Goal: Task Accomplishment & Management: Manage account settings

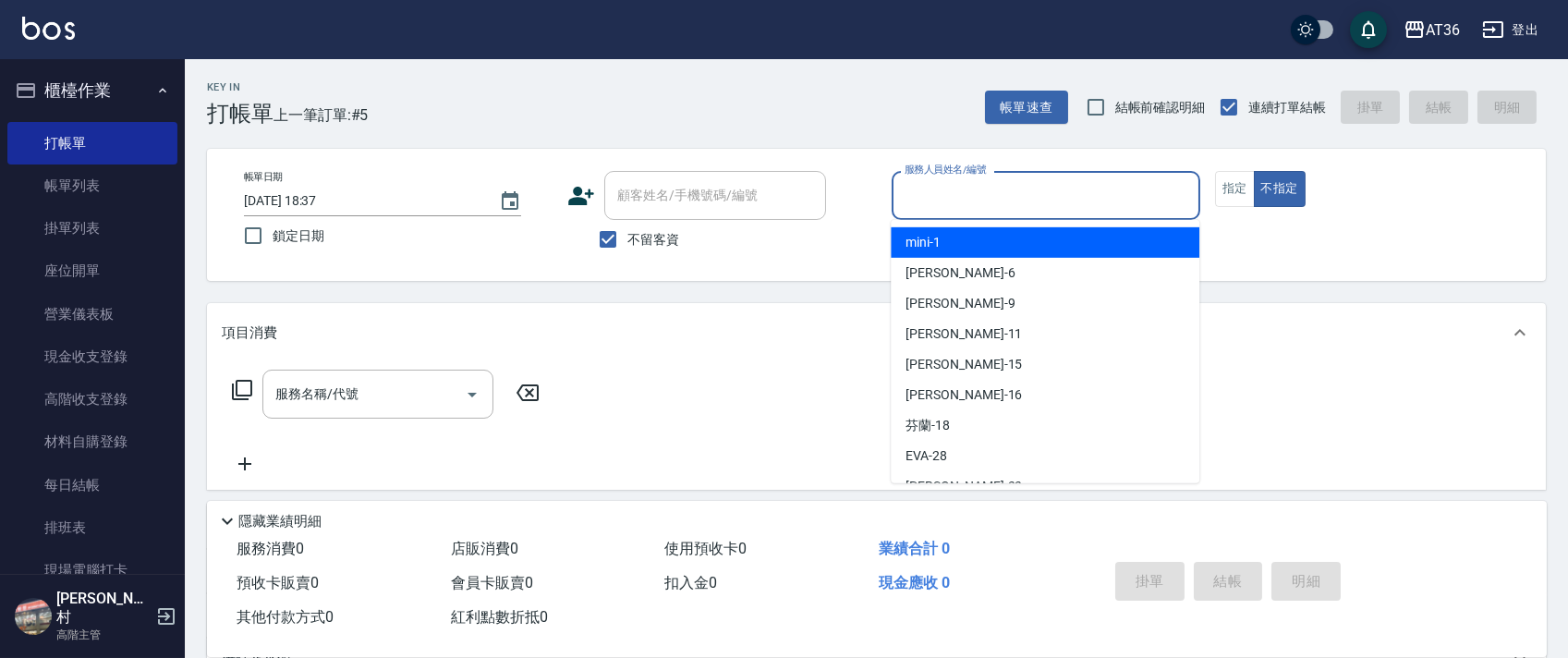
click at [925, 194] on input "服務人員姓名/編號" at bounding box center [1046, 196] width 291 height 32
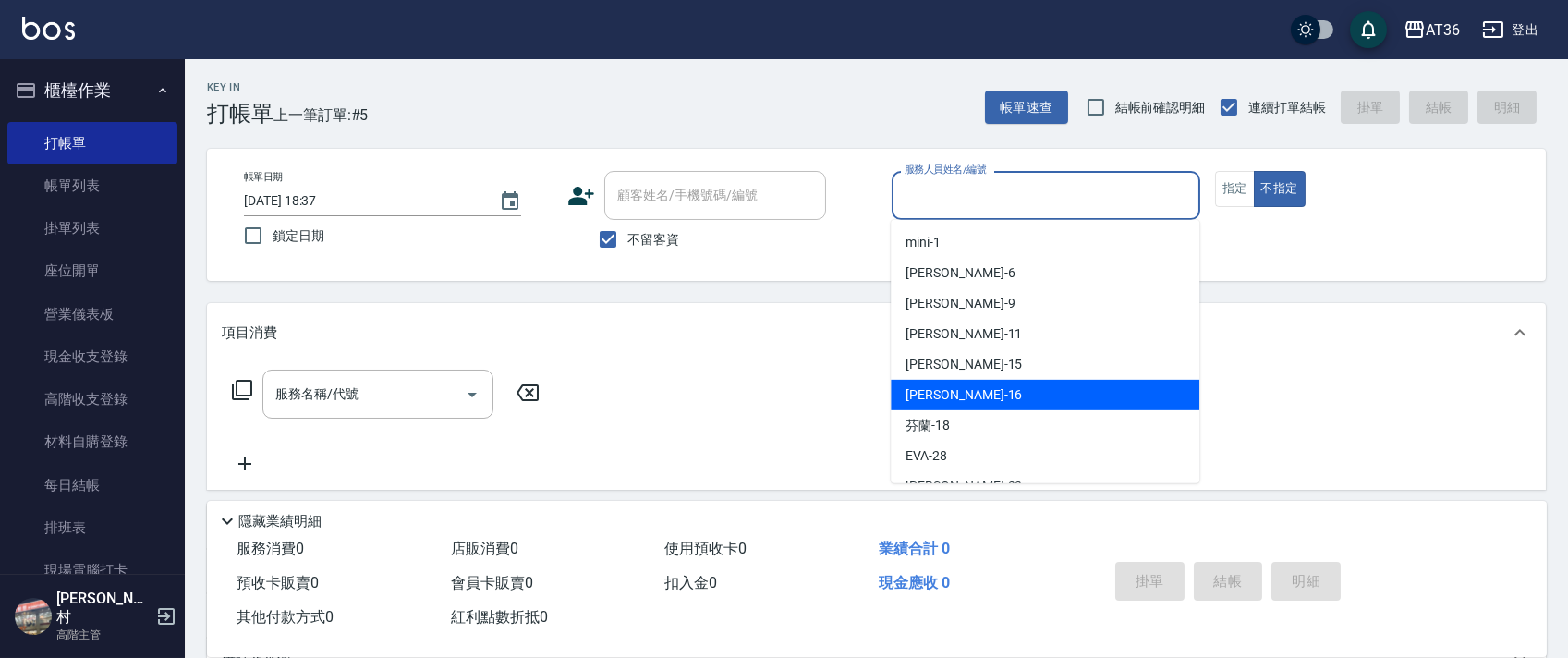
click at [969, 390] on div "[PERSON_NAME] -16" at bounding box center [1044, 394] width 308 height 31
type input "[PERSON_NAME]-16"
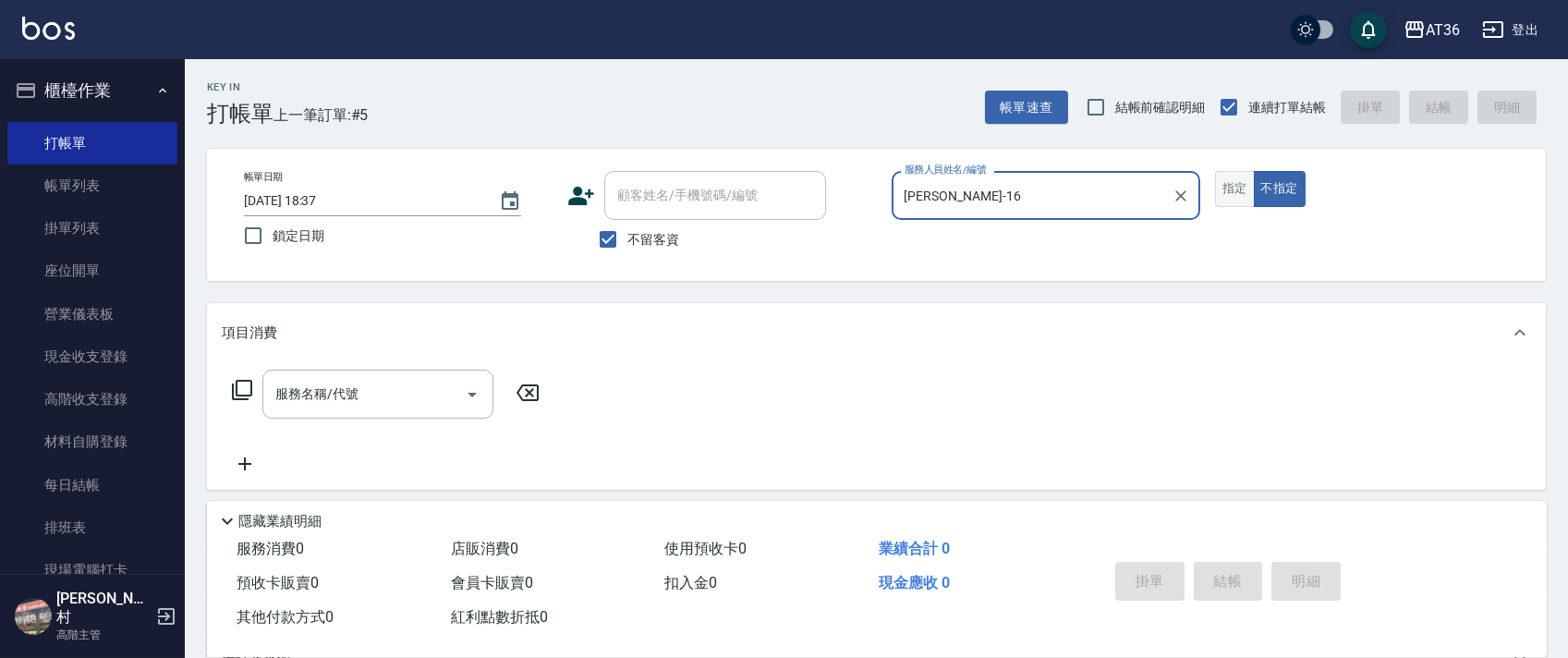
click at [1233, 184] on button "指定" at bounding box center [1235, 189] width 40 height 36
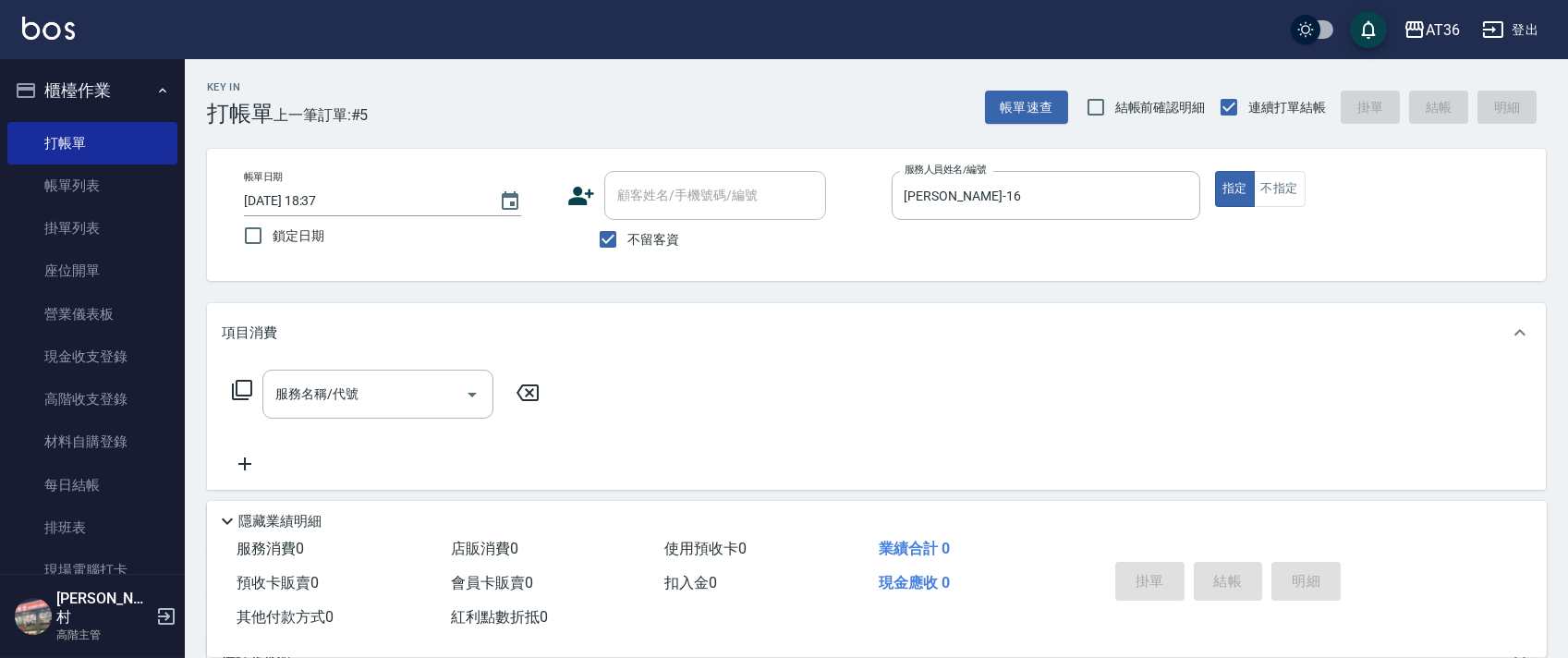
click at [238, 386] on icon at bounding box center [242, 389] width 22 height 22
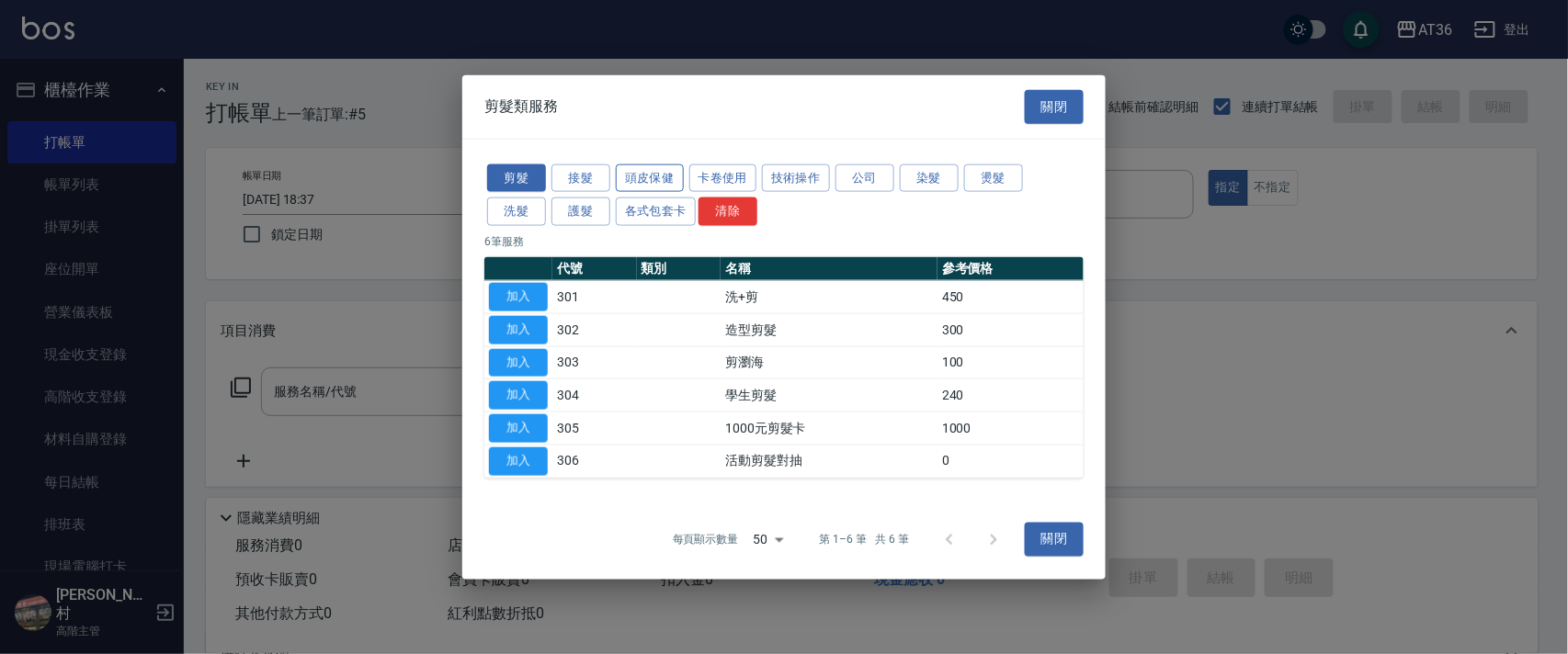
drag, startPoint x: 608, startPoint y: 167, endPoint x: 666, endPoint y: 179, distance: 59.2
click at [610, 167] on button "接髮" at bounding box center [580, 178] width 59 height 29
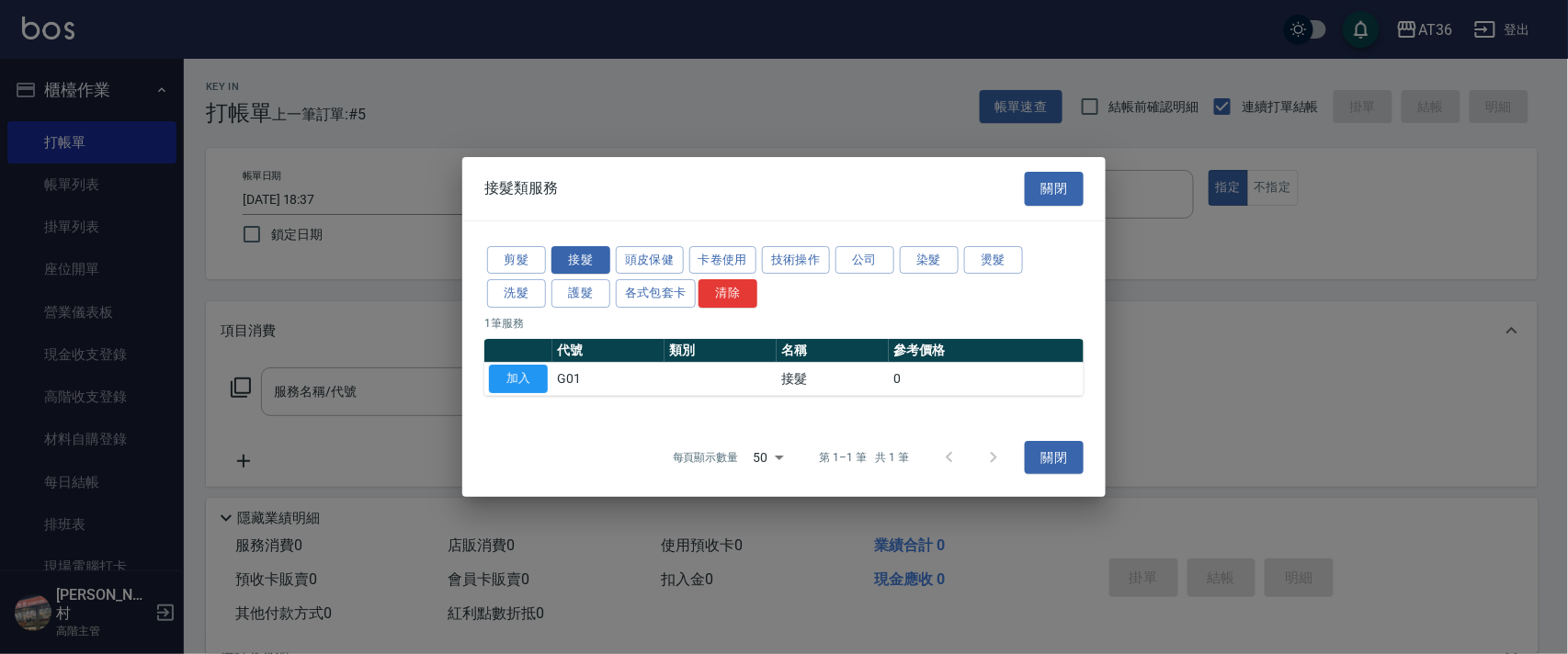
click at [660, 174] on div "接髮類服務 關閉" at bounding box center [784, 189] width 643 height 64
click at [643, 259] on button "頭皮保健" at bounding box center [649, 260] width 68 height 29
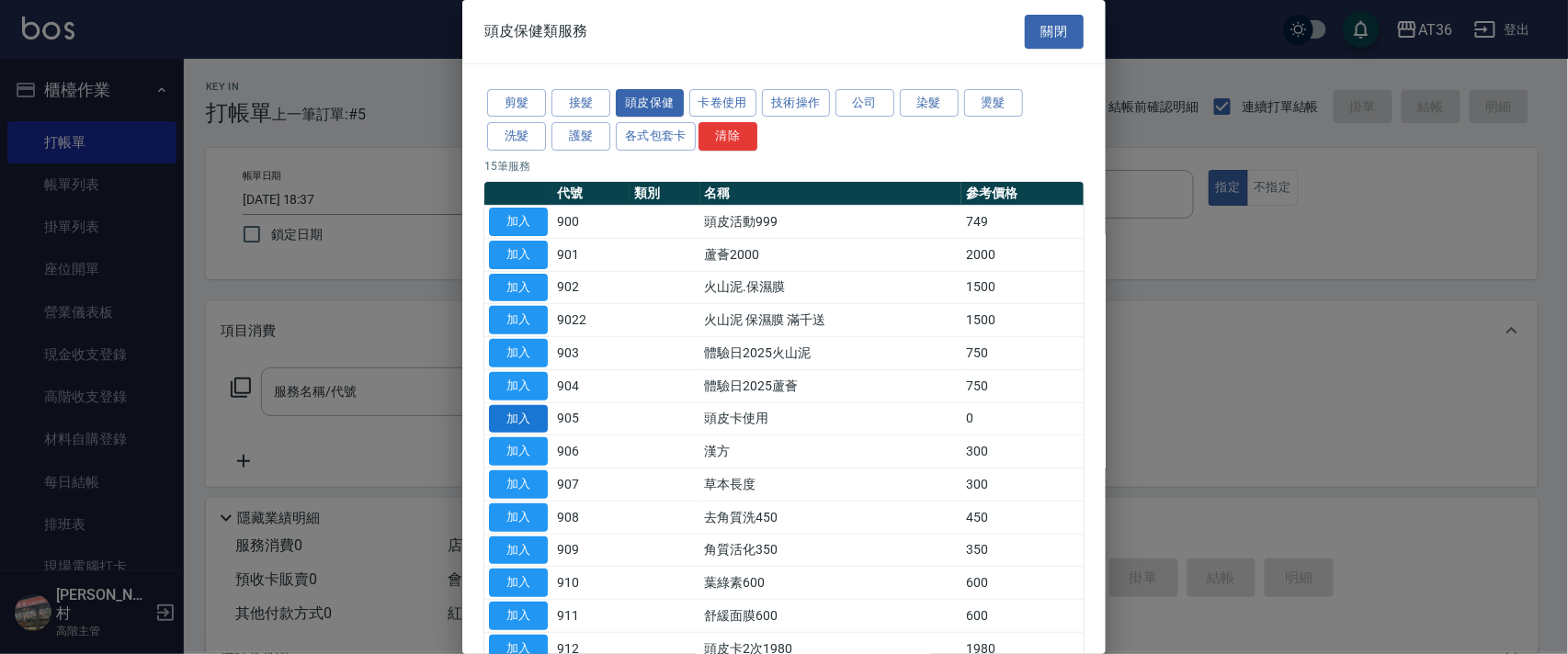
click at [514, 424] on button "加入" at bounding box center [517, 419] width 59 height 29
type input "頭皮卡使用(905)"
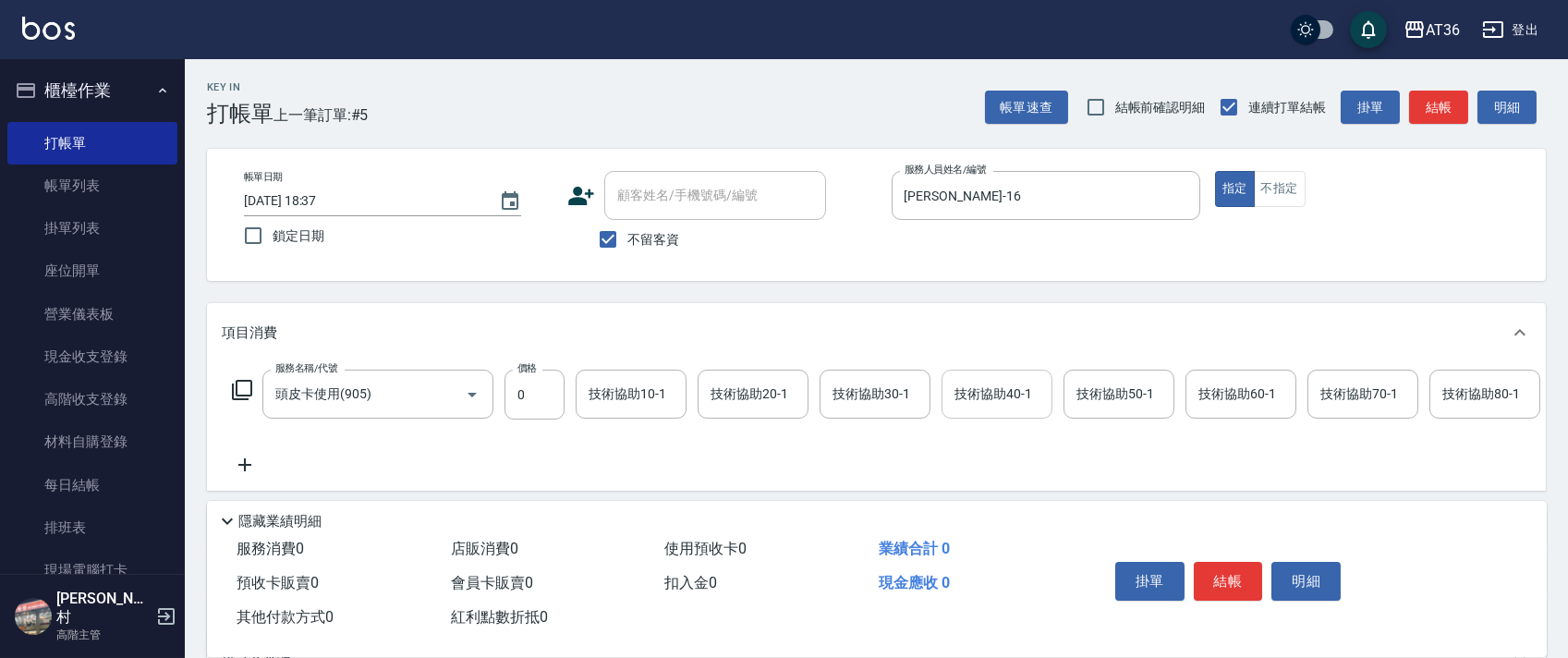
click at [980, 396] on div "技術協助40-1 技術協助40-1" at bounding box center [996, 393] width 111 height 49
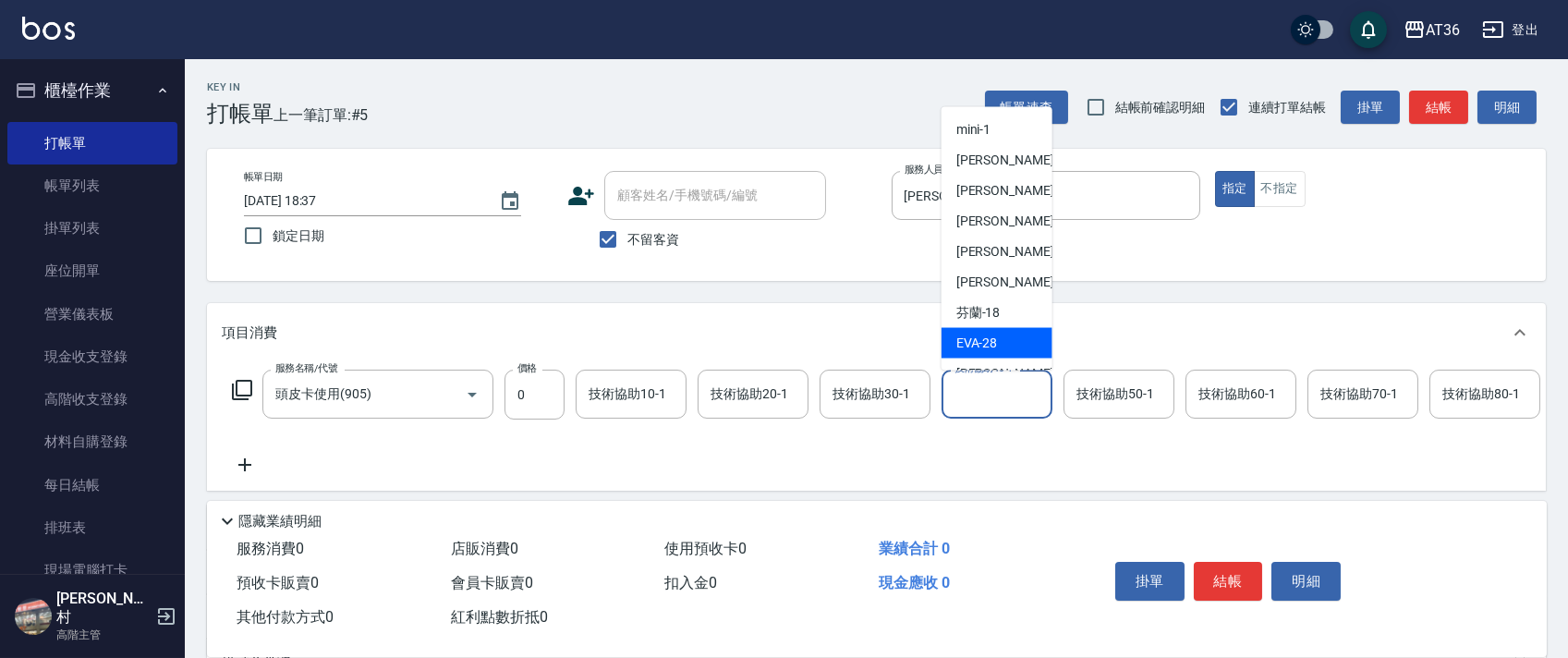
drag, startPoint x: 1013, startPoint y: 345, endPoint x: 1003, endPoint y: 285, distance: 60.8
click at [1013, 342] on div "[PERSON_NAME] -28" at bounding box center [996, 343] width 111 height 31
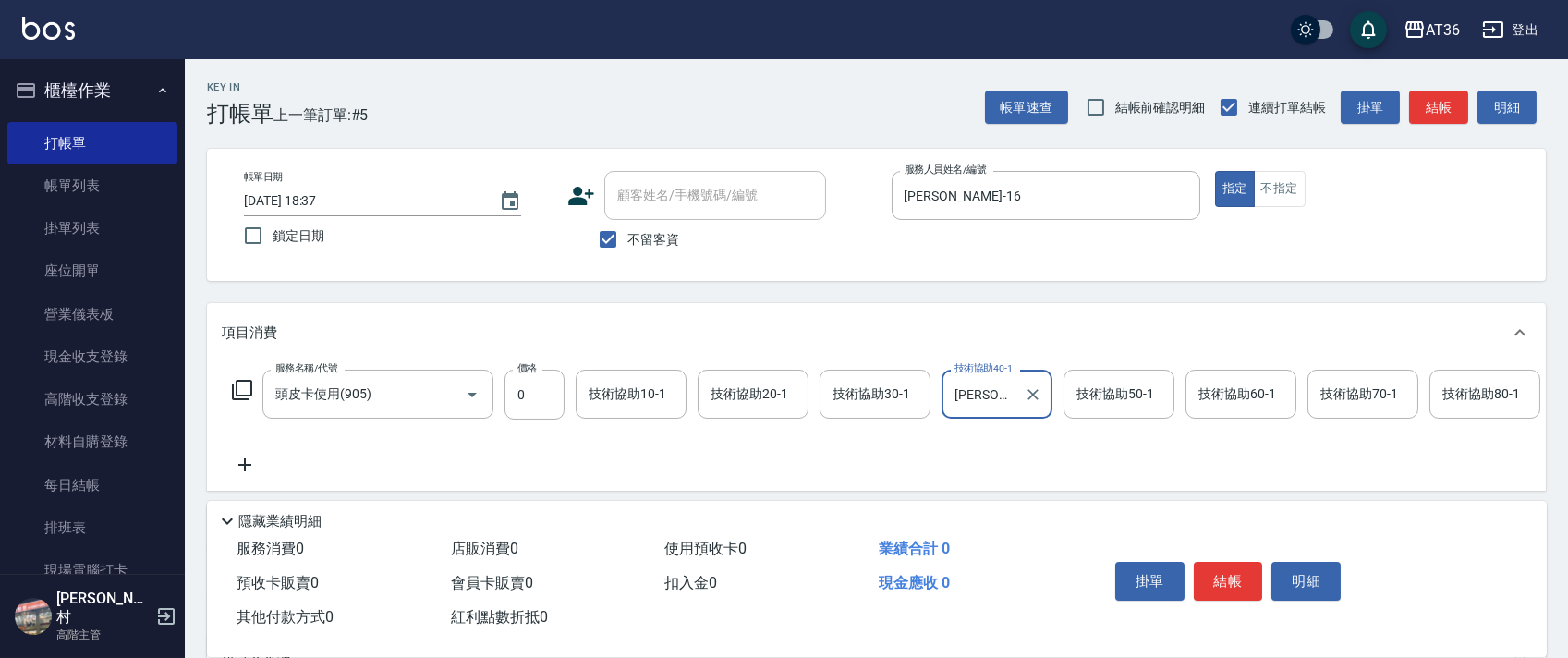
type input "[PERSON_NAME]-28"
click at [1192, 396] on div "技術協助60-1" at bounding box center [1241, 393] width 111 height 49
click at [1207, 378] on input "技術協助60-1" at bounding box center [1241, 394] width 94 height 32
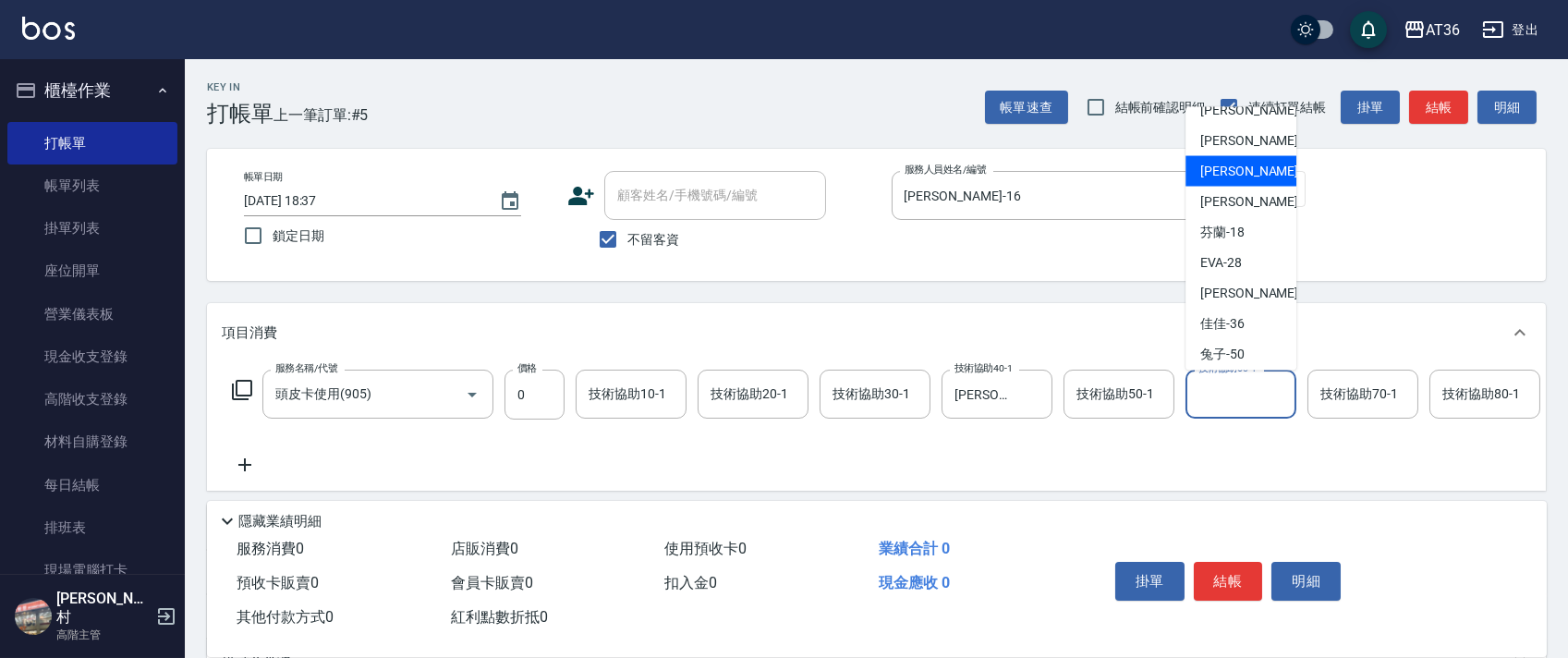
scroll to position [123, 0]
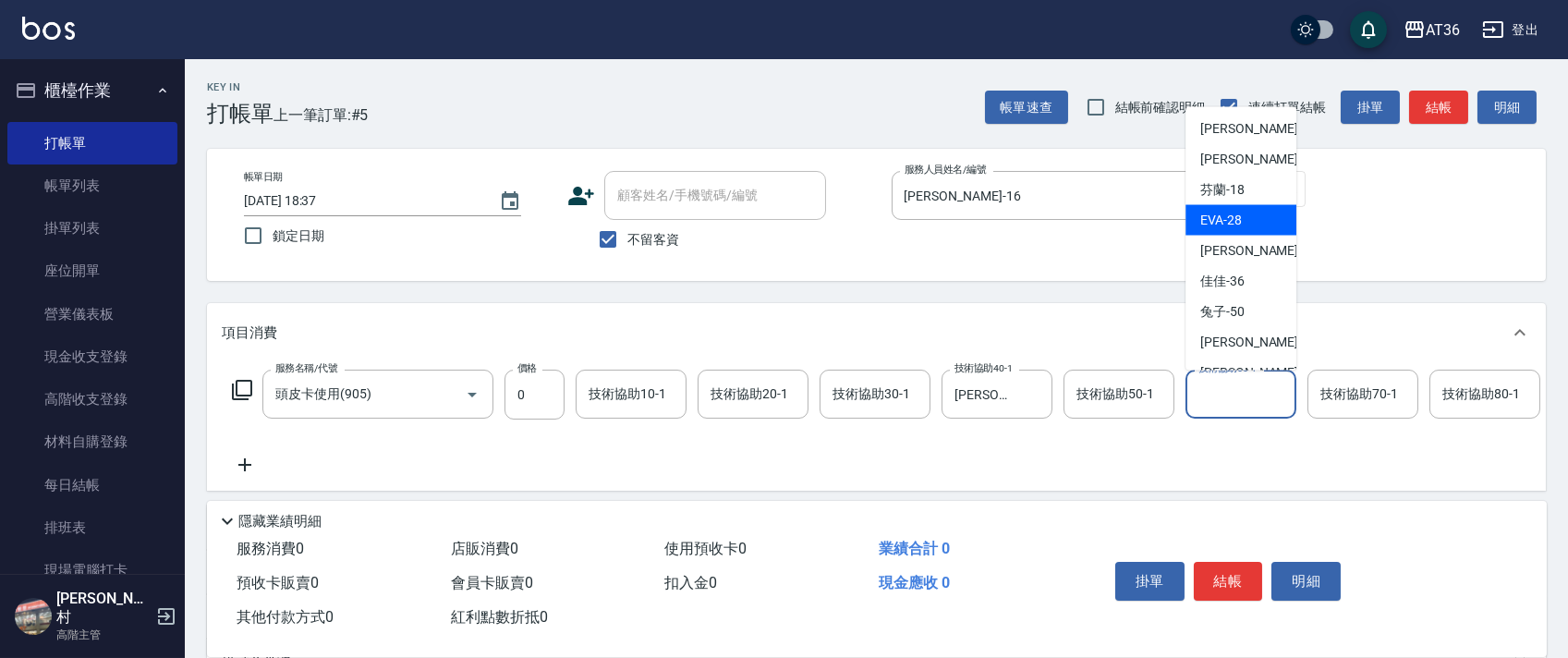
drag, startPoint x: 1248, startPoint y: 221, endPoint x: 1251, endPoint y: 300, distance: 79.1
click at [1249, 220] on div "[PERSON_NAME] -28" at bounding box center [1241, 220] width 111 height 31
type input "[PERSON_NAME]-28"
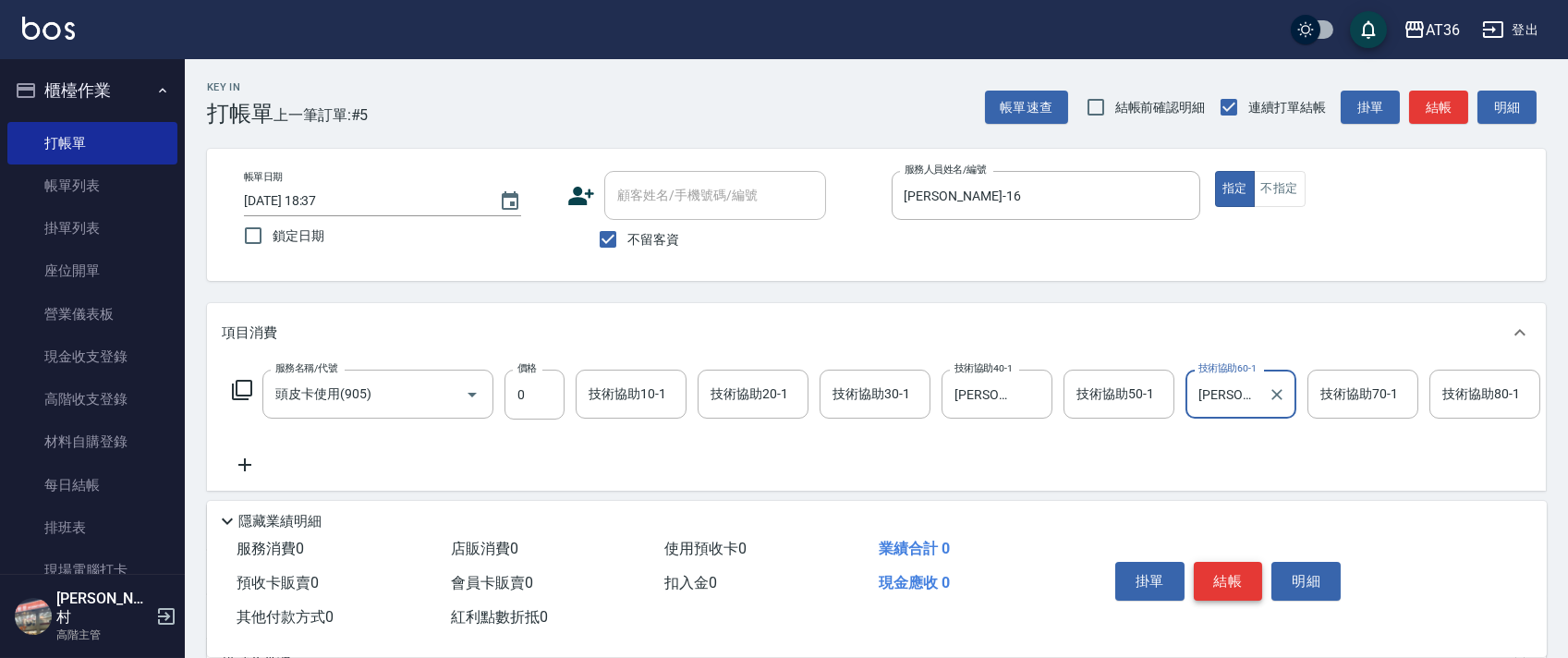
drag, startPoint x: 1246, startPoint y: 586, endPoint x: 1254, endPoint y: 573, distance: 15.3
click at [1245, 586] on button "結帳" at bounding box center [1228, 581] width 69 height 39
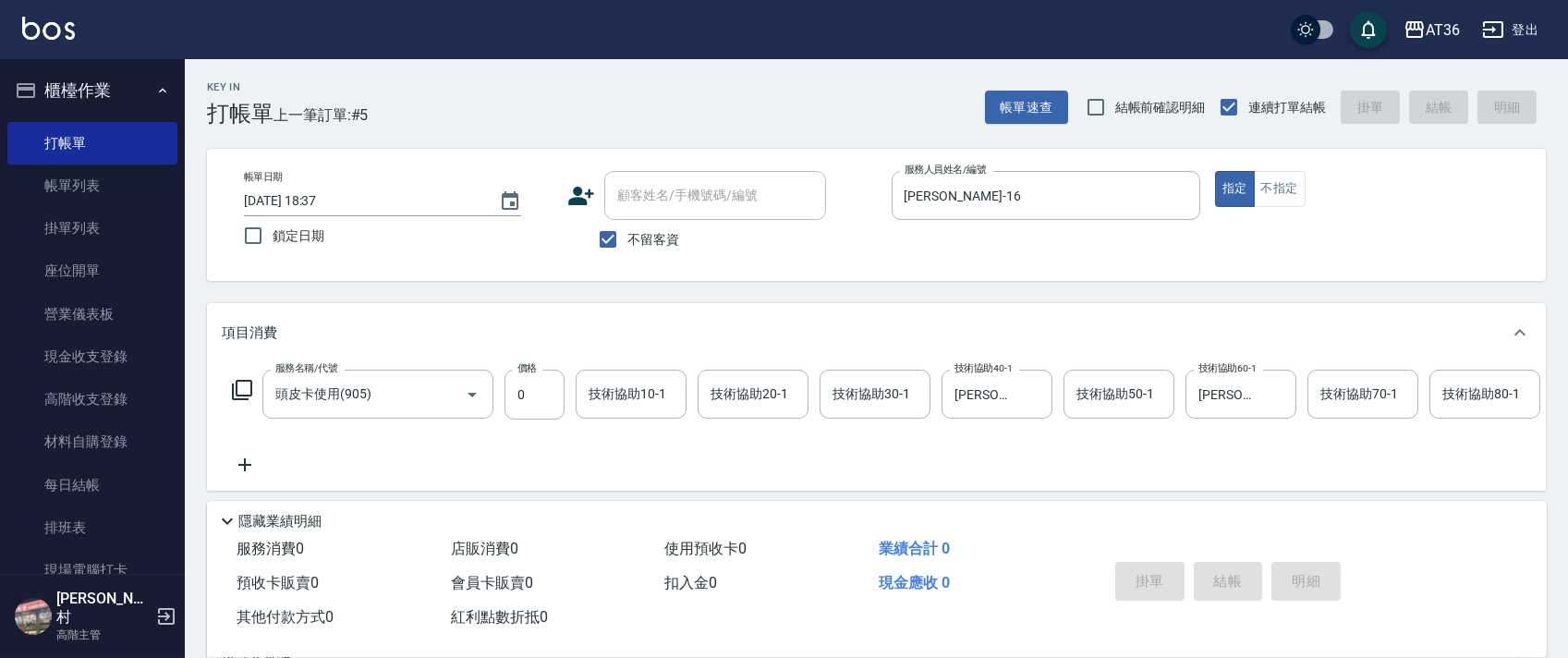
type input "[DATE] 19:19"
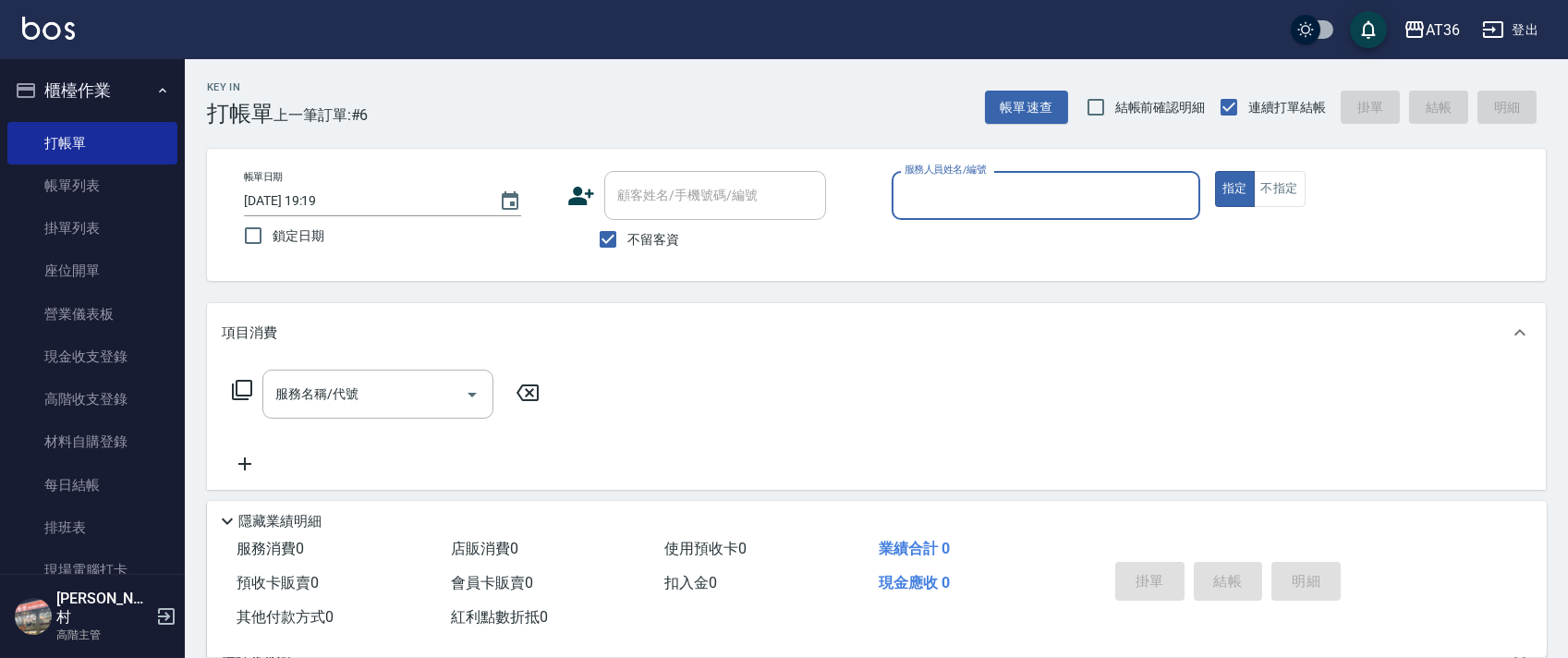
click at [952, 209] on input "服務人員姓名/編號" at bounding box center [1046, 196] width 291 height 32
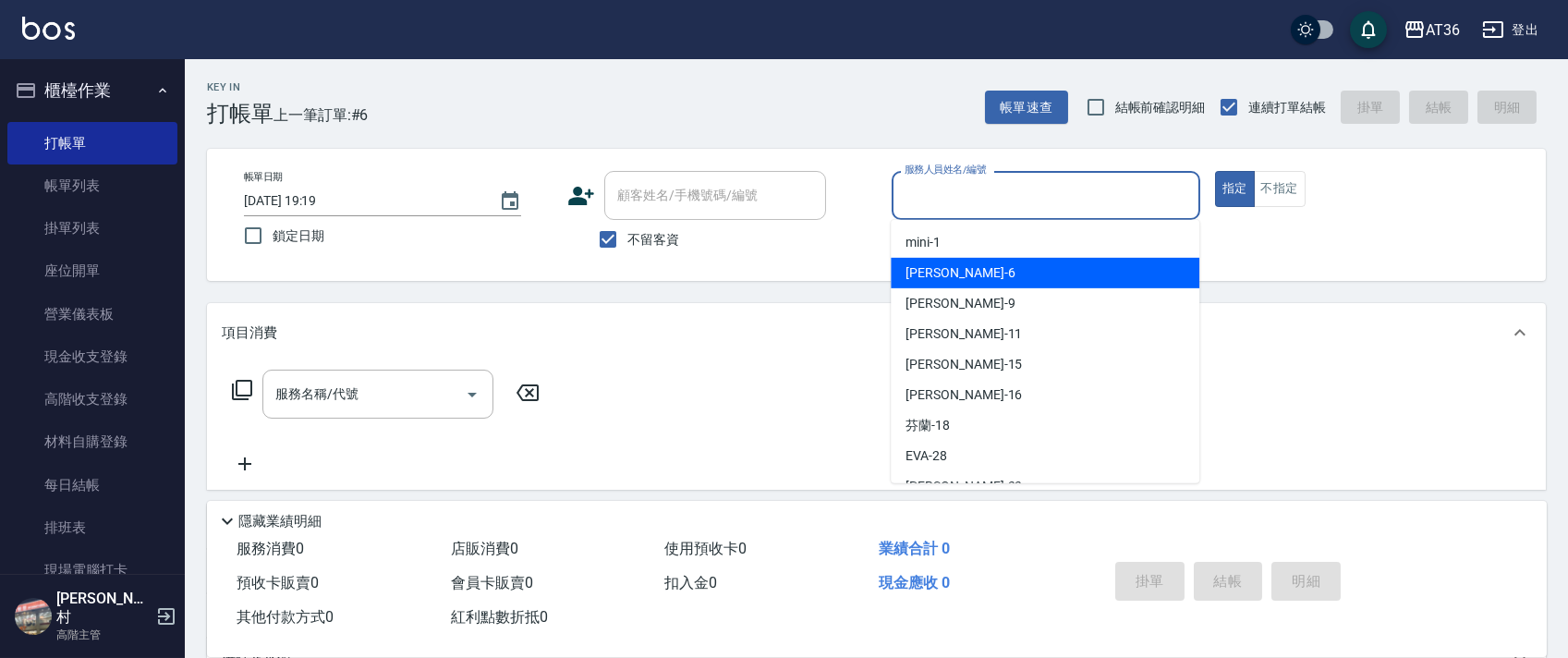
click at [973, 270] on div "[PERSON_NAME] -6" at bounding box center [1044, 273] width 308 height 31
type input "伶伶-6"
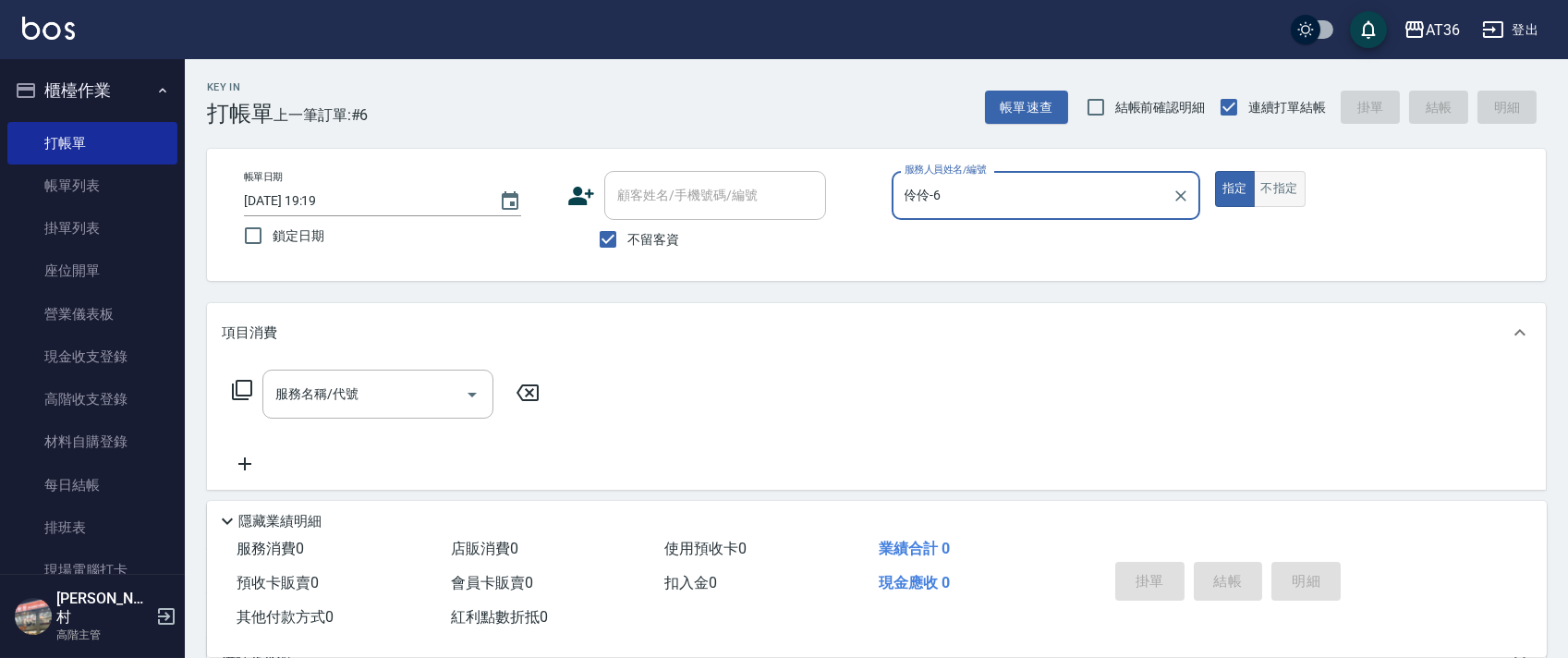
click at [1268, 192] on button "不指定" at bounding box center [1280, 189] width 52 height 36
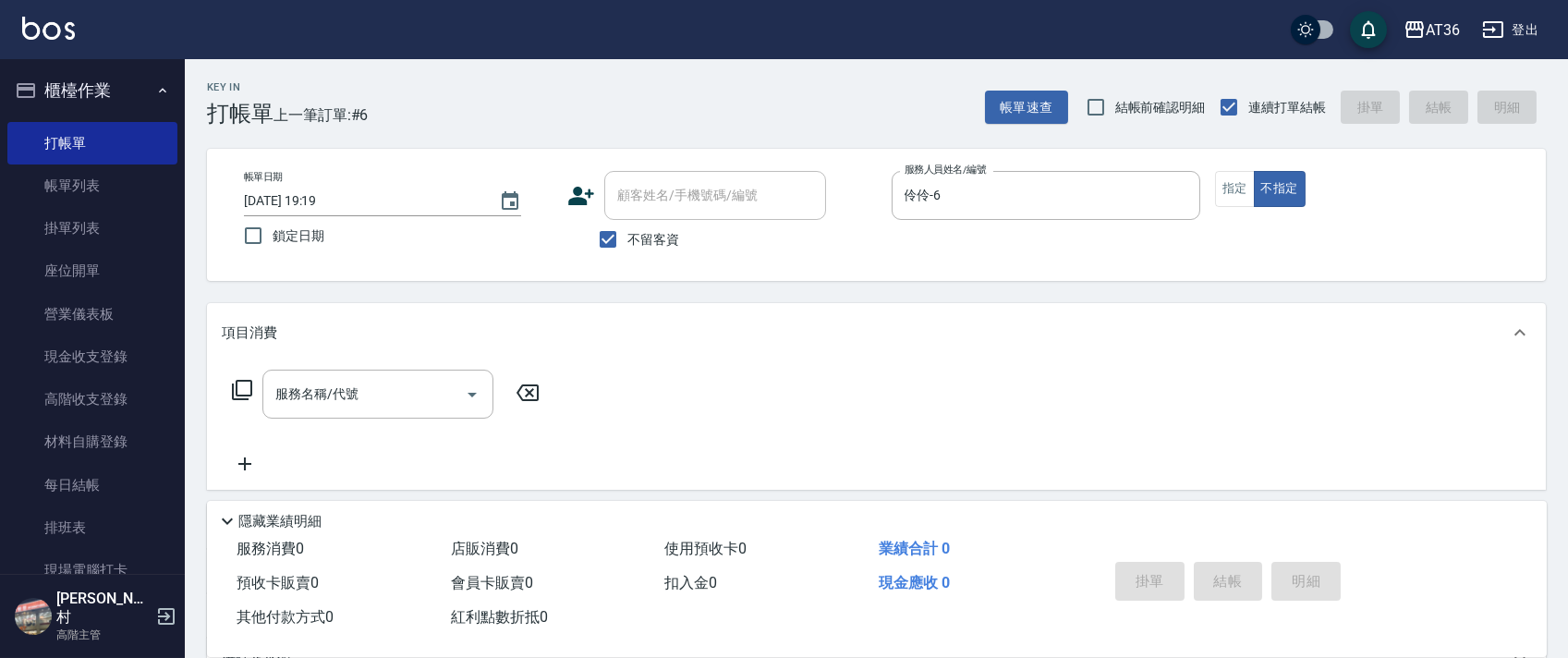
click at [247, 389] on icon at bounding box center [242, 389] width 22 height 22
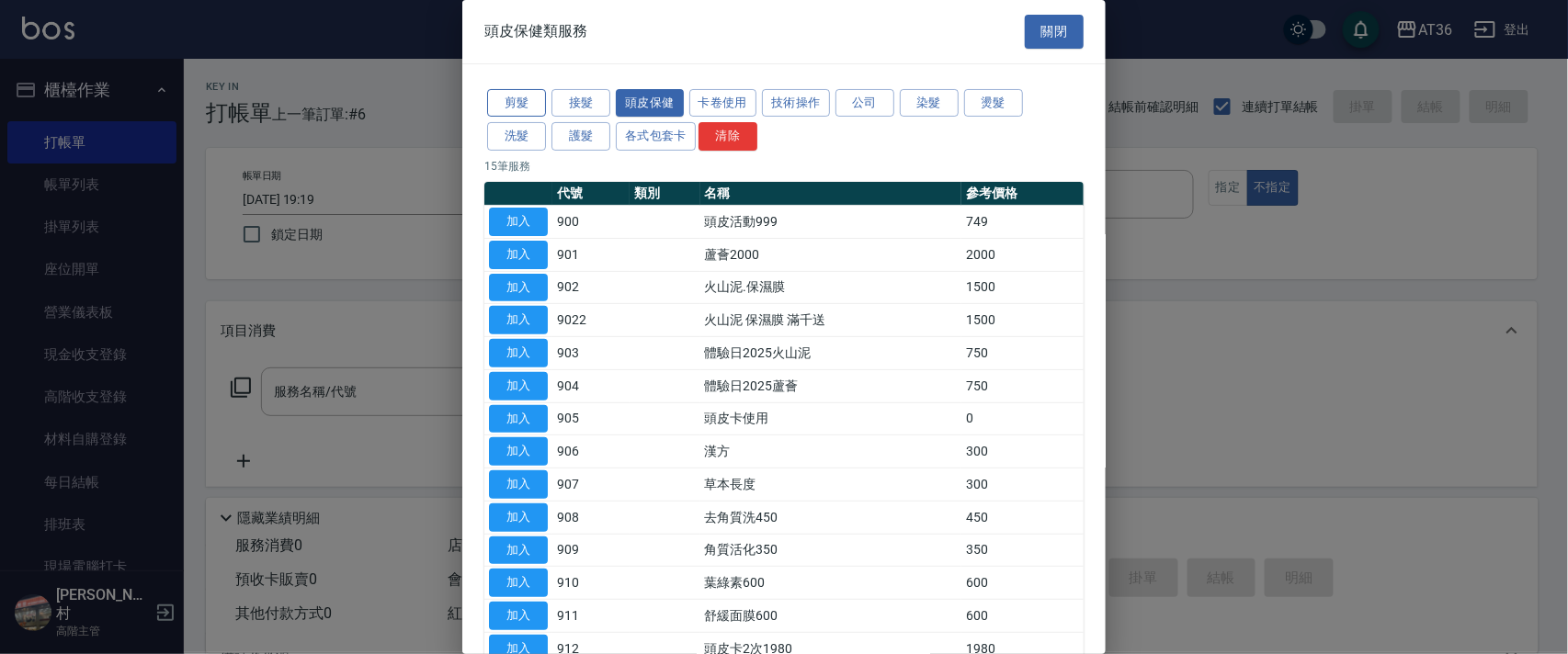
click at [509, 105] on button "剪髮" at bounding box center [516, 103] width 59 height 29
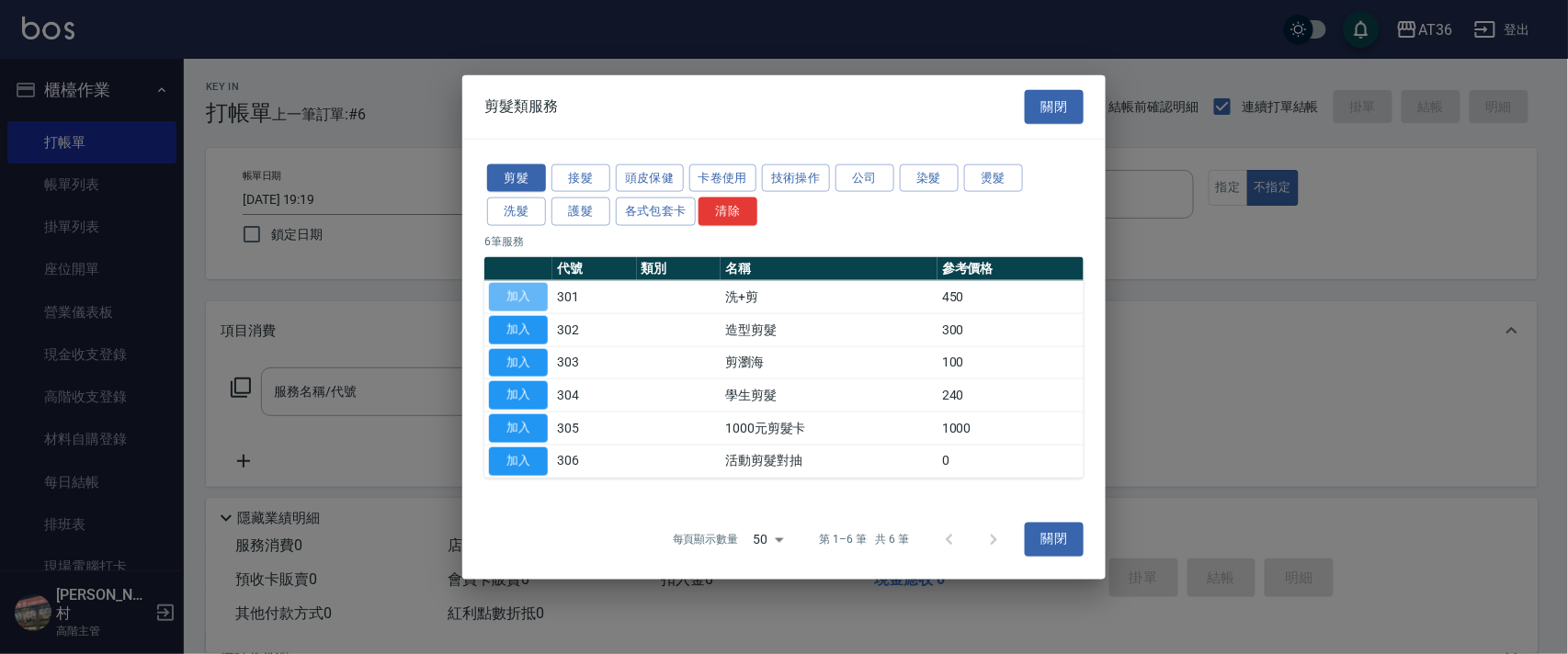
drag, startPoint x: 520, startPoint y: 290, endPoint x: 571, endPoint y: 381, distance: 104.3
click at [519, 290] on button "加入" at bounding box center [517, 297] width 59 height 29
type input "洗+剪(301)"
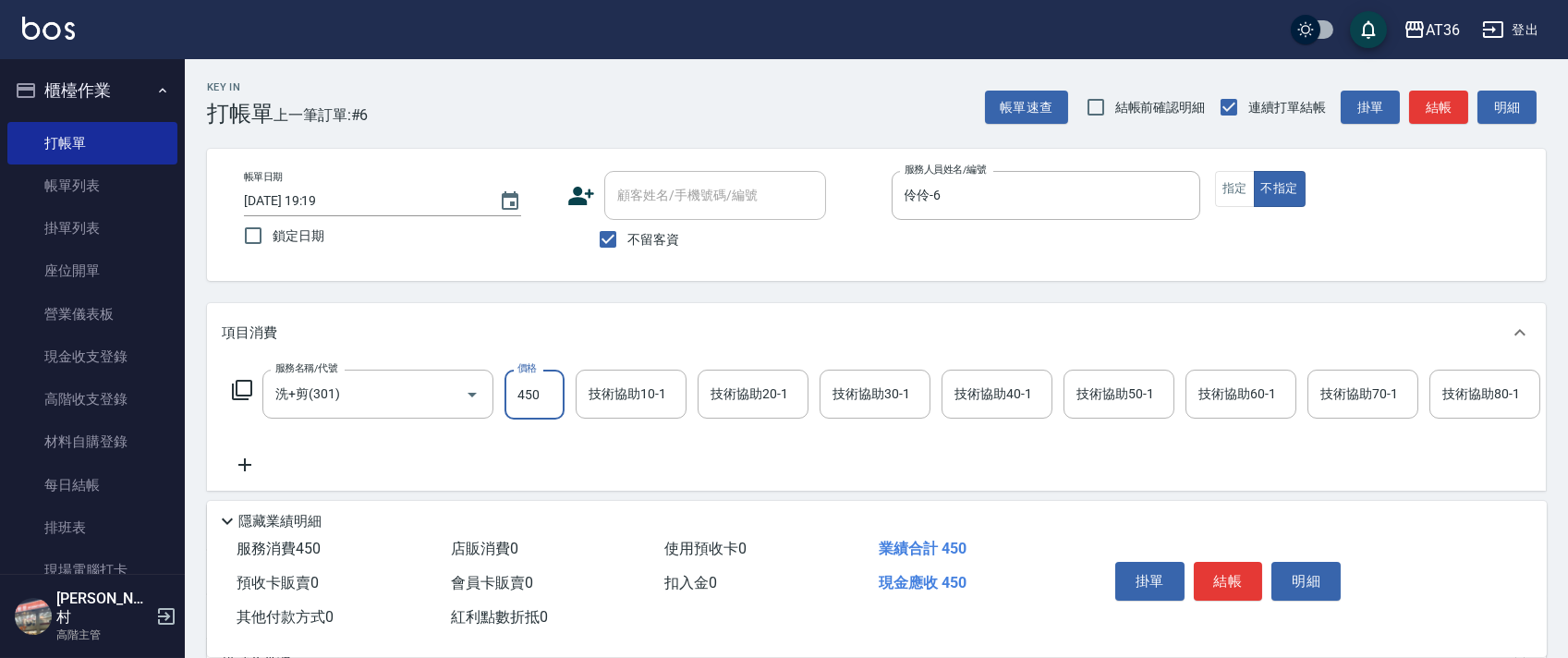
click at [534, 390] on input "450" at bounding box center [534, 394] width 60 height 50
type input "418"
click at [1225, 568] on button "結帳" at bounding box center [1228, 581] width 69 height 39
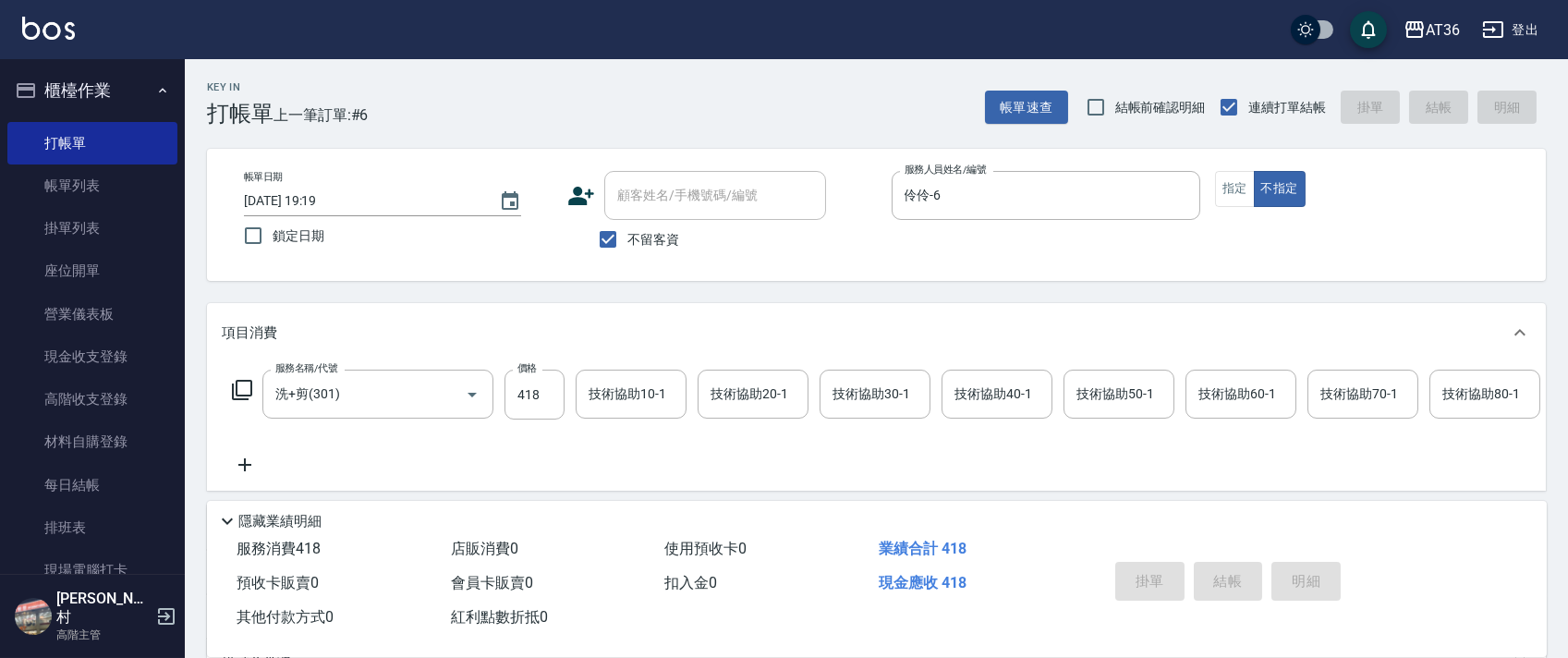
type input "[DATE] 19:31"
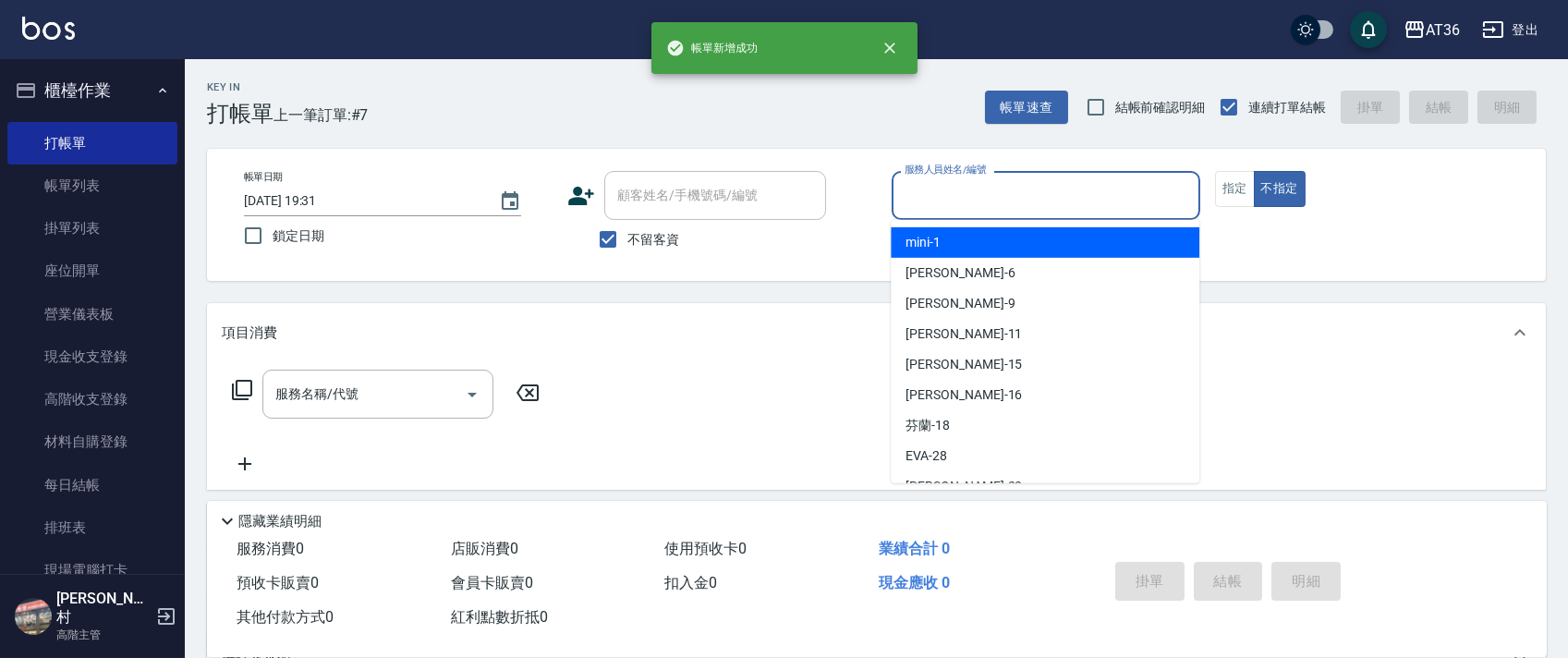
click at [936, 198] on input "服務人員姓名/編號" at bounding box center [1046, 196] width 291 height 32
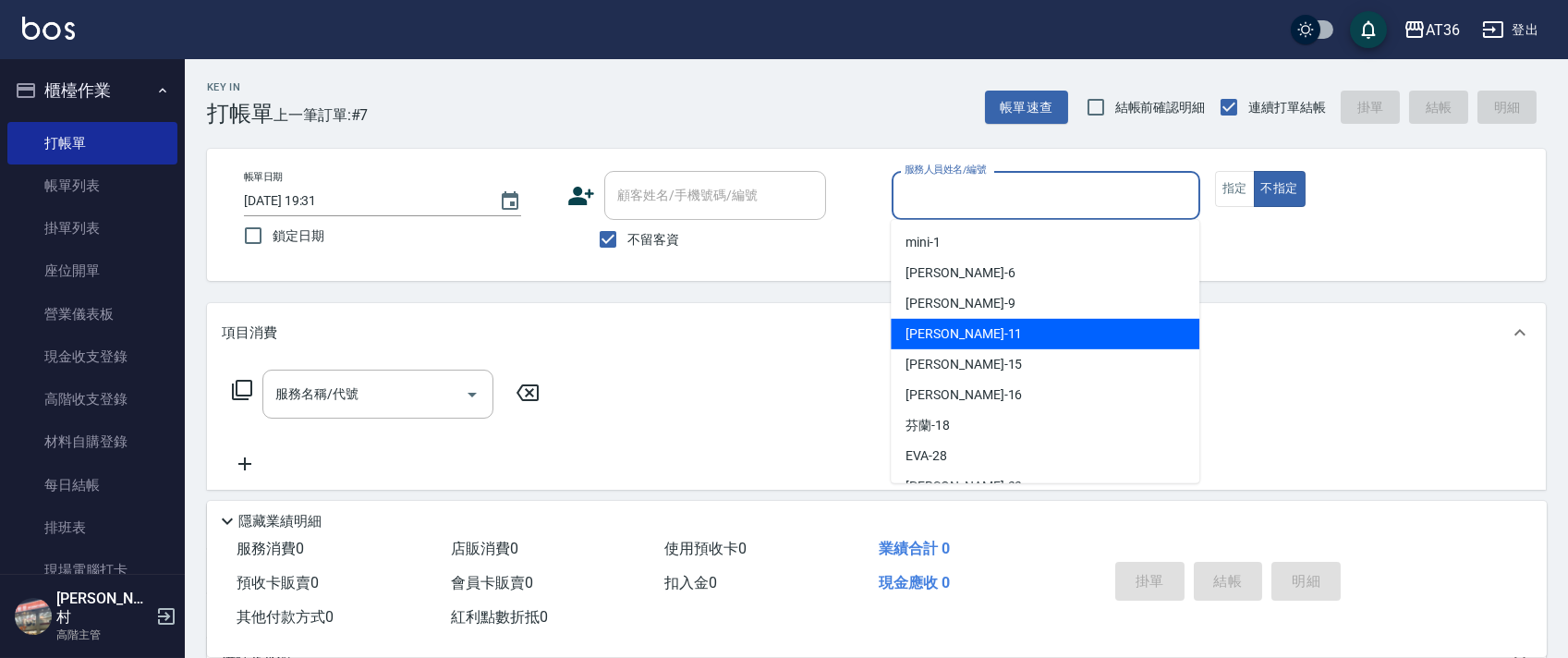
click at [992, 327] on div "[PERSON_NAME] -11" at bounding box center [1044, 333] width 308 height 31
type input "[PERSON_NAME]-11"
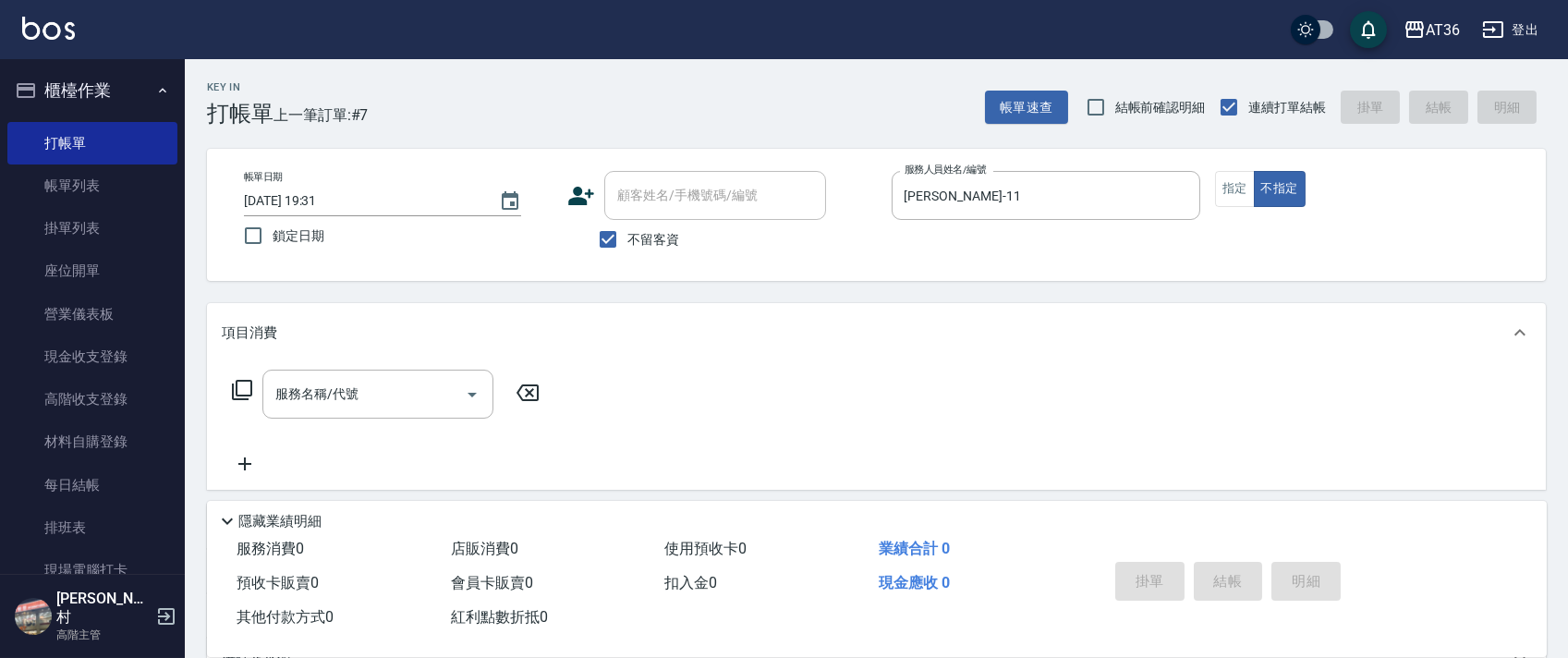
click at [238, 391] on icon at bounding box center [242, 389] width 22 height 22
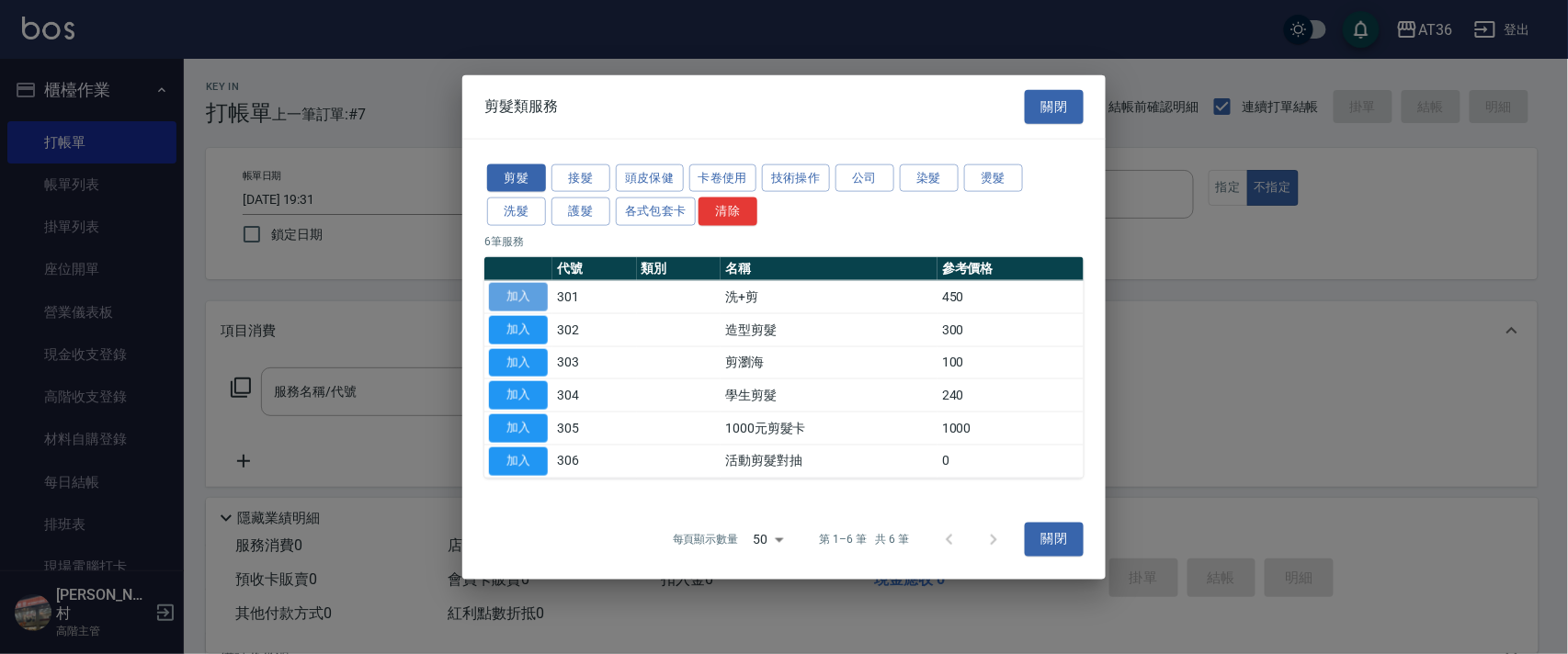
click at [516, 299] on button "加入" at bounding box center [517, 297] width 59 height 29
type input "洗+剪(301)"
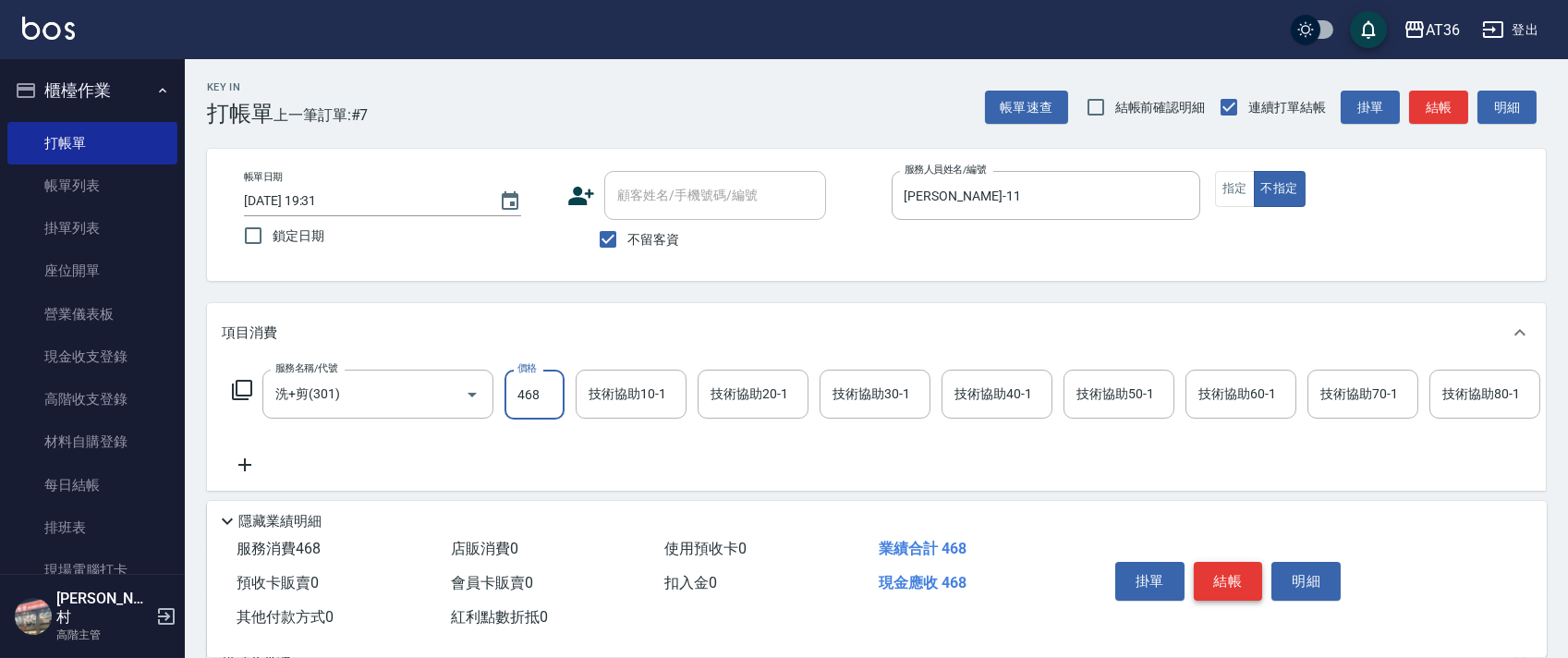
type input "468"
click at [1230, 580] on button "結帳" at bounding box center [1228, 581] width 69 height 39
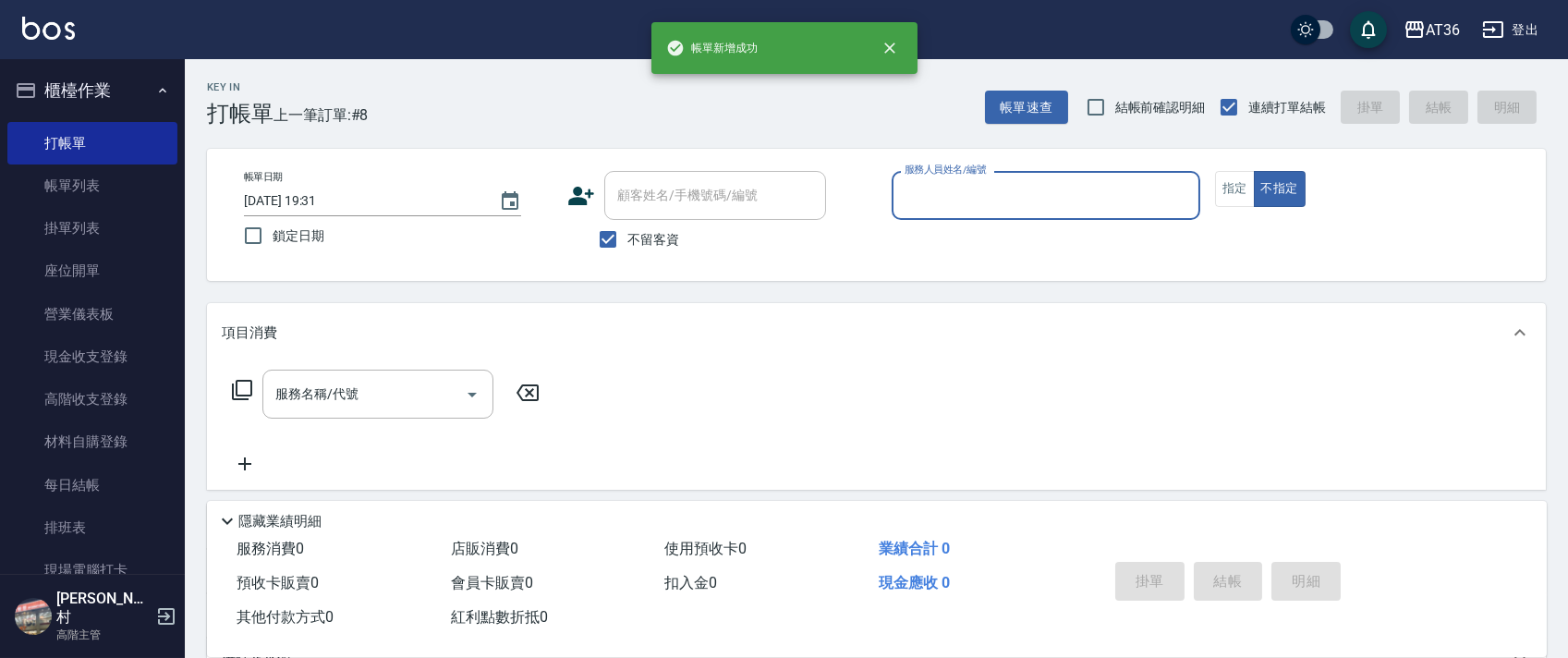
drag, startPoint x: 952, startPoint y: 193, endPoint x: 971, endPoint y: 218, distance: 31.4
click at [956, 204] on input "服務人員姓名/編號" at bounding box center [1046, 196] width 291 height 32
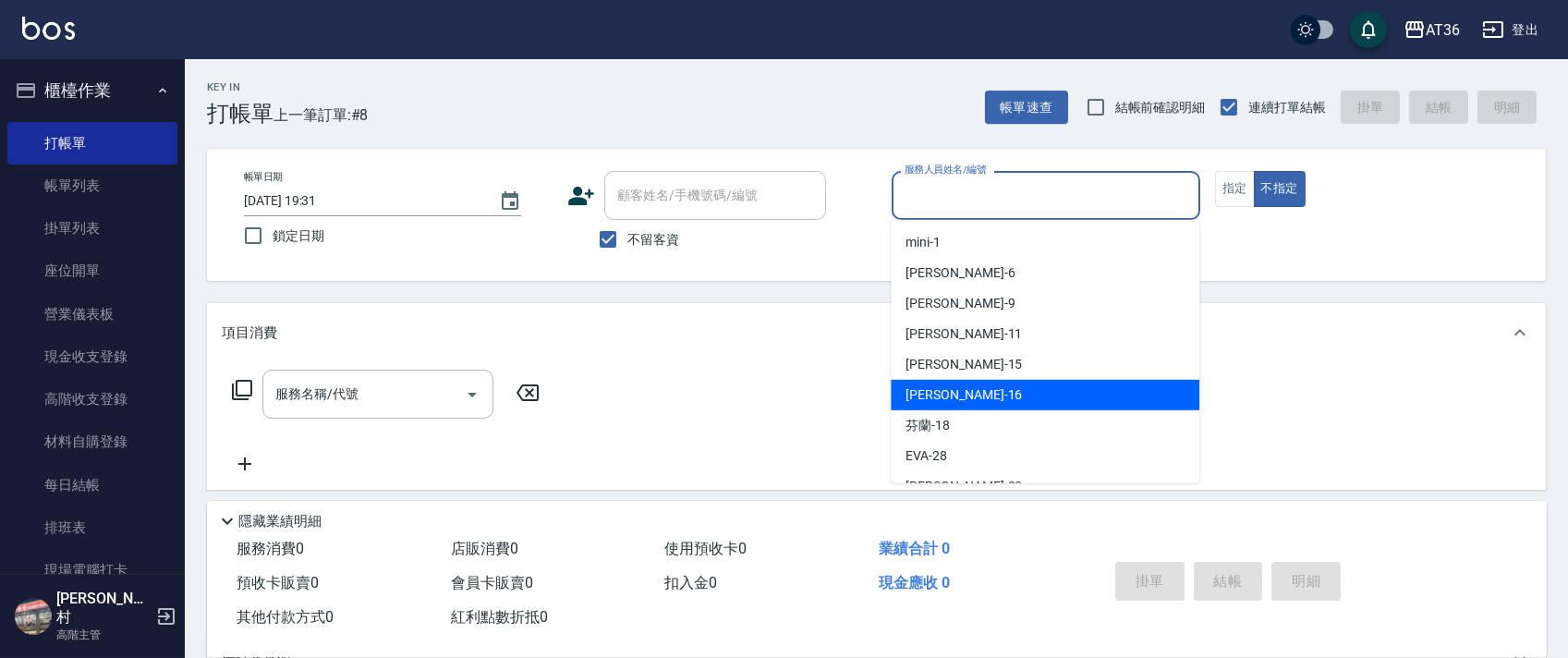
drag, startPoint x: 962, startPoint y: 387, endPoint x: 1005, endPoint y: 328, distance: 73.0
click at [962, 383] on div "[PERSON_NAME] -16" at bounding box center [1044, 394] width 308 height 31
type input "[PERSON_NAME]-16"
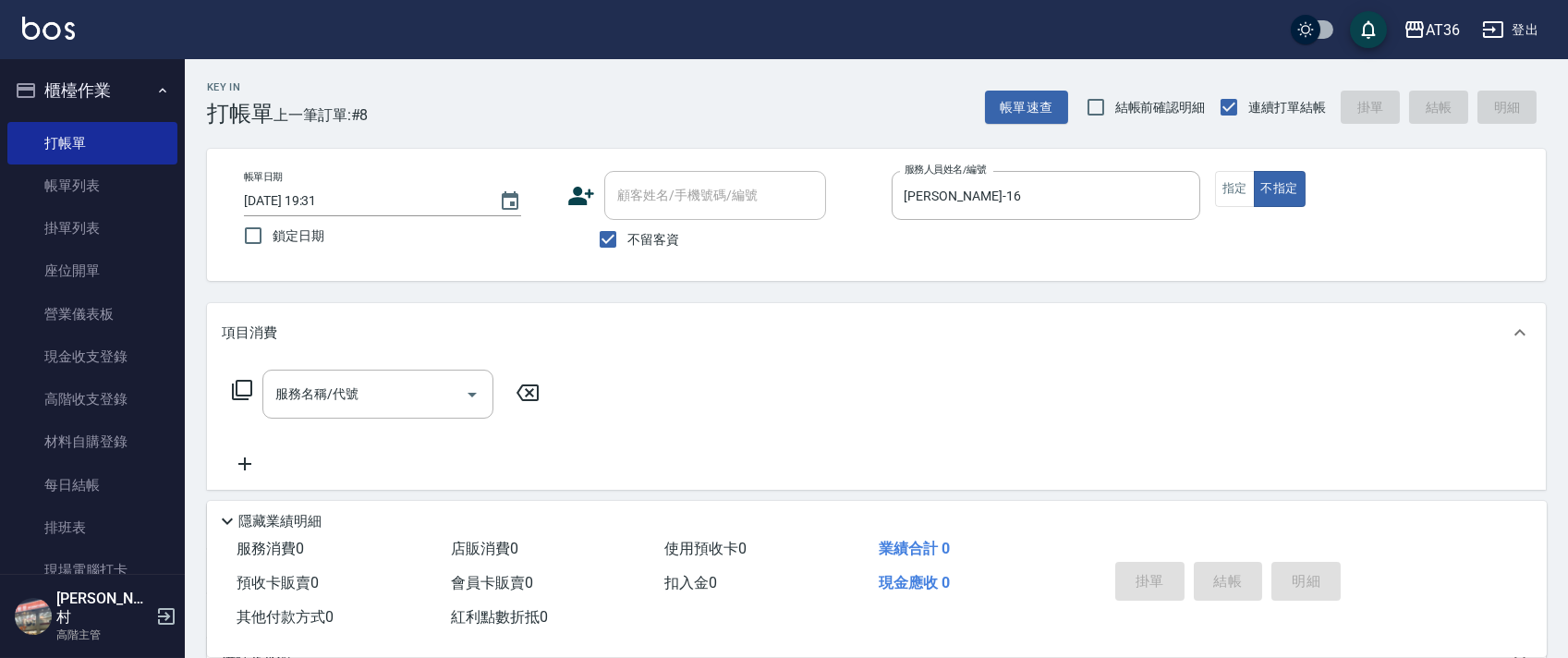
click at [239, 391] on icon at bounding box center [242, 389] width 22 height 22
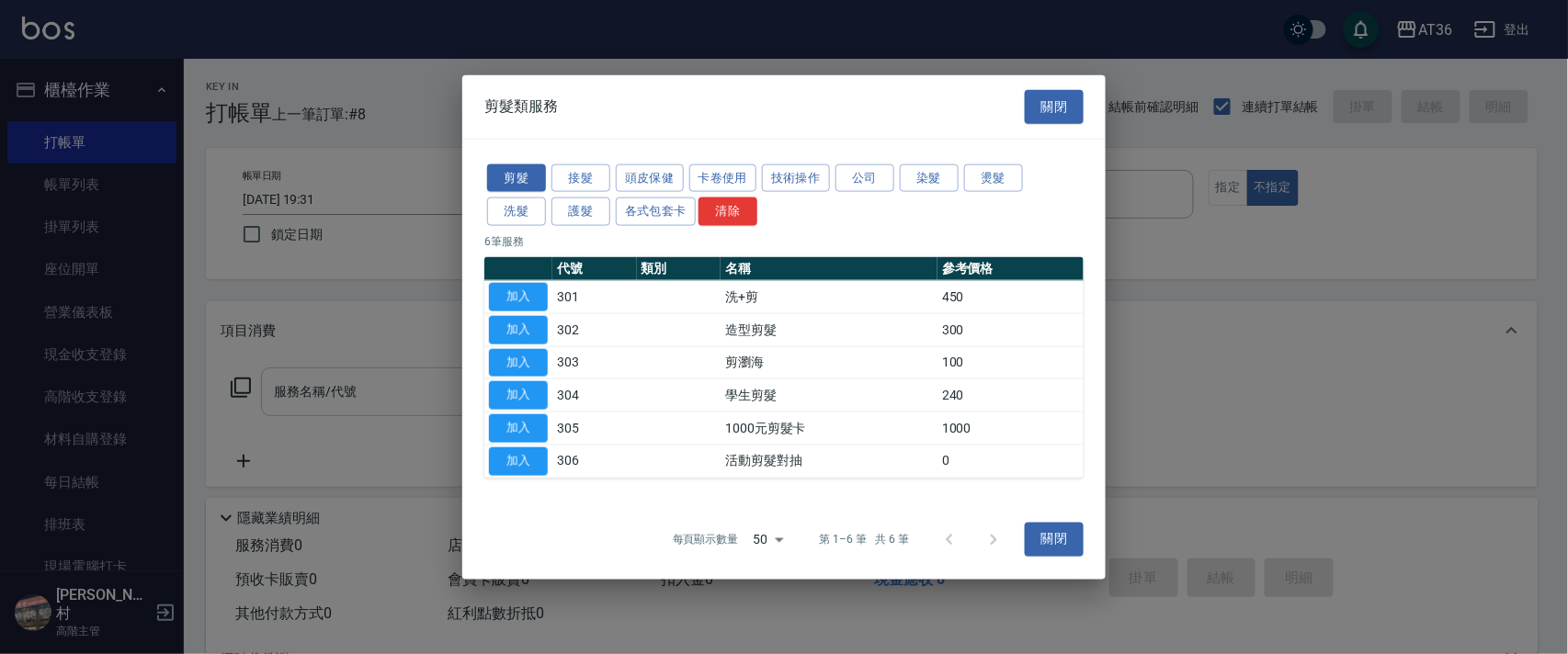
drag, startPoint x: 507, startPoint y: 334, endPoint x: 482, endPoint y: 386, distance: 57.7
click at [506, 334] on button "加入" at bounding box center [517, 328] width 59 height 29
type input "造型剪髮(302)"
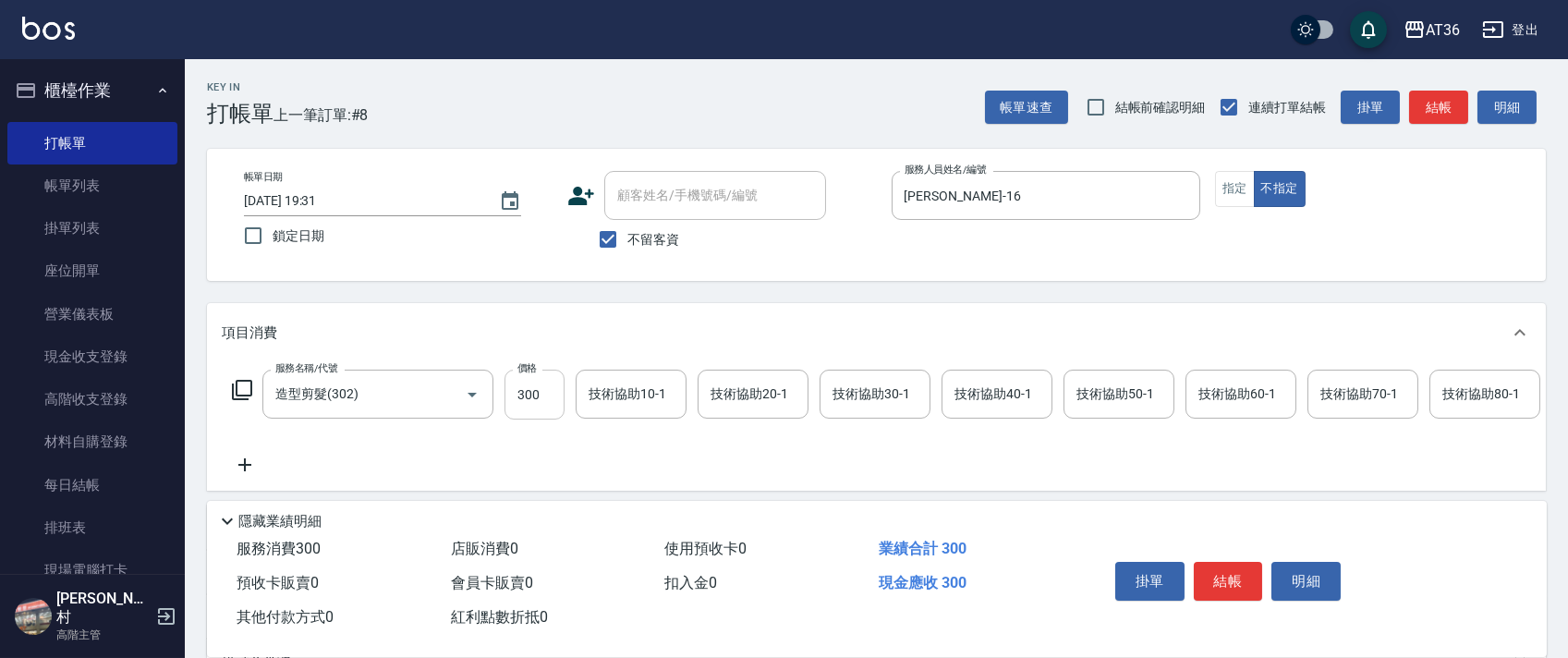
click at [515, 413] on input "300" at bounding box center [534, 394] width 60 height 50
type input "298"
click at [1216, 577] on button "結帳" at bounding box center [1228, 581] width 69 height 39
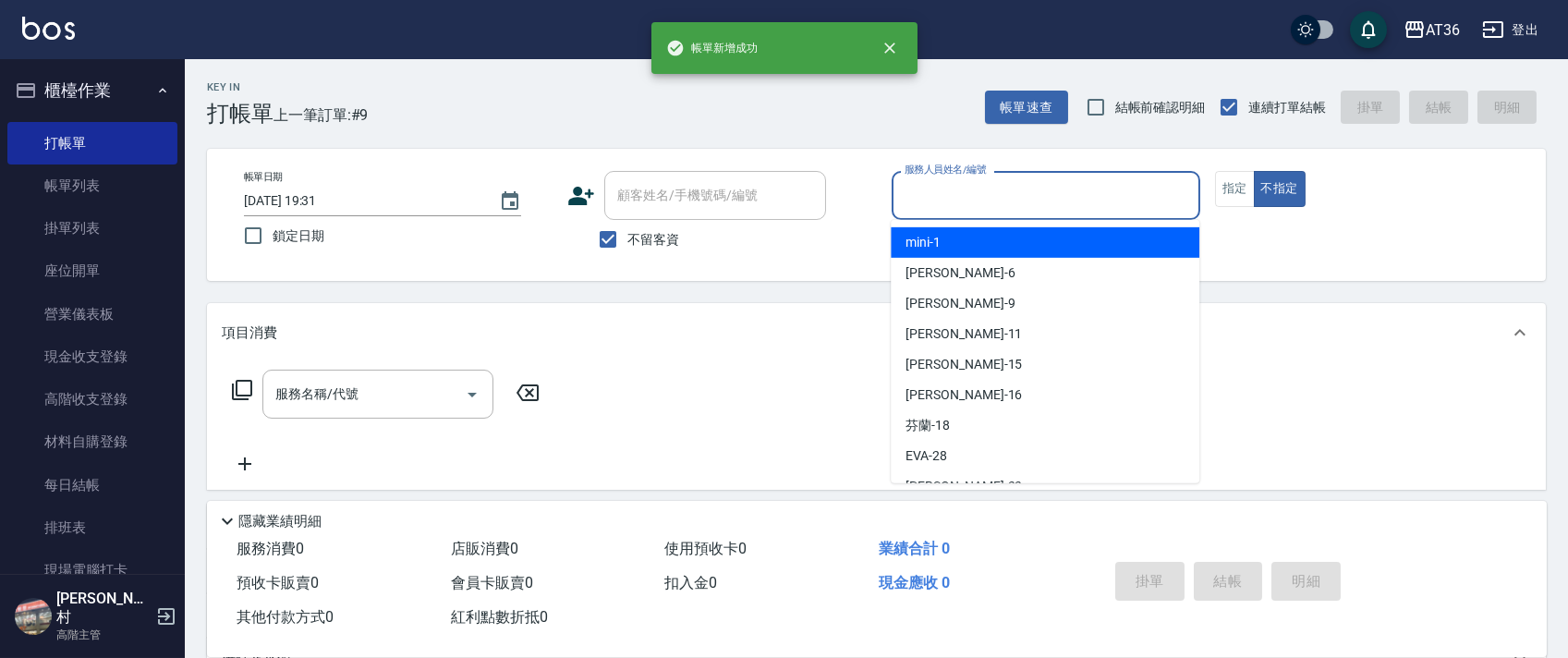
drag, startPoint x: 916, startPoint y: 200, endPoint x: 1021, endPoint y: 269, distance: 125.6
click at [914, 201] on input "服務人員姓名/編號" at bounding box center [1046, 196] width 291 height 32
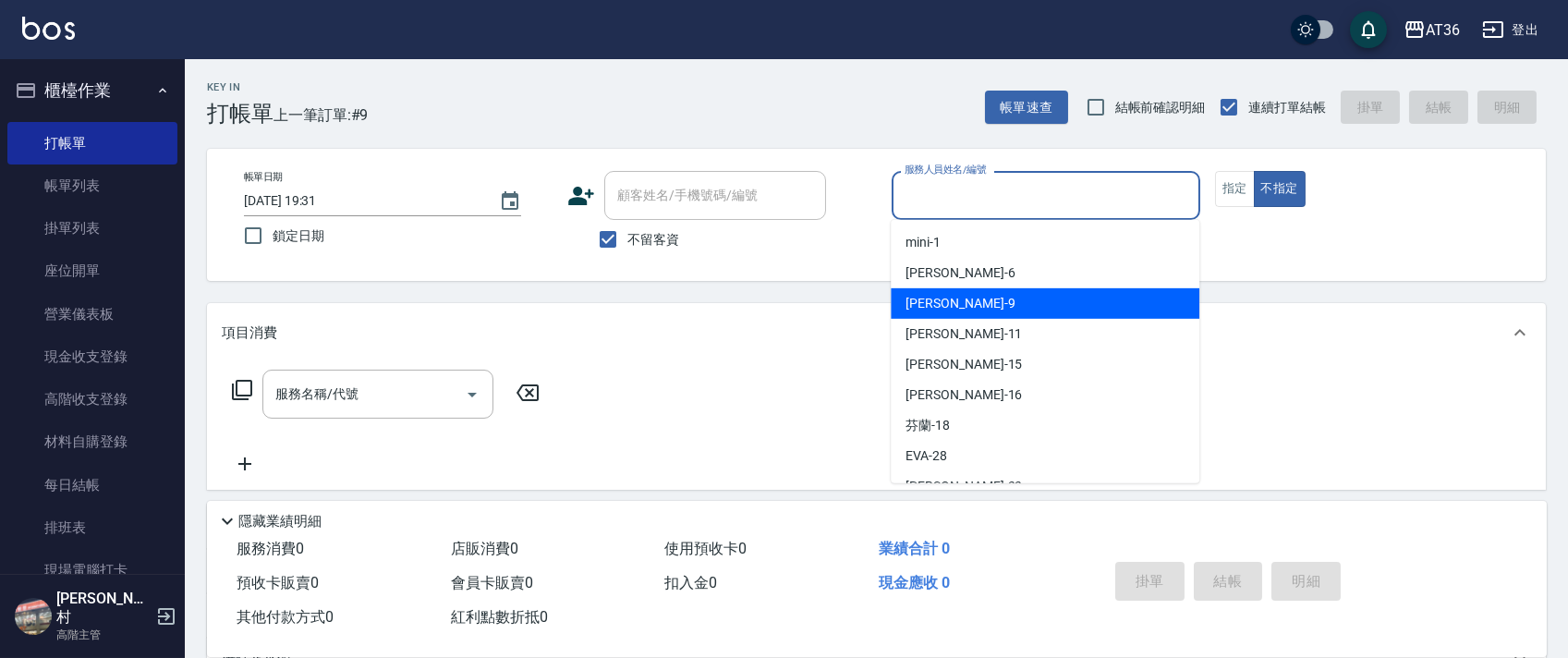
click at [941, 303] on div "美燕 -9" at bounding box center [1044, 304] width 308 height 31
type input "美燕-9"
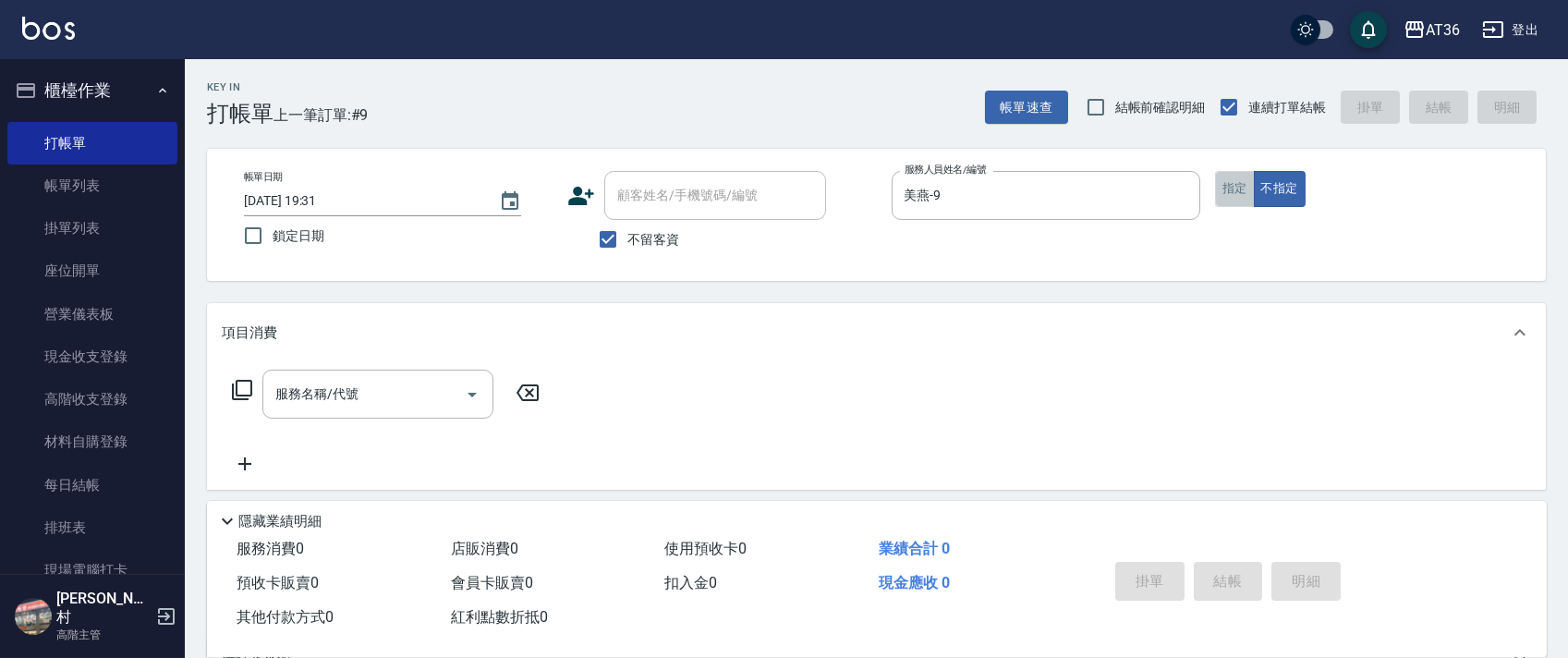
click at [1217, 186] on button "指定" at bounding box center [1235, 189] width 40 height 36
click at [243, 389] on icon at bounding box center [242, 389] width 22 height 22
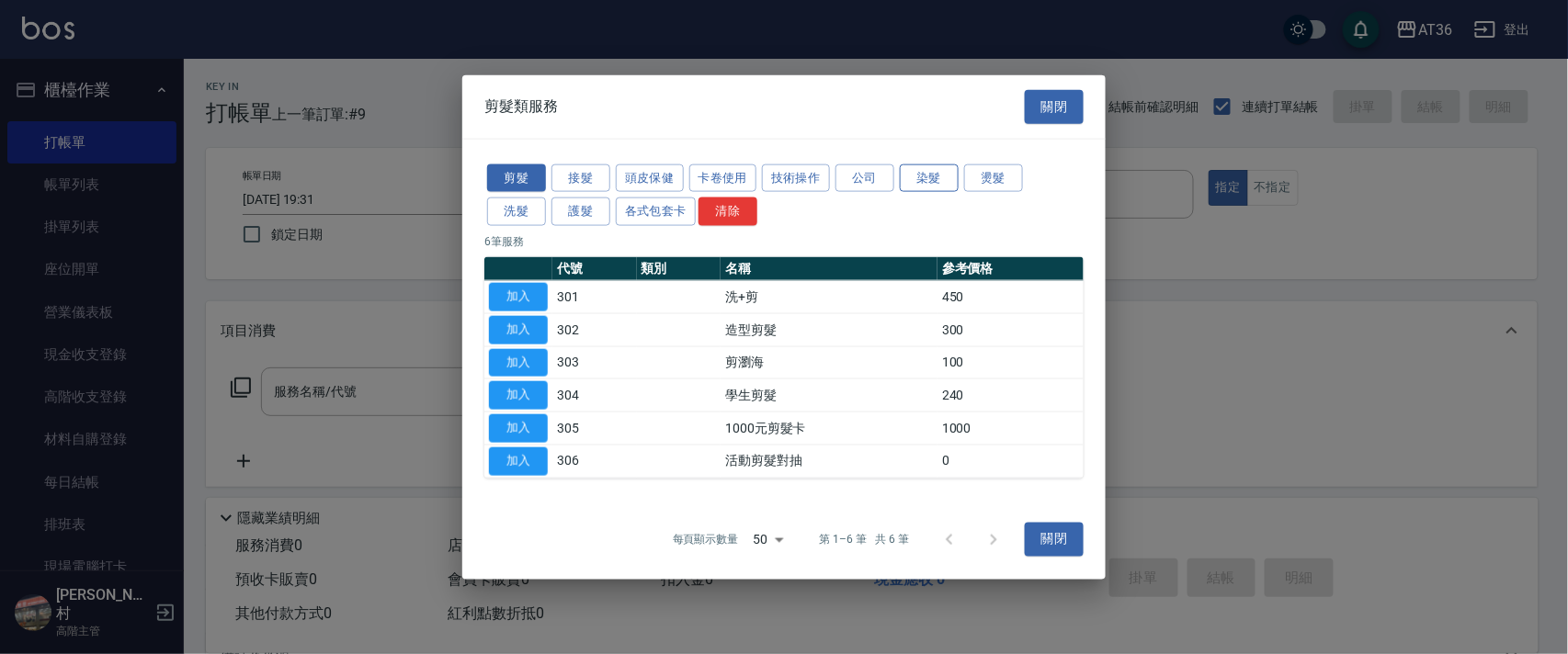
click at [944, 178] on button "染髮" at bounding box center [928, 178] width 59 height 29
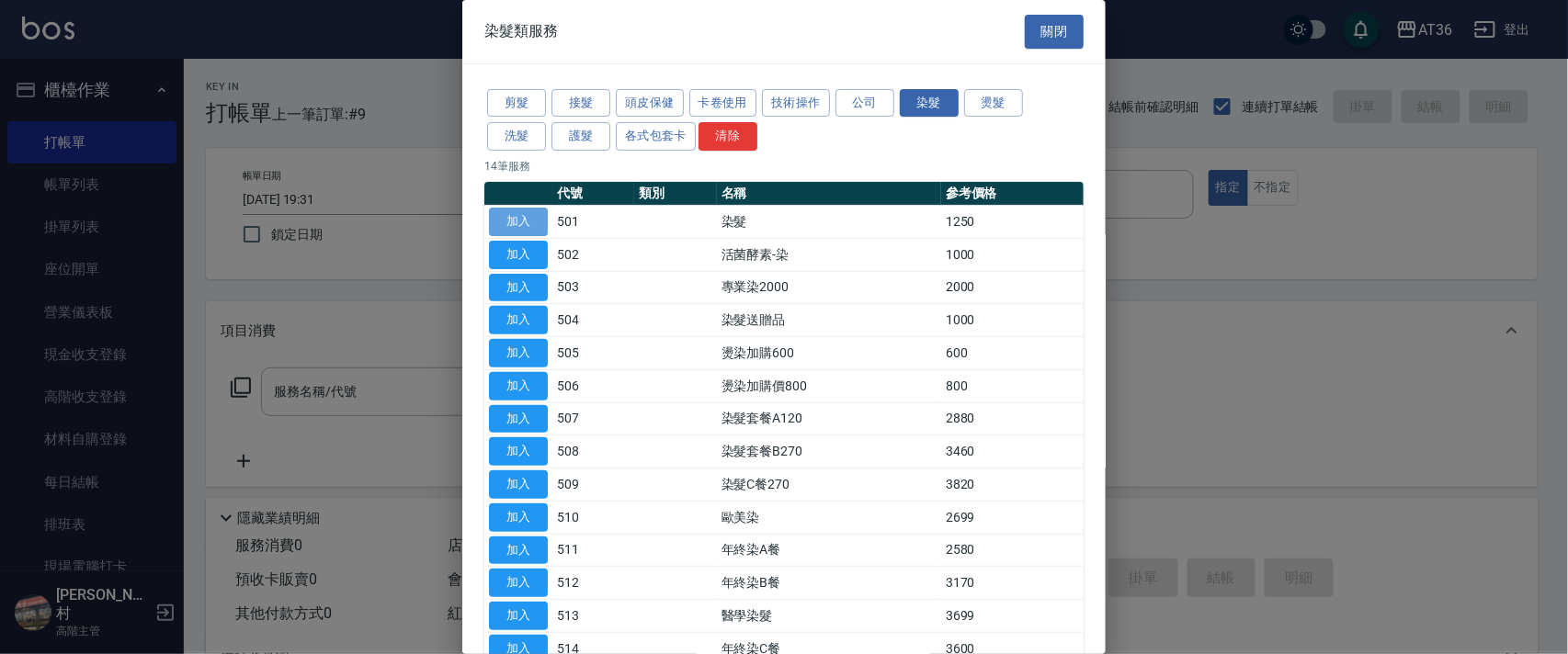
click at [504, 213] on button "加入" at bounding box center [517, 221] width 59 height 29
type input "染髮(501)"
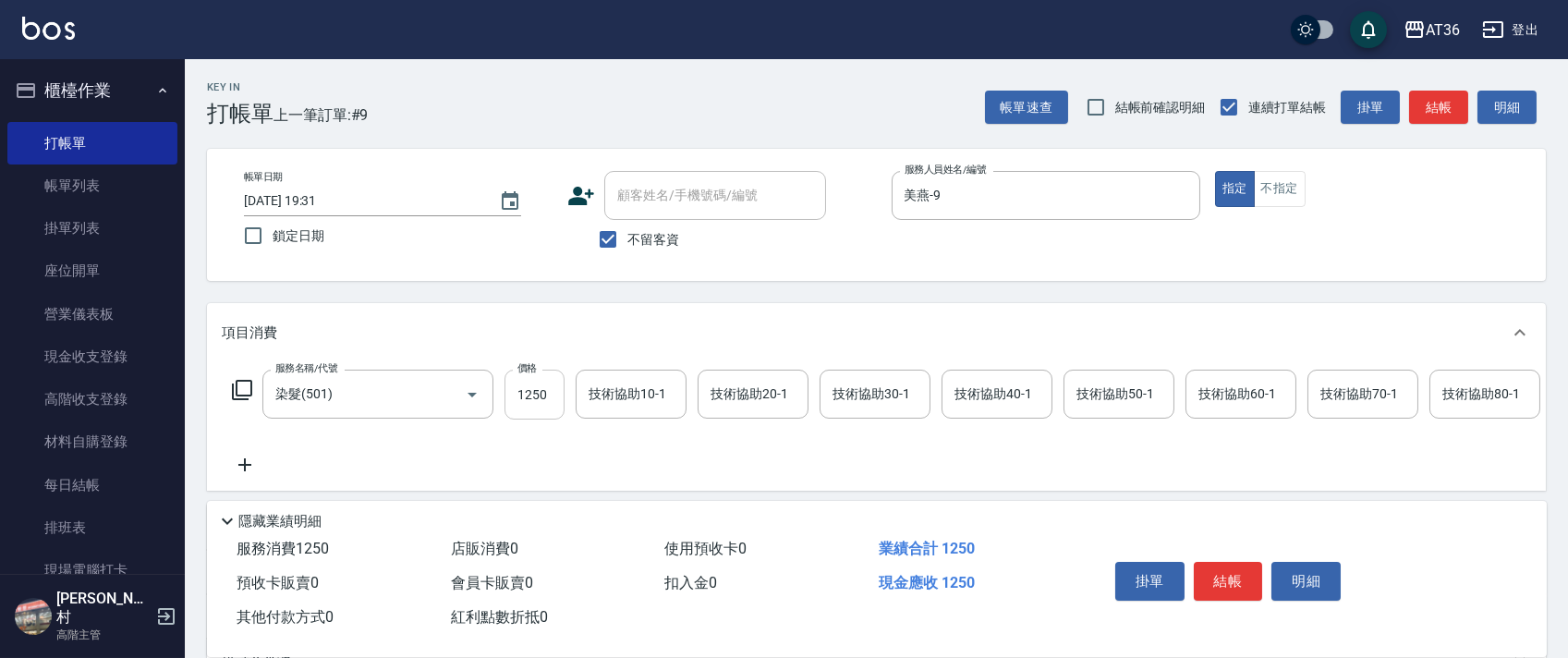
click at [535, 397] on input "1250" at bounding box center [534, 394] width 60 height 50
type input "1490"
click at [240, 391] on icon at bounding box center [242, 389] width 22 height 22
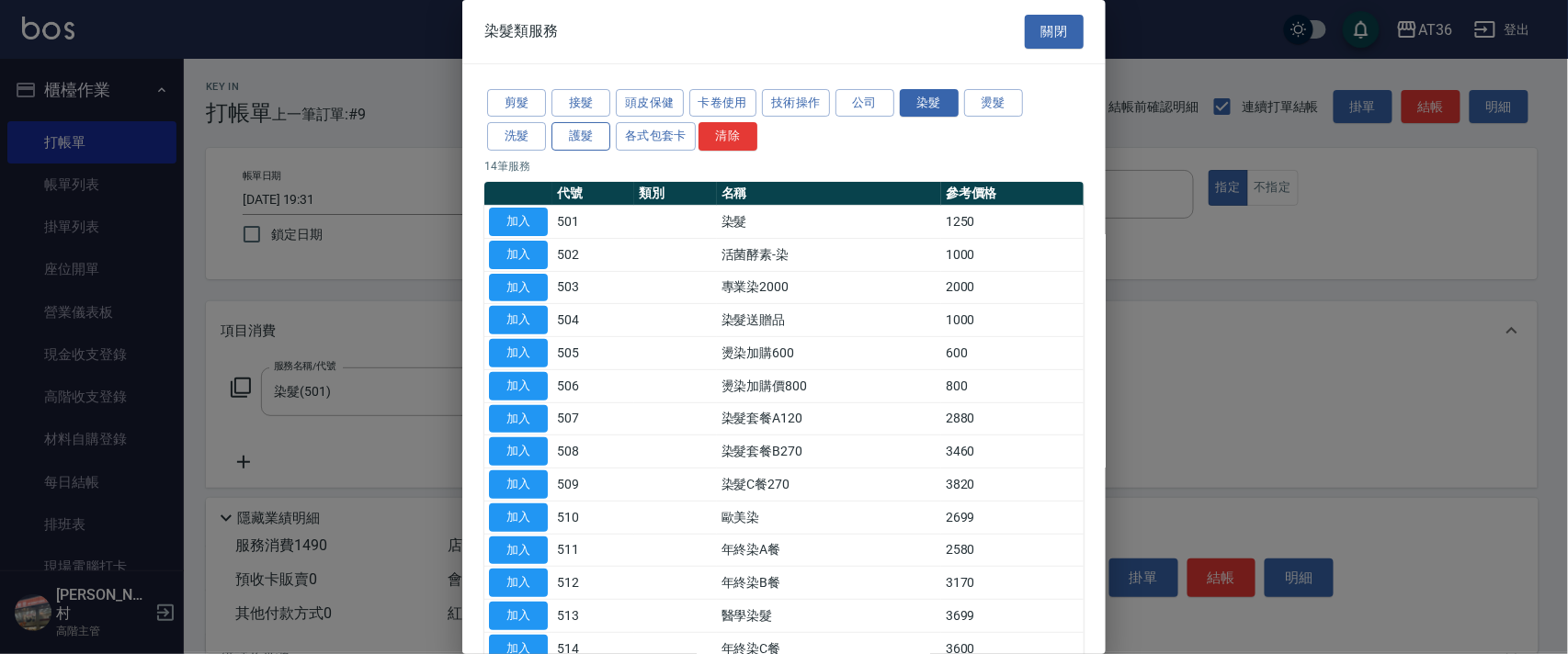
click at [589, 143] on button "護髮" at bounding box center [580, 136] width 59 height 29
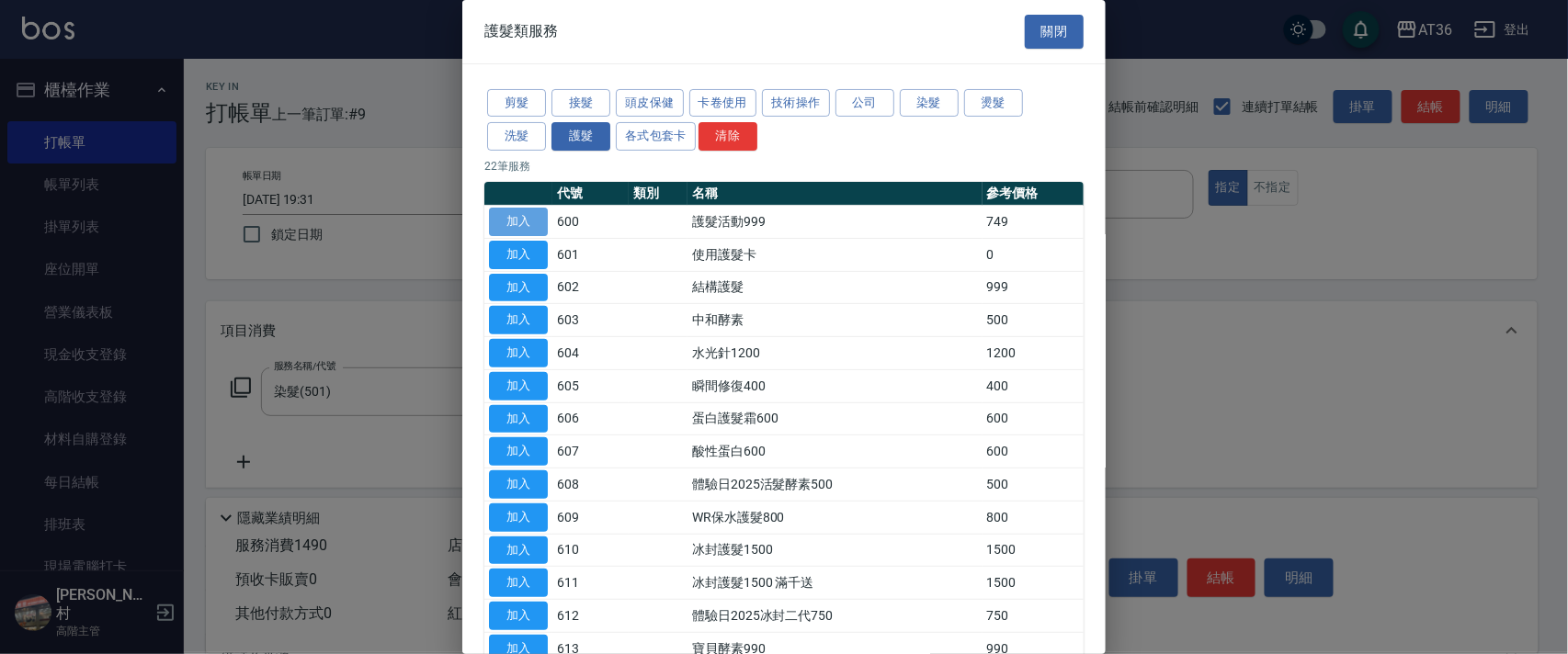
click at [512, 224] on button "加入" at bounding box center [517, 221] width 59 height 29
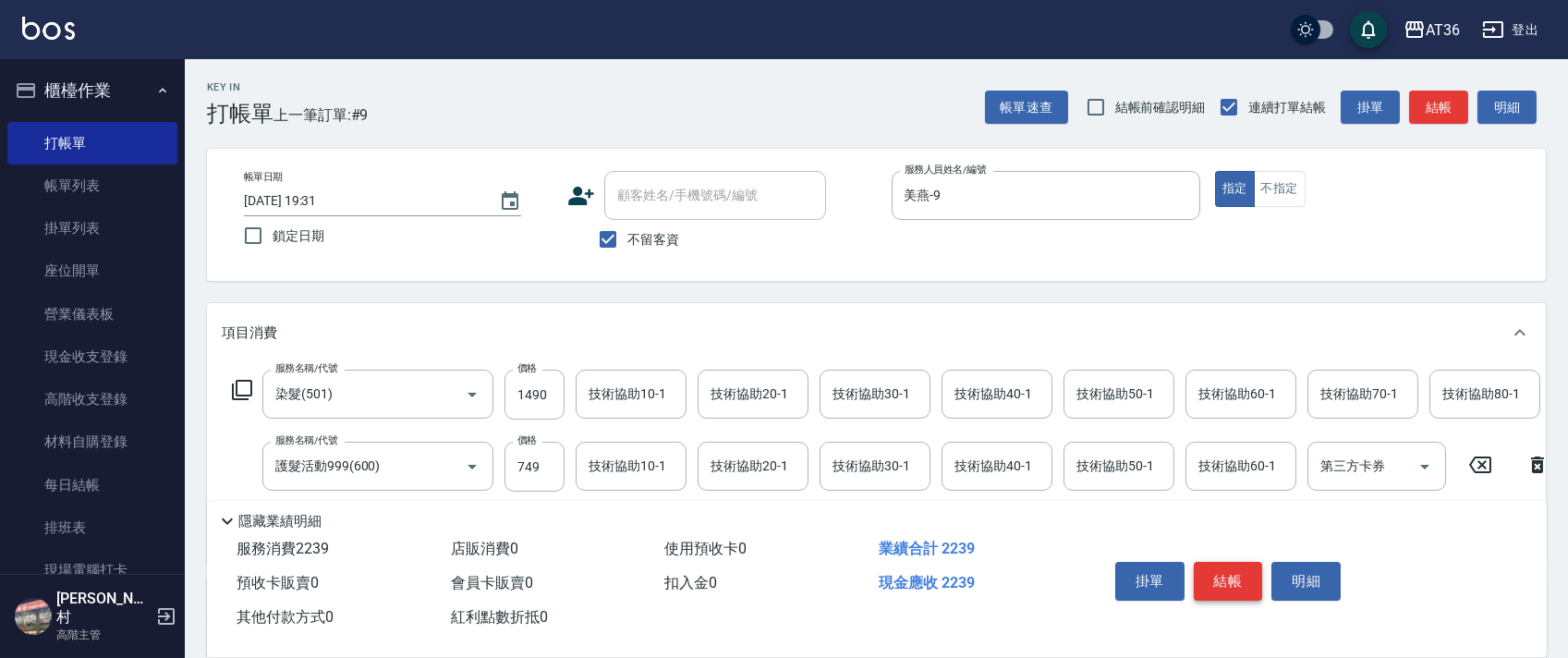
click at [1222, 573] on button "結帳" at bounding box center [1228, 581] width 69 height 39
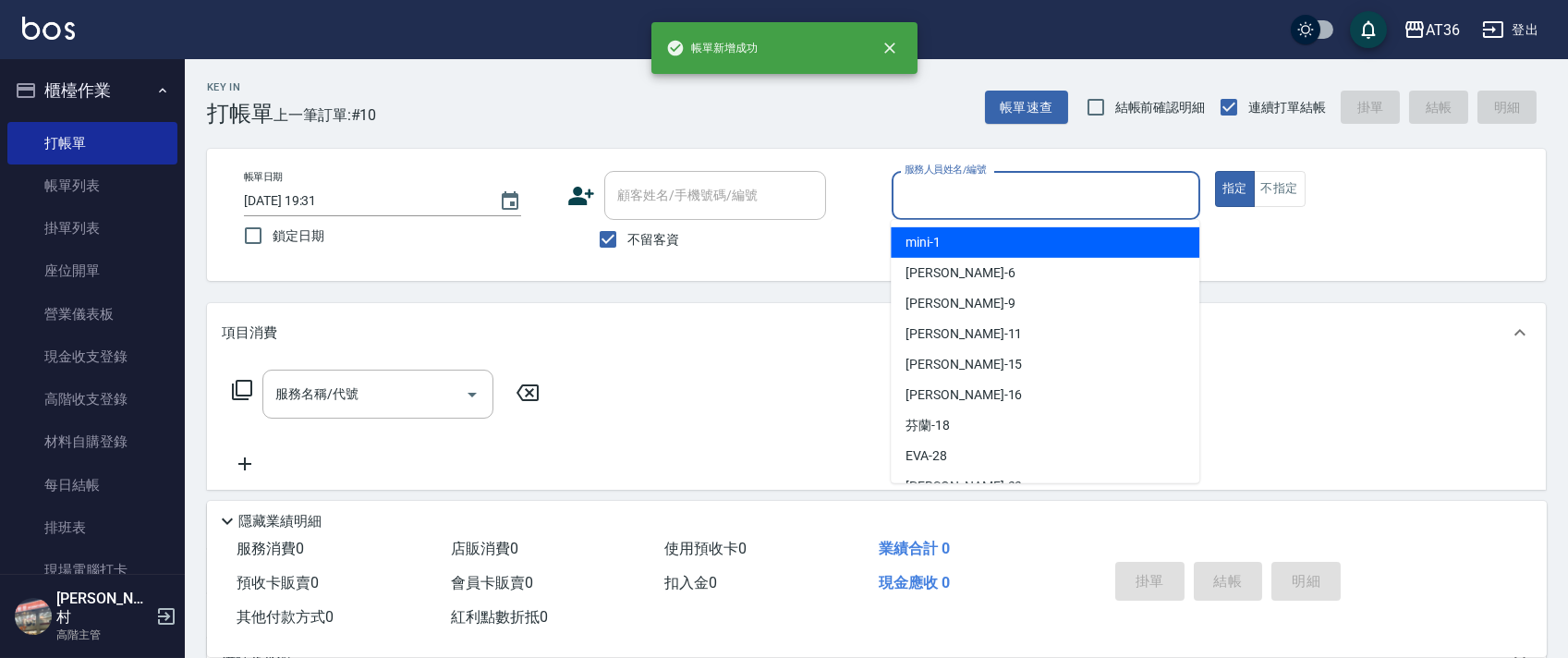
drag, startPoint x: 948, startPoint y: 211, endPoint x: 1042, endPoint y: 260, distance: 106.0
click at [949, 213] on div "服務人員姓名/編號" at bounding box center [1045, 195] width 308 height 49
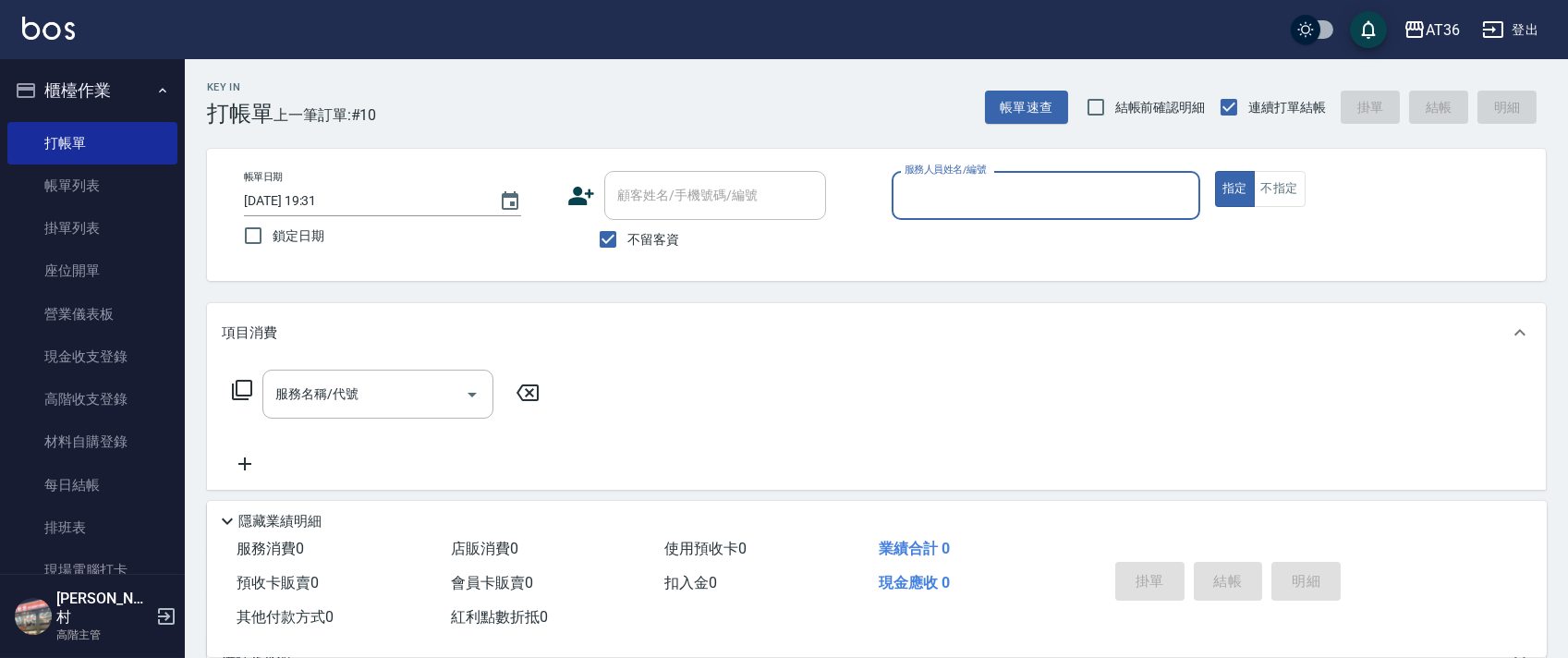
drag, startPoint x: 911, startPoint y: 190, endPoint x: 971, endPoint y: 209, distance: 62.9
click at [912, 200] on input "服務人員姓名/編號" at bounding box center [1046, 196] width 291 height 32
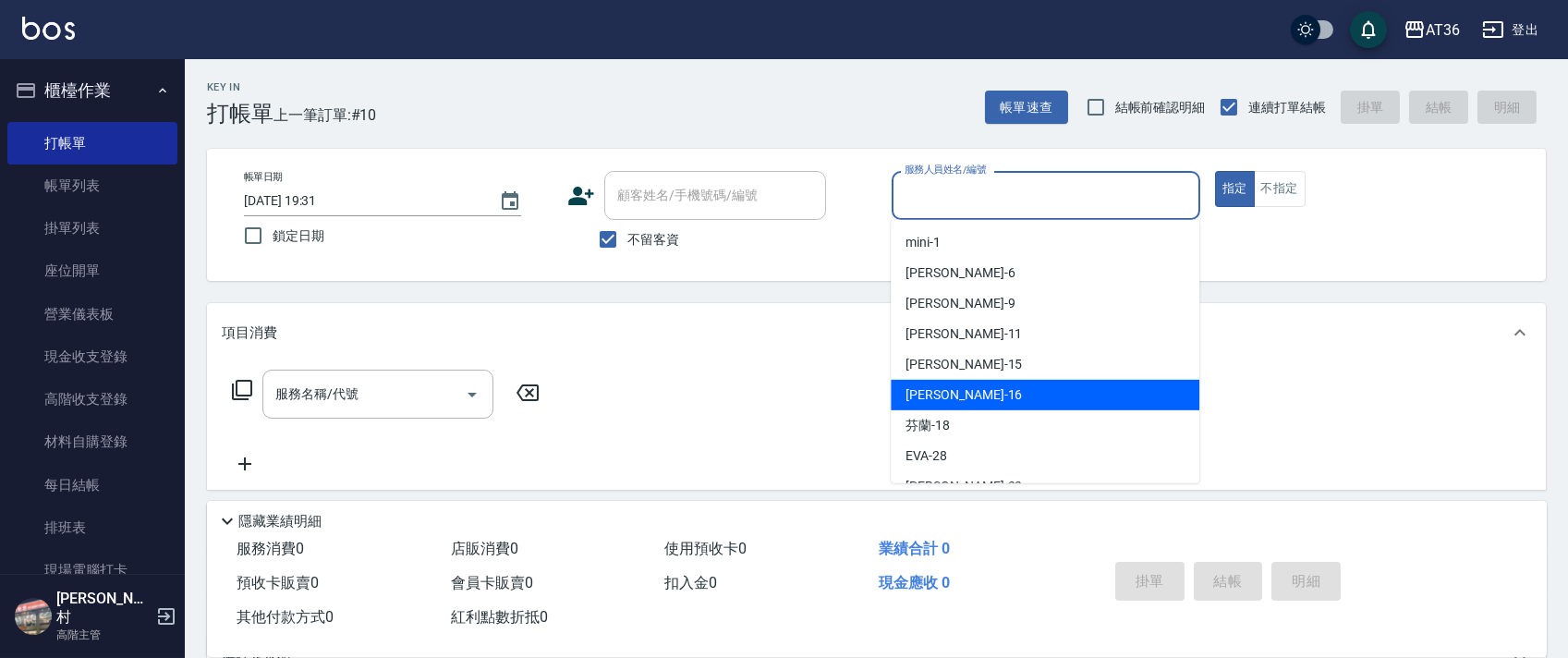
drag, startPoint x: 965, startPoint y: 398, endPoint x: 1129, endPoint y: 281, distance: 201.5
click at [968, 391] on div "[PERSON_NAME] -16" at bounding box center [1044, 394] width 308 height 31
type input "[PERSON_NAME]-16"
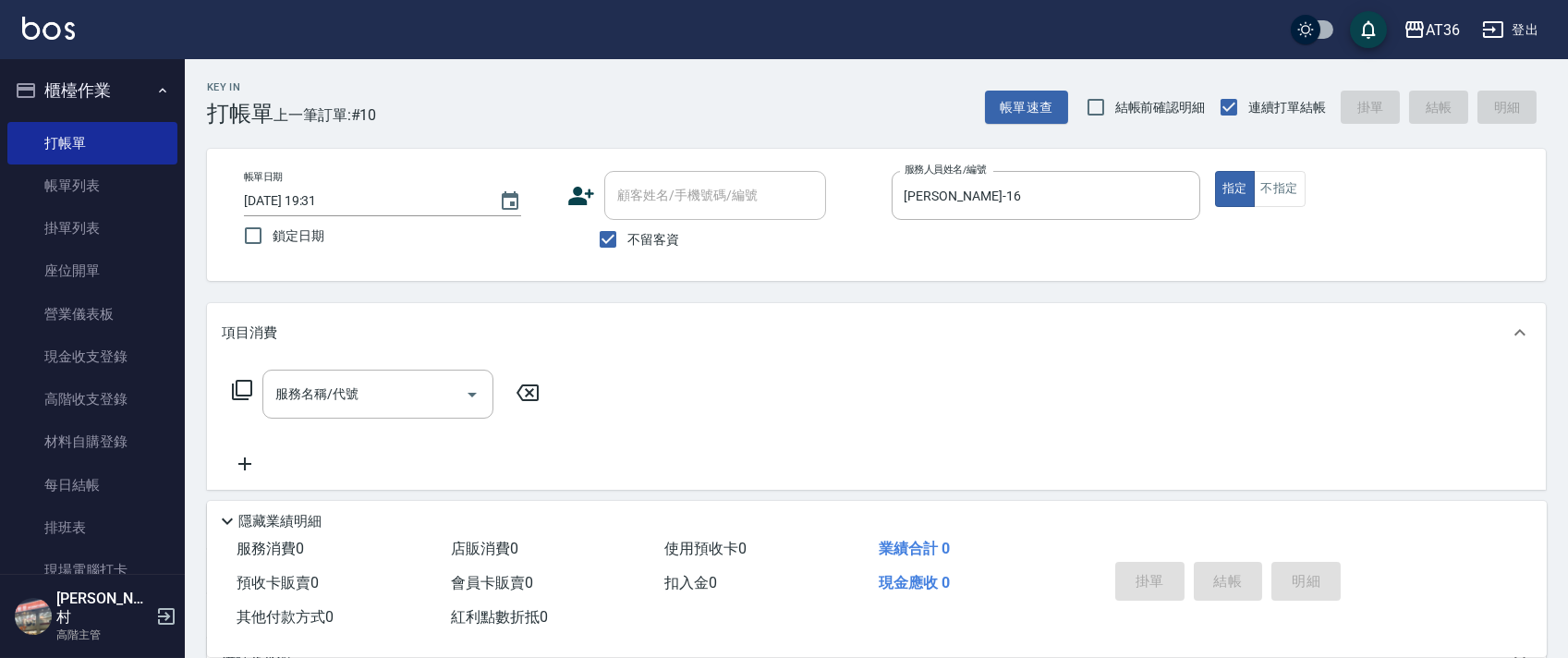
click at [243, 386] on icon at bounding box center [242, 389] width 22 height 22
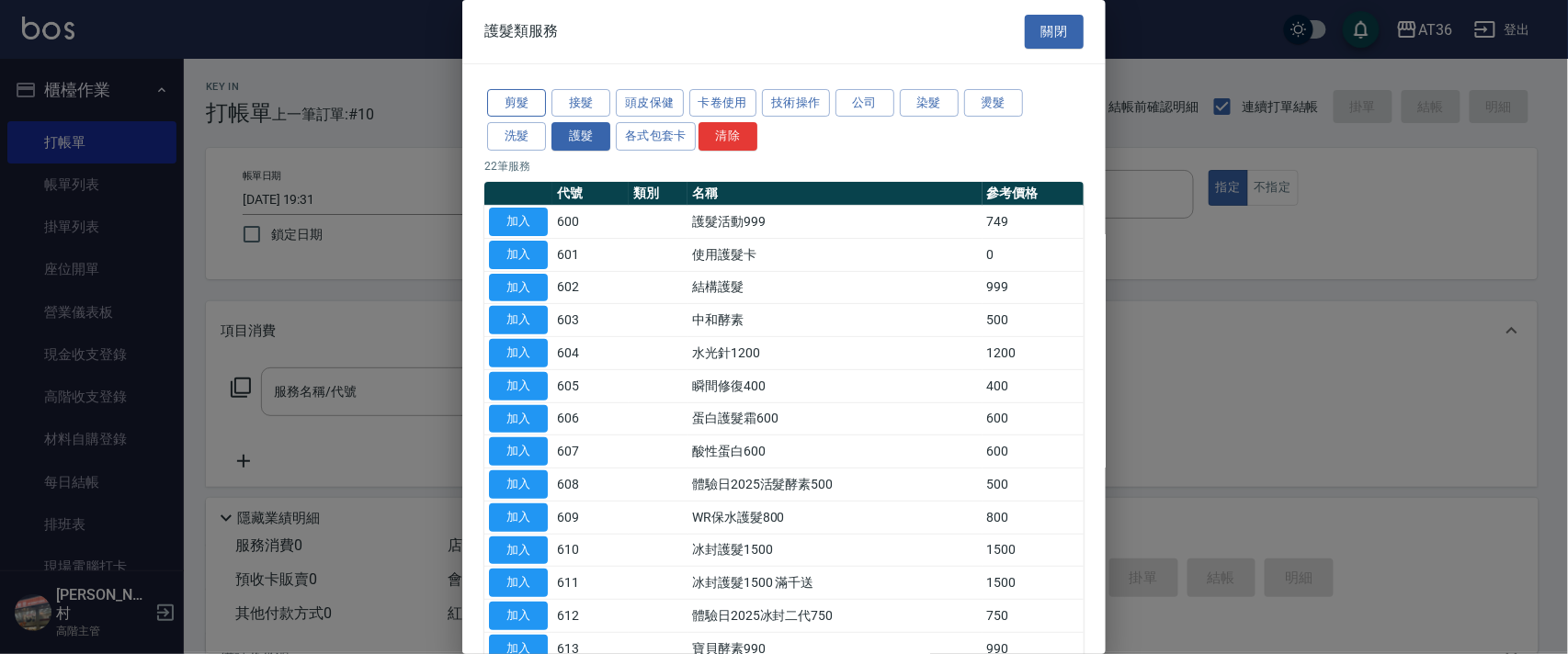
drag, startPoint x: 511, startPoint y: 103, endPoint x: 598, endPoint y: 279, distance: 196.3
click at [511, 105] on button "剪髮" at bounding box center [516, 103] width 59 height 29
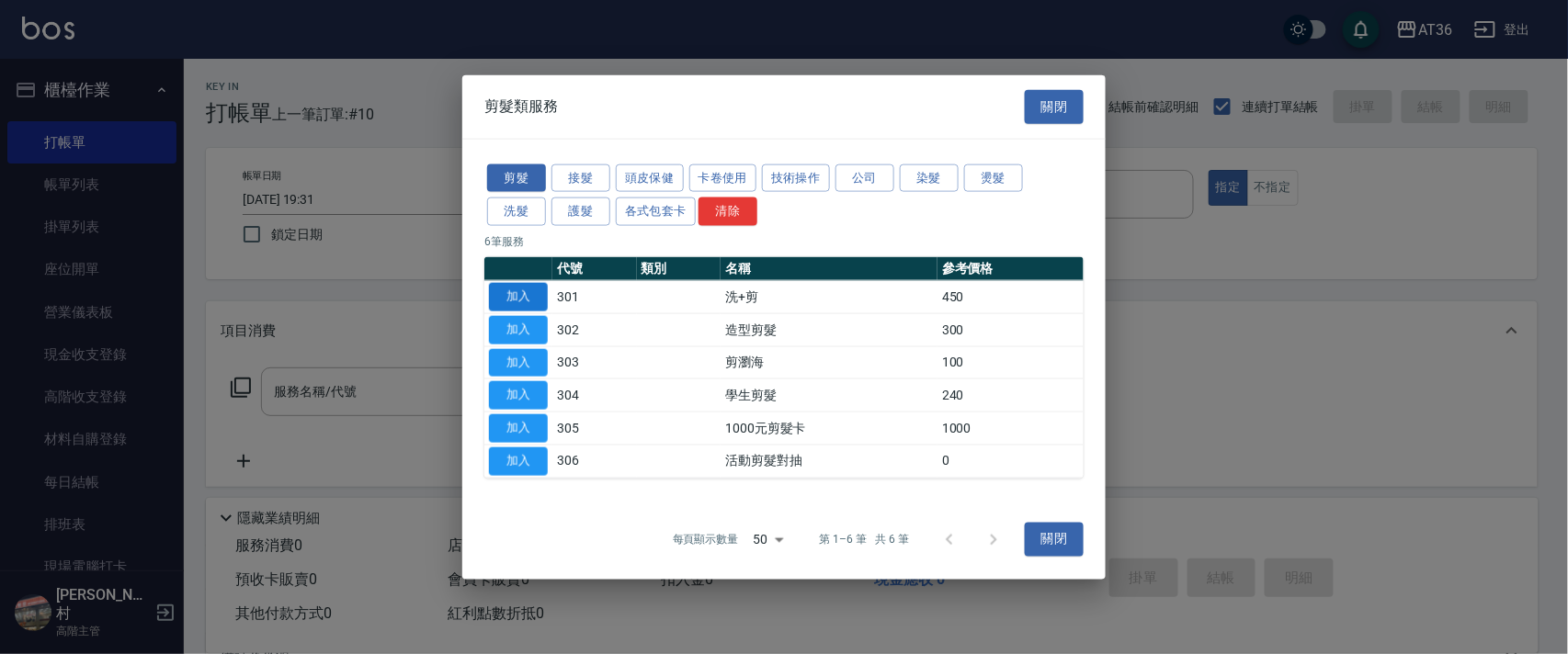
click at [520, 305] on button "加入" at bounding box center [517, 297] width 59 height 29
type input "洗+剪(301)"
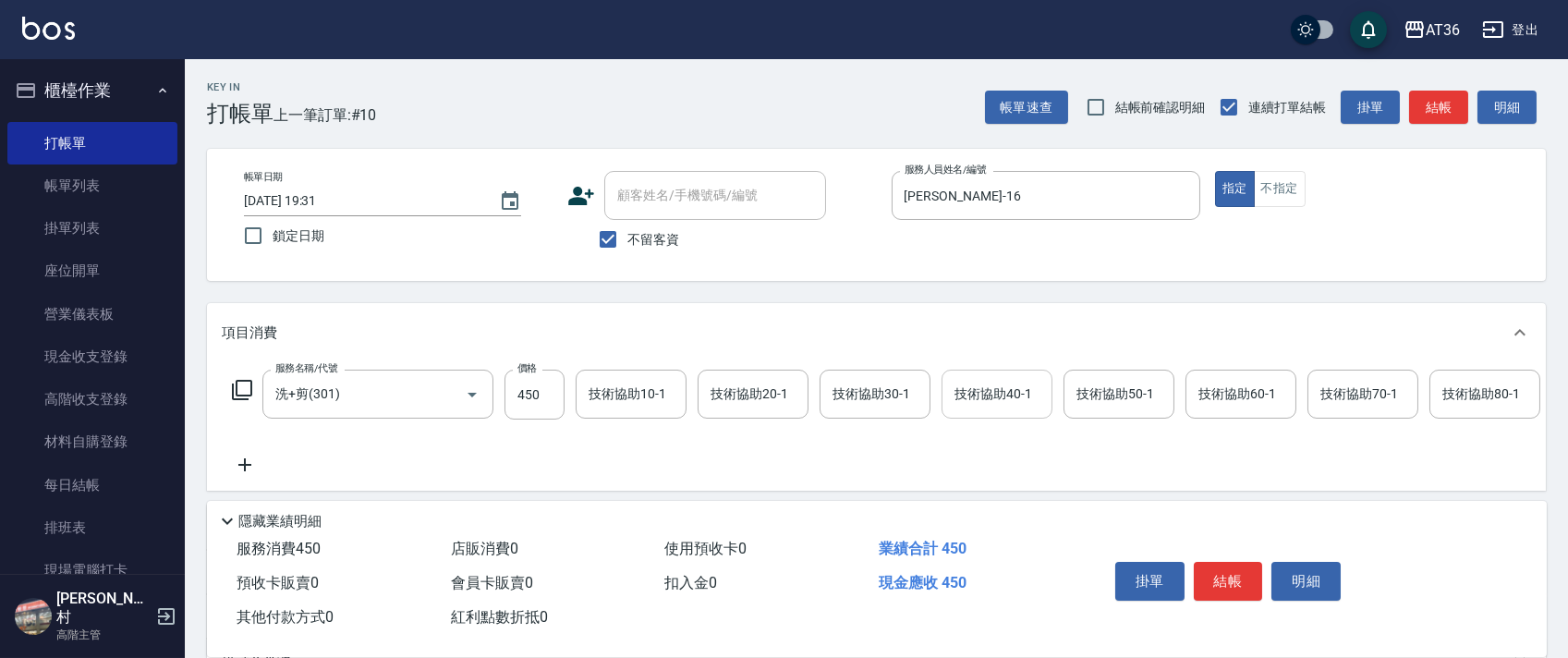
click at [961, 403] on input "技術協助40-1" at bounding box center [996, 394] width 94 height 32
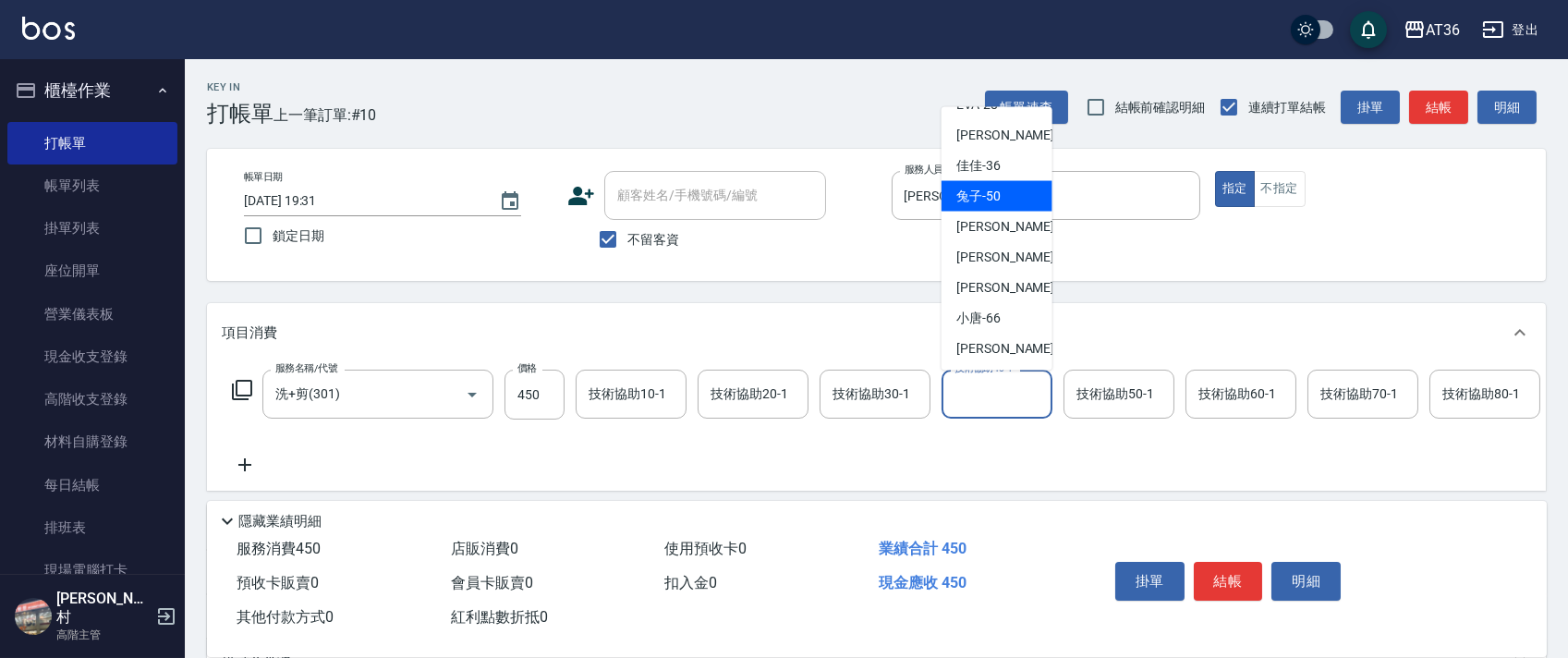
scroll to position [240, 0]
click at [985, 289] on span "[PERSON_NAME] -59" at bounding box center [1014, 287] width 117 height 19
type input "[PERSON_NAME]-59"
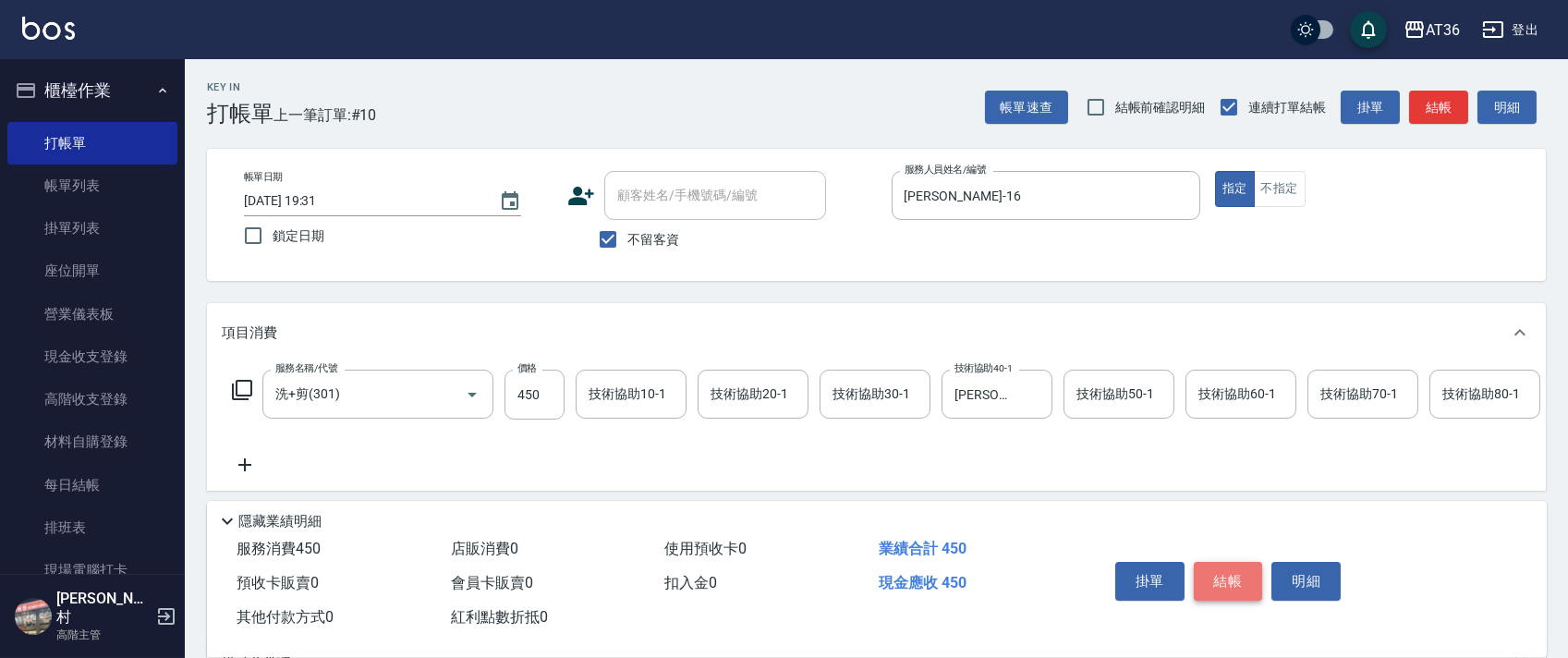
click at [1216, 573] on button "結帳" at bounding box center [1228, 581] width 69 height 39
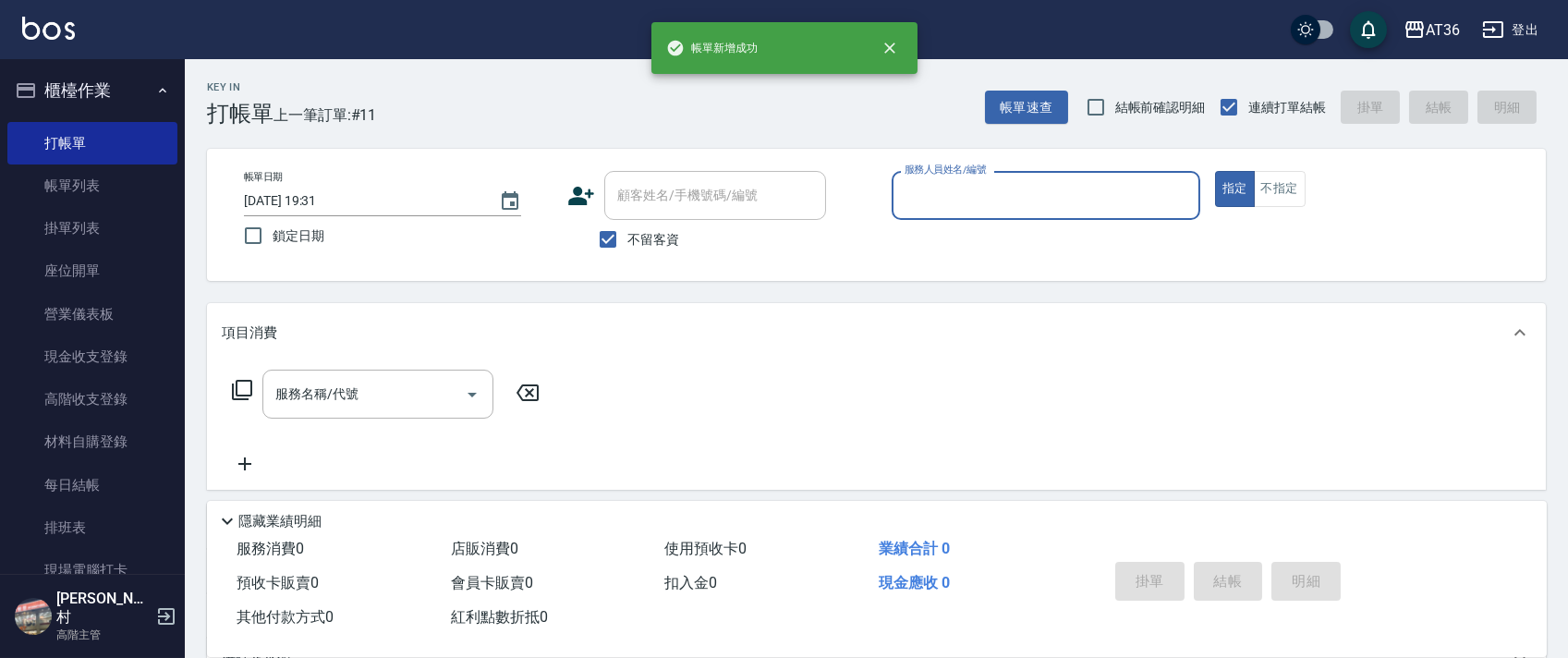
click at [912, 198] on input "服務人員姓名/編號" at bounding box center [1046, 196] width 291 height 32
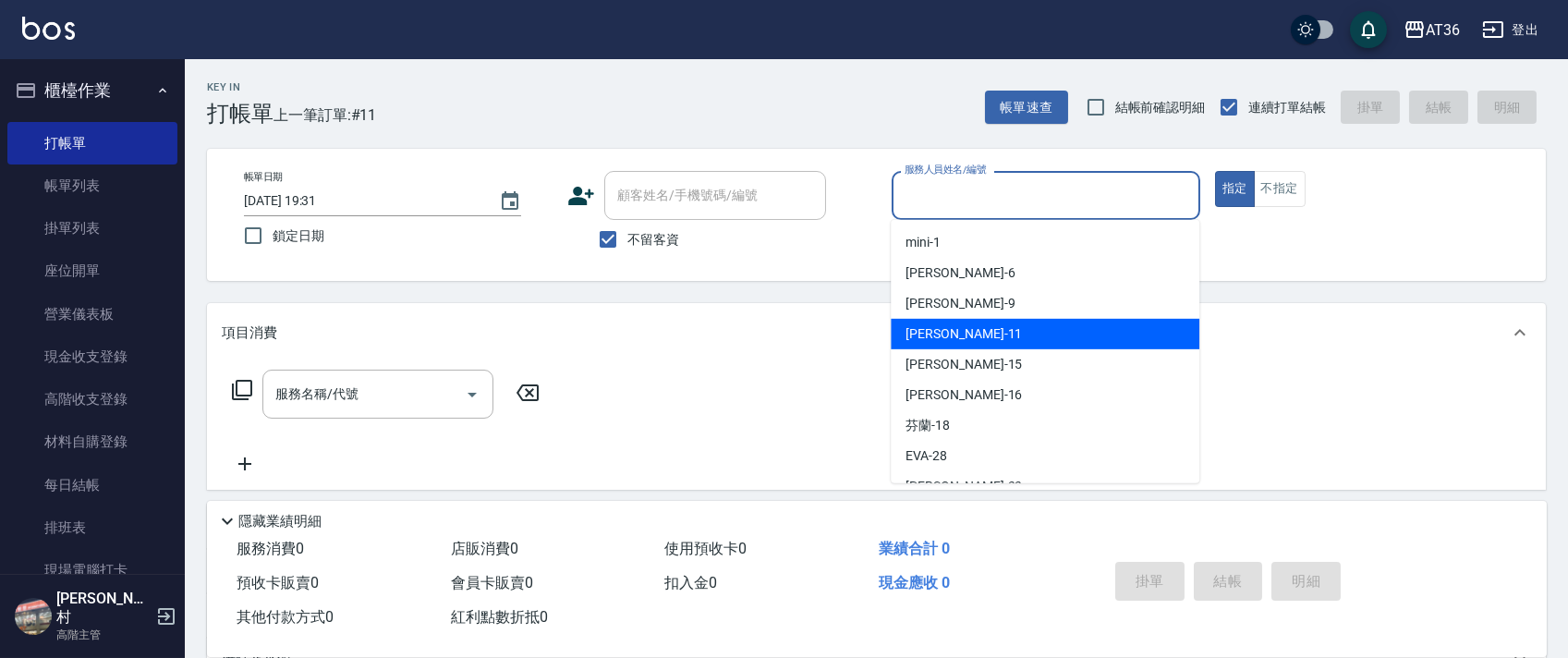
click at [943, 325] on span "[PERSON_NAME] -11" at bounding box center [963, 333] width 117 height 19
type input "[PERSON_NAME]-11"
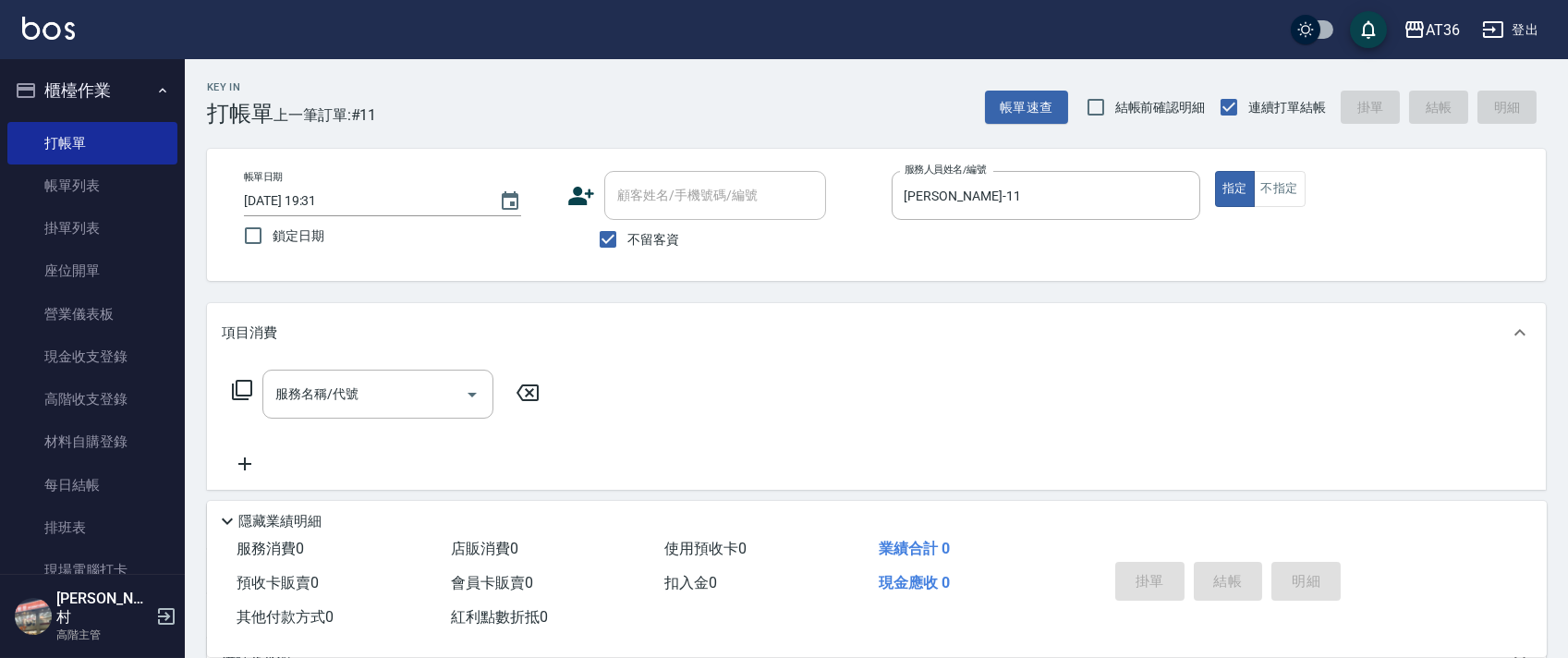
click at [235, 398] on icon at bounding box center [242, 389] width 20 height 20
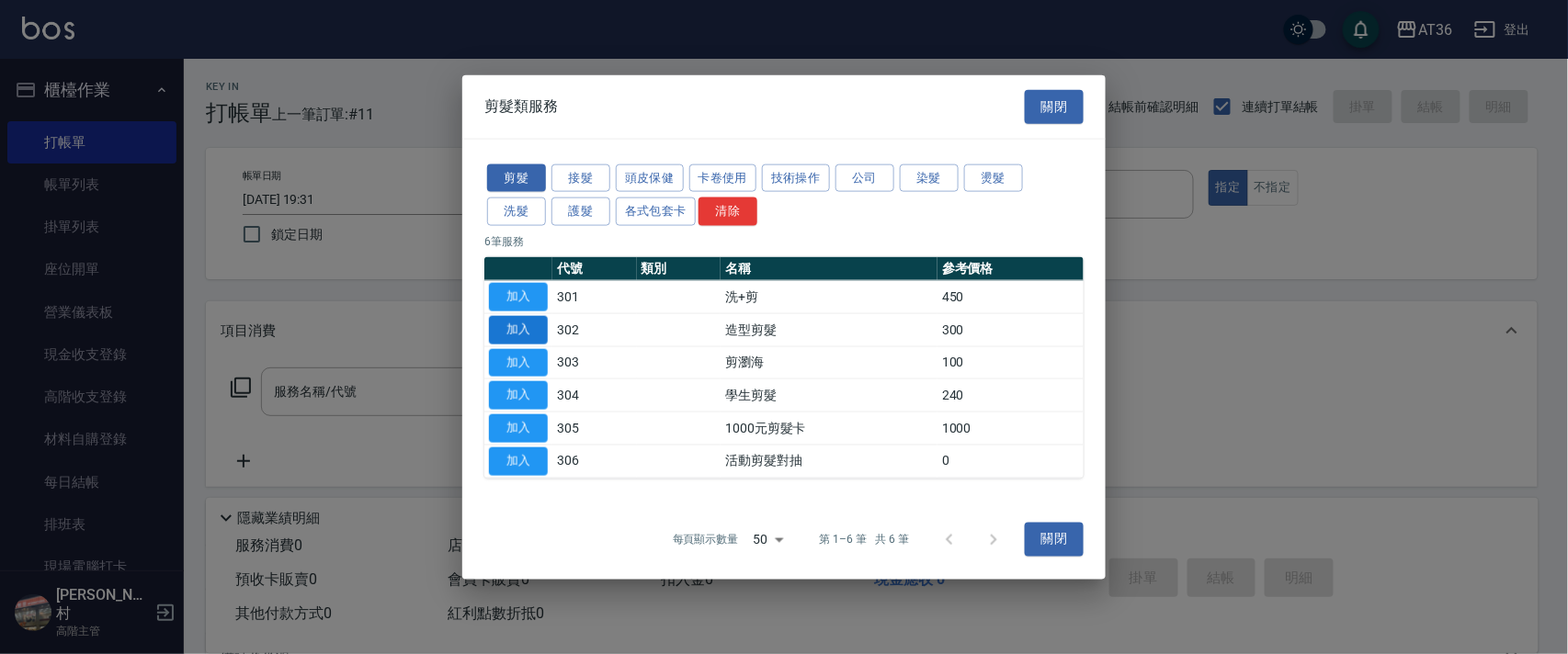
click at [510, 322] on button "加入" at bounding box center [517, 328] width 59 height 29
type input "造型剪髮(302)"
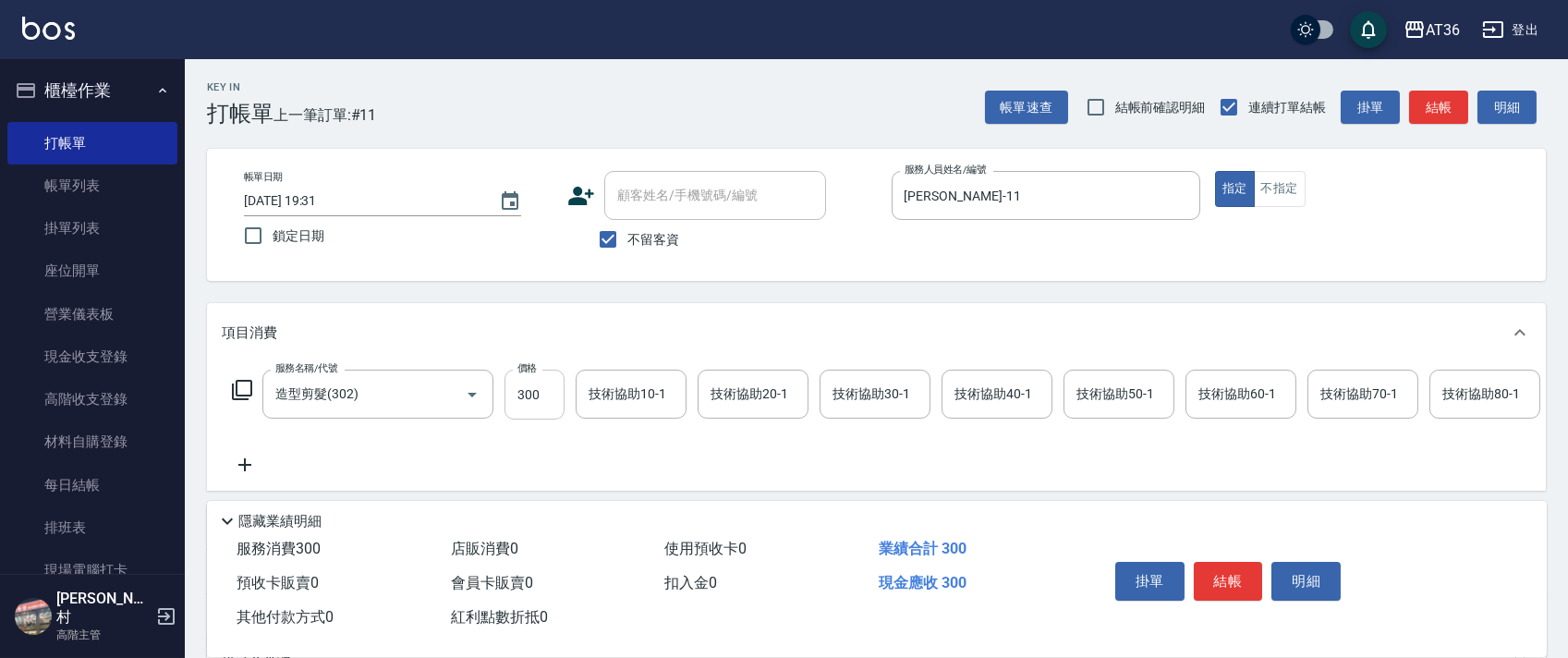
click at [532, 404] on input "300" at bounding box center [534, 394] width 60 height 50
type input "250"
click at [1213, 584] on button "結帳" at bounding box center [1228, 581] width 69 height 39
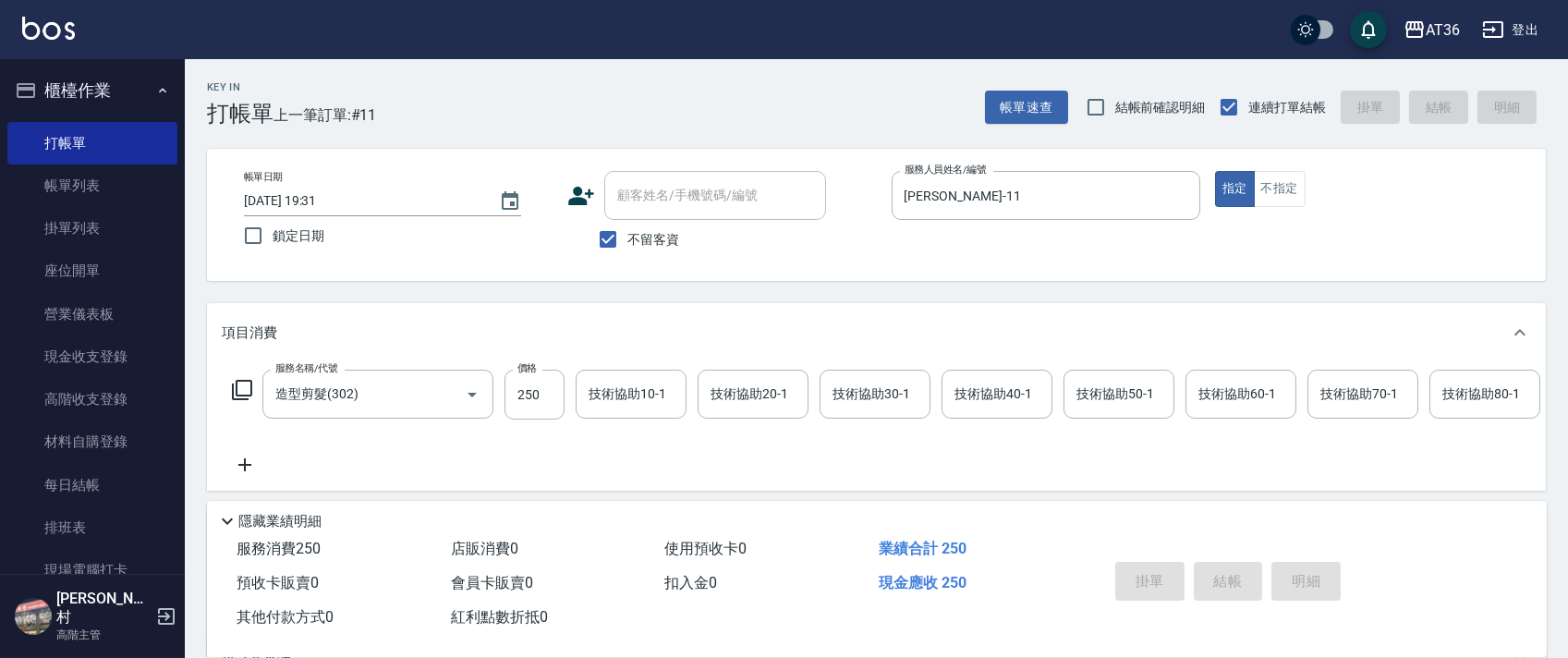
type input "[DATE] 19:32"
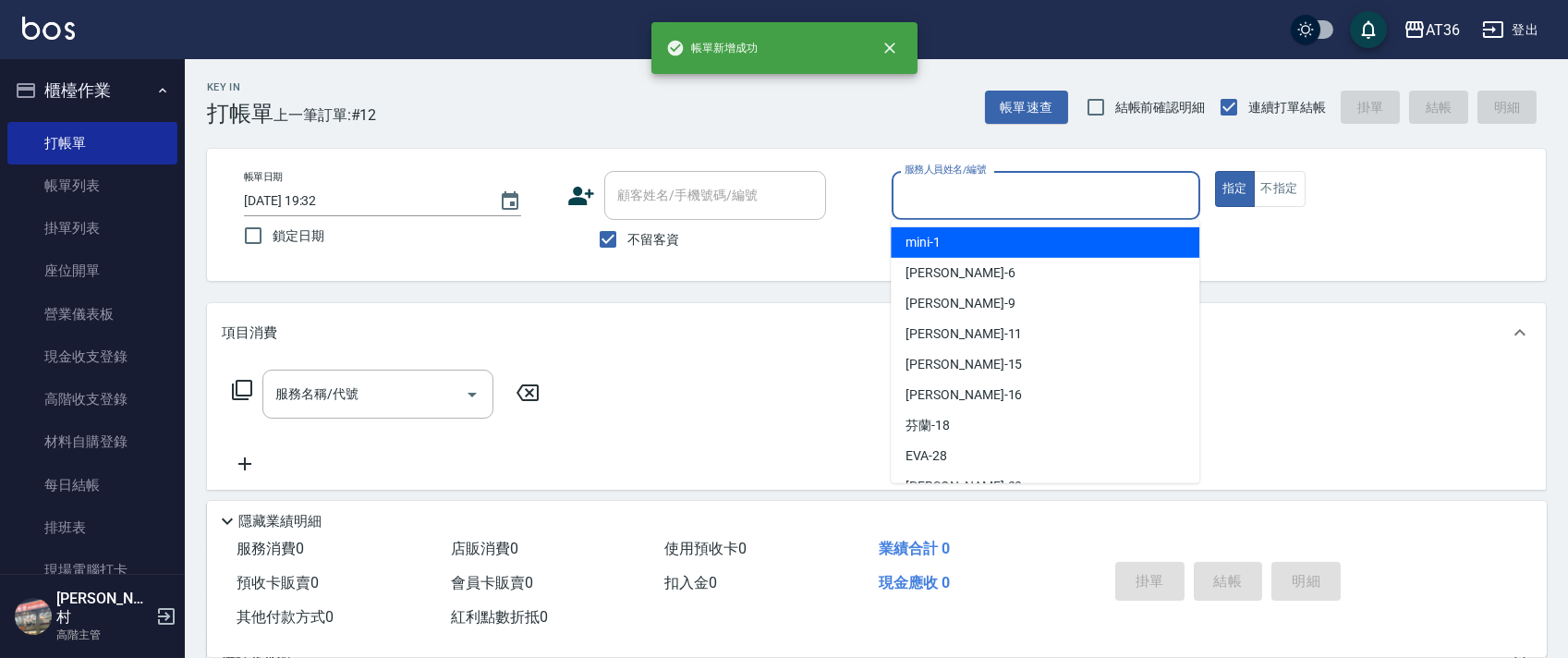
drag, startPoint x: 920, startPoint y: 189, endPoint x: 944, endPoint y: 286, distance: 99.9
click at [920, 192] on input "服務人員姓名/編號" at bounding box center [1046, 196] width 291 height 32
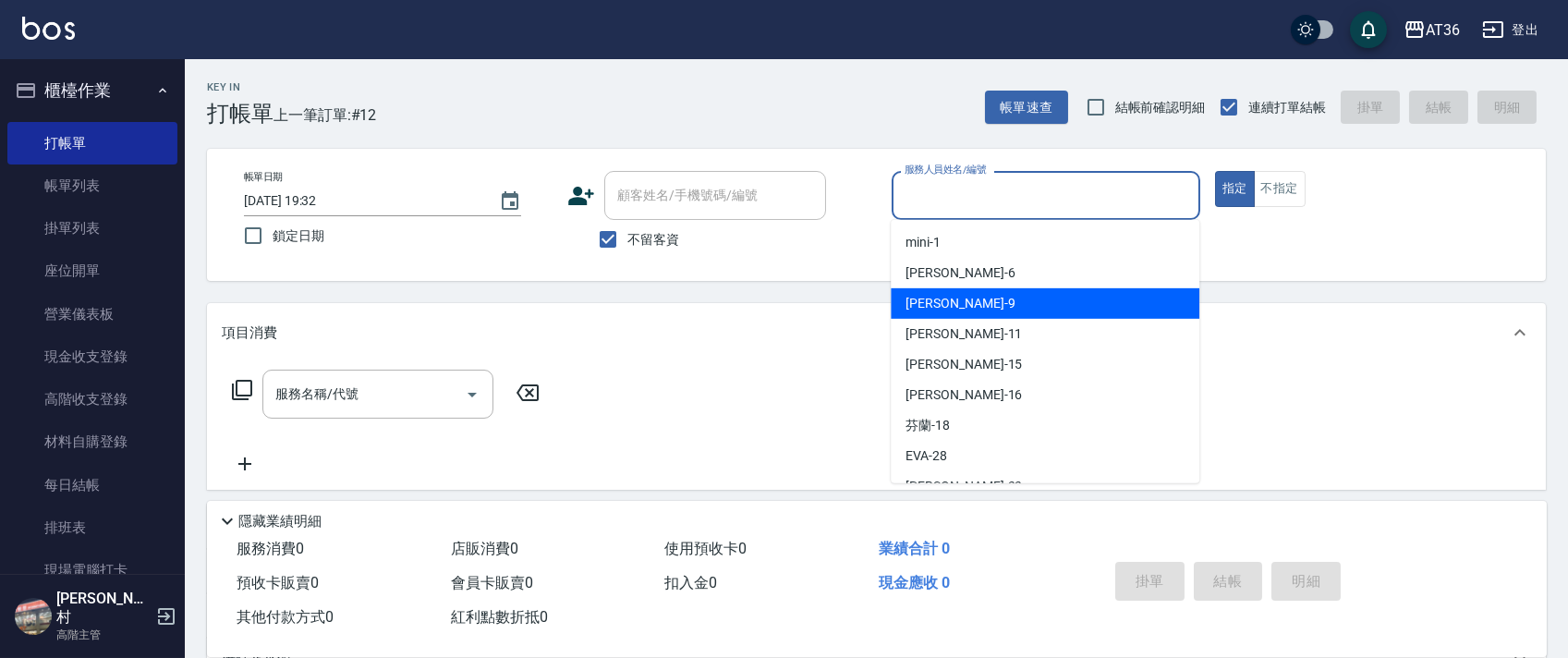
click at [944, 290] on div "美燕 -9" at bounding box center [1044, 304] width 308 height 31
type input "美燕-9"
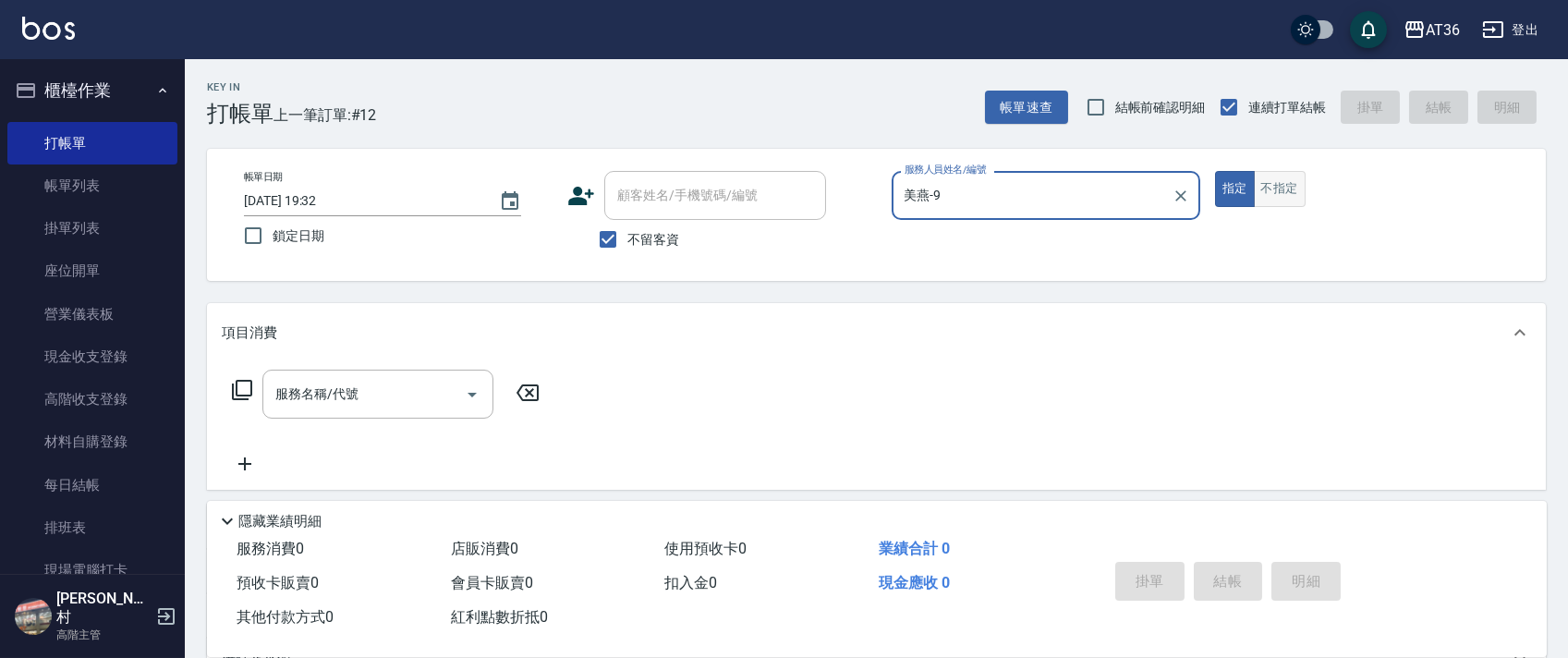
click at [1273, 186] on button "不指定" at bounding box center [1280, 189] width 52 height 36
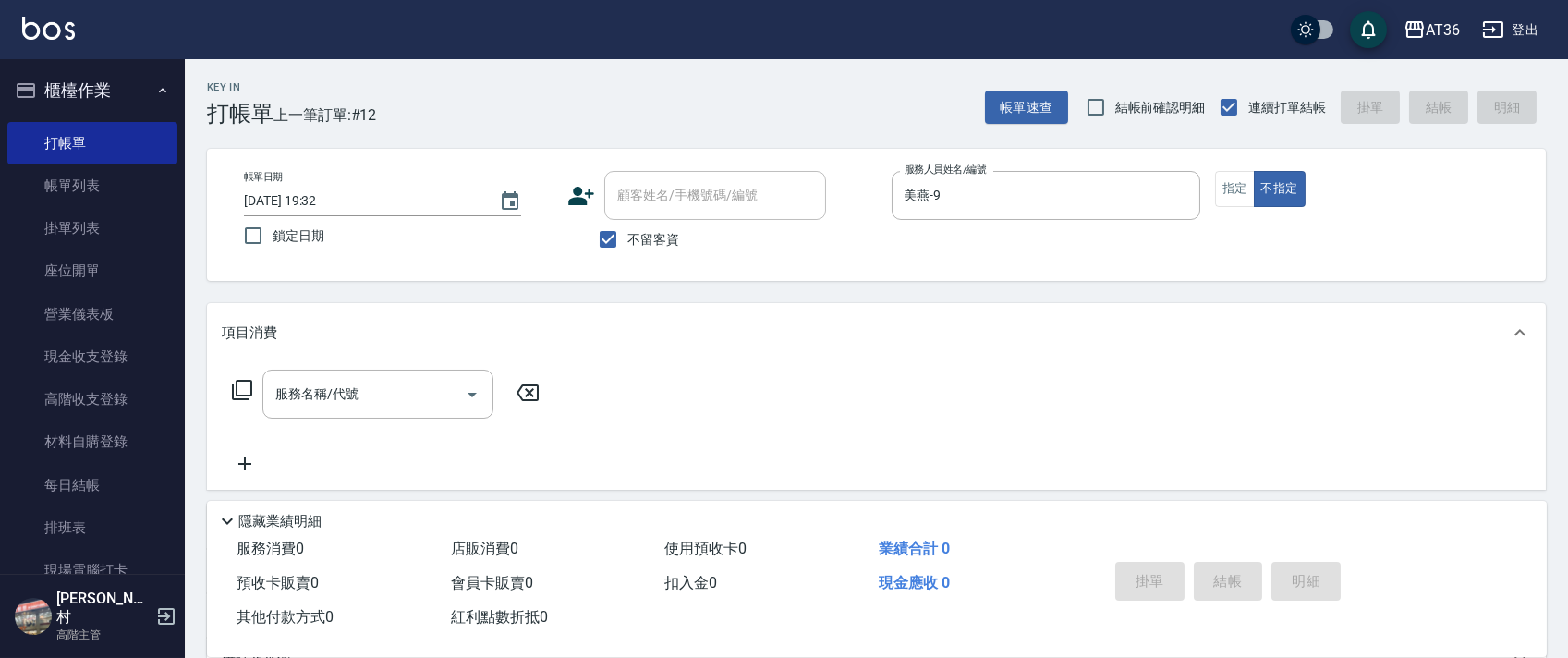
click at [245, 390] on icon at bounding box center [242, 389] width 22 height 22
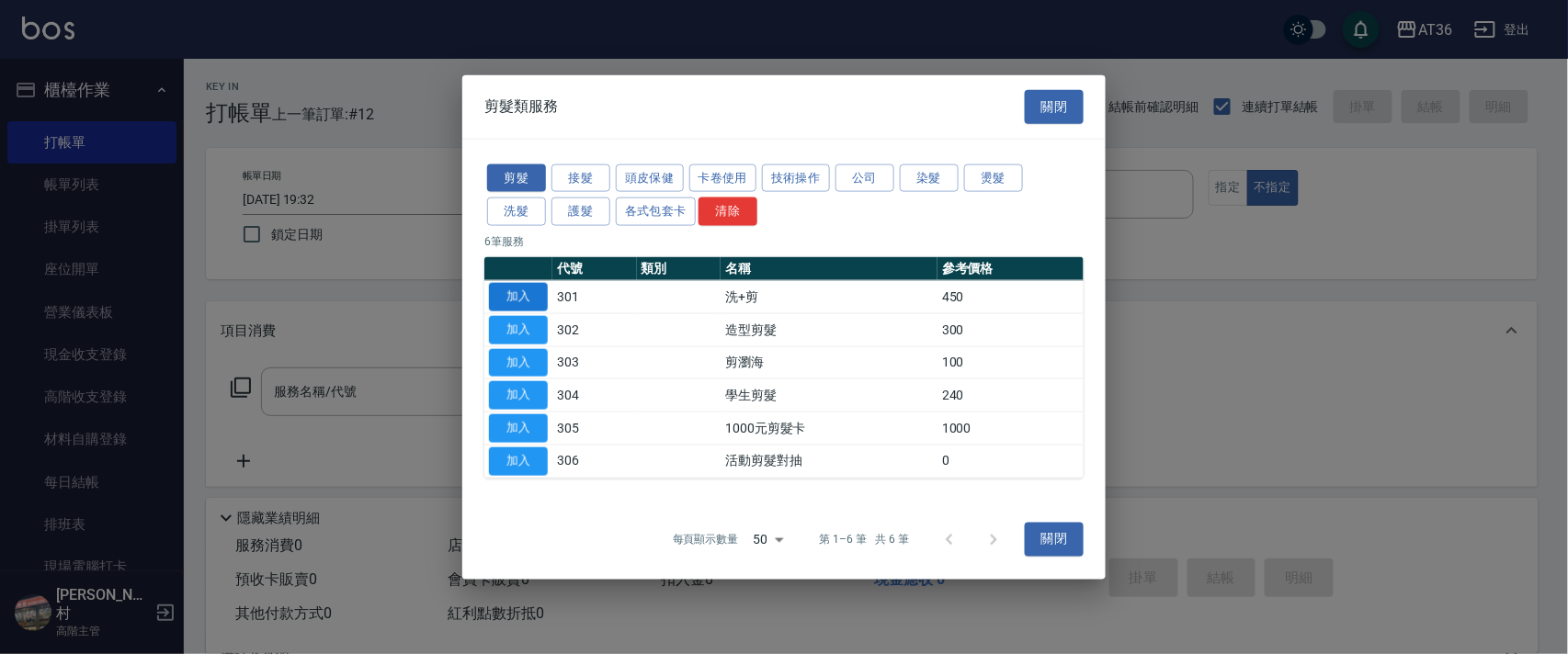
click at [516, 288] on button "加入" at bounding box center [517, 297] width 59 height 29
type input "洗+剪(301)"
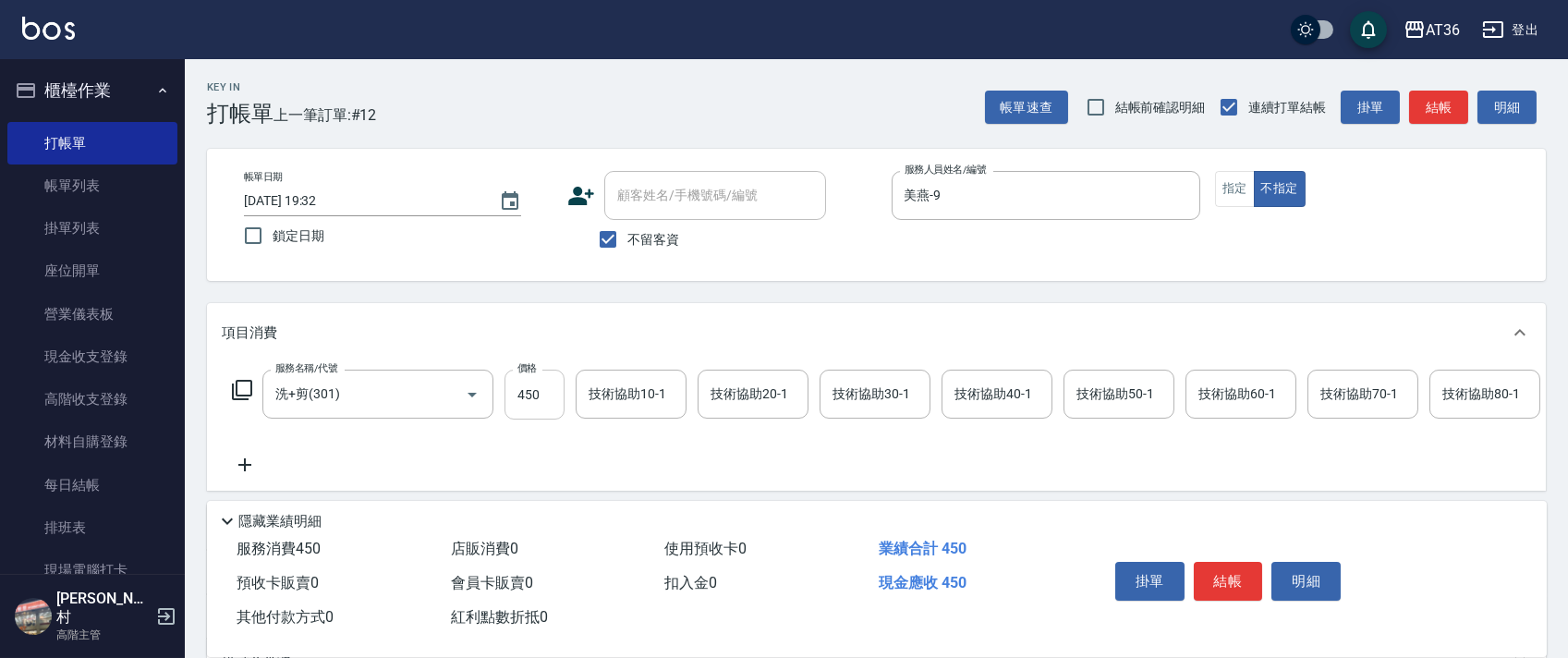
click at [520, 398] on input "450" at bounding box center [534, 394] width 60 height 50
type input "448"
click at [973, 403] on input "技術協助40-1" at bounding box center [996, 394] width 94 height 32
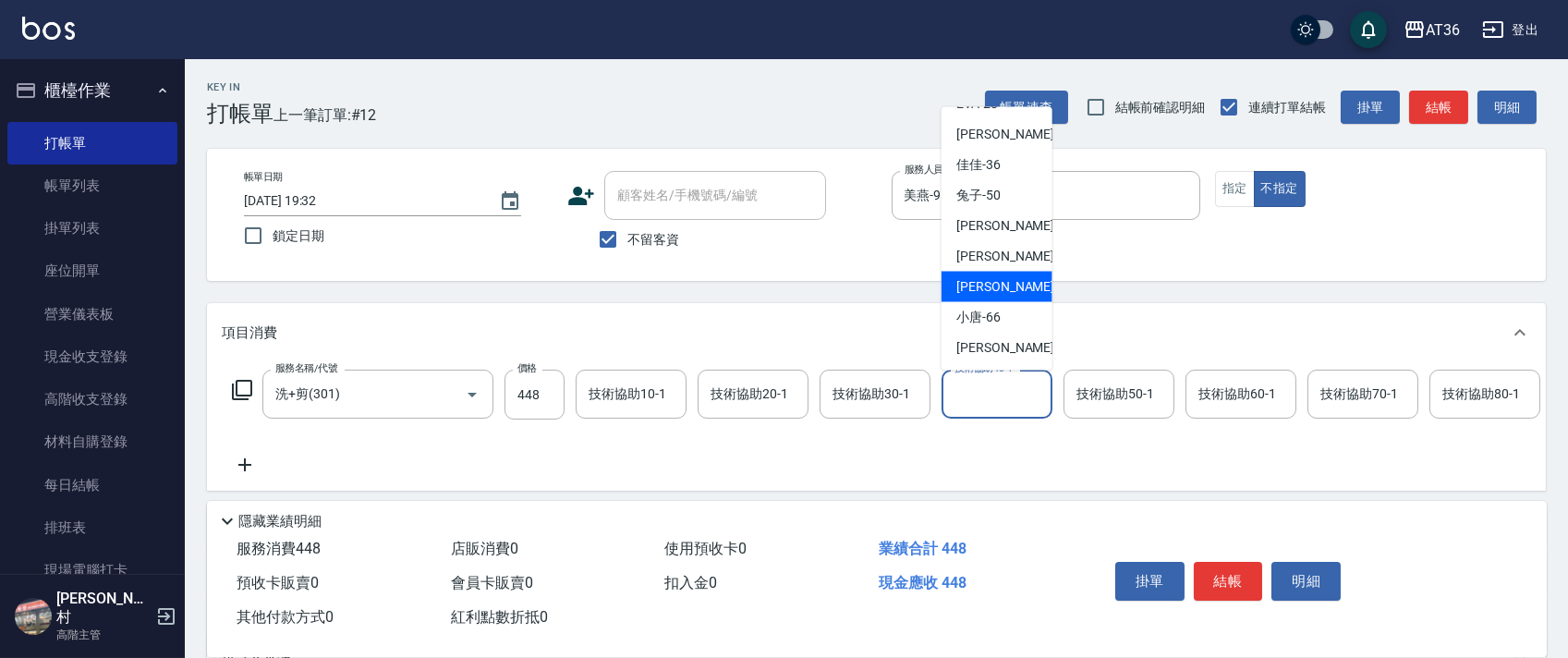
drag, startPoint x: 987, startPoint y: 292, endPoint x: 1416, endPoint y: 490, distance: 472.5
click at [987, 295] on span "[PERSON_NAME] -59" at bounding box center [1014, 287] width 117 height 19
type input "[PERSON_NAME]-59"
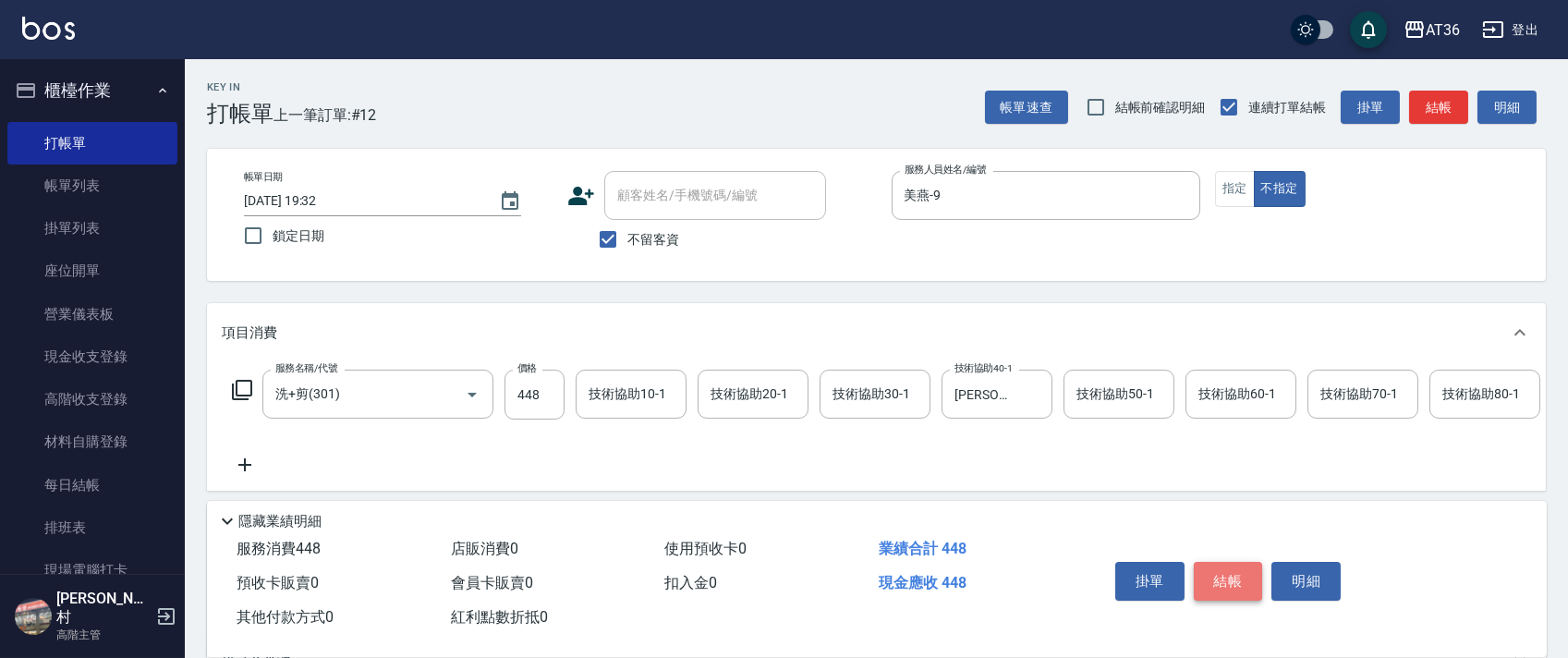
click at [1245, 571] on button "結帳" at bounding box center [1228, 581] width 69 height 39
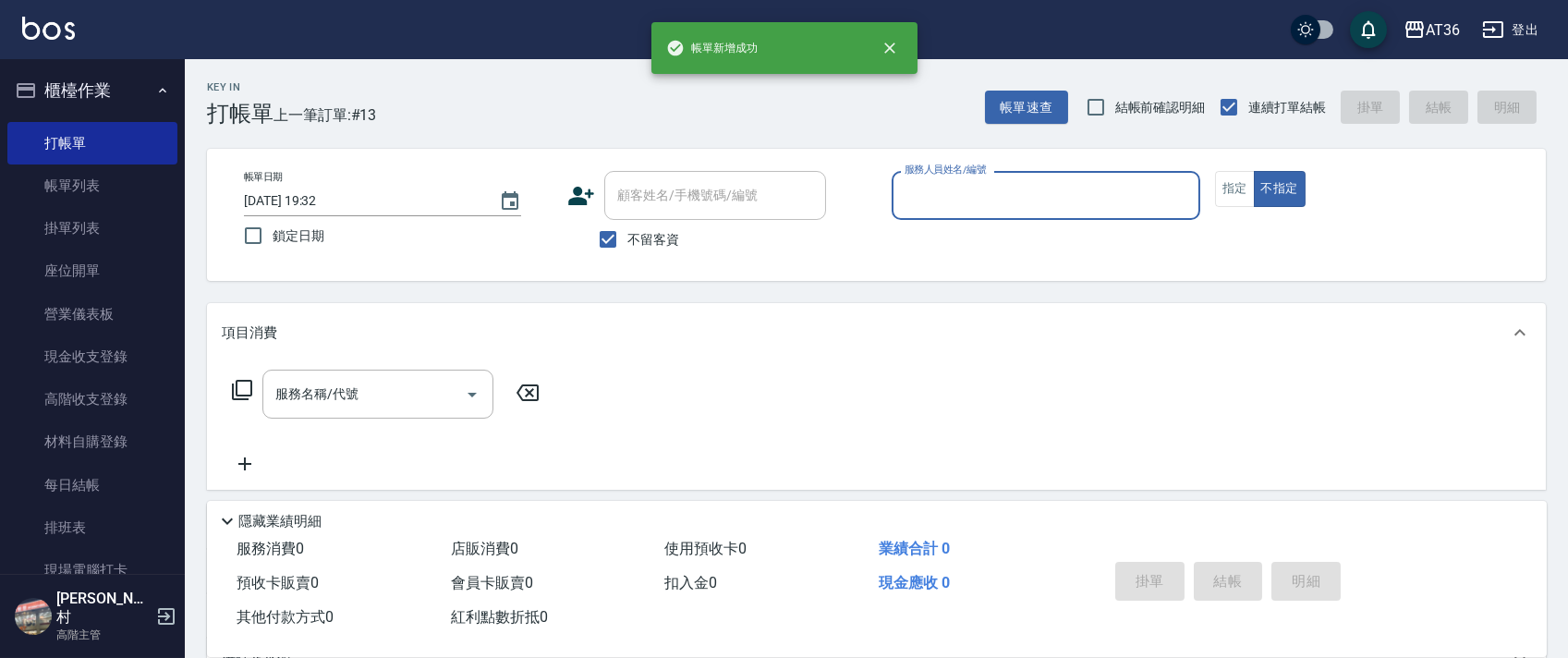
drag, startPoint x: 928, startPoint y: 199, endPoint x: 936, endPoint y: 218, distance: 20.6
click at [927, 204] on input "服務人員姓名/編號" at bounding box center [1046, 196] width 291 height 32
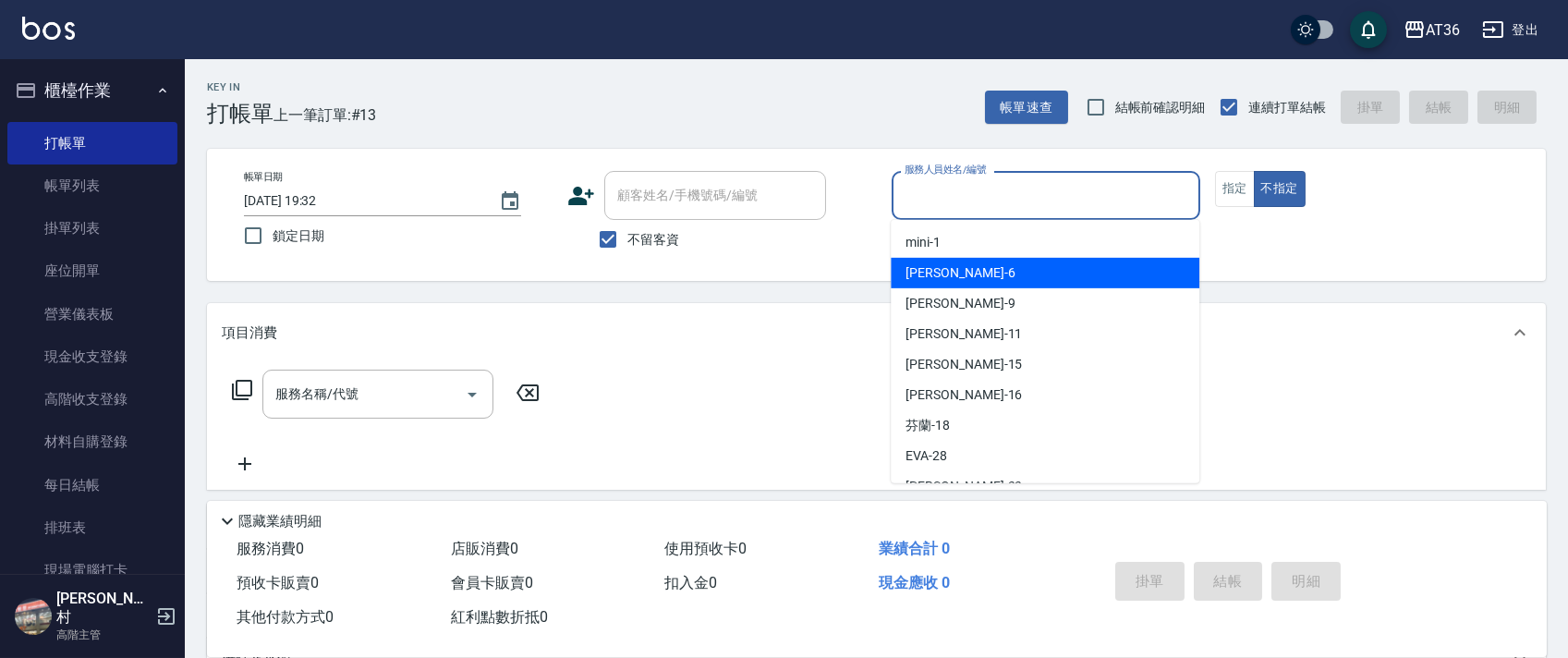
click at [964, 265] on div "[PERSON_NAME] -6" at bounding box center [1044, 273] width 308 height 31
type input "伶伶-6"
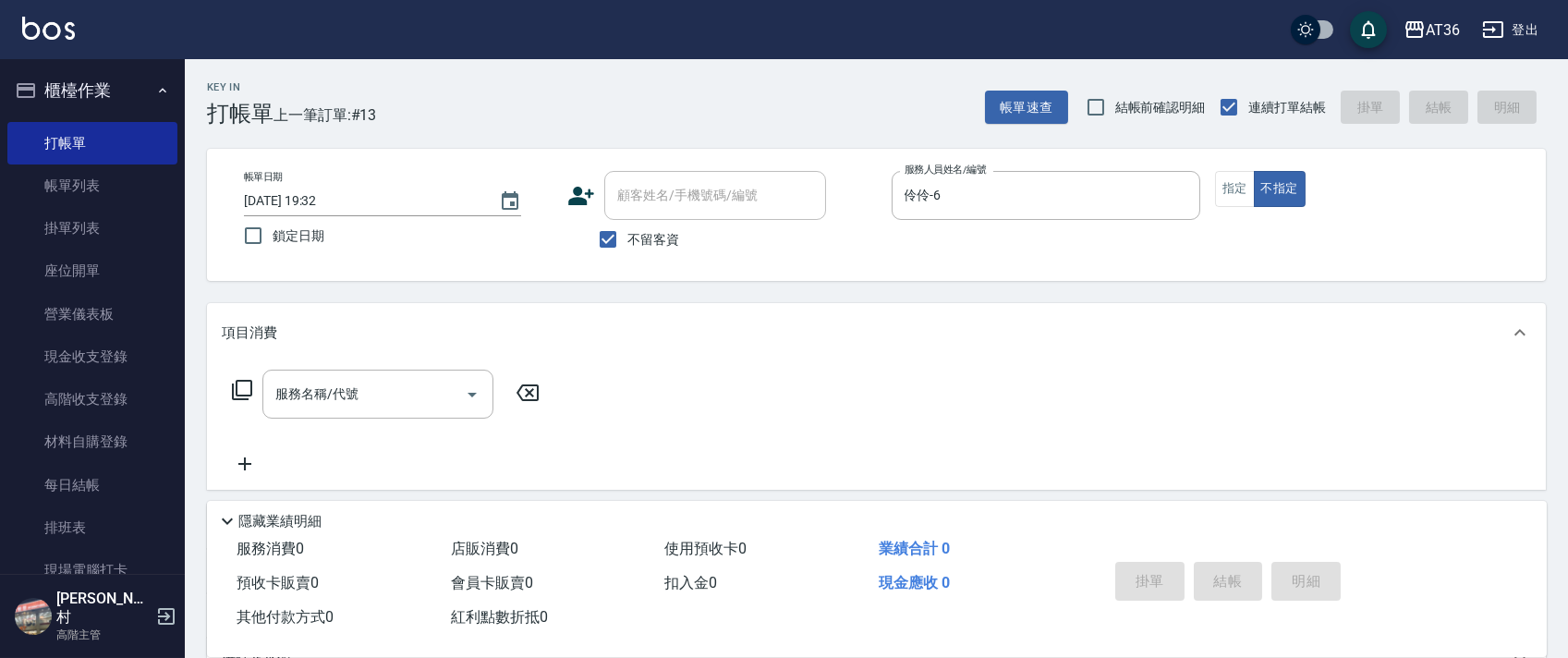
click at [237, 381] on icon at bounding box center [242, 389] width 20 height 20
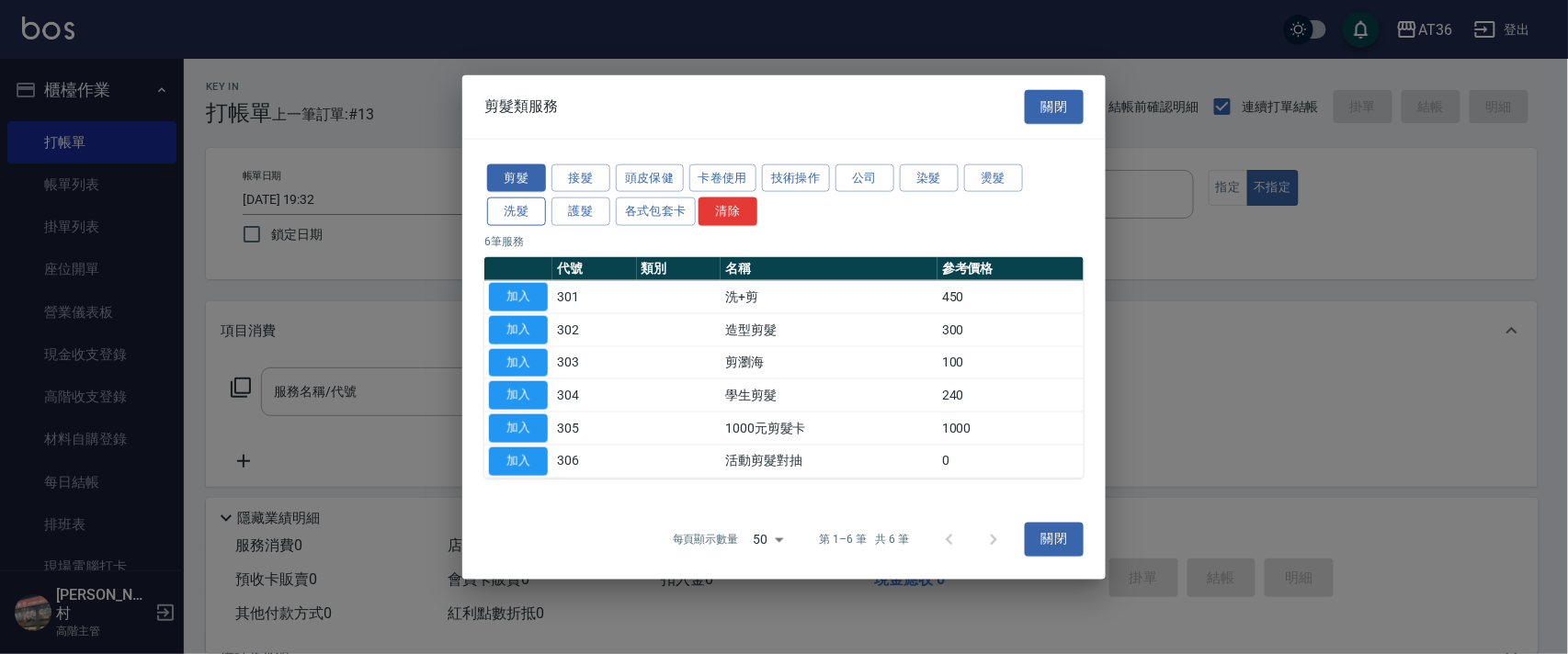
click at [520, 221] on button "洗髮" at bounding box center [516, 211] width 59 height 29
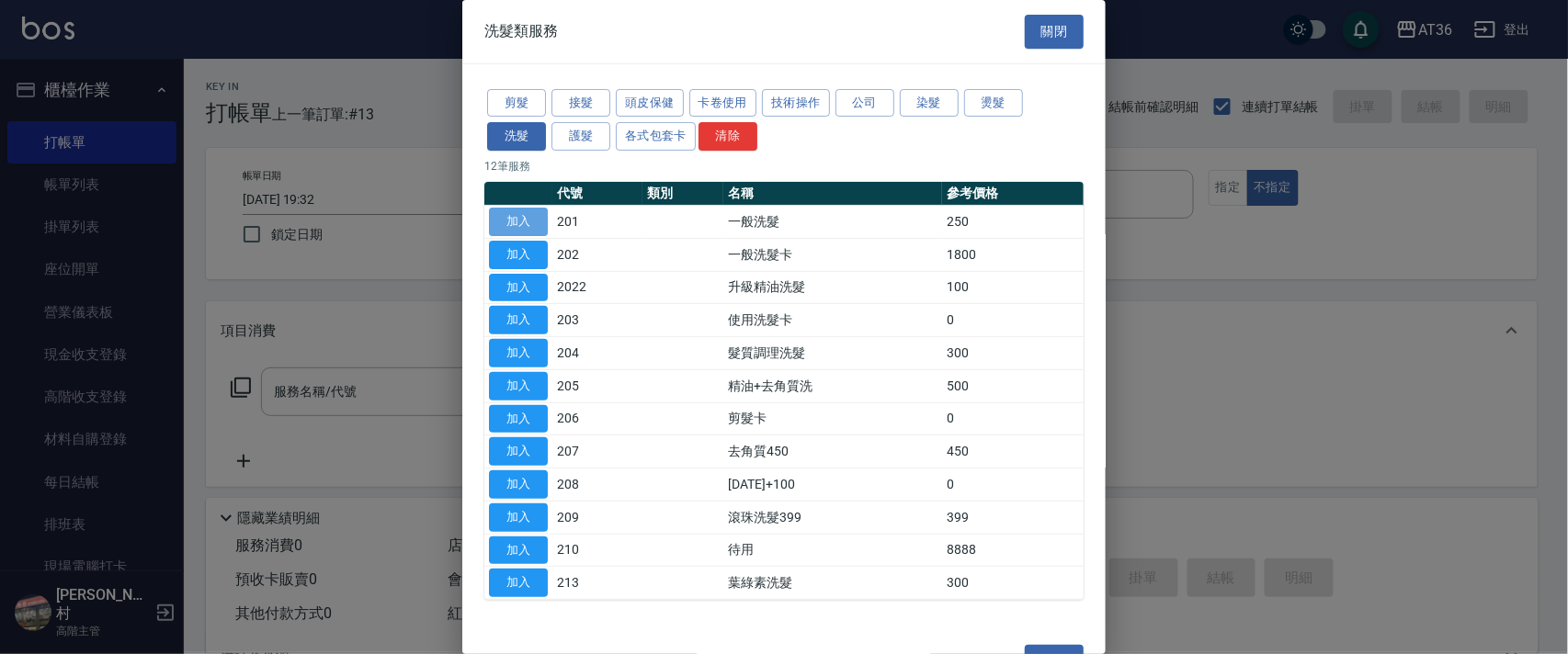
click at [520, 221] on button "加入" at bounding box center [517, 221] width 59 height 29
type input "一般洗髮(201)"
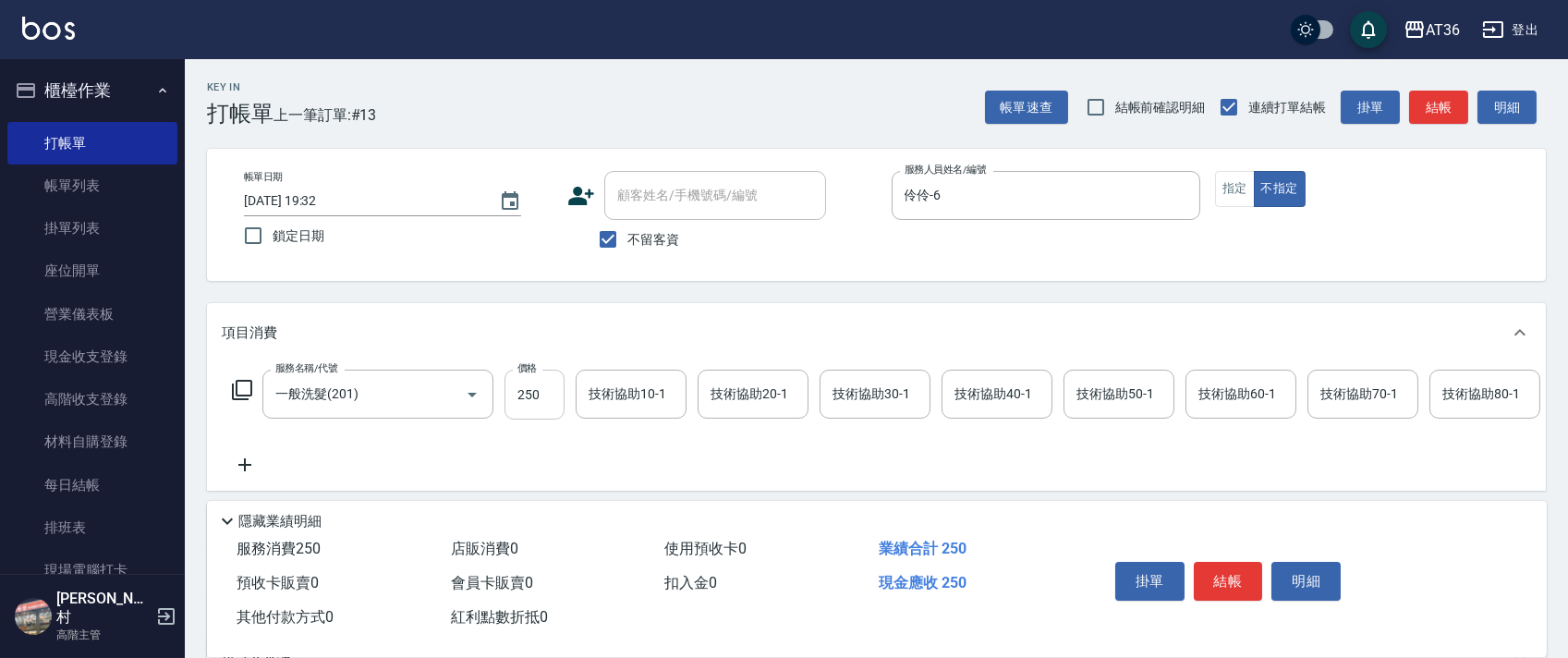
click at [530, 386] on input "250" at bounding box center [534, 394] width 60 height 50
type input "350"
click at [1220, 568] on button "結帳" at bounding box center [1228, 581] width 69 height 39
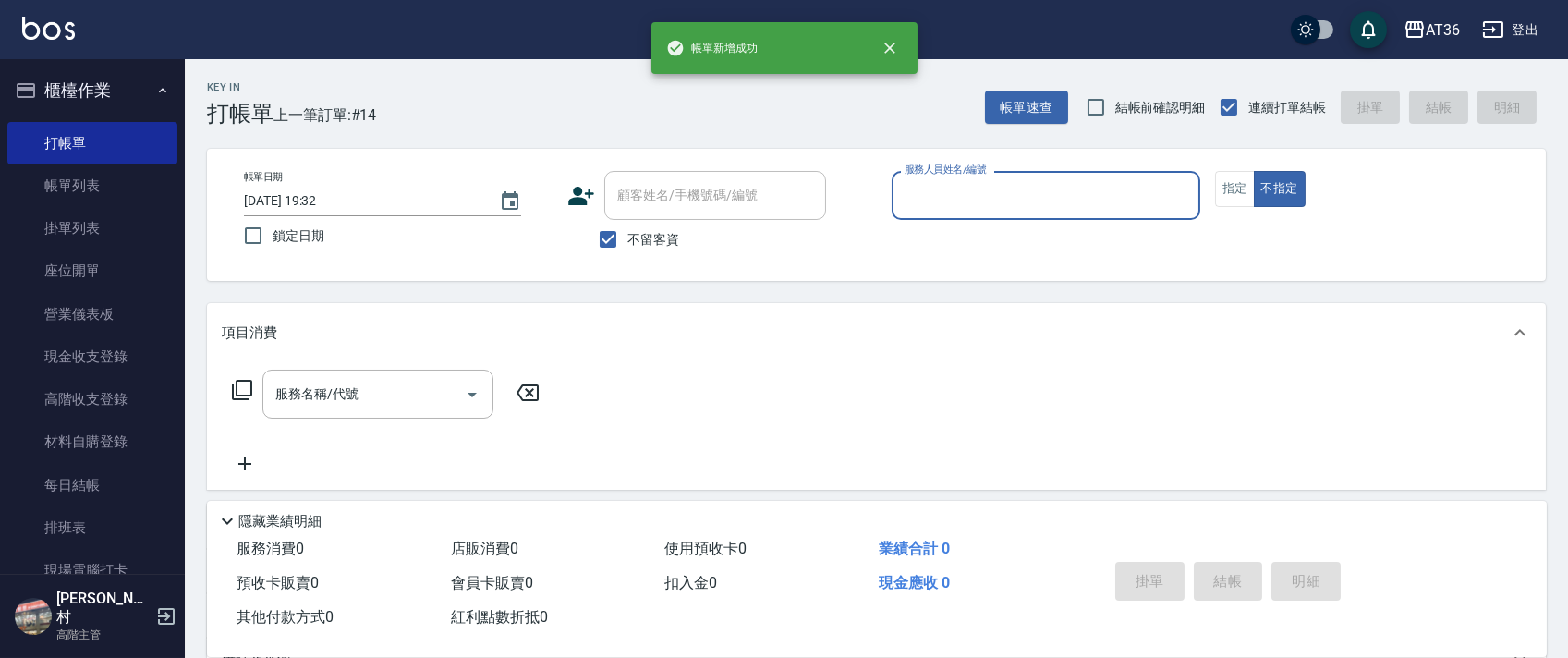
drag, startPoint x: 918, startPoint y: 184, endPoint x: 937, endPoint y: 206, distance: 29.1
click at [916, 193] on input "服務人員姓名/編號" at bounding box center [1046, 196] width 291 height 32
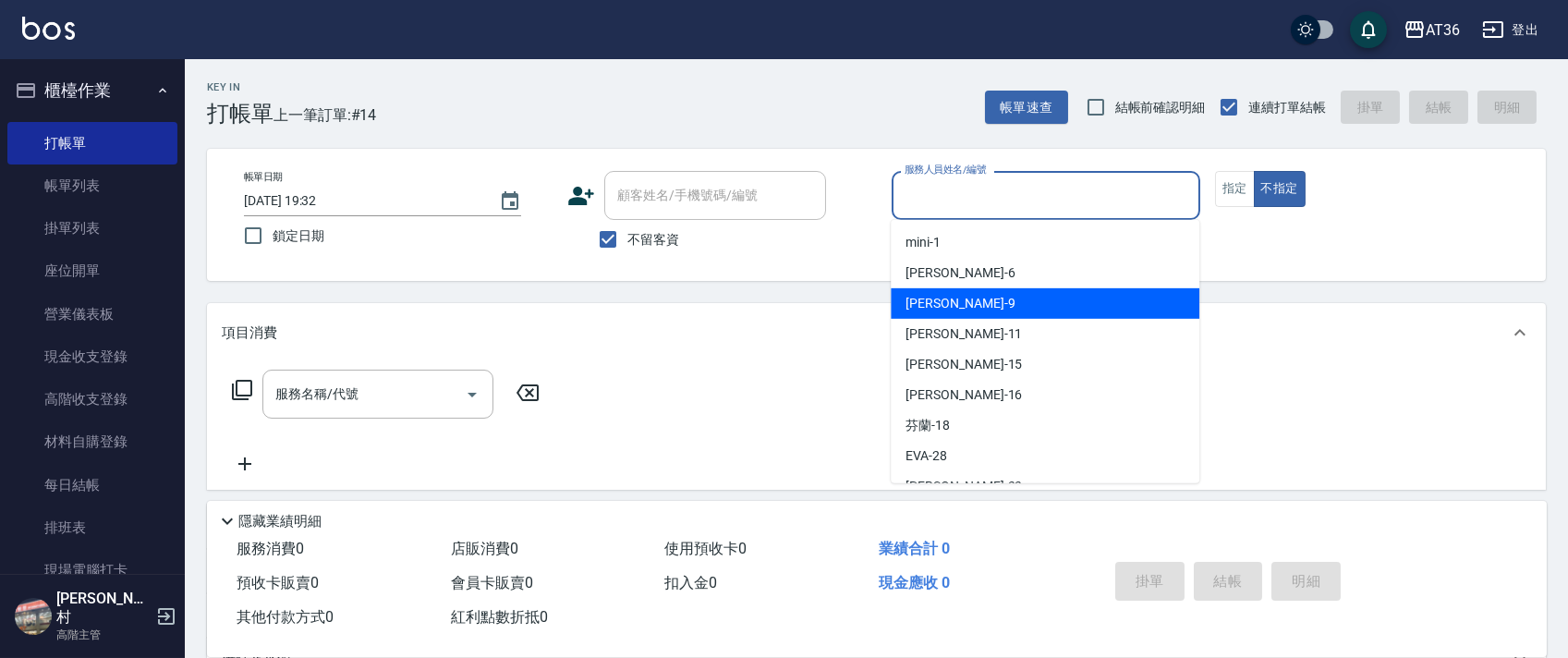
click at [953, 301] on div "美燕 -9" at bounding box center [1044, 304] width 308 height 31
type input "美燕-9"
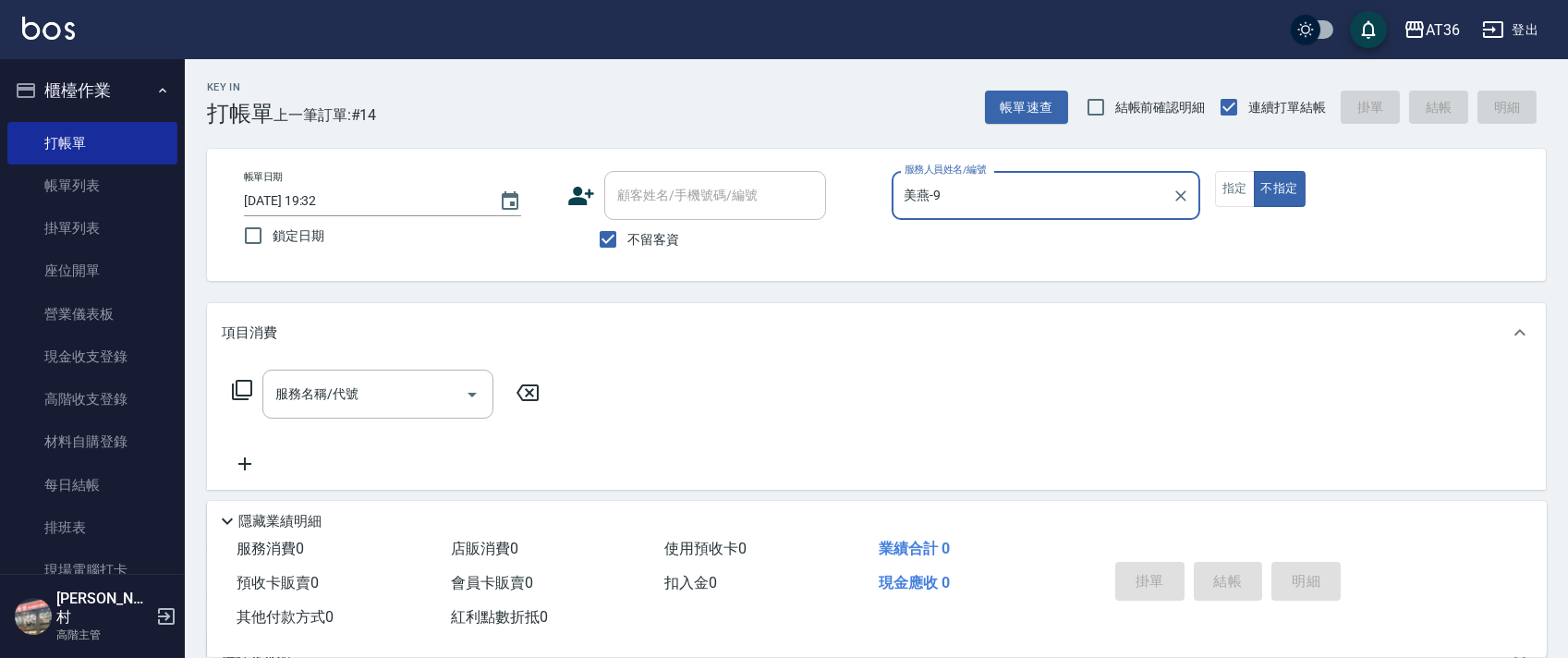
drag, startPoint x: 1230, startPoint y: 187, endPoint x: 995, endPoint y: 218, distance: 237.0
click at [1223, 187] on button "指定" at bounding box center [1235, 189] width 40 height 36
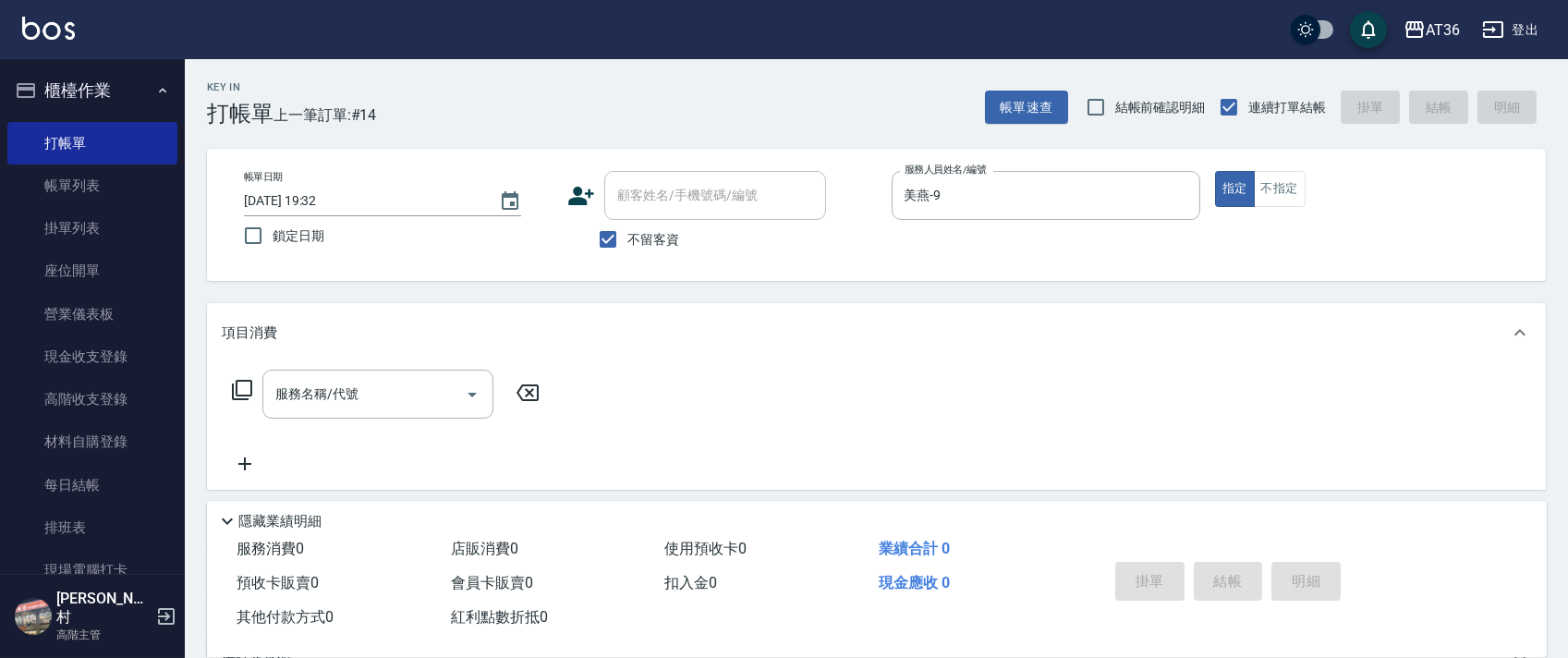
click at [244, 391] on icon at bounding box center [242, 389] width 22 height 22
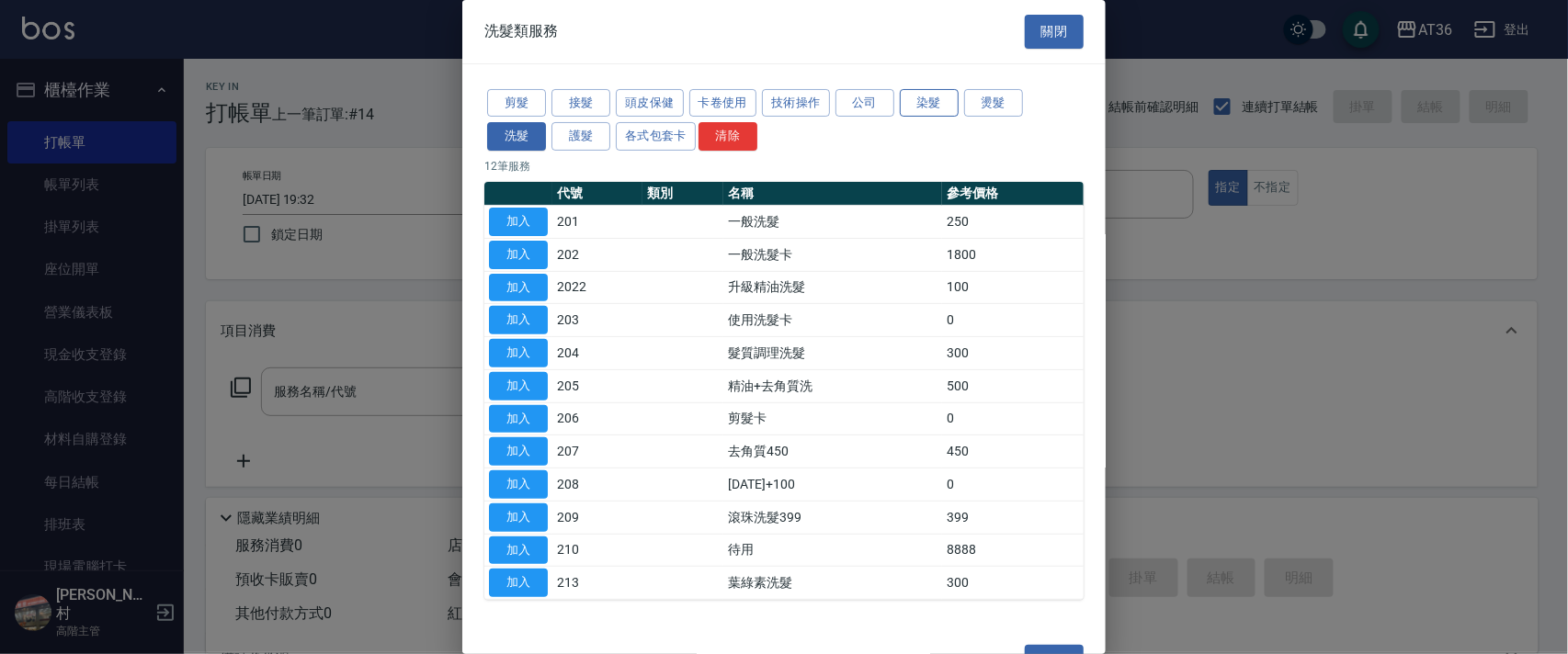
click at [916, 102] on button "染髮" at bounding box center [928, 103] width 59 height 29
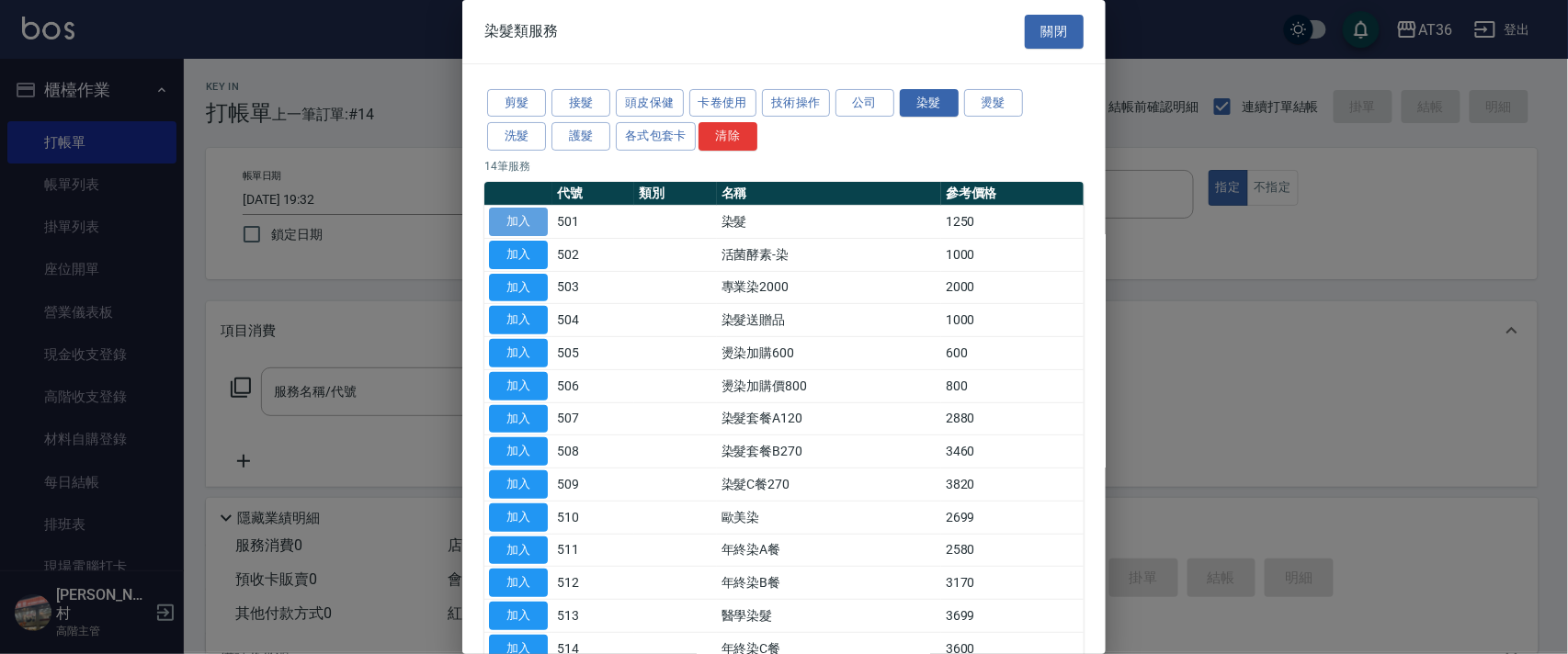
click at [526, 225] on button "加入" at bounding box center [517, 221] width 59 height 29
type input "染髮(501)"
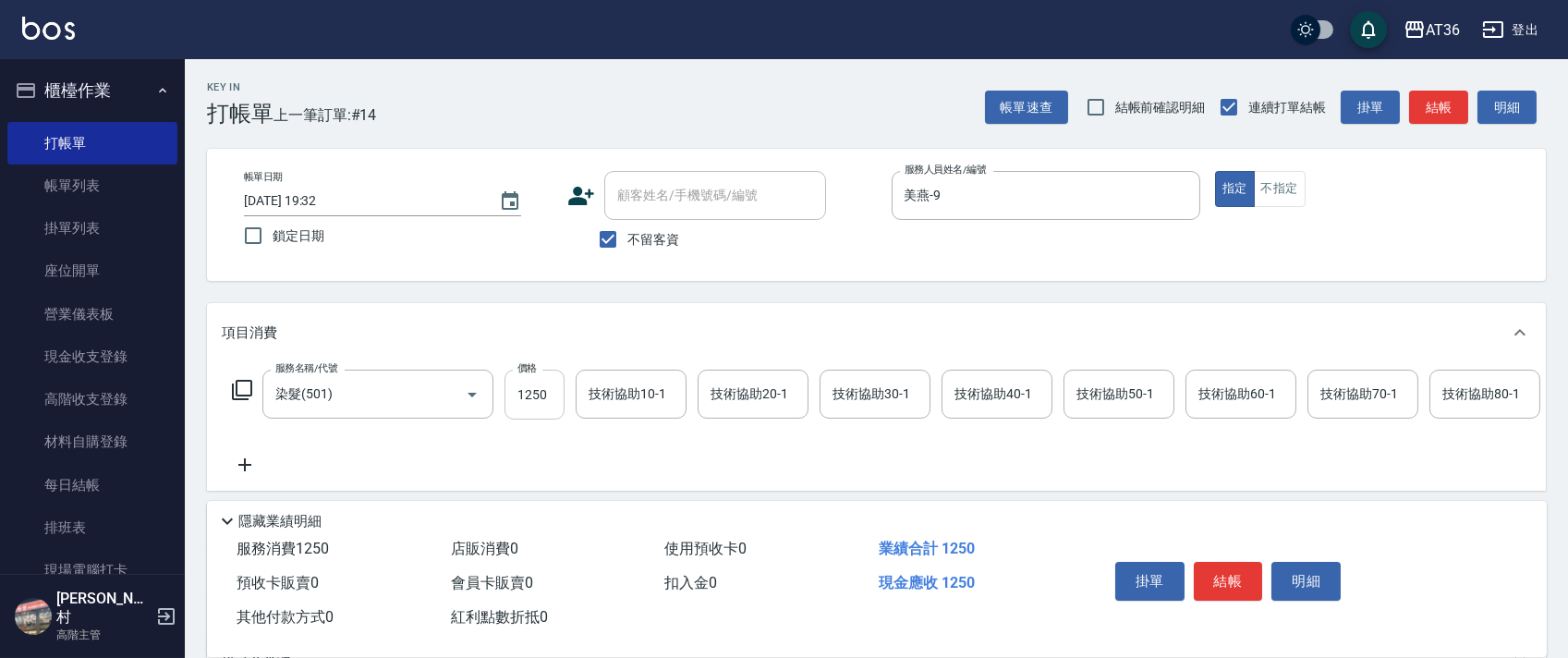
click at [544, 403] on input "1250" at bounding box center [534, 394] width 60 height 50
type input "1790"
click at [1222, 583] on button "結帳" at bounding box center [1228, 581] width 69 height 39
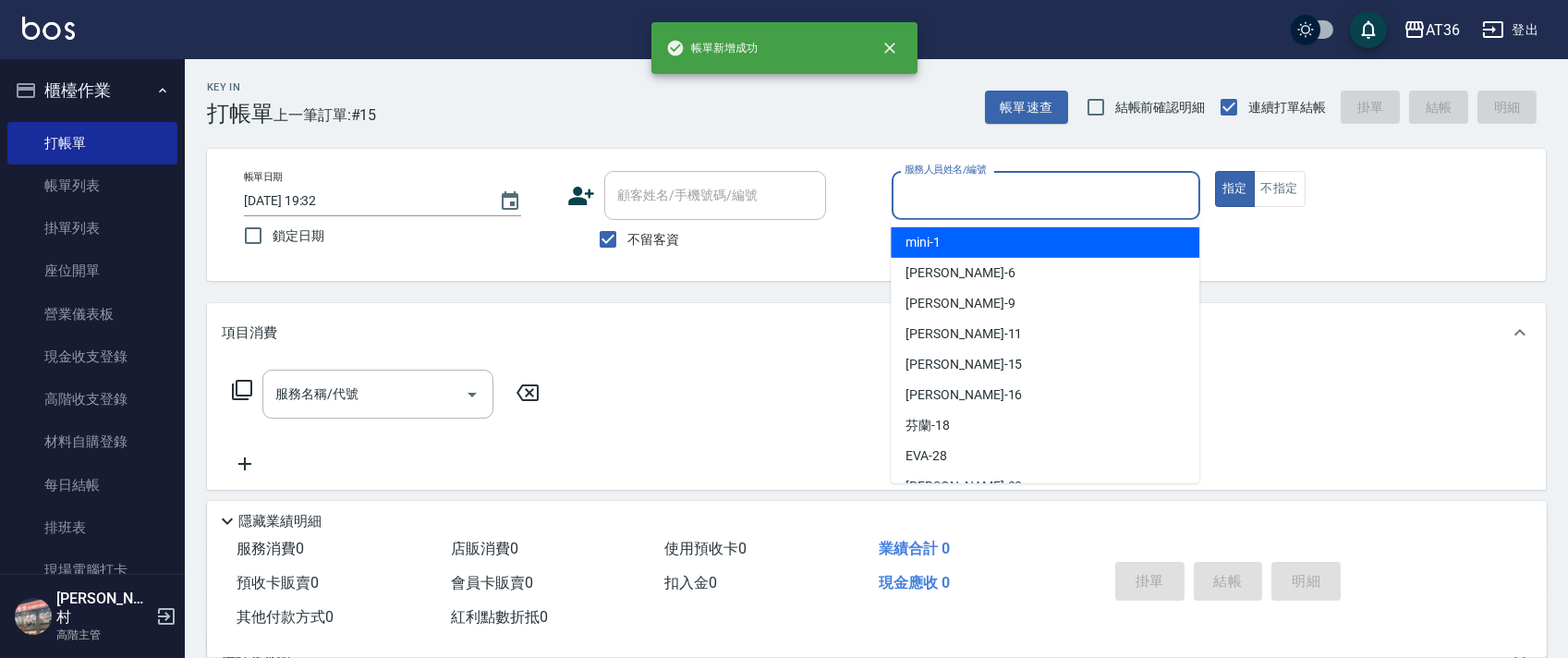
click at [919, 193] on input "服務人員姓名/編號" at bounding box center [1046, 196] width 291 height 32
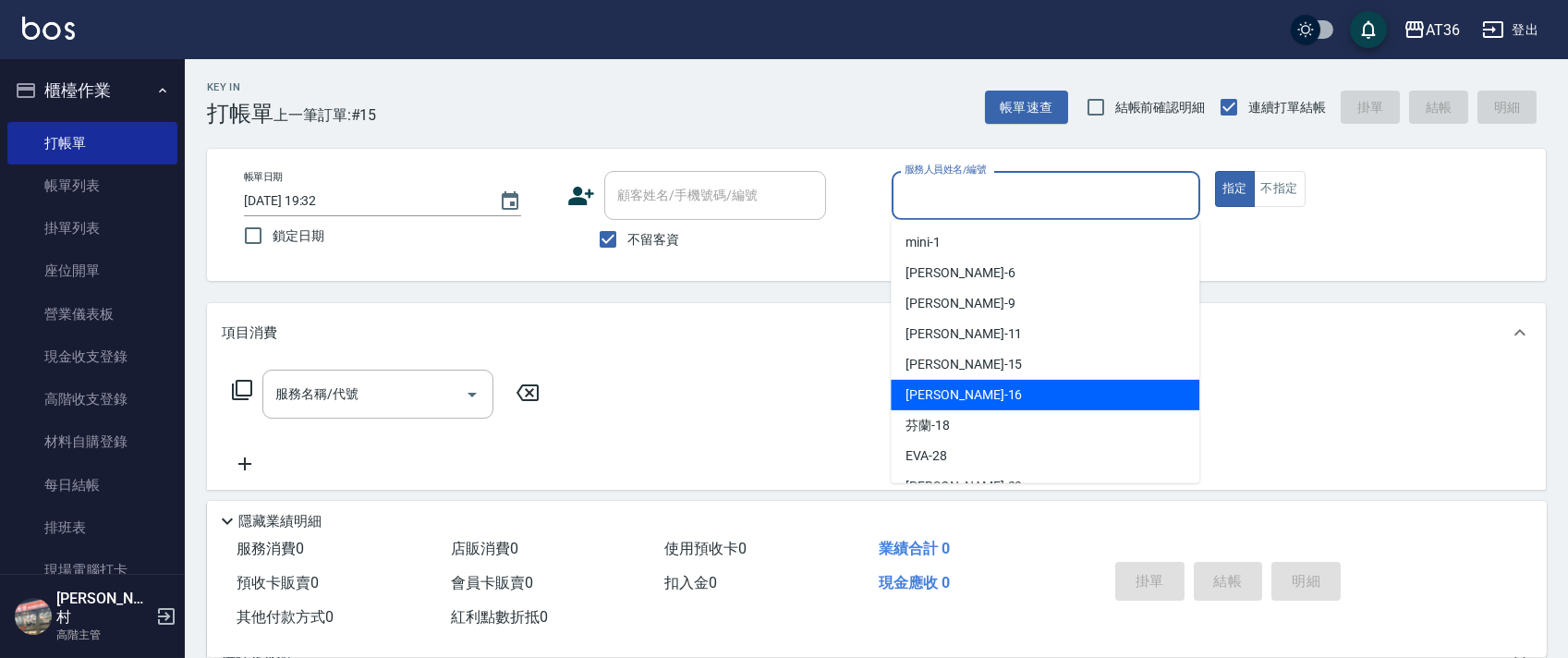
drag, startPoint x: 968, startPoint y: 395, endPoint x: 912, endPoint y: 275, distance: 132.4
click at [969, 392] on div "[PERSON_NAME] -16" at bounding box center [1044, 394] width 308 height 31
type input "[PERSON_NAME]-16"
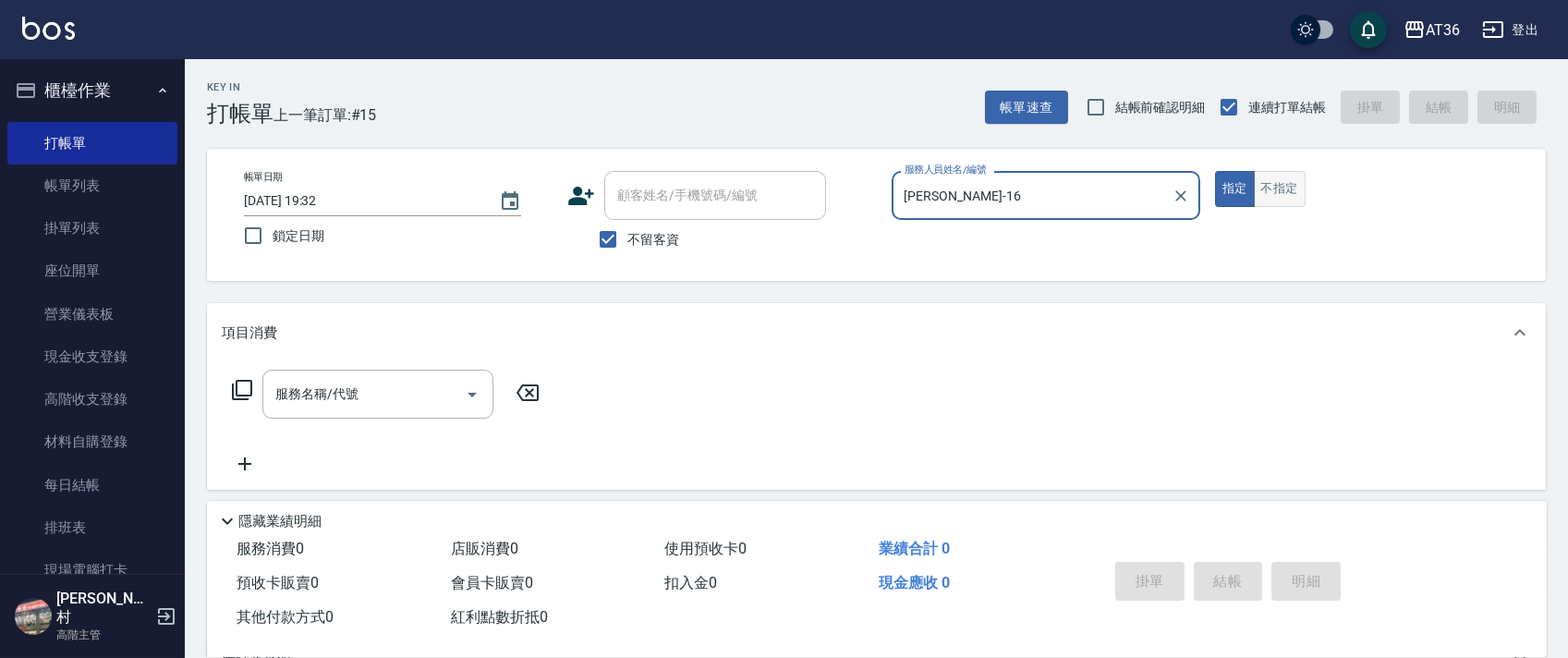
click at [1278, 180] on button "不指定" at bounding box center [1280, 189] width 52 height 36
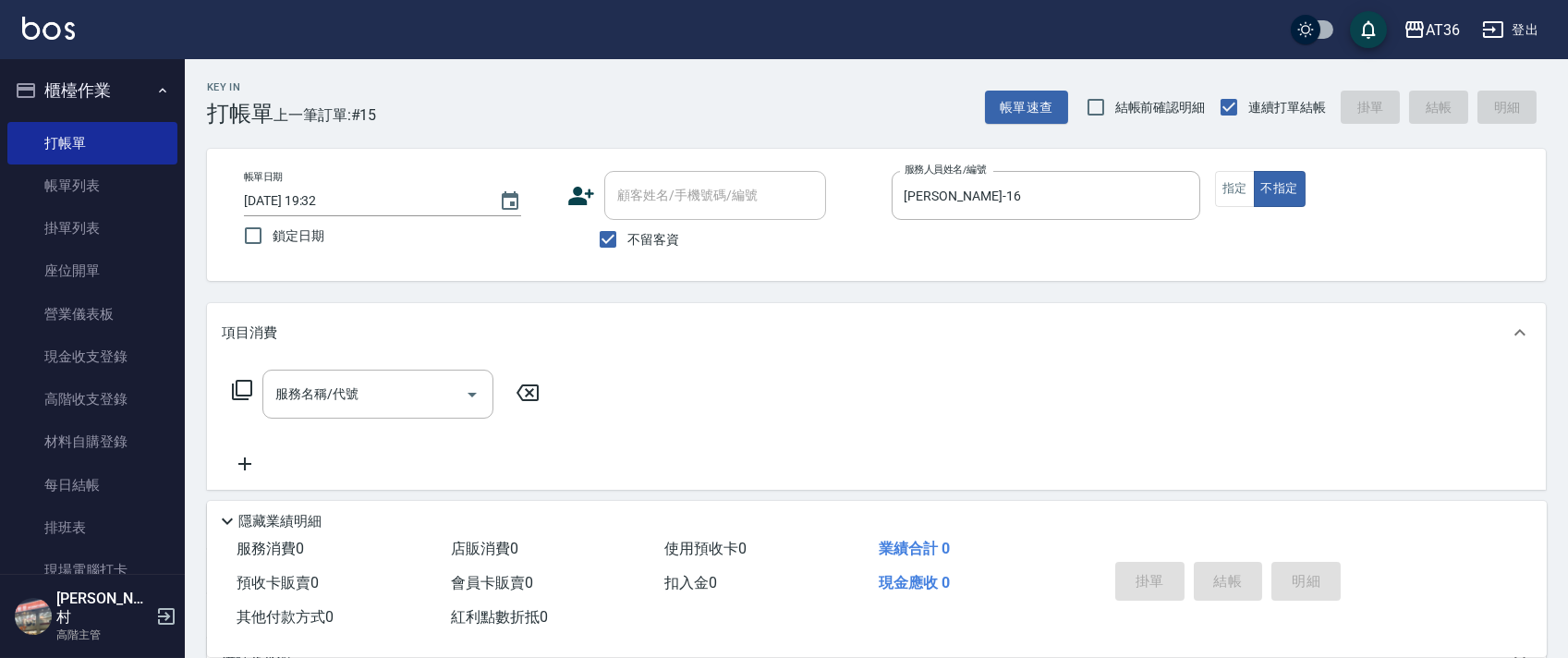
click at [242, 385] on icon at bounding box center [242, 389] width 22 height 22
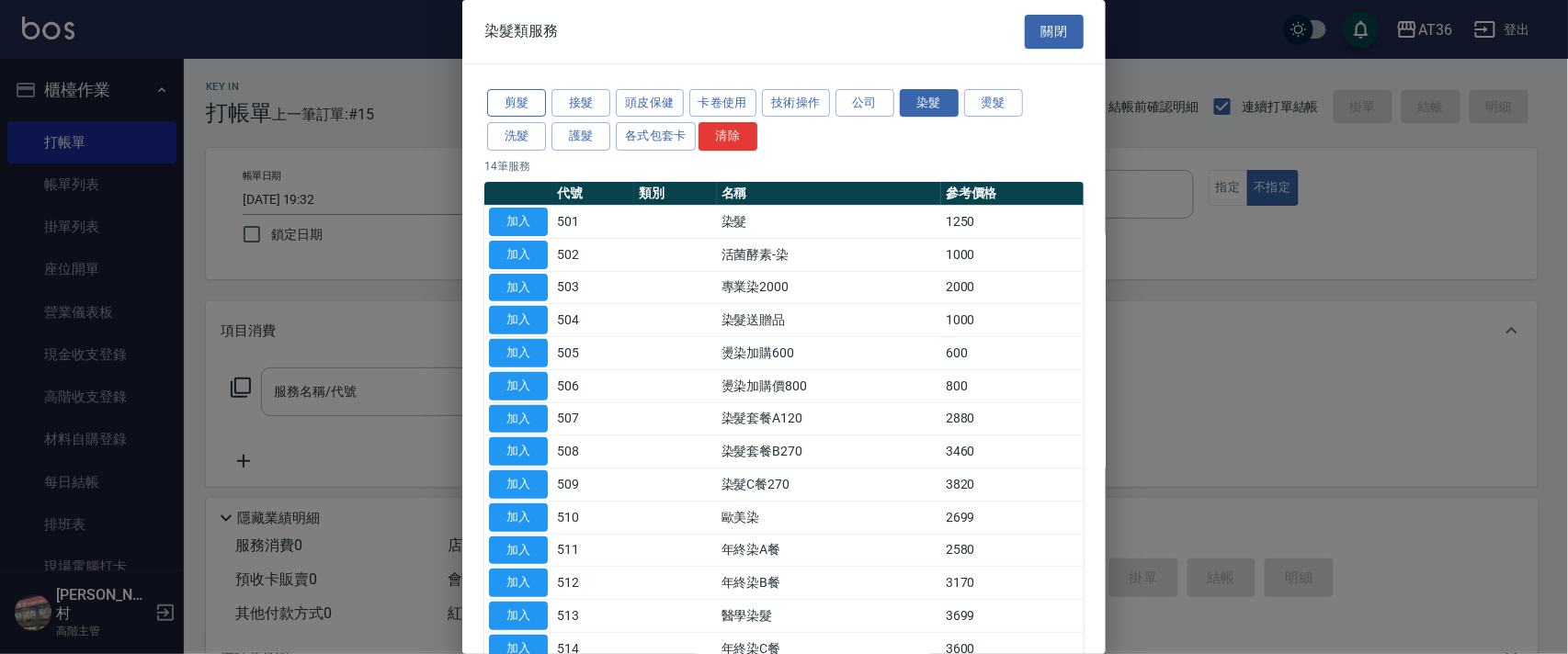
drag, startPoint x: 525, startPoint y: 101, endPoint x: 652, endPoint y: 192, distance: 156.2
click at [525, 103] on button "剪髮" at bounding box center [516, 103] width 59 height 29
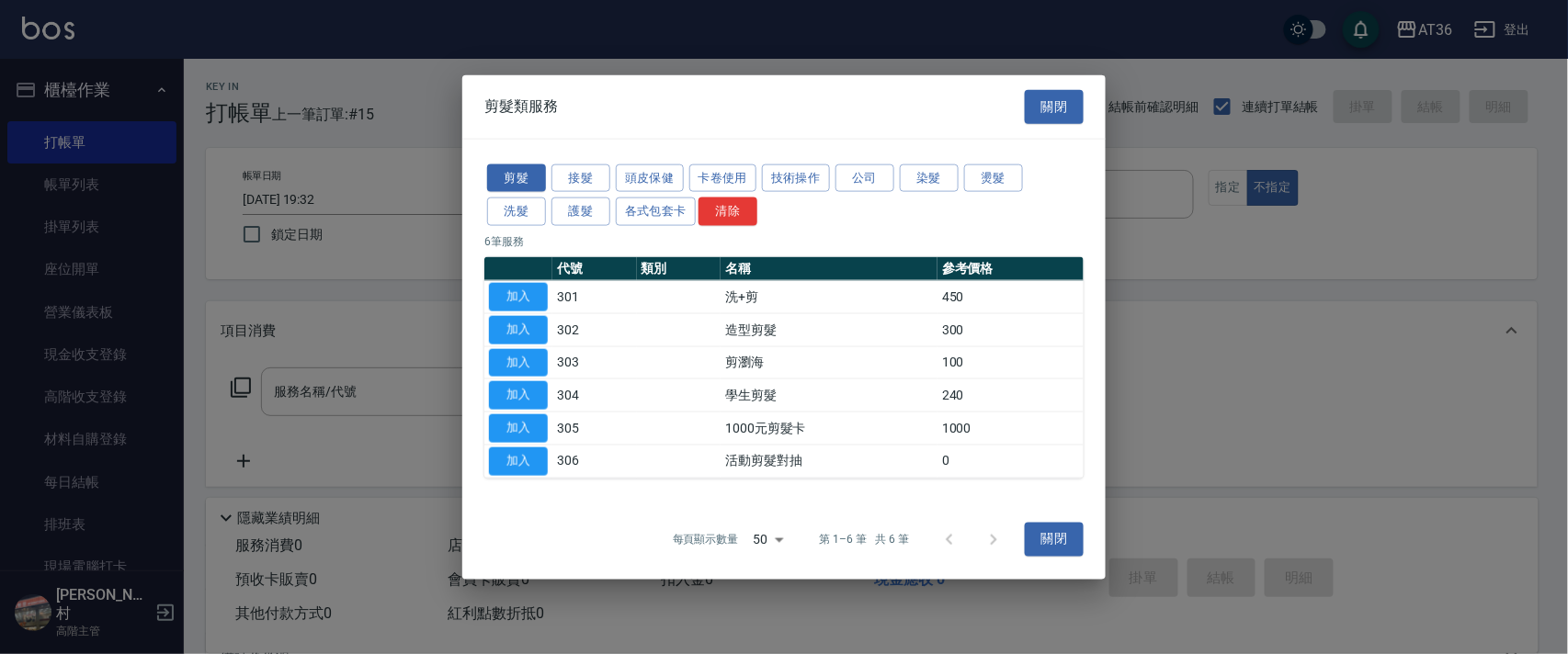
drag, startPoint x: 531, startPoint y: 320, endPoint x: 562, endPoint y: 411, distance: 96.1
click at [530, 321] on button "加入" at bounding box center [517, 328] width 59 height 29
type input "造型剪髮(302)"
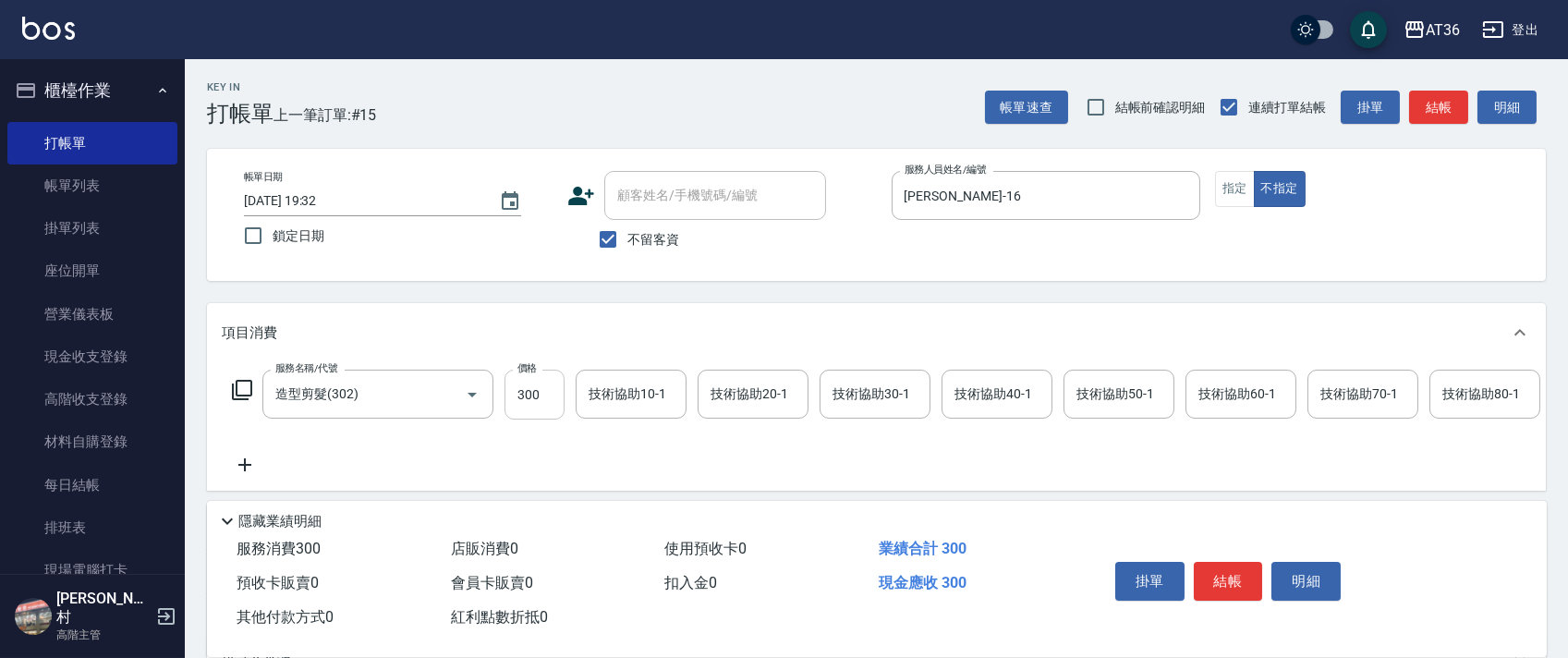
click at [518, 401] on input "300" at bounding box center [534, 394] width 60 height 50
type input "298"
click at [1213, 573] on button "結帳" at bounding box center [1228, 581] width 69 height 39
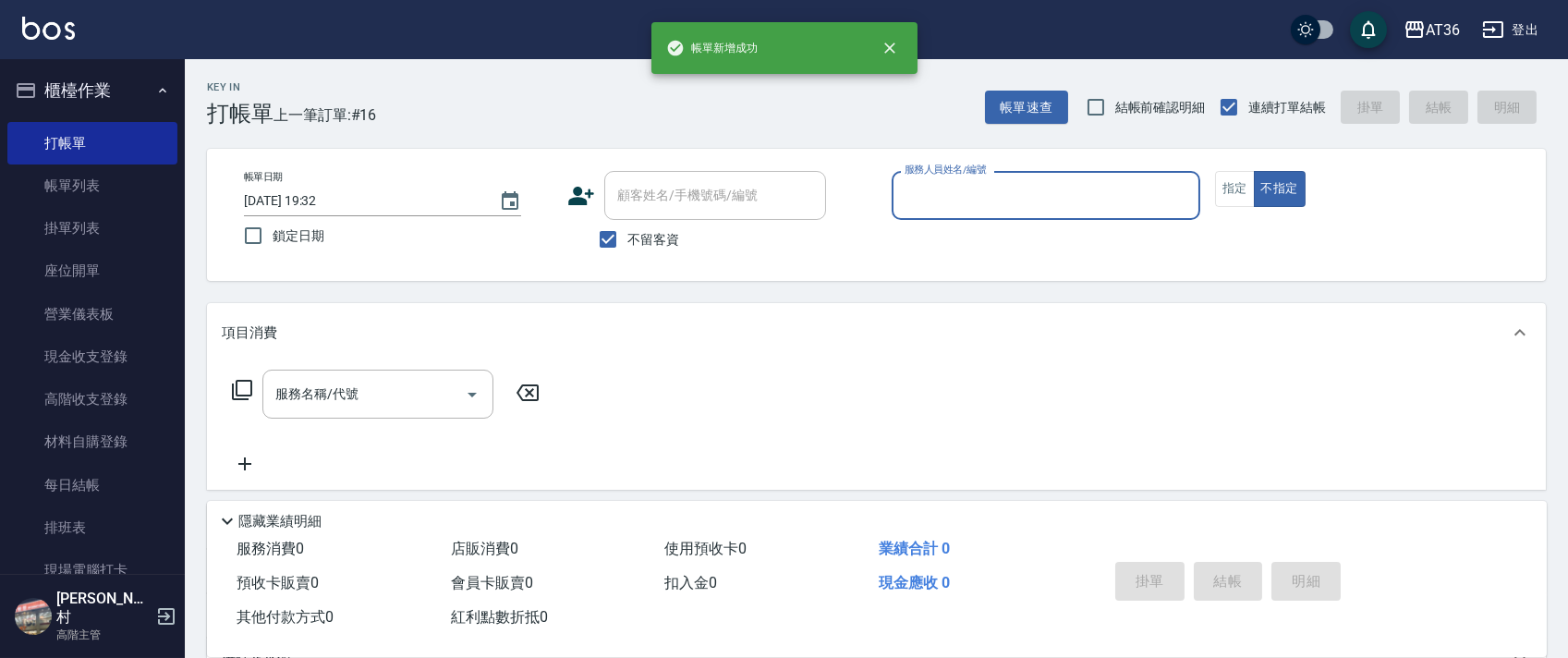
click at [912, 189] on input "服務人員姓名/編號" at bounding box center [1046, 196] width 291 height 32
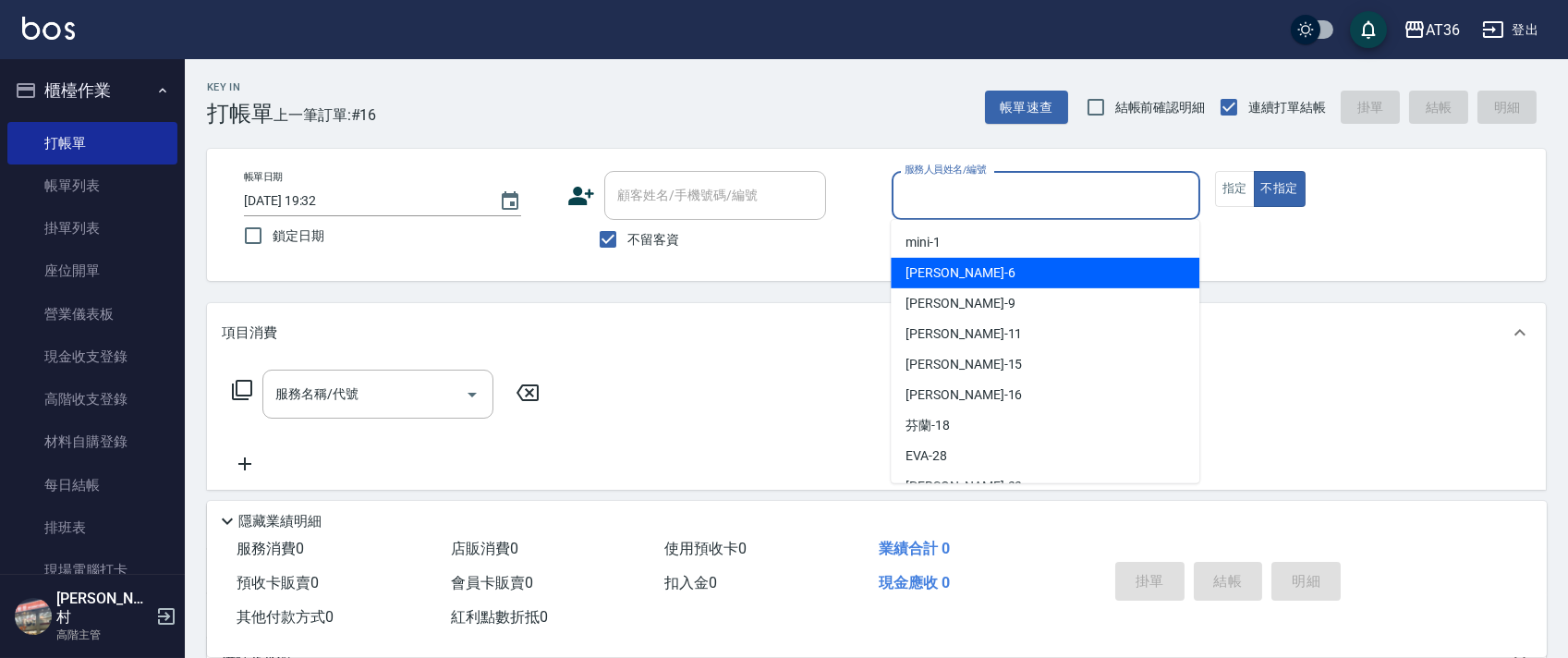
click at [939, 280] on span "[PERSON_NAME] -6" at bounding box center [959, 273] width 109 height 19
type input "伶伶-6"
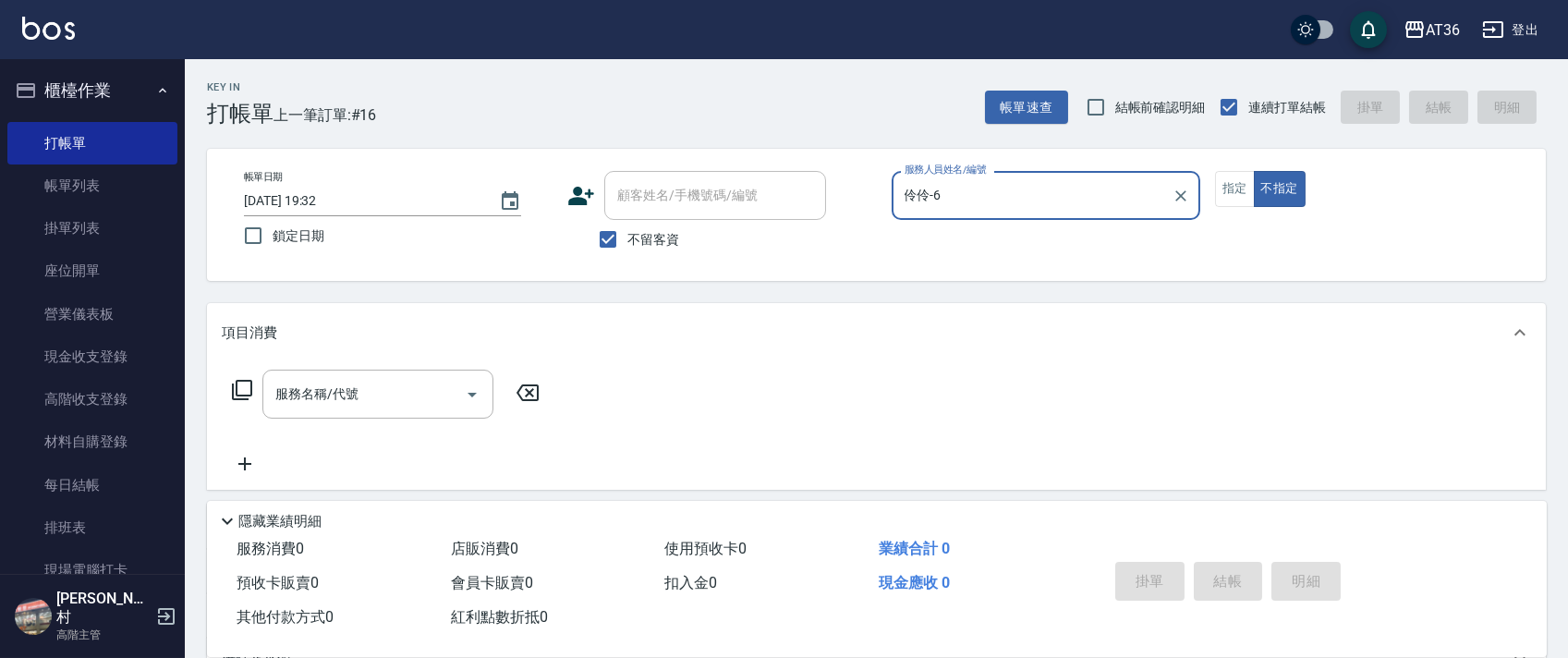
click at [244, 378] on icon at bounding box center [242, 389] width 22 height 22
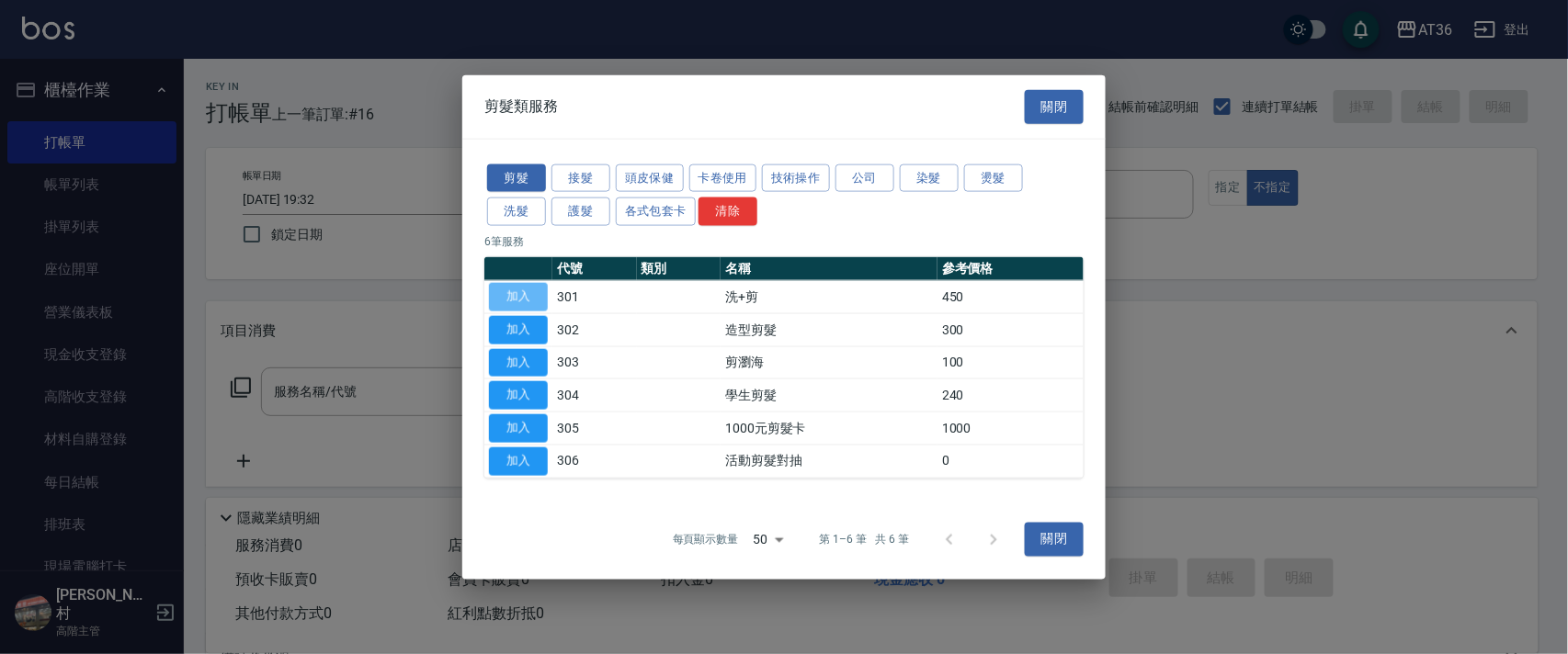
drag, startPoint x: 518, startPoint y: 288, endPoint x: 637, endPoint y: 427, distance: 183.0
click at [519, 288] on button "加入" at bounding box center [517, 297] width 59 height 29
type input "洗+剪(301)"
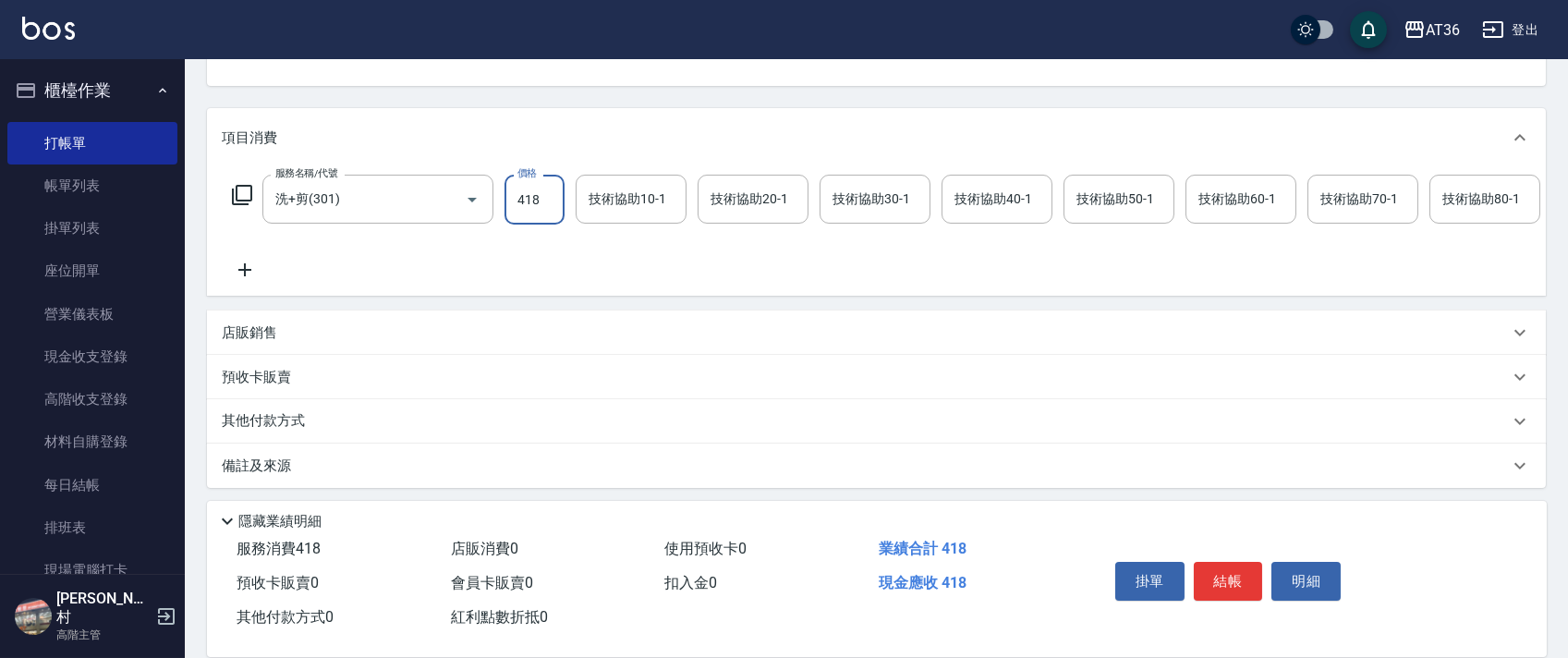
scroll to position [218, 0]
type input "418"
click at [271, 418] on p "其他付款方式" at bounding box center [267, 418] width 93 height 20
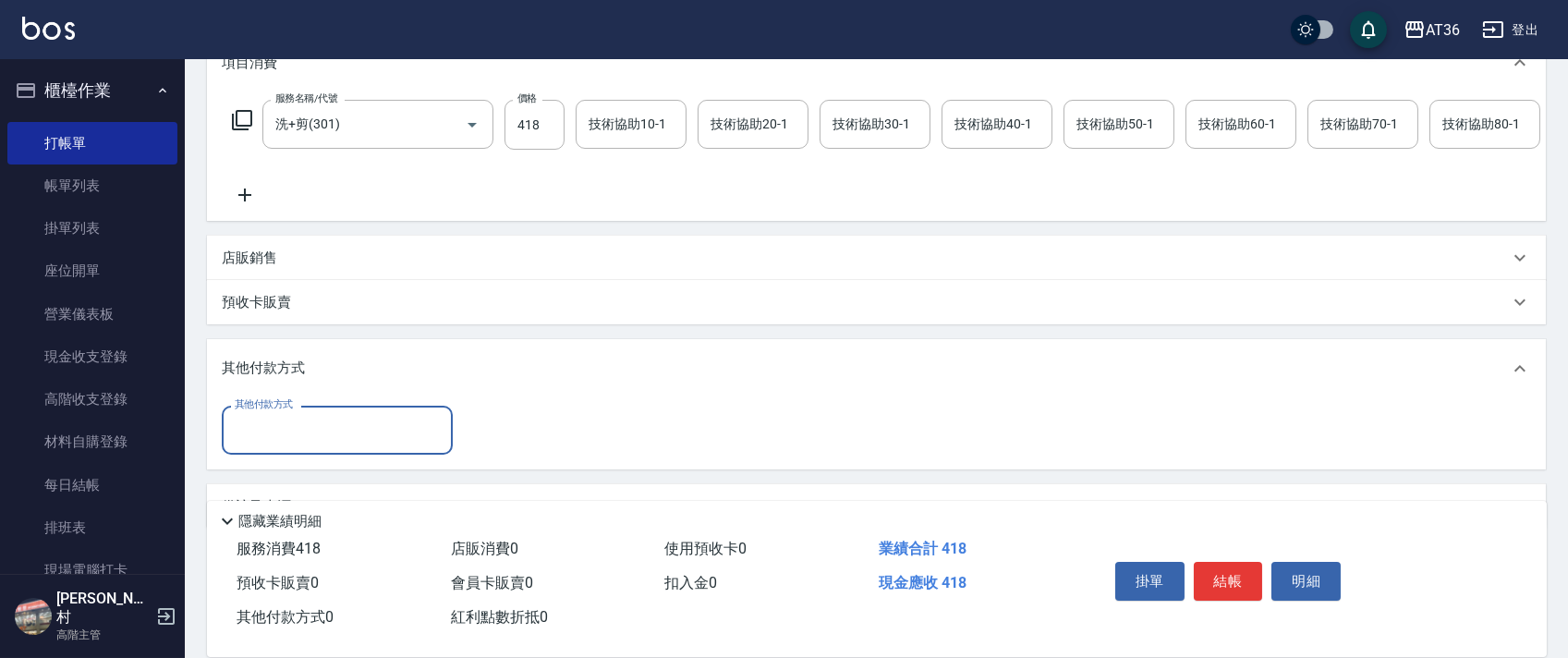
scroll to position [333, 0]
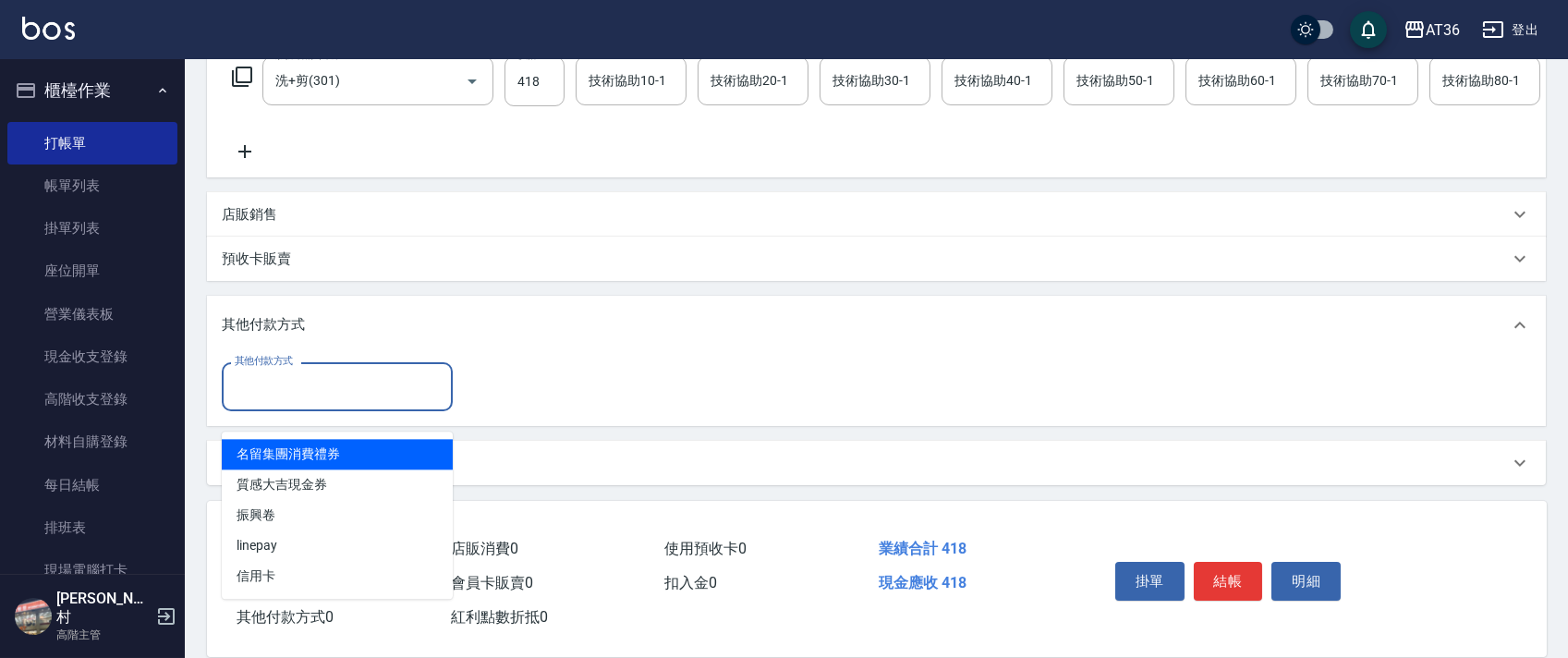
click at [312, 396] on input "其他付款方式" at bounding box center [336, 386] width 215 height 32
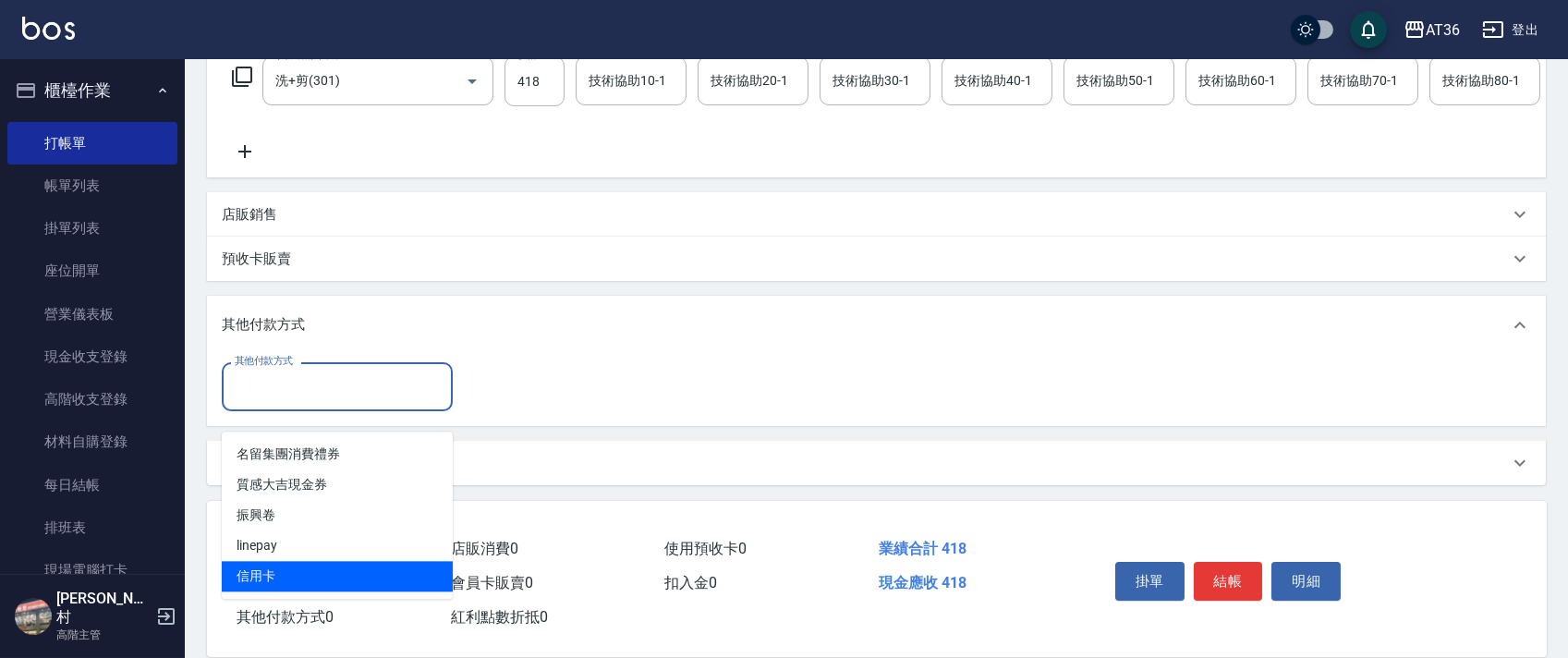
drag, startPoint x: 242, startPoint y: 558, endPoint x: 491, endPoint y: 346, distance: 327.0
click at [245, 561] on span "信用卡" at bounding box center [336, 576] width 231 height 31
type input "信用卡"
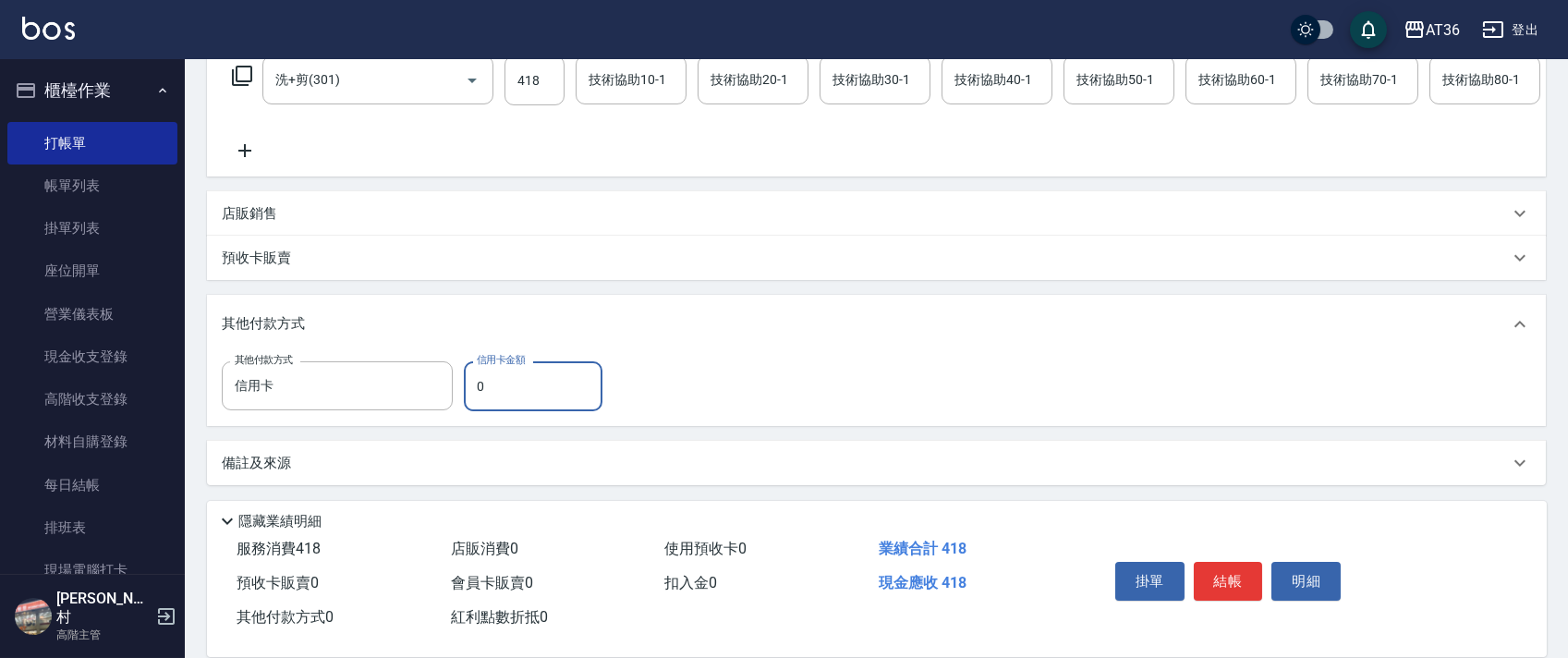
click at [467, 393] on input "0" at bounding box center [533, 386] width 139 height 50
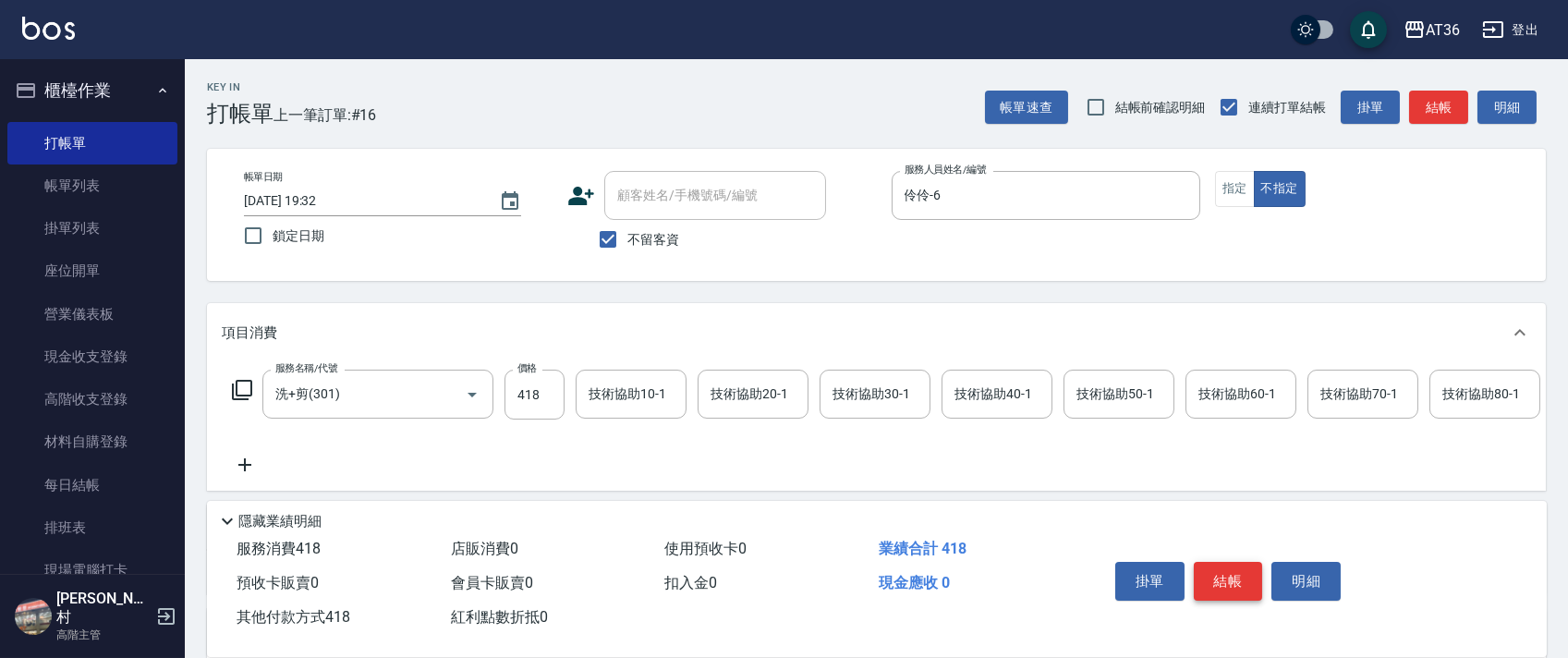
type input "418"
click at [1245, 578] on button "結帳" at bounding box center [1228, 581] width 69 height 39
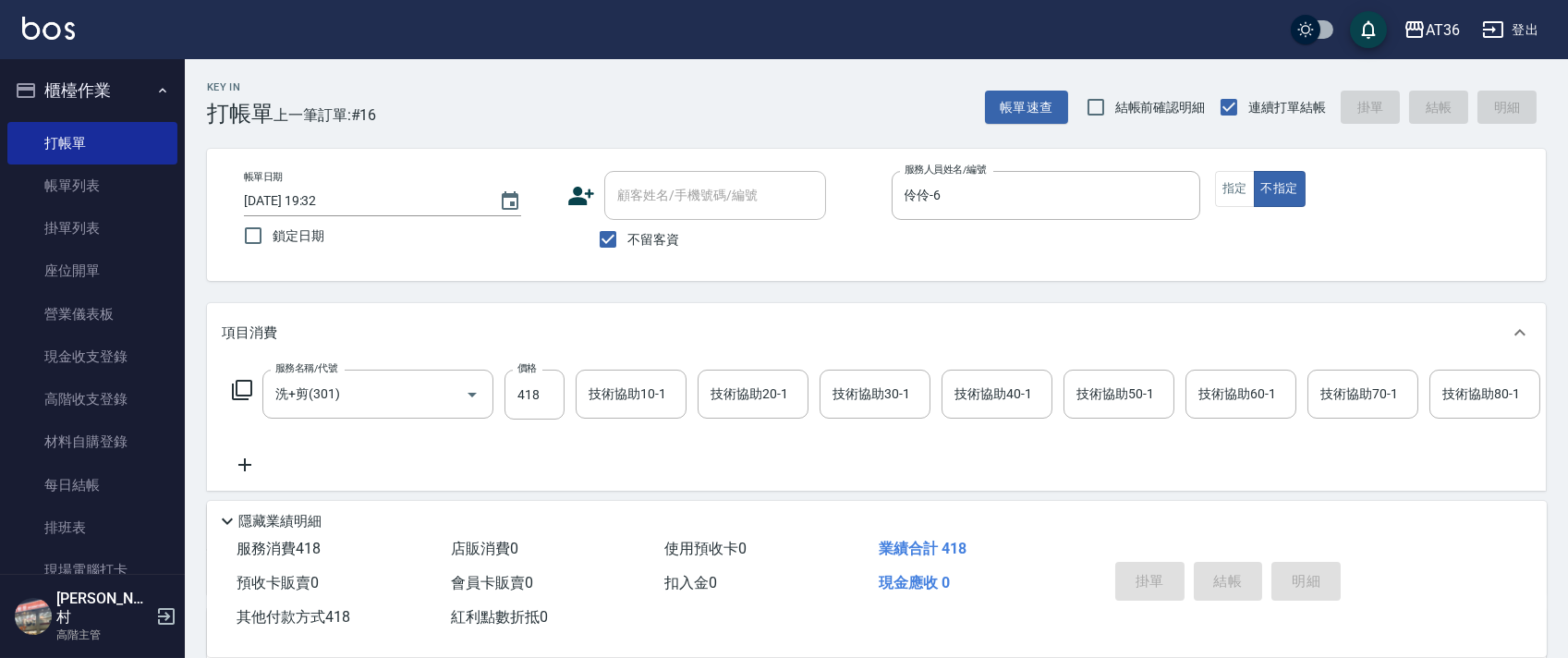
type input "[DATE] 19:33"
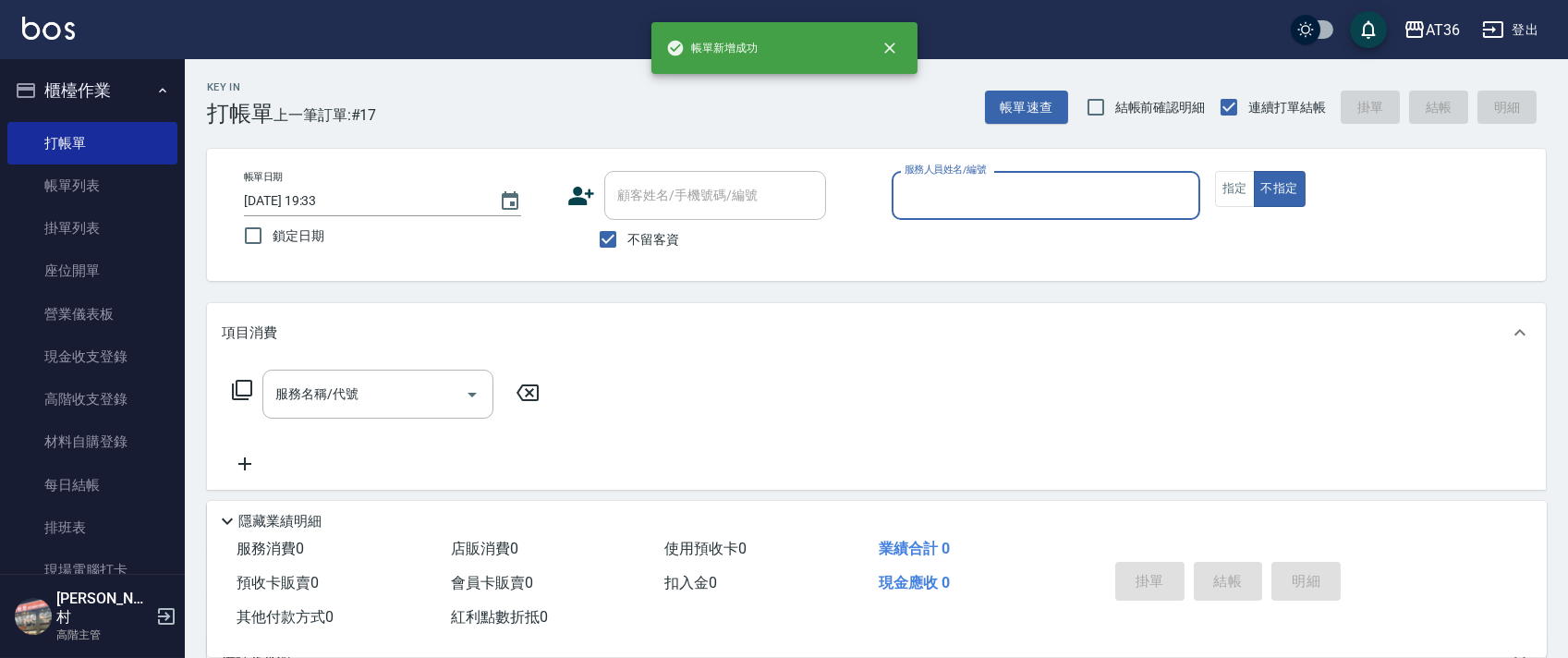
drag, startPoint x: 917, startPoint y: 185, endPoint x: 944, endPoint y: 211, distance: 37.5
click at [914, 185] on input "服務人員姓名/編號" at bounding box center [1046, 196] width 291 height 32
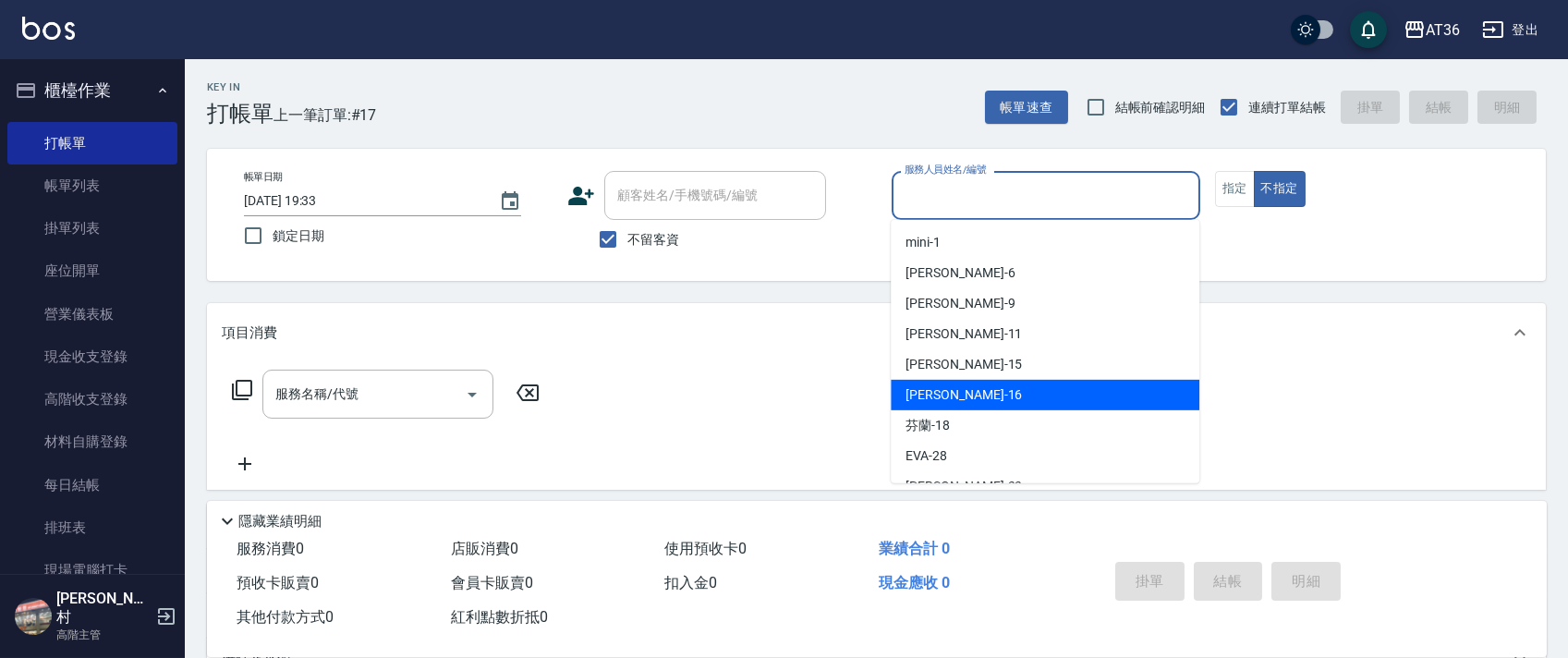
click at [950, 399] on div "[PERSON_NAME] -16" at bounding box center [1044, 394] width 308 height 31
type input "[PERSON_NAME]-16"
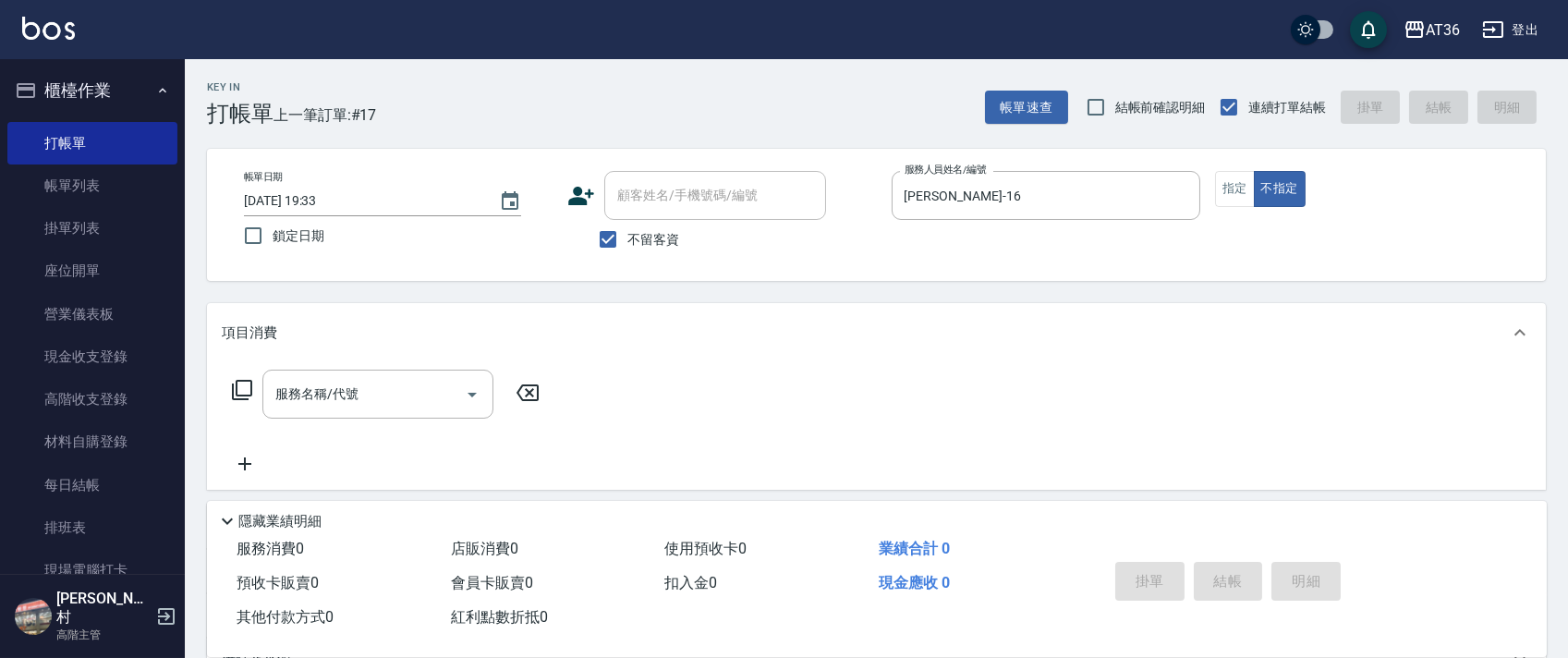
click at [242, 392] on icon at bounding box center [242, 389] width 22 height 22
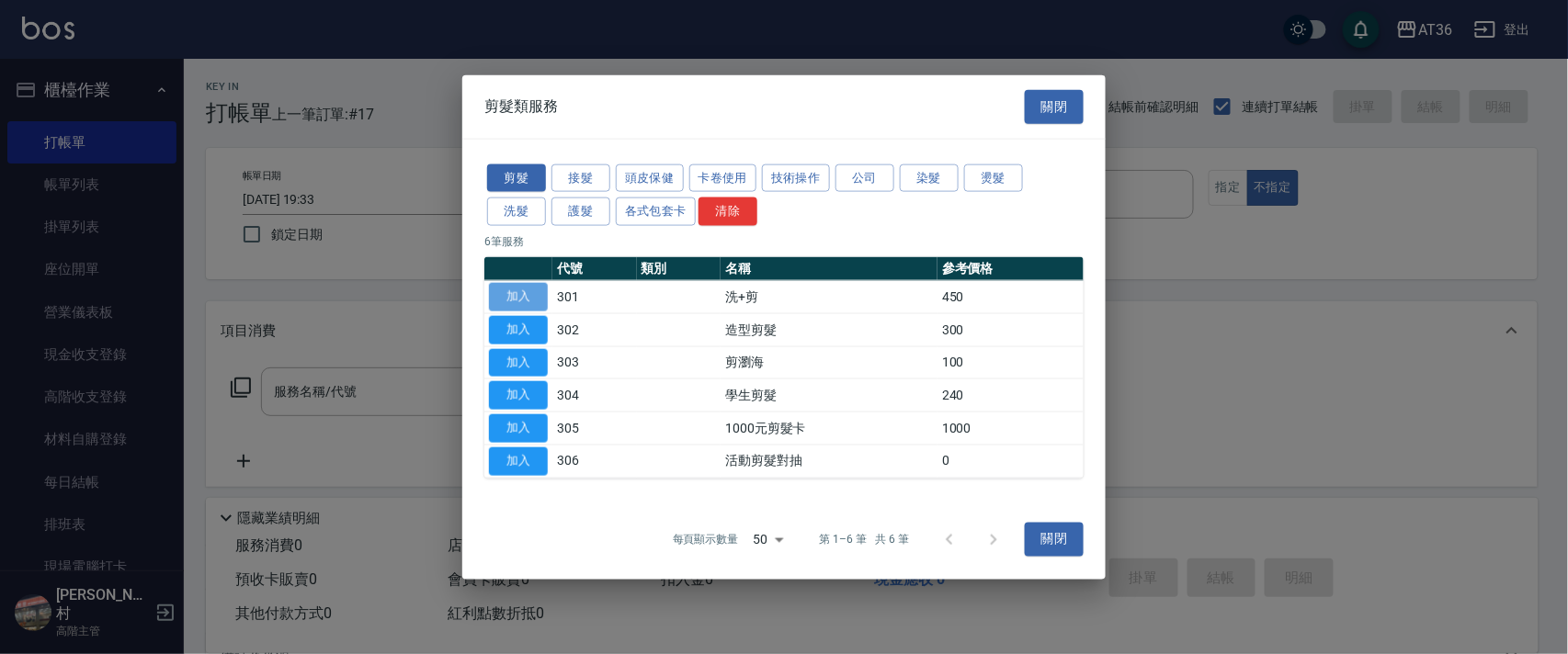
click at [502, 298] on button "加入" at bounding box center [517, 297] width 59 height 29
type input "洗+剪(301)"
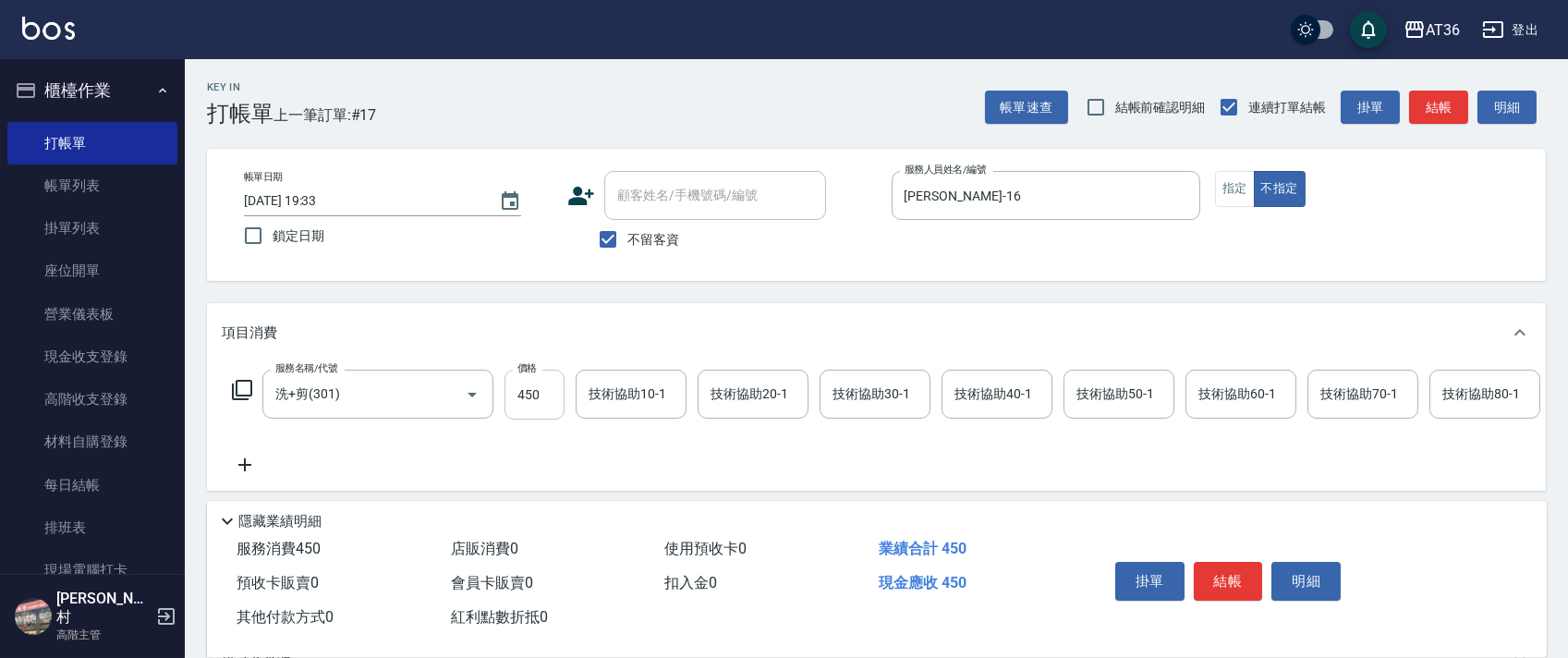
click at [535, 403] on input "450" at bounding box center [534, 394] width 60 height 50
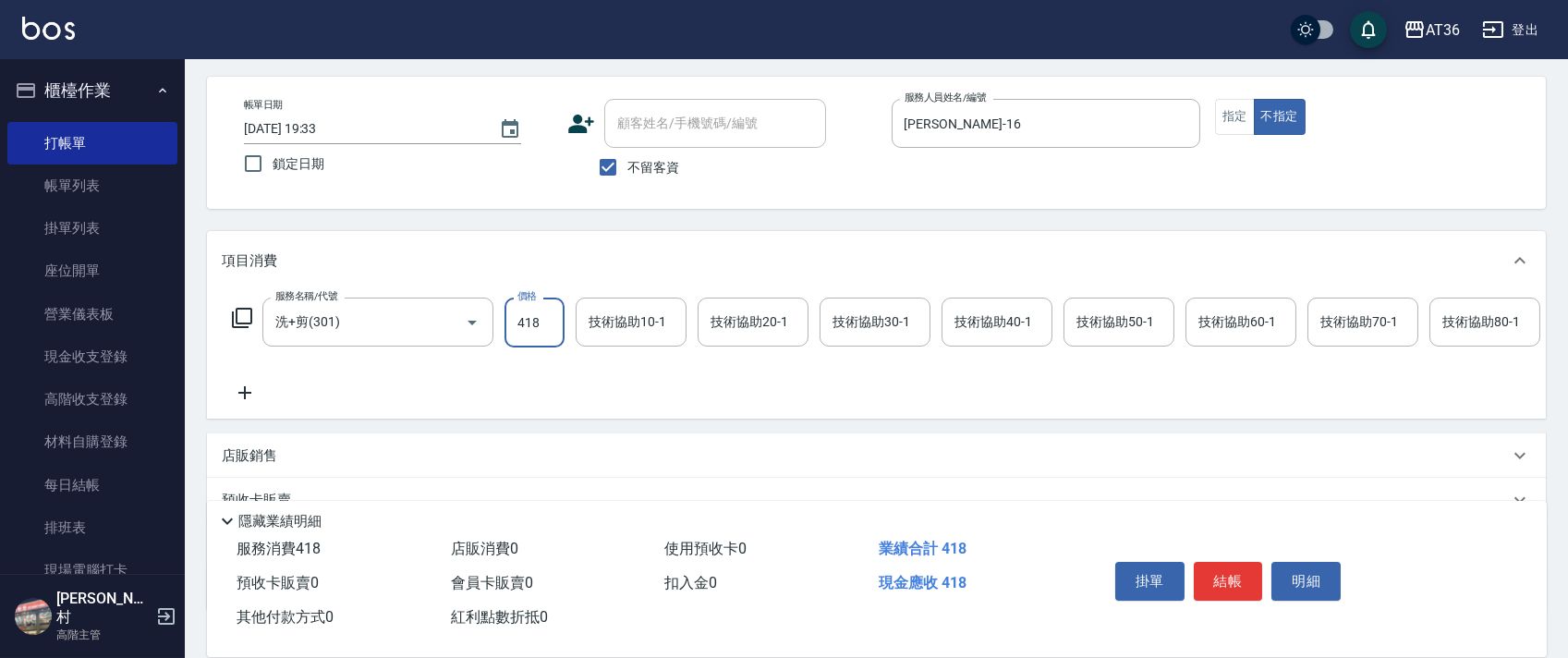
scroll to position [218, 0]
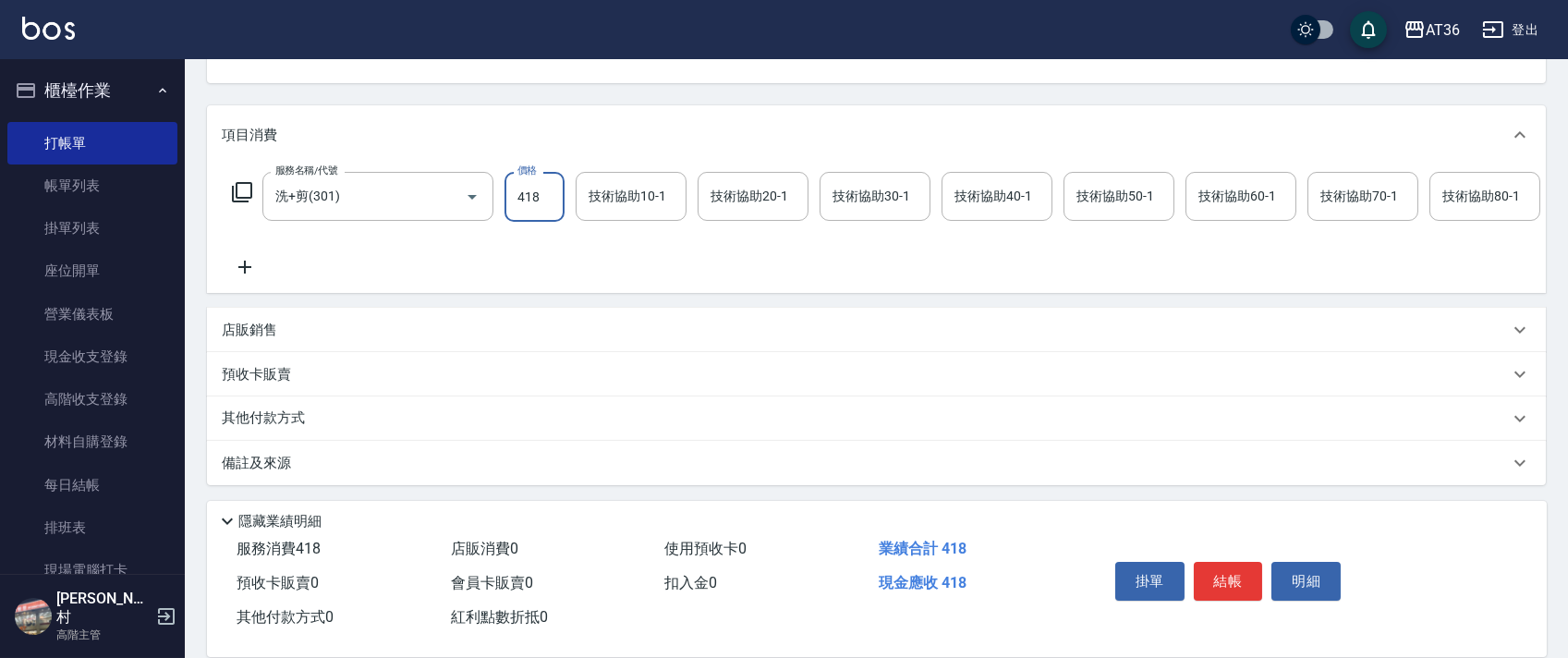
type input "418"
click at [295, 420] on p "其他付款方式" at bounding box center [267, 418] width 93 height 20
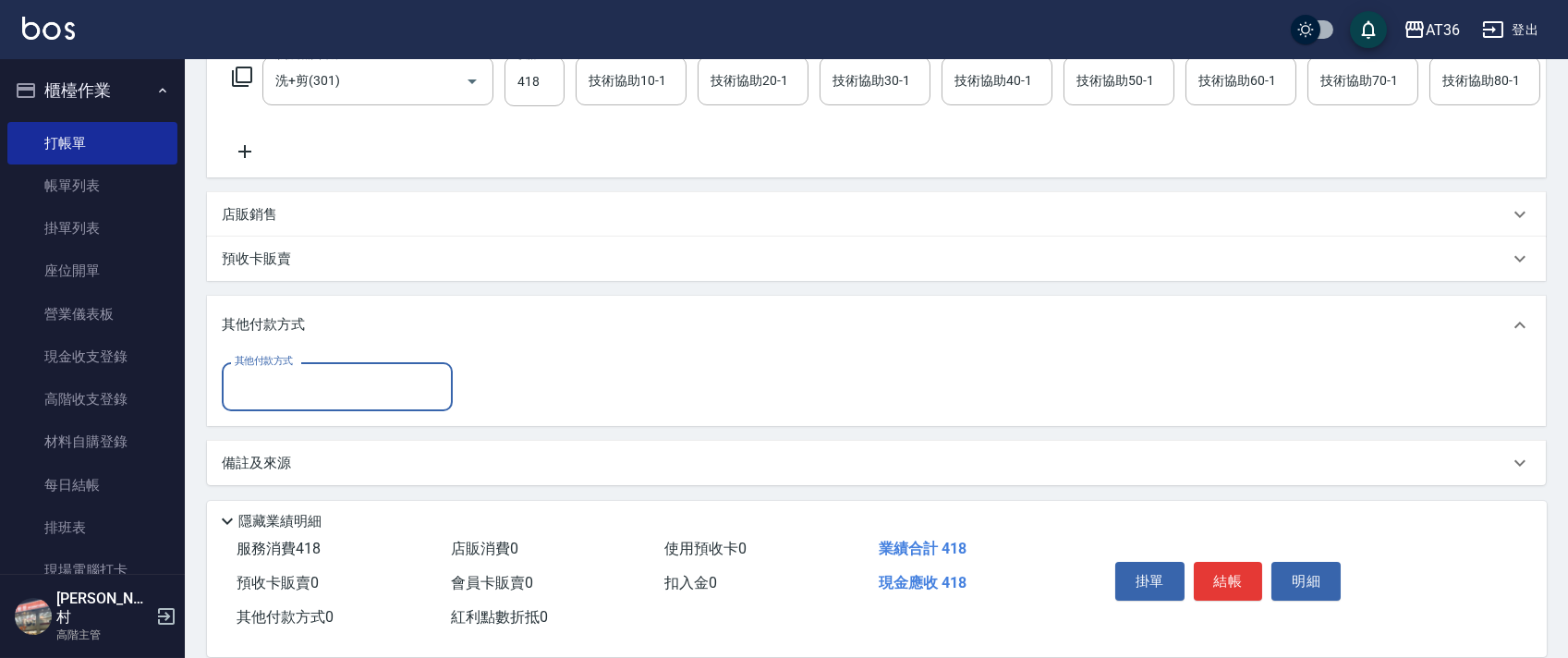
scroll to position [333, 0]
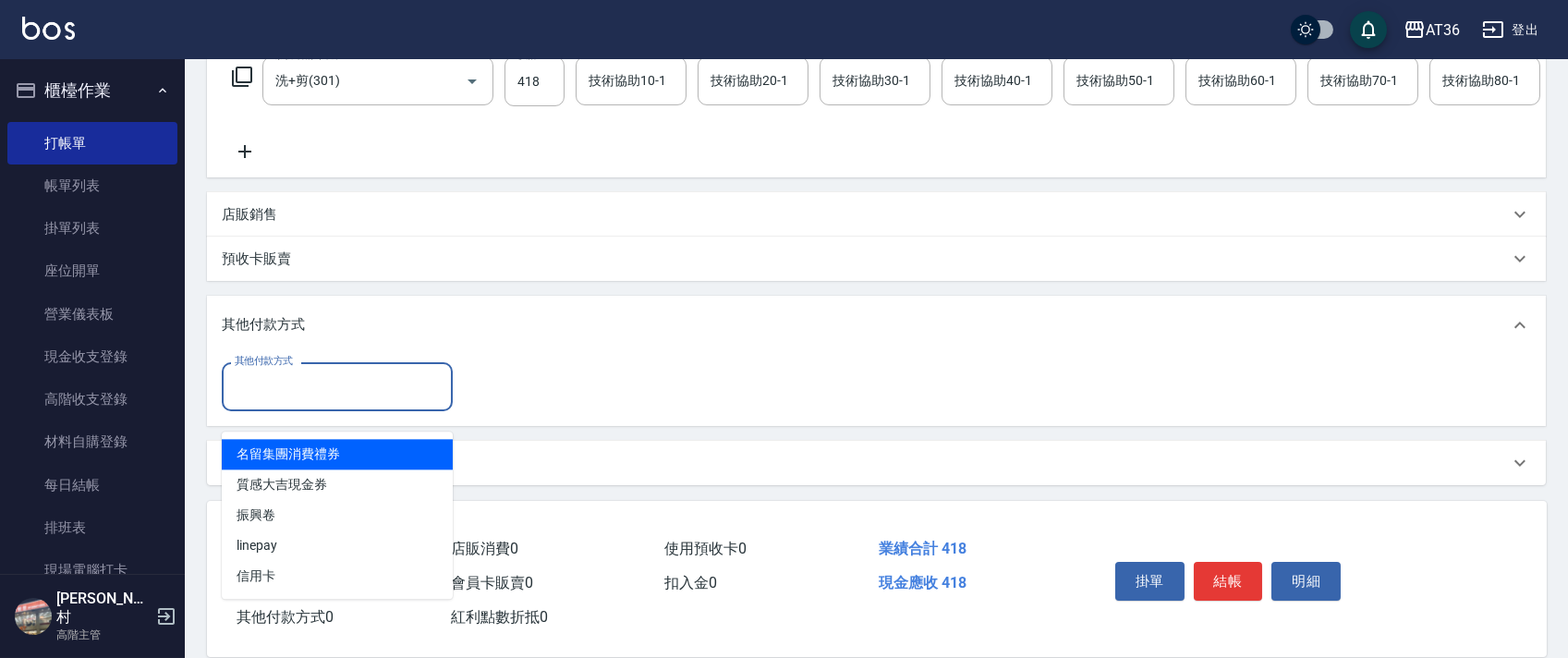
click at [318, 396] on input "其他付款方式" at bounding box center [336, 386] width 215 height 32
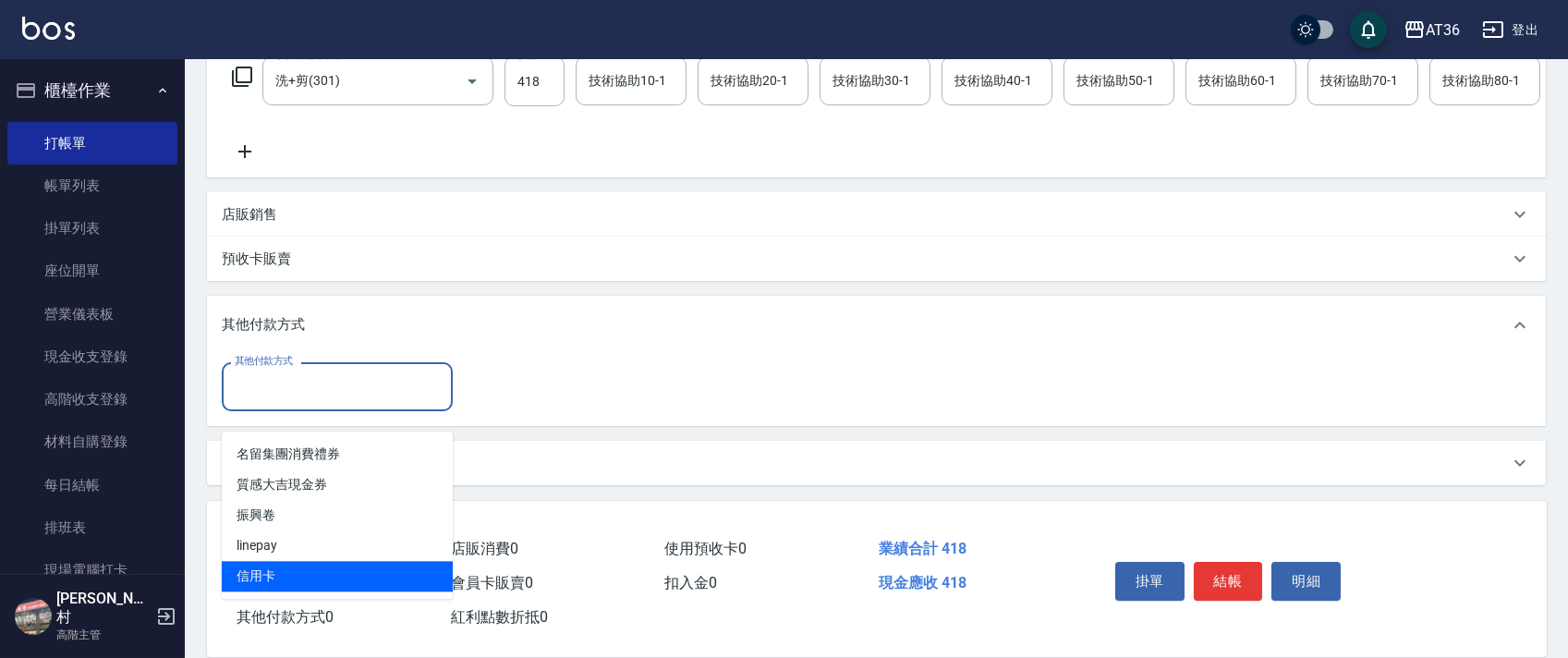
click at [263, 561] on span "信用卡" at bounding box center [336, 576] width 231 height 31
type input "信用卡"
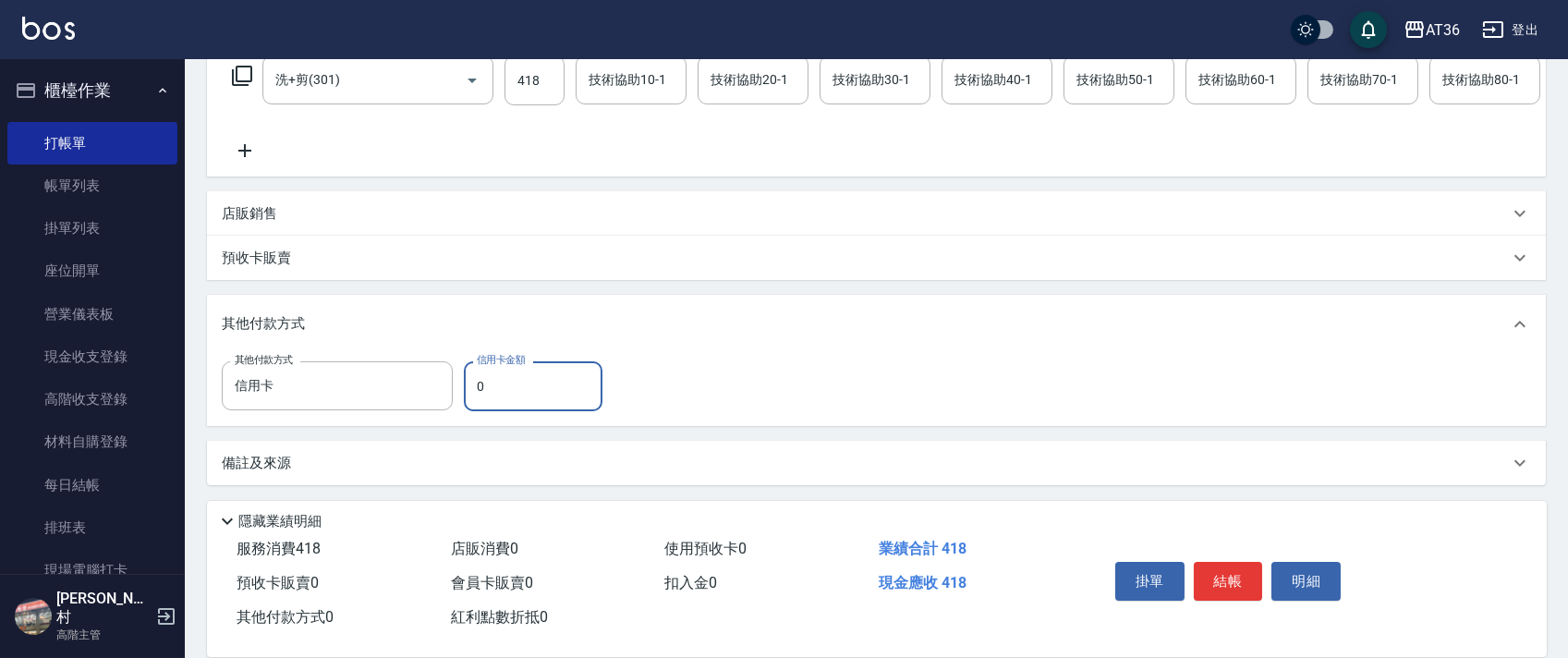
click at [464, 389] on input "0" at bounding box center [533, 386] width 139 height 50
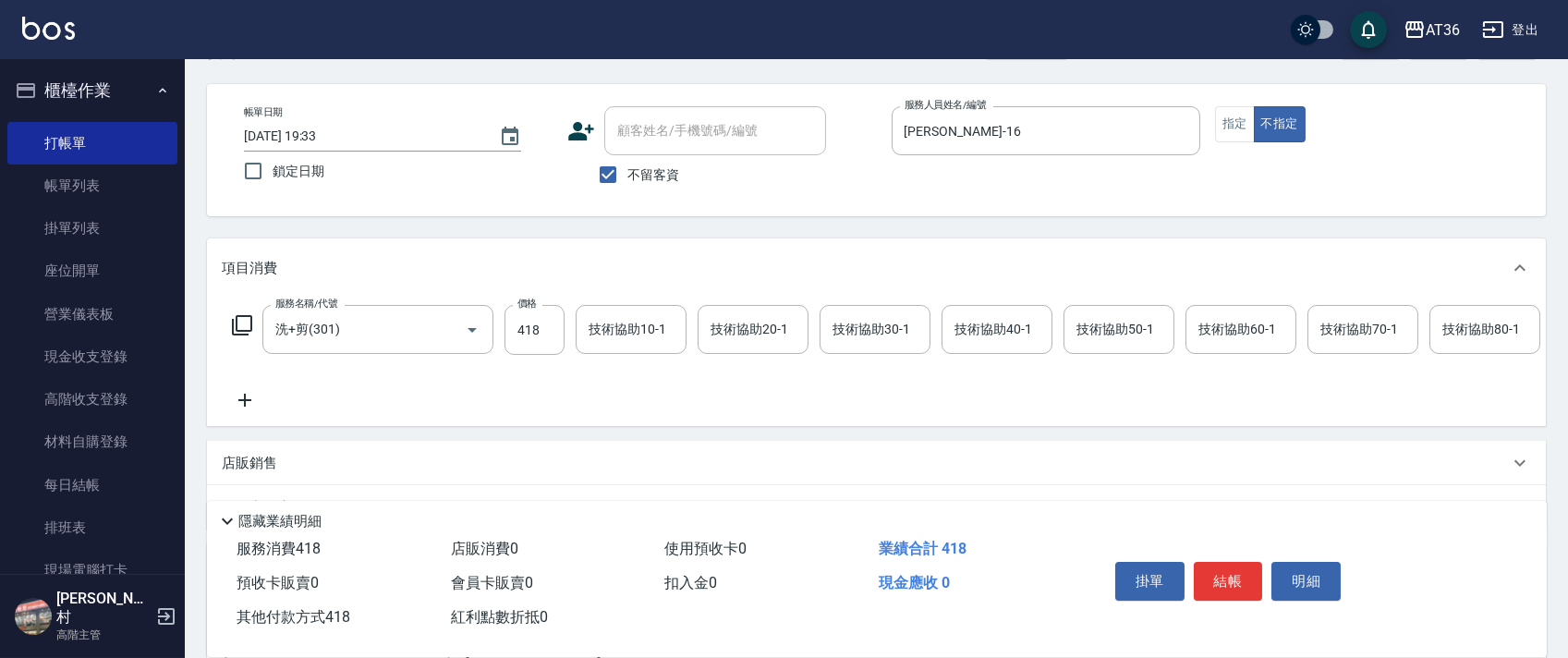
scroll to position [0, 0]
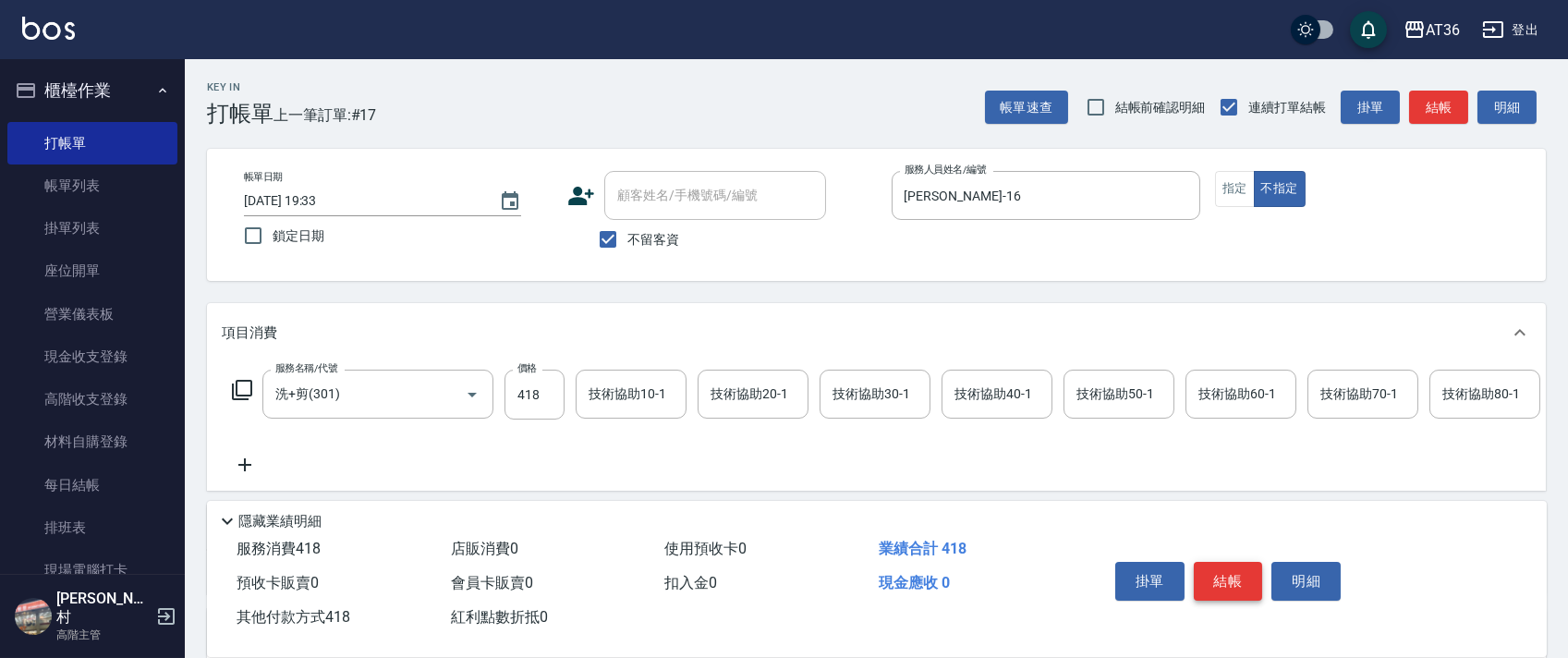
type input "418"
click at [1208, 574] on button "結帳" at bounding box center [1228, 581] width 69 height 39
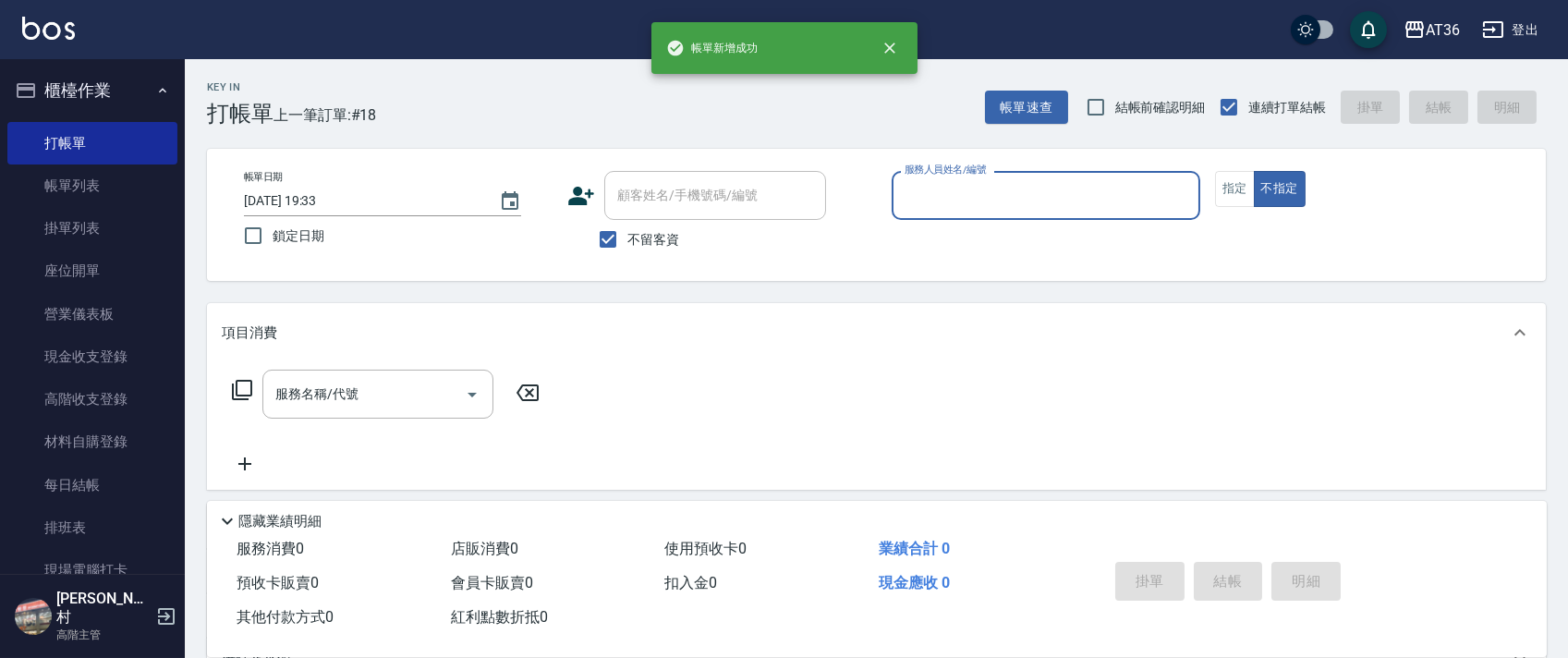
click at [913, 197] on input "服務人員姓名/編號" at bounding box center [1046, 196] width 291 height 32
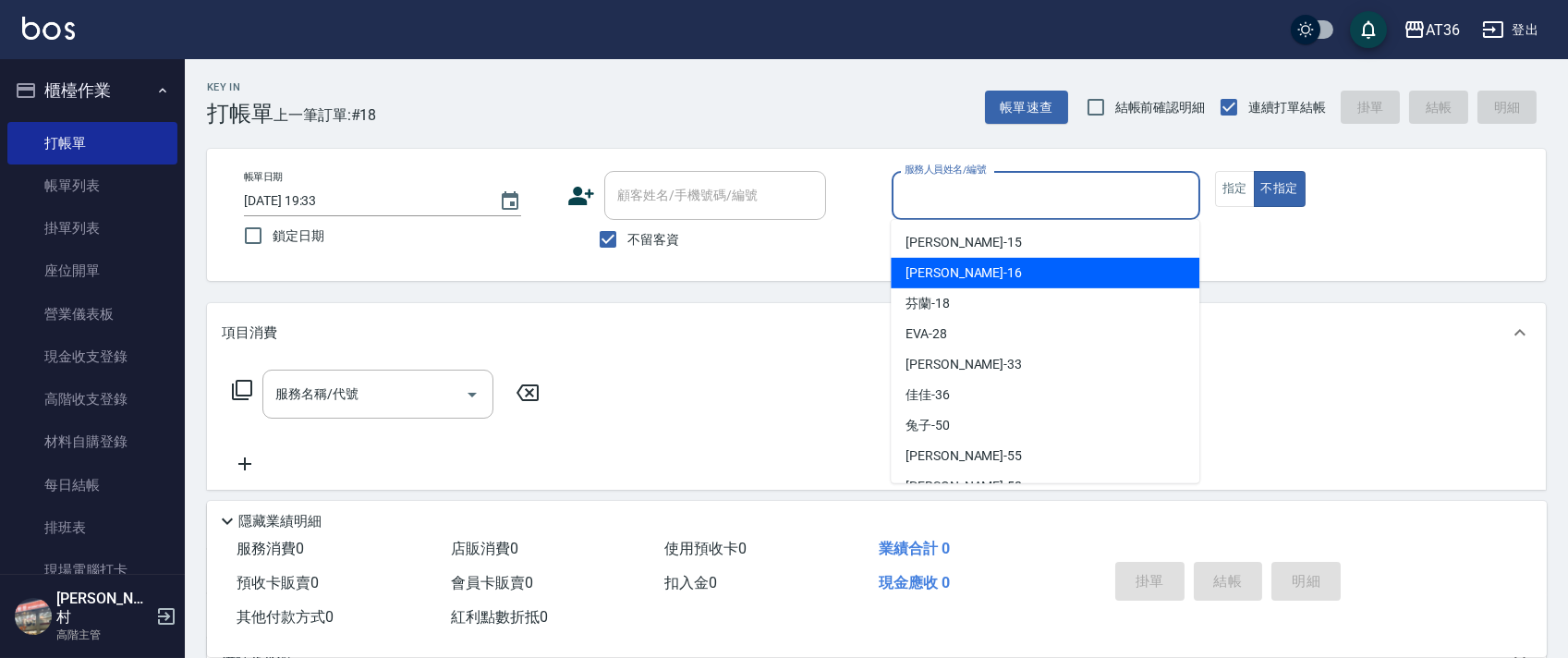
scroll to position [240, 0]
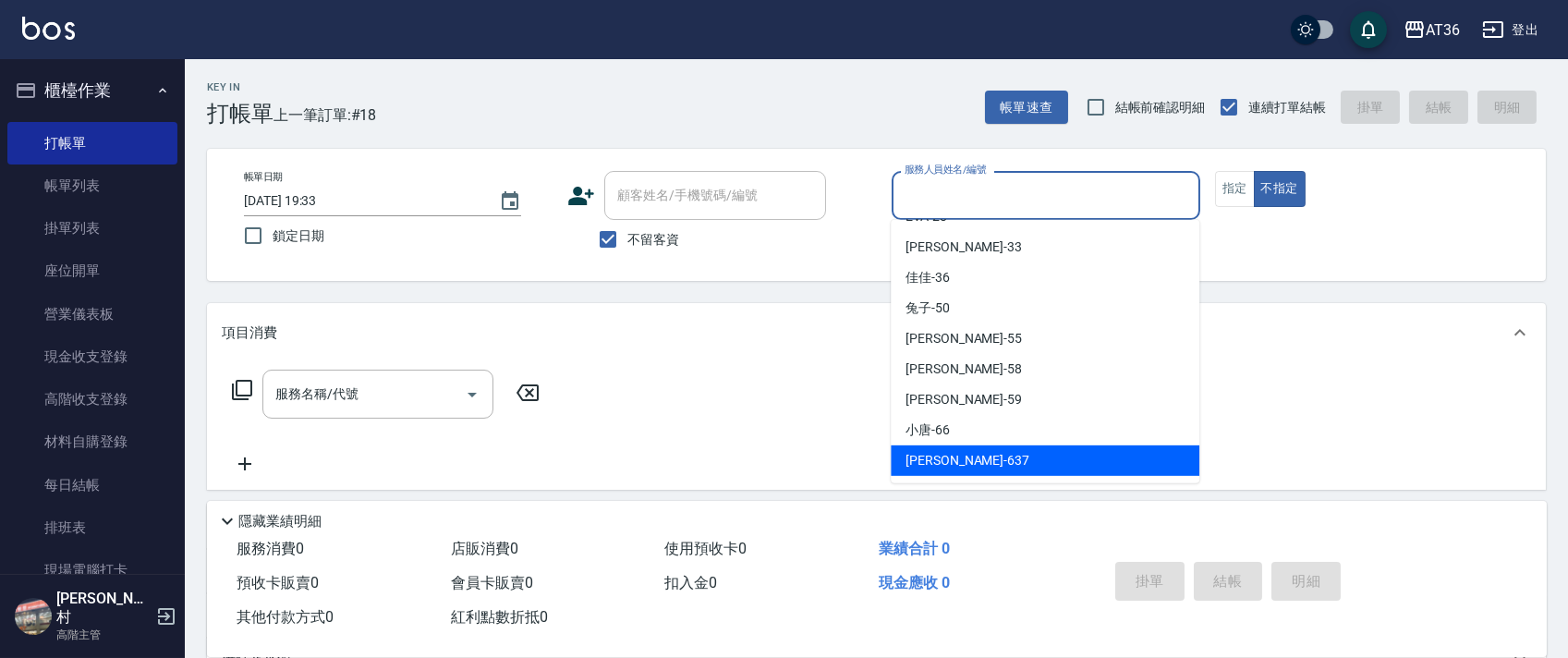
drag, startPoint x: 951, startPoint y: 450, endPoint x: 958, endPoint y: 434, distance: 17.5
click at [950, 451] on span "憶琳 -637" at bounding box center [967, 460] width 124 height 19
type input "憶琳-637"
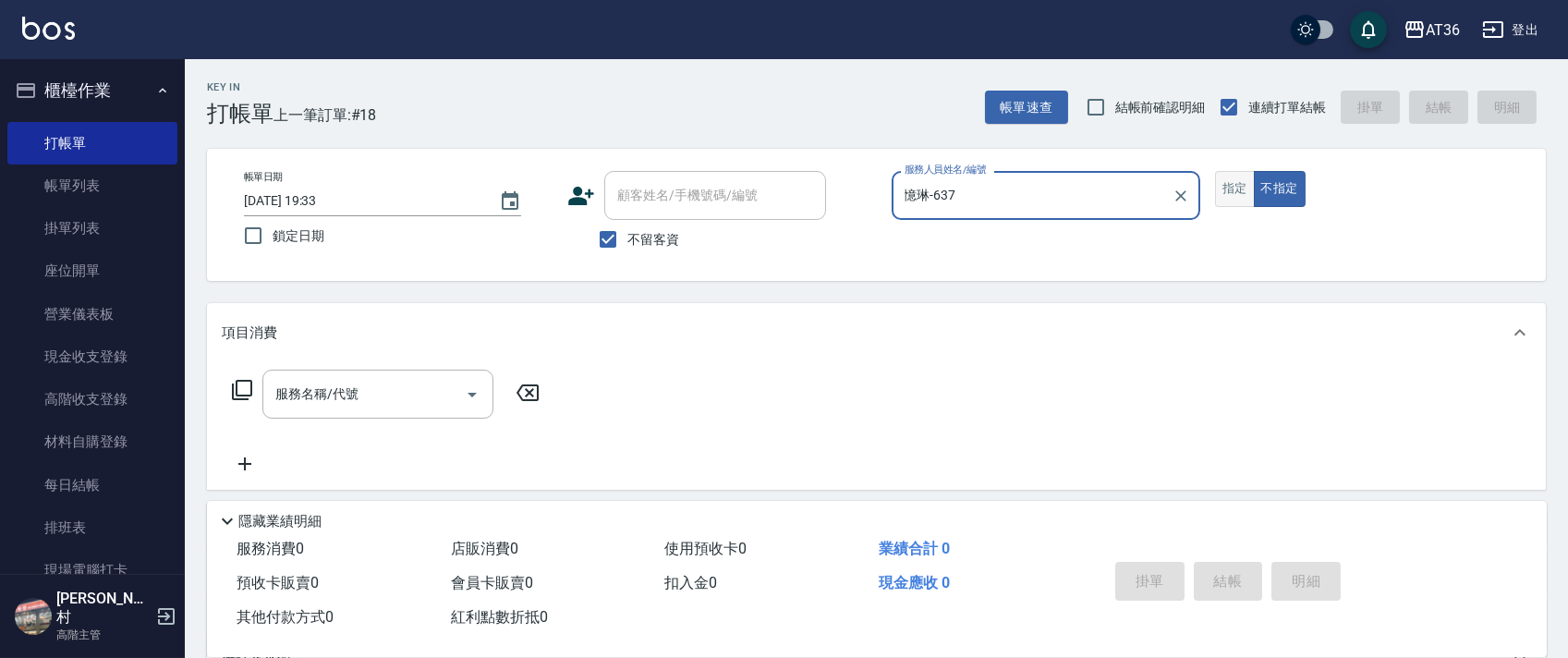
click at [1232, 193] on button "指定" at bounding box center [1235, 189] width 40 height 36
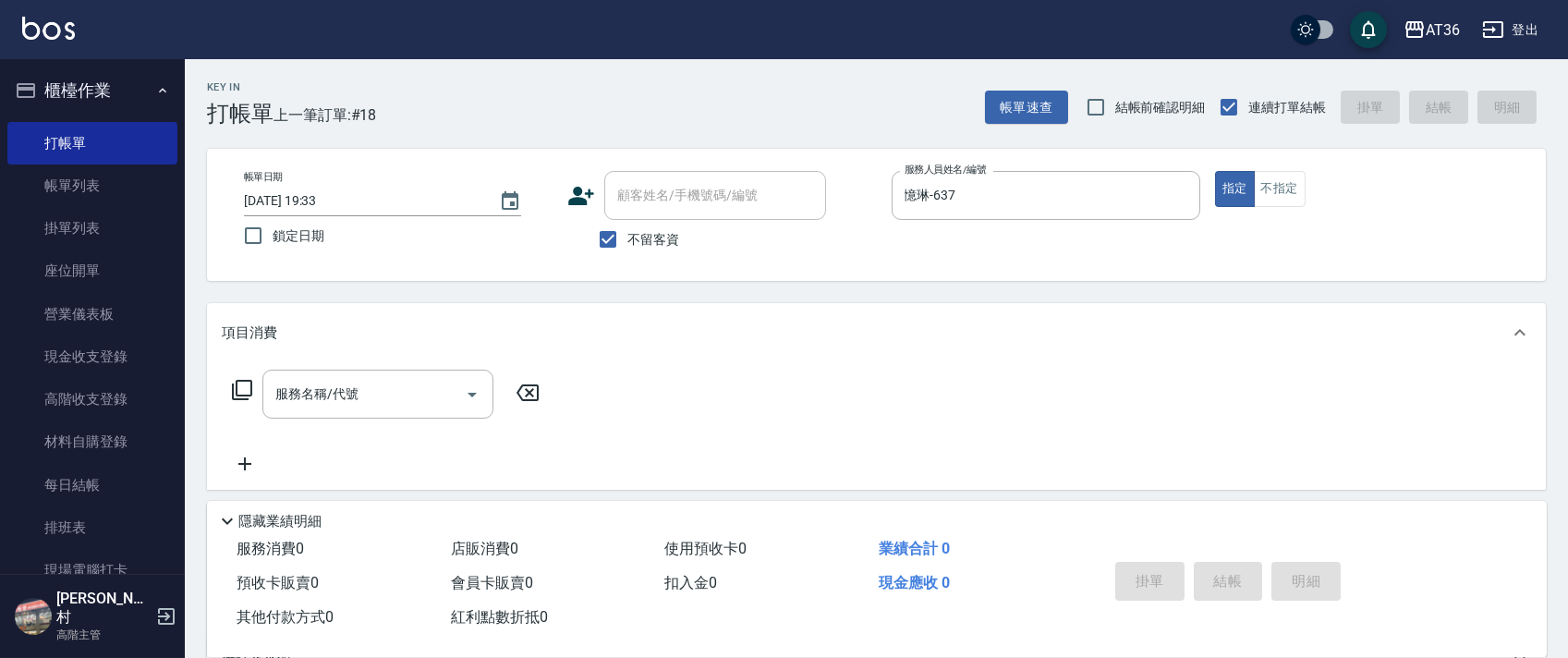
click at [237, 392] on icon at bounding box center [242, 389] width 20 height 20
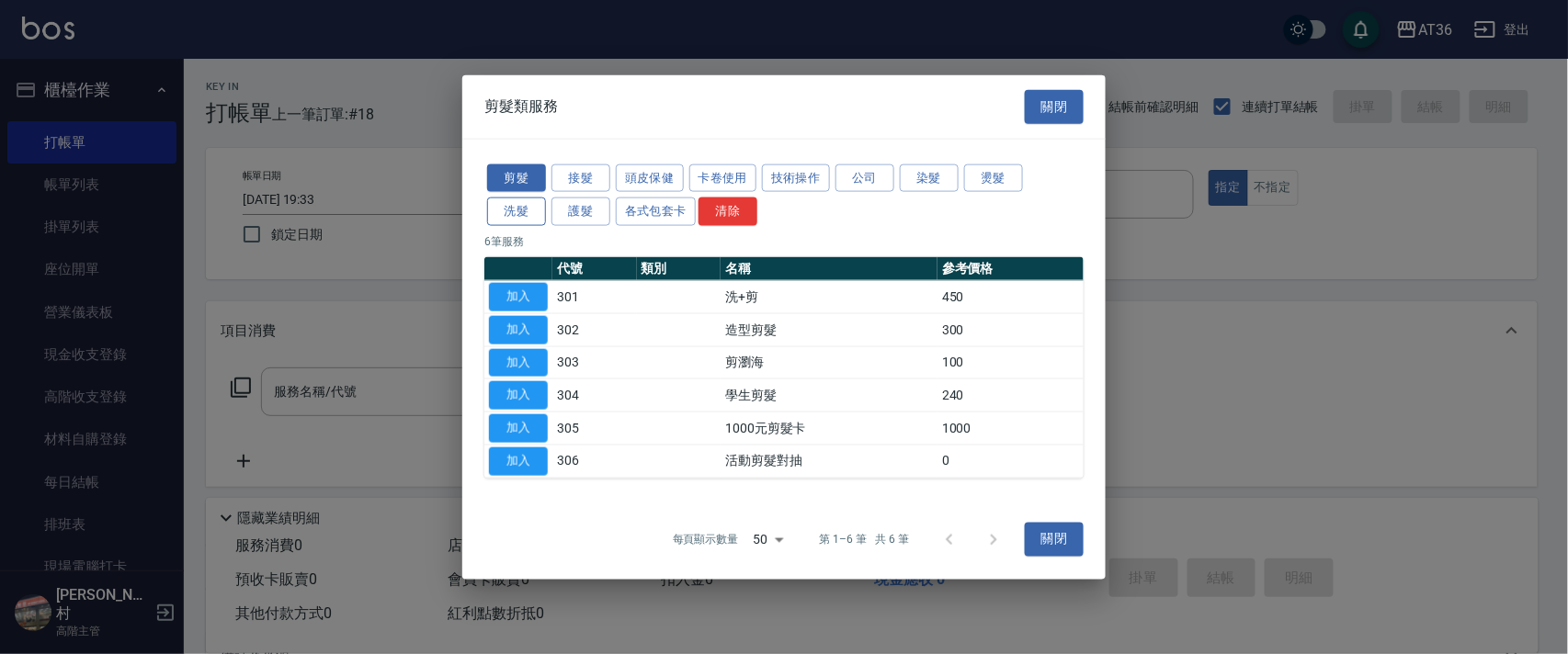
click at [497, 211] on button "洗髮" at bounding box center [516, 211] width 59 height 29
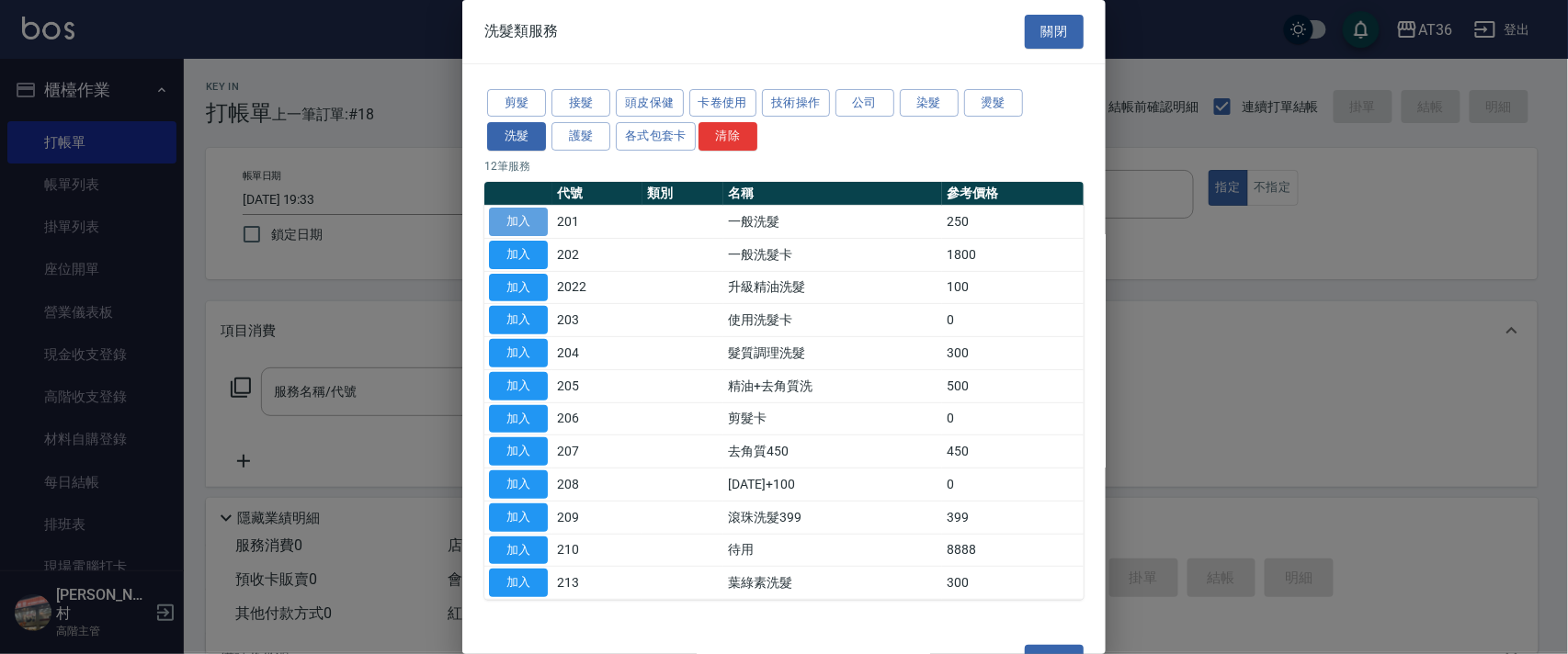
click at [520, 211] on button "加入" at bounding box center [517, 221] width 59 height 29
type input "一般洗髮(201)"
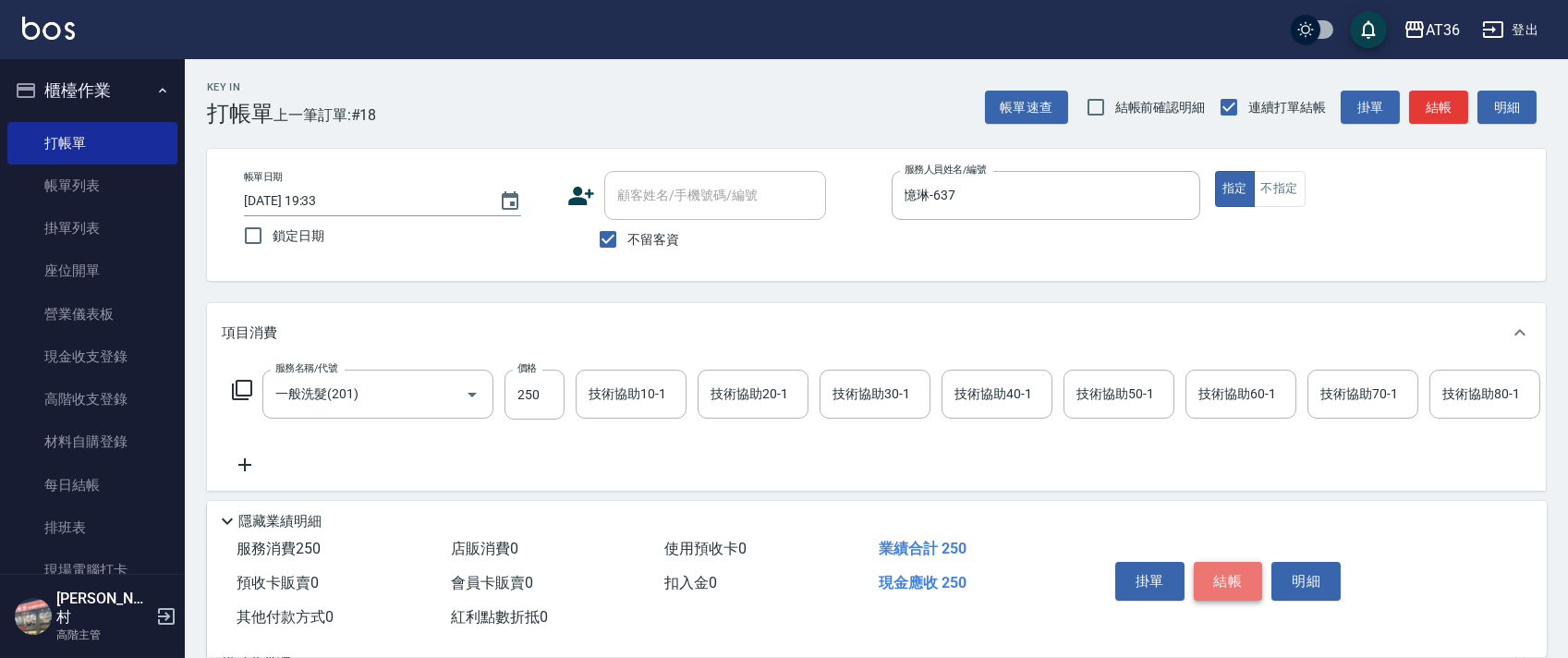
click at [1237, 582] on button "結帳" at bounding box center [1228, 581] width 69 height 39
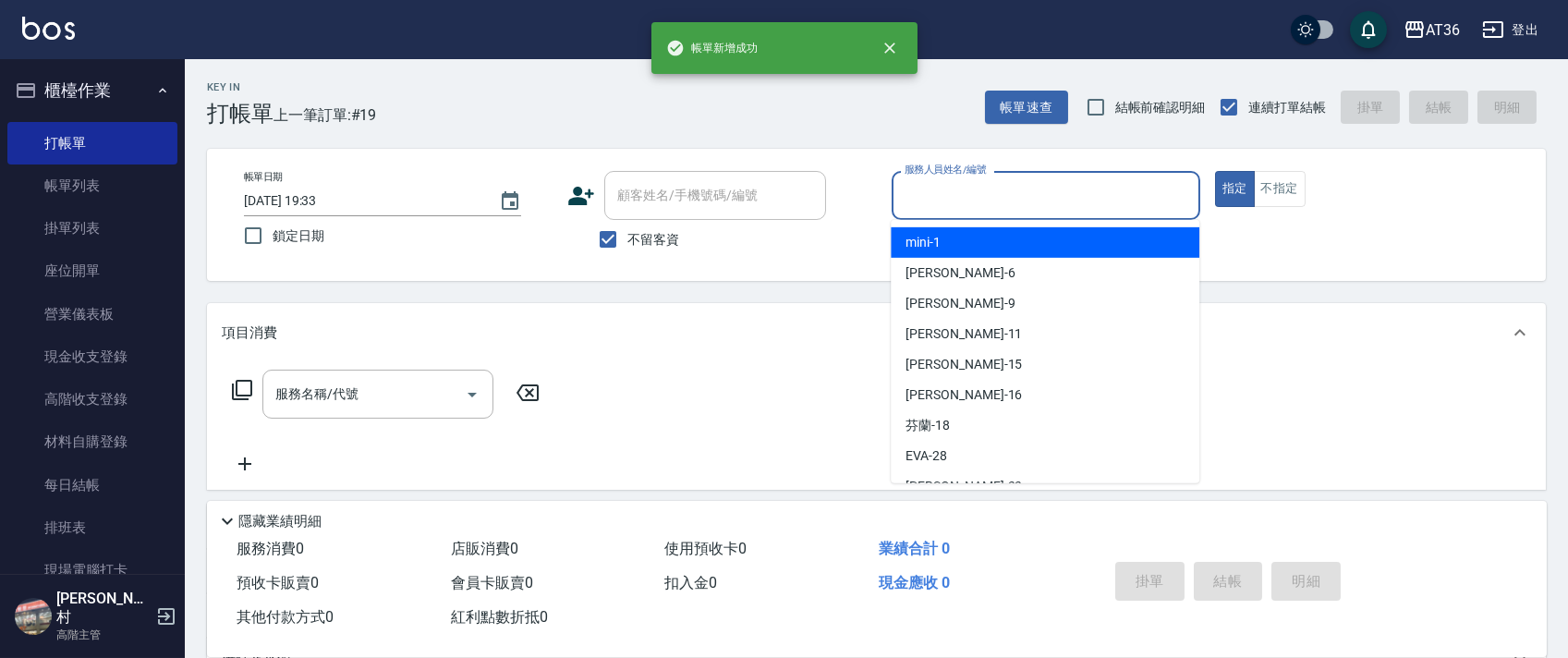
click at [914, 195] on input "服務人員姓名/編號" at bounding box center [1046, 196] width 291 height 32
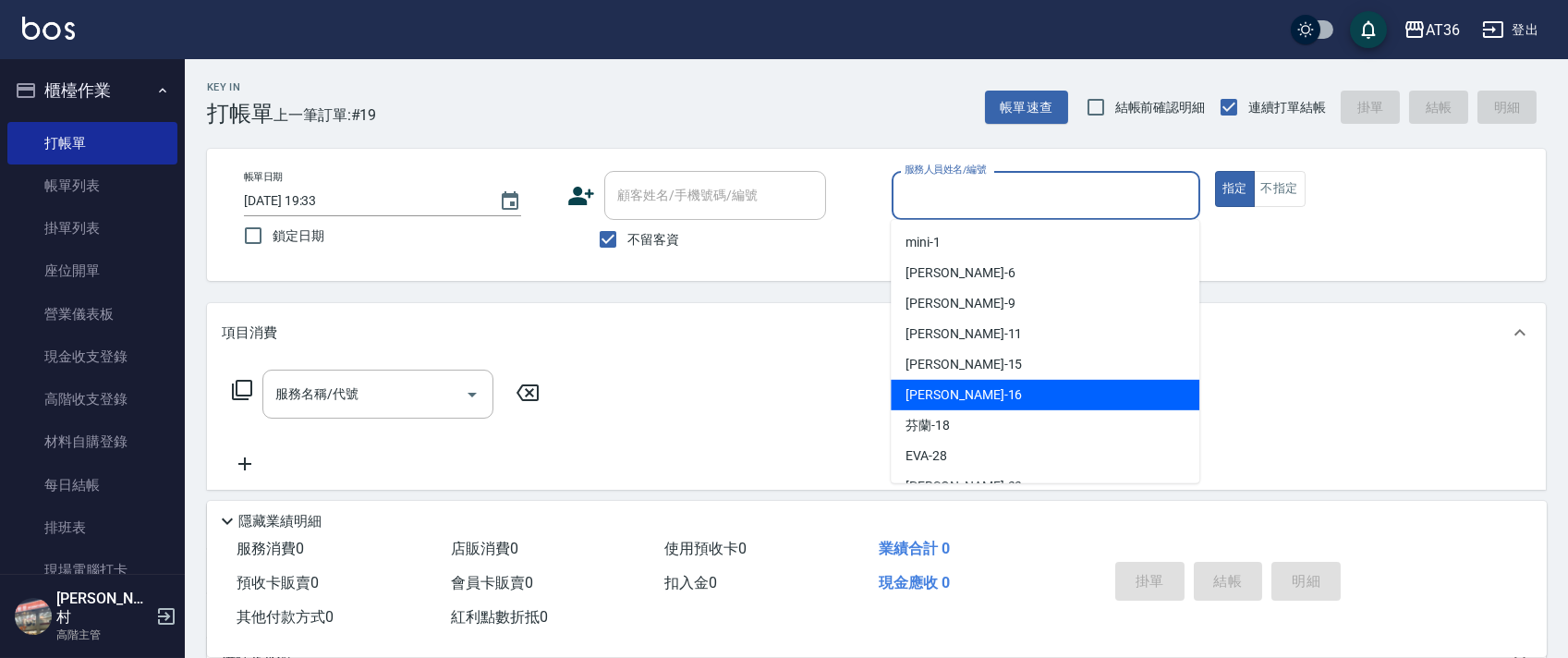
drag, startPoint x: 955, startPoint y: 392, endPoint x: 910, endPoint y: 351, distance: 60.9
click at [955, 391] on div "[PERSON_NAME] -16" at bounding box center [1044, 394] width 308 height 31
type input "[PERSON_NAME]-16"
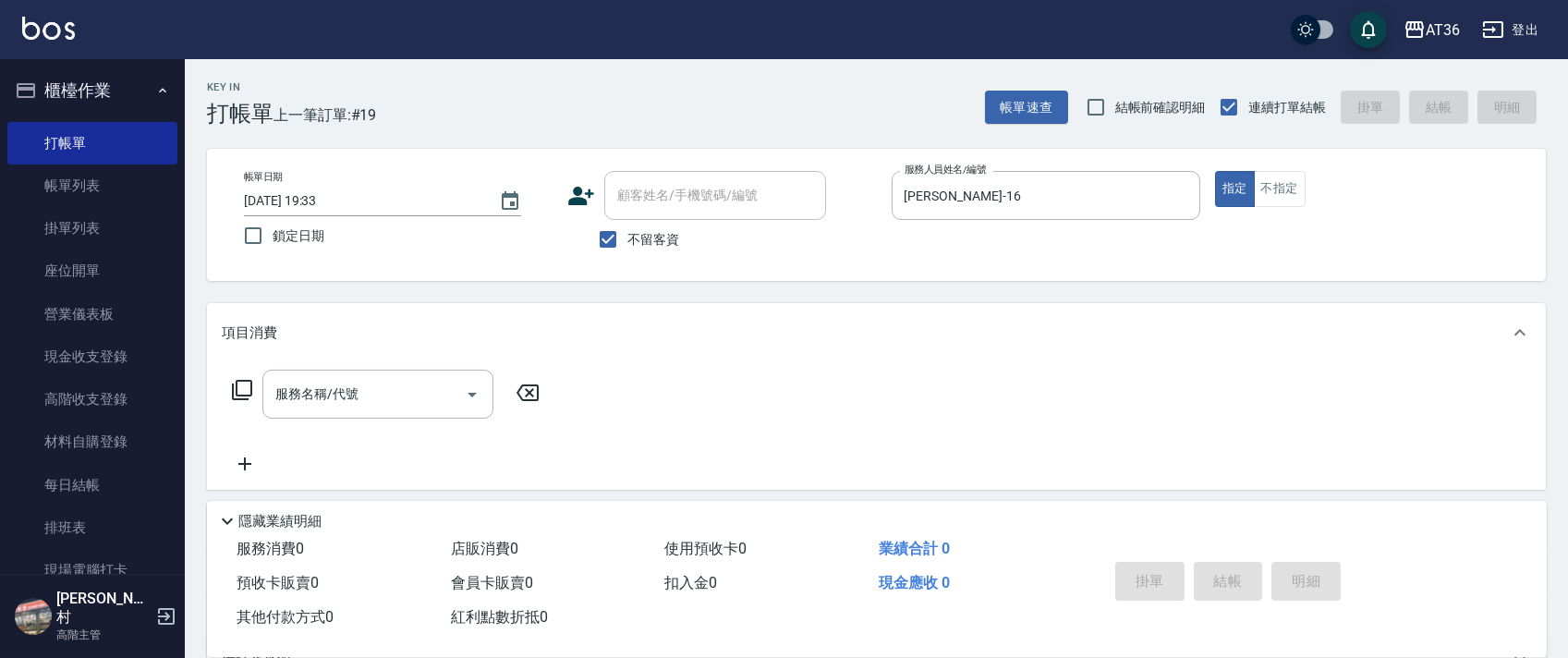
click at [248, 391] on icon at bounding box center [242, 389] width 22 height 22
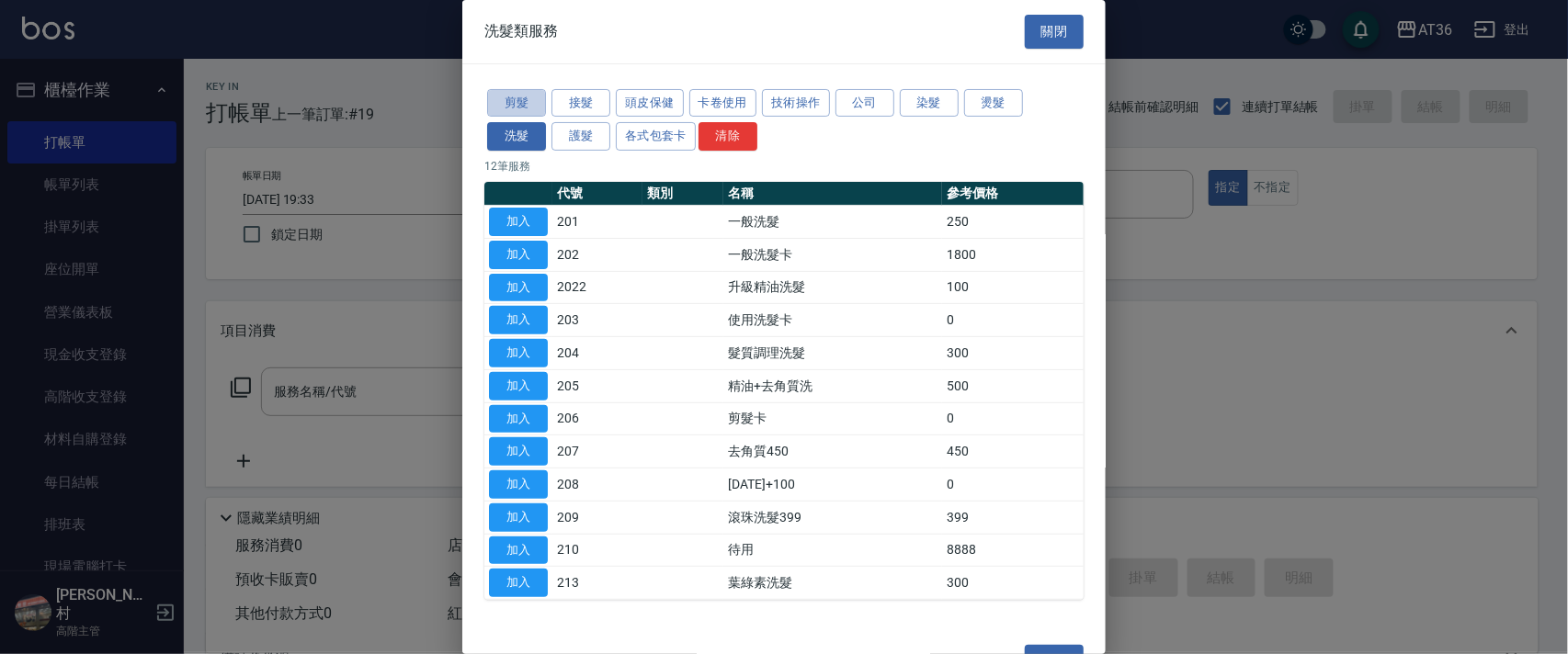
drag, startPoint x: 522, startPoint y: 102, endPoint x: 595, endPoint y: 236, distance: 152.6
click at [521, 104] on button "剪髮" at bounding box center [516, 103] width 59 height 29
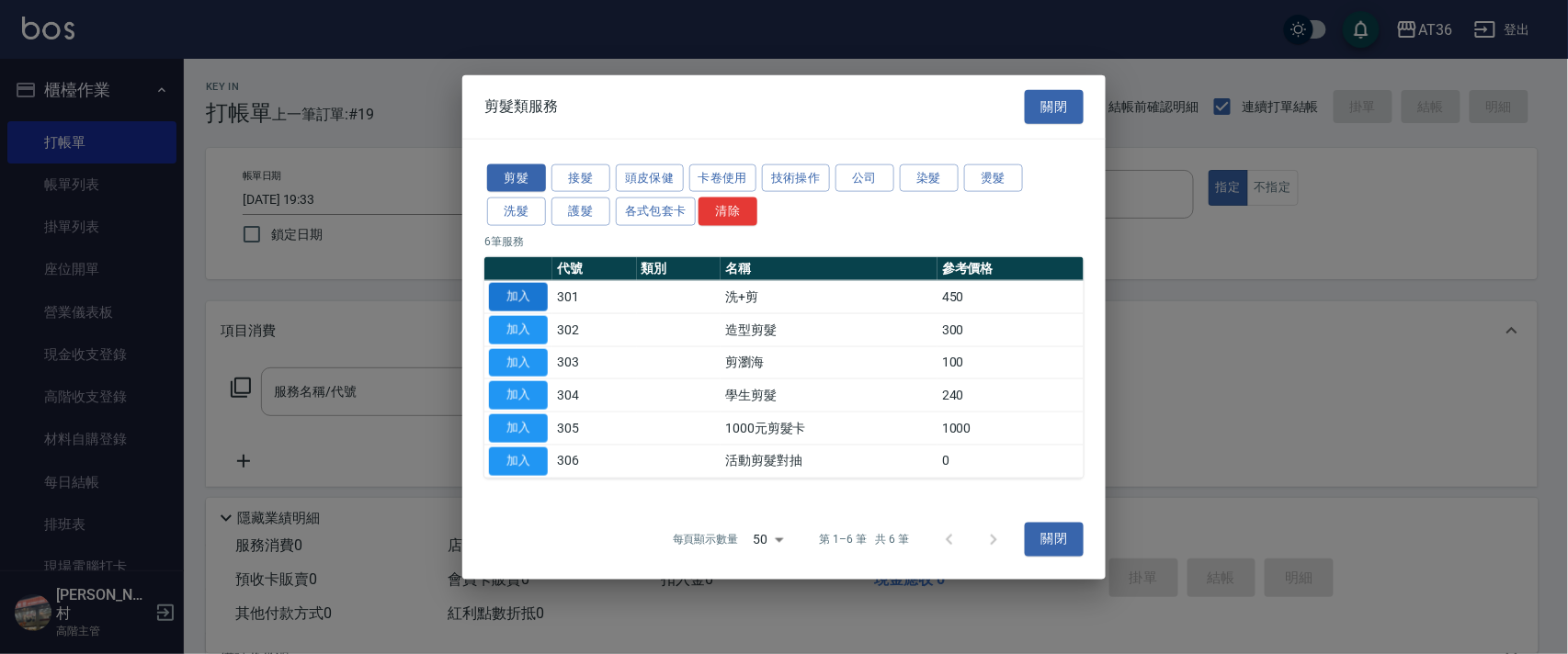
click at [532, 286] on button "加入" at bounding box center [517, 297] width 59 height 29
type input "洗+剪(301)"
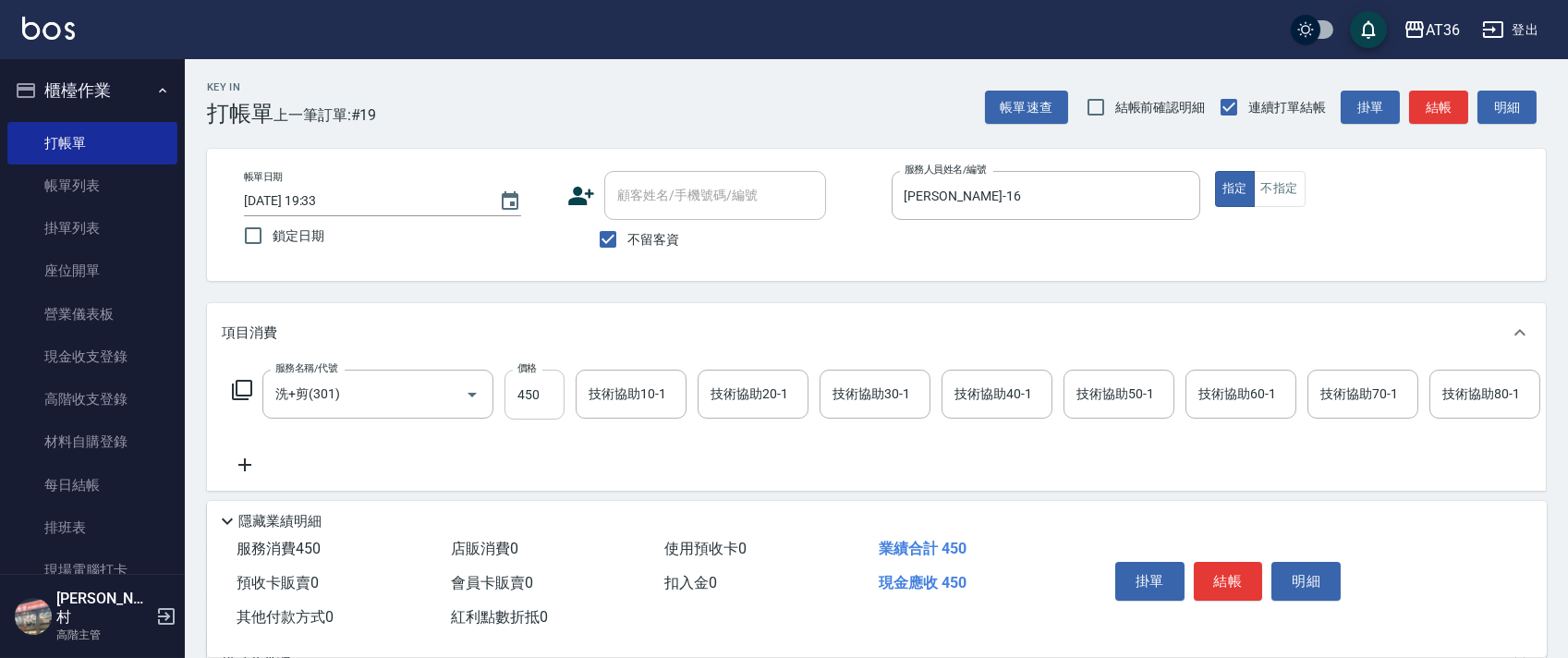
click at [515, 386] on input "450" at bounding box center [534, 394] width 60 height 50
click at [959, 398] on div "技術協助40-1 技術協助40-1" at bounding box center [996, 393] width 111 height 49
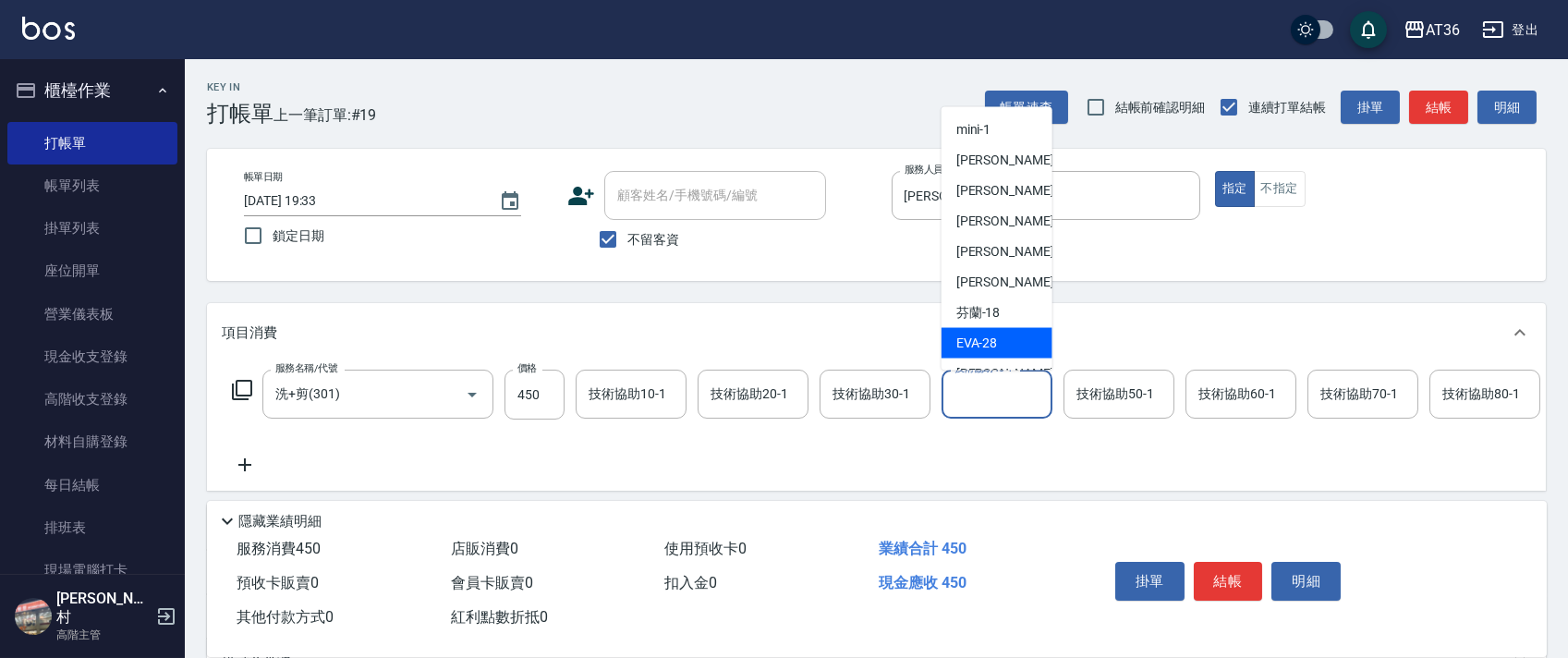
click at [977, 341] on span "[PERSON_NAME] -28" at bounding box center [977, 342] width 42 height 19
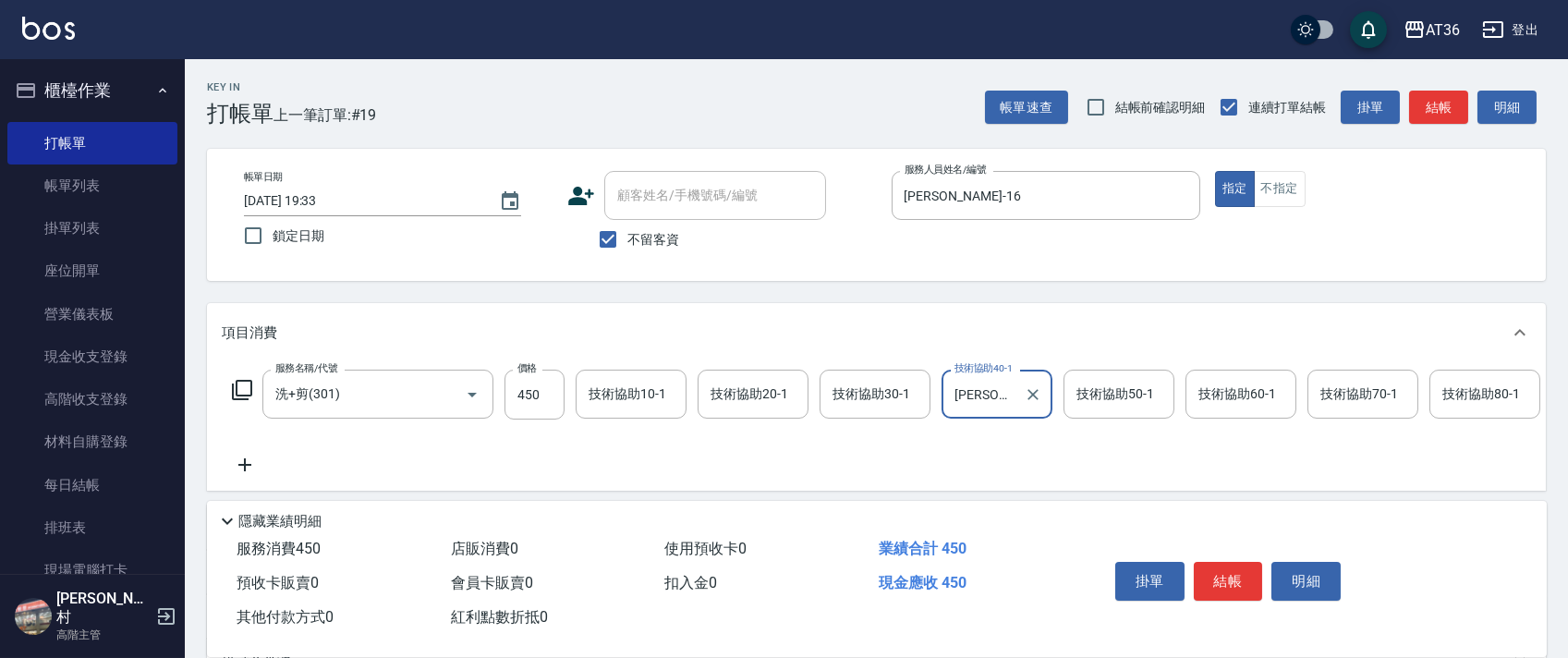
type input "[PERSON_NAME]-28"
click at [1234, 581] on button "結帳" at bounding box center [1228, 581] width 69 height 39
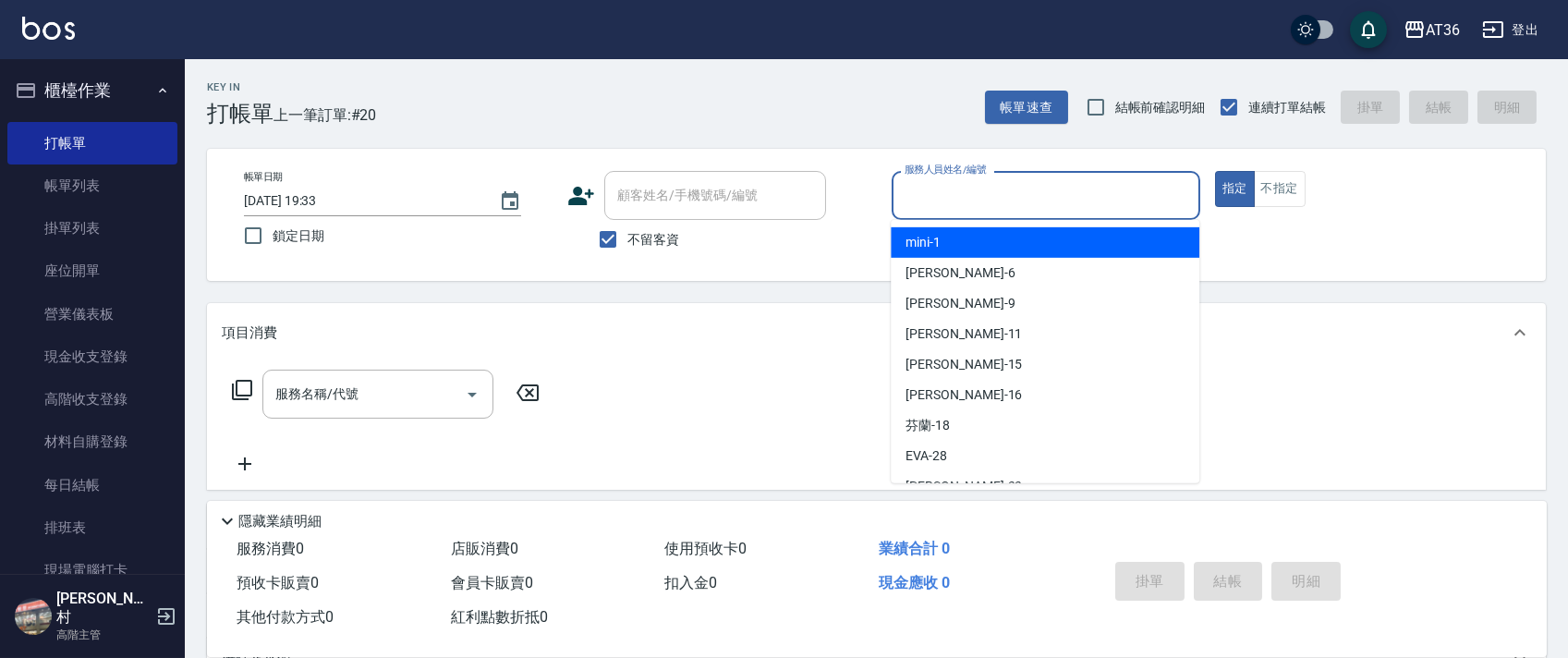
drag, startPoint x: 912, startPoint y: 209, endPoint x: 1023, endPoint y: 242, distance: 115.8
click at [911, 209] on input "服務人員姓名/編號" at bounding box center [1046, 196] width 291 height 32
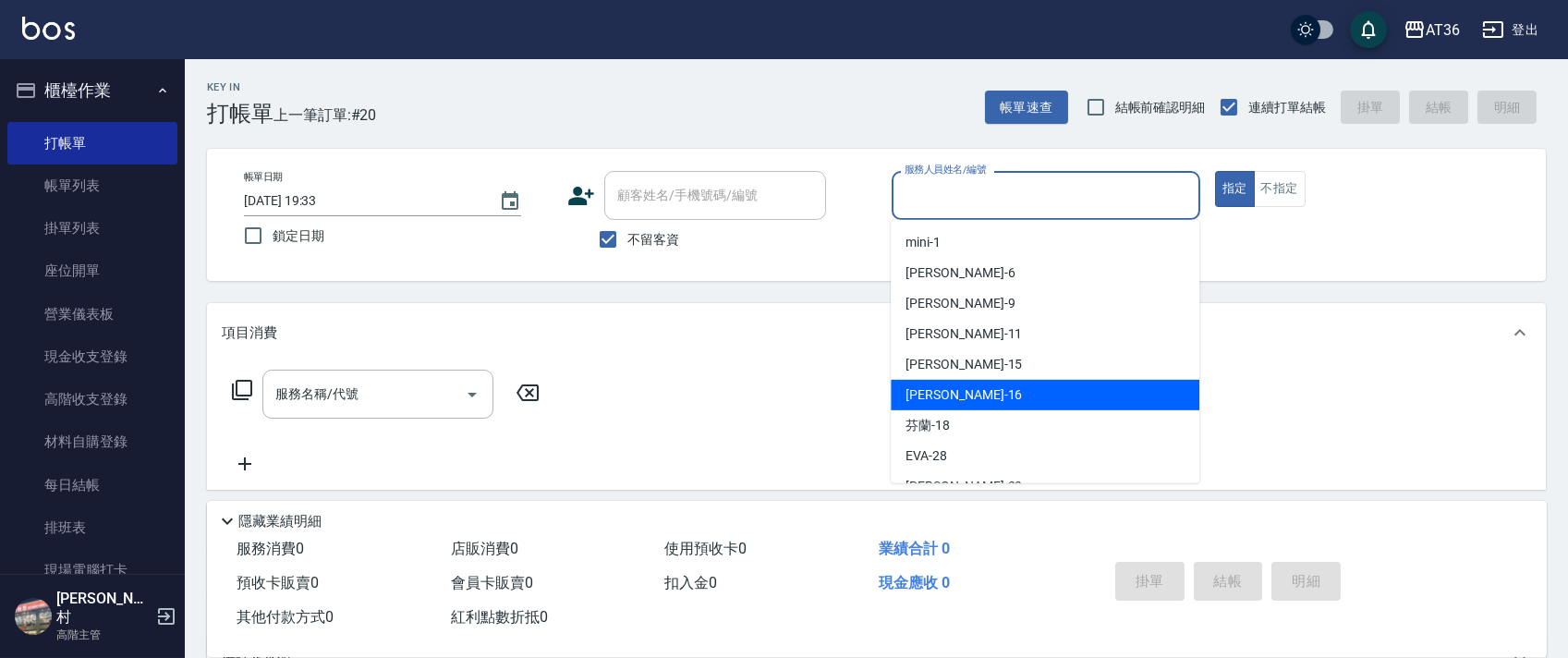
drag, startPoint x: 966, startPoint y: 385, endPoint x: 542, endPoint y: 357, distance: 424.9
click at [971, 385] on div "[PERSON_NAME] -16" at bounding box center [1044, 394] width 308 height 31
type input "[PERSON_NAME]-16"
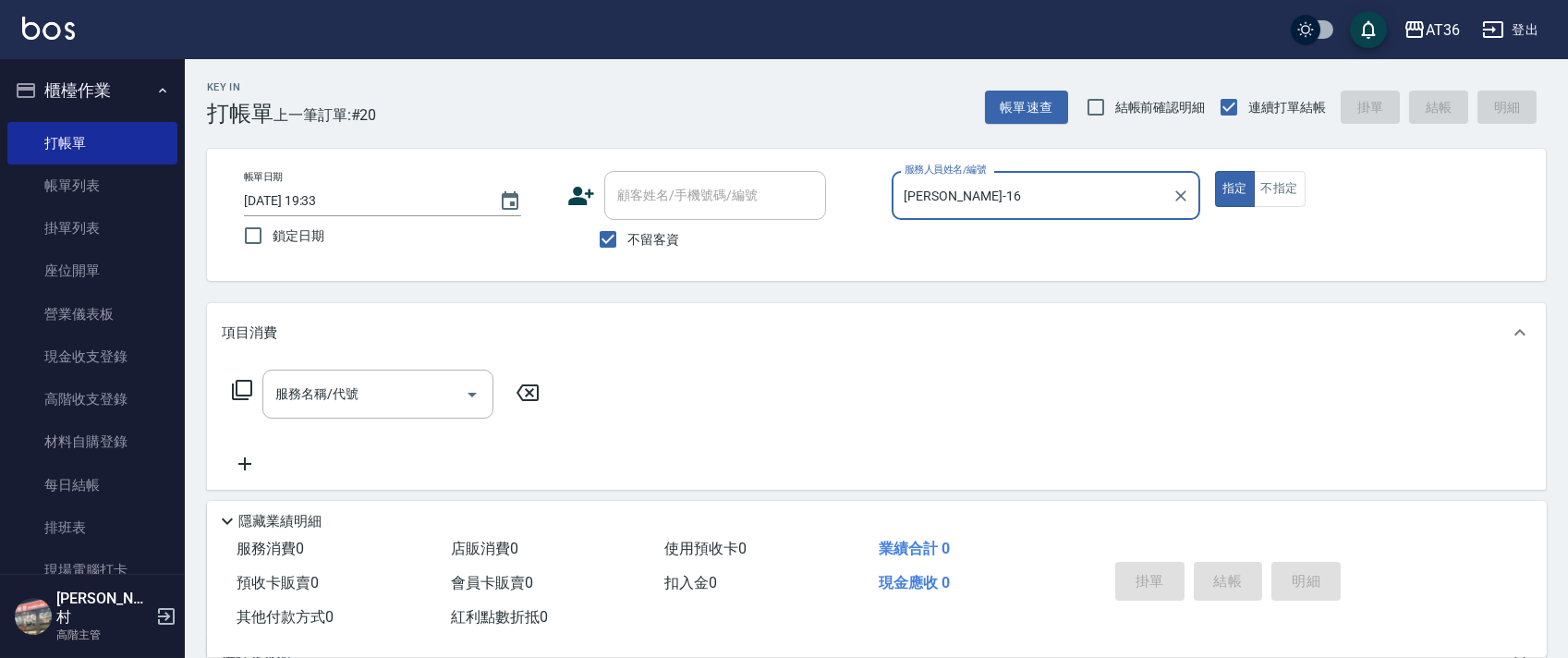
click at [249, 378] on icon at bounding box center [242, 389] width 22 height 22
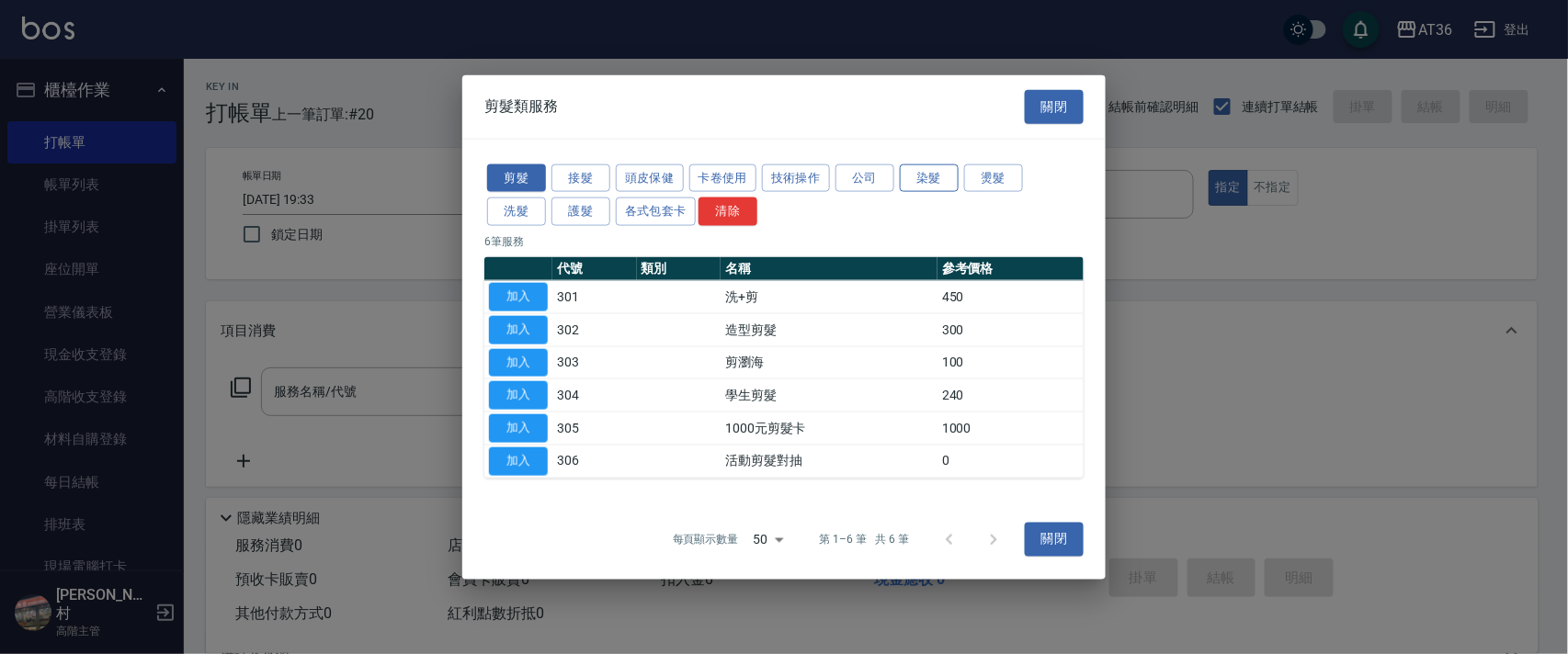
click at [915, 181] on button "染髮" at bounding box center [928, 178] width 59 height 29
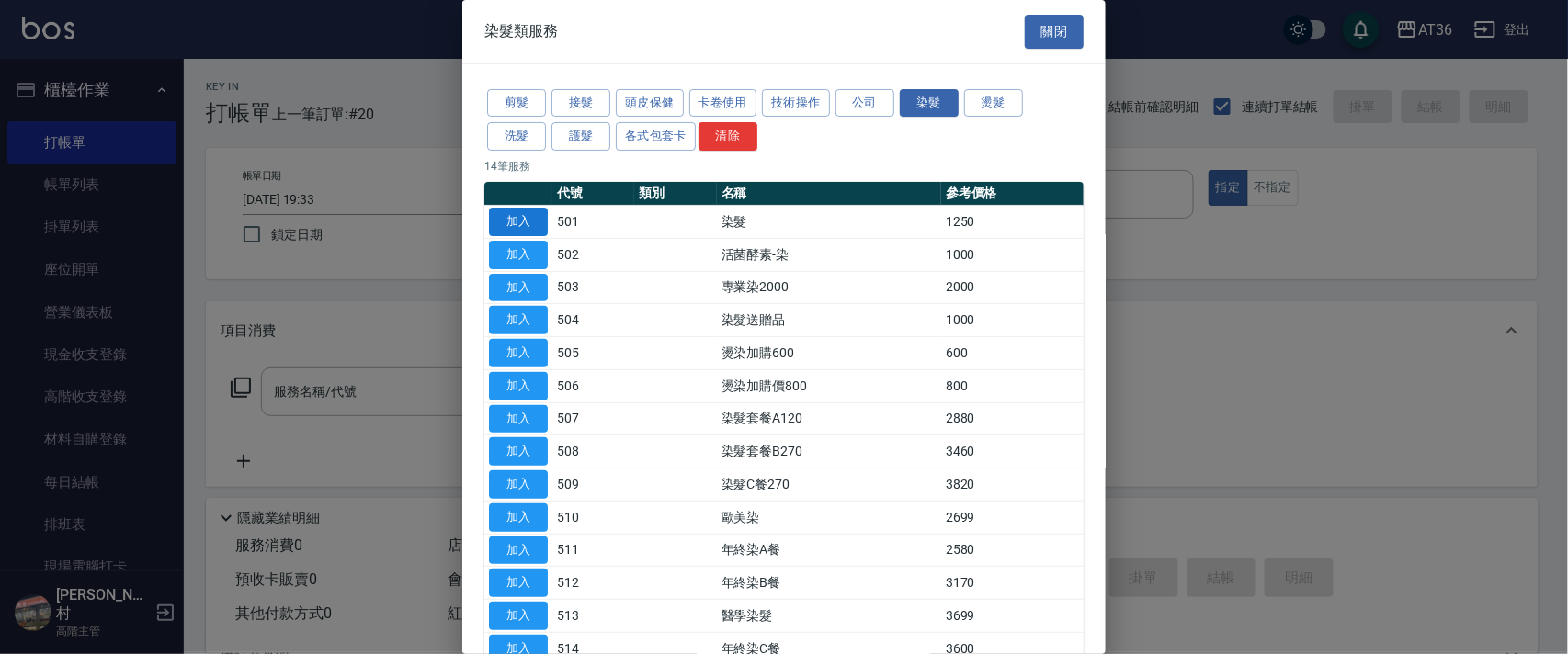
click at [539, 215] on button "加入" at bounding box center [517, 221] width 59 height 29
type input "染髮(501)"
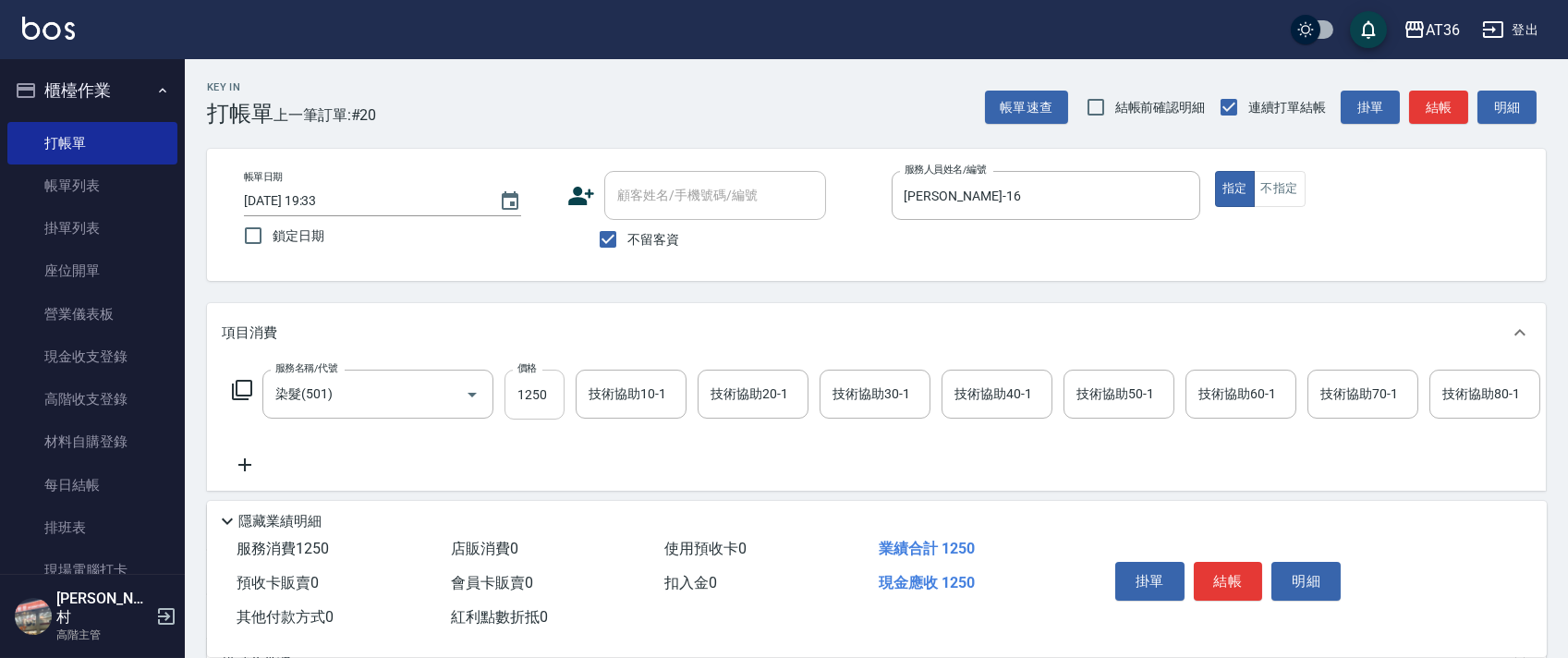
click at [533, 392] on input "1250" at bounding box center [534, 394] width 60 height 50
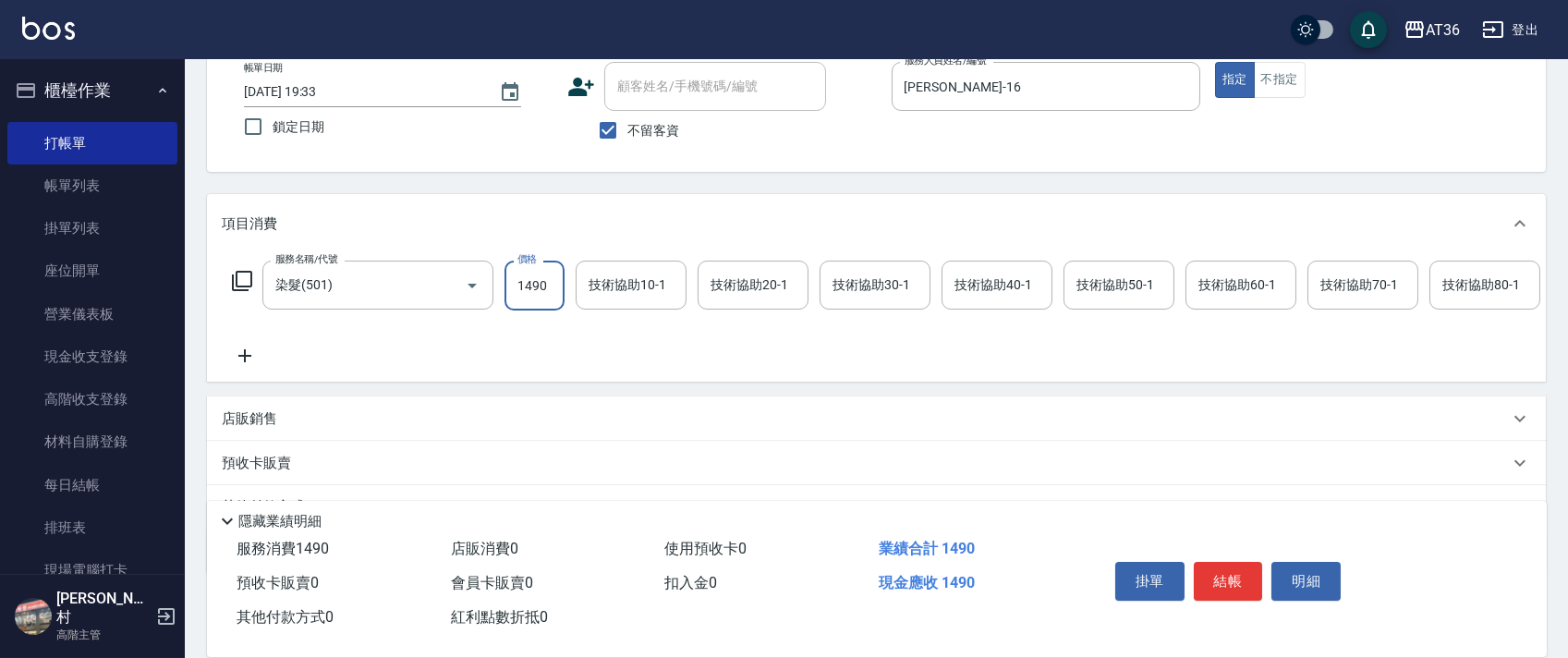
scroll to position [218, 0]
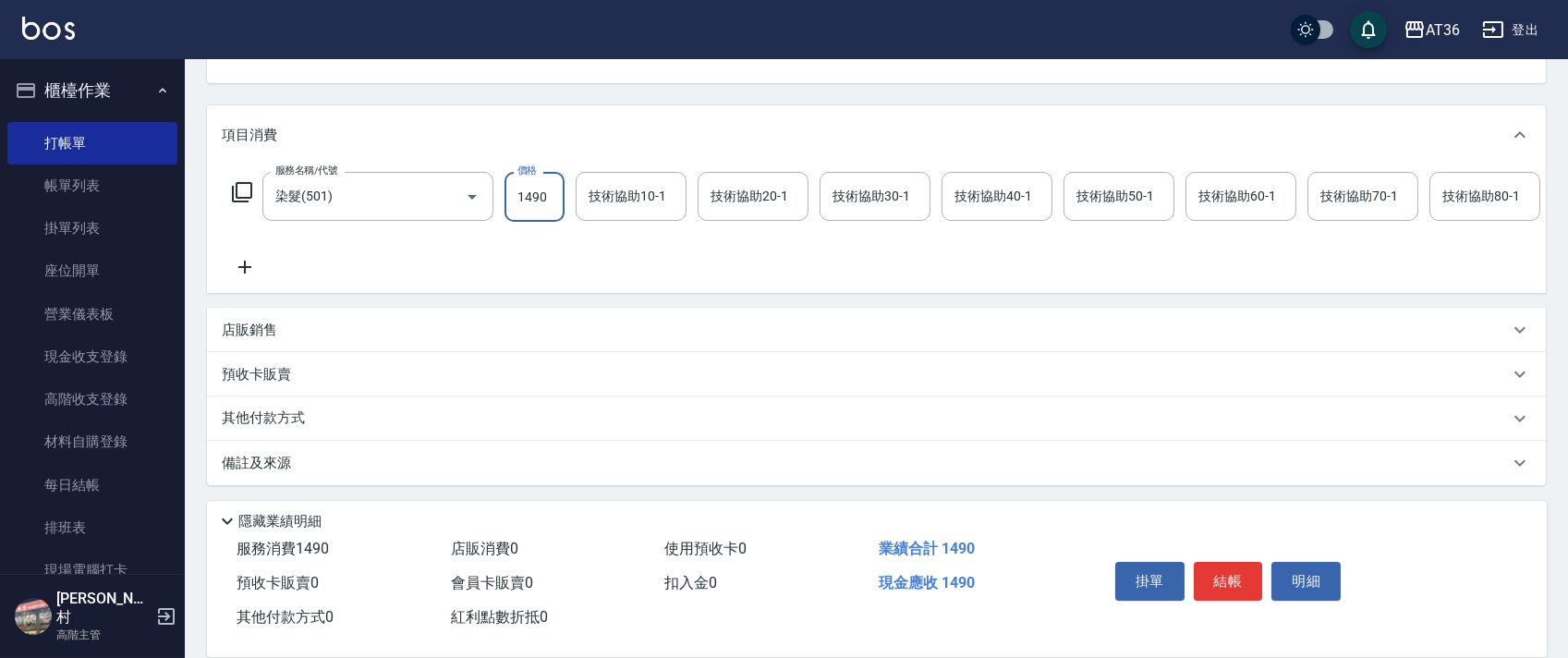
type input "1490"
drag, startPoint x: 286, startPoint y: 418, endPoint x: 334, endPoint y: 294, distance: 133.0
click at [286, 416] on p "其他付款方式" at bounding box center [267, 418] width 93 height 20
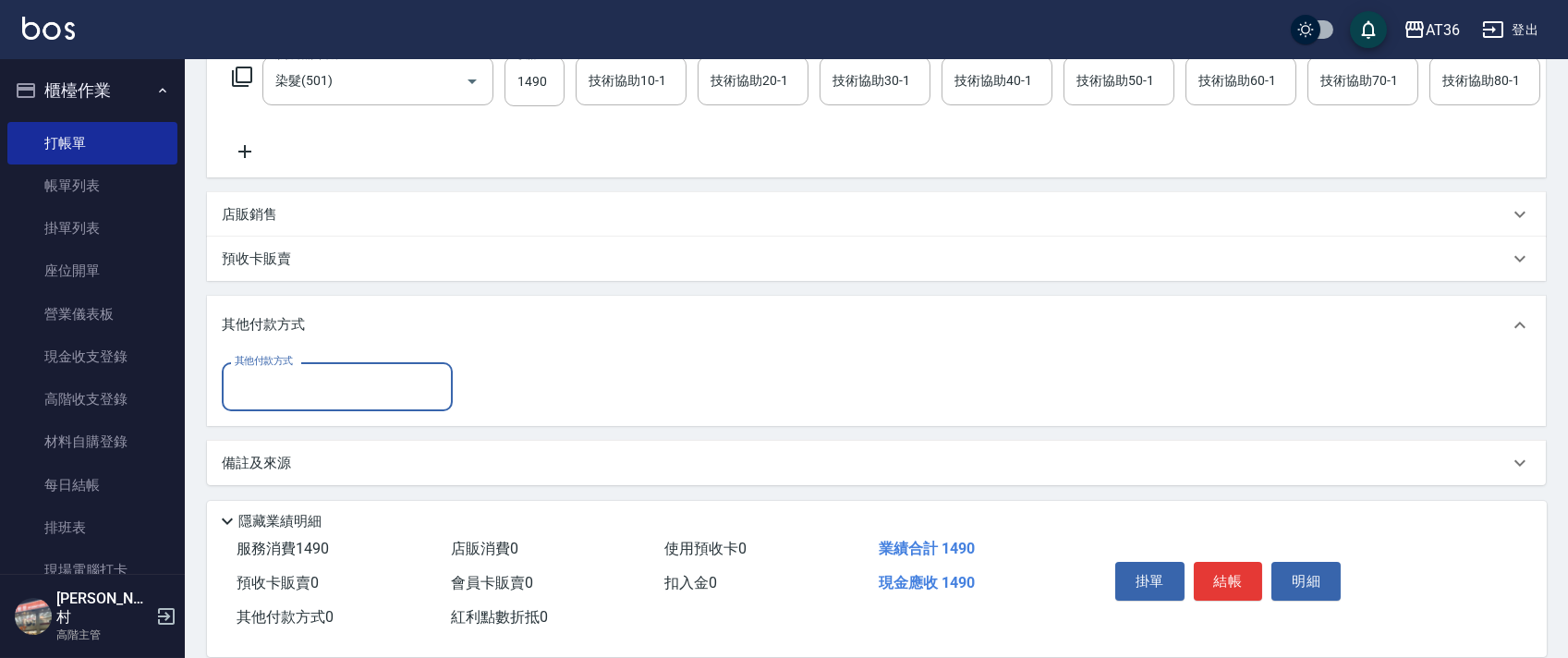
scroll to position [333, 0]
click at [300, 386] on input "其他付款方式" at bounding box center [336, 386] width 215 height 32
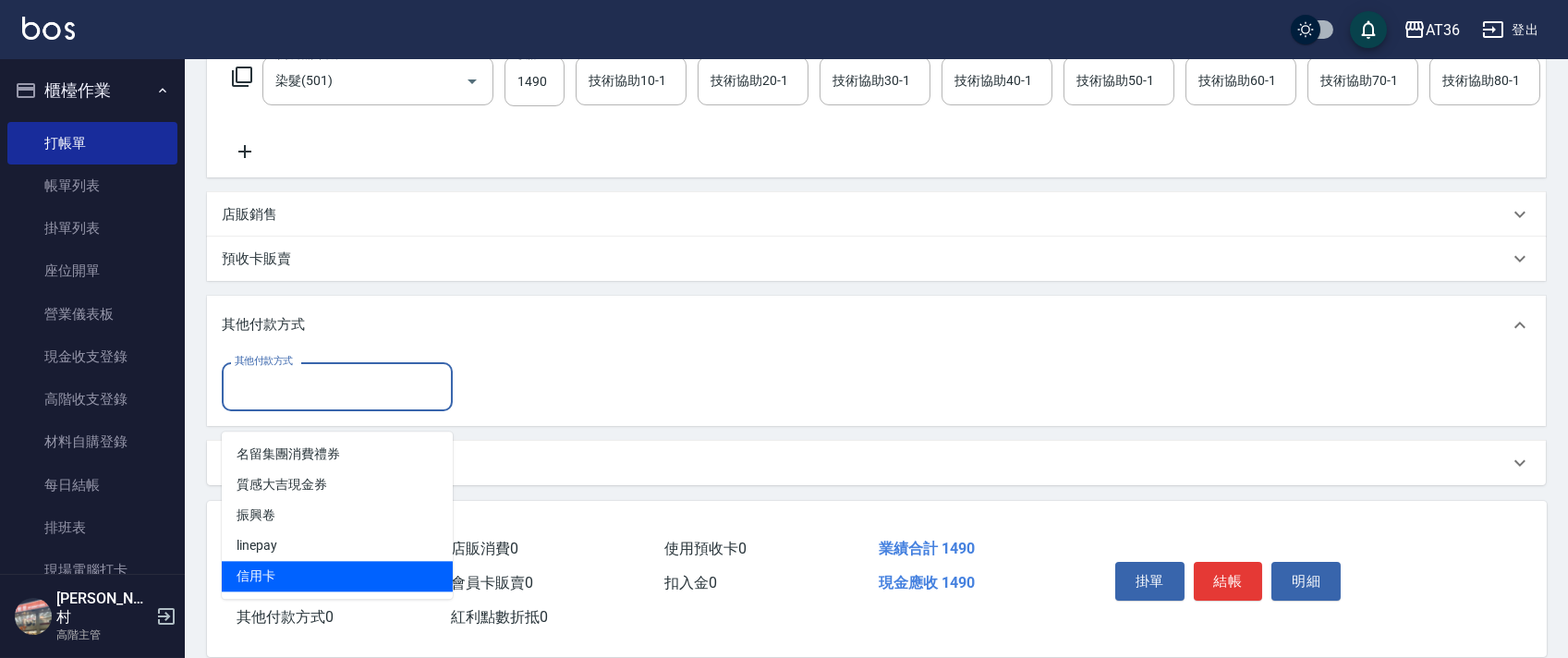
click at [276, 561] on span "信用卡" at bounding box center [336, 576] width 231 height 31
type input "信用卡"
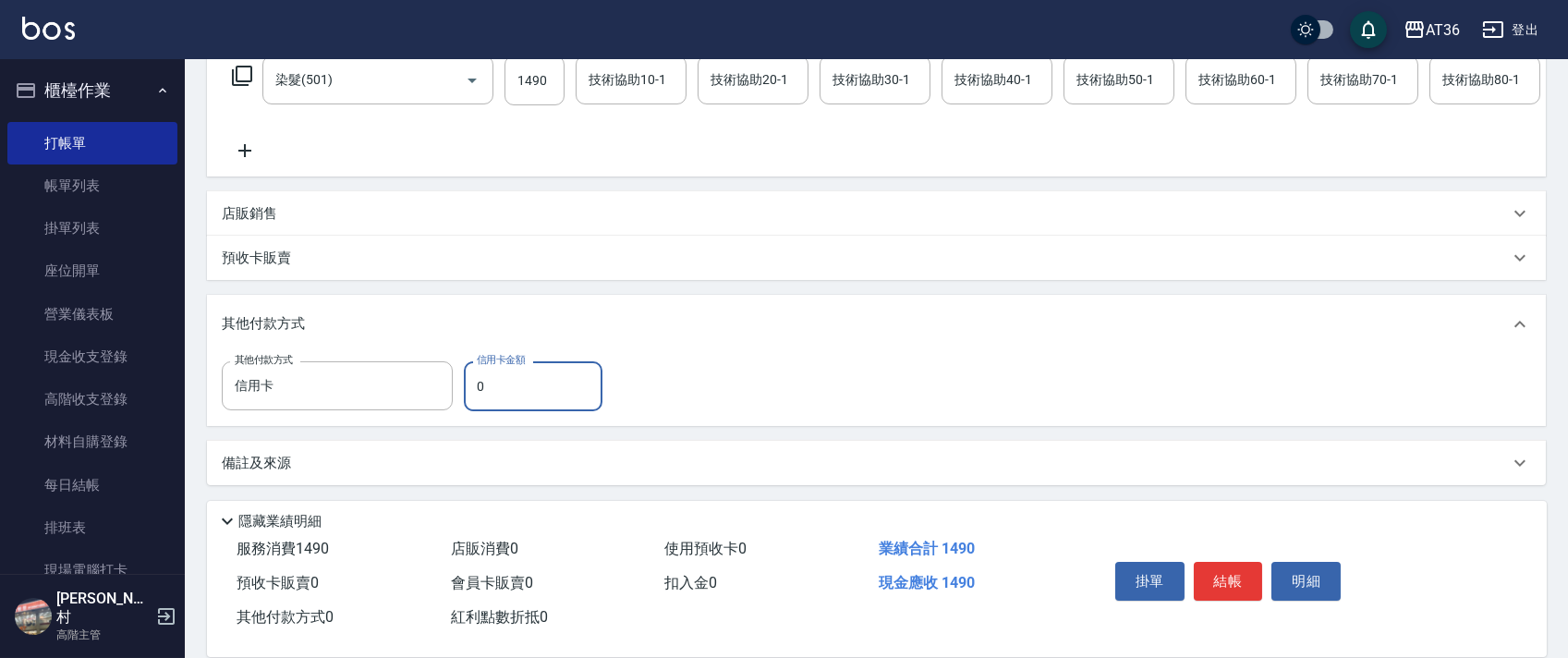
click at [467, 387] on input "0" at bounding box center [533, 386] width 139 height 50
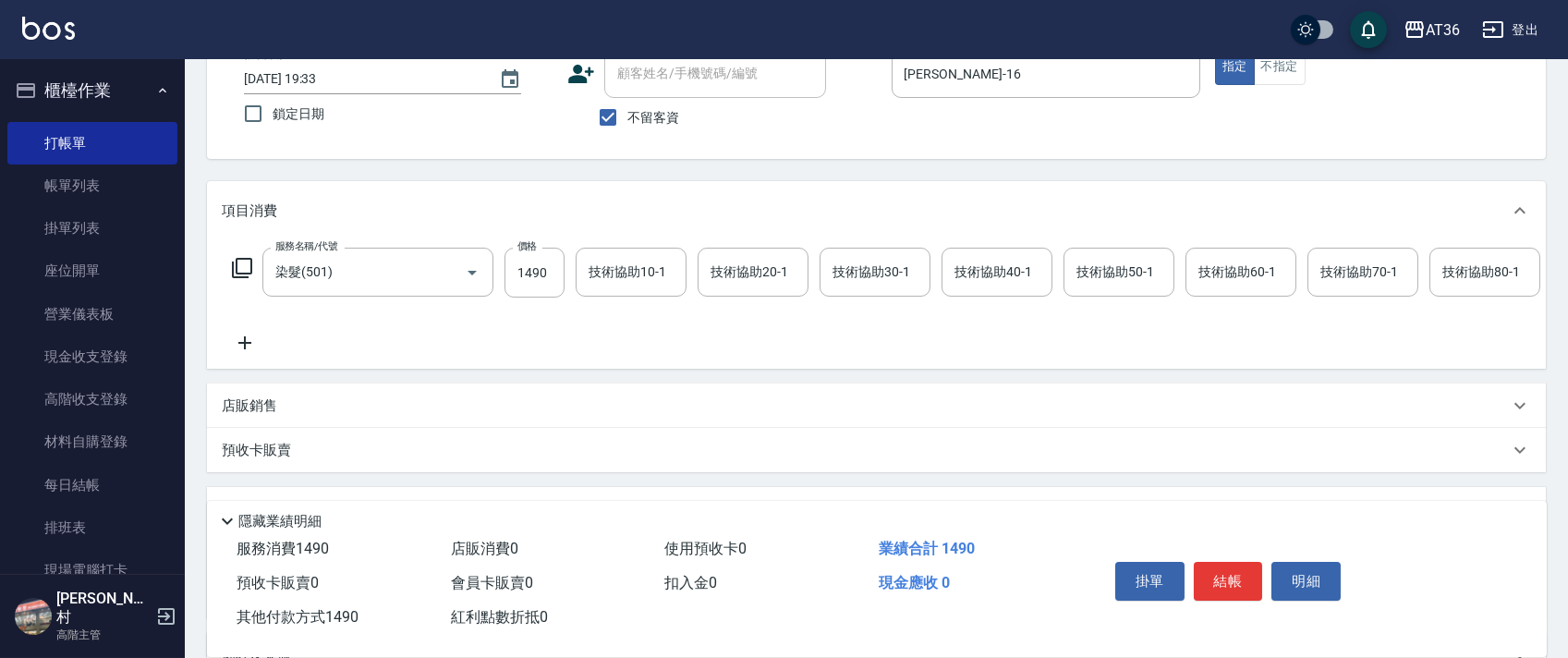
scroll to position [0, 0]
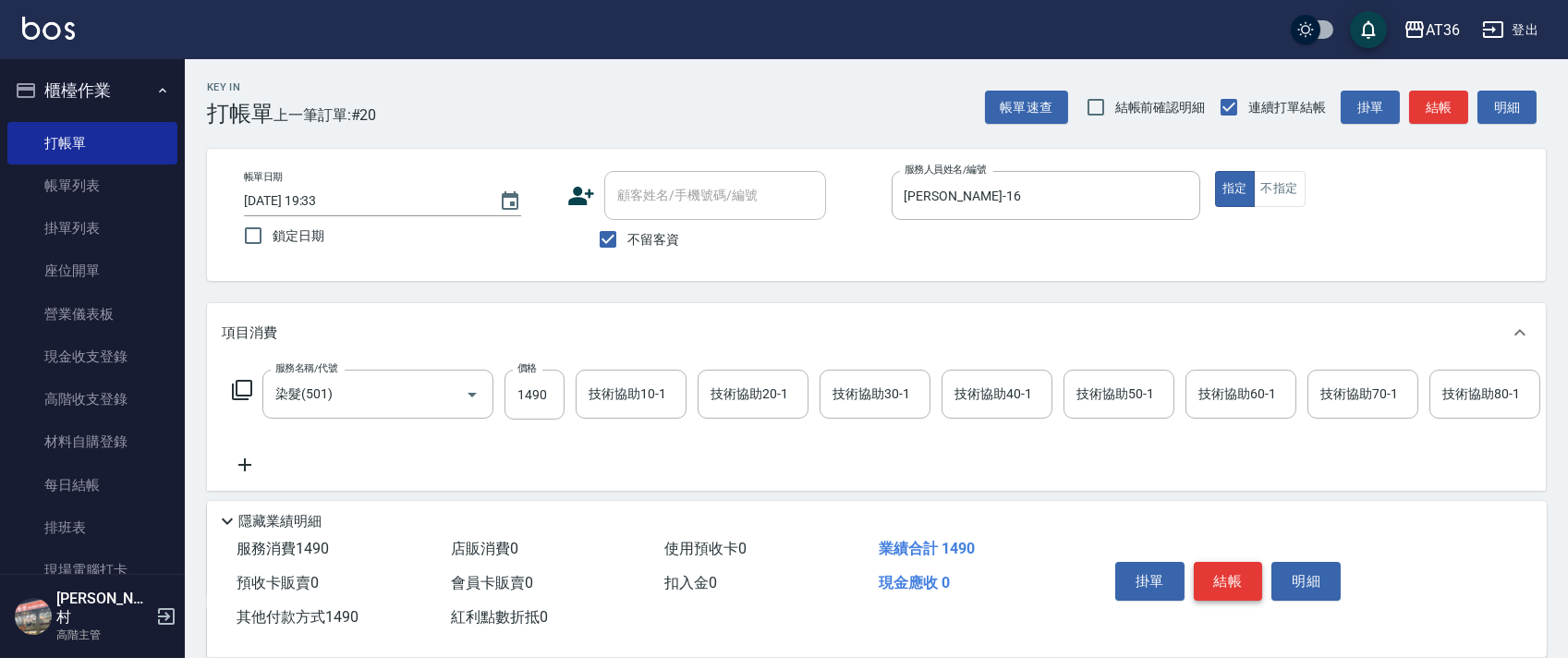
type input "1490"
click at [1228, 581] on button "結帳" at bounding box center [1228, 581] width 69 height 39
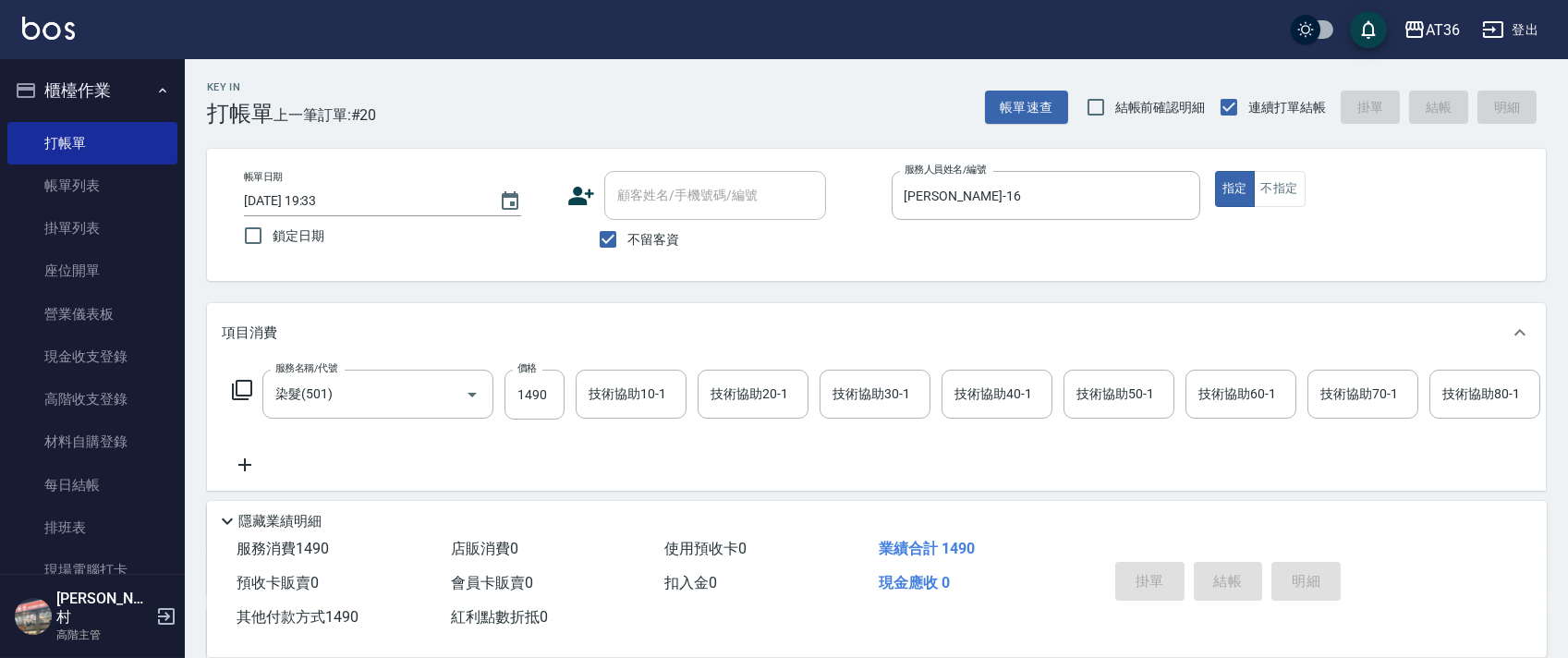
type input "[DATE] 19:34"
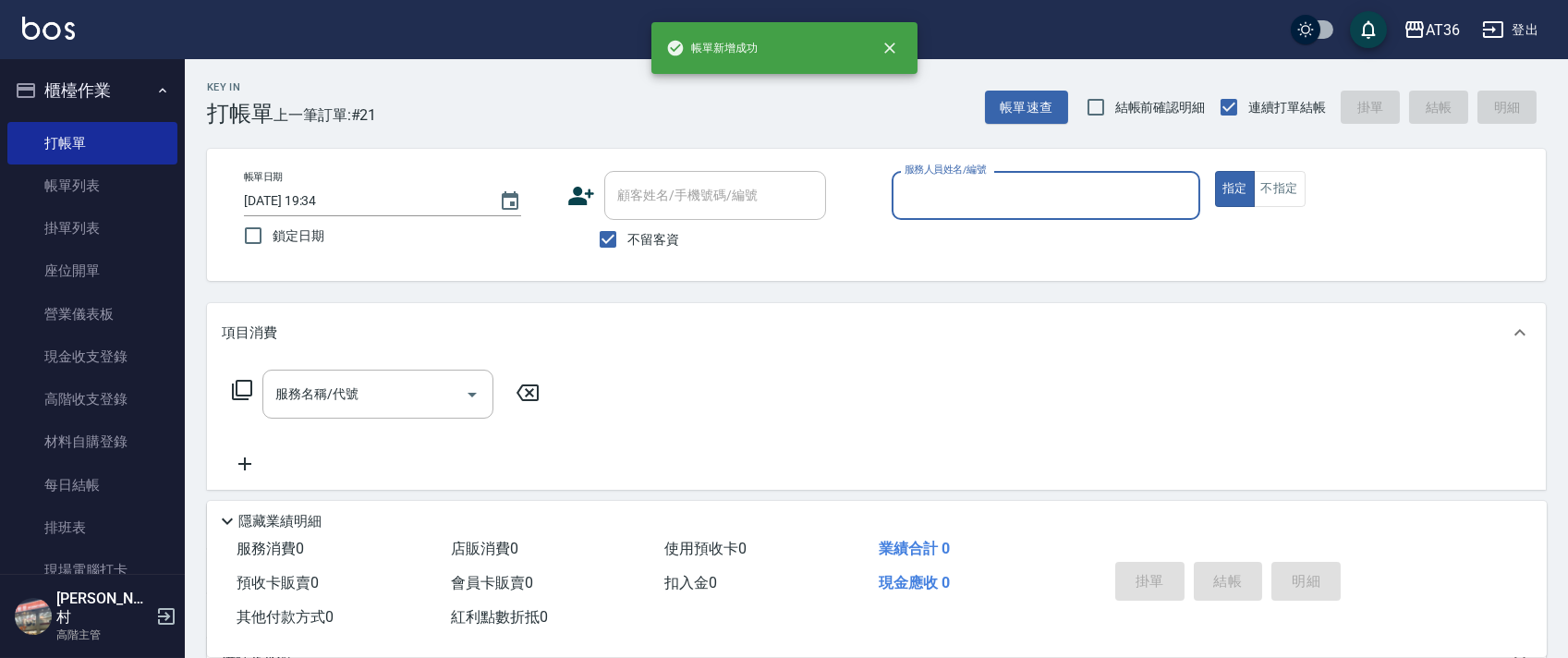
drag, startPoint x: 921, startPoint y: 195, endPoint x: 947, endPoint y: 217, distance: 34.1
click at [924, 208] on input "服務人員姓名/編號" at bounding box center [1046, 196] width 291 height 32
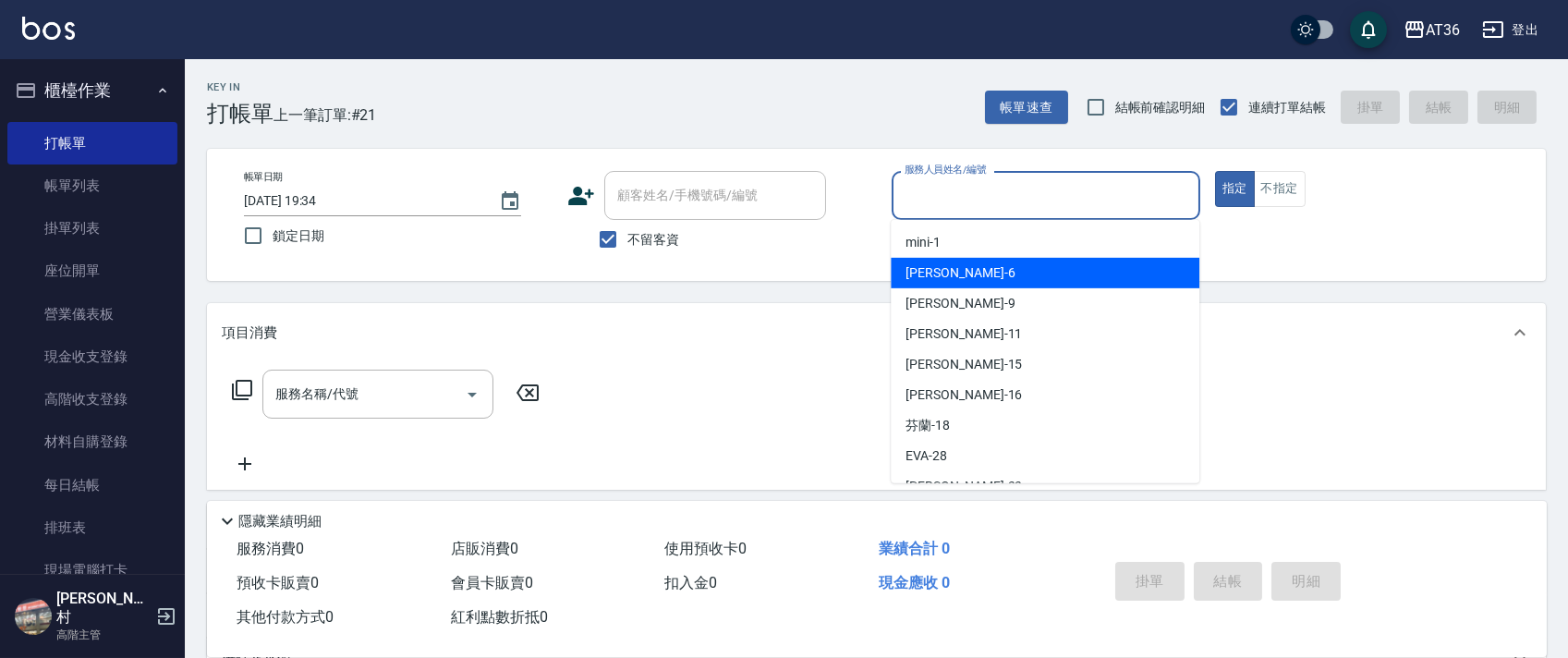
click at [952, 267] on div "[PERSON_NAME] -6" at bounding box center [1044, 273] width 308 height 31
type input "伶伶-6"
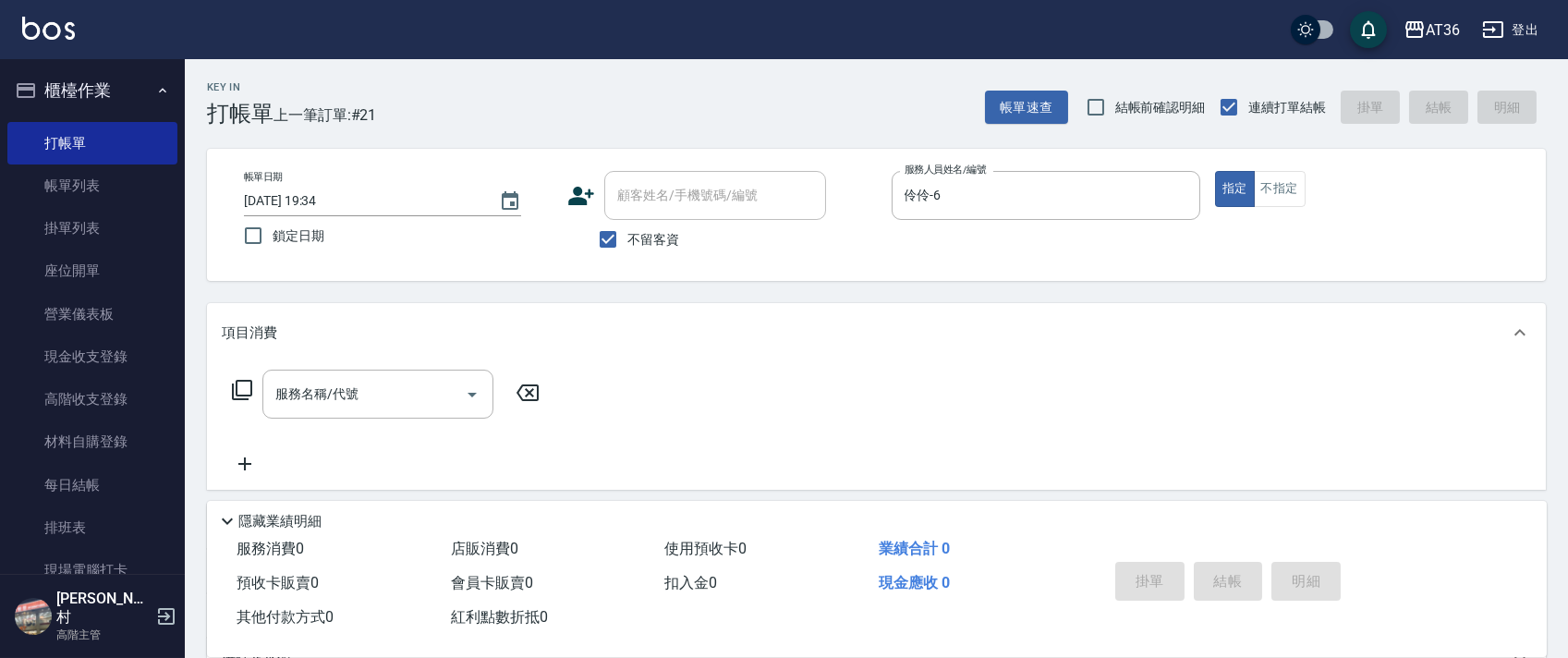
click at [244, 387] on icon at bounding box center [242, 389] width 22 height 22
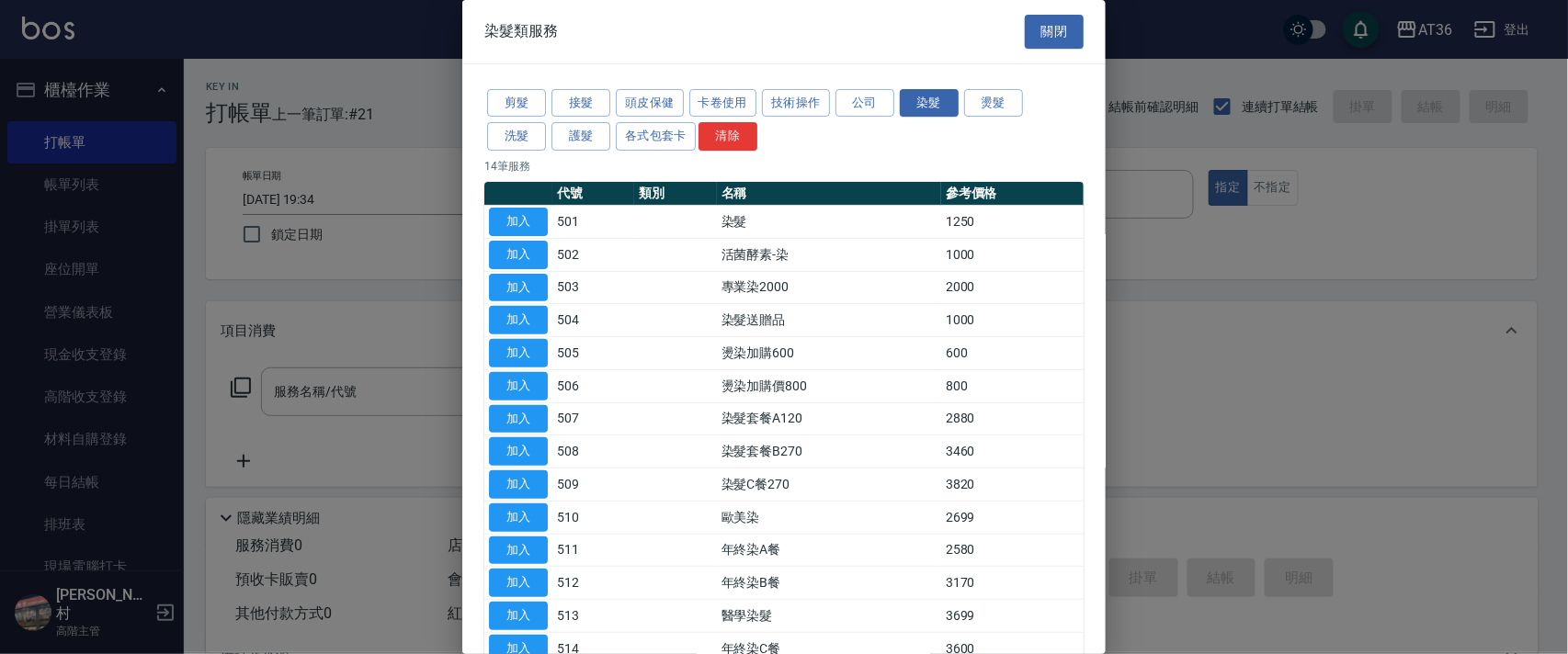
drag, startPoint x: 522, startPoint y: 96, endPoint x: 629, endPoint y: 173, distance: 131.8
click at [522, 109] on button "剪髮" at bounding box center [516, 103] width 59 height 29
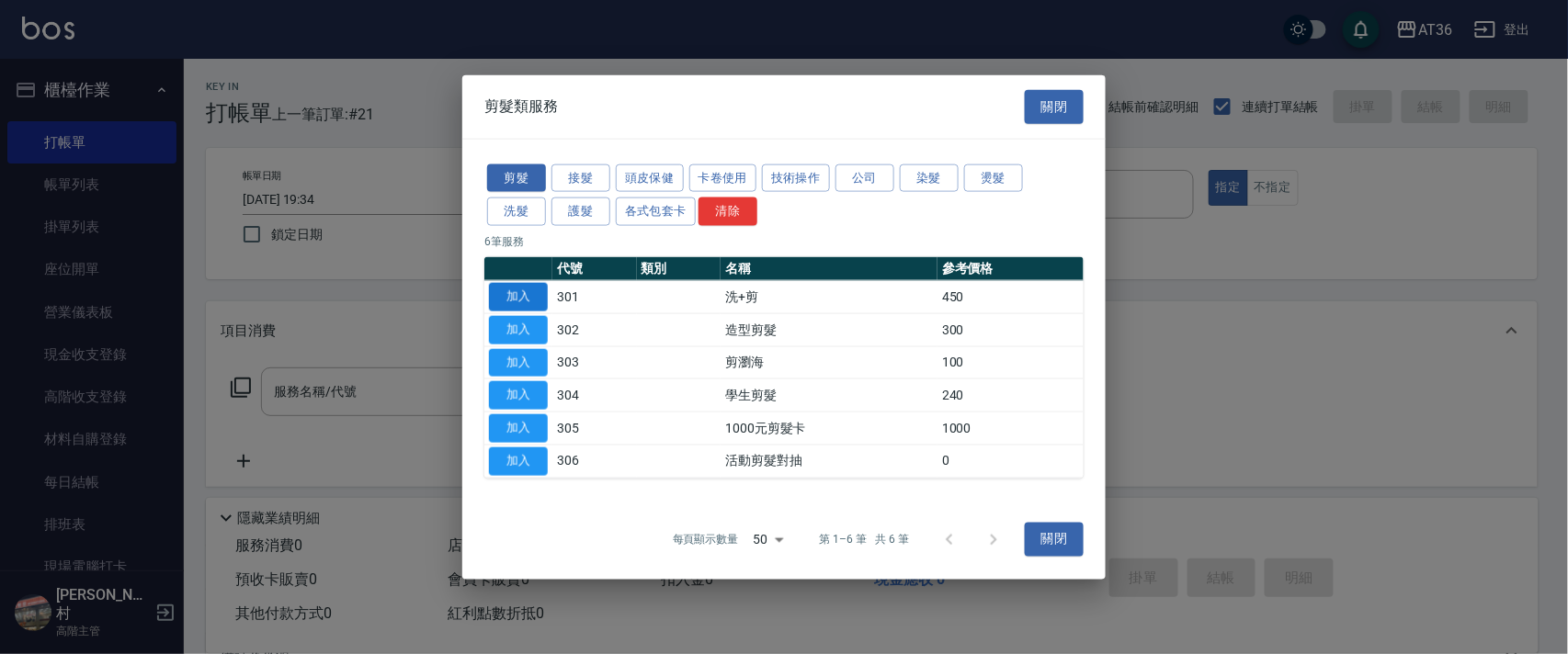
drag, startPoint x: 530, startPoint y: 292, endPoint x: 537, endPoint y: 301, distance: 11.4
click at [537, 301] on button "加入" at bounding box center [517, 297] width 59 height 29
type input "洗+剪(301)"
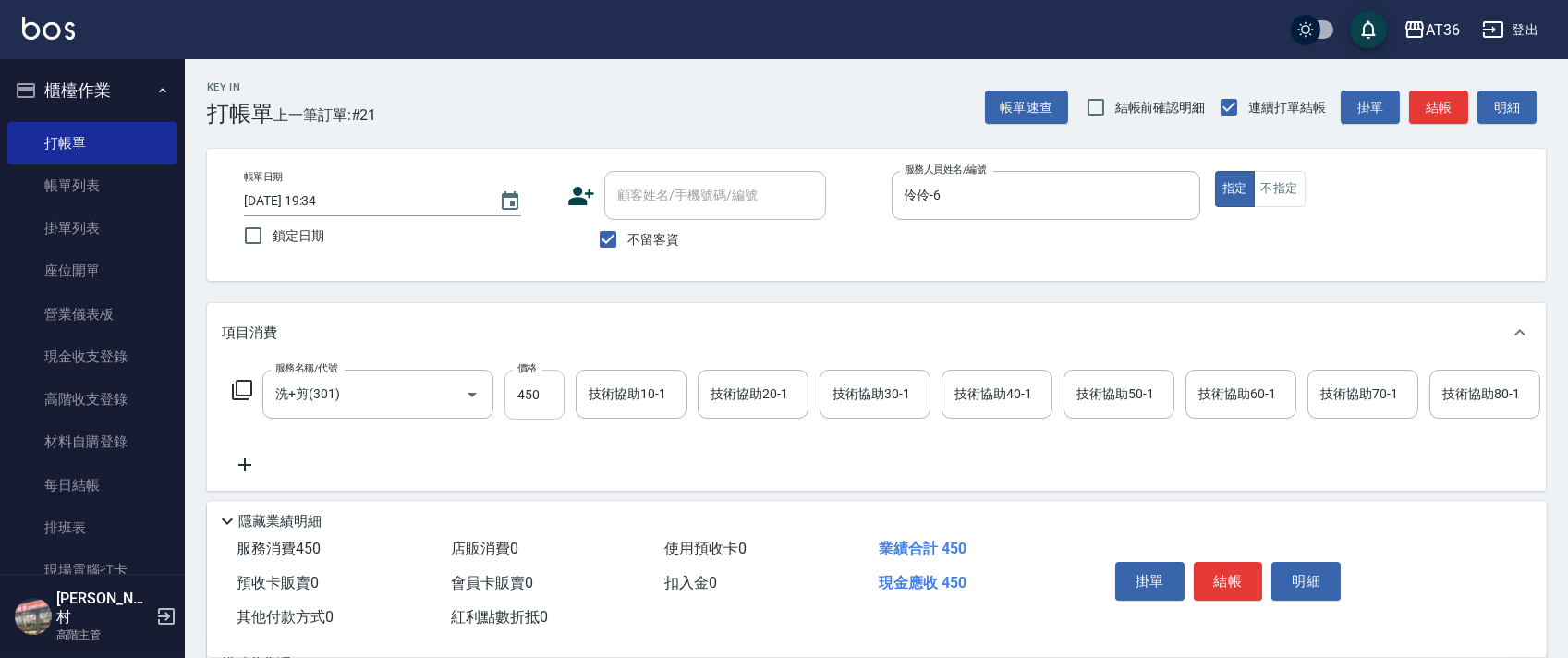
click at [525, 397] on input "450" at bounding box center [534, 394] width 60 height 50
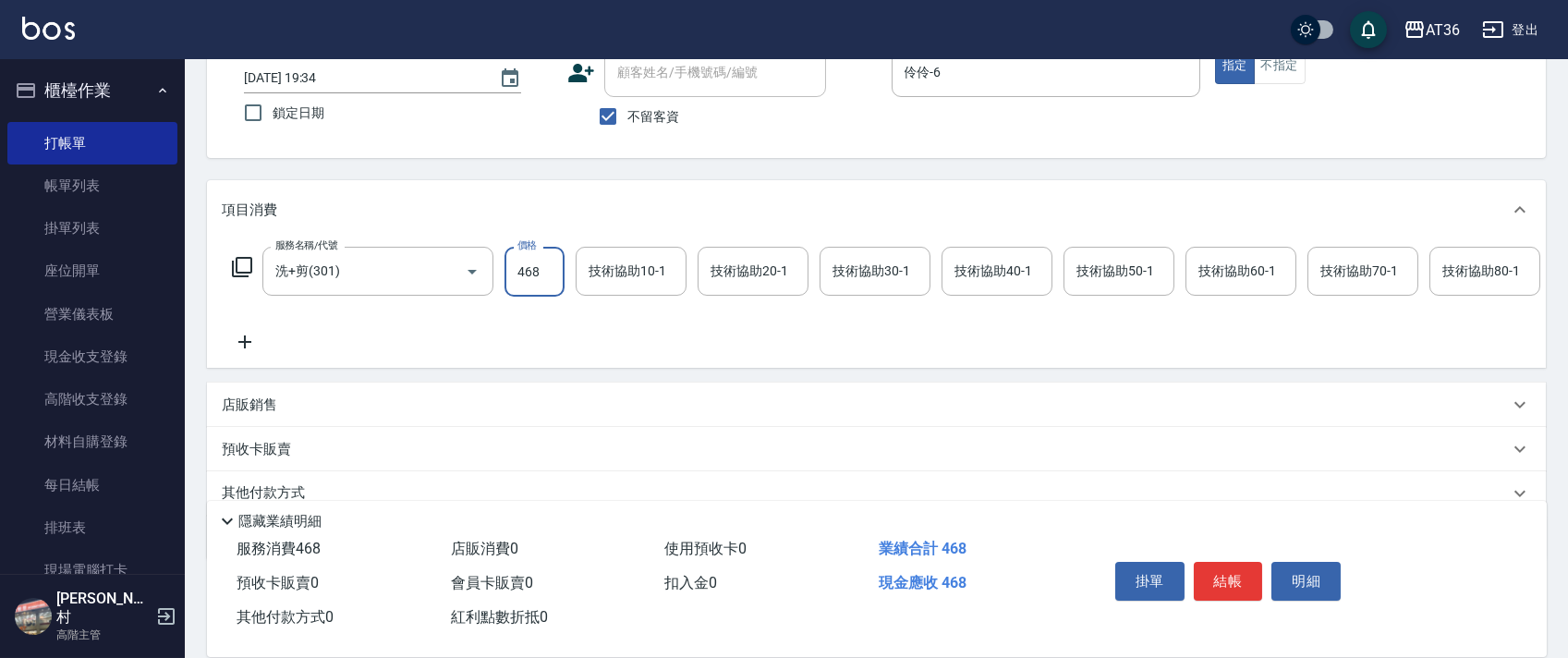
scroll to position [218, 0]
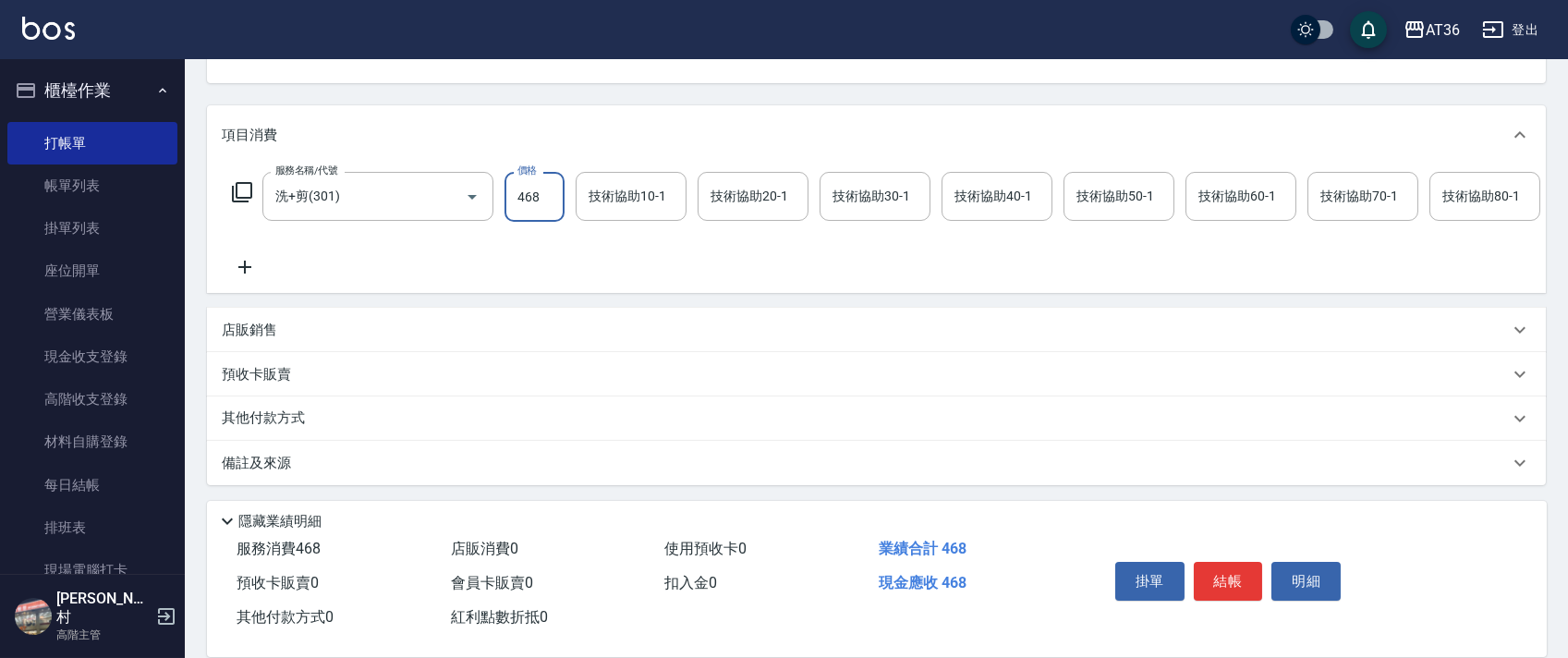
type input "468"
click at [314, 429] on div "其他付款方式" at bounding box center [875, 418] width 1338 height 44
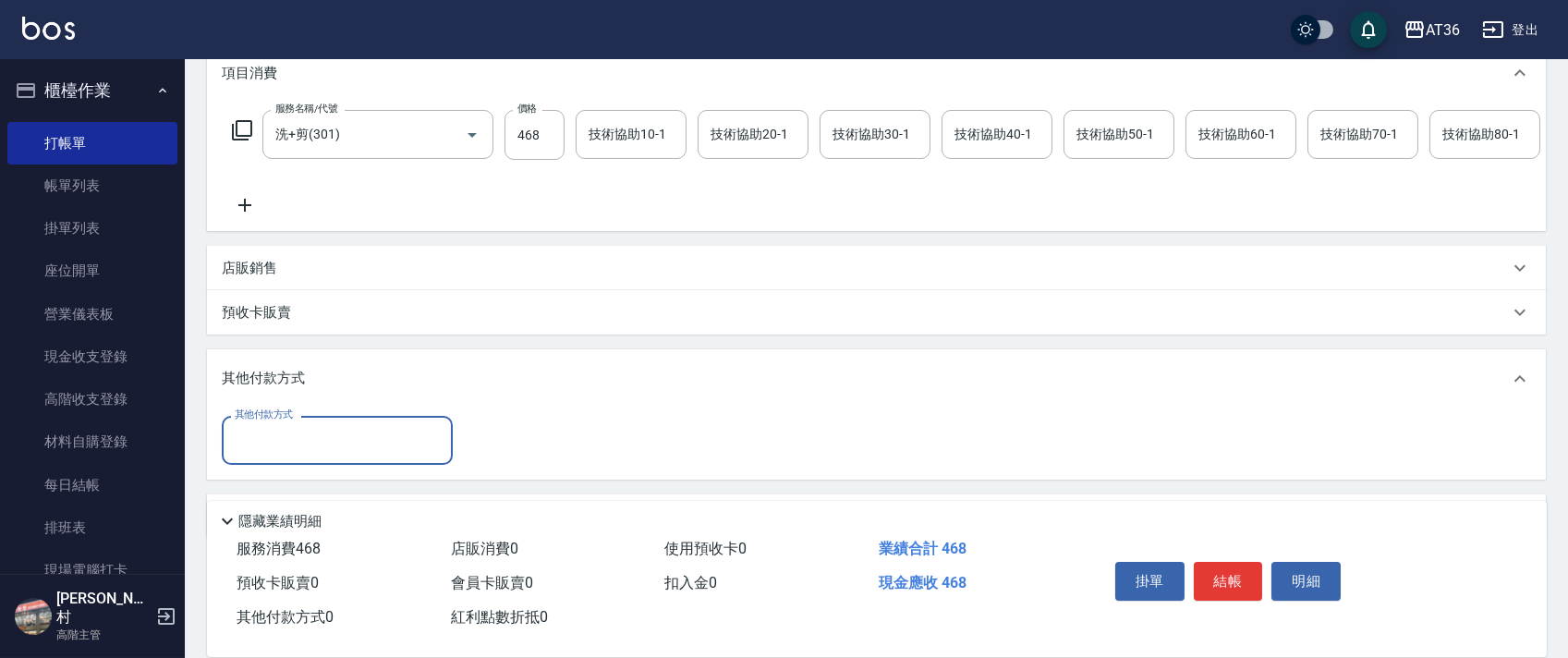
scroll to position [333, 0]
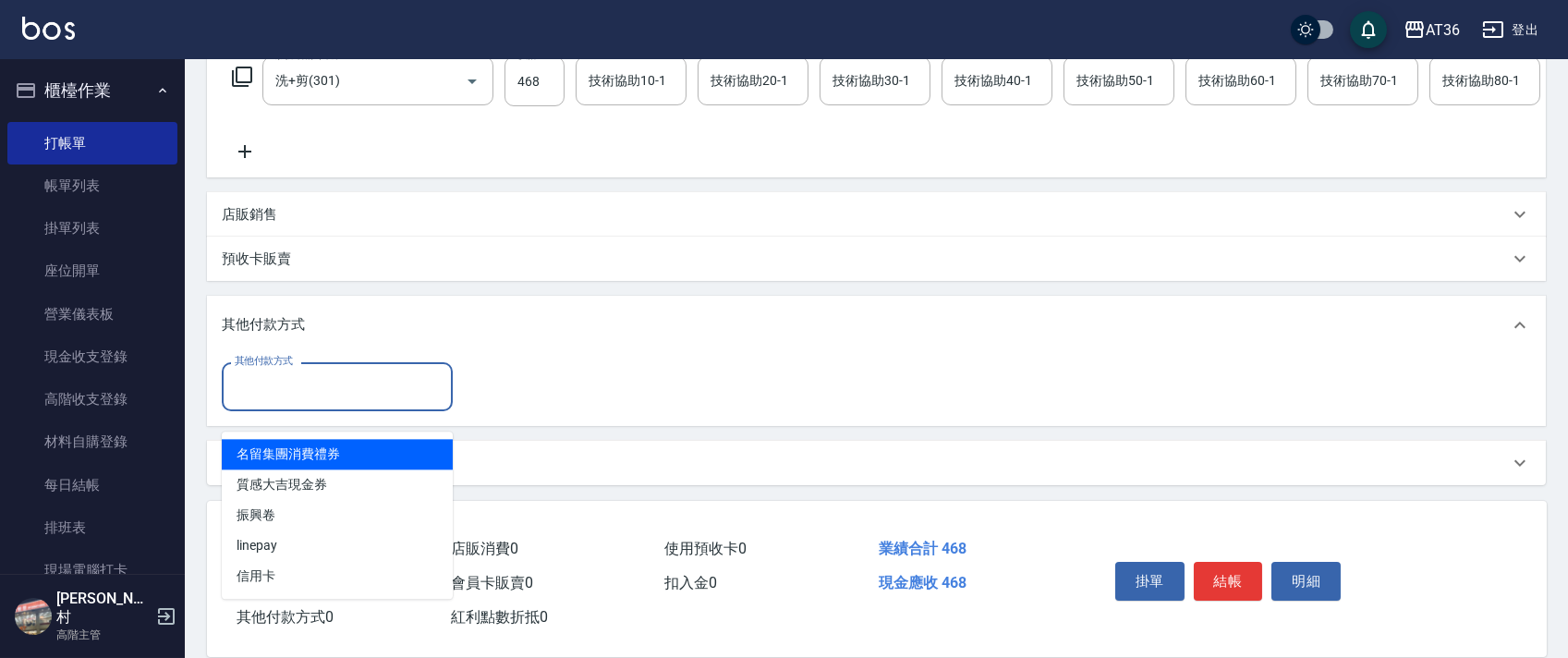
drag, startPoint x: 306, startPoint y: 381, endPoint x: 360, endPoint y: 440, distance: 80.0
click at [306, 383] on input "其他付款方式" at bounding box center [336, 386] width 215 height 32
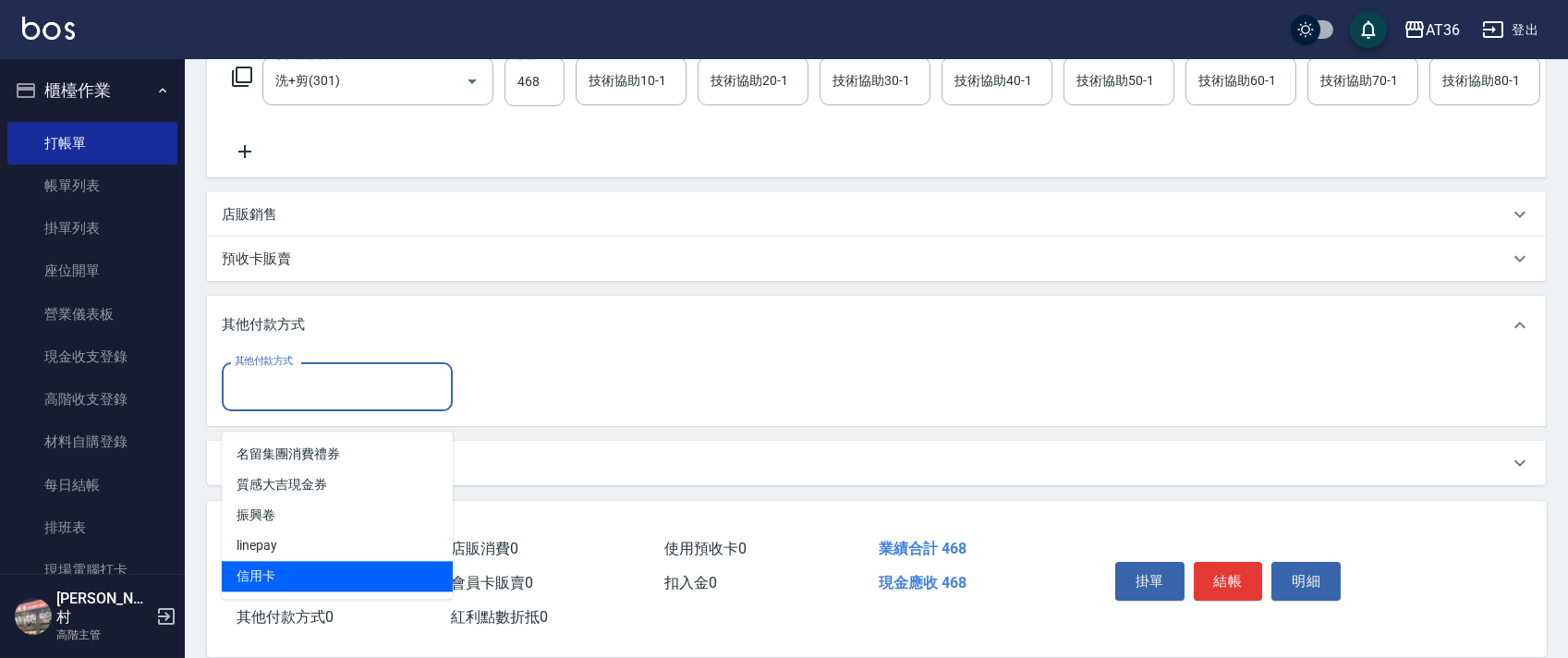
drag, startPoint x: 254, startPoint y: 544, endPoint x: 423, endPoint y: 413, distance: 213.8
click at [256, 561] on span "信用卡" at bounding box center [336, 576] width 231 height 31
type input "信用卡"
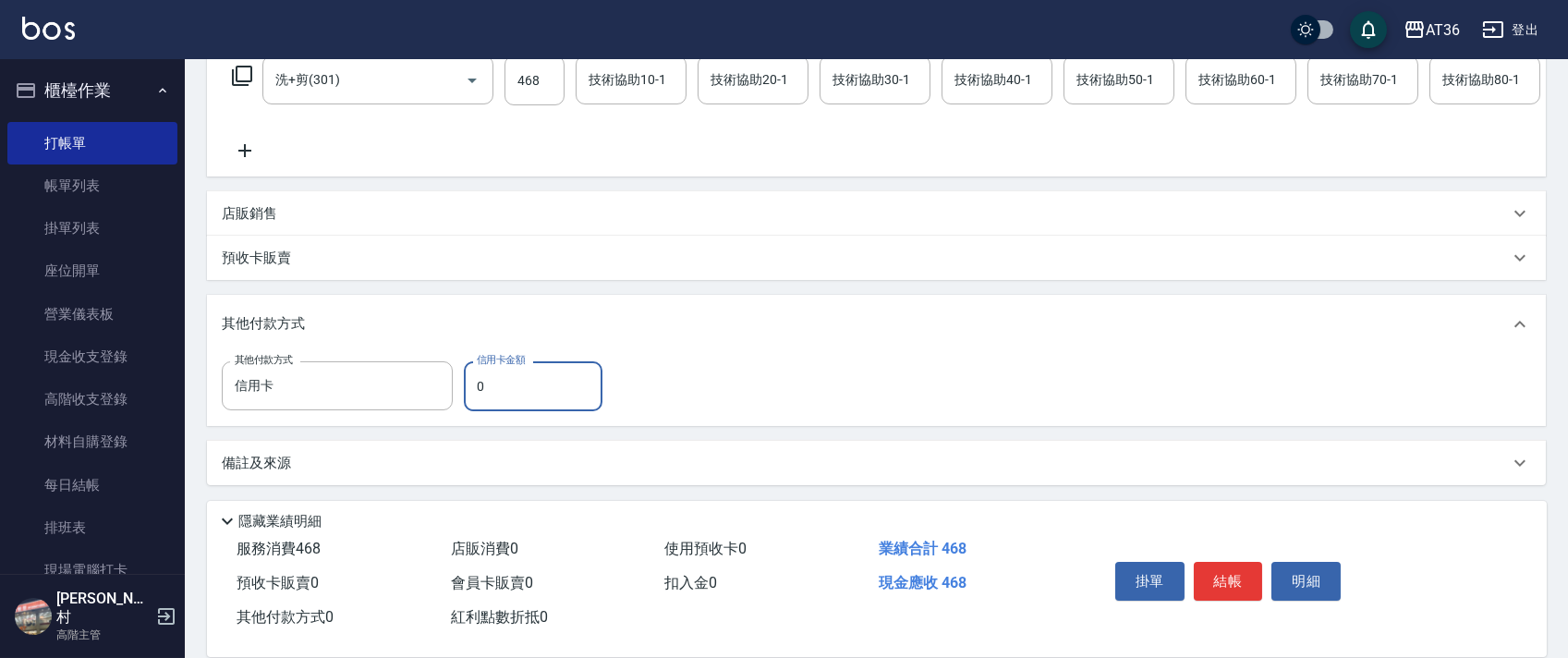
click at [464, 400] on input "0" at bounding box center [533, 386] width 139 height 50
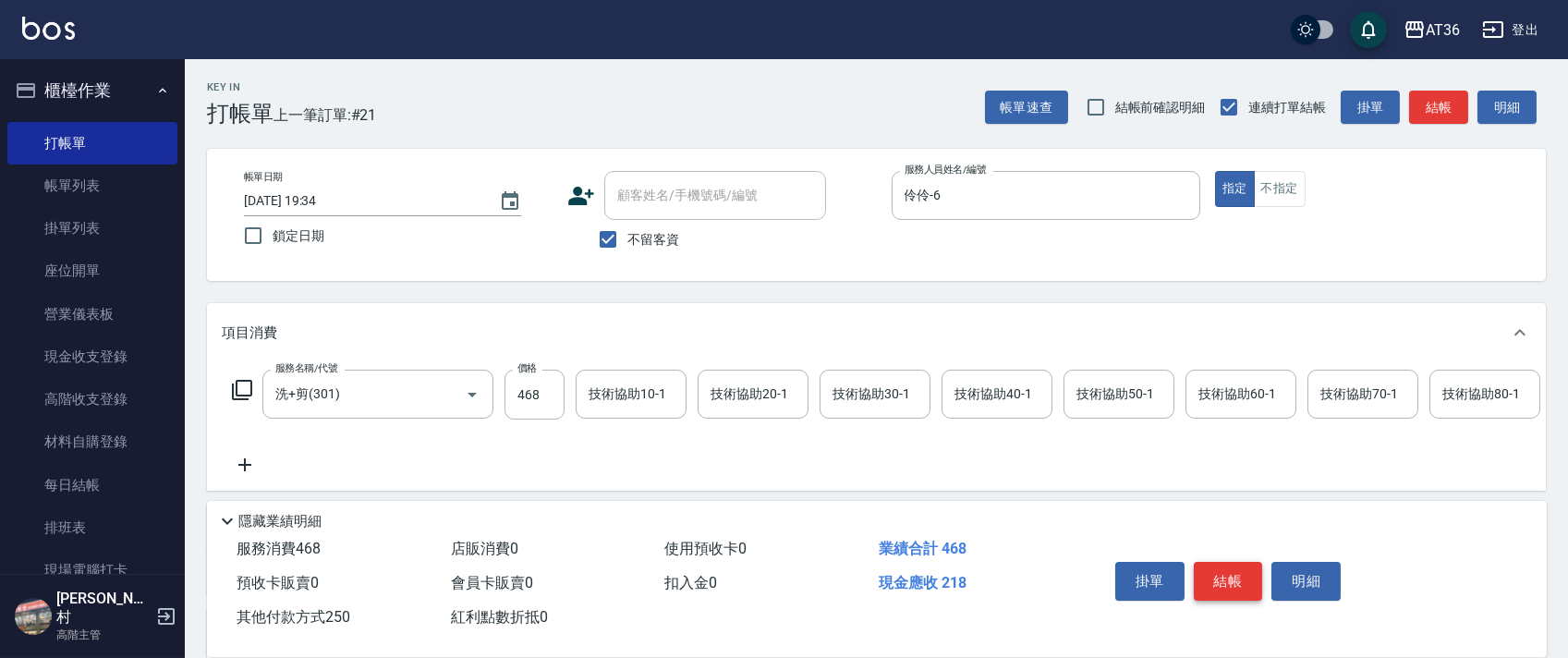
type input "250"
drag, startPoint x: 1223, startPoint y: 585, endPoint x: 1234, endPoint y: 563, distance: 24.6
click at [1223, 586] on button "結帳" at bounding box center [1228, 581] width 69 height 39
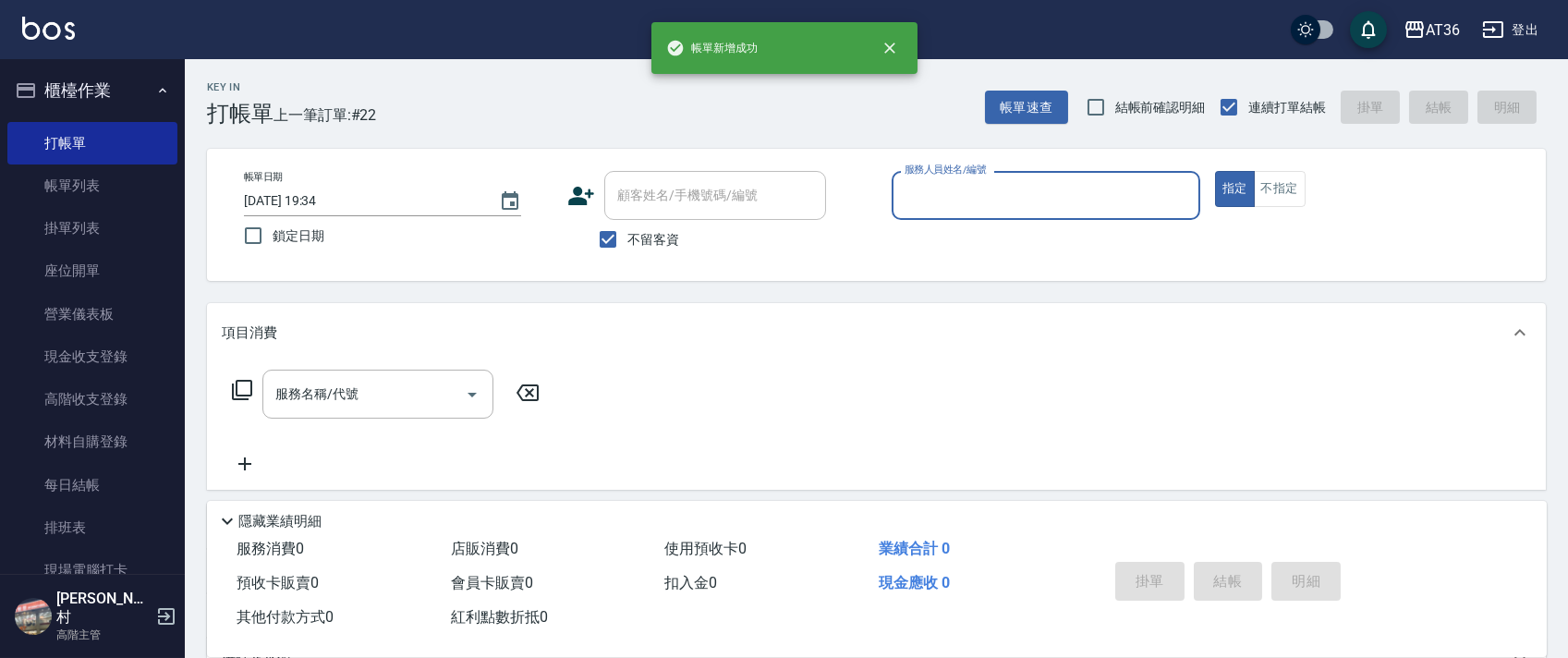
click at [920, 198] on input "服務人員姓名/編號" at bounding box center [1046, 196] width 291 height 32
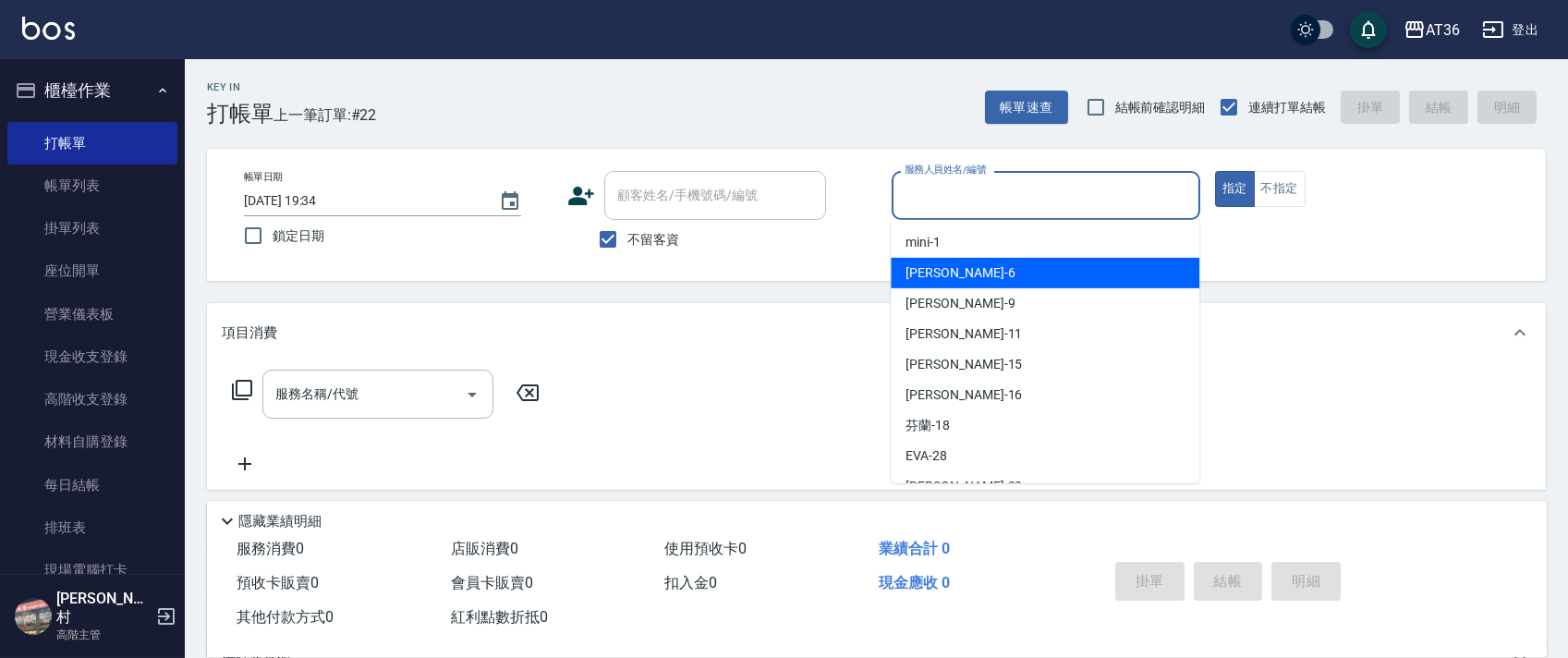
click at [936, 282] on span "[PERSON_NAME] -6" at bounding box center [959, 273] width 109 height 19
type input "伶伶-6"
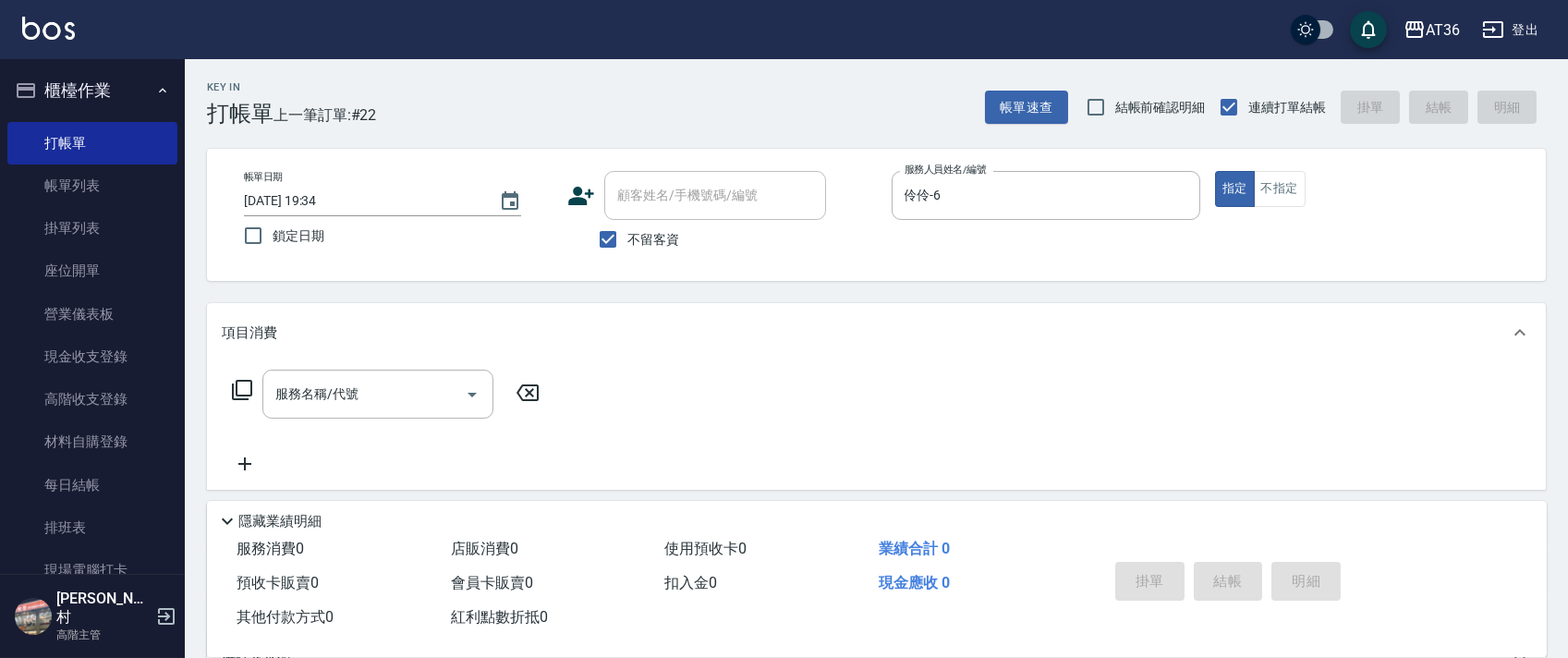
click at [245, 384] on icon at bounding box center [242, 389] width 22 height 22
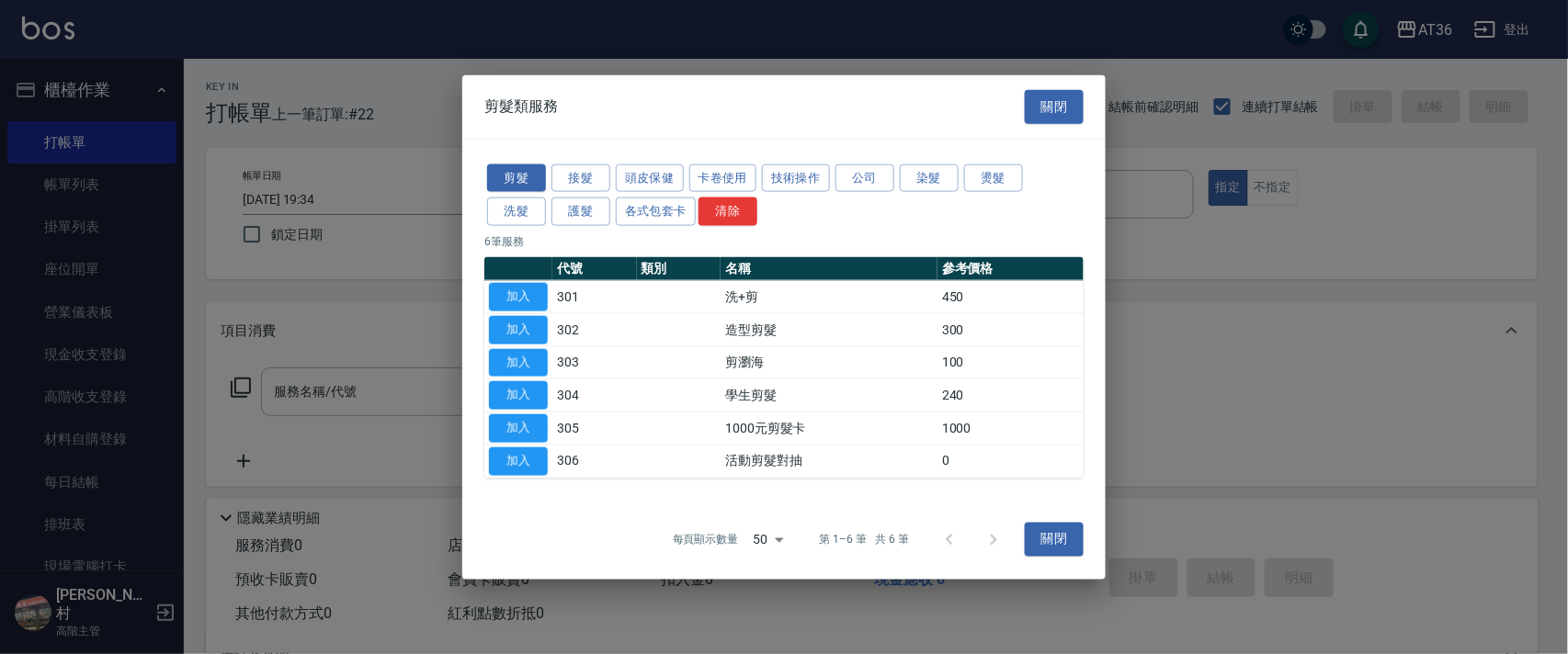
click at [519, 296] on button "加入" at bounding box center [517, 297] width 59 height 29
type input "洗+剪(301)"
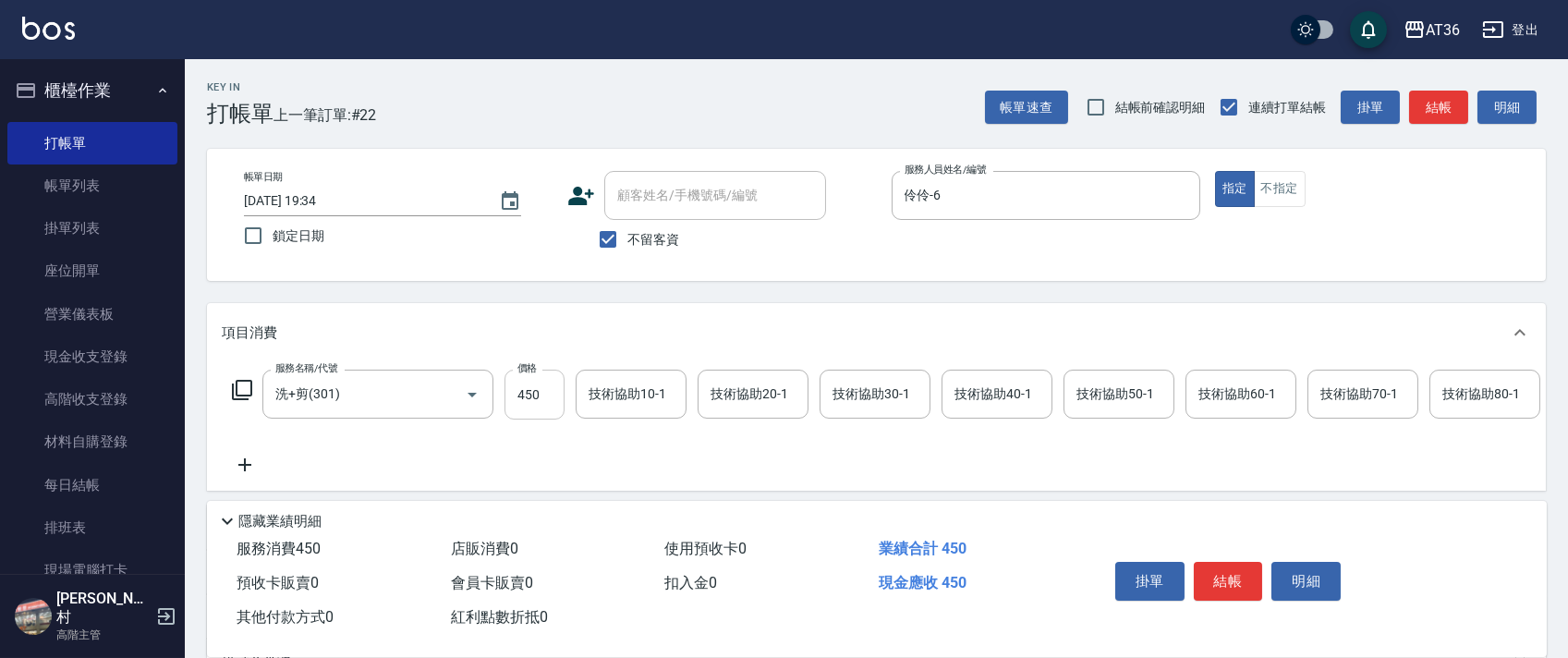
drag, startPoint x: 534, startPoint y: 391, endPoint x: 555, endPoint y: 389, distance: 21.1
click at [535, 391] on input "450" at bounding box center [534, 394] width 60 height 50
type input "400"
click at [980, 387] on div "技術協助40-1 技術協助40-1" at bounding box center [996, 393] width 111 height 49
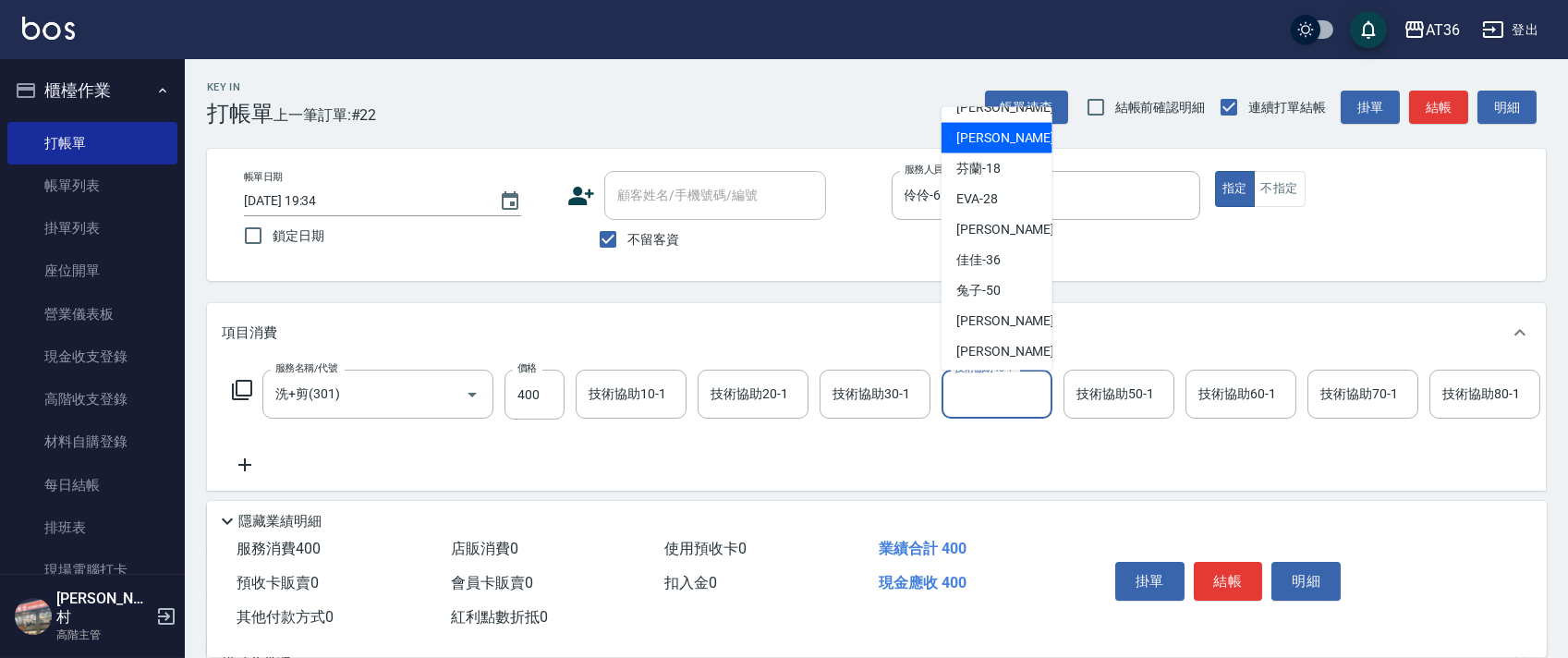
scroll to position [240, 0]
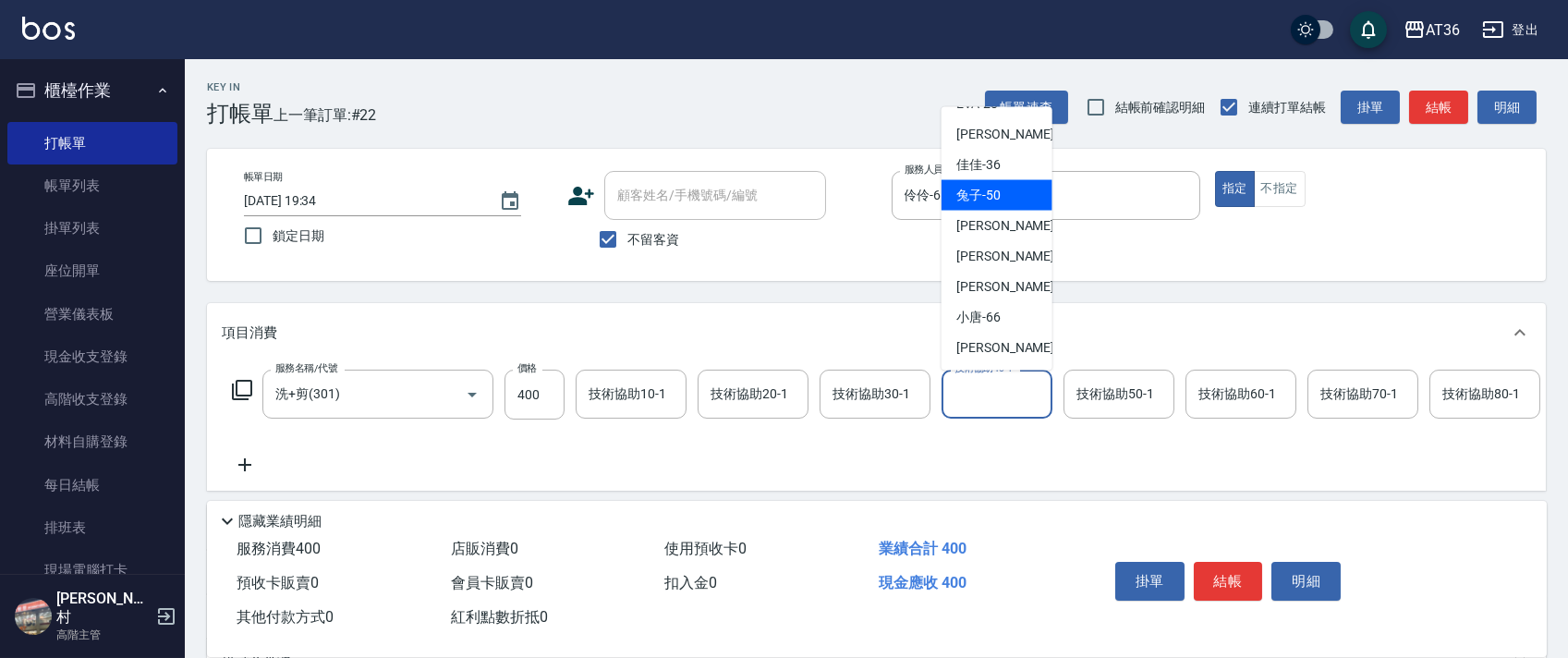
drag, startPoint x: 1005, startPoint y: 180, endPoint x: 1306, endPoint y: 342, distance: 341.8
click at [1005, 185] on div "兔子 -50" at bounding box center [996, 195] width 111 height 31
type input "兔子-50"
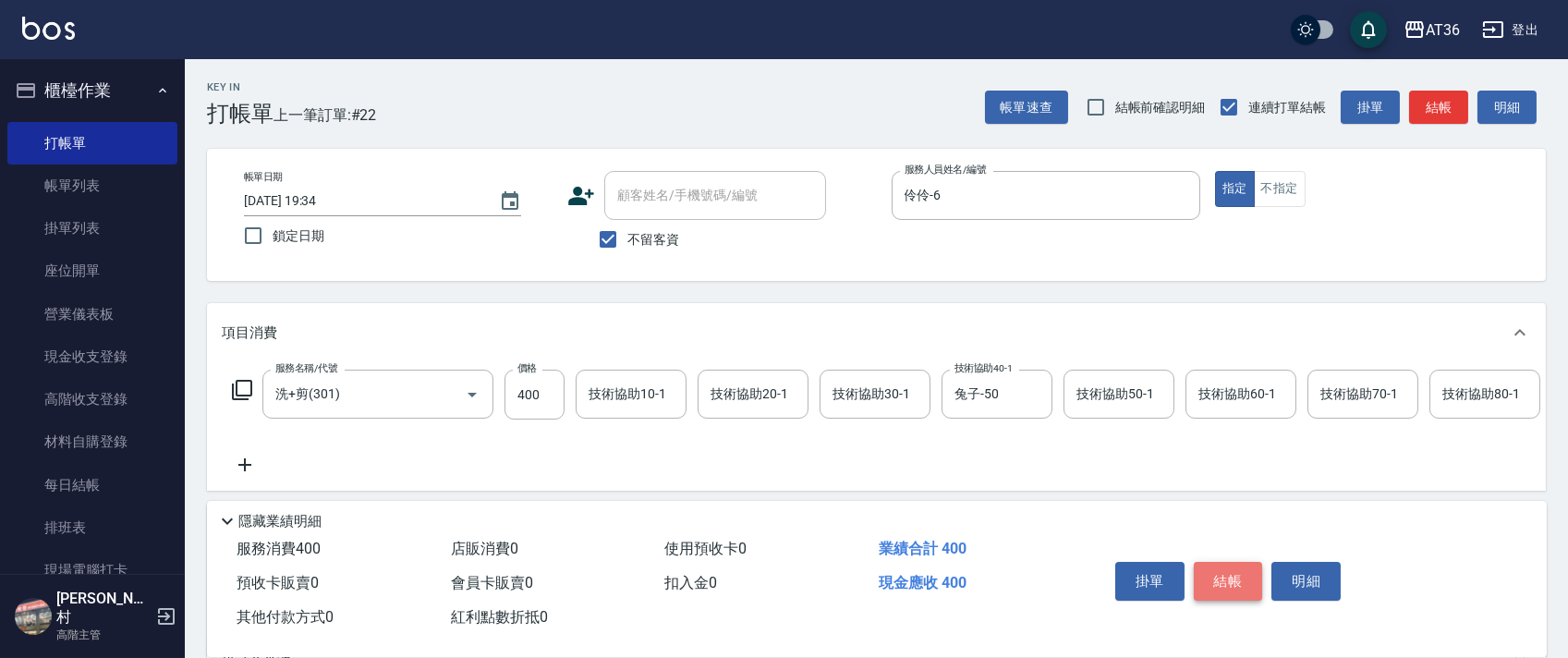
click at [1212, 570] on button "結帳" at bounding box center [1228, 581] width 69 height 39
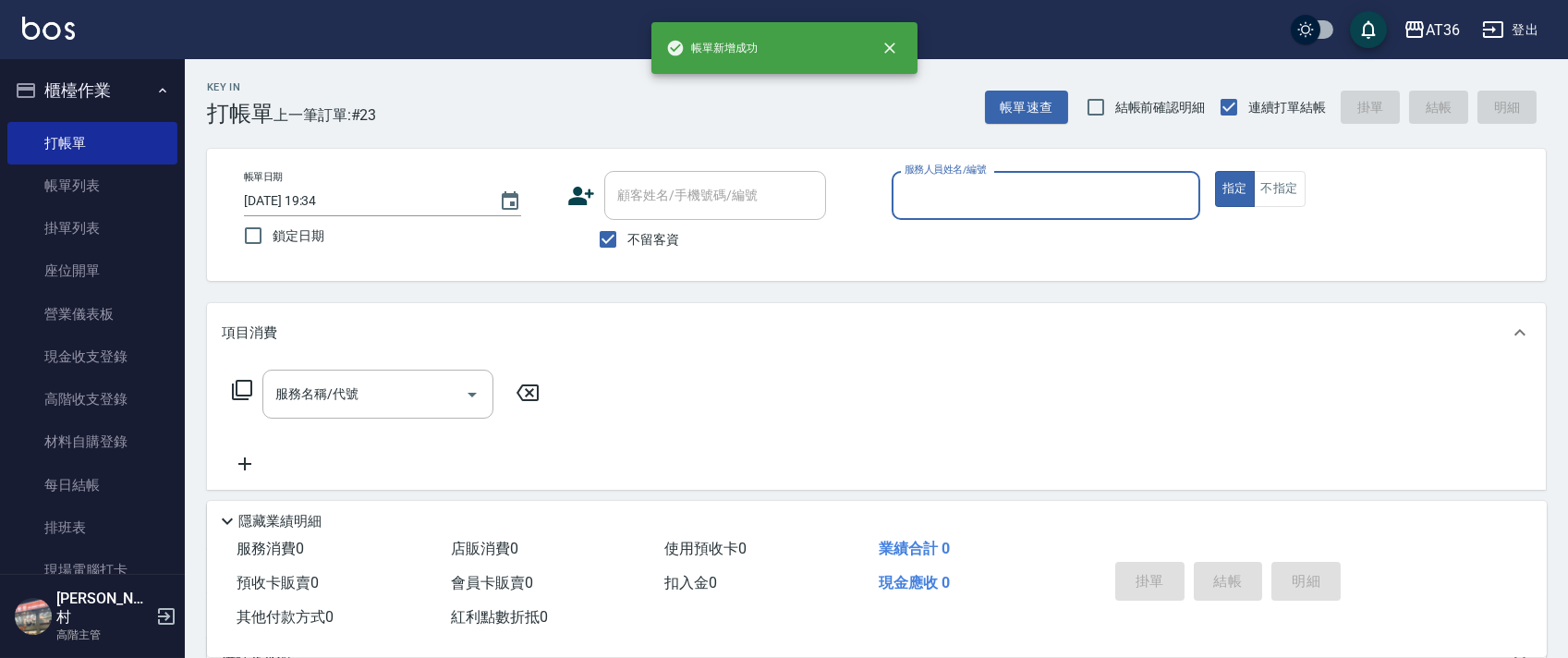
drag, startPoint x: 924, startPoint y: 209, endPoint x: 931, endPoint y: 222, distance: 14.8
click at [923, 212] on div "服務人員姓名/編號" at bounding box center [1045, 195] width 308 height 49
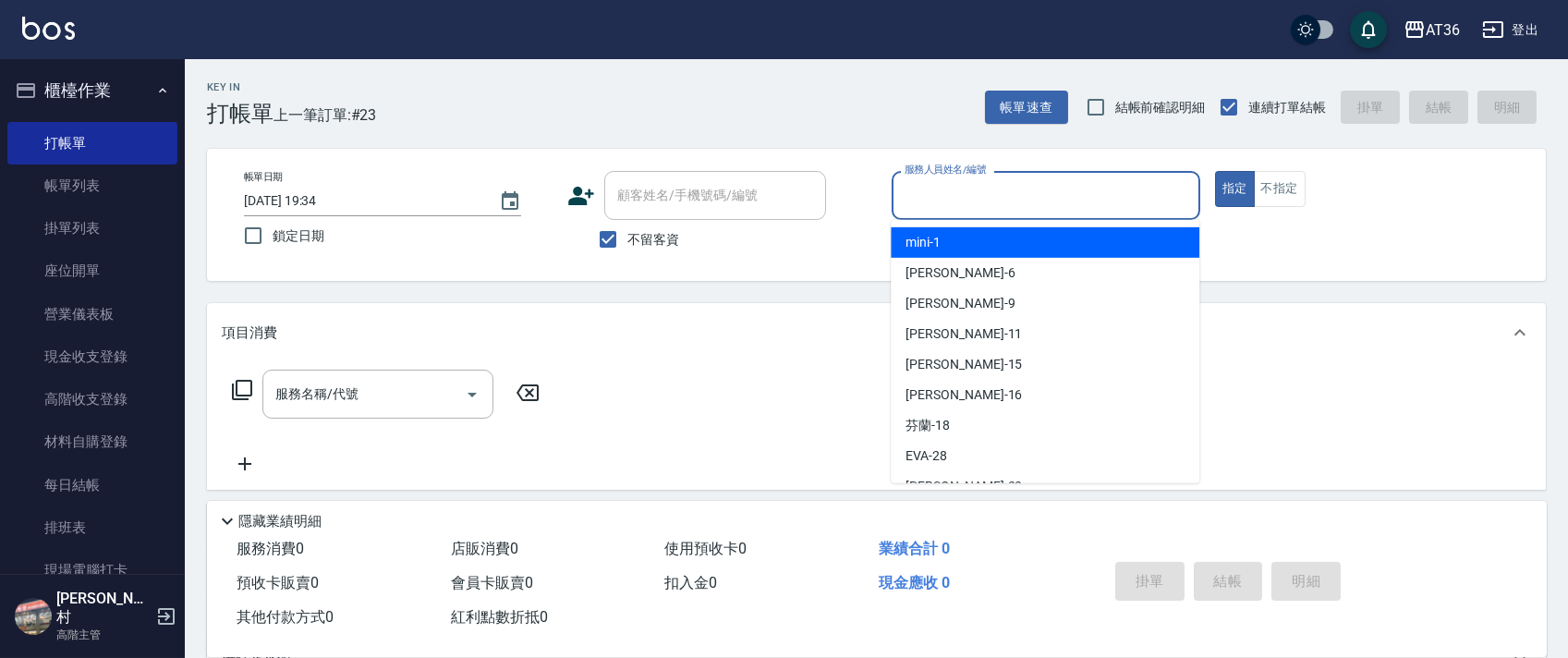
drag, startPoint x: 911, startPoint y: 191, endPoint x: 963, endPoint y: 253, distance: 80.9
click at [912, 193] on input "服務人員姓名/編號" at bounding box center [1046, 196] width 291 height 32
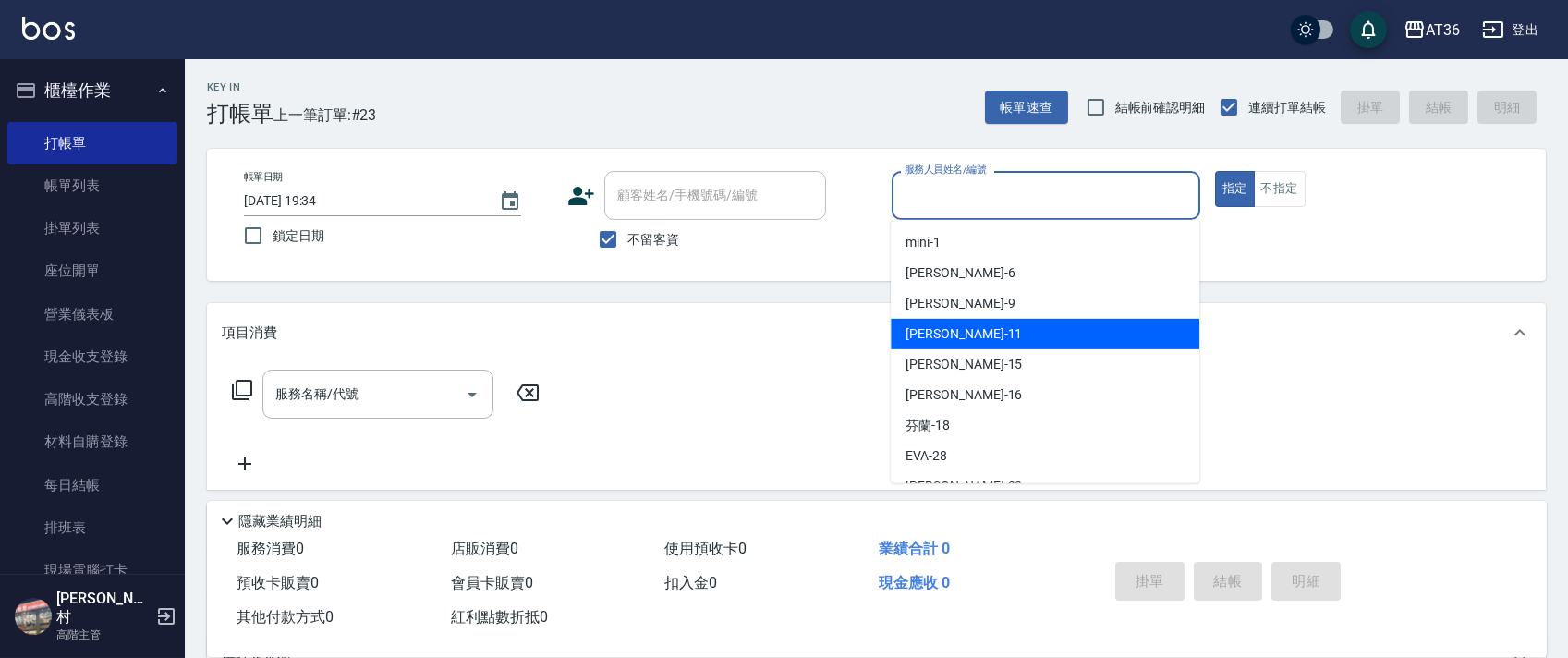
click at [958, 331] on div "[PERSON_NAME] -11" at bounding box center [1044, 333] width 308 height 31
type input "[PERSON_NAME]-11"
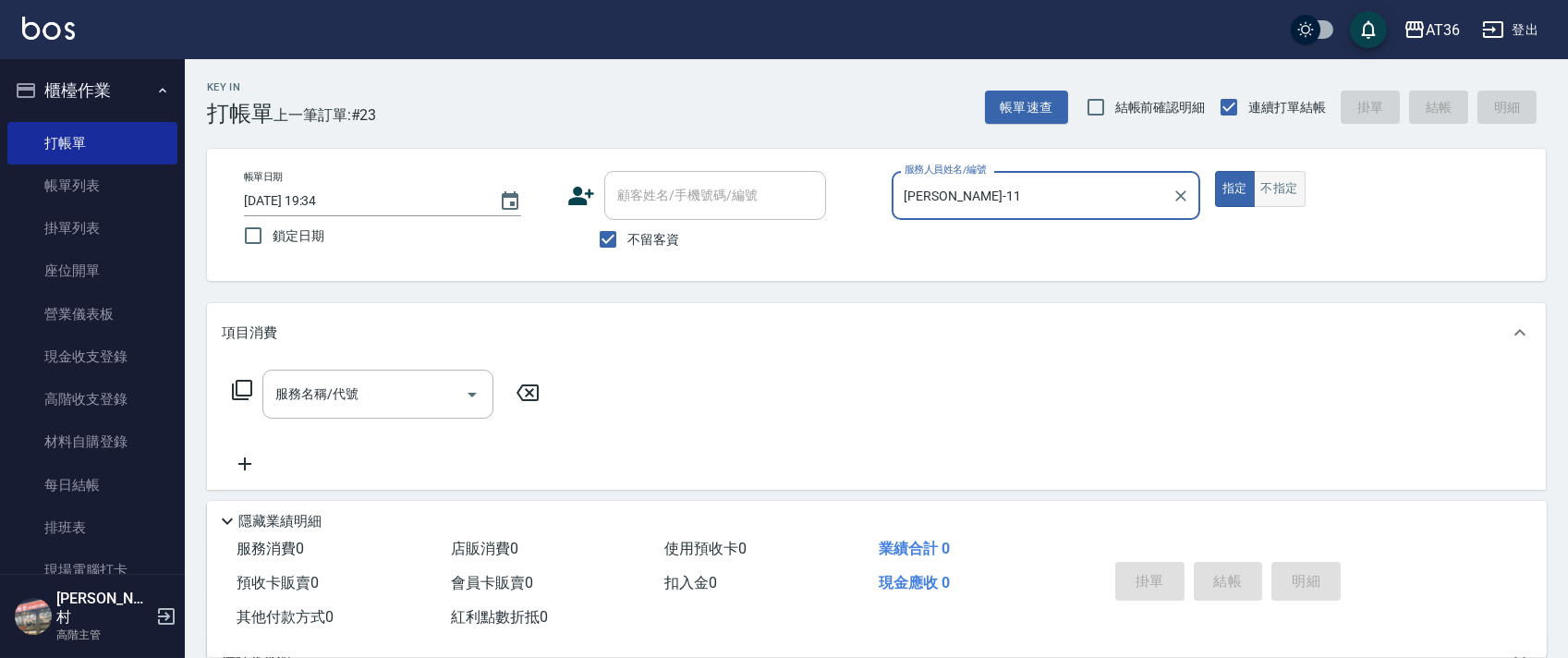
click at [1291, 190] on button "不指定" at bounding box center [1280, 189] width 52 height 36
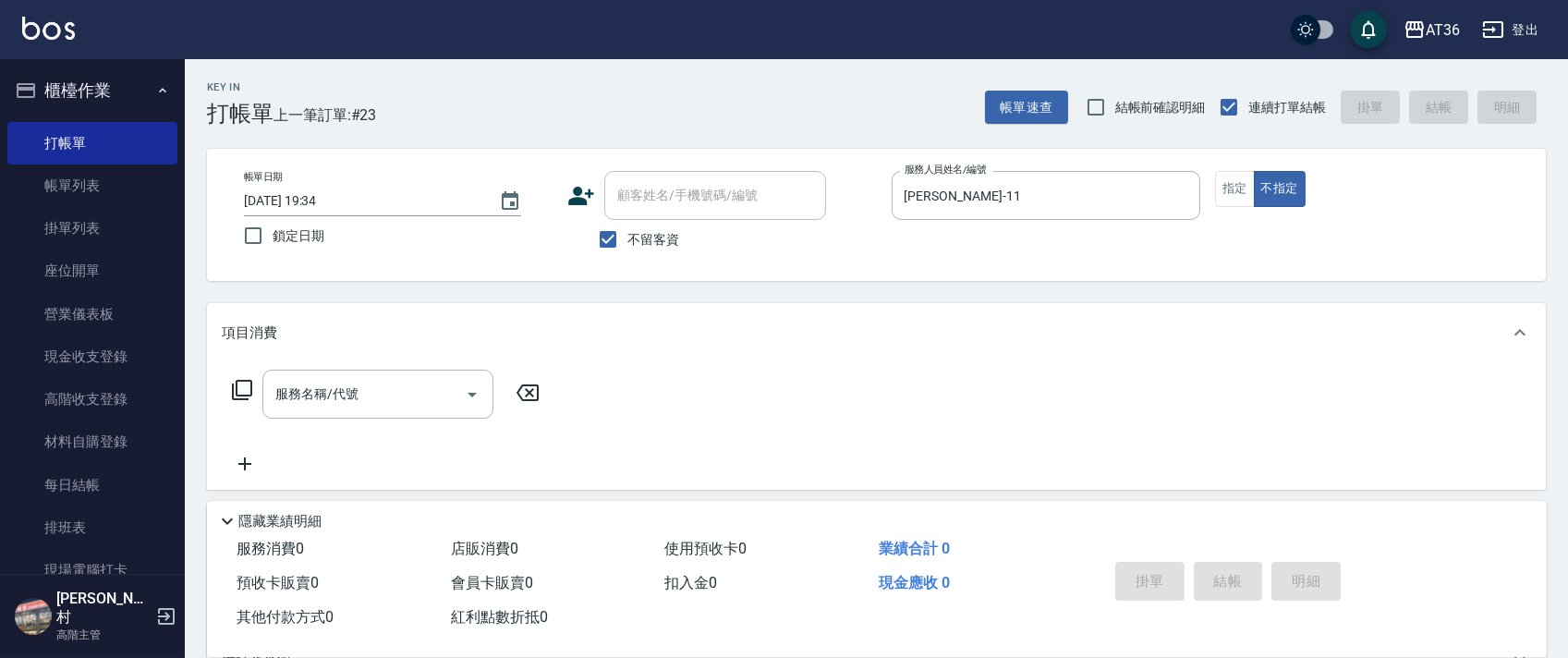
click at [243, 388] on icon at bounding box center [242, 389] width 22 height 22
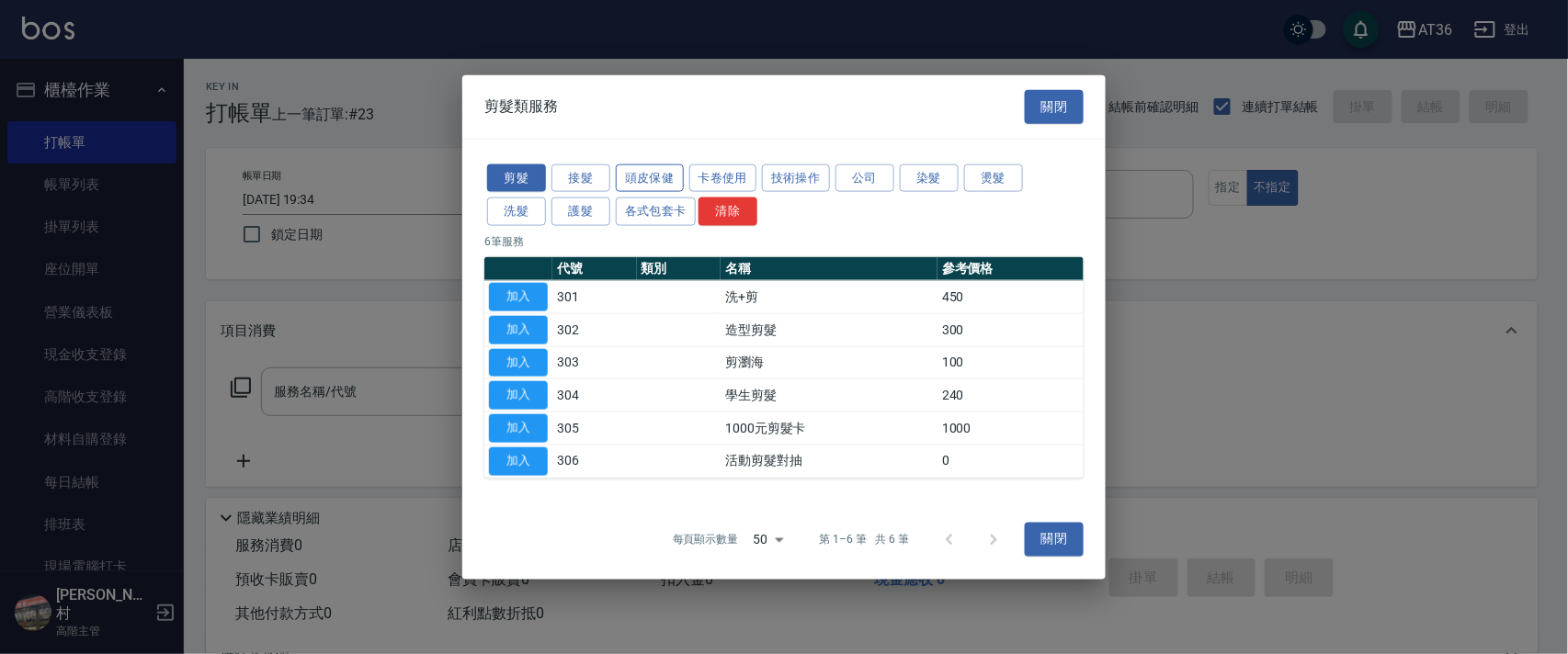
click at [655, 171] on button "頭皮保健" at bounding box center [649, 178] width 68 height 29
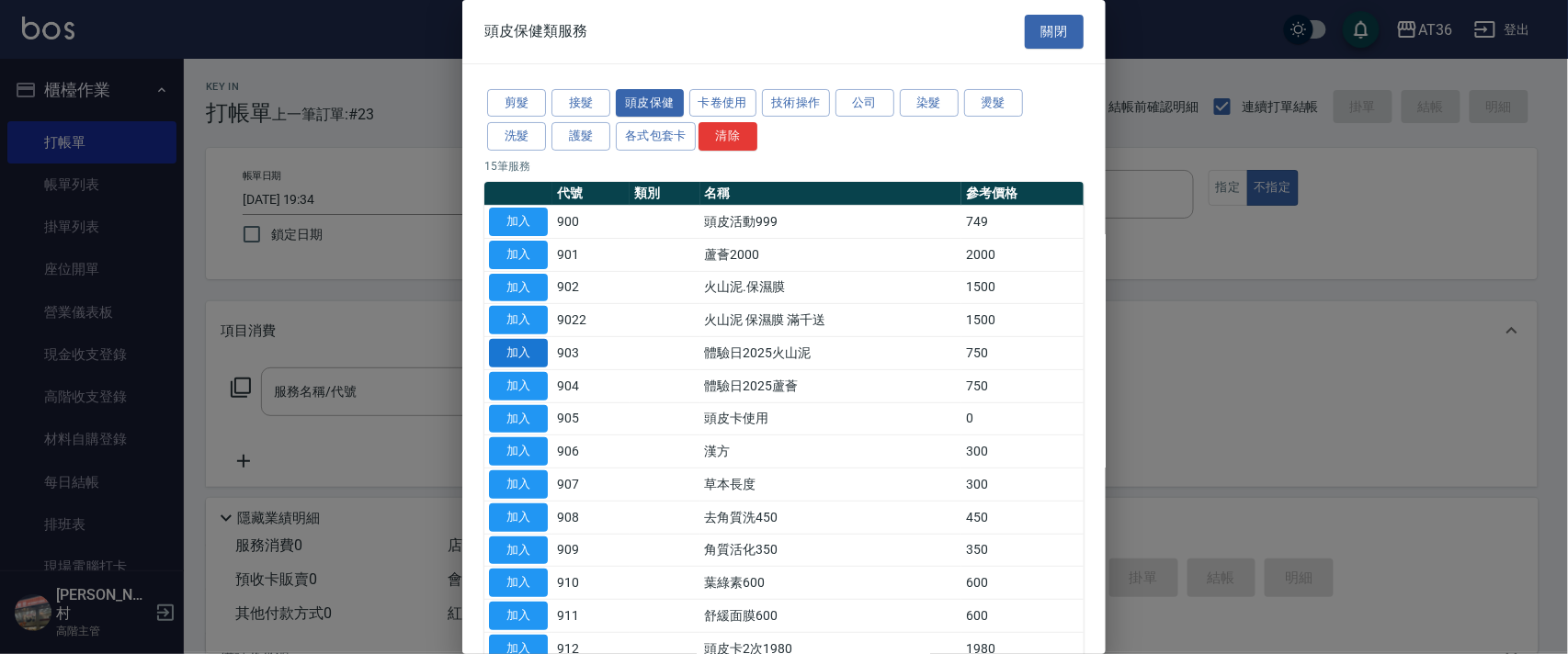
drag, startPoint x: 522, startPoint y: 216, endPoint x: 499, endPoint y: 343, distance: 129.1
click at [524, 221] on button "加入" at bounding box center [517, 221] width 59 height 29
type input "頭皮活動999(900)"
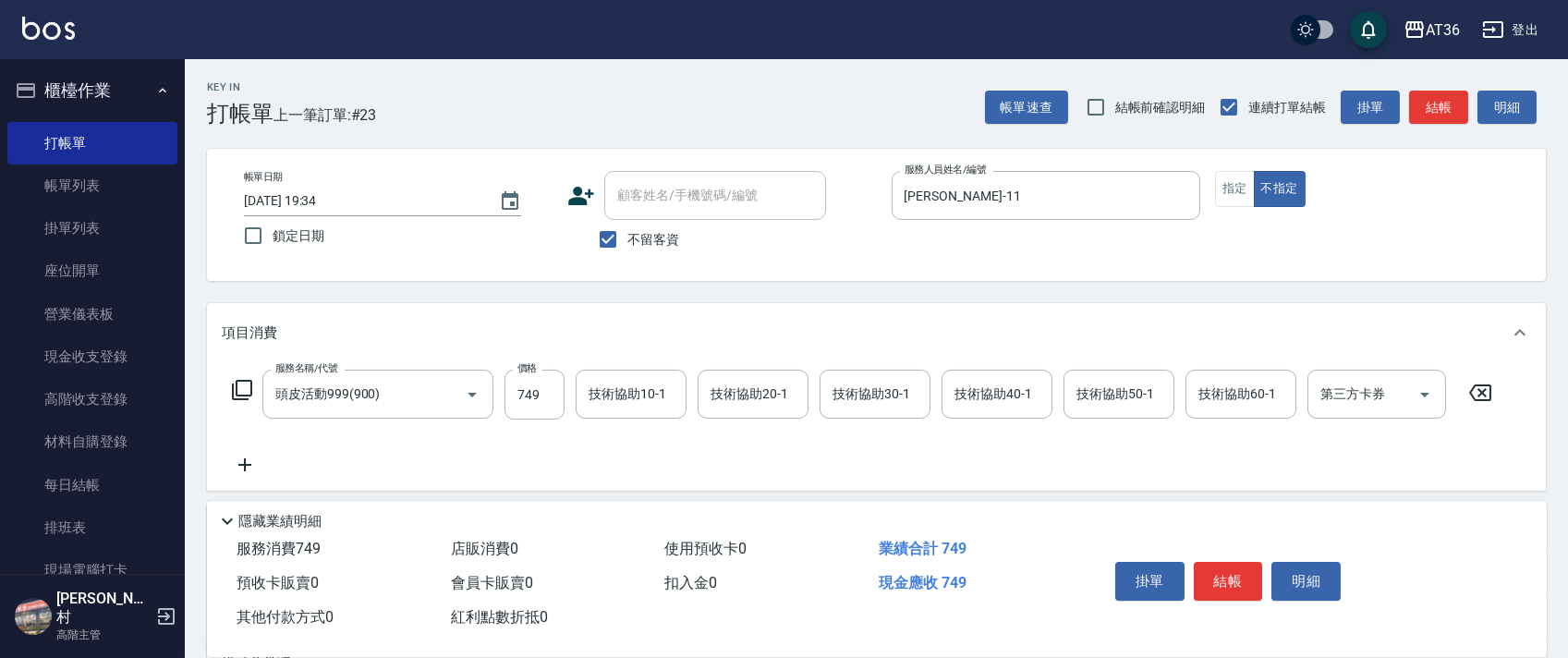
click at [243, 386] on icon at bounding box center [242, 389] width 22 height 22
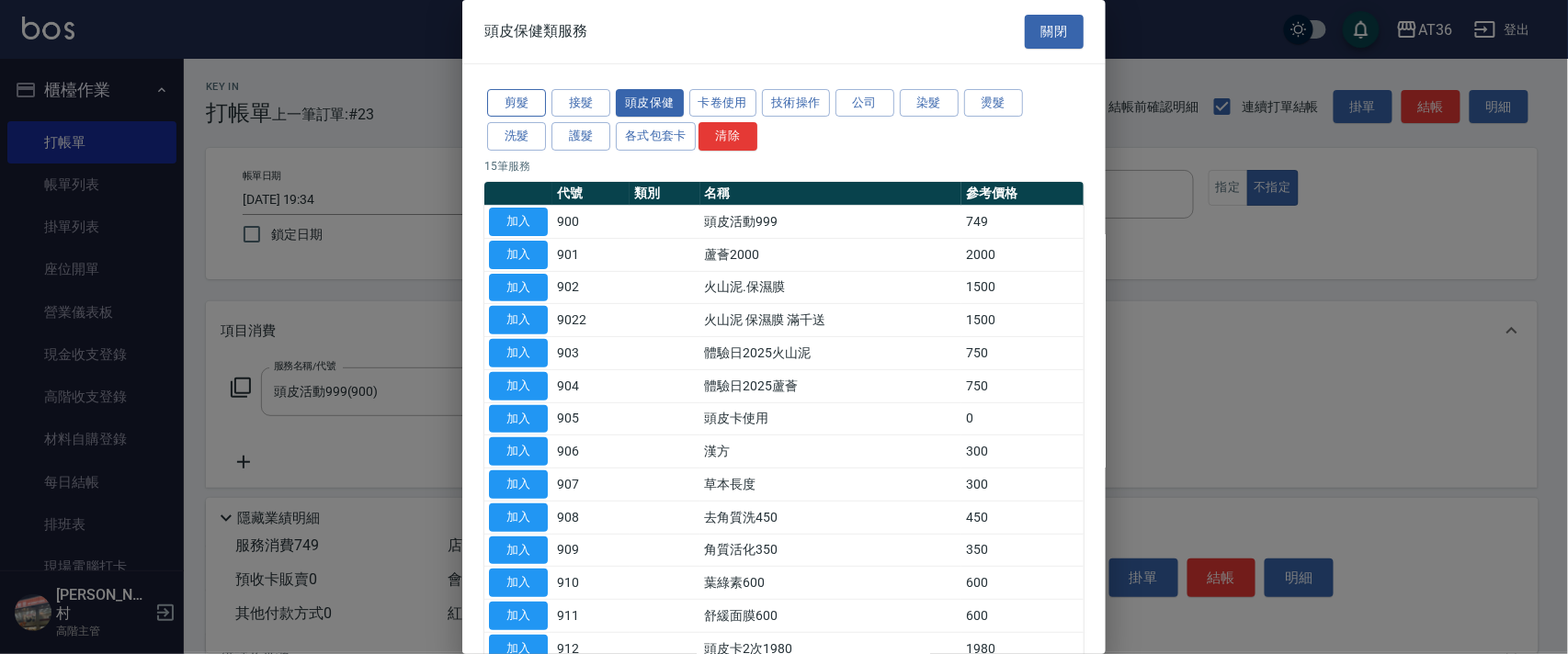
click at [518, 115] on button "剪髮" at bounding box center [516, 103] width 59 height 29
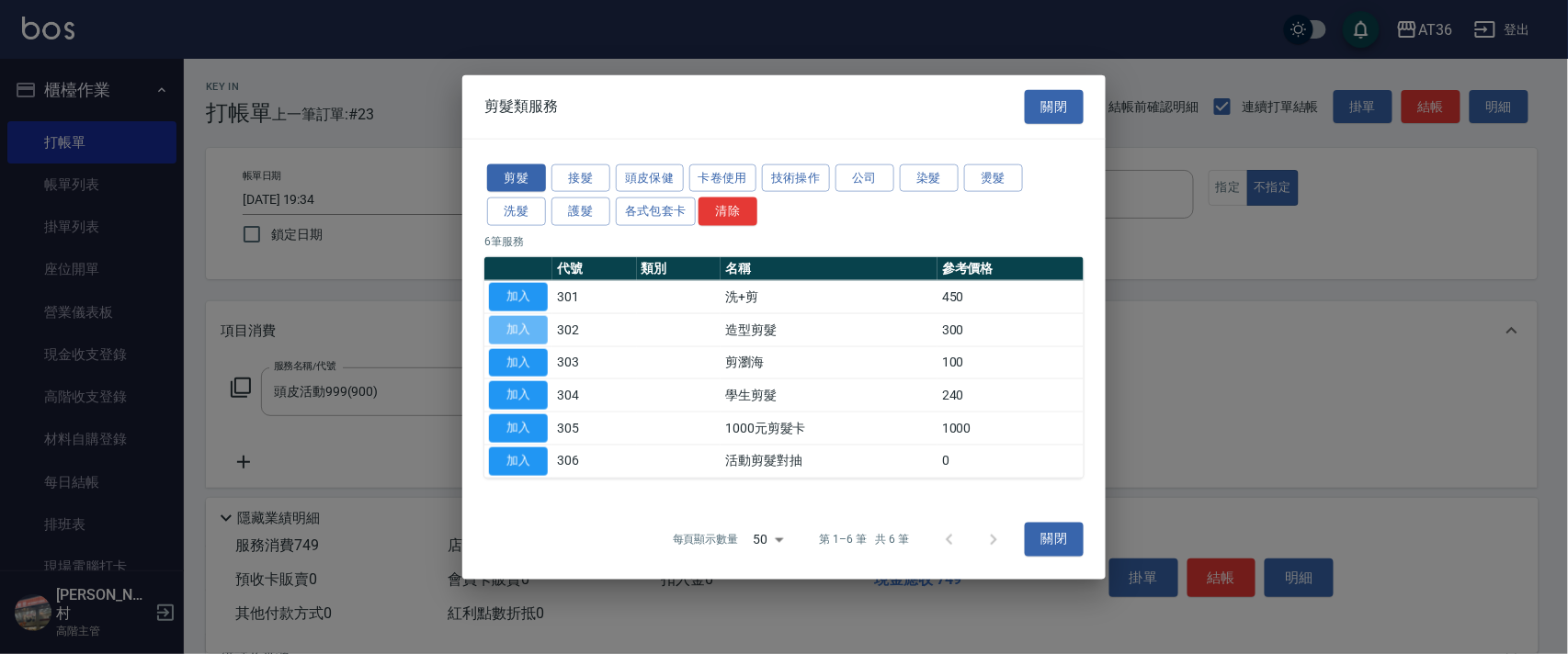
drag, startPoint x: 534, startPoint y: 329, endPoint x: 522, endPoint y: 403, distance: 75.0
click at [534, 329] on button "加入" at bounding box center [517, 328] width 59 height 29
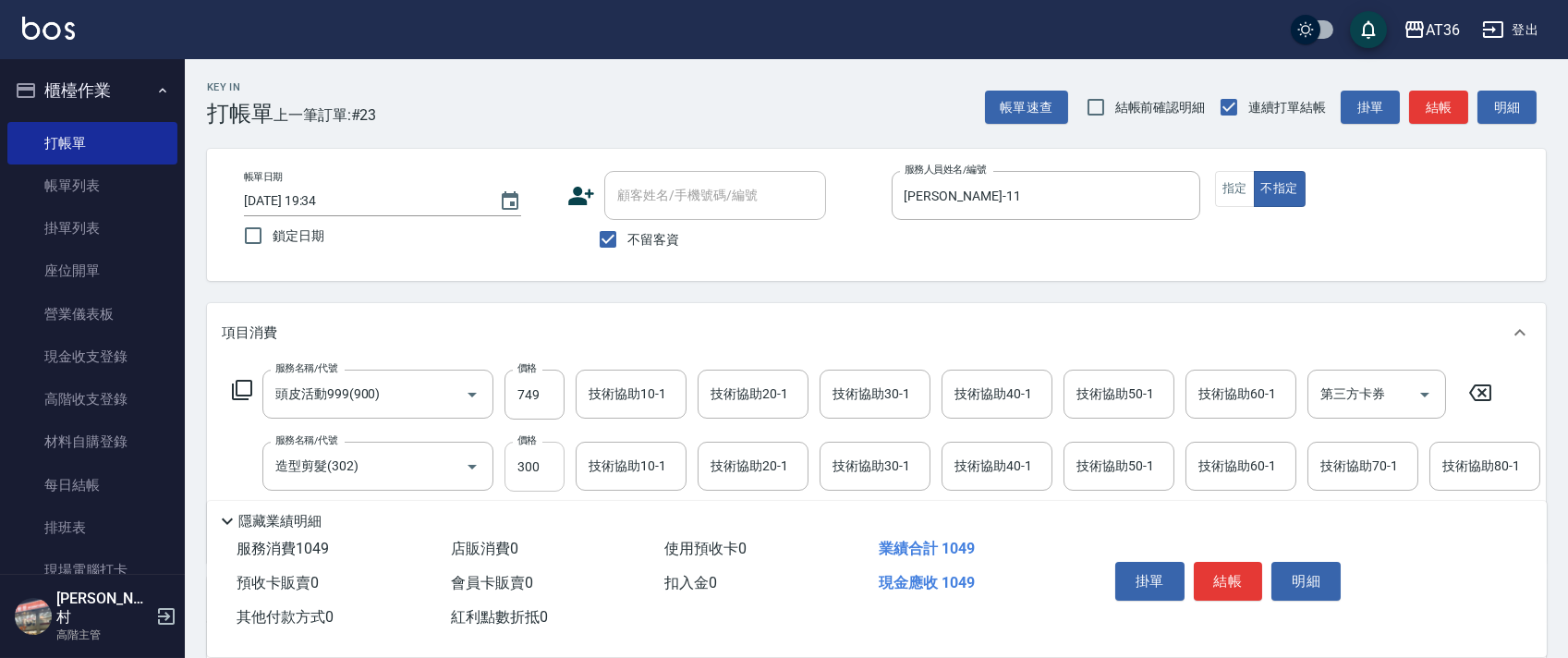
click at [520, 482] on input "300" at bounding box center [534, 466] width 60 height 50
type input "298"
click at [962, 395] on div "技術協助40-1 技術協助40-1" at bounding box center [996, 393] width 111 height 49
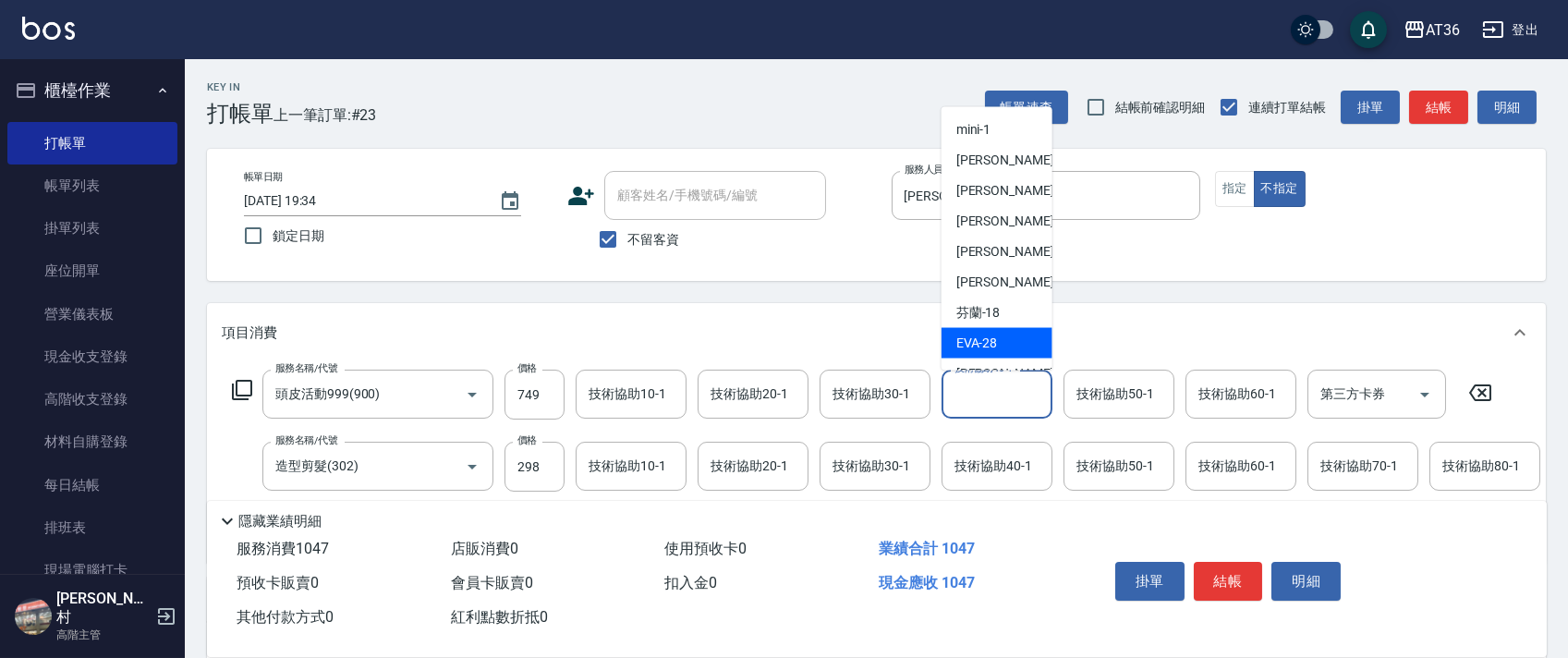
click at [1000, 336] on div "[PERSON_NAME] -28" at bounding box center [996, 343] width 111 height 31
type input "[PERSON_NAME]-28"
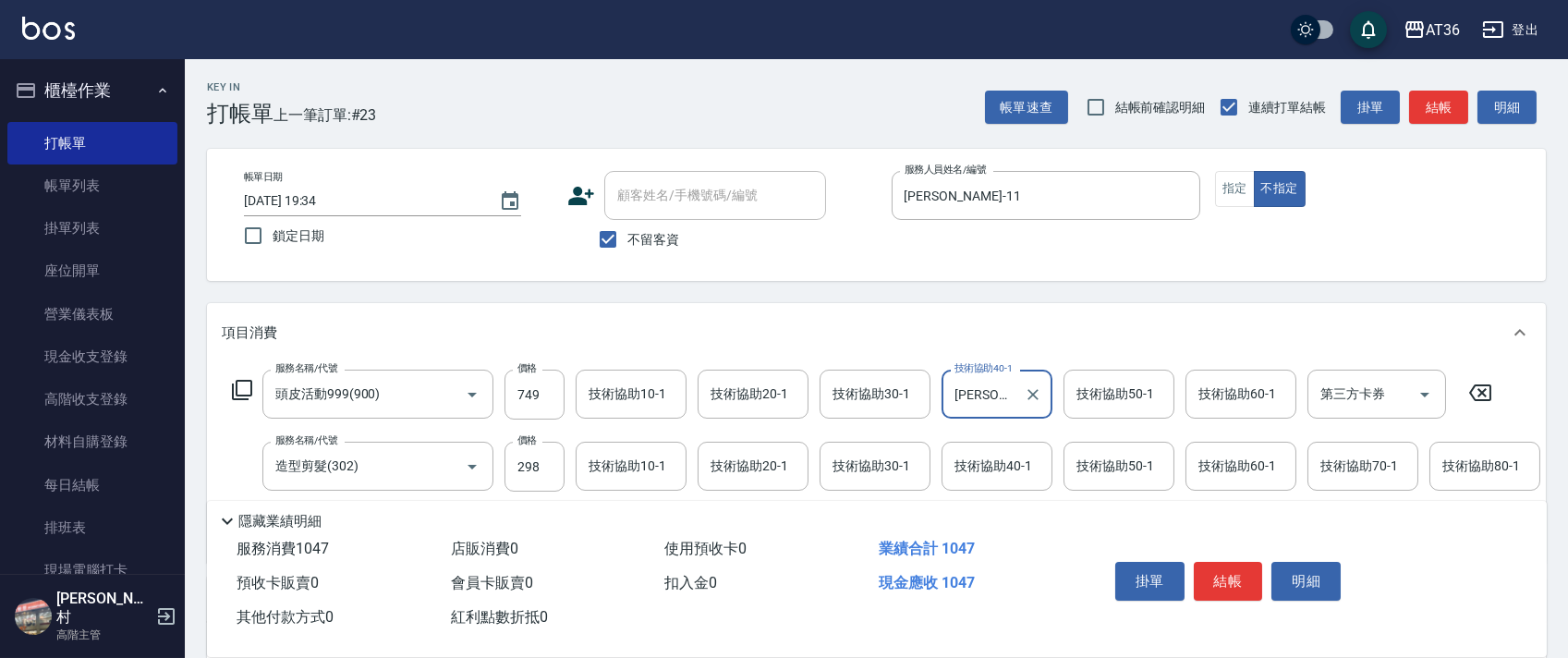
drag, startPoint x: 1231, startPoint y: 573, endPoint x: 1232, endPoint y: 552, distance: 21.0
click at [1231, 571] on button "結帳" at bounding box center [1228, 581] width 69 height 39
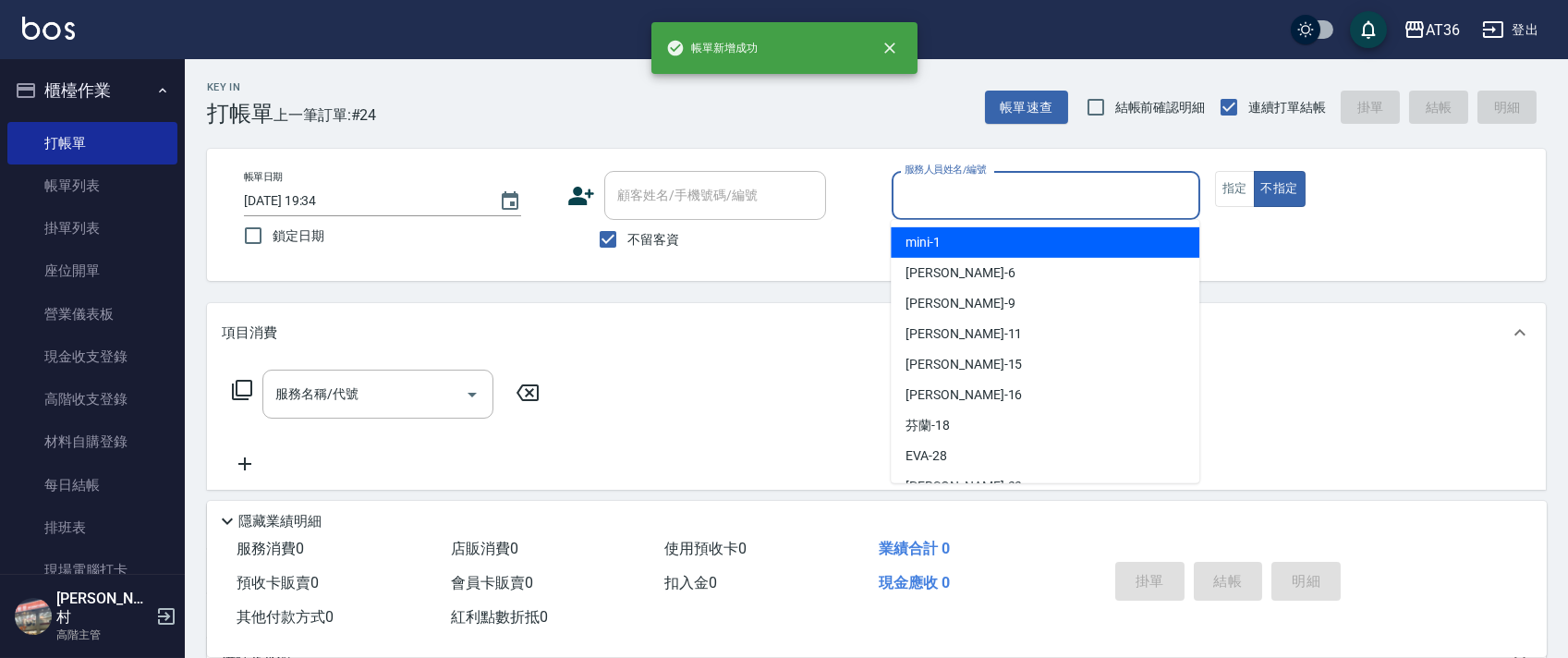
drag, startPoint x: 938, startPoint y: 208, endPoint x: 1026, endPoint y: 289, distance: 119.6
click at [938, 211] on input "服務人員姓名/編號" at bounding box center [1046, 196] width 291 height 32
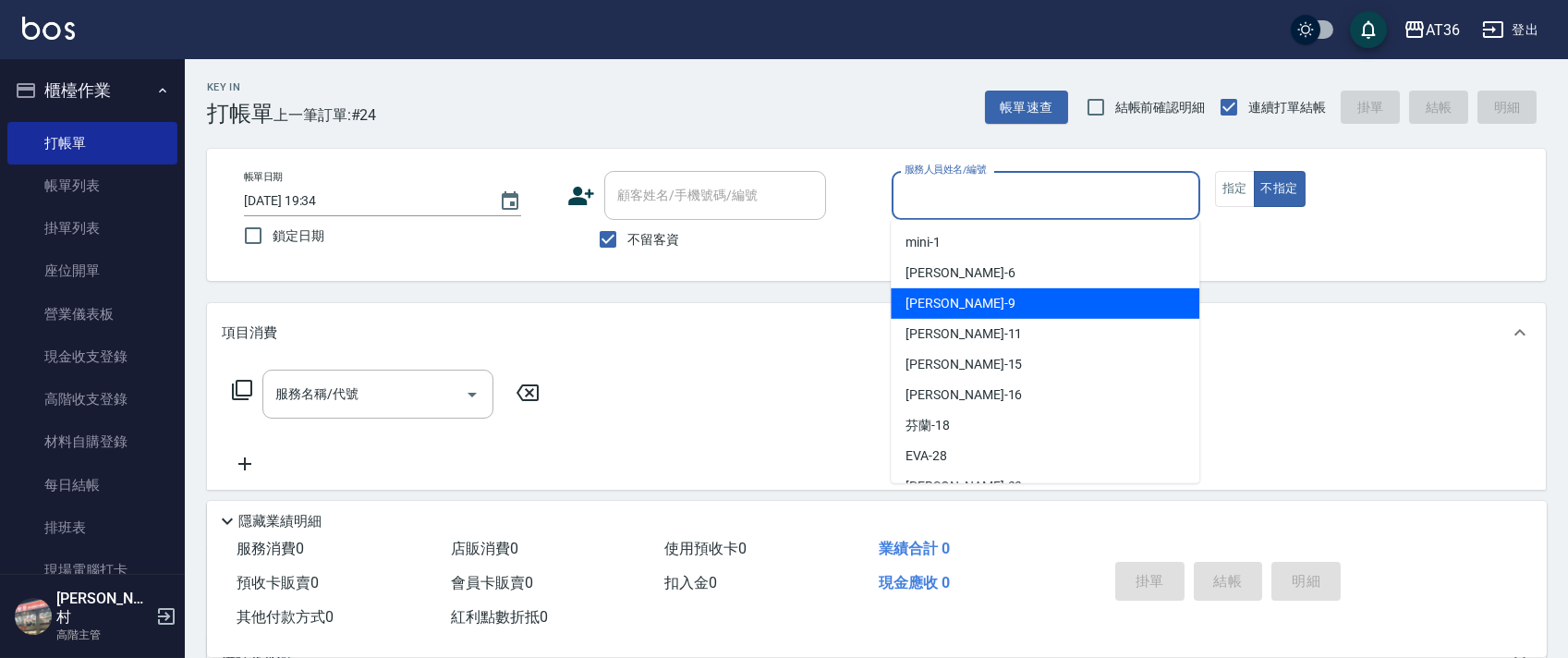
click at [958, 304] on div "美燕 -9" at bounding box center [1044, 304] width 308 height 31
type input "美燕-9"
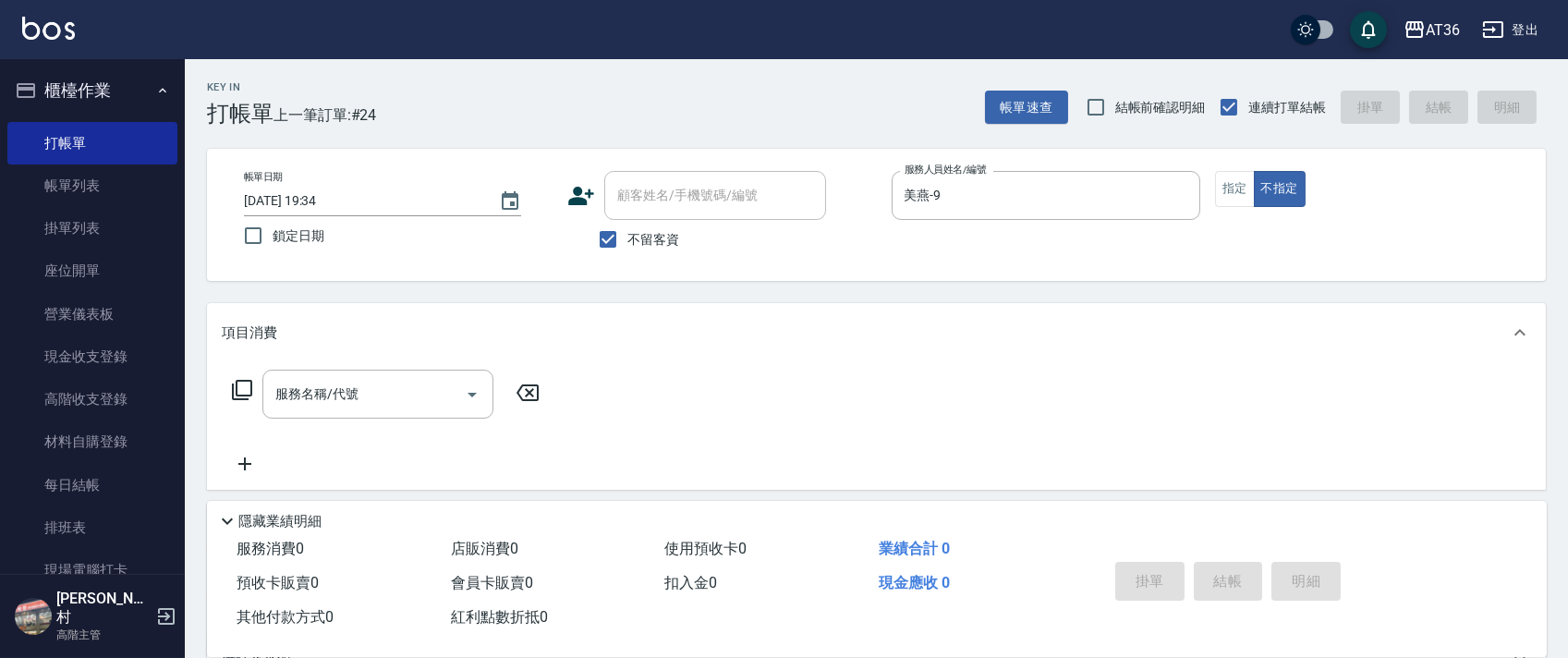
click at [243, 390] on icon at bounding box center [242, 389] width 22 height 22
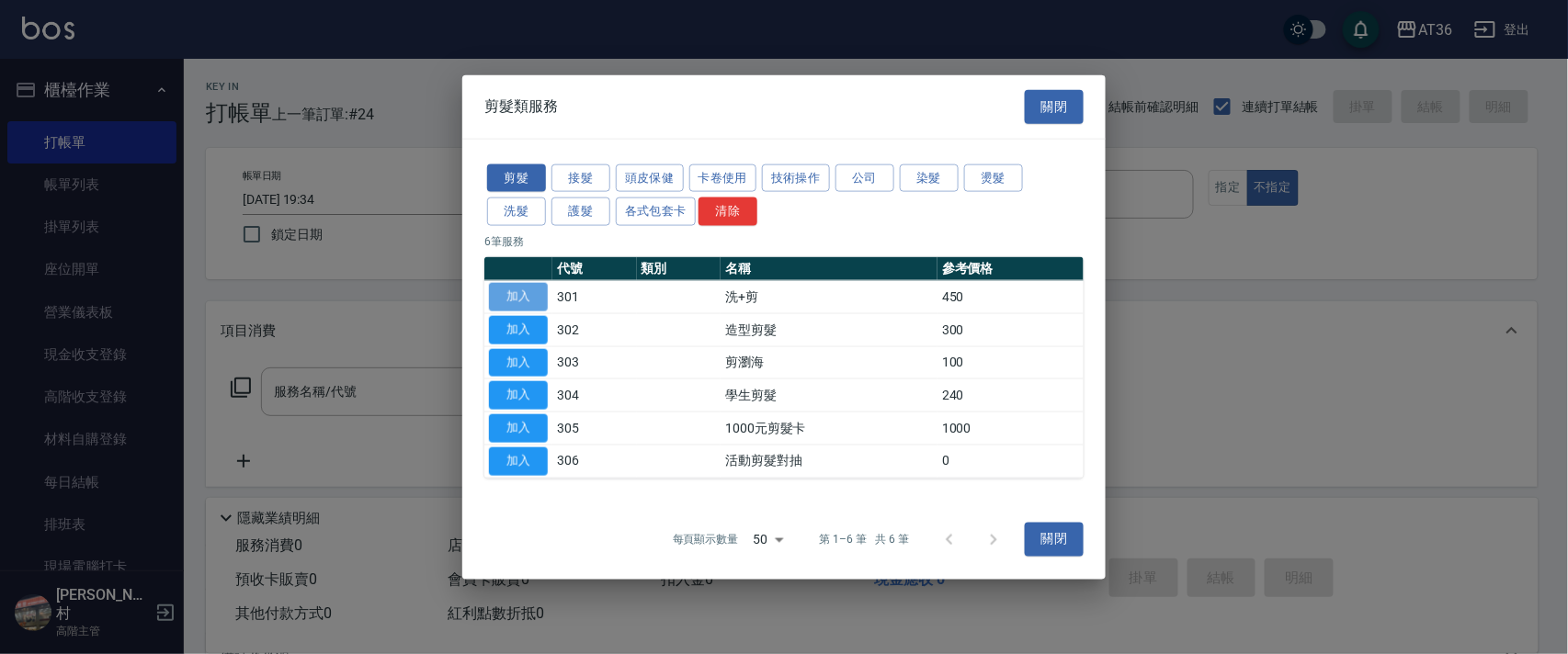
click at [515, 292] on button "加入" at bounding box center [517, 297] width 59 height 29
type input "洗+剪(301)"
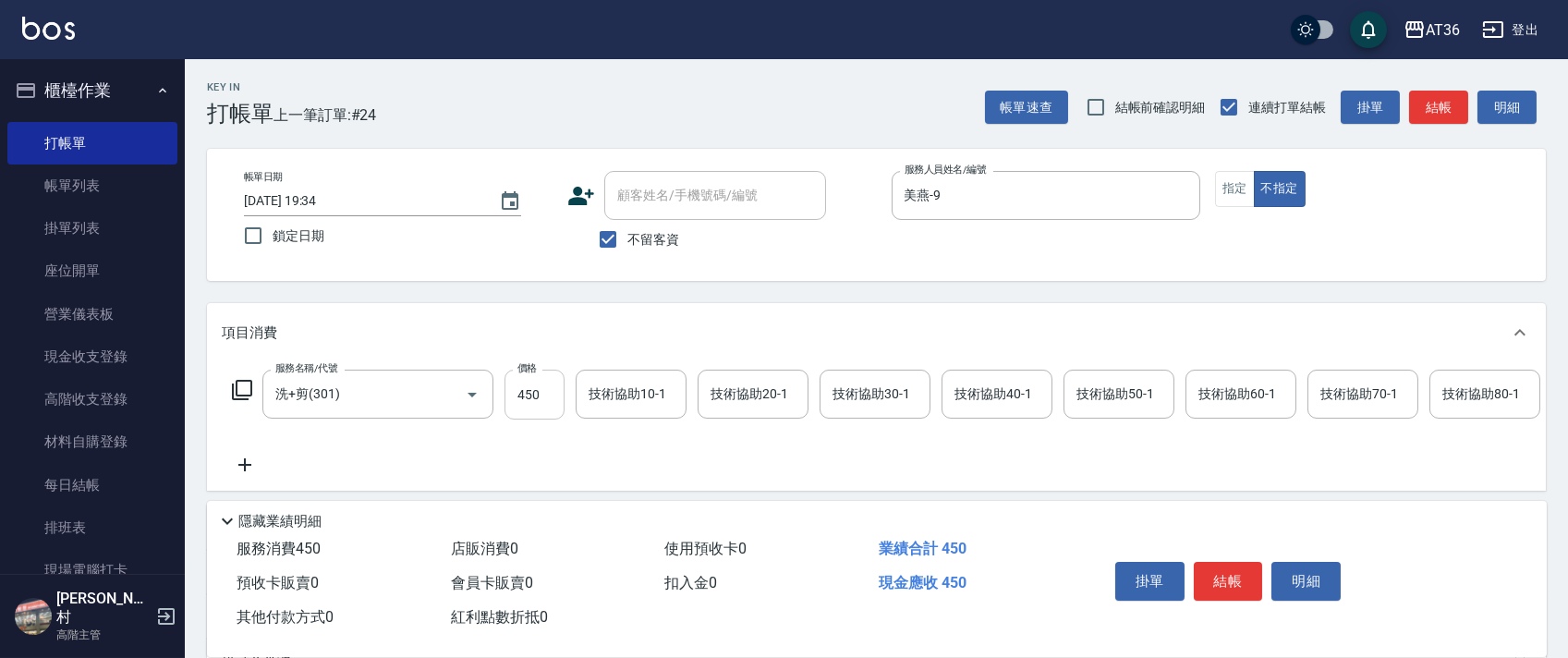
click at [511, 408] on input "450" at bounding box center [534, 394] width 60 height 50
type input "418"
drag, startPoint x: 1213, startPoint y: 575, endPoint x: 1206, endPoint y: 536, distance: 39.6
click at [1210, 571] on button "結帳" at bounding box center [1228, 581] width 69 height 39
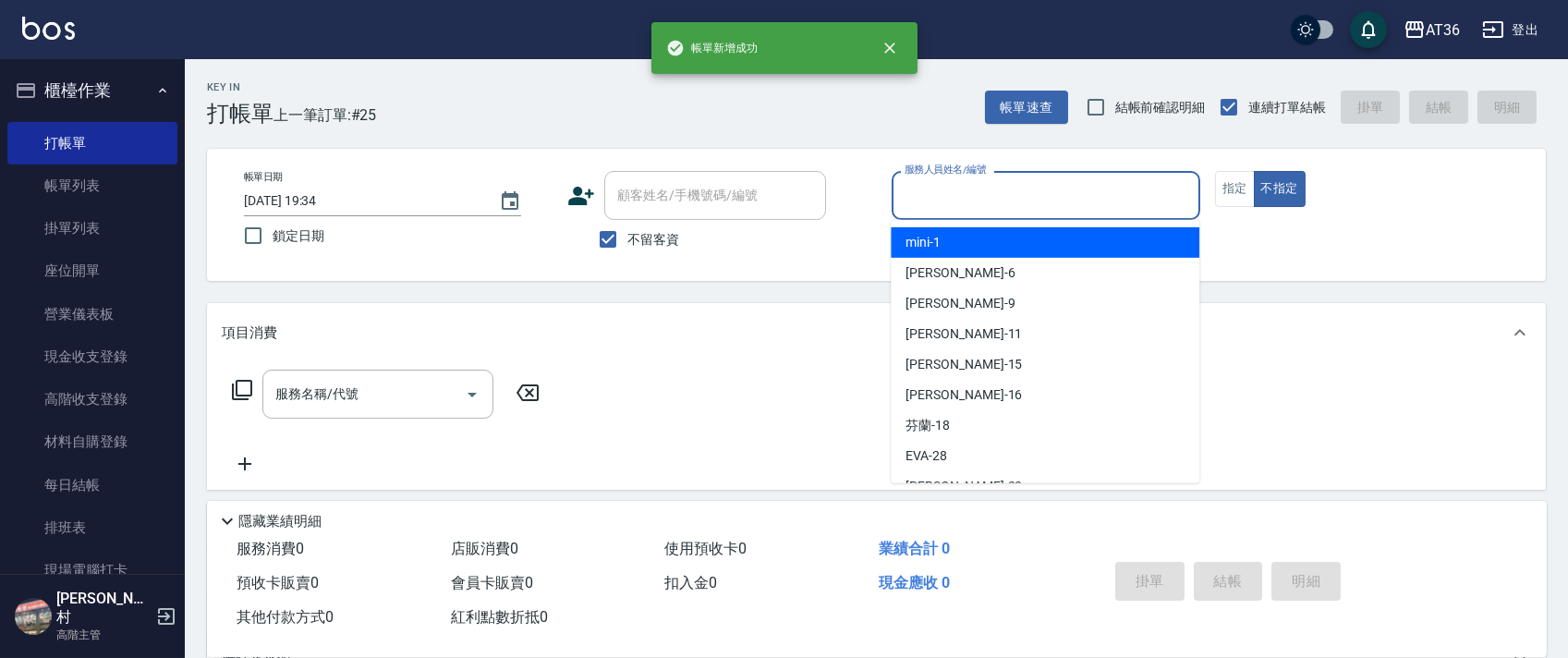
drag, startPoint x: 924, startPoint y: 196, endPoint x: 987, endPoint y: 291, distance: 114.0
click at [924, 198] on input "服務人員姓名/編號" at bounding box center [1046, 196] width 291 height 32
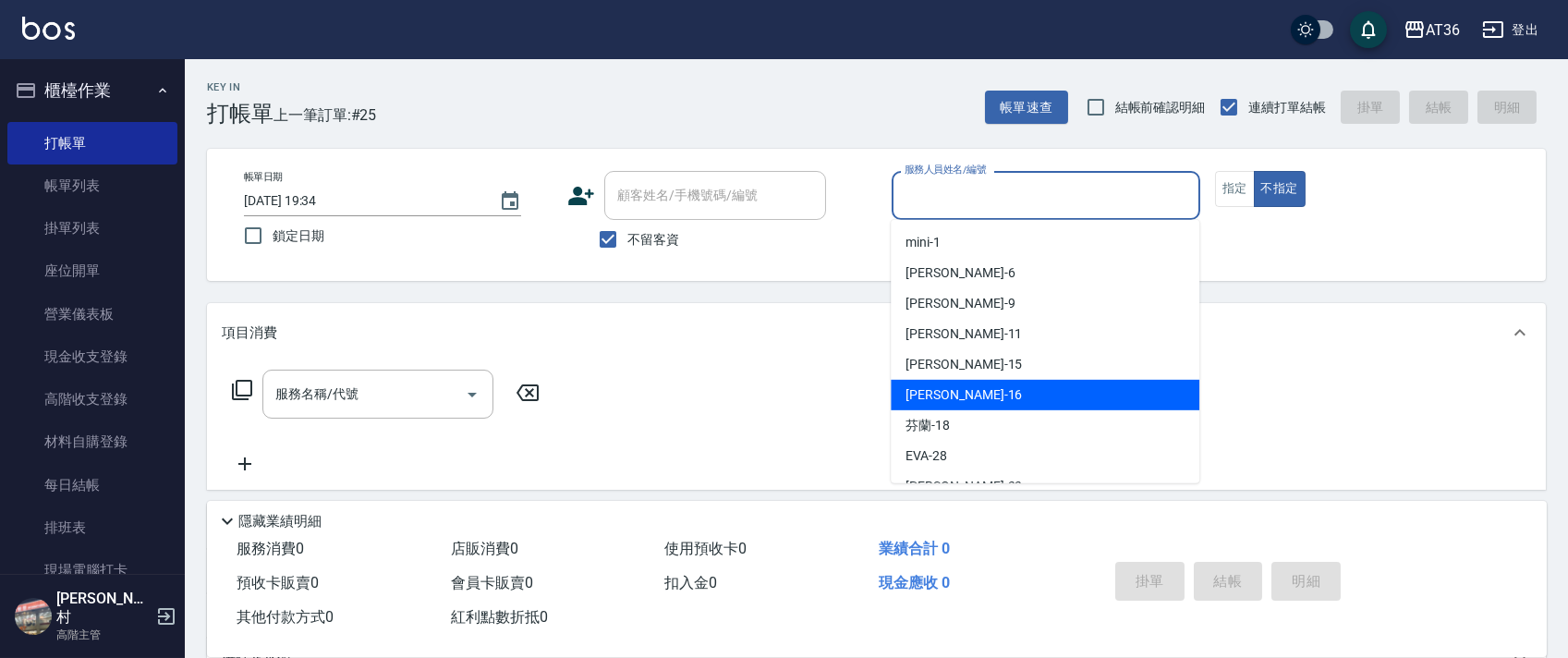
click at [958, 386] on div "[PERSON_NAME] -16" at bounding box center [1044, 394] width 308 height 31
type input "[PERSON_NAME]-16"
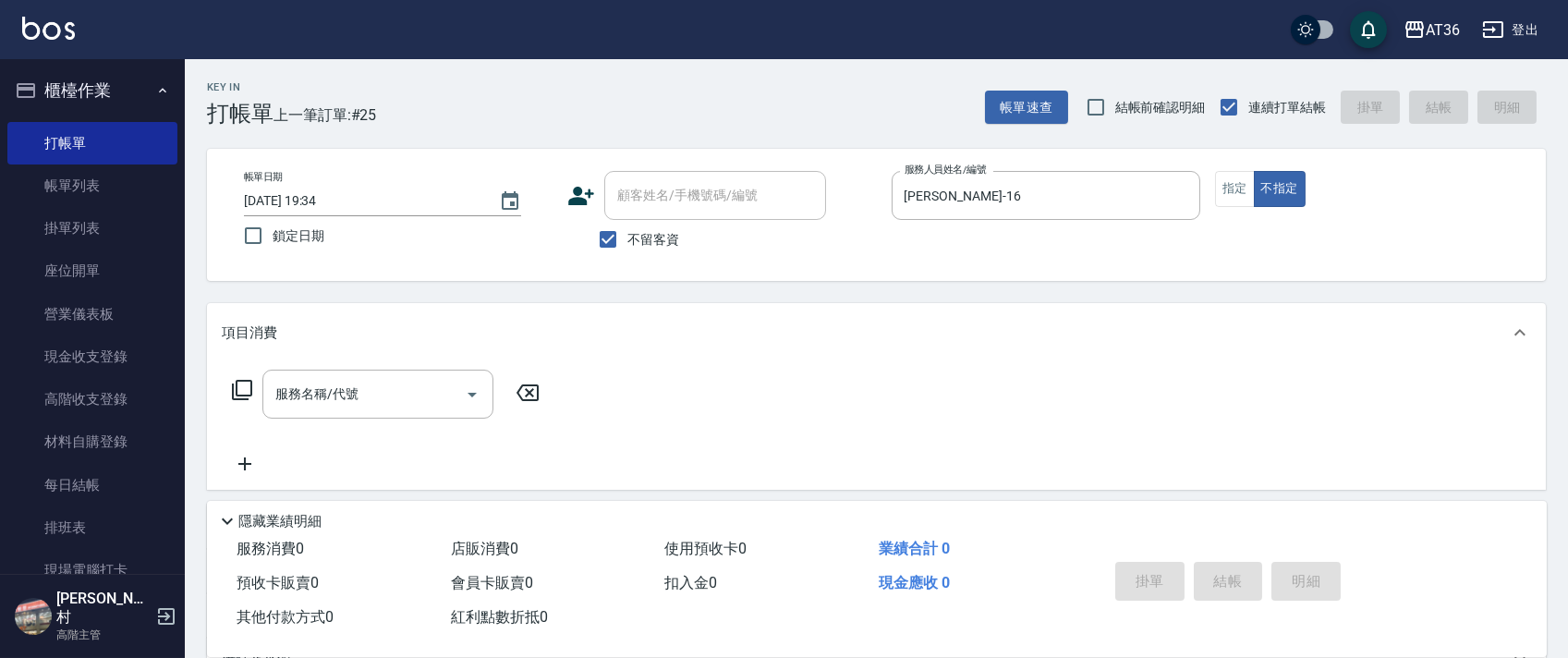
click at [237, 392] on icon at bounding box center [242, 389] width 20 height 20
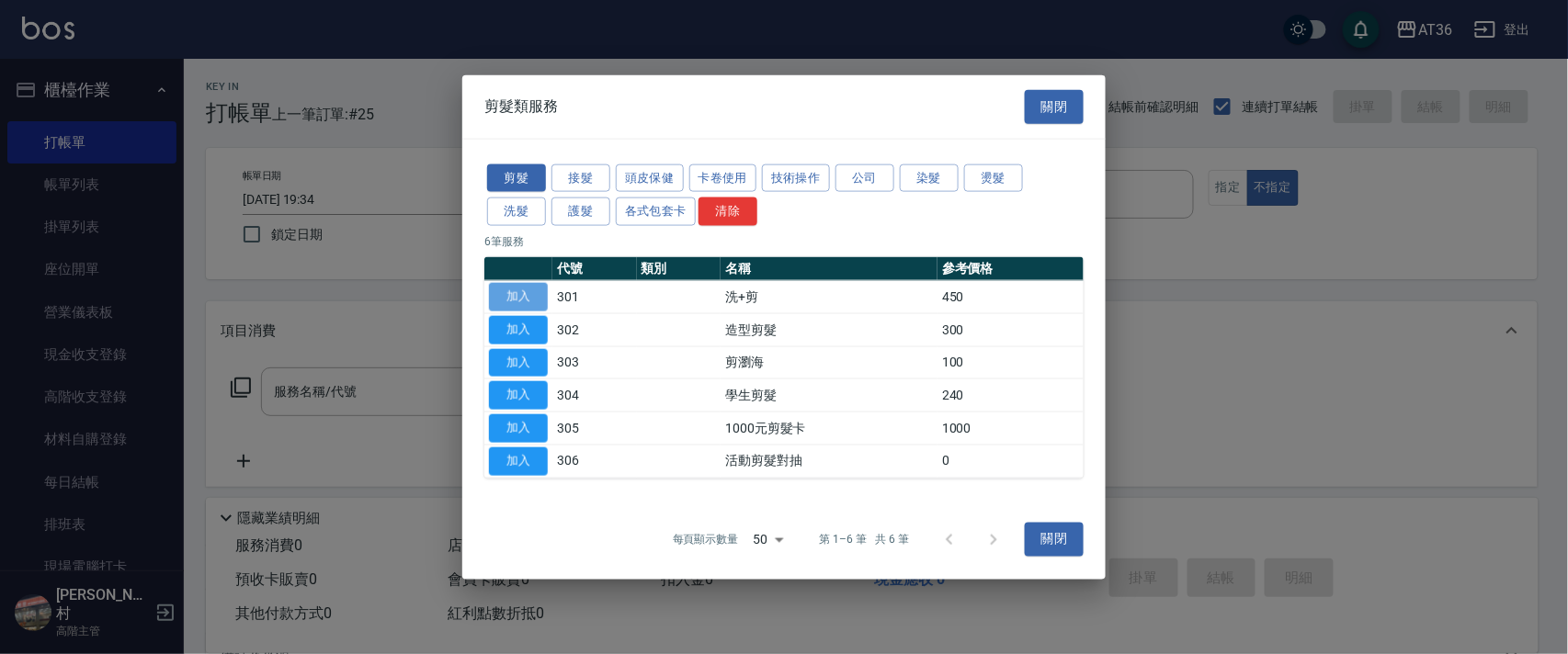
click at [520, 285] on button "加入" at bounding box center [517, 297] width 59 height 29
type input "洗+剪(301)"
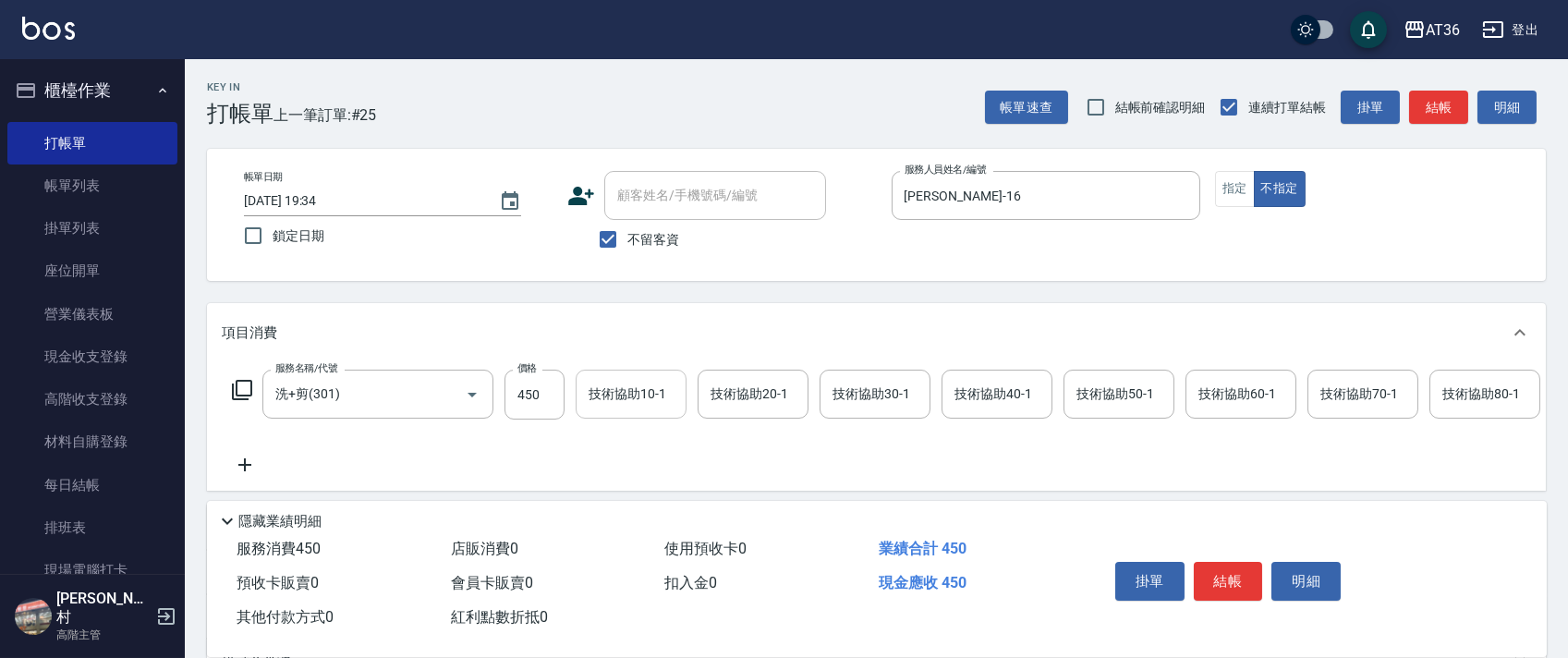
drag, startPoint x: 527, startPoint y: 410, endPoint x: 590, endPoint y: 375, distance: 72.1
click at [529, 408] on input "450" at bounding box center [534, 394] width 60 height 50
type input "418"
click at [953, 380] on input "技術協助40-1" at bounding box center [996, 394] width 94 height 32
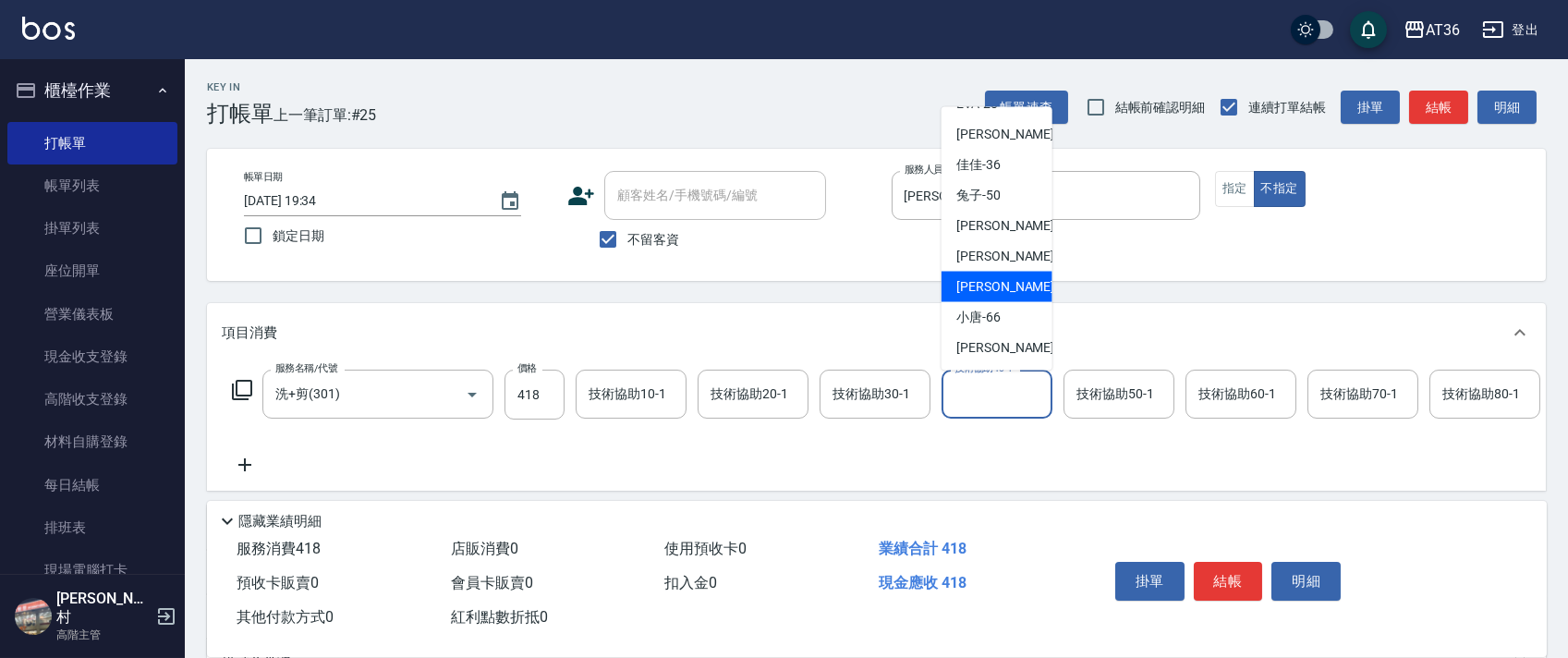
click at [986, 280] on span "[PERSON_NAME] -59" at bounding box center [1014, 287] width 117 height 19
type input "[PERSON_NAME]-59"
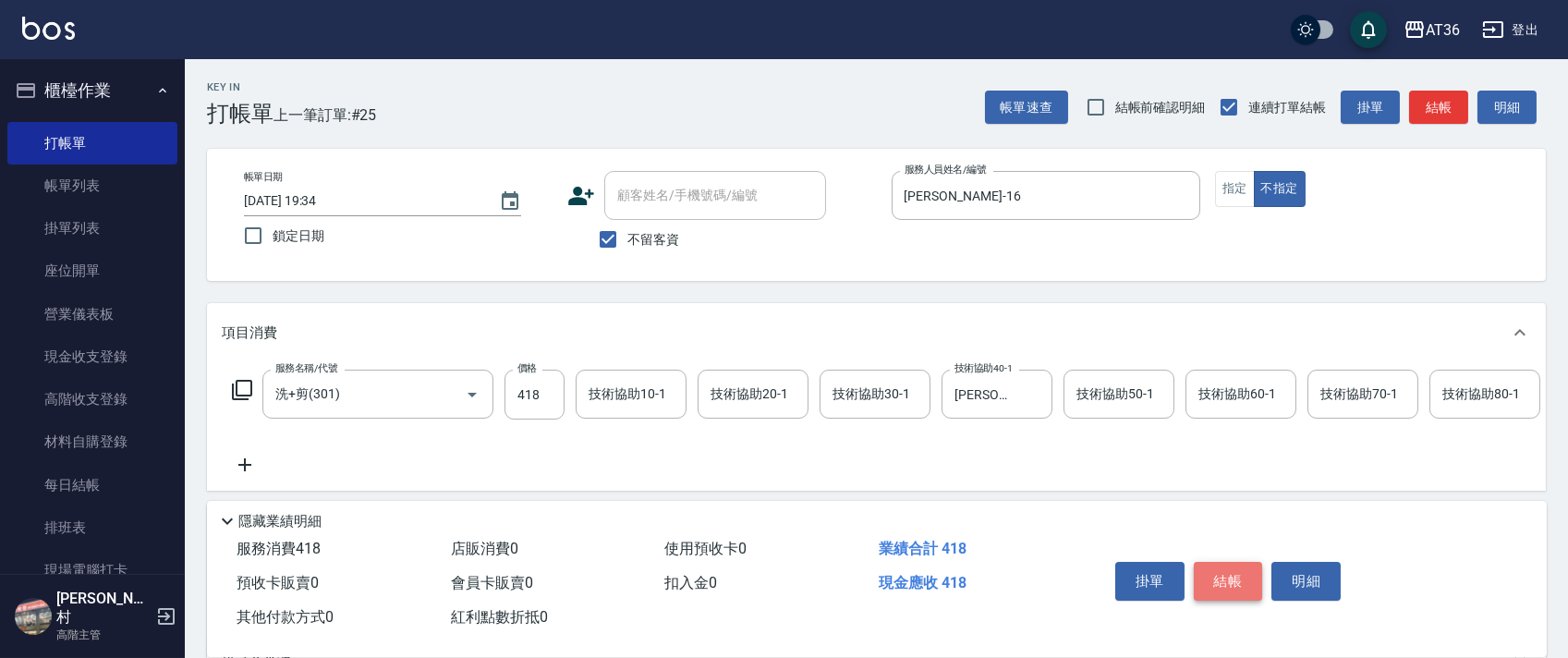
click at [1219, 581] on button "結帳" at bounding box center [1228, 581] width 69 height 39
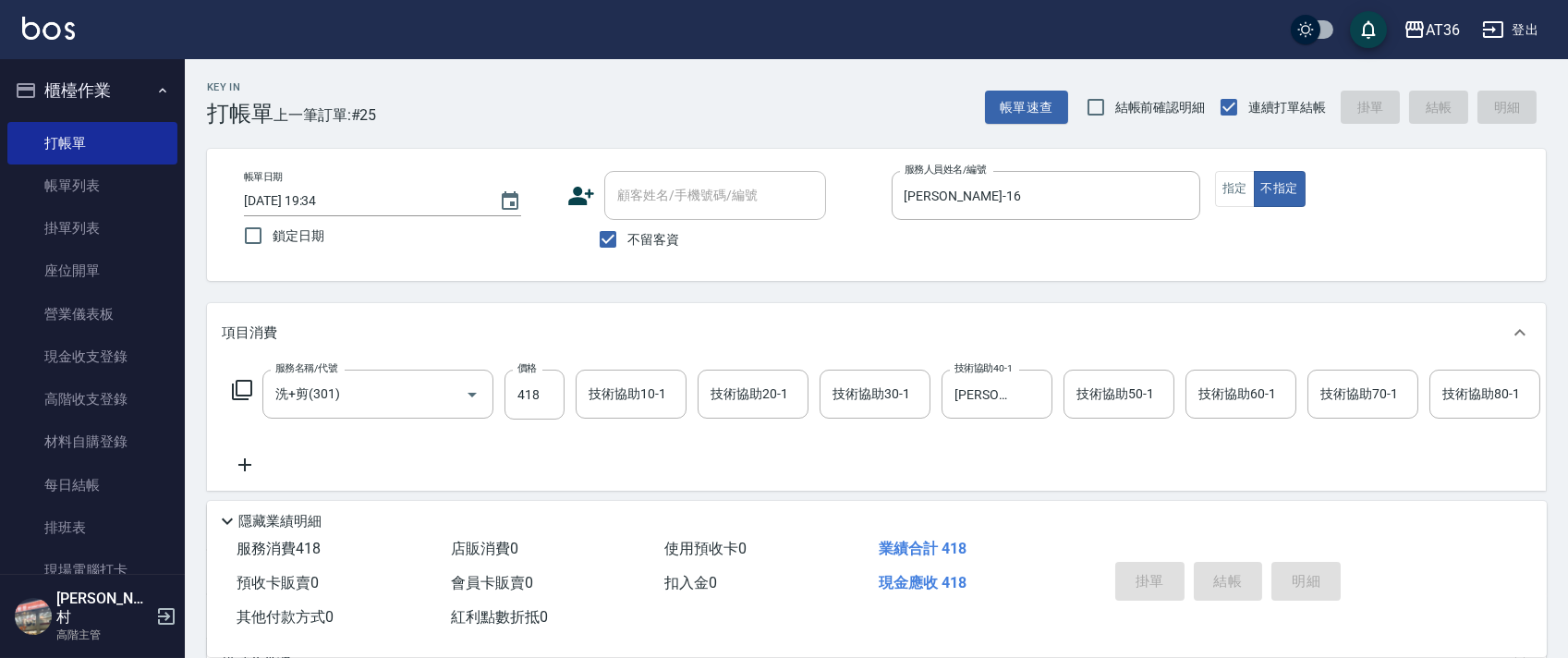
type input "[DATE] 19:35"
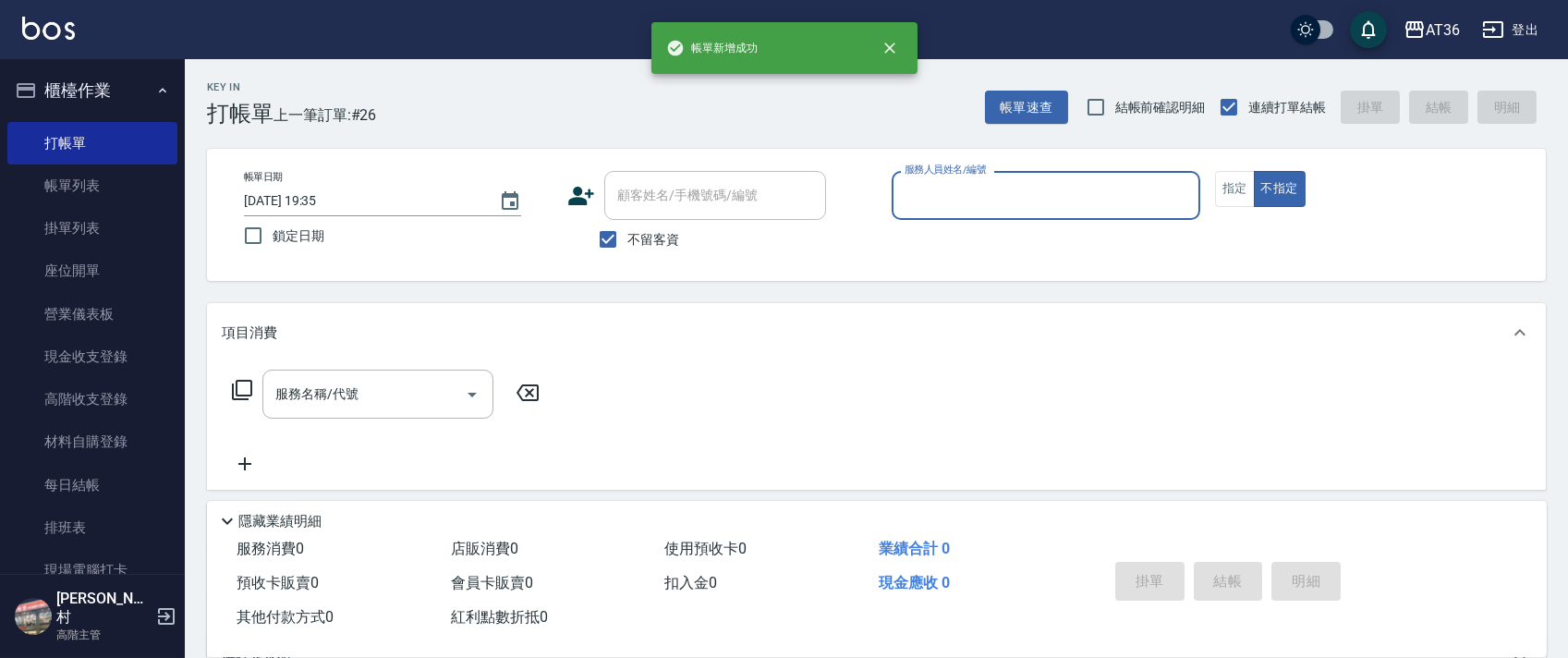
click at [913, 199] on input "服務人員姓名/編號" at bounding box center [1046, 196] width 291 height 32
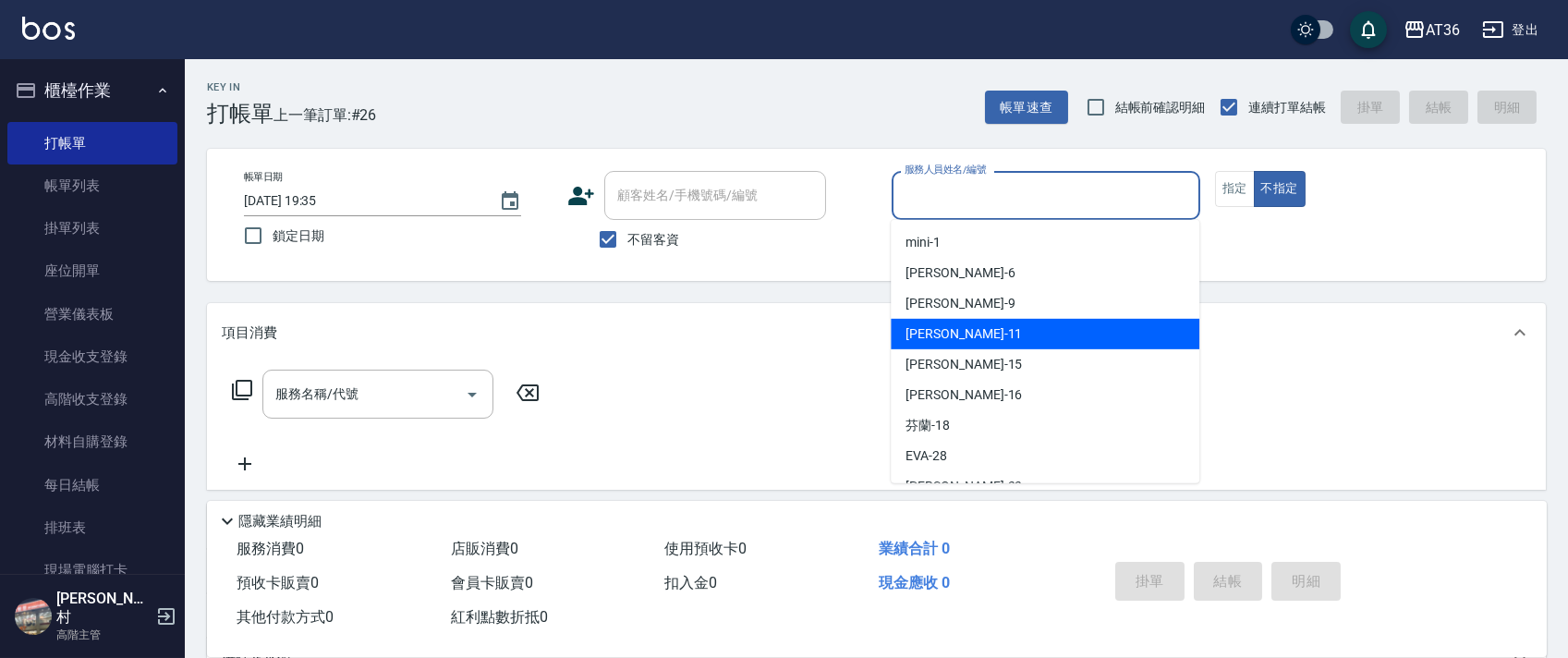
click at [961, 338] on div "[PERSON_NAME] -11" at bounding box center [1044, 333] width 308 height 31
type input "[PERSON_NAME]-11"
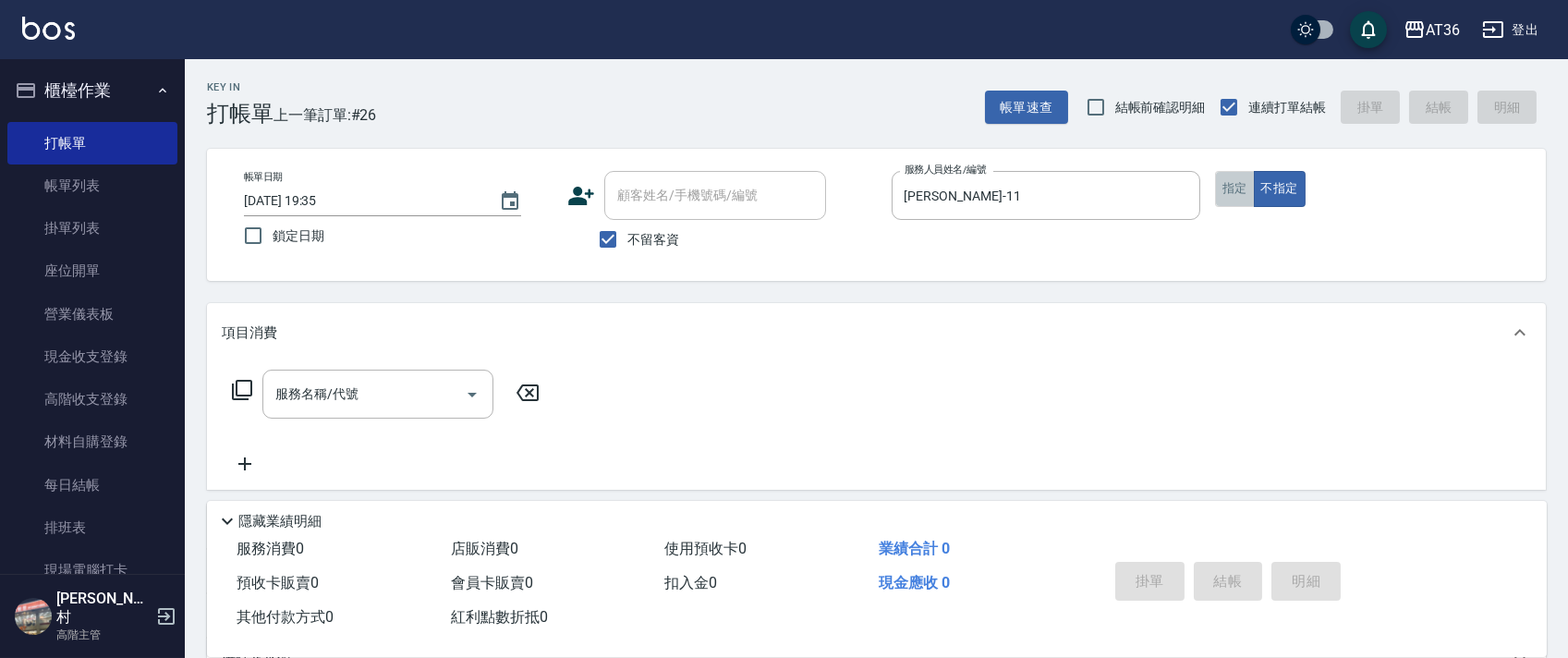
click at [1235, 181] on button "指定" at bounding box center [1235, 189] width 40 height 36
click at [242, 391] on icon at bounding box center [242, 389] width 22 height 22
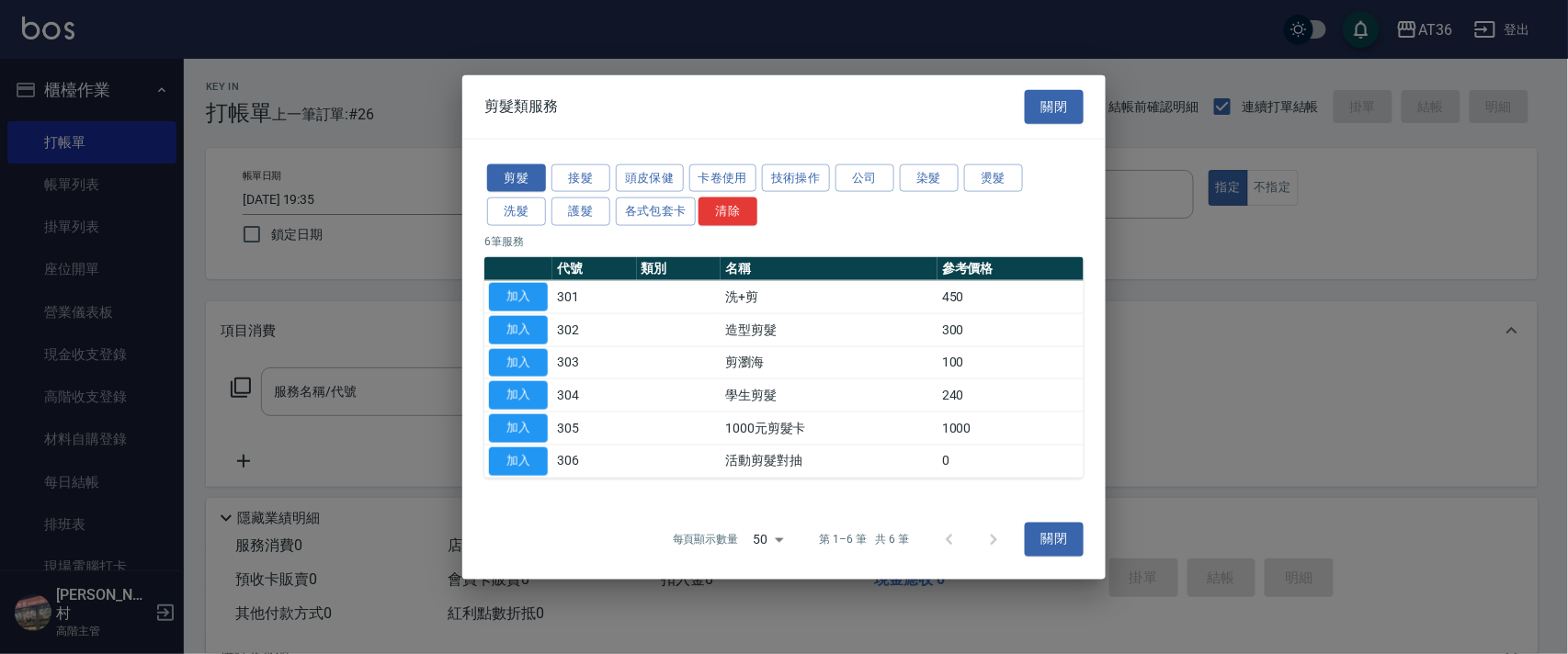
drag, startPoint x: 521, startPoint y: 318, endPoint x: 586, endPoint y: 418, distance: 119.3
click at [521, 320] on button "加入" at bounding box center [517, 328] width 59 height 29
type input "造型剪髮(302)"
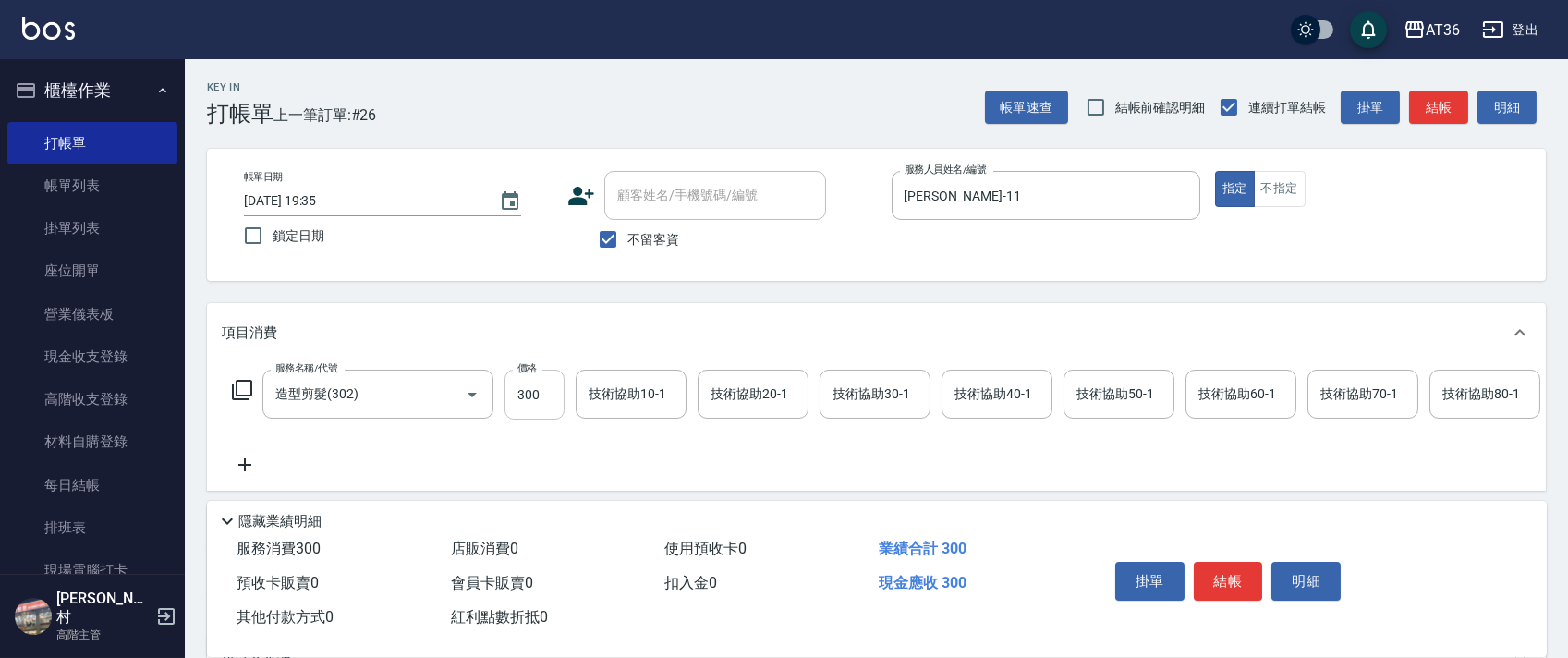
click at [529, 402] on input "300" at bounding box center [534, 394] width 60 height 50
type input "280"
click at [1238, 570] on button "結帳" at bounding box center [1228, 581] width 69 height 39
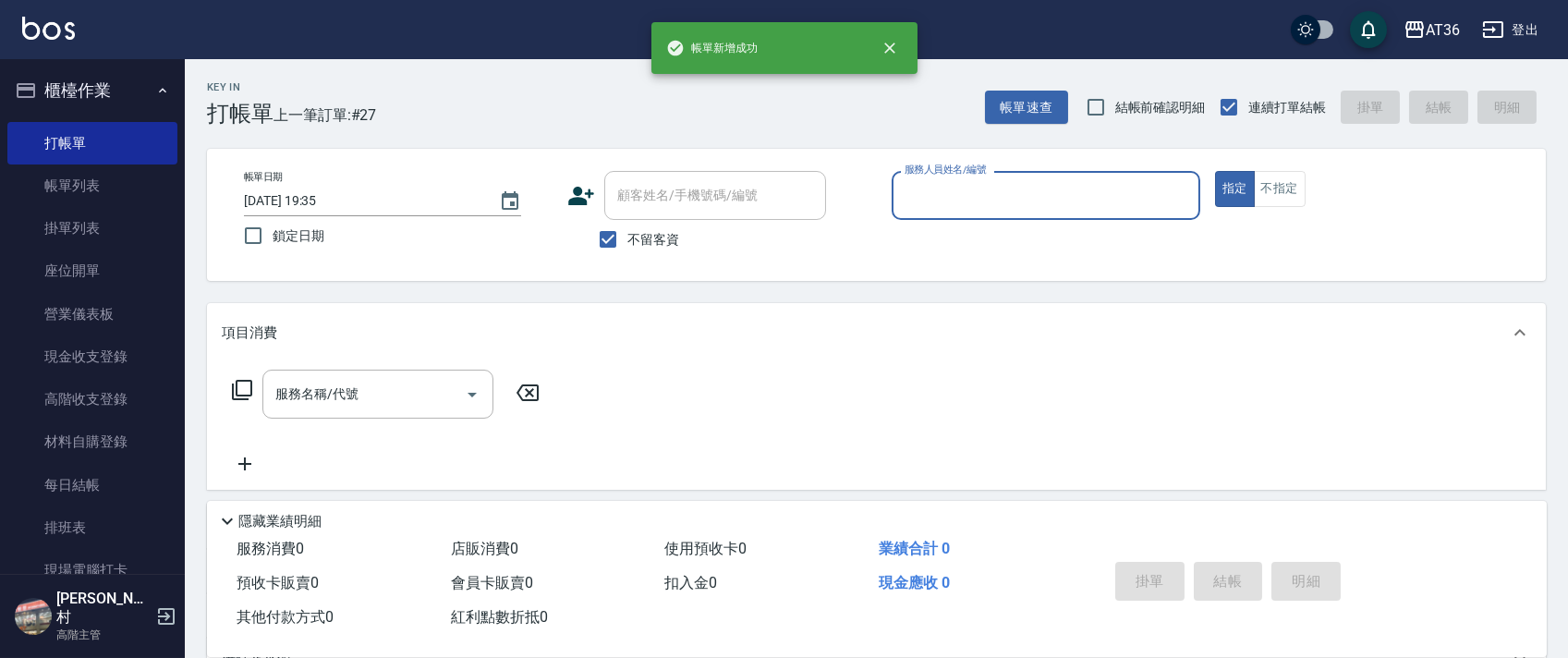
drag, startPoint x: 924, startPoint y: 184, endPoint x: 956, endPoint y: 215, distance: 44.6
click at [925, 193] on input "服務人員姓名/編號" at bounding box center [1046, 196] width 291 height 32
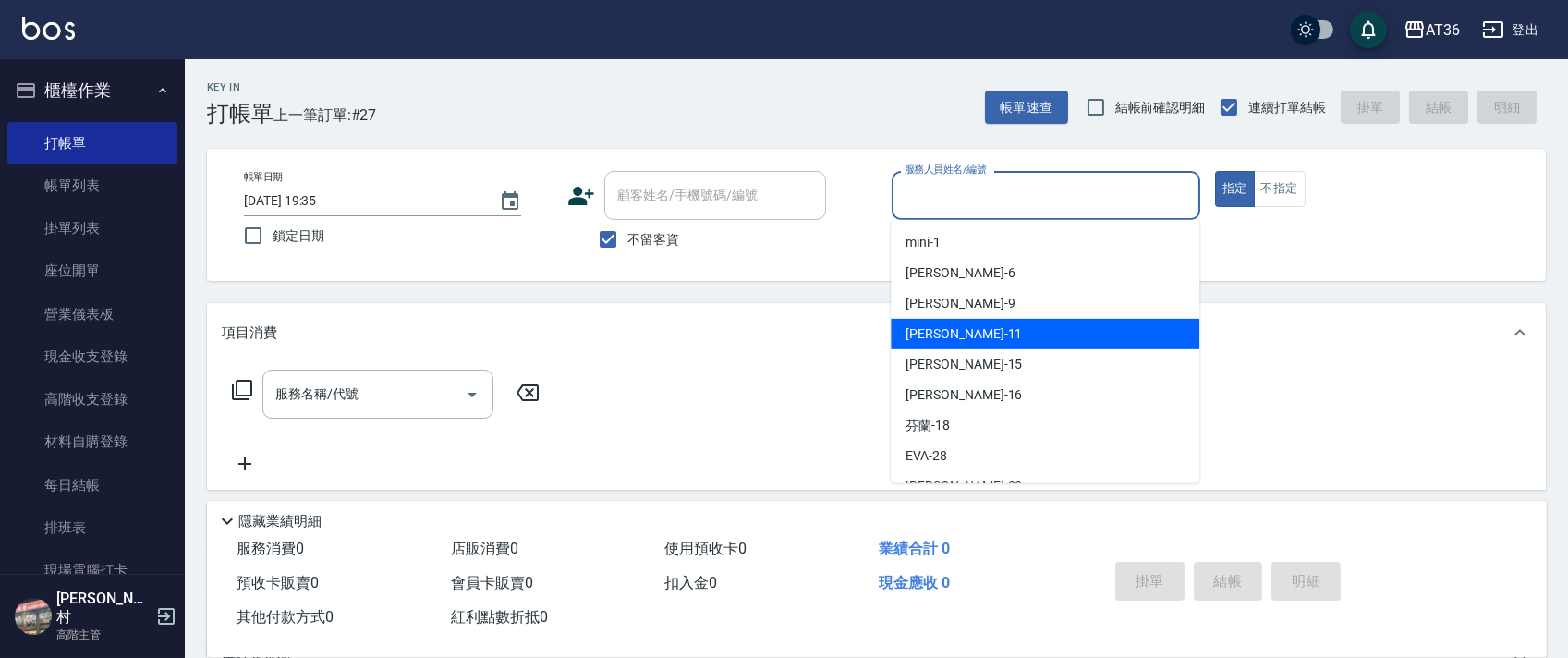
click at [971, 334] on div "[PERSON_NAME] -11" at bounding box center [1044, 333] width 308 height 31
type input "[PERSON_NAME]-11"
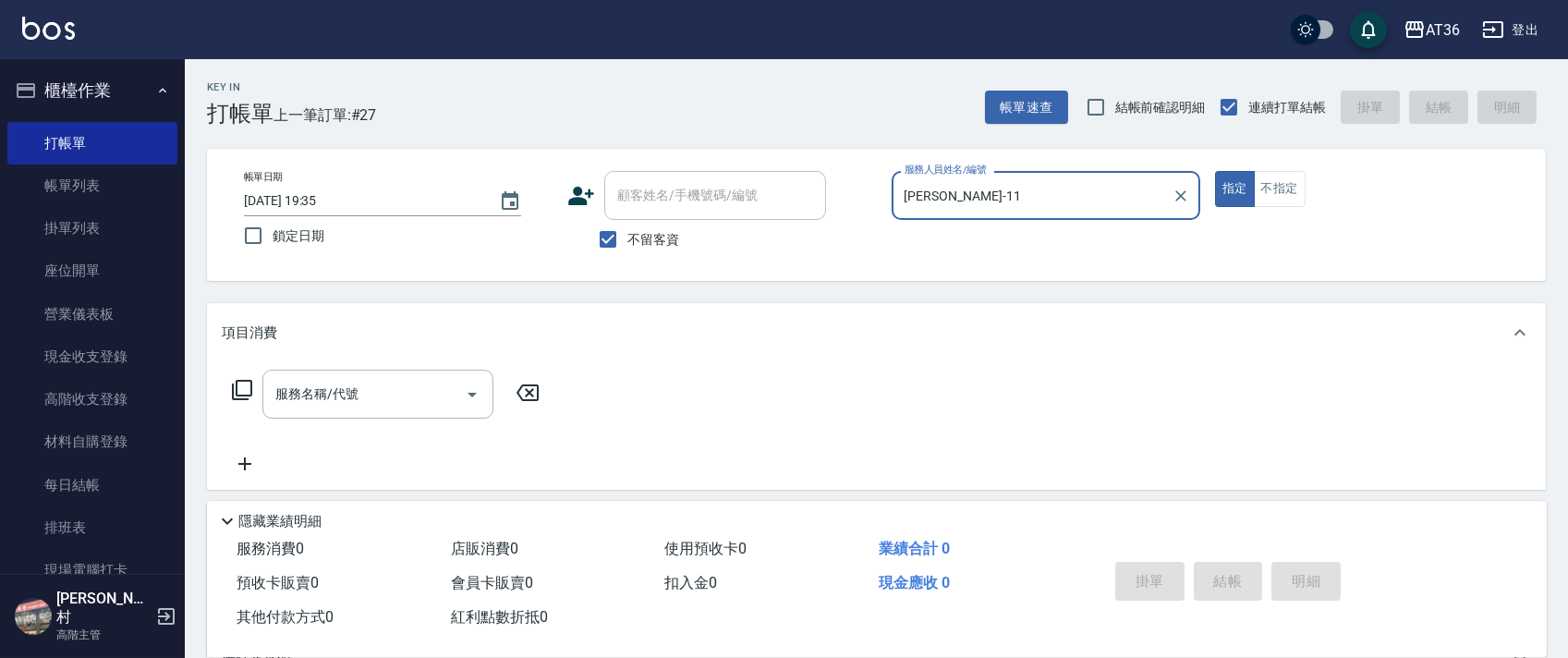
click at [242, 387] on icon at bounding box center [242, 389] width 22 height 22
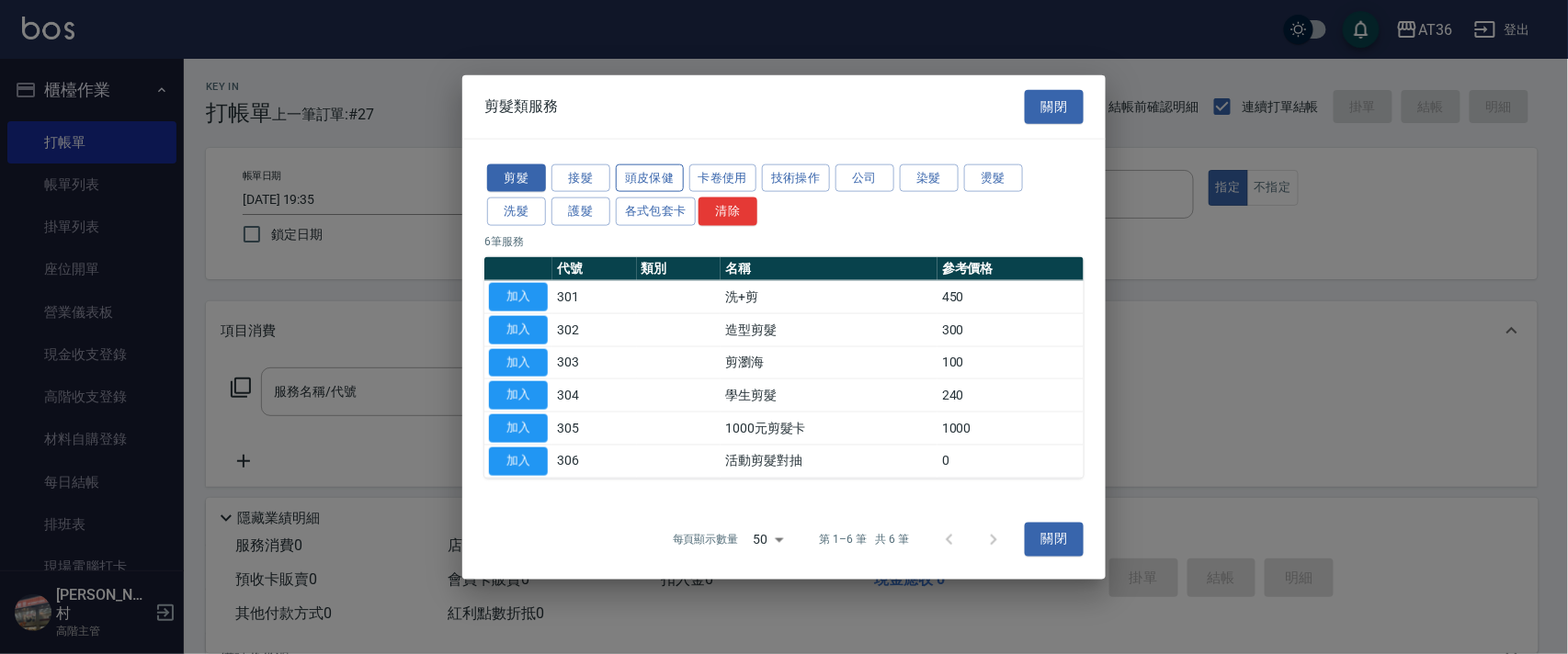
click at [651, 179] on button "頭皮保健" at bounding box center [649, 178] width 68 height 29
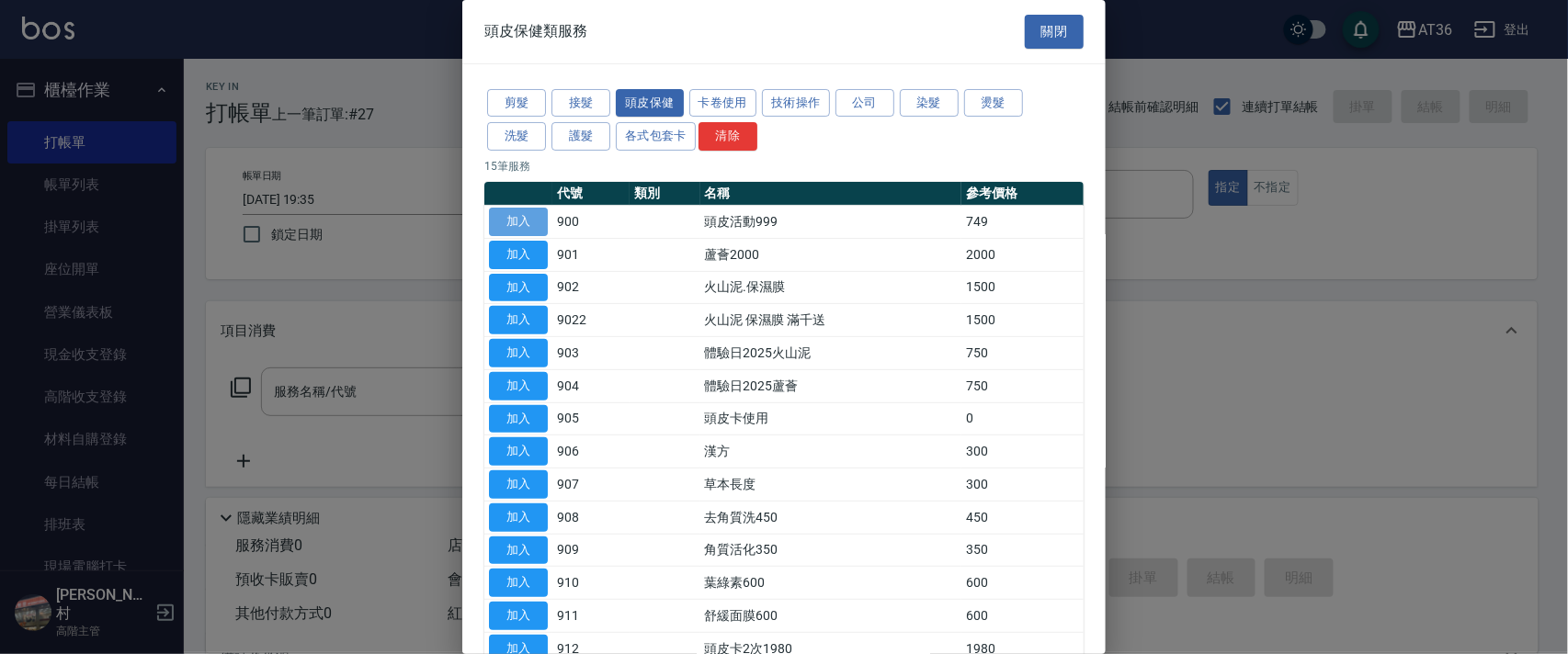
click at [527, 214] on button "加入" at bounding box center [517, 221] width 59 height 29
type input "頭皮活動999(900)"
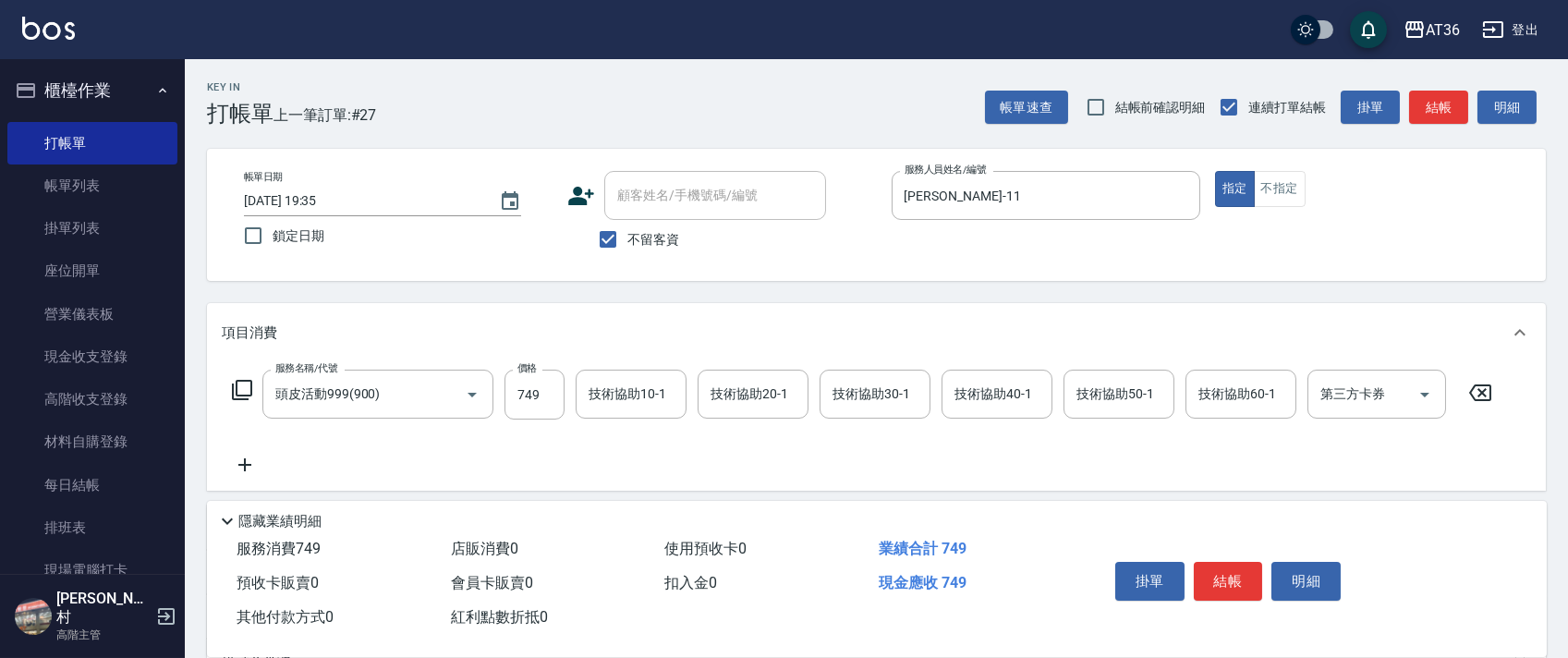
click at [240, 385] on icon at bounding box center [242, 389] width 22 height 22
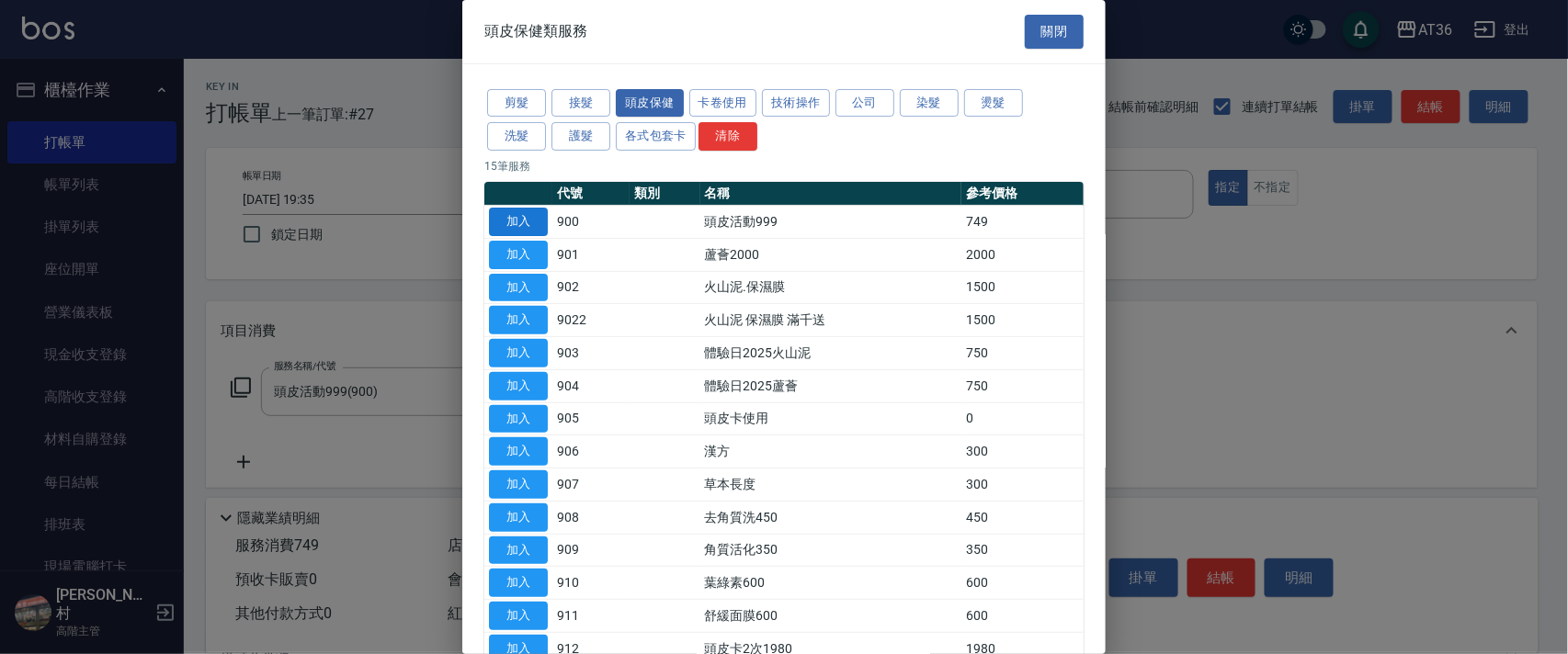
click at [518, 219] on button "加入" at bounding box center [517, 221] width 59 height 29
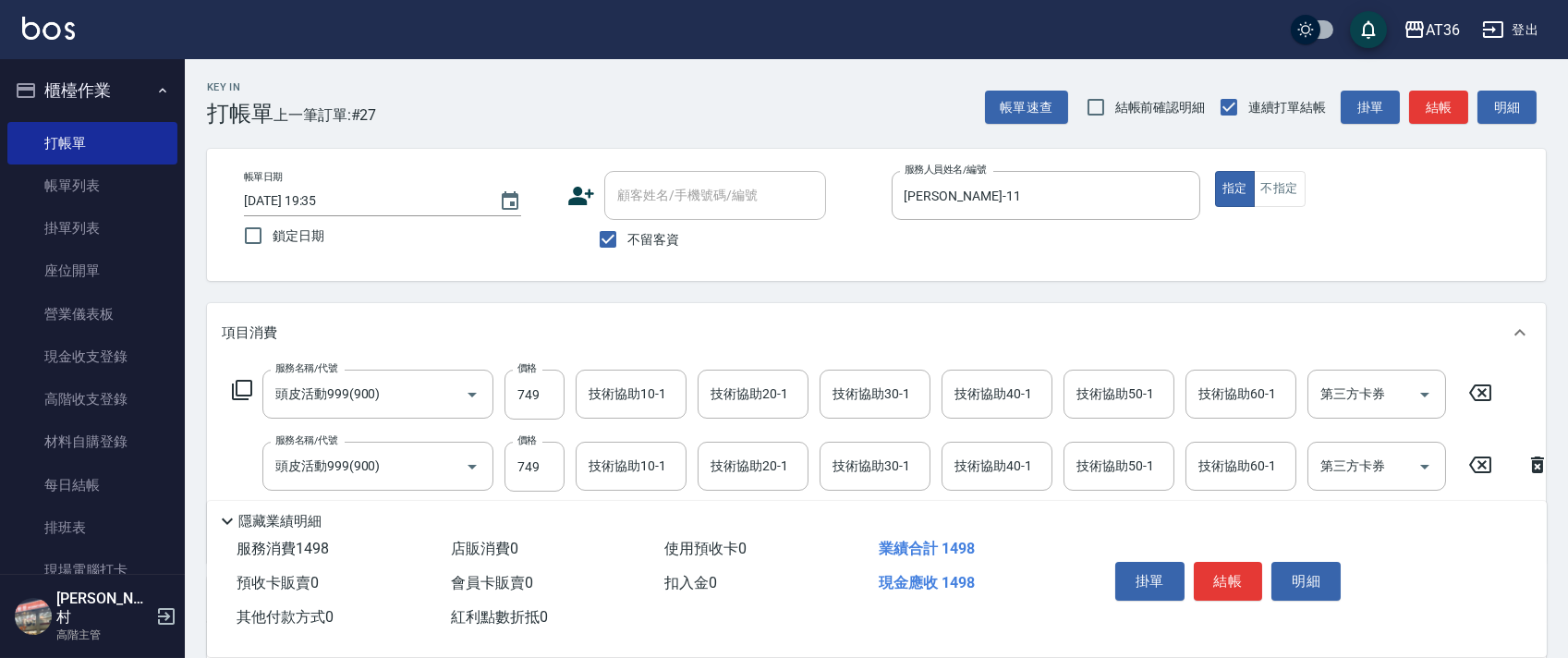
click at [240, 385] on icon at bounding box center [242, 389] width 22 height 22
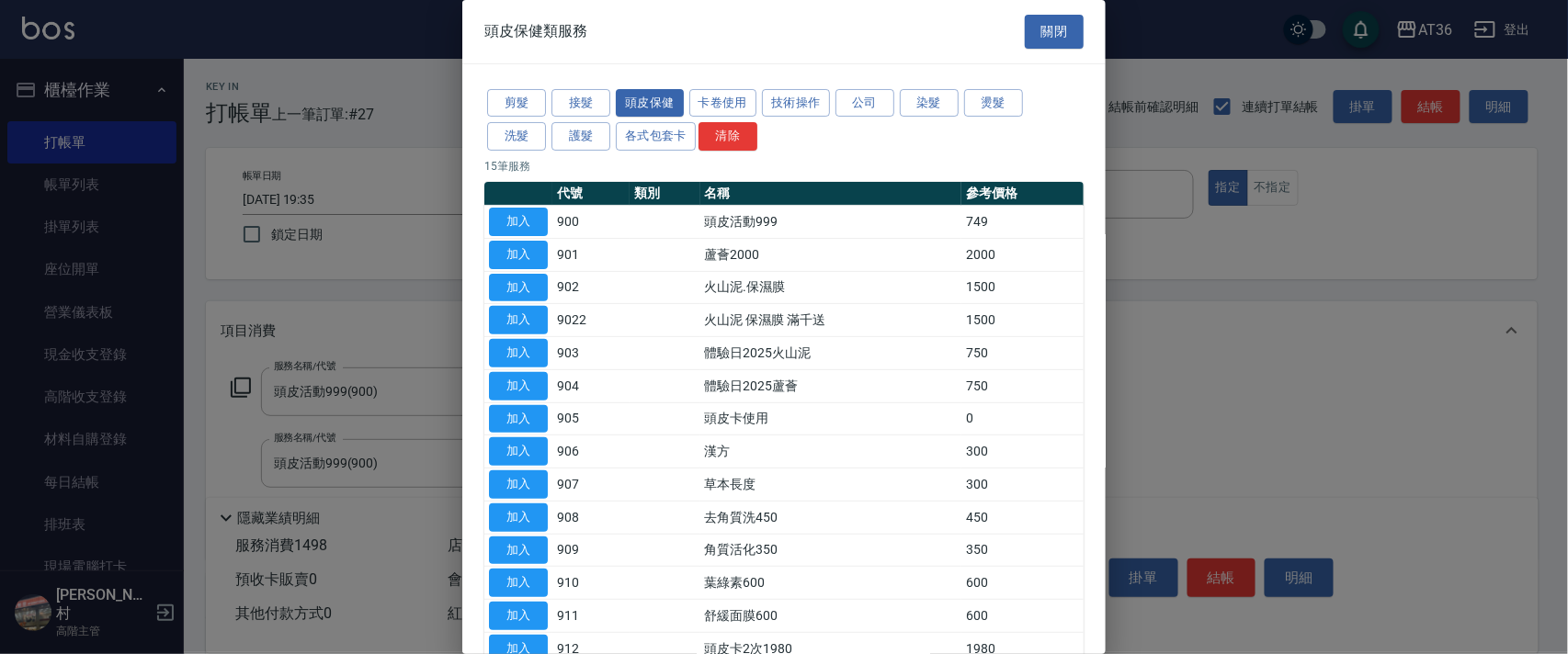
drag, startPoint x: 588, startPoint y: 137, endPoint x: 597, endPoint y: 259, distance: 122.3
click at [589, 138] on button "護髮" at bounding box center [580, 136] width 59 height 29
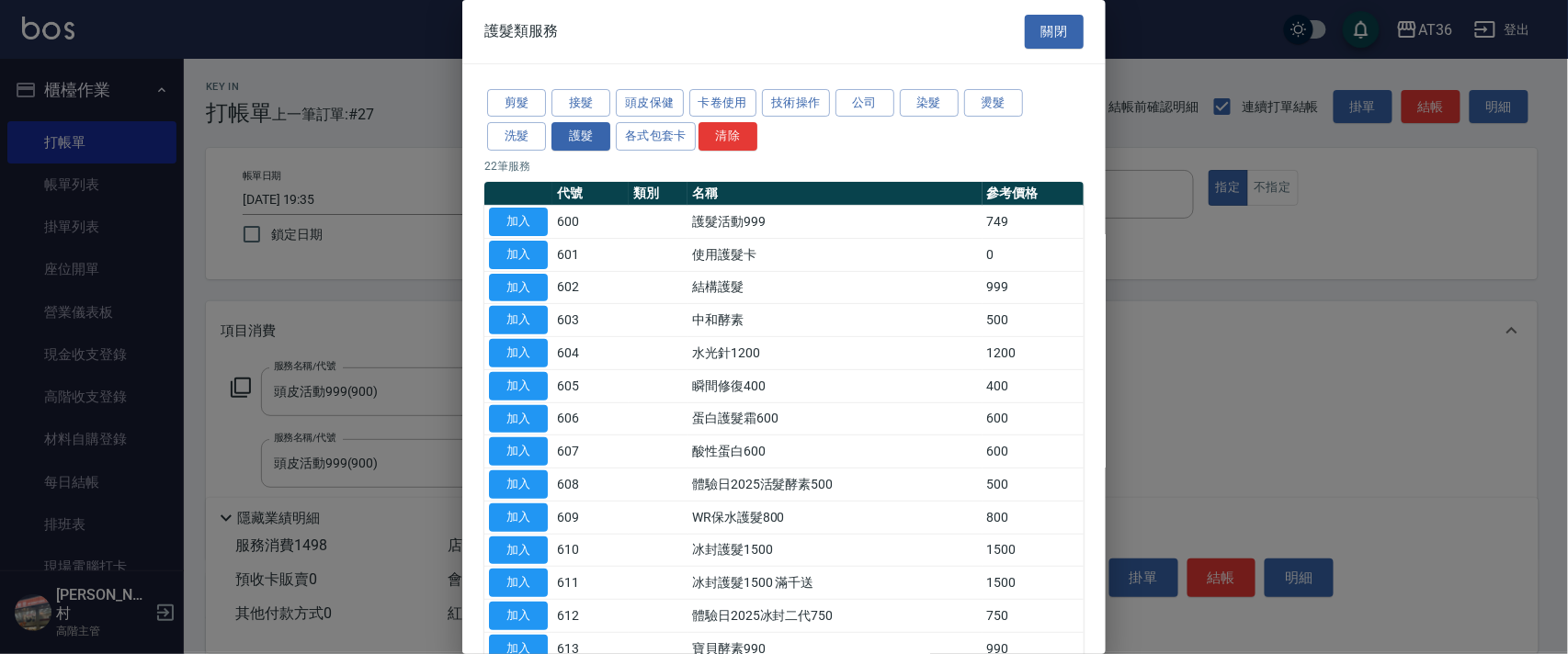
drag, startPoint x: 534, startPoint y: 217, endPoint x: 701, endPoint y: 301, distance: 186.9
click at [533, 217] on button "加入" at bounding box center [517, 221] width 59 height 29
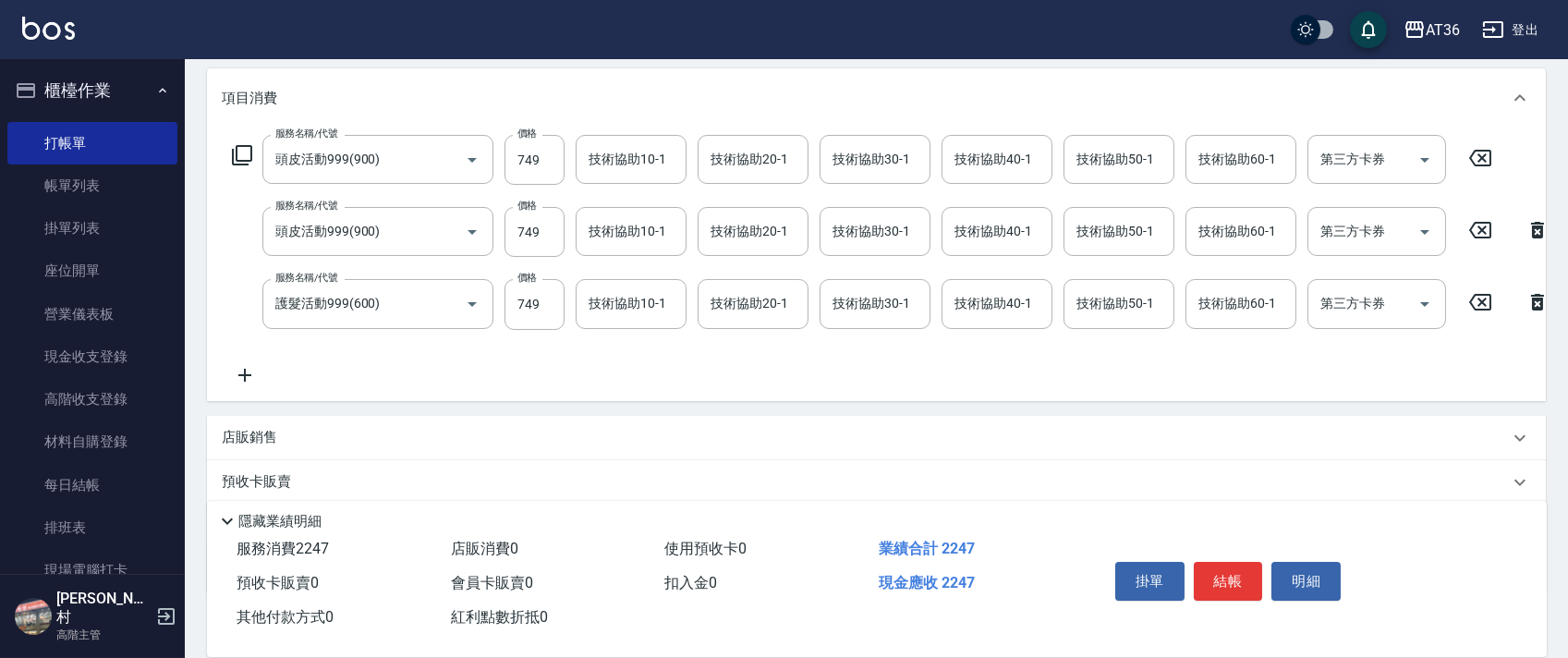
scroll to position [246, 0]
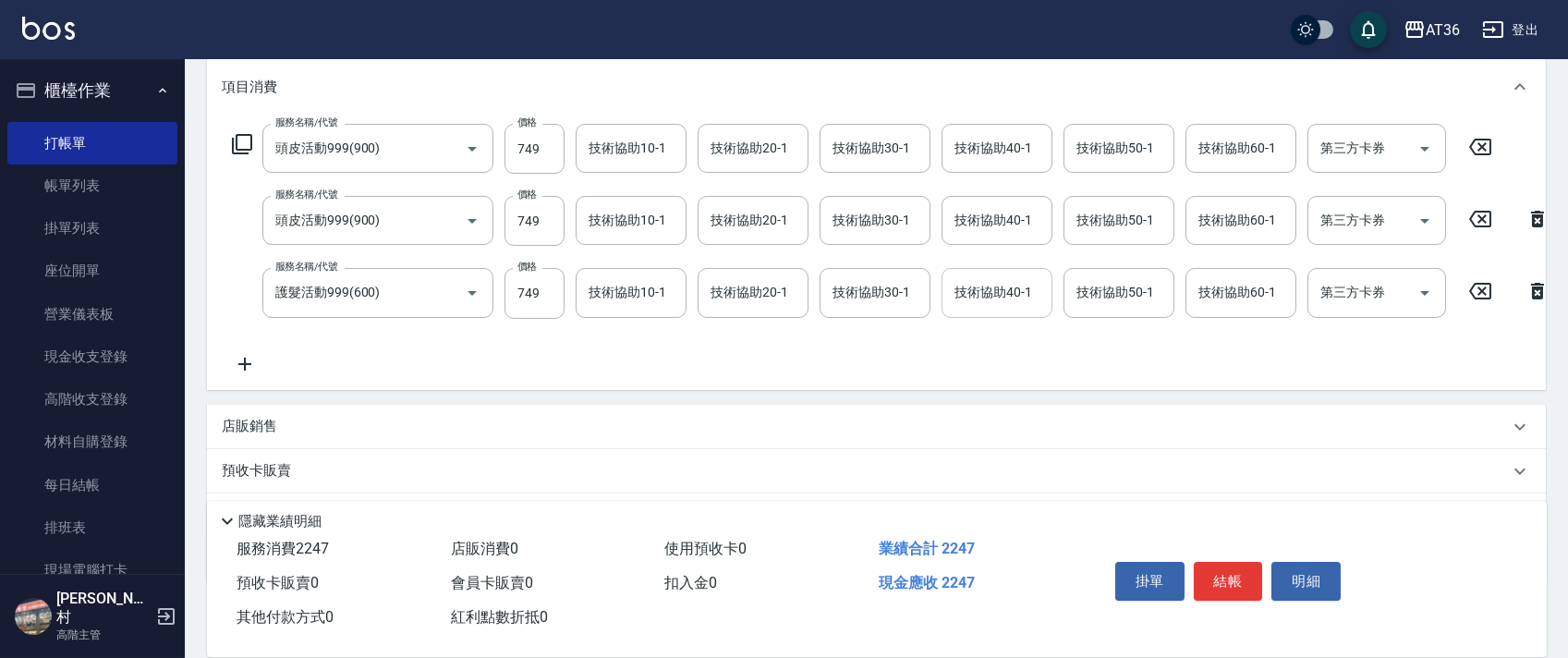
click at [970, 298] on div "技術協助40-1 技術協助40-1" at bounding box center [996, 292] width 111 height 49
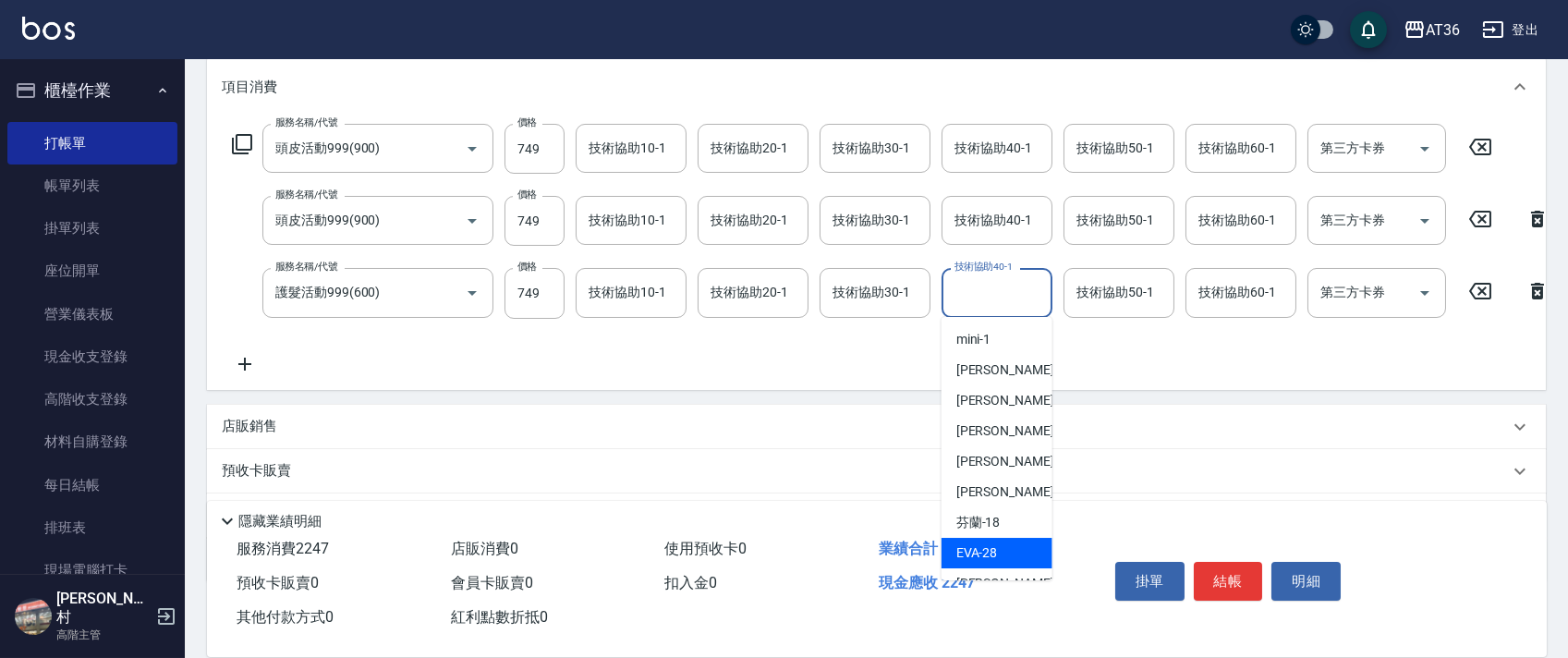
drag, startPoint x: 981, startPoint y: 554, endPoint x: 943, endPoint y: 421, distance: 138.3
click at [981, 552] on span "[PERSON_NAME] -28" at bounding box center [977, 552] width 42 height 19
type input "[PERSON_NAME]-28"
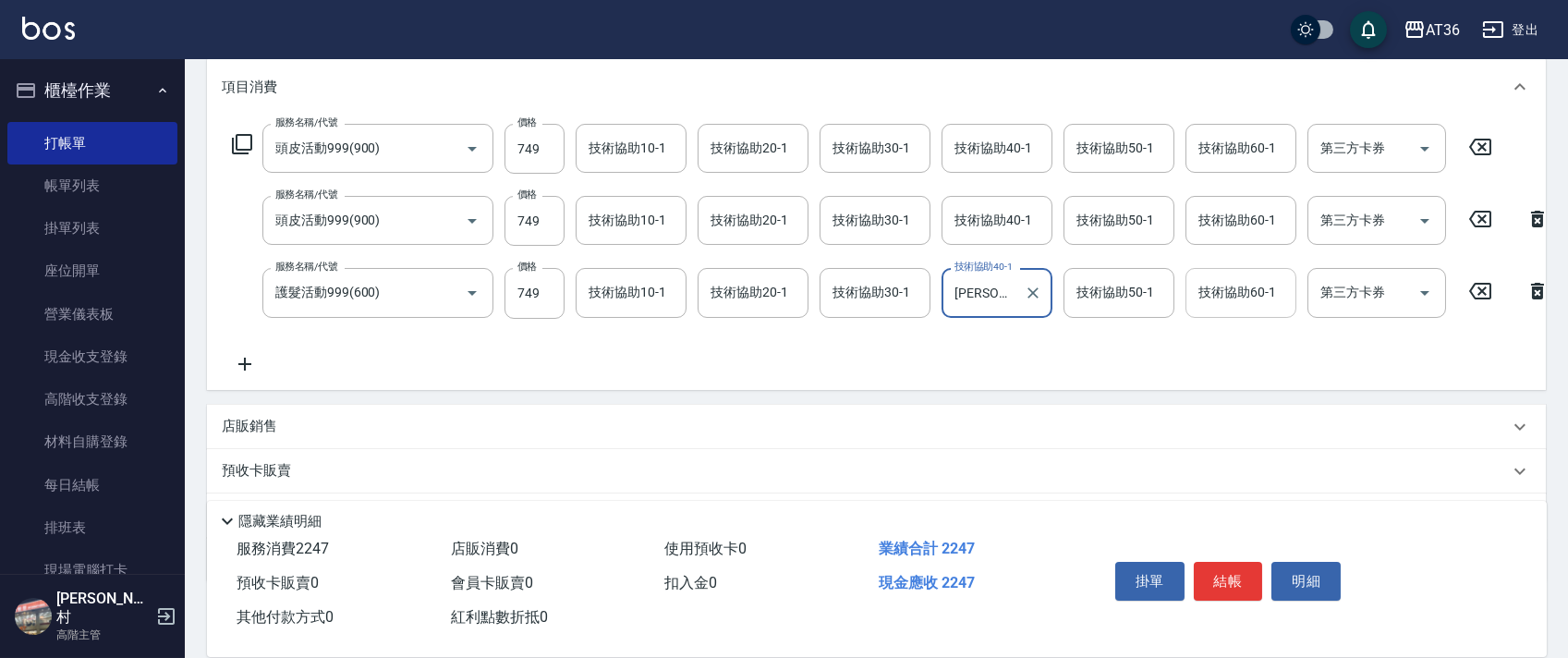
drag, startPoint x: 1227, startPoint y: 296, endPoint x: 1235, endPoint y: 305, distance: 12.0
click at [1225, 296] on div "技術協助60-1 技術協助60-1" at bounding box center [1241, 292] width 111 height 49
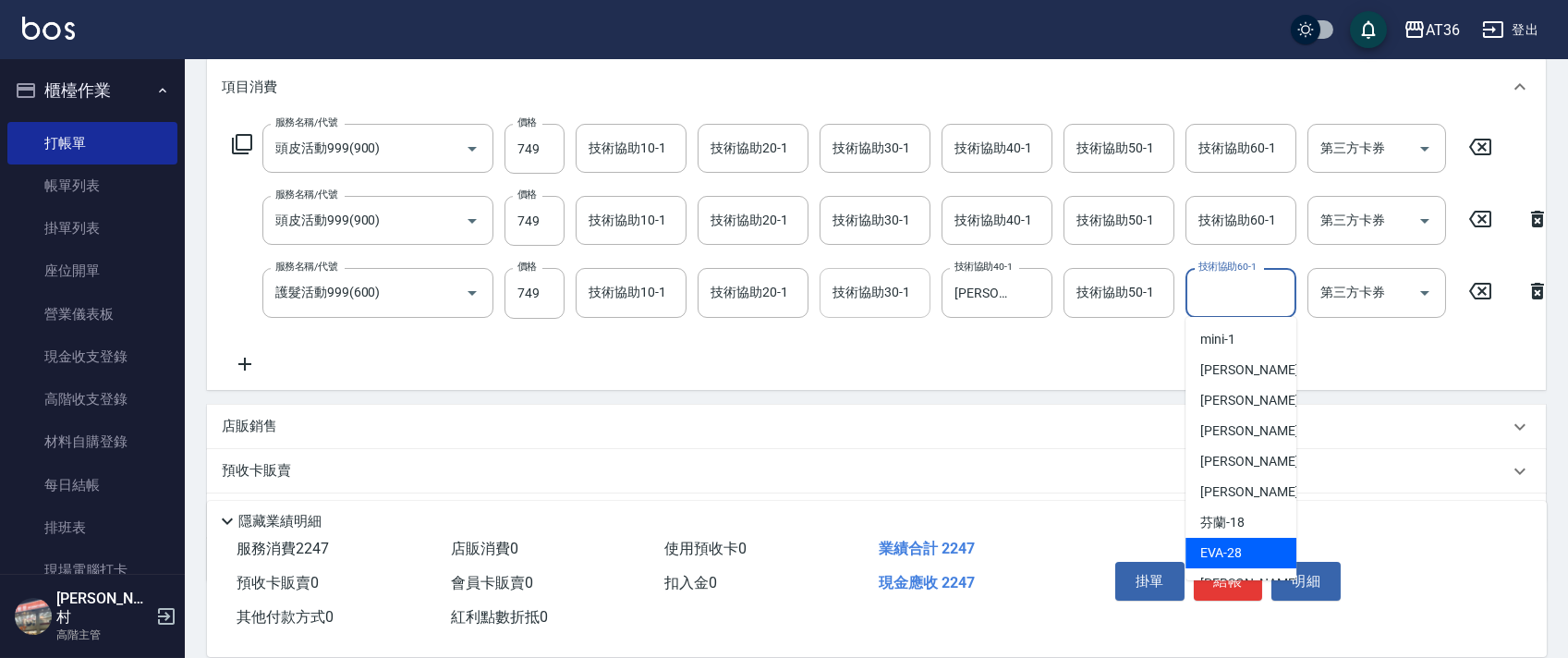
drag, startPoint x: 1238, startPoint y: 546, endPoint x: 875, endPoint y: 315, distance: 430.3
click at [1237, 540] on div "[PERSON_NAME] -28" at bounding box center [1241, 553] width 111 height 31
type input "[PERSON_NAME]-28"
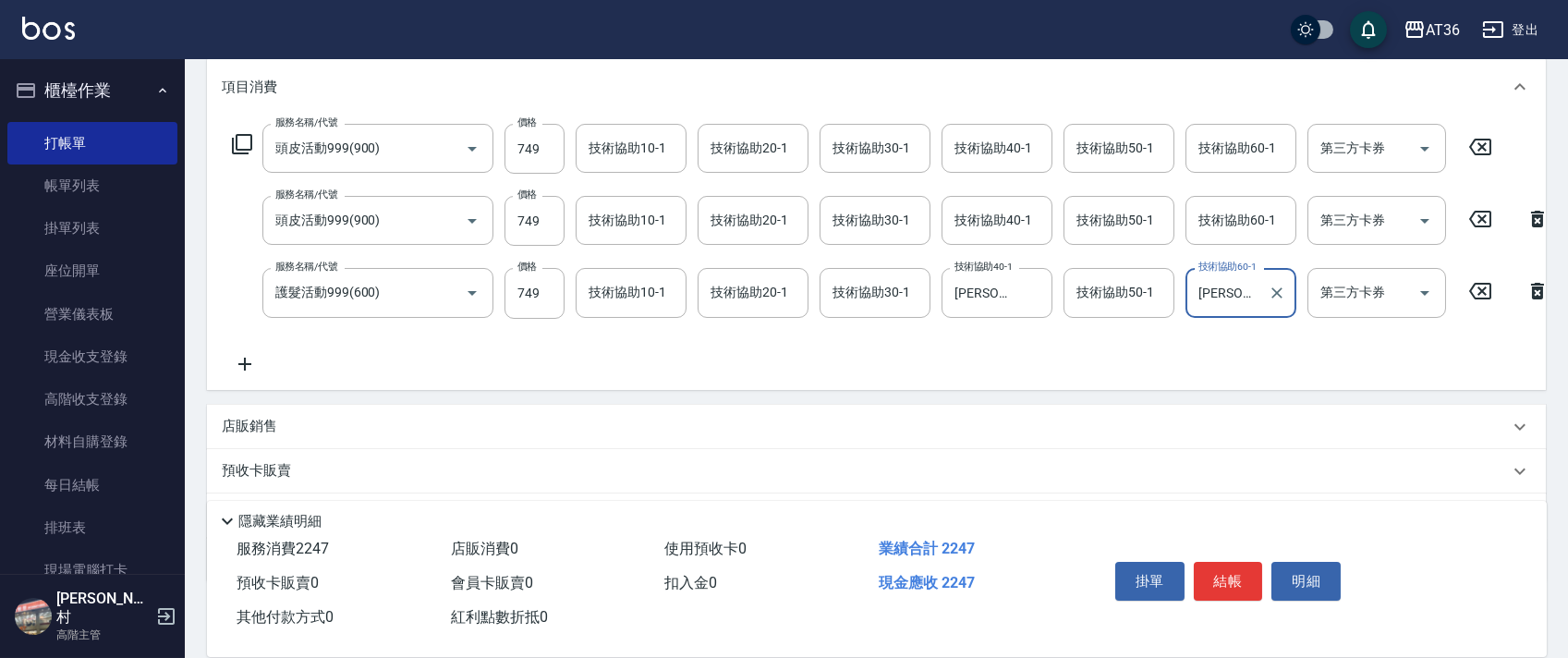
click at [867, 295] on div "技術協助30-1 技術協助30-1" at bounding box center [874, 292] width 111 height 49
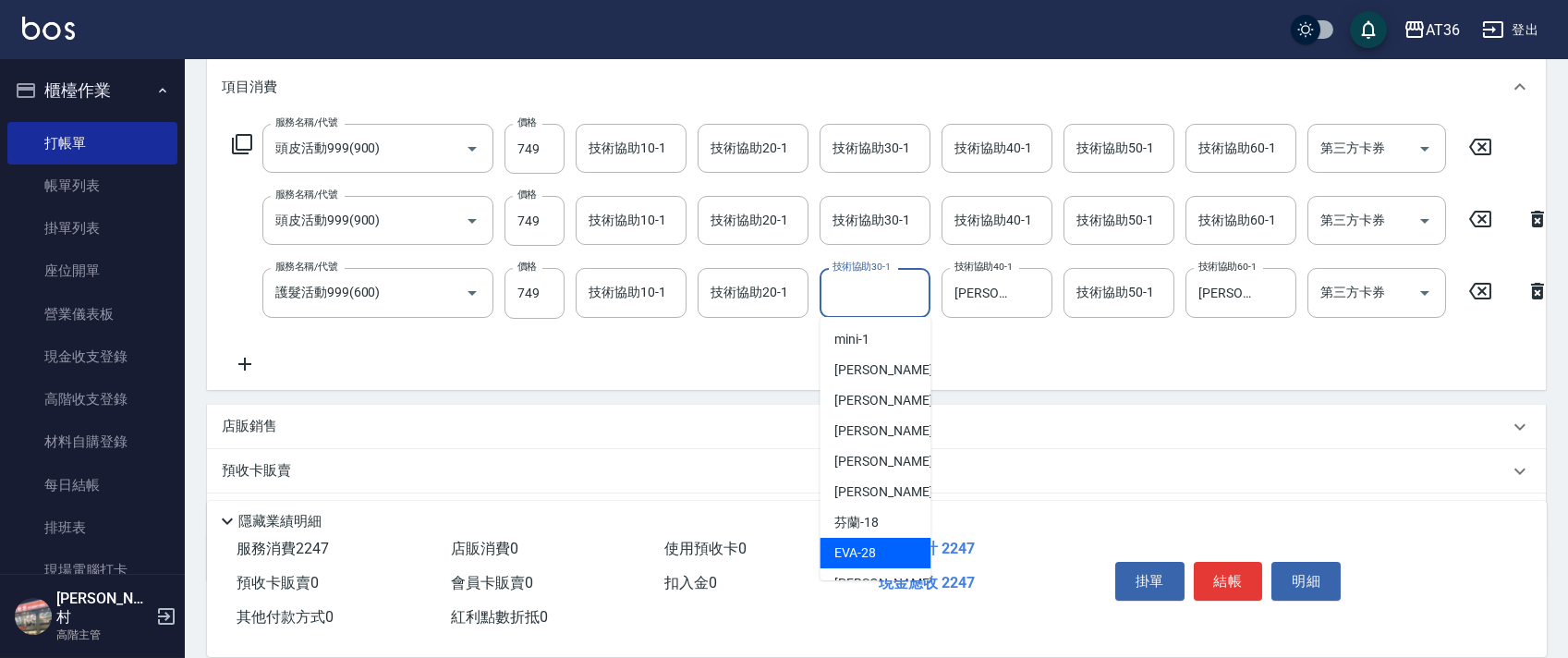
drag, startPoint x: 887, startPoint y: 546, endPoint x: 891, endPoint y: 500, distance: 46.2
click at [887, 533] on ul "mini -1 [PERSON_NAME] -6 [PERSON_NAME] -9 [PERSON_NAME] -11 [PERSON_NAME] -15 […" at bounding box center [874, 448] width 111 height 264
click at [848, 555] on span "[PERSON_NAME] -28" at bounding box center [855, 552] width 42 height 19
type input "[PERSON_NAME]-28"
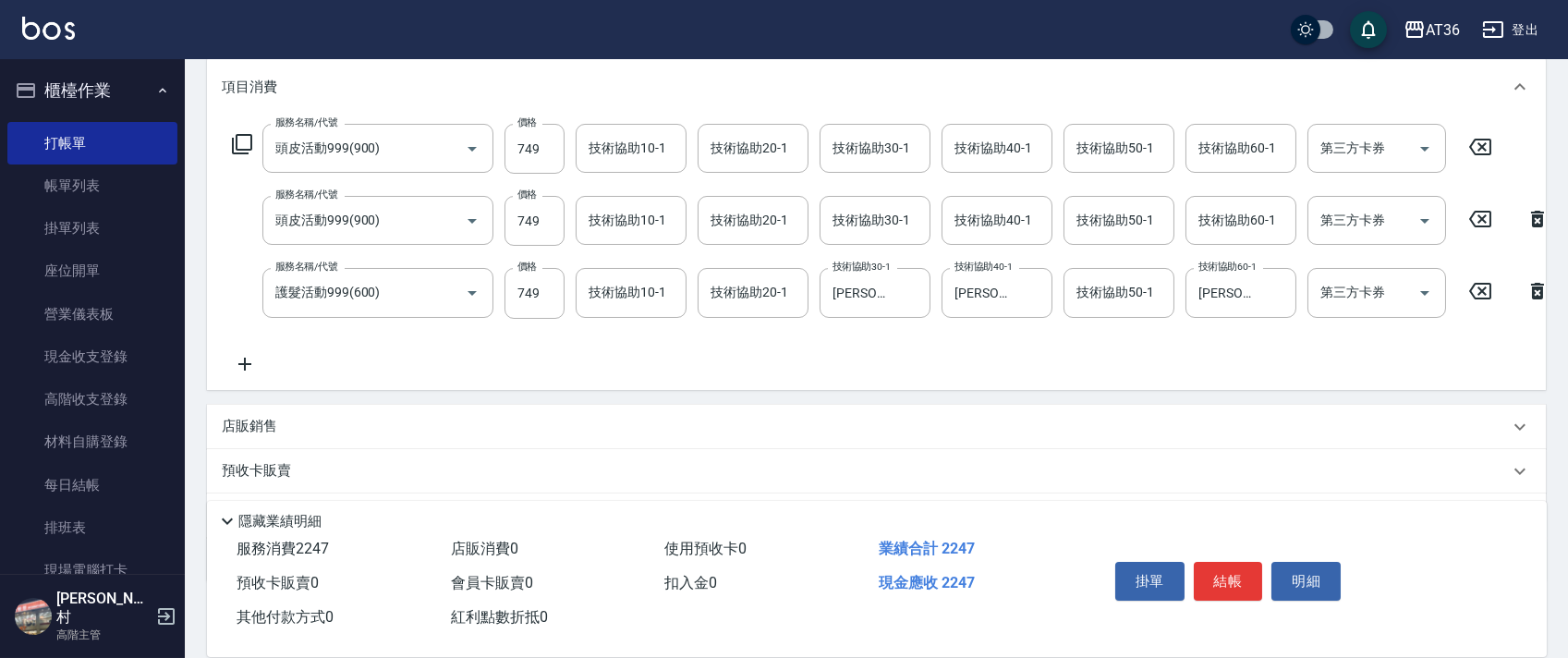
click at [235, 149] on icon at bounding box center [242, 144] width 22 height 22
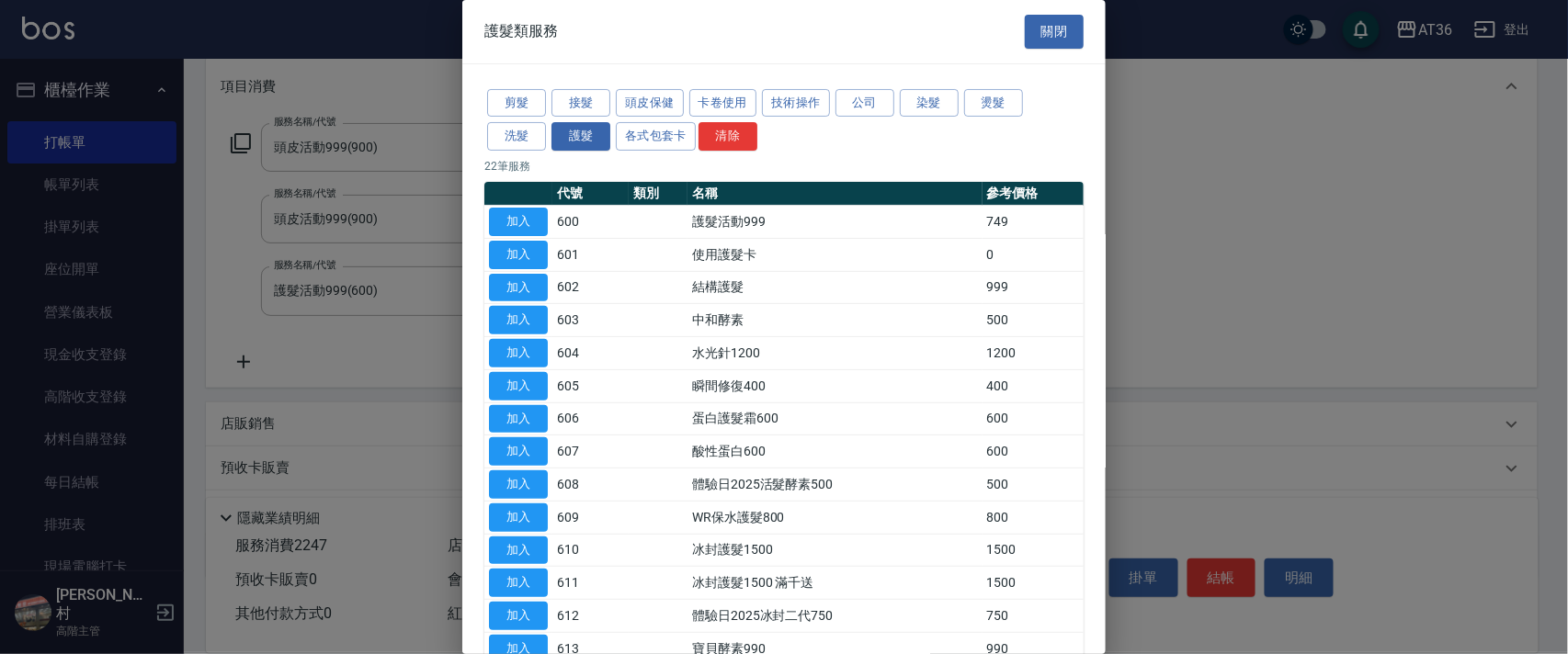
click at [500, 99] on button "剪髮" at bounding box center [516, 103] width 59 height 29
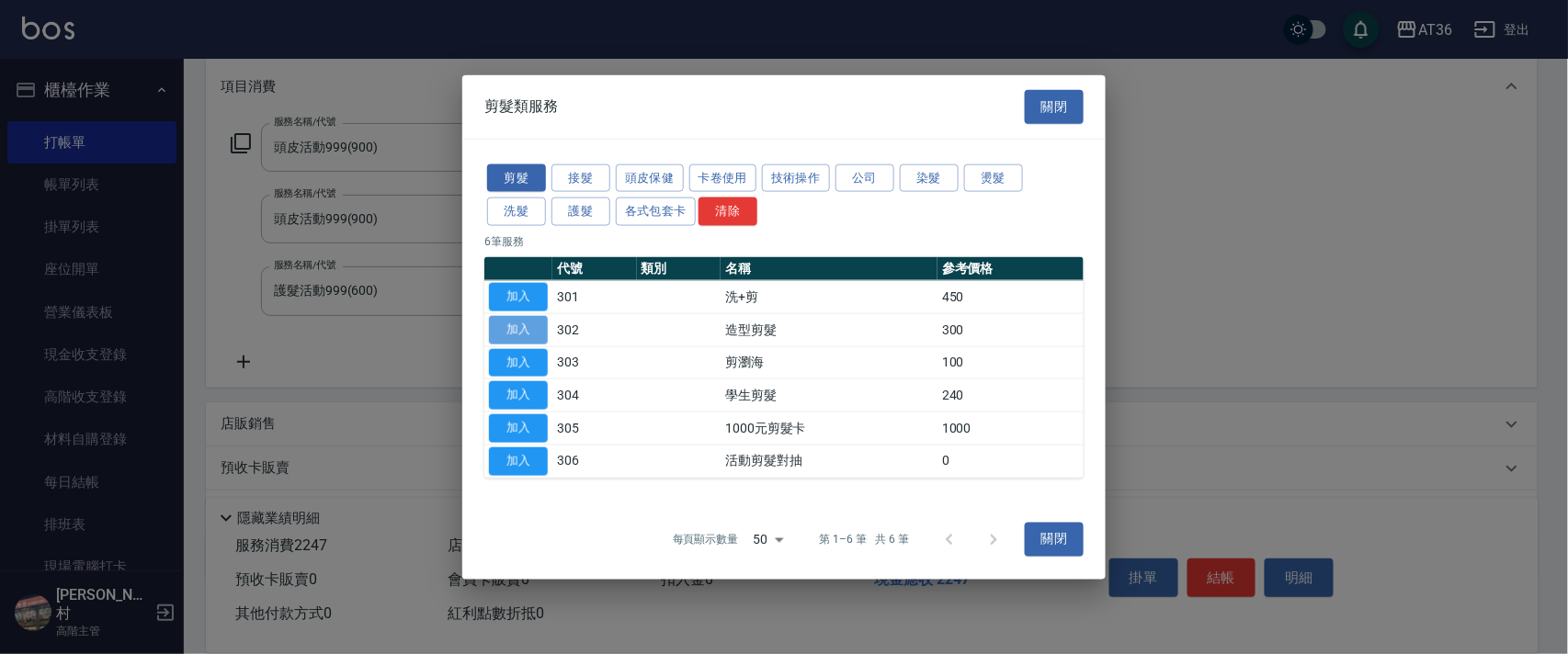
click at [523, 341] on button "加入" at bounding box center [517, 328] width 59 height 29
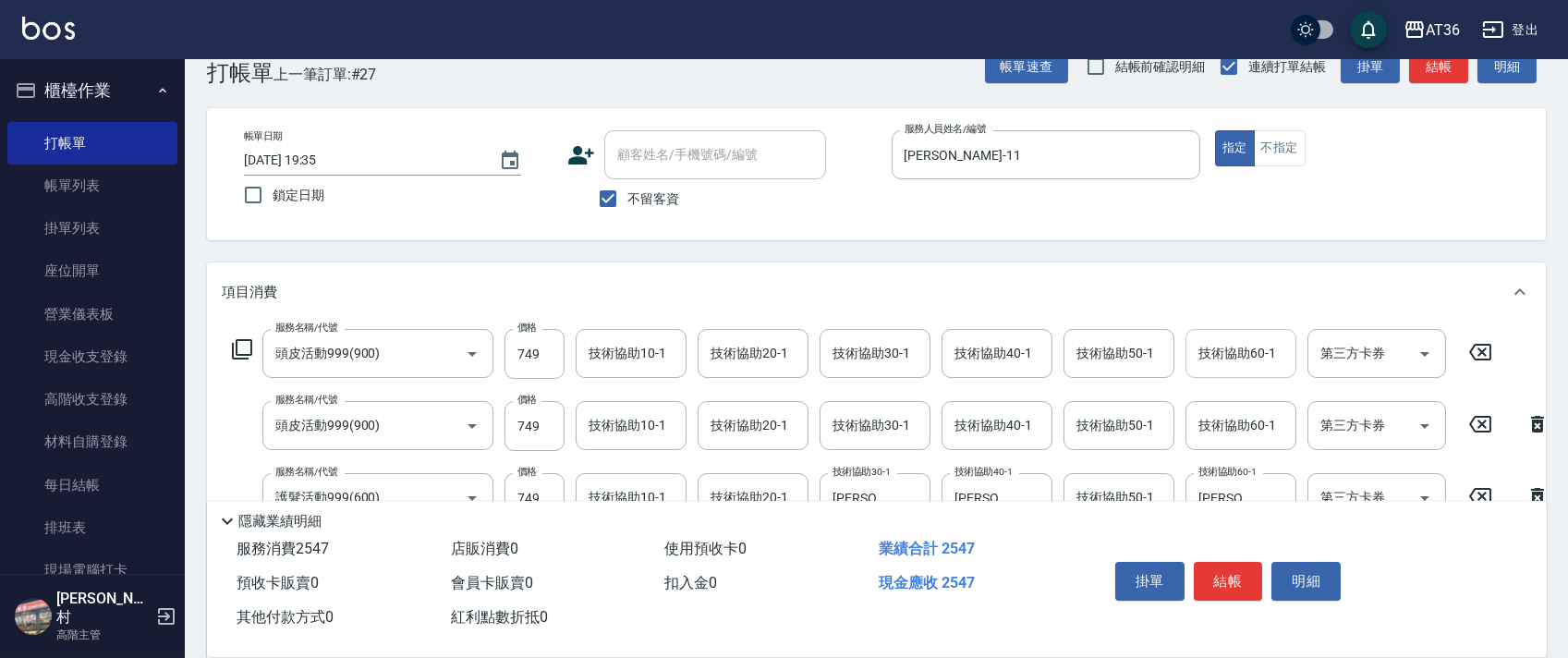
scroll to position [0, 0]
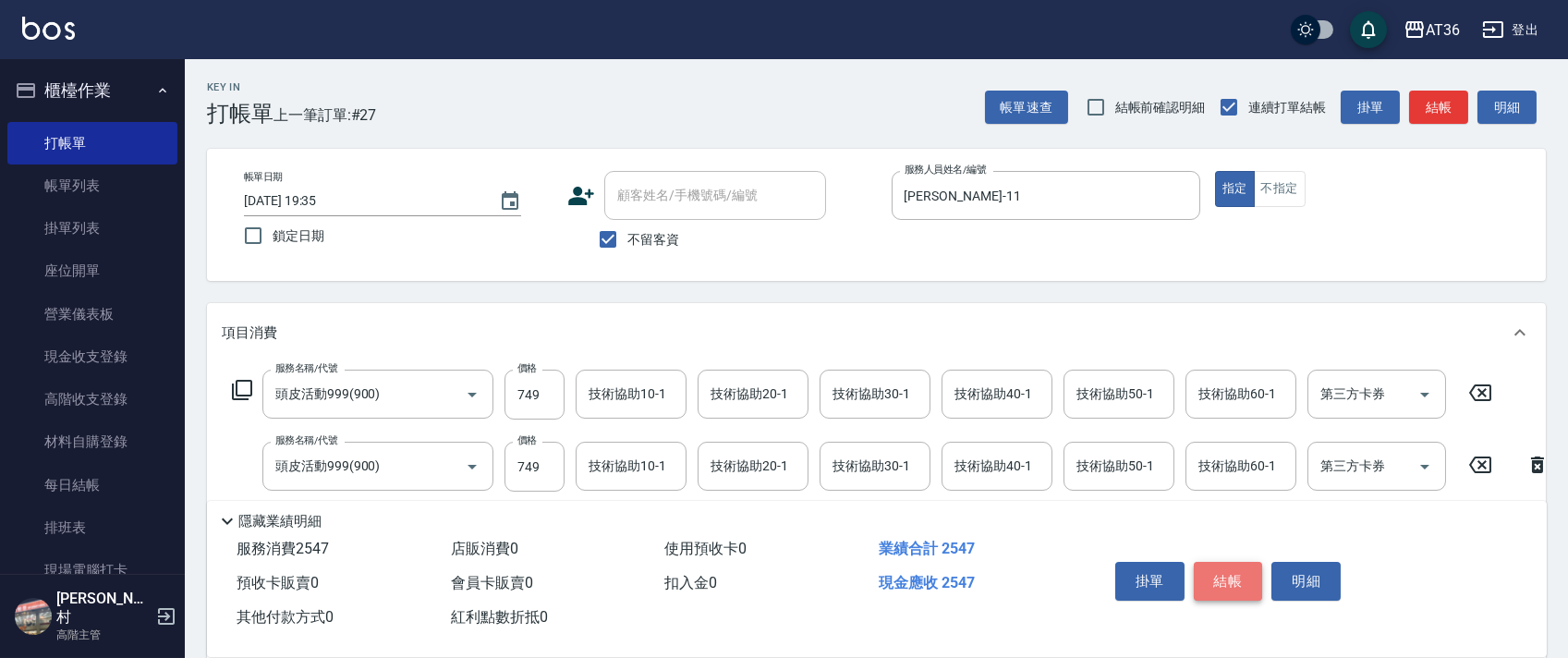
click at [1212, 577] on button "結帳" at bounding box center [1228, 581] width 69 height 39
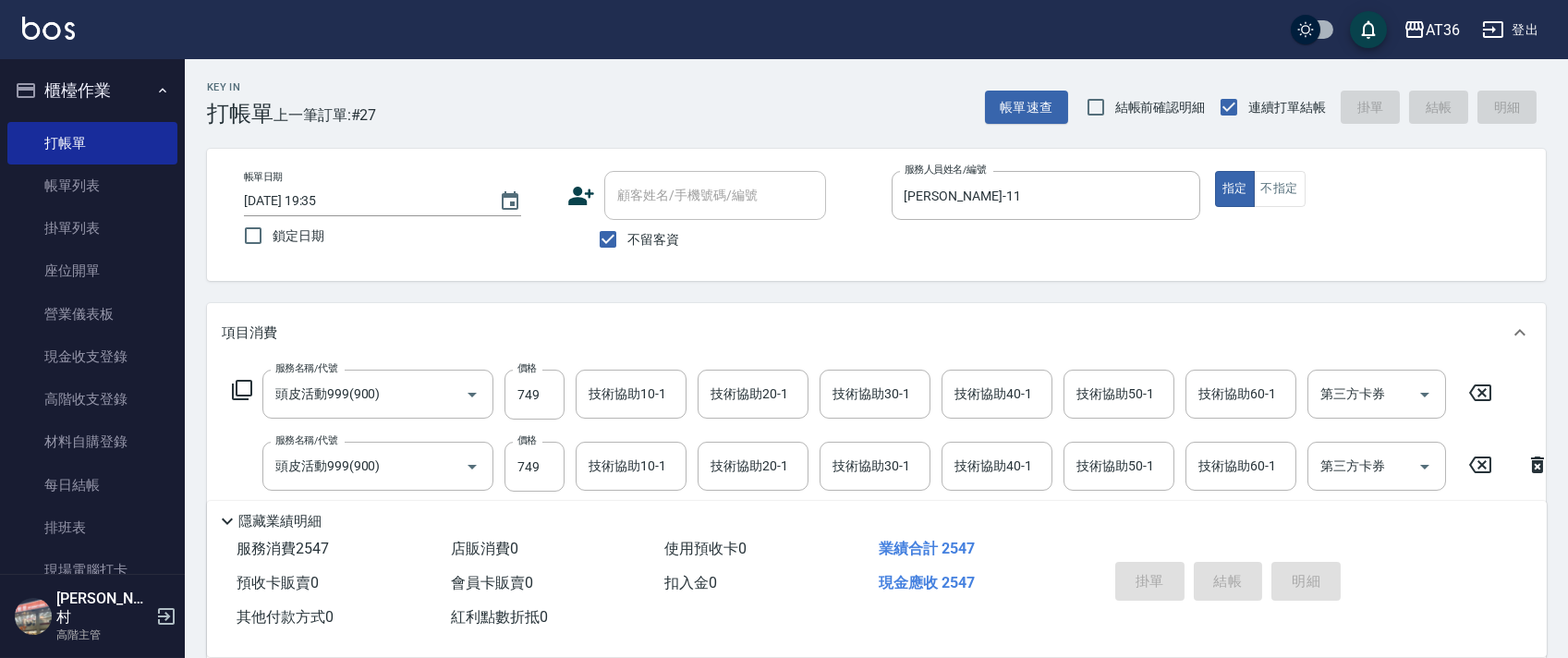
type input "[DATE] 19:36"
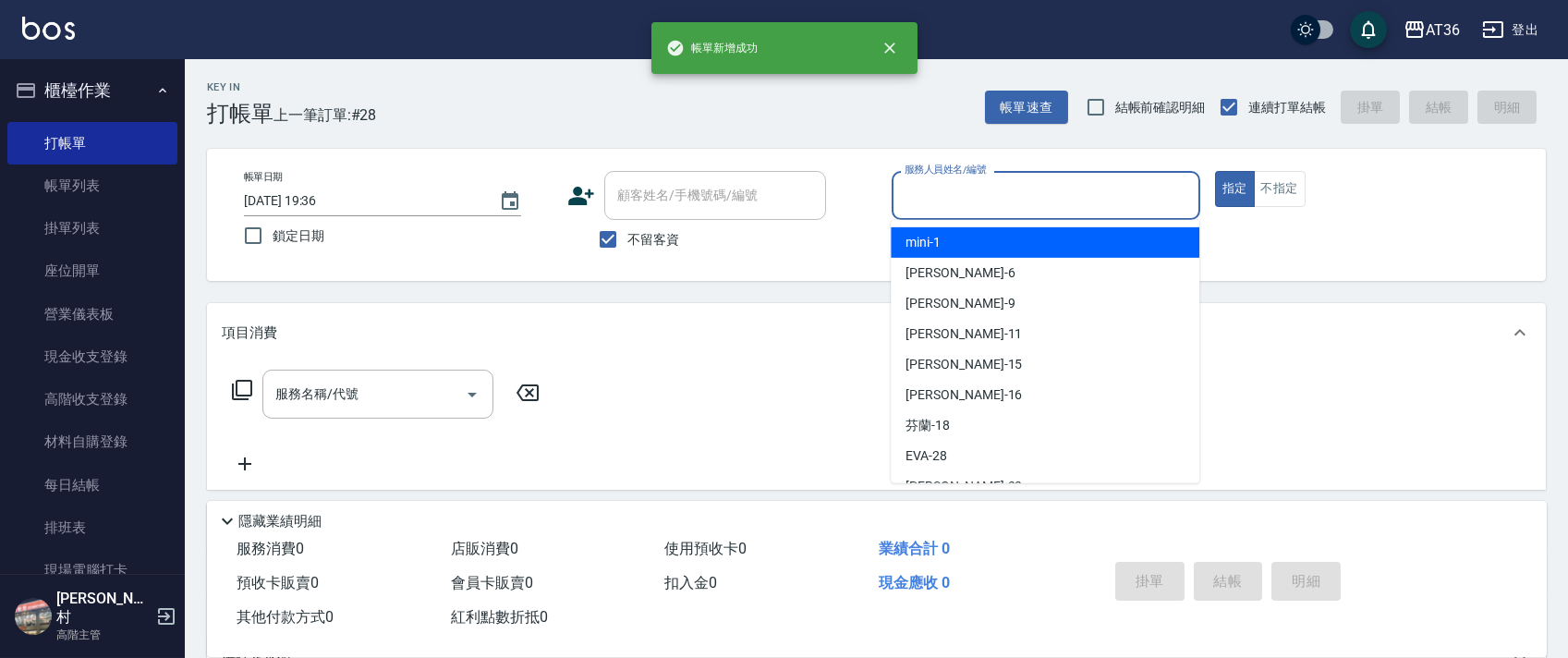
drag, startPoint x: 916, startPoint y: 191, endPoint x: 977, endPoint y: 250, distance: 84.9
click at [916, 194] on input "服務人員姓名/編號" at bounding box center [1046, 196] width 291 height 32
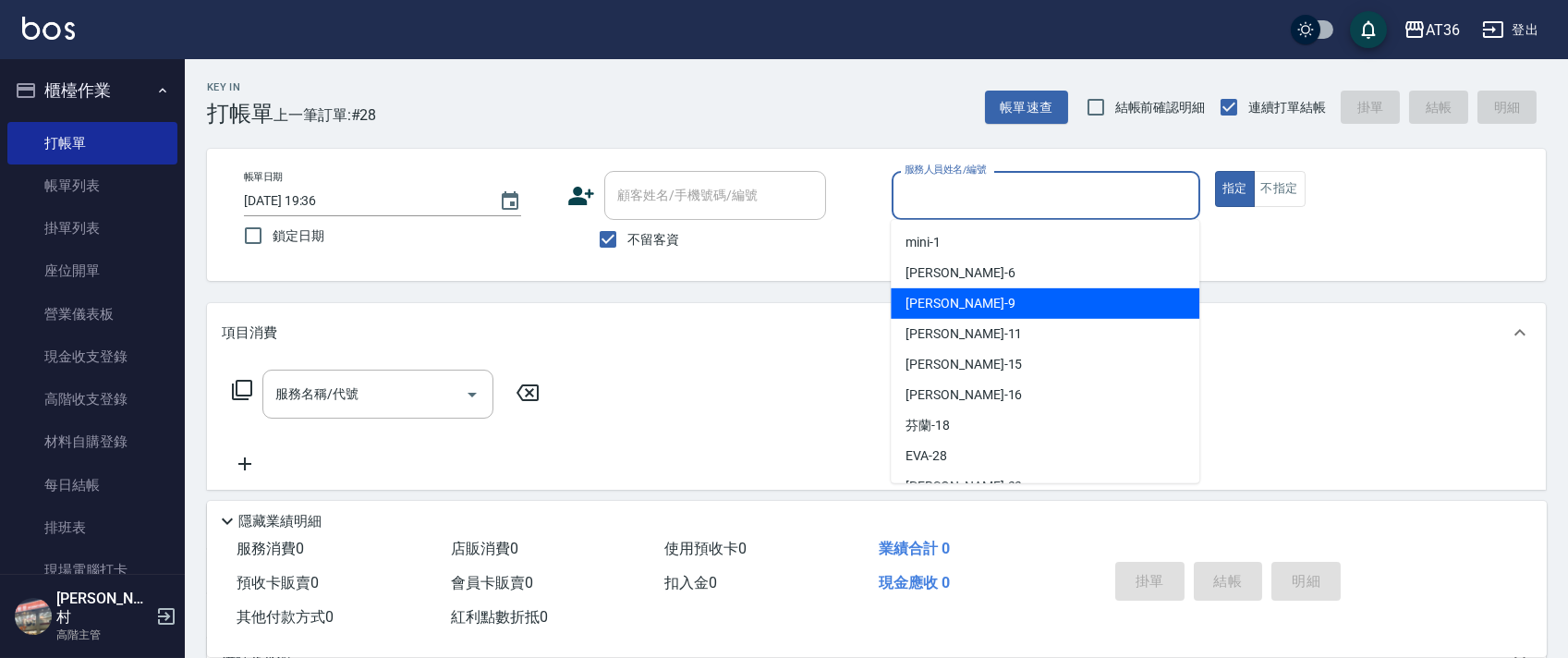
click at [951, 303] on div "美燕 -9" at bounding box center [1044, 304] width 308 height 31
type input "美燕-9"
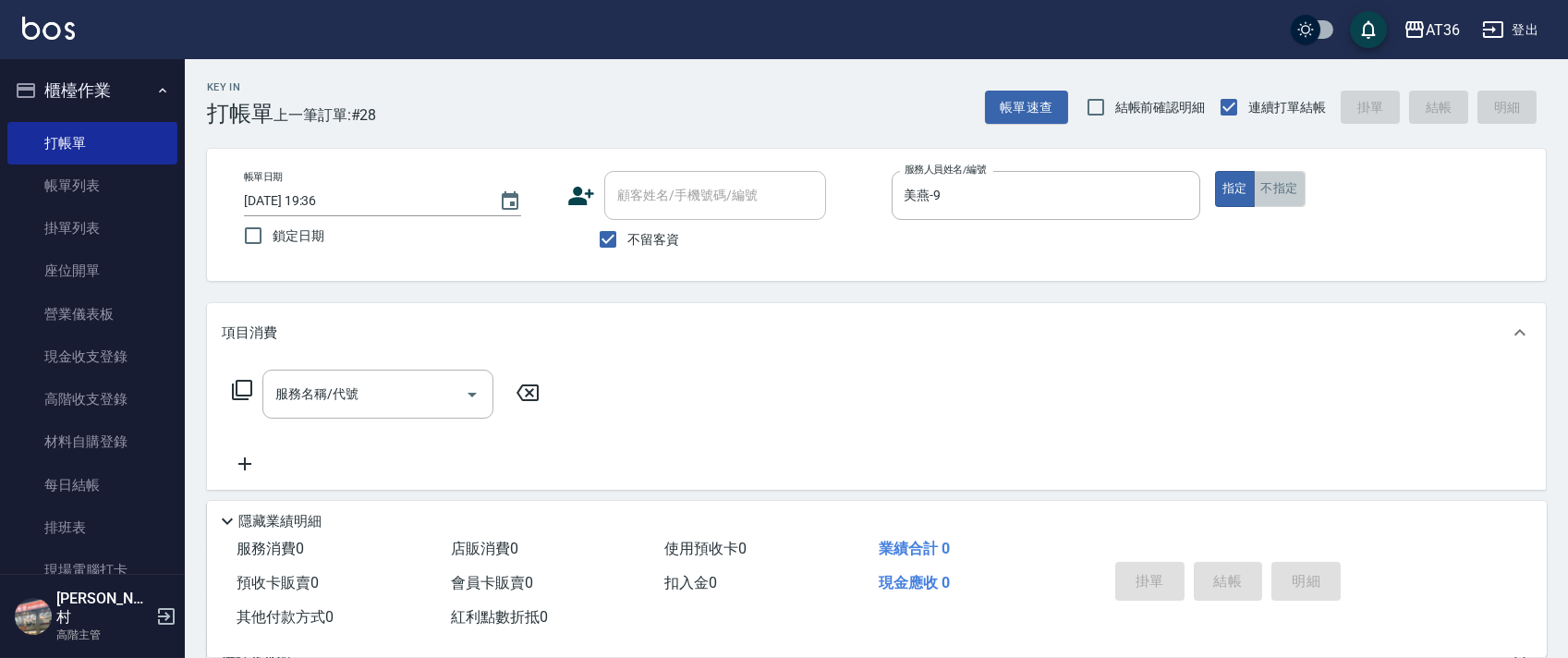
click at [1276, 190] on button "不指定" at bounding box center [1280, 189] width 52 height 36
click at [239, 391] on icon at bounding box center [242, 389] width 22 height 22
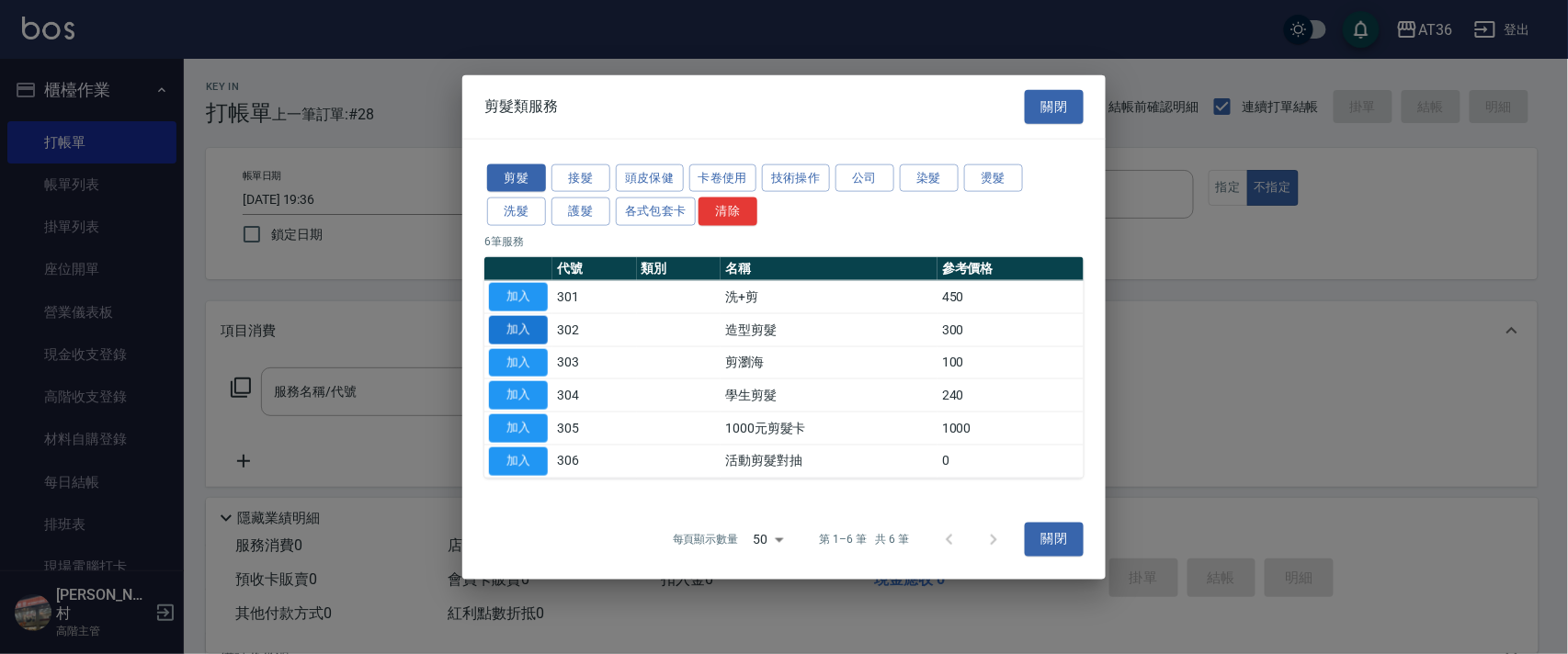
click at [508, 325] on button "加入" at bounding box center [517, 328] width 59 height 29
type input "造型剪髮(302)"
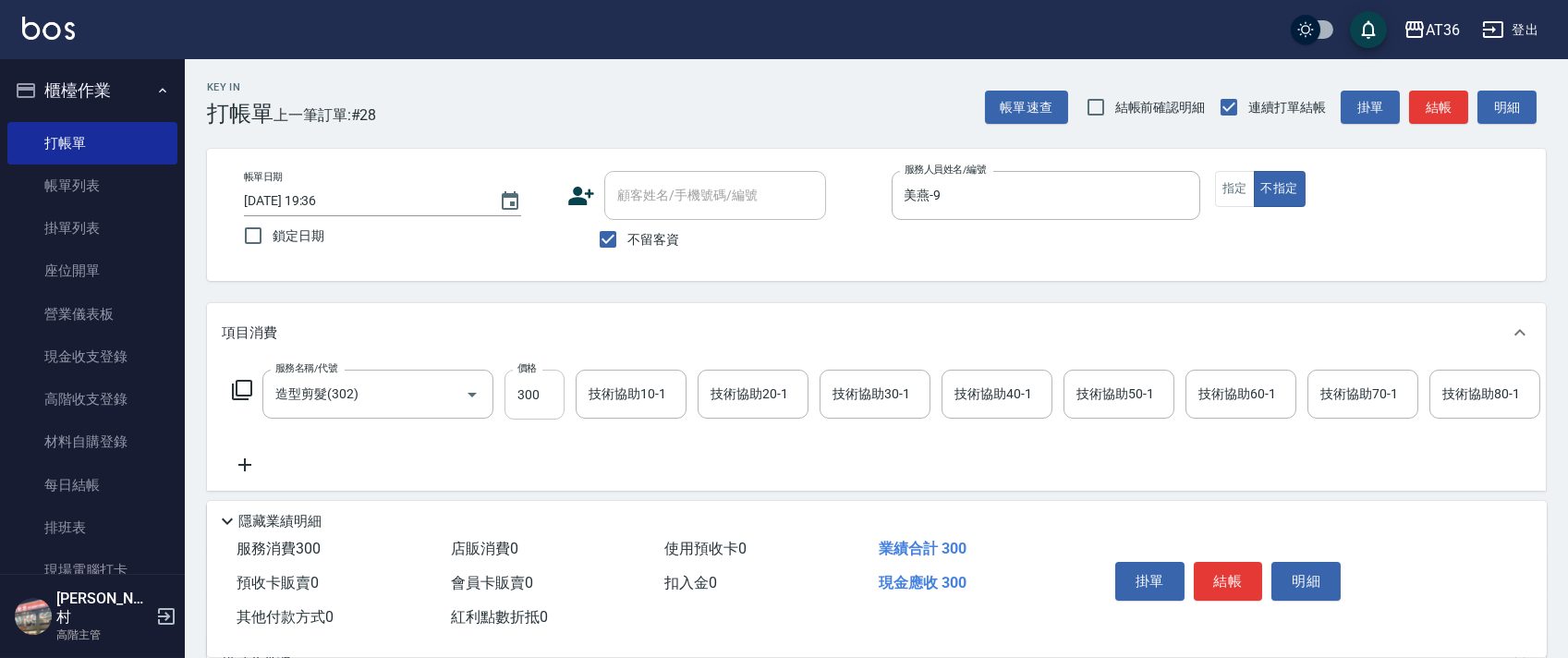
click at [521, 391] on input "300" at bounding box center [534, 394] width 60 height 50
type input "258"
click at [1218, 577] on button "結帳" at bounding box center [1228, 581] width 69 height 39
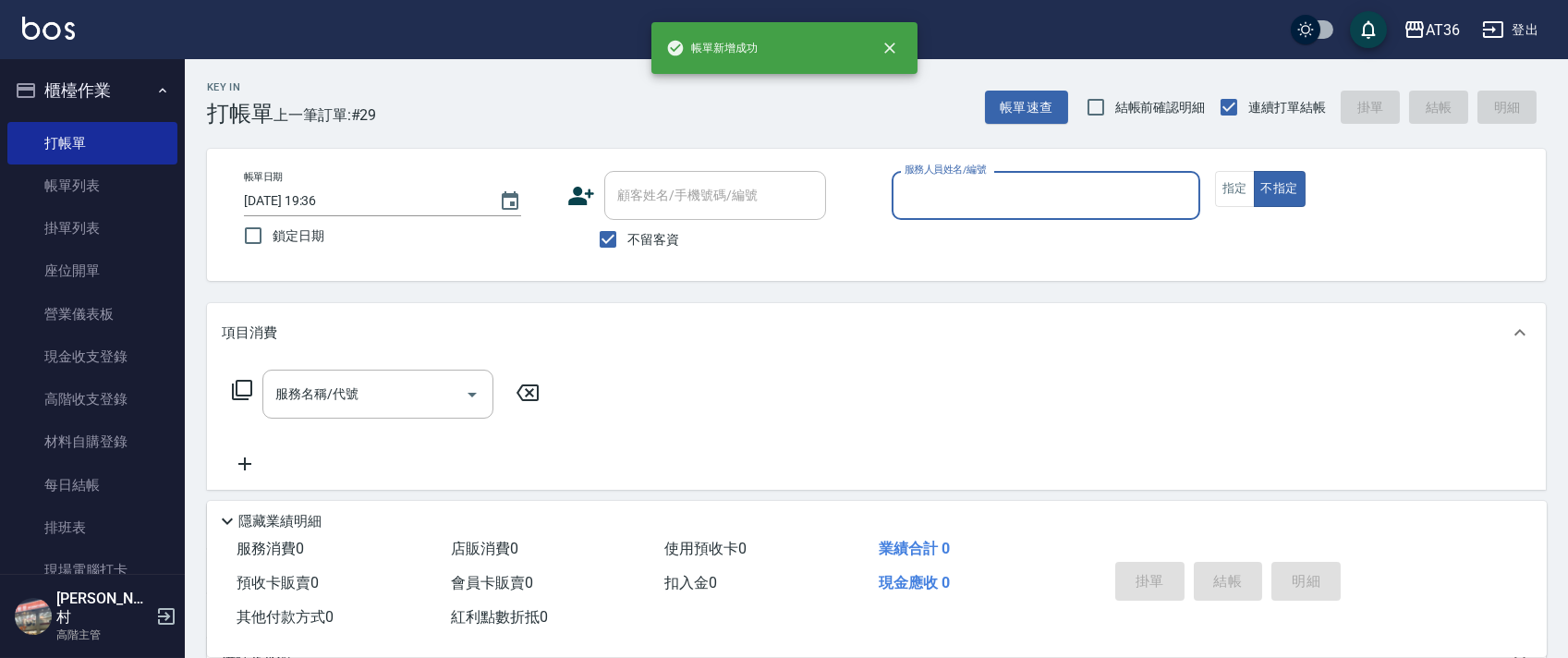
click at [939, 219] on div "服務人員姓名/編號 服務人員姓名/編號" at bounding box center [1045, 205] width 308 height 68
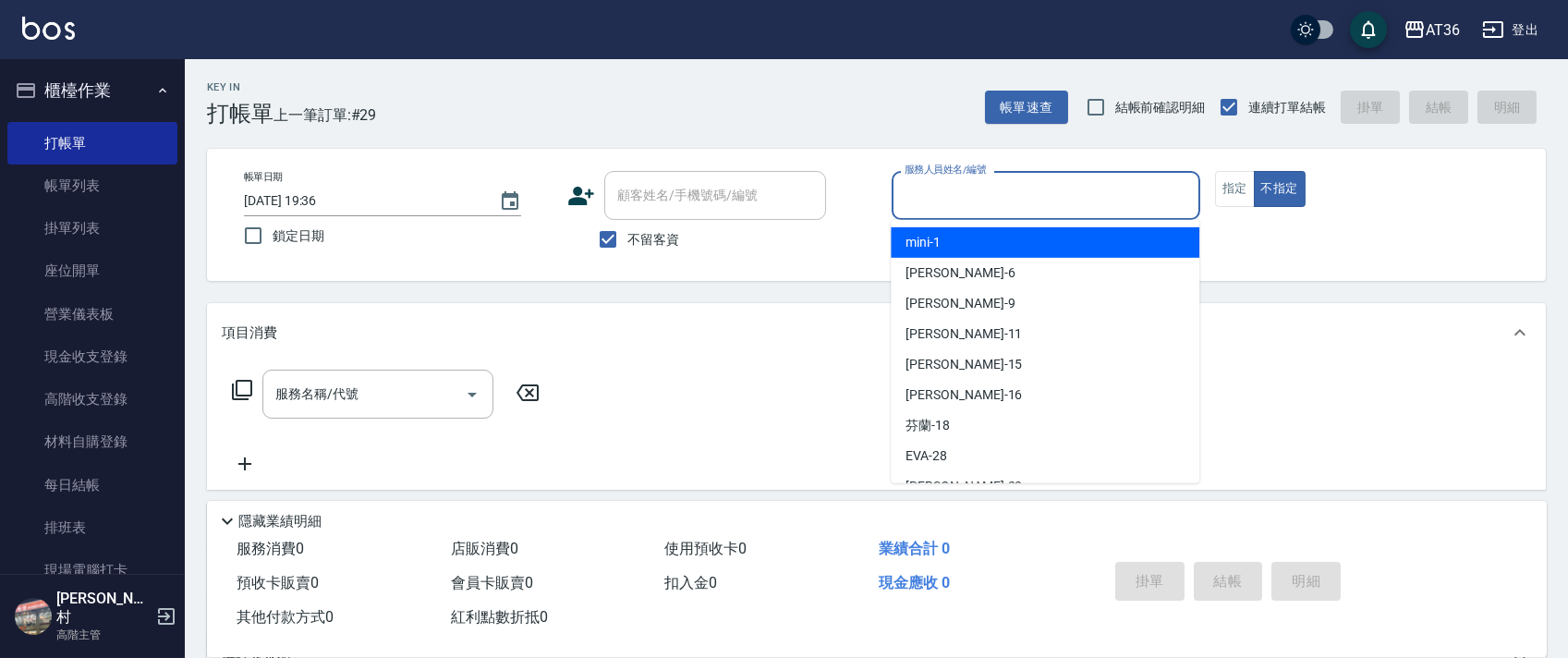
drag, startPoint x: 941, startPoint y: 181, endPoint x: 1024, endPoint y: 234, distance: 98.5
click at [952, 198] on input "服務人員姓名/編號" at bounding box center [1046, 196] width 291 height 32
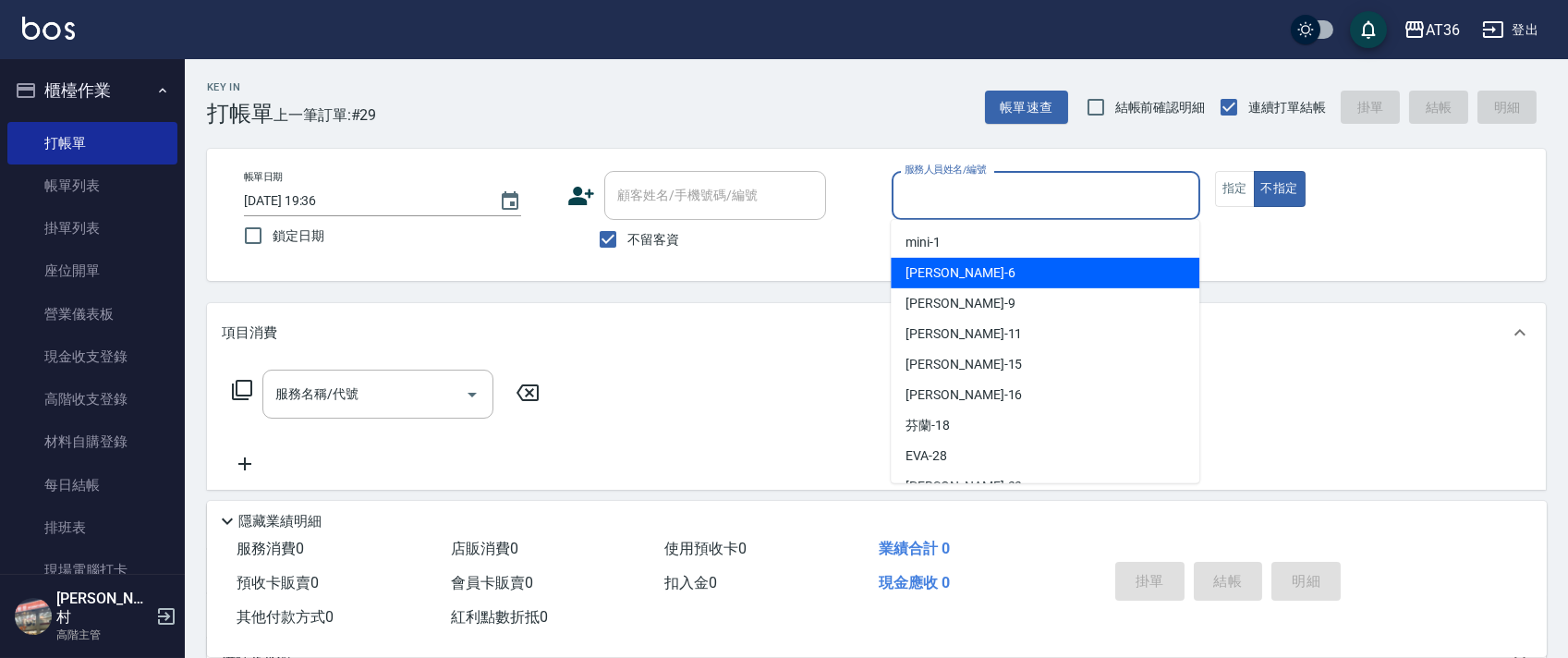
click at [972, 271] on div "[PERSON_NAME] -6" at bounding box center [1044, 273] width 308 height 31
type input "伶伶-6"
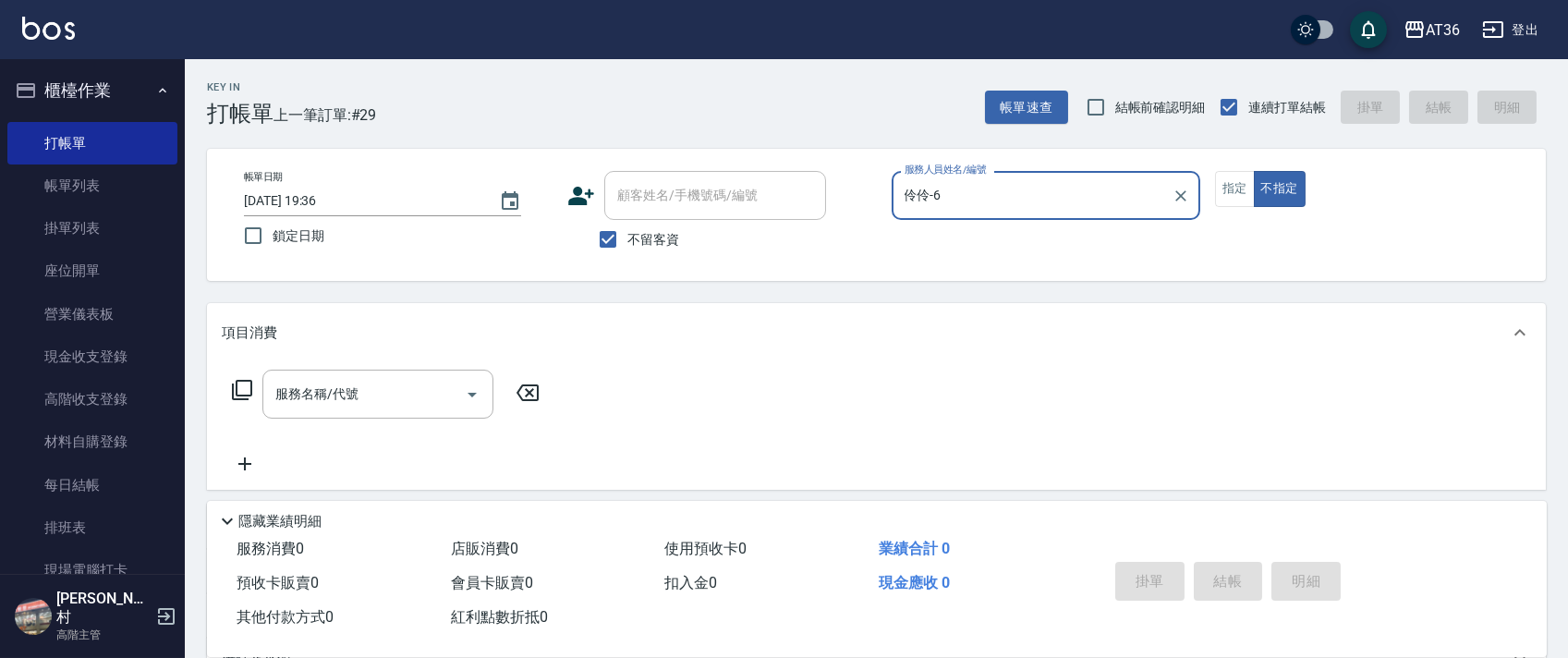
click at [242, 397] on icon at bounding box center [242, 389] width 22 height 22
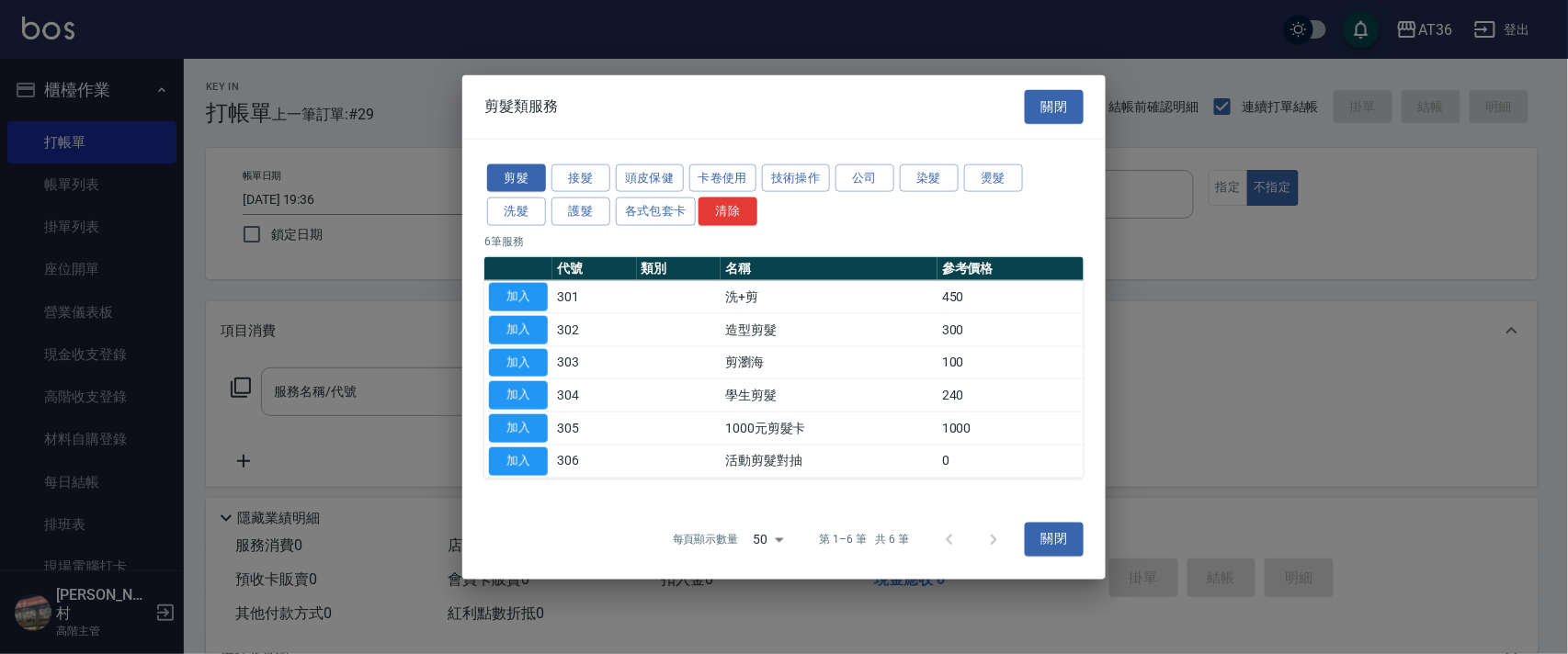
drag, startPoint x: 574, startPoint y: 217, endPoint x: 718, endPoint y: 251, distance: 148.0
click at [575, 216] on button "護髮" at bounding box center [580, 211] width 59 height 29
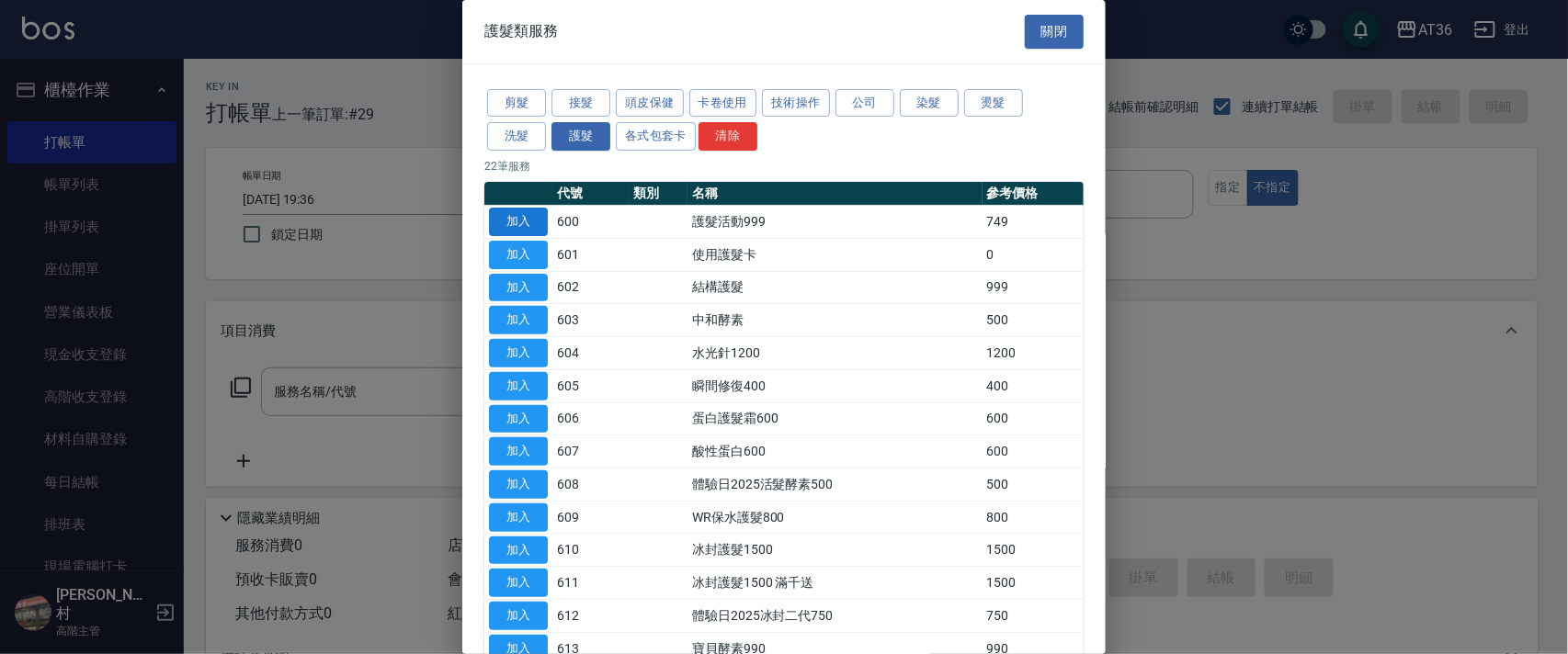
click at [530, 223] on button "加入" at bounding box center [517, 221] width 59 height 29
type input "護髮活動999(600)"
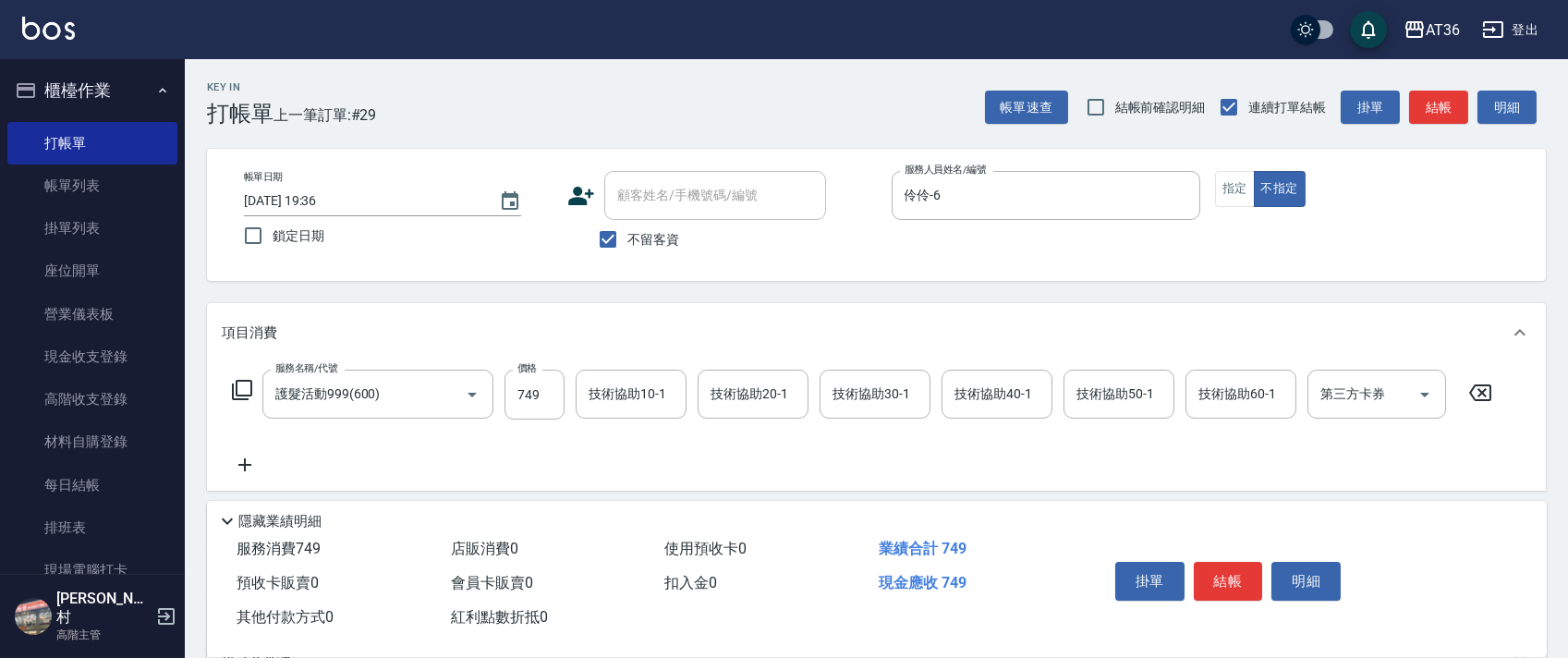
click at [245, 387] on icon at bounding box center [242, 389] width 22 height 22
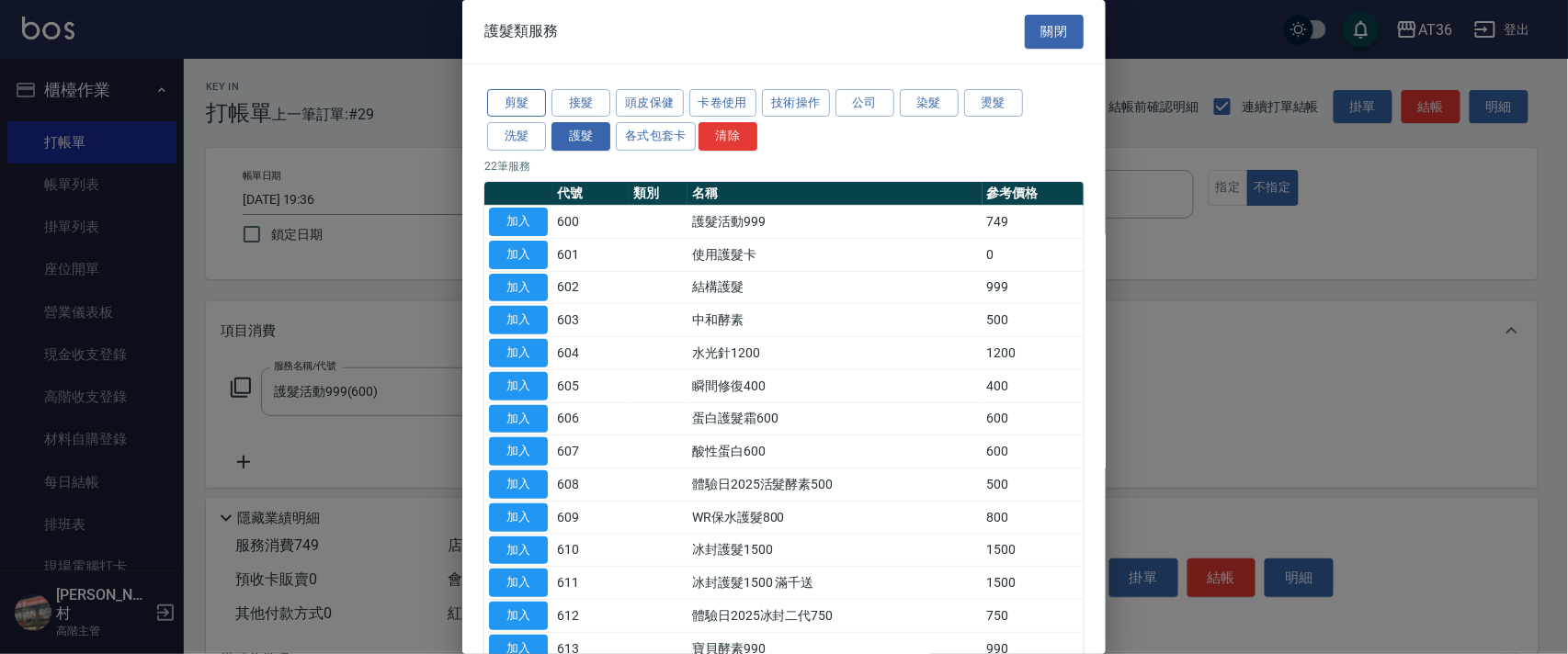
click at [498, 105] on button "剪髮" at bounding box center [516, 103] width 59 height 29
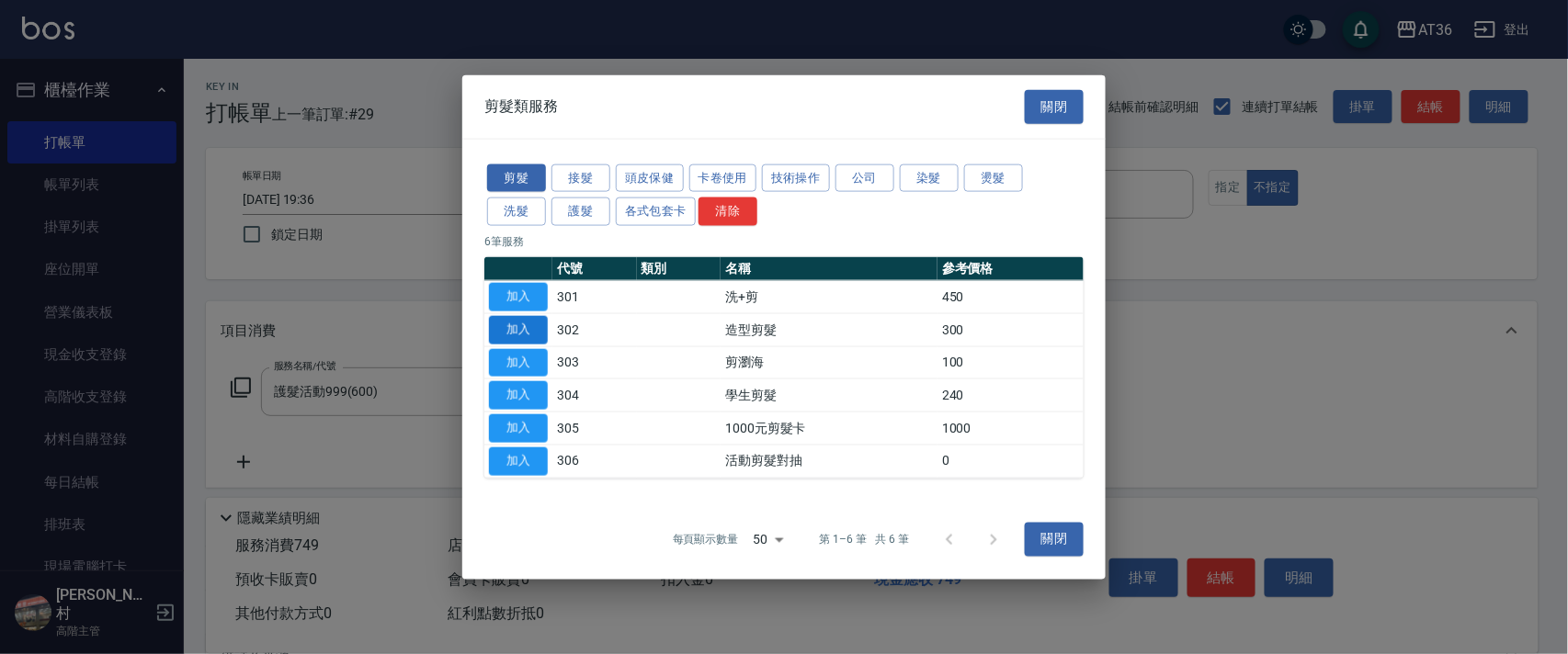
click at [531, 335] on button "加入" at bounding box center [517, 328] width 59 height 29
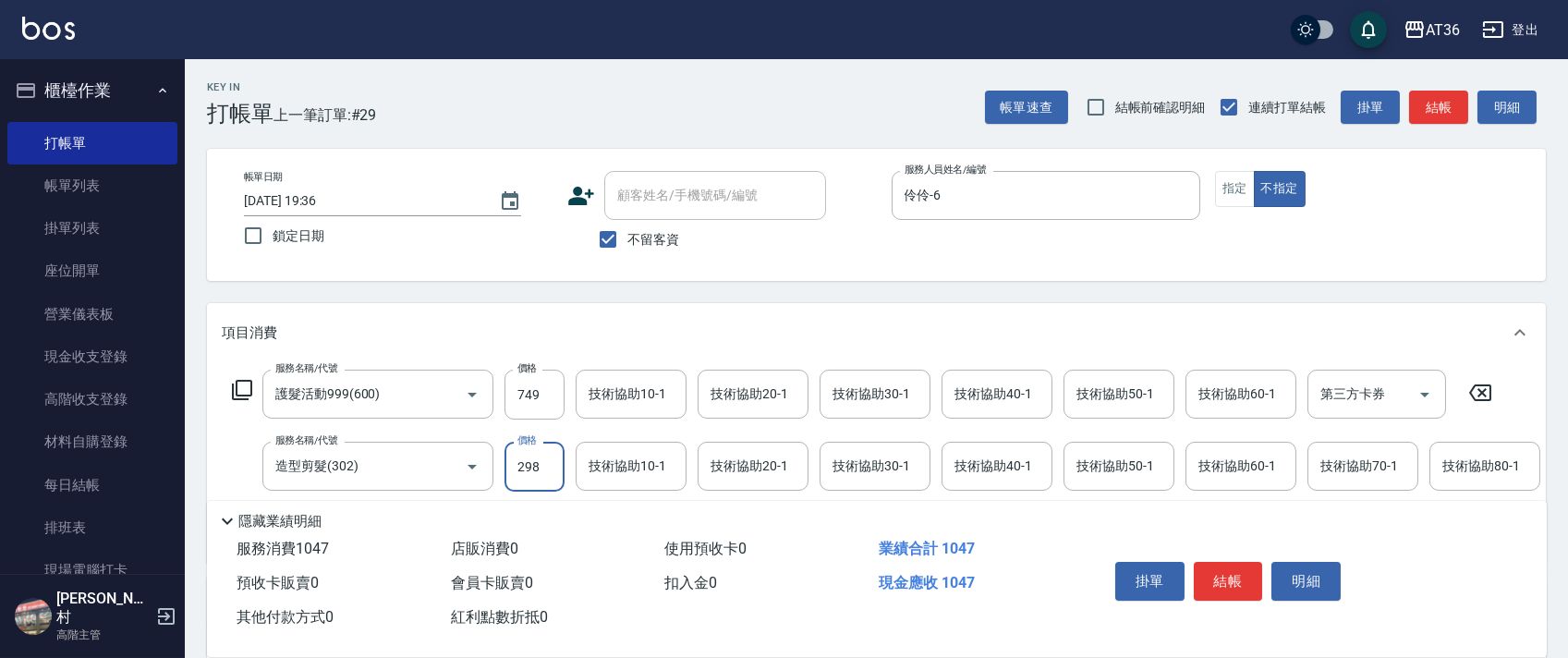
type input "298"
click at [958, 390] on div "技術協助40-1 技術協助40-1" at bounding box center [996, 393] width 111 height 49
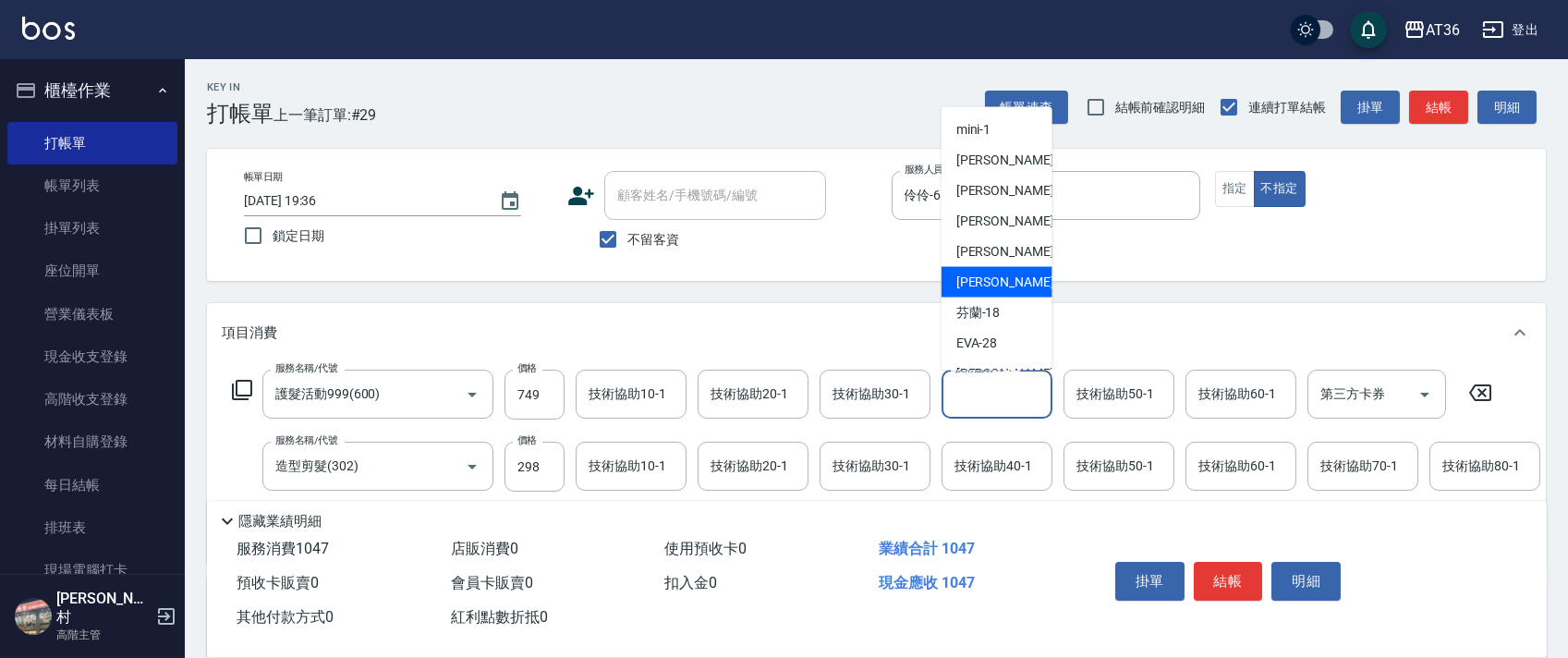
scroll to position [240, 0]
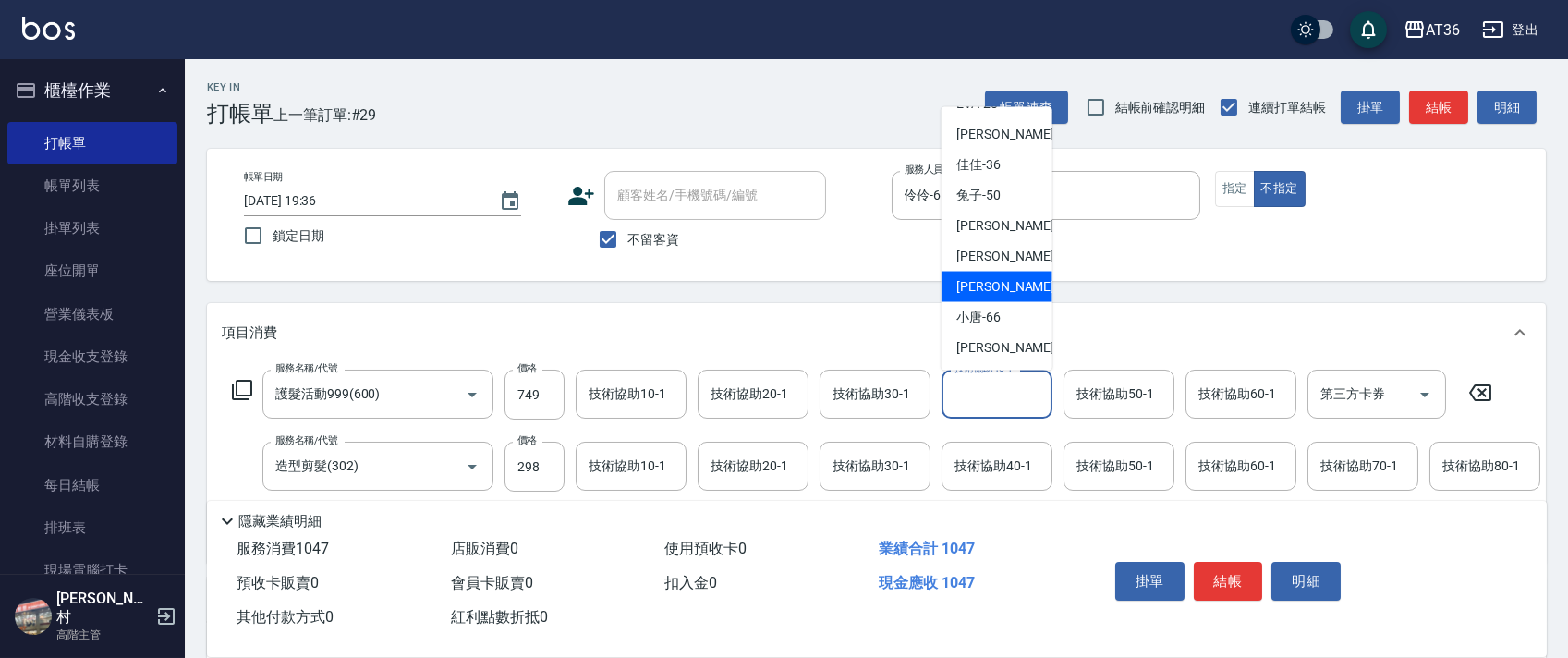
click at [1001, 280] on div "[PERSON_NAME] -59" at bounding box center [996, 287] width 111 height 31
type input "[PERSON_NAME]-59"
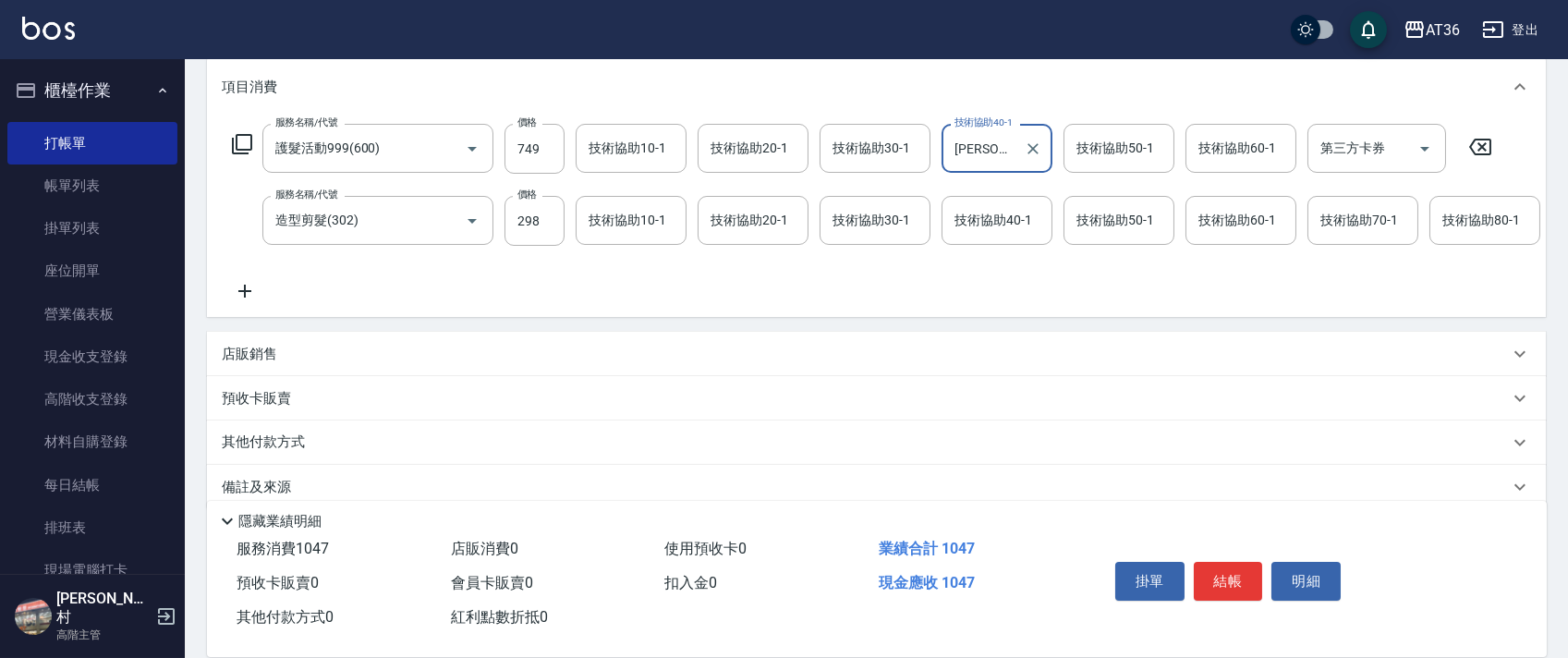
scroll to position [291, 0]
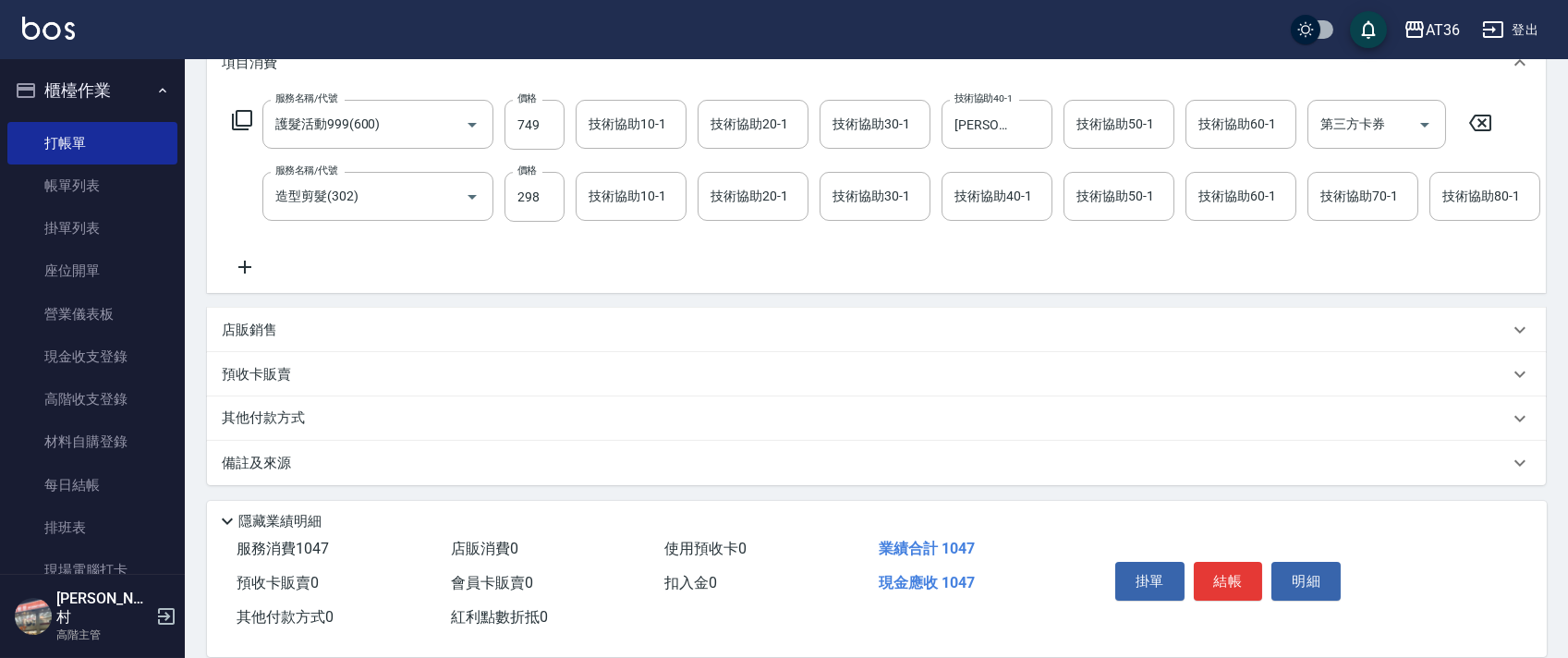
click at [308, 420] on p "其他付款方式" at bounding box center [267, 418] width 93 height 20
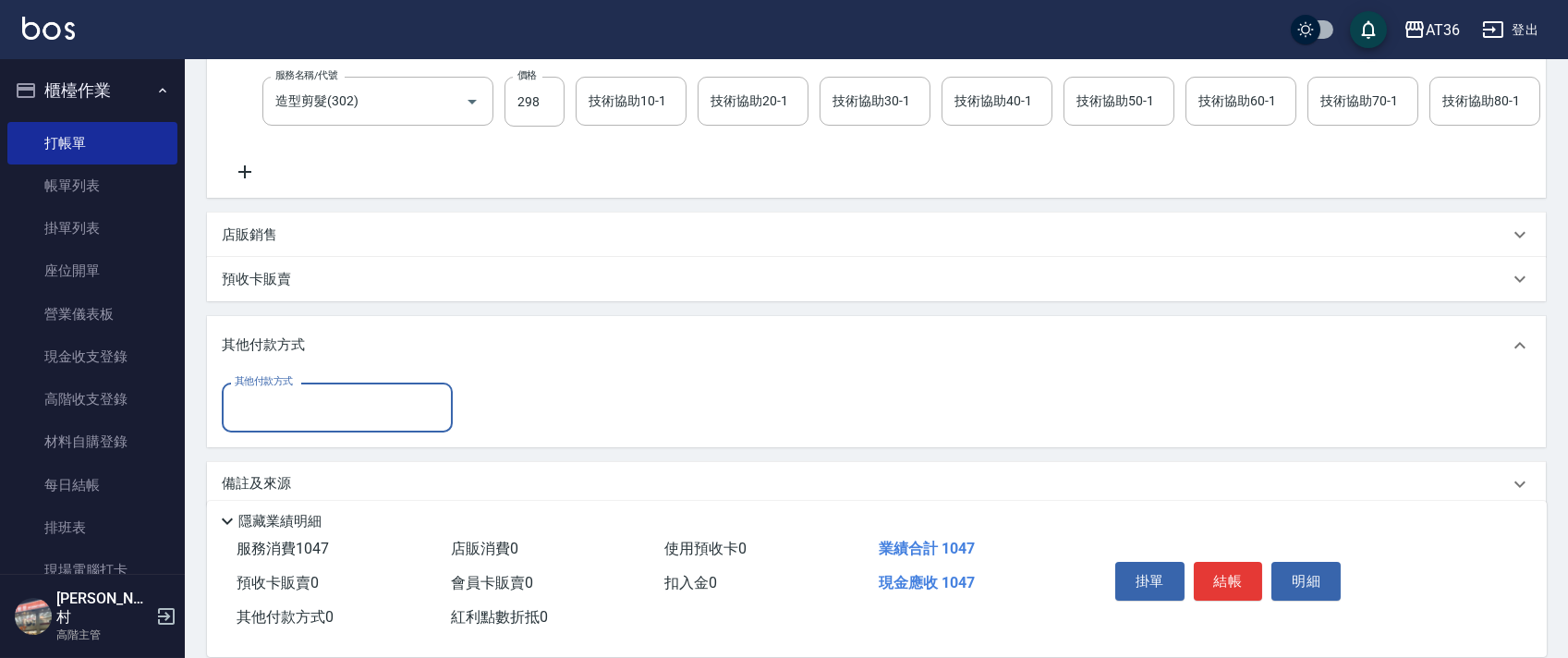
scroll to position [405, 0]
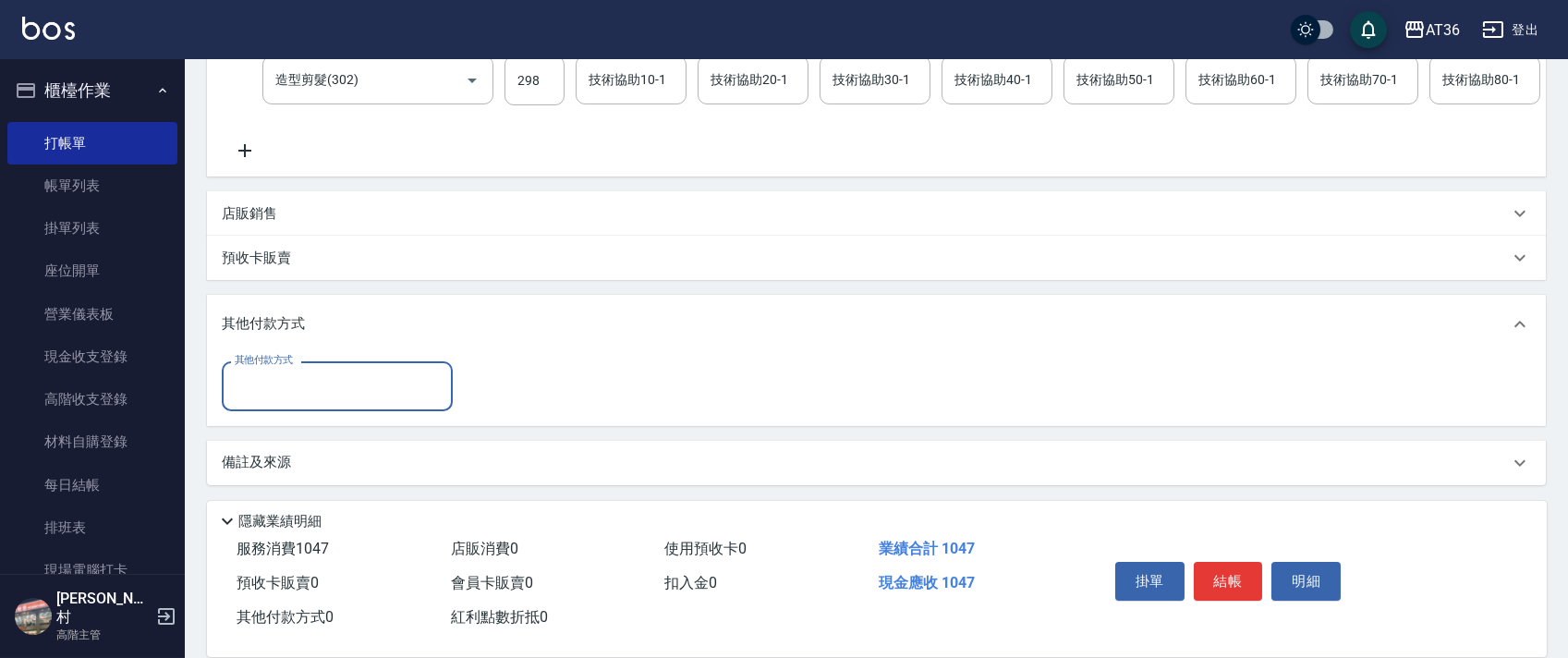
click at [321, 369] on input "其他付款方式" at bounding box center [336, 385] width 215 height 32
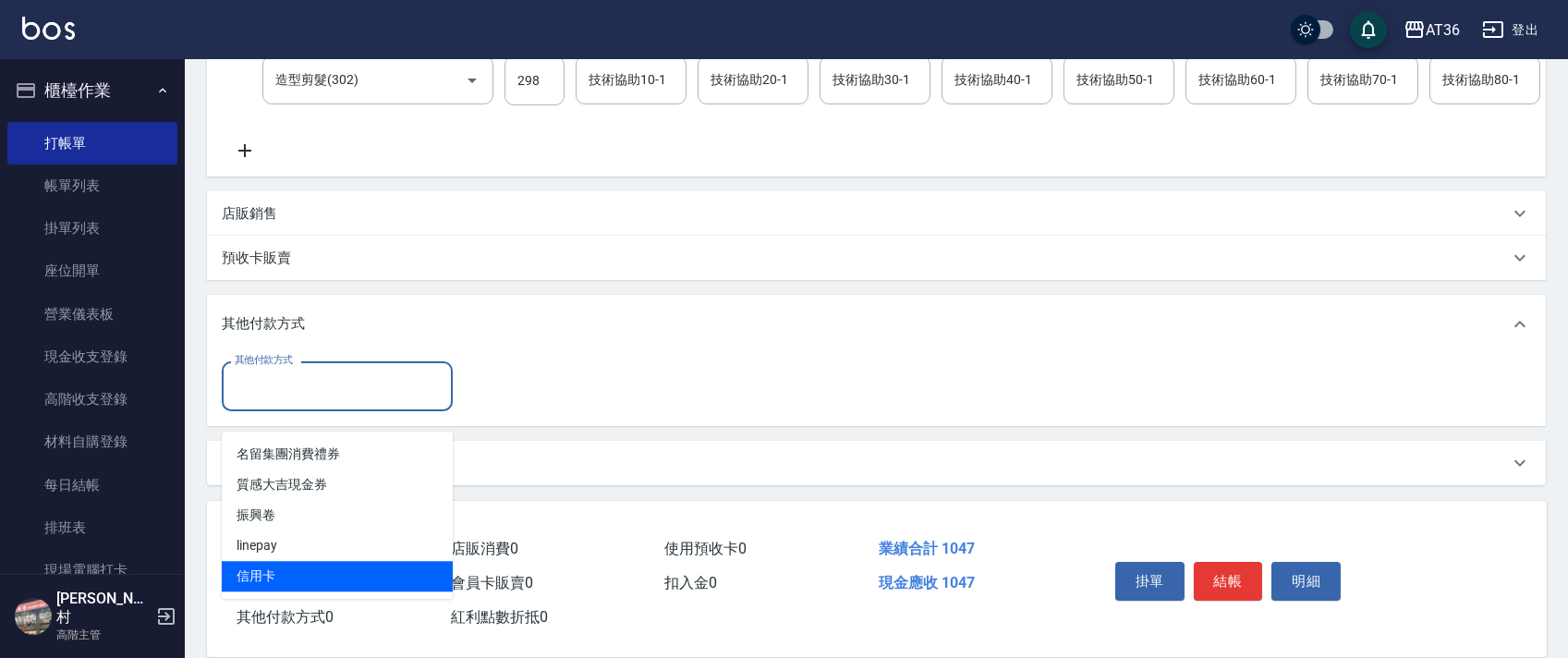
click at [284, 561] on span "信用卡" at bounding box center [336, 576] width 231 height 31
type input "信用卡"
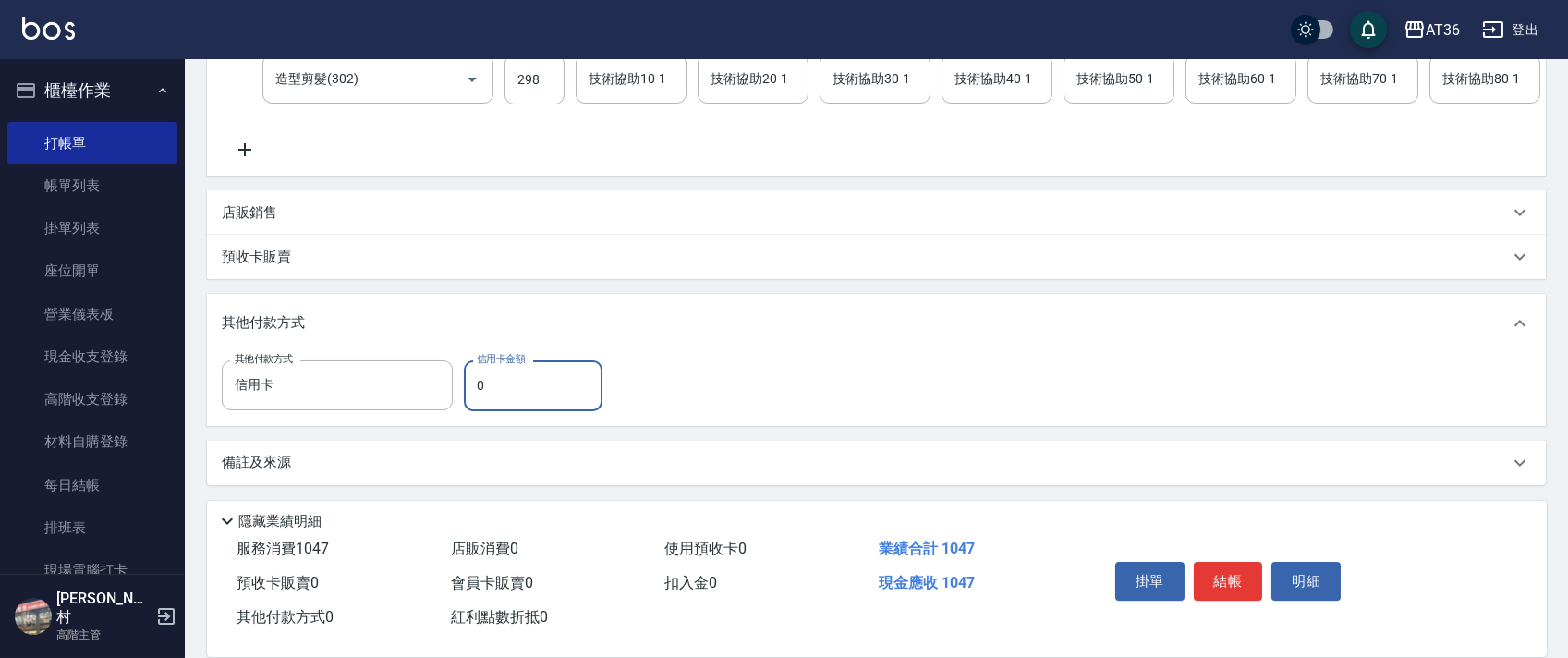
drag, startPoint x: 468, startPoint y: 385, endPoint x: 507, endPoint y: 373, distance: 40.8
click at [468, 388] on input "0" at bounding box center [533, 385] width 139 height 50
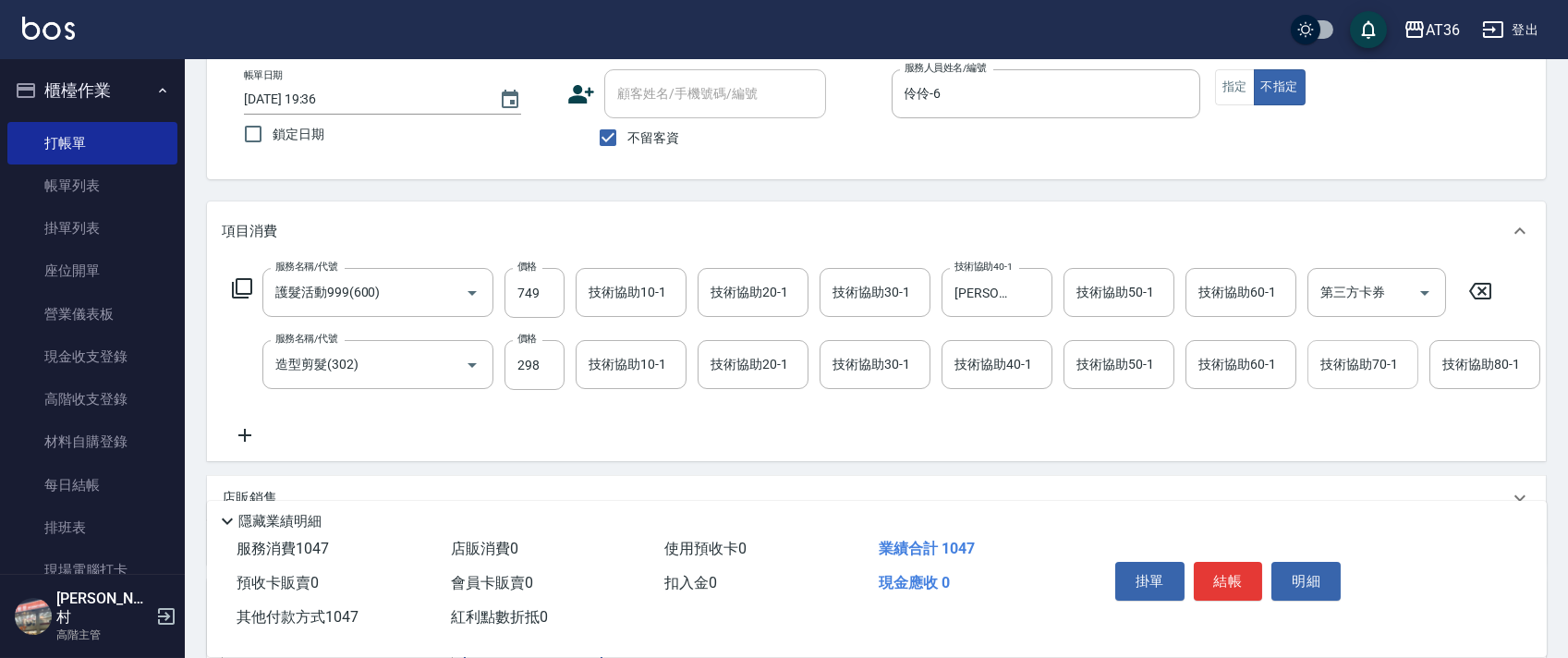
scroll to position [0, 0]
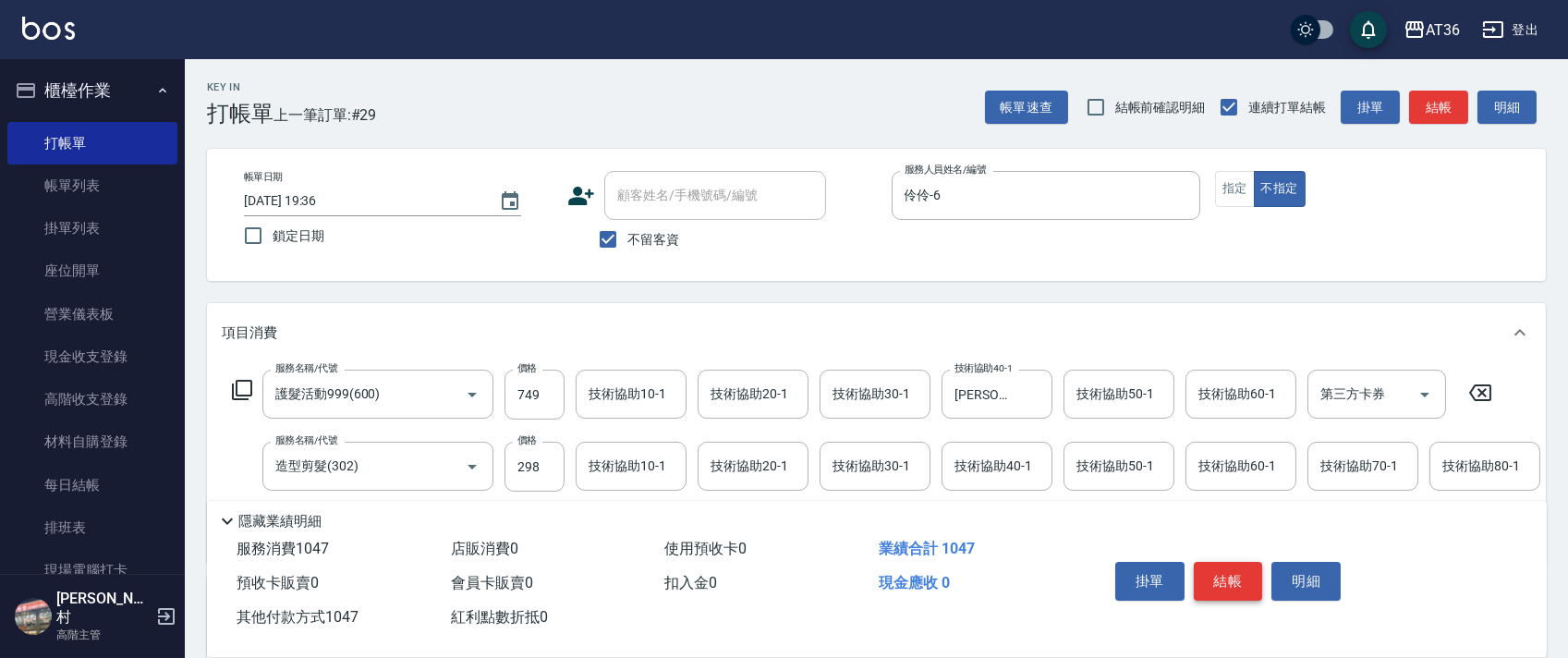
type input "1047"
click at [1216, 573] on button "結帳" at bounding box center [1228, 581] width 69 height 39
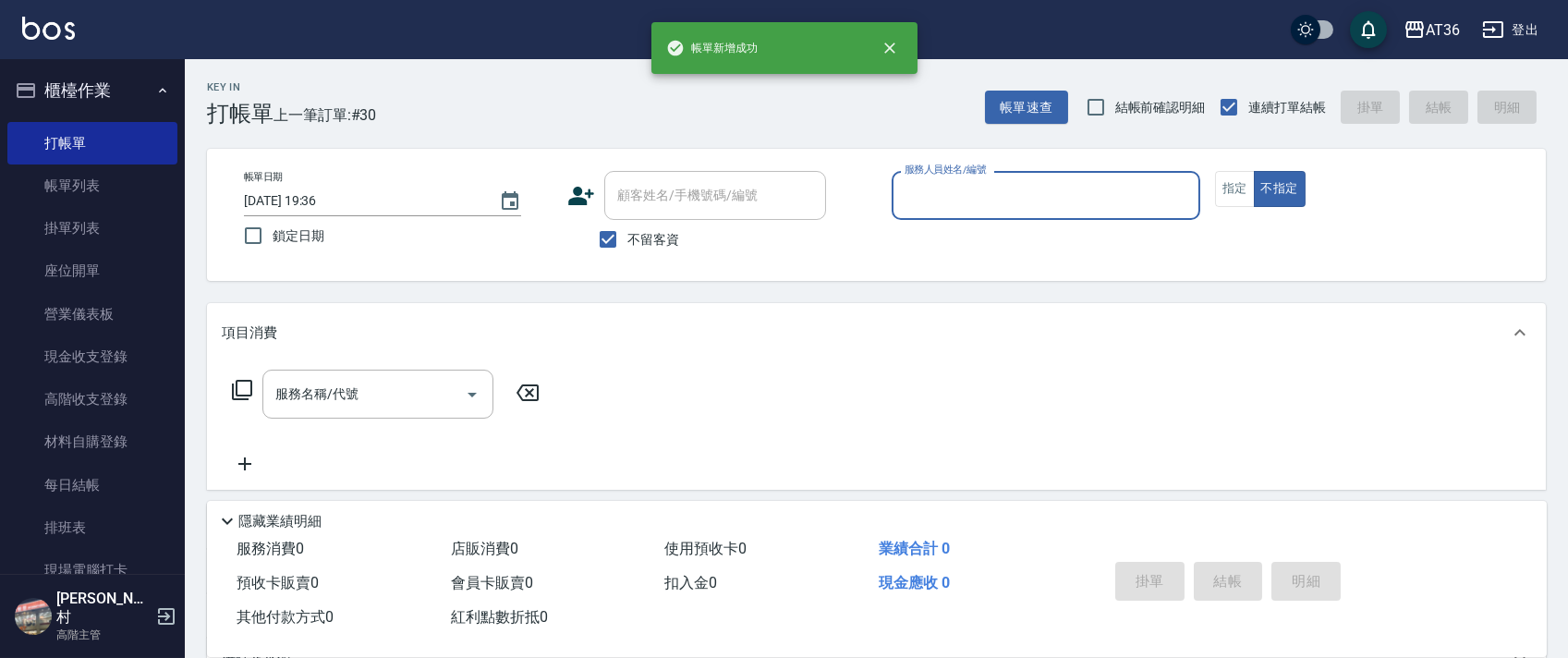
drag, startPoint x: 903, startPoint y: 206, endPoint x: 937, endPoint y: 218, distance: 36.1
click at [903, 208] on input "服務人員姓名/編號" at bounding box center [1046, 196] width 291 height 32
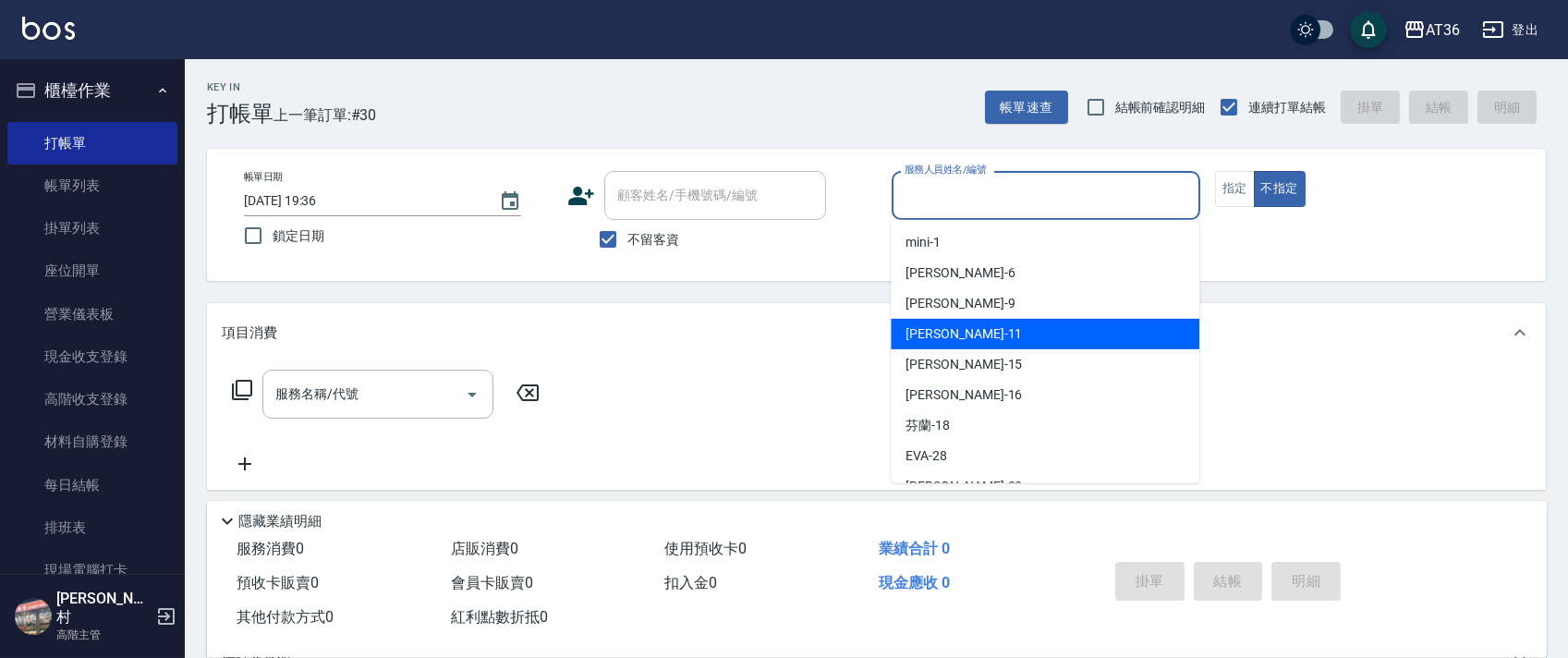
click at [936, 339] on span "[PERSON_NAME] -11" at bounding box center [963, 333] width 117 height 19
type input "[PERSON_NAME]-11"
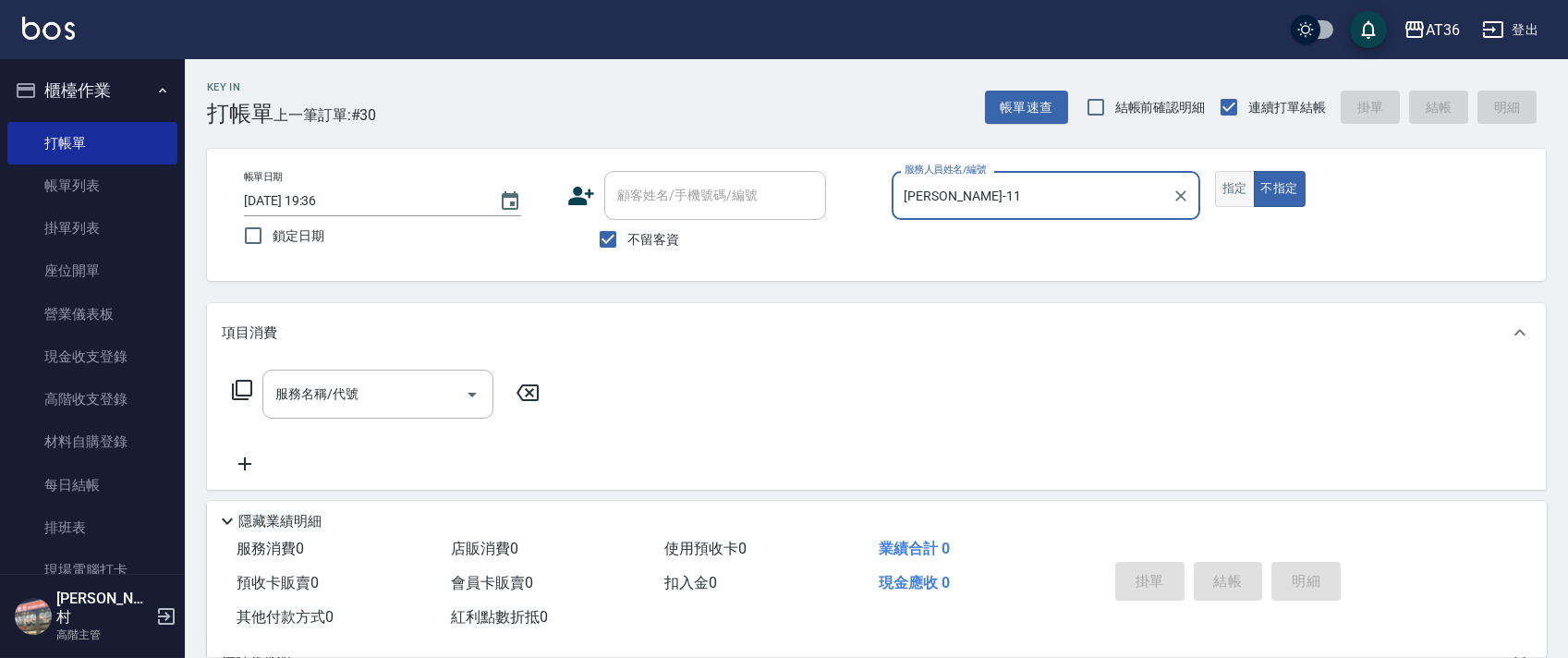
click at [1224, 190] on button "指定" at bounding box center [1235, 189] width 40 height 36
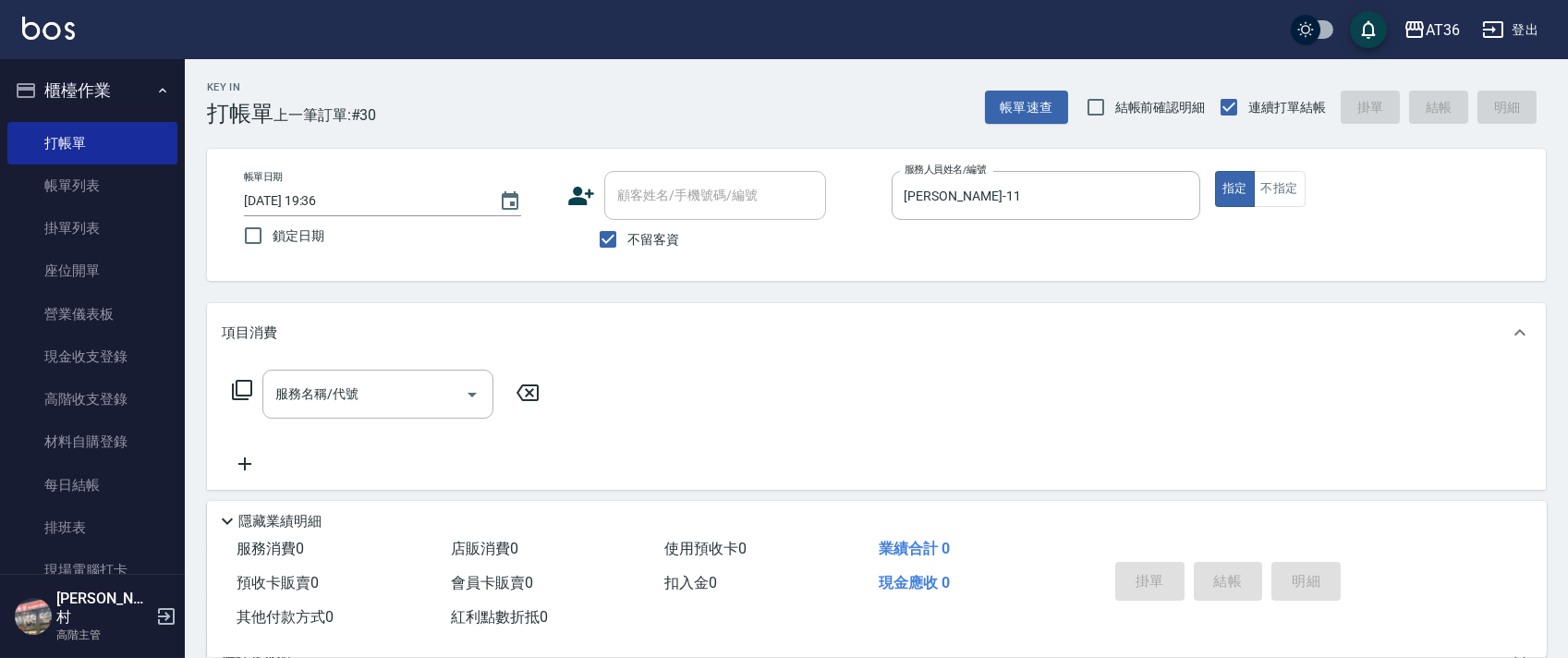
click at [244, 389] on icon at bounding box center [242, 389] width 22 height 22
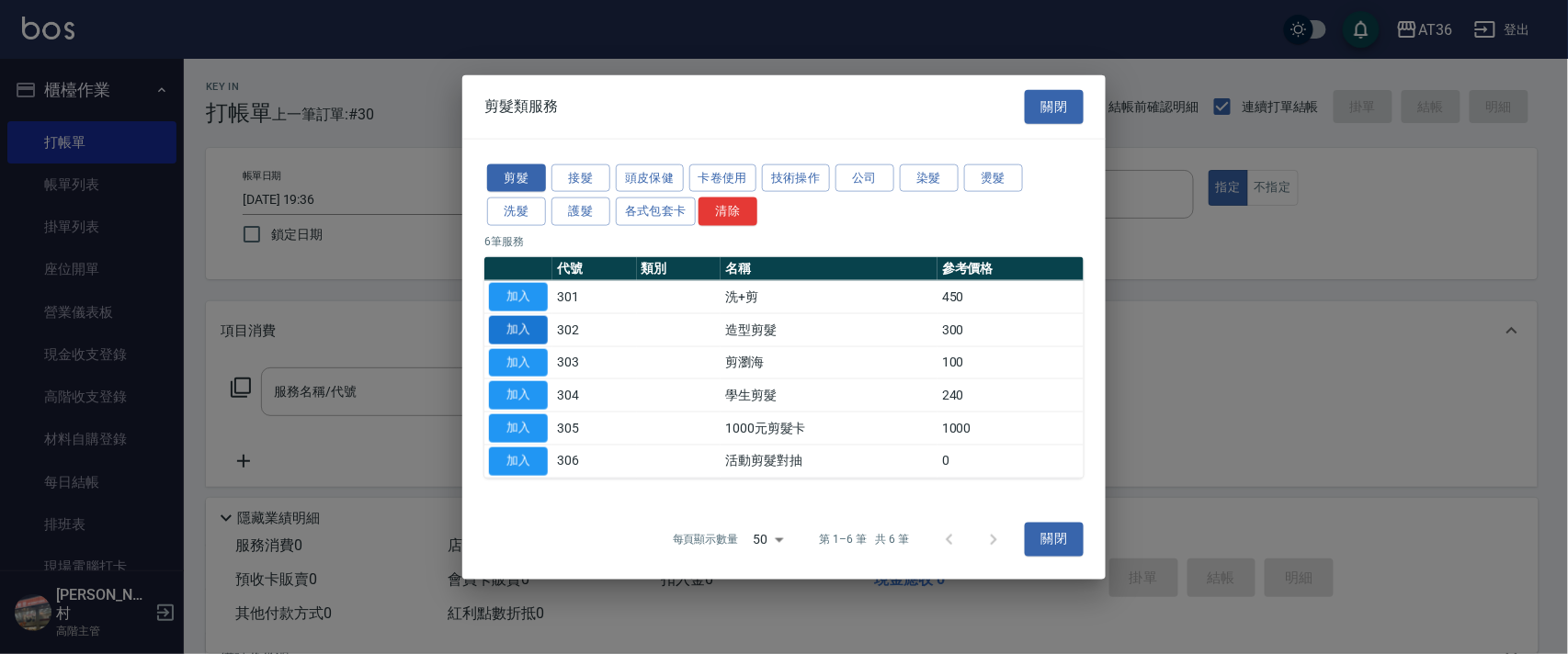
click at [523, 327] on button "加入" at bounding box center [517, 328] width 59 height 29
type input "造型剪髮(302)"
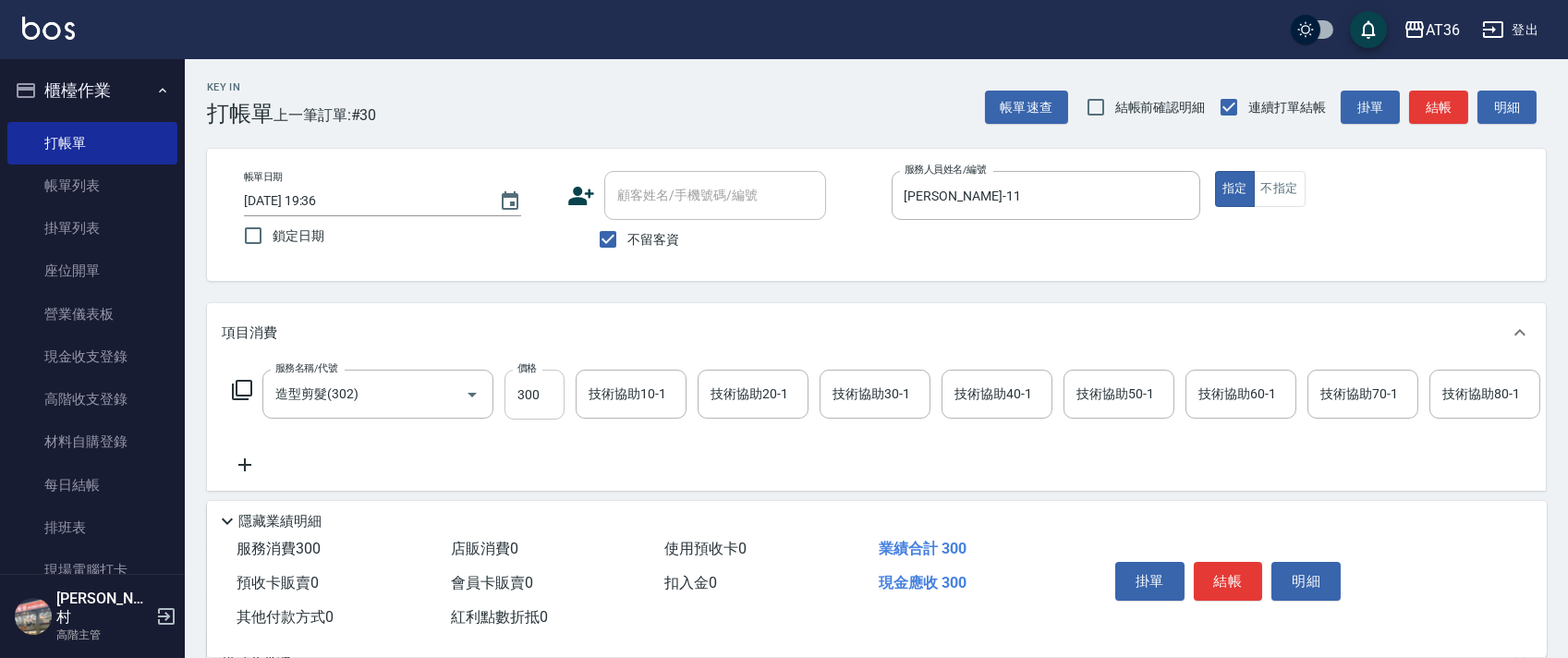
click at [519, 395] on input "300" at bounding box center [534, 394] width 60 height 50
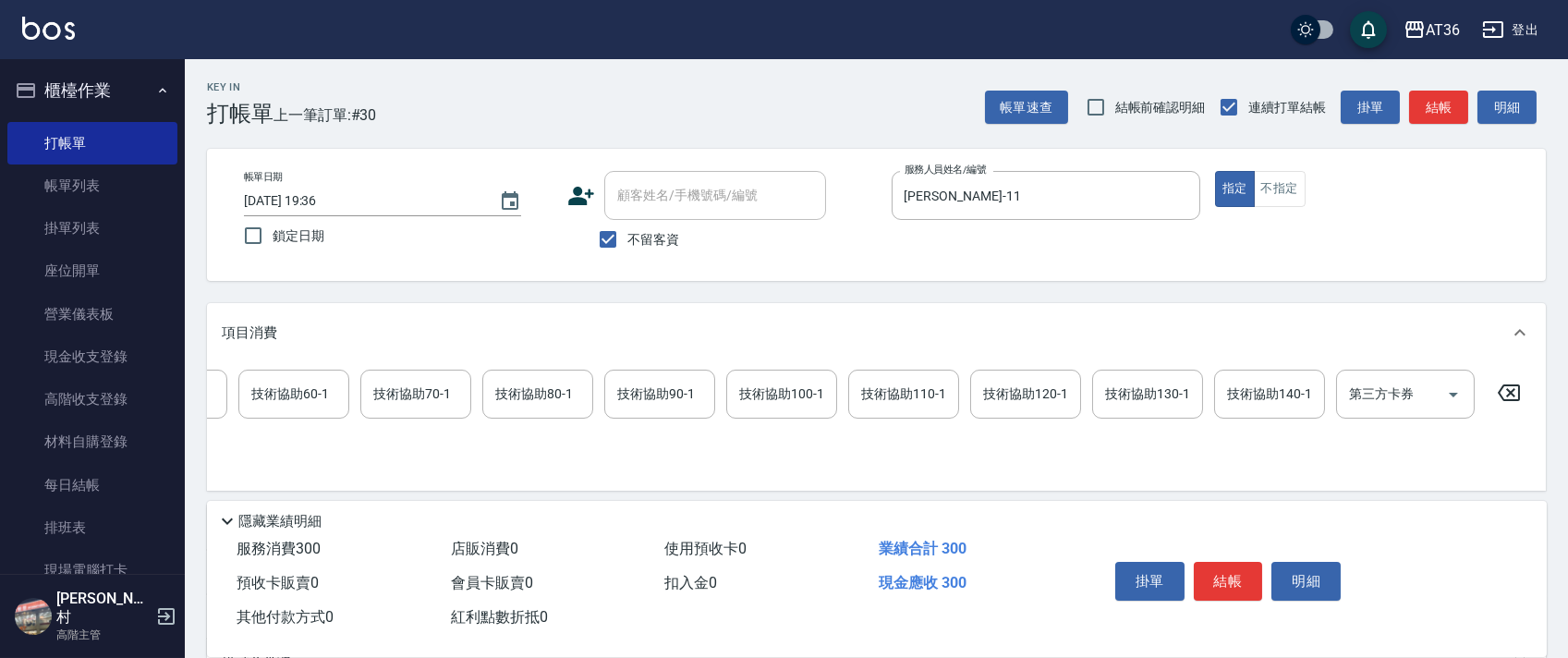
click at [1511, 391] on icon at bounding box center [1508, 392] width 22 height 17
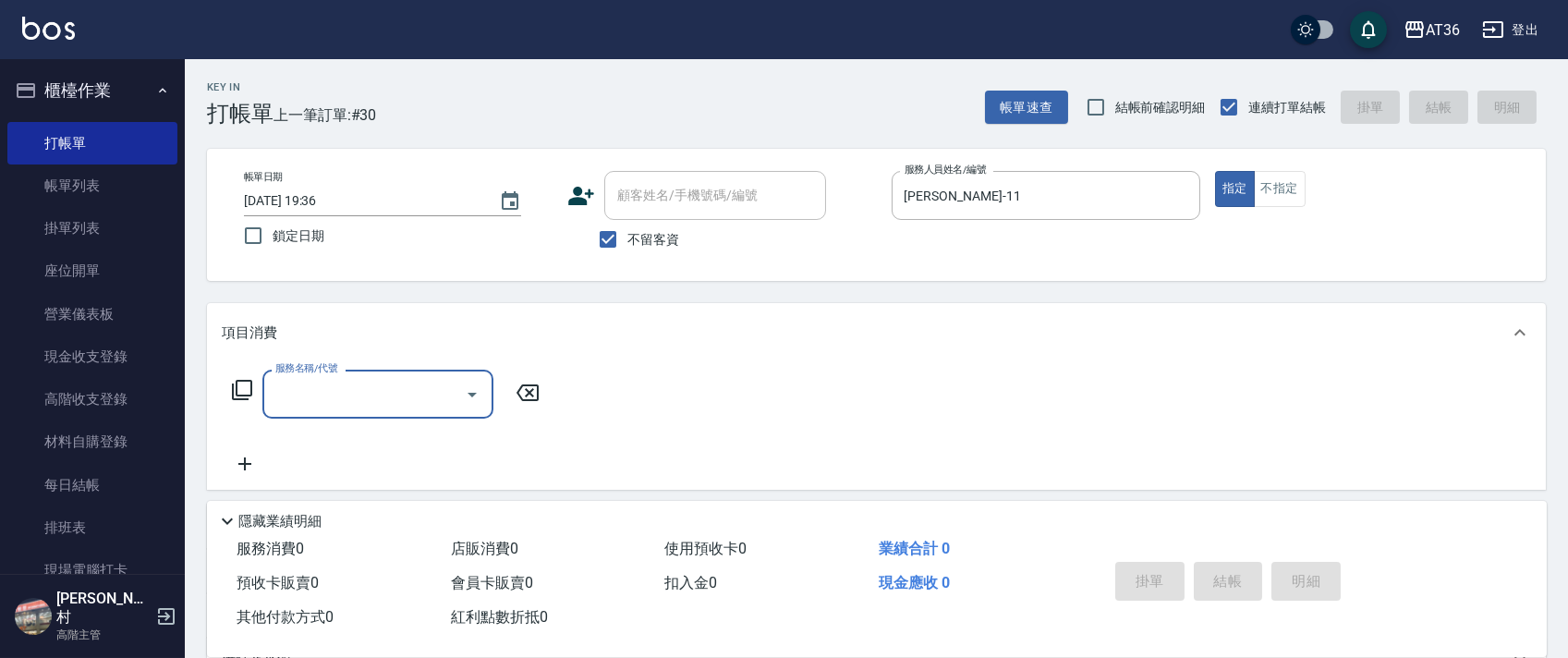
scroll to position [0, 0]
drag, startPoint x: 249, startPoint y: 388, endPoint x: 344, endPoint y: 343, distance: 105.1
click at [267, 384] on div "服務名稱/代號 服務名稱/代號" at bounding box center [386, 393] width 329 height 49
click at [244, 380] on icon at bounding box center [242, 389] width 20 height 20
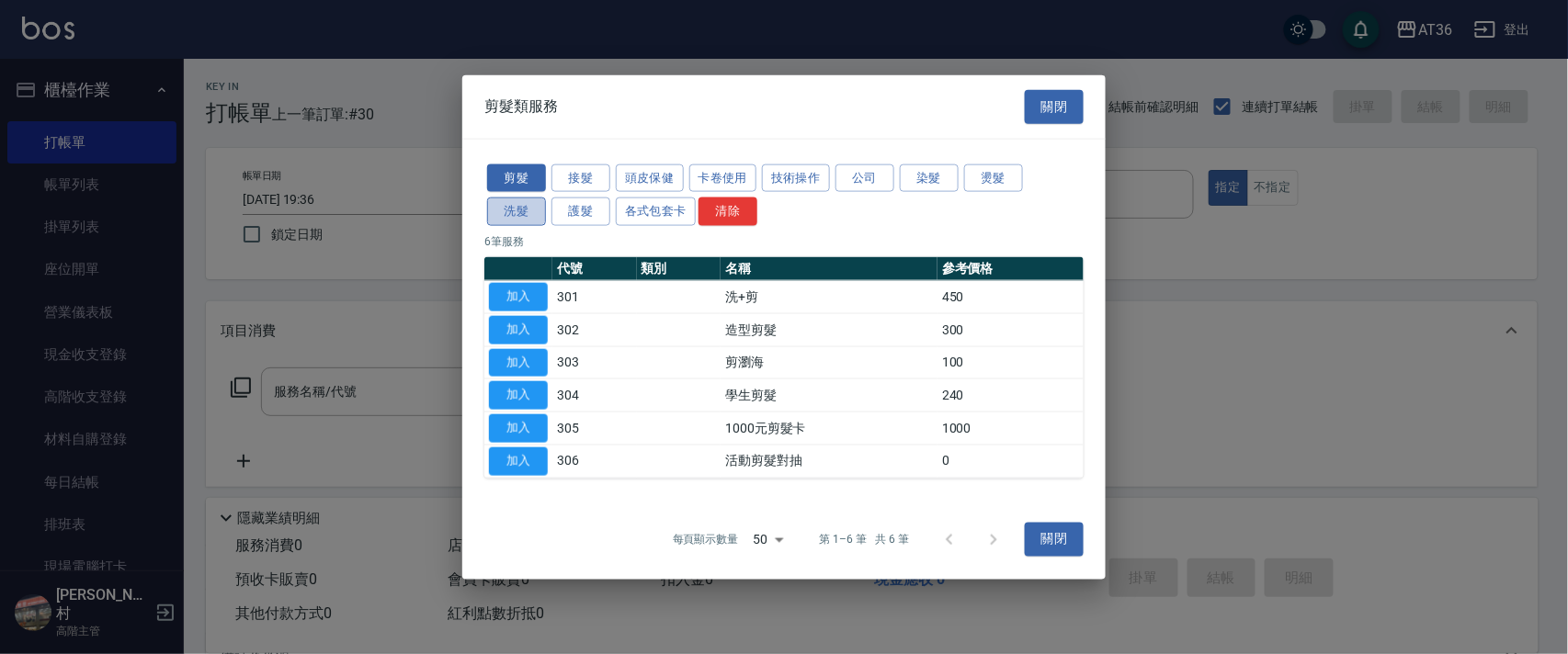
click at [499, 213] on button "洗髮" at bounding box center [516, 211] width 59 height 29
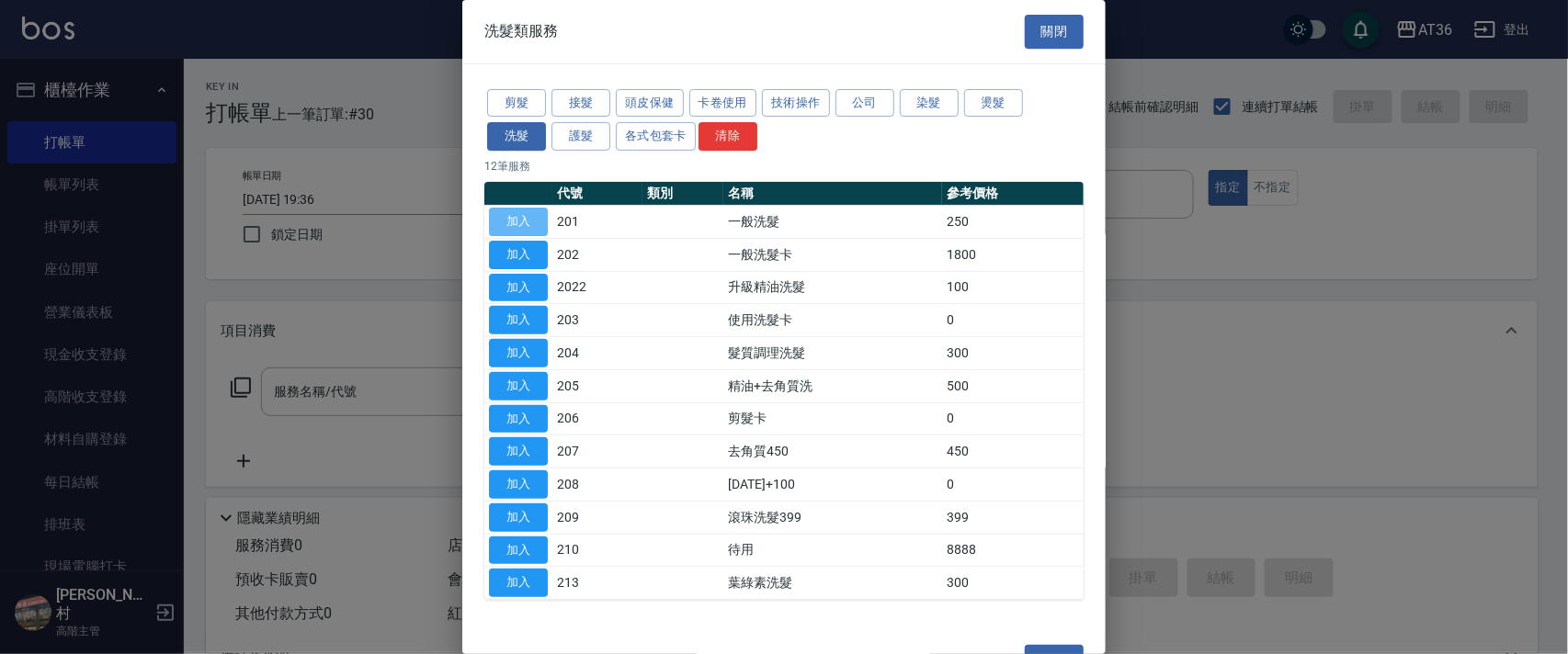
drag, startPoint x: 519, startPoint y: 217, endPoint x: 796, endPoint y: 295, distance: 287.8
click at [521, 217] on button "加入" at bounding box center [517, 221] width 59 height 29
type input "一般洗髮(201)"
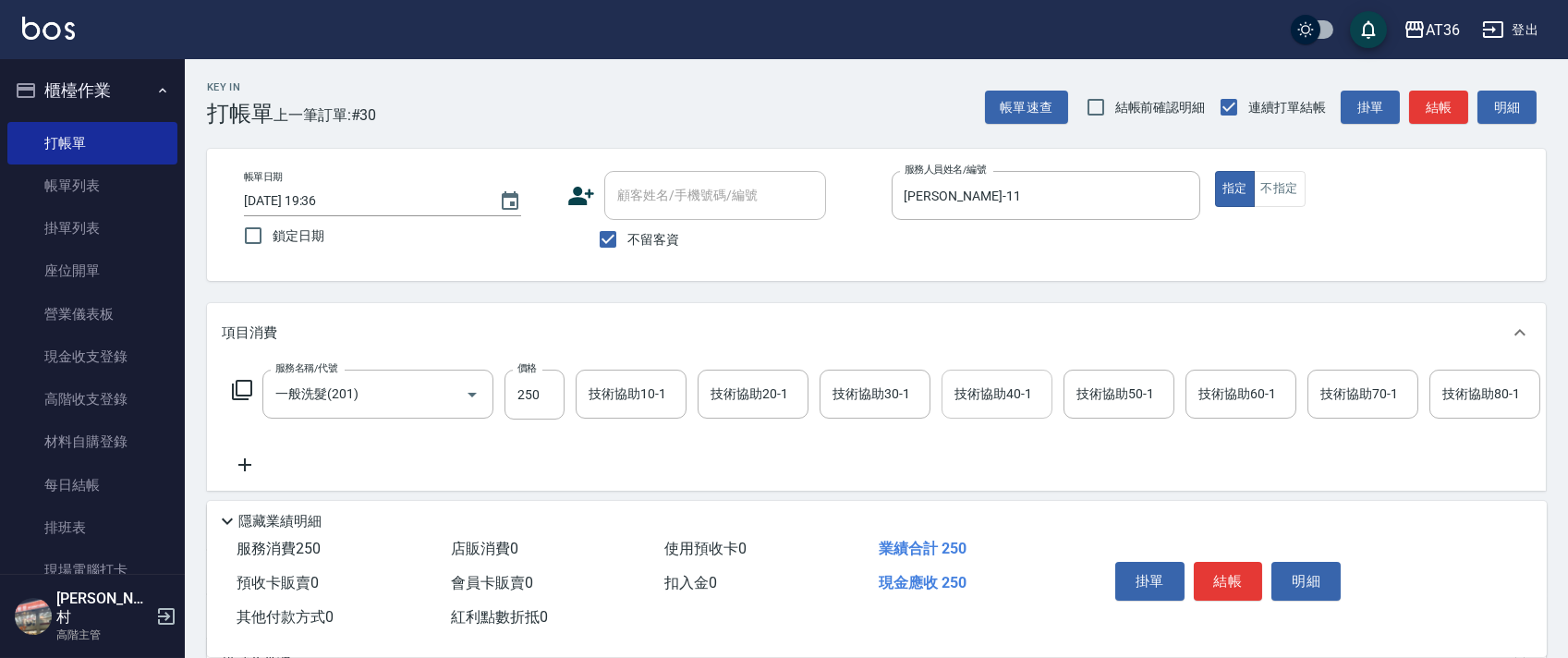
click at [969, 386] on div "技術協助40-1 技術協助40-1" at bounding box center [996, 393] width 111 height 49
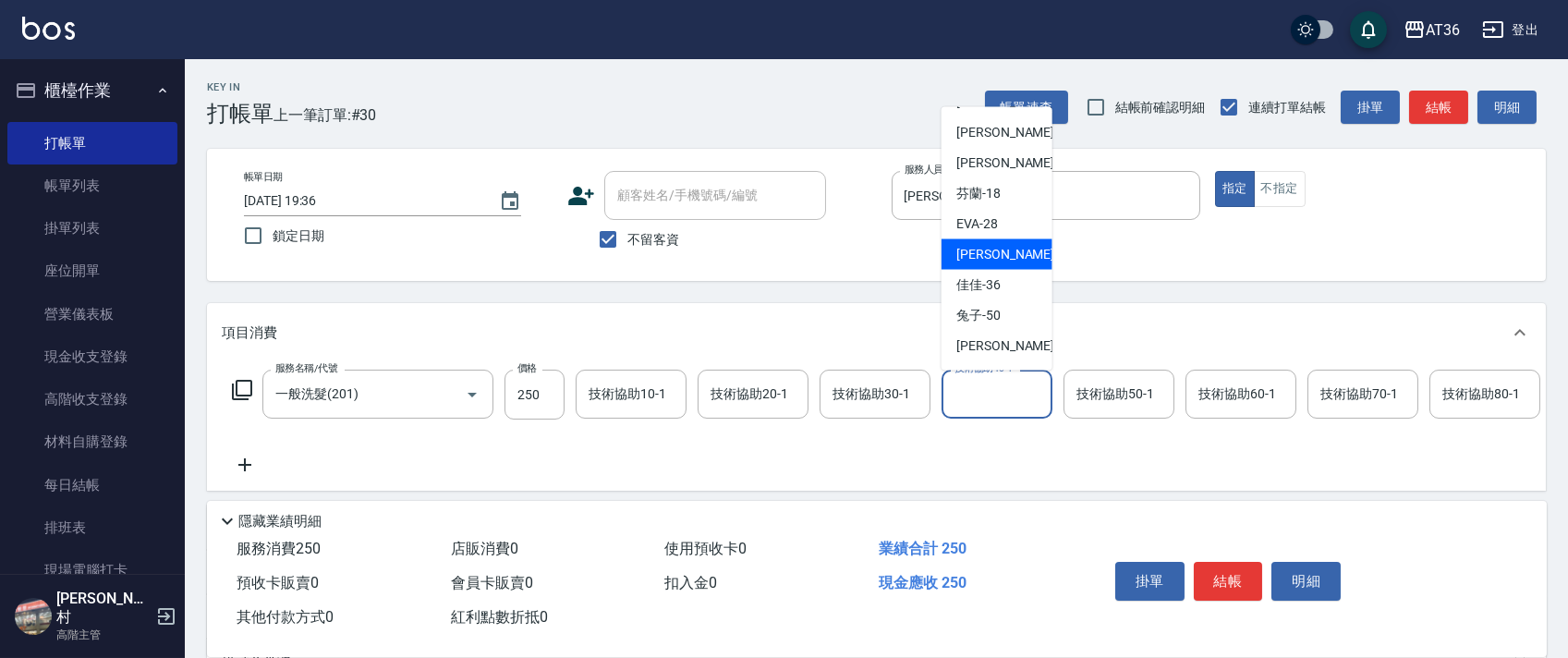
scroll to position [240, 0]
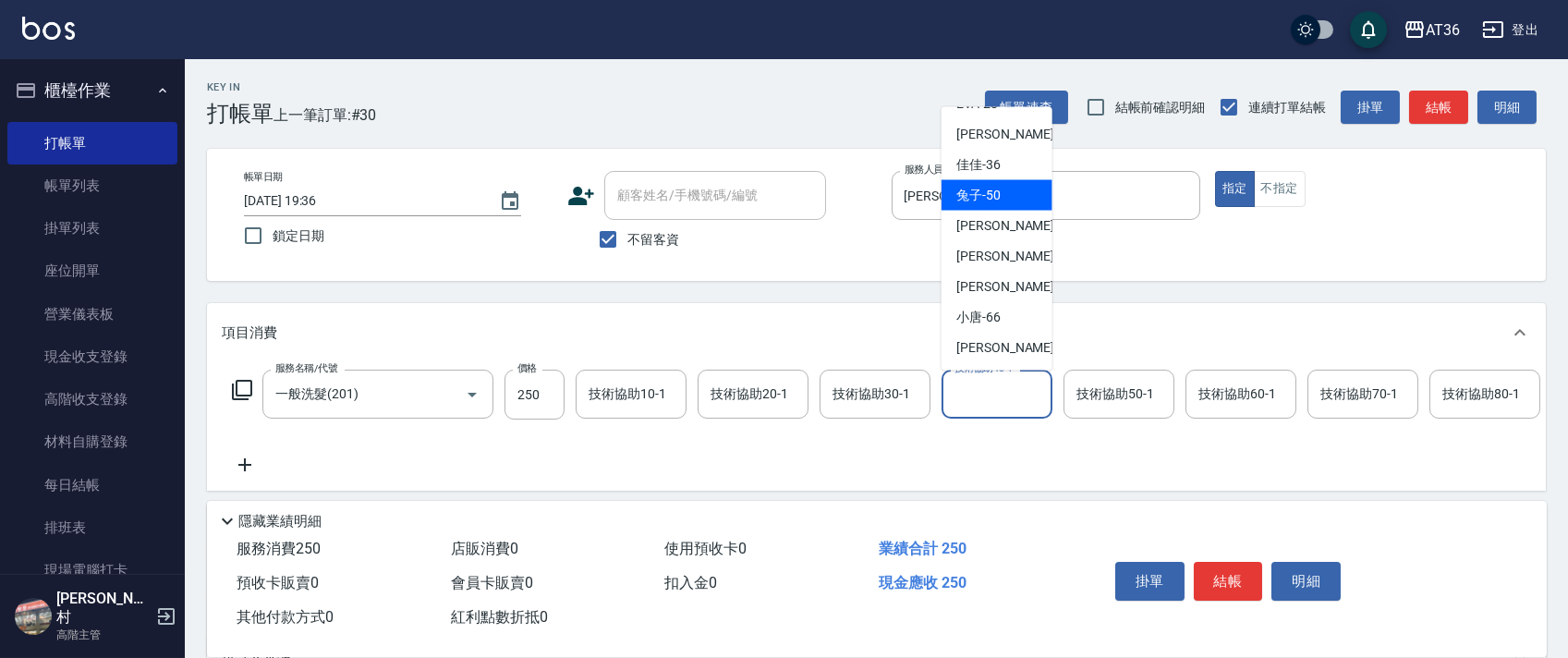
click at [999, 202] on div "兔子 -50" at bounding box center [996, 195] width 111 height 31
type input "兔子-50"
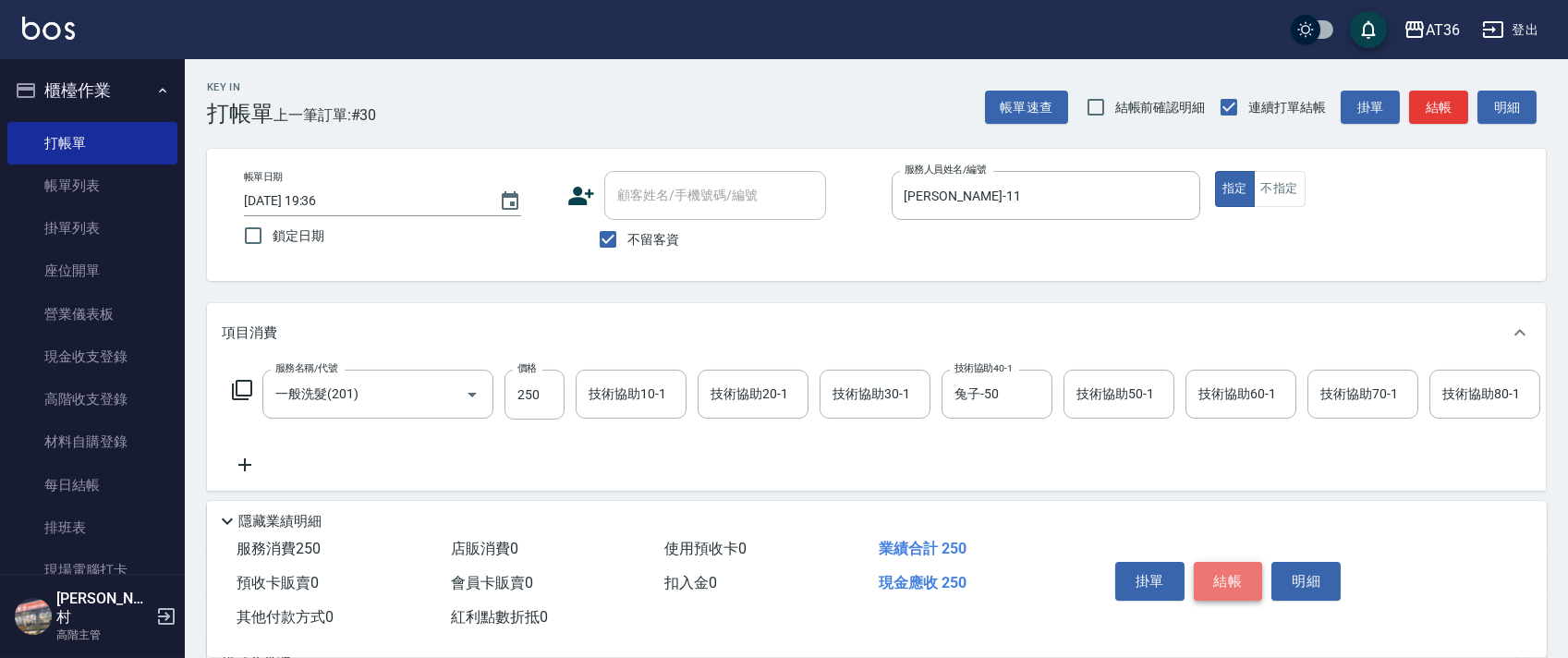
click at [1229, 562] on button "結帳" at bounding box center [1228, 581] width 69 height 39
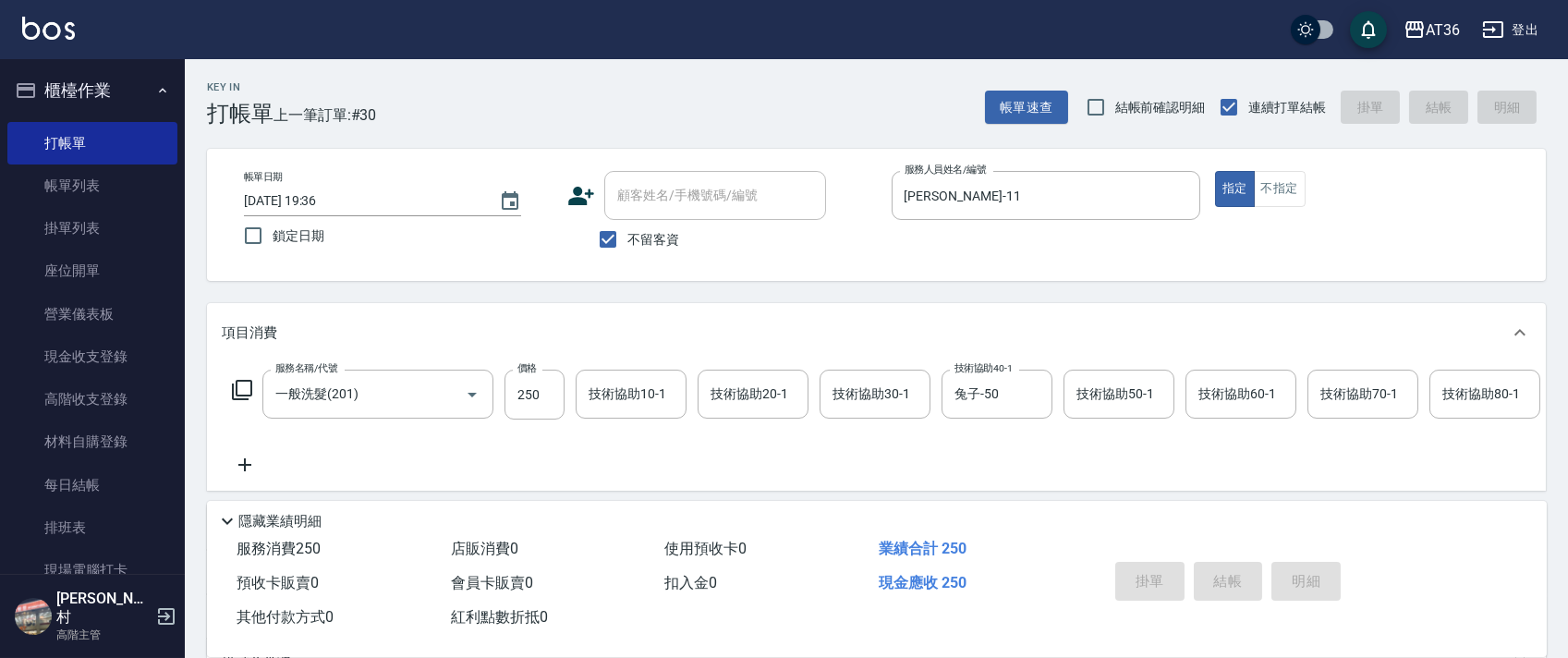
type input "[DATE] 19:37"
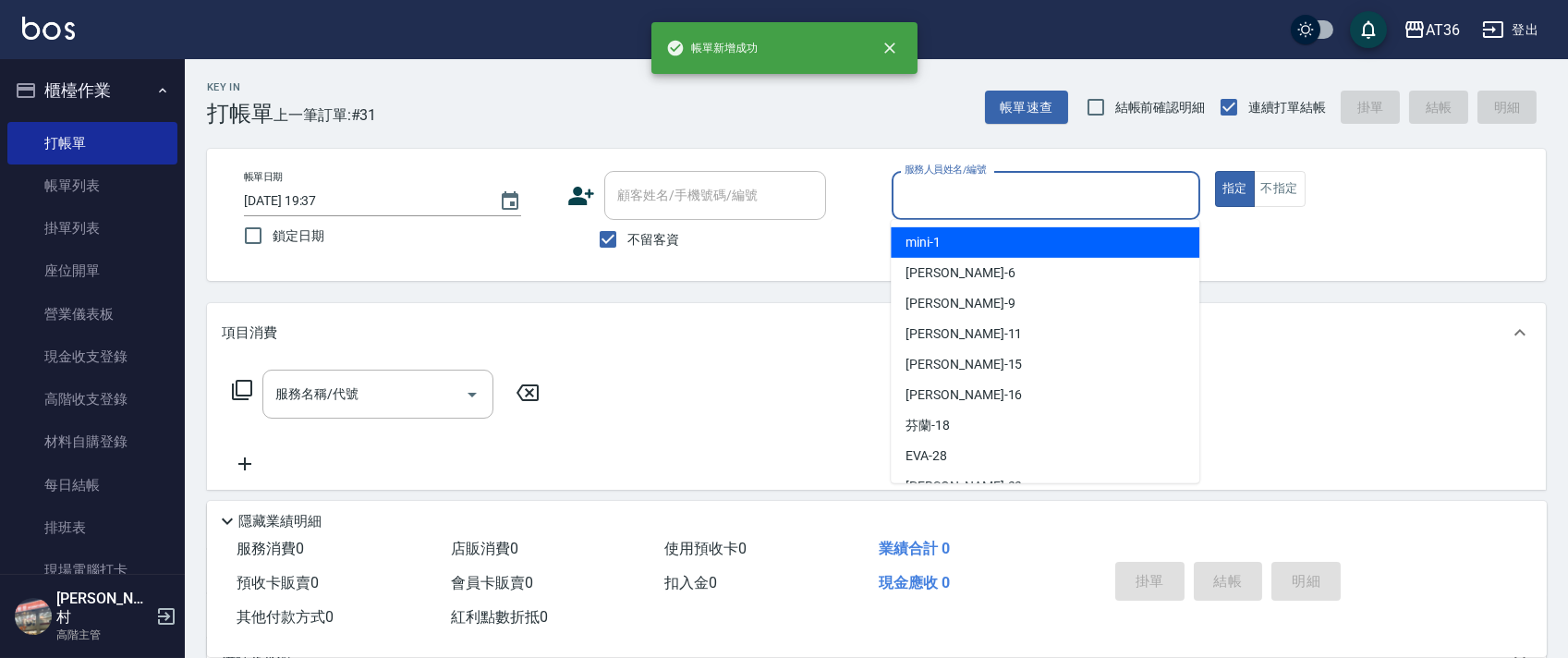
click at [941, 199] on input "服務人員姓名/編號" at bounding box center [1046, 196] width 291 height 32
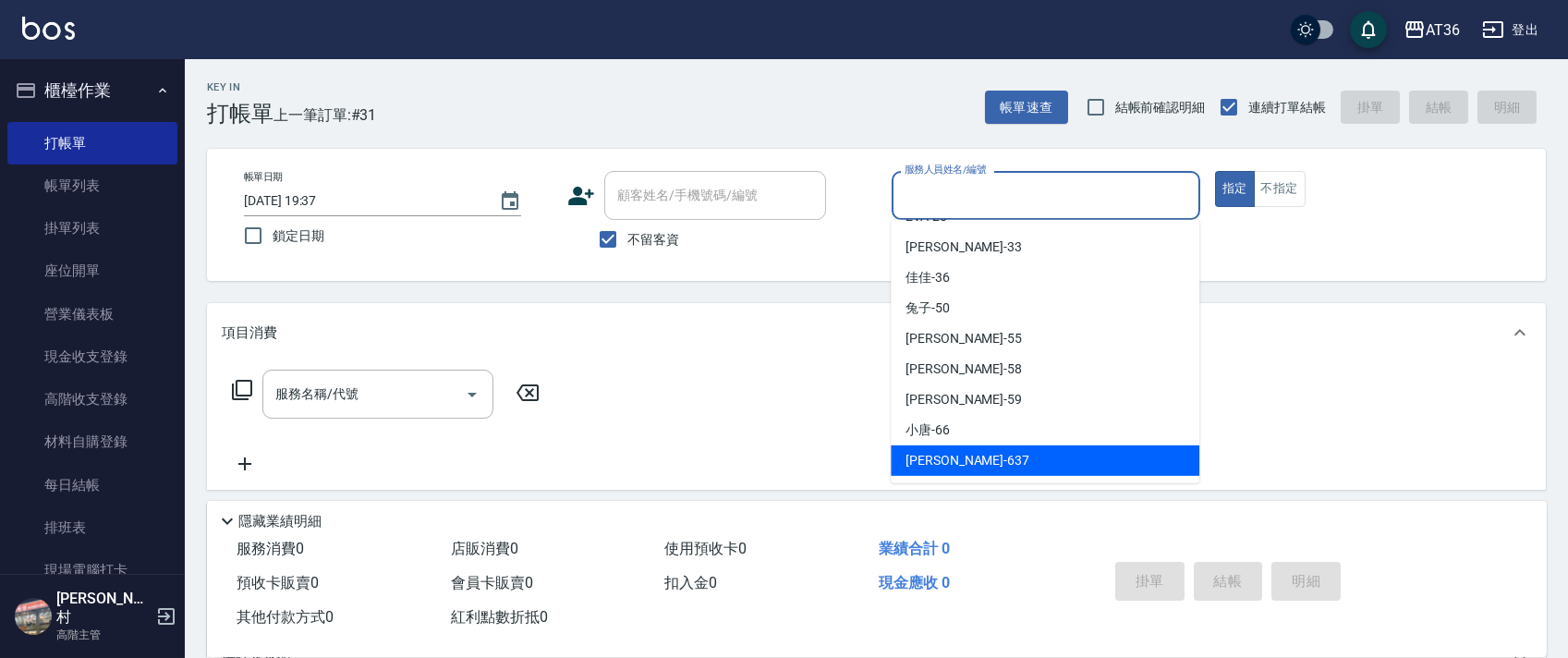
drag, startPoint x: 940, startPoint y: 449, endPoint x: 998, endPoint y: 354, distance: 111.3
click at [942, 451] on span "憶琳 -637" at bounding box center [967, 460] width 124 height 19
type input "憶琳-637"
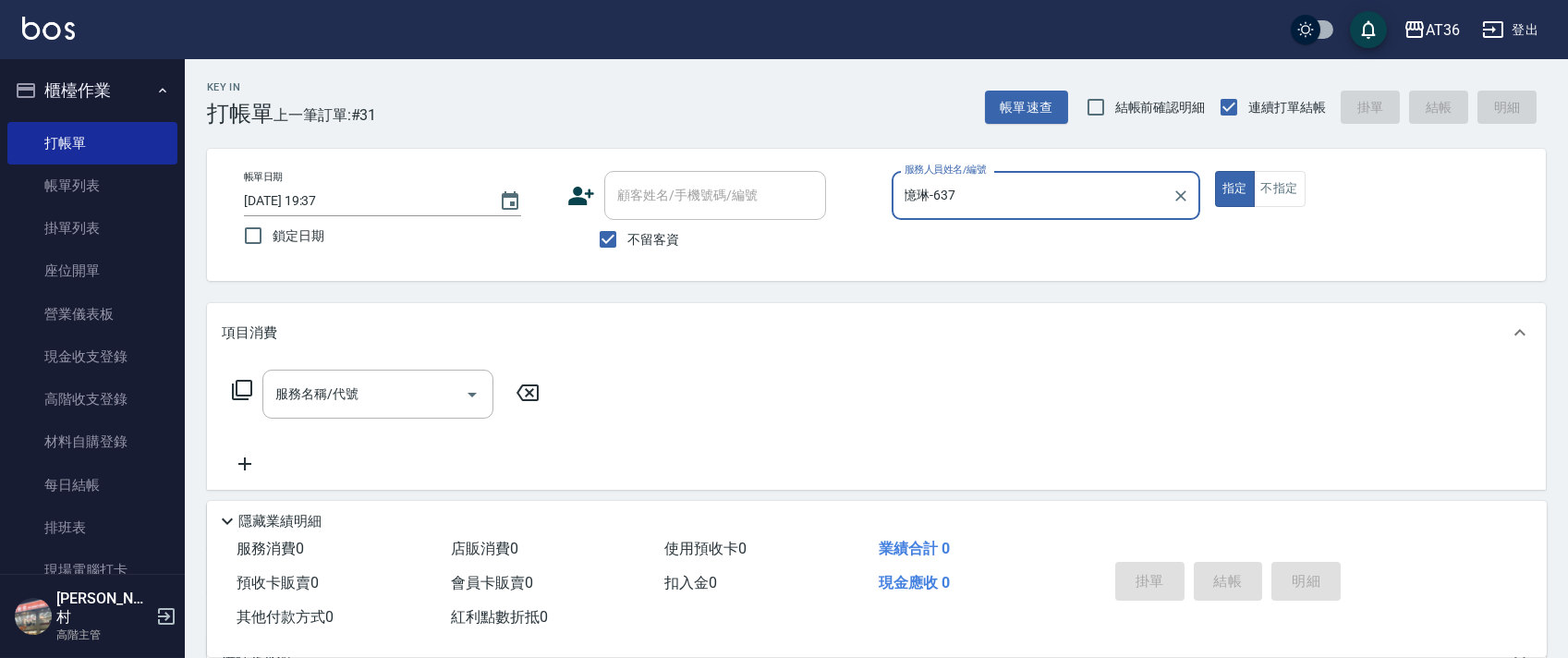
click at [247, 391] on icon at bounding box center [242, 389] width 22 height 22
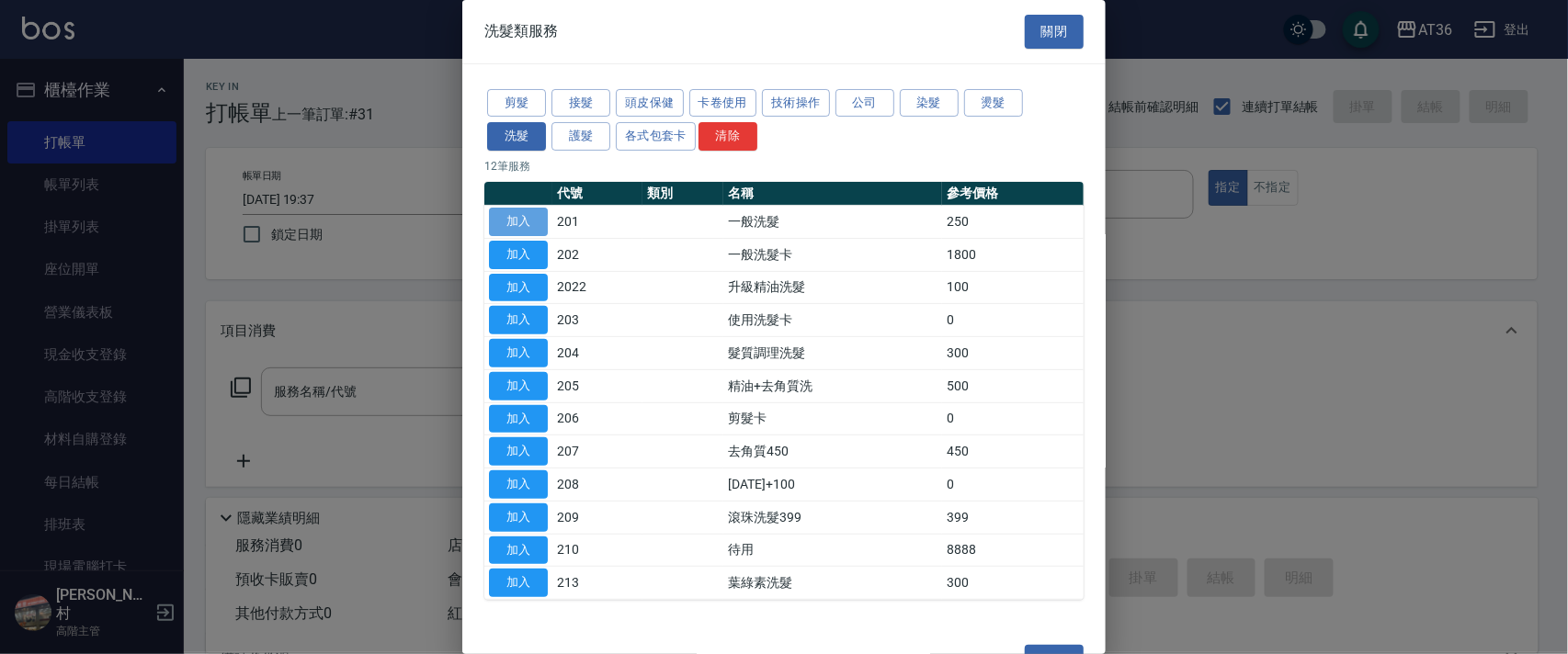
click at [520, 222] on button "加入" at bounding box center [517, 221] width 59 height 29
type input "一般洗髮(201)"
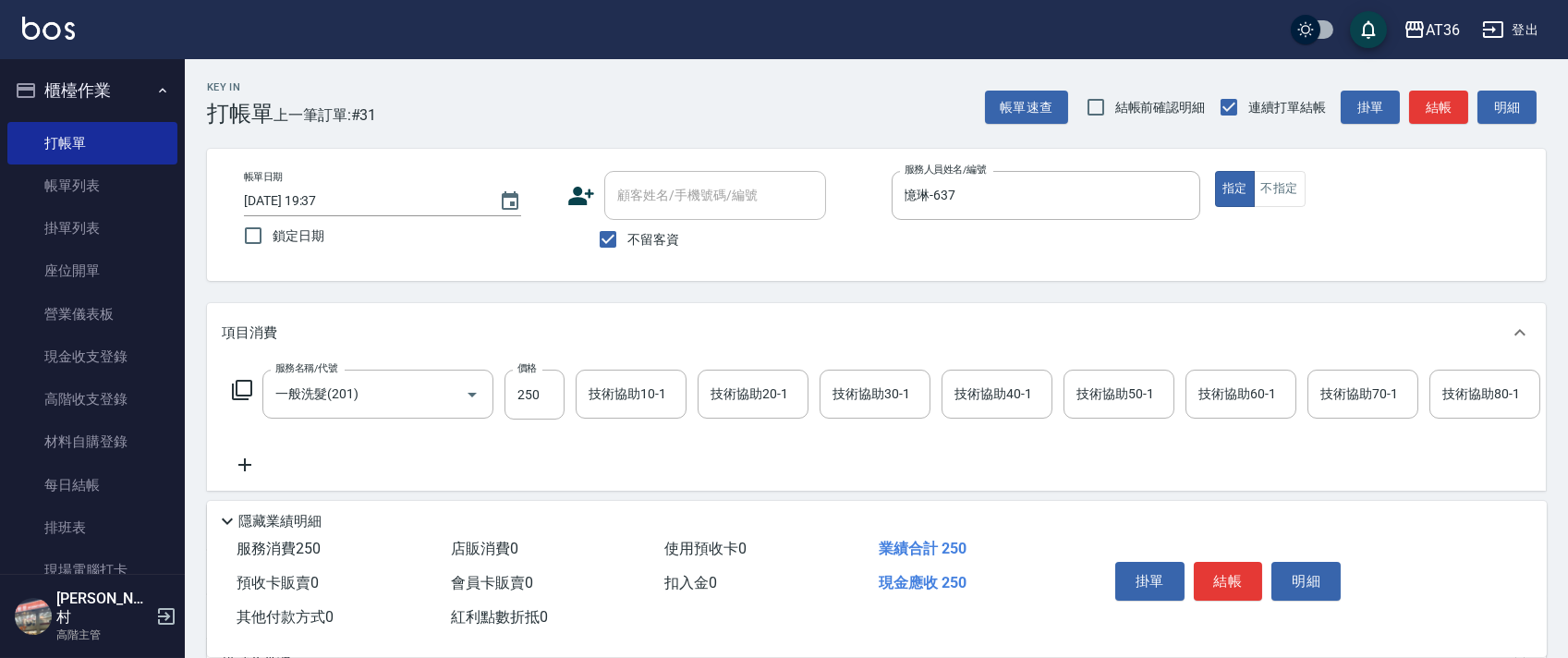
drag, startPoint x: 1223, startPoint y: 573, endPoint x: 1223, endPoint y: 537, distance: 36.0
click at [1222, 573] on button "結帳" at bounding box center [1228, 581] width 69 height 39
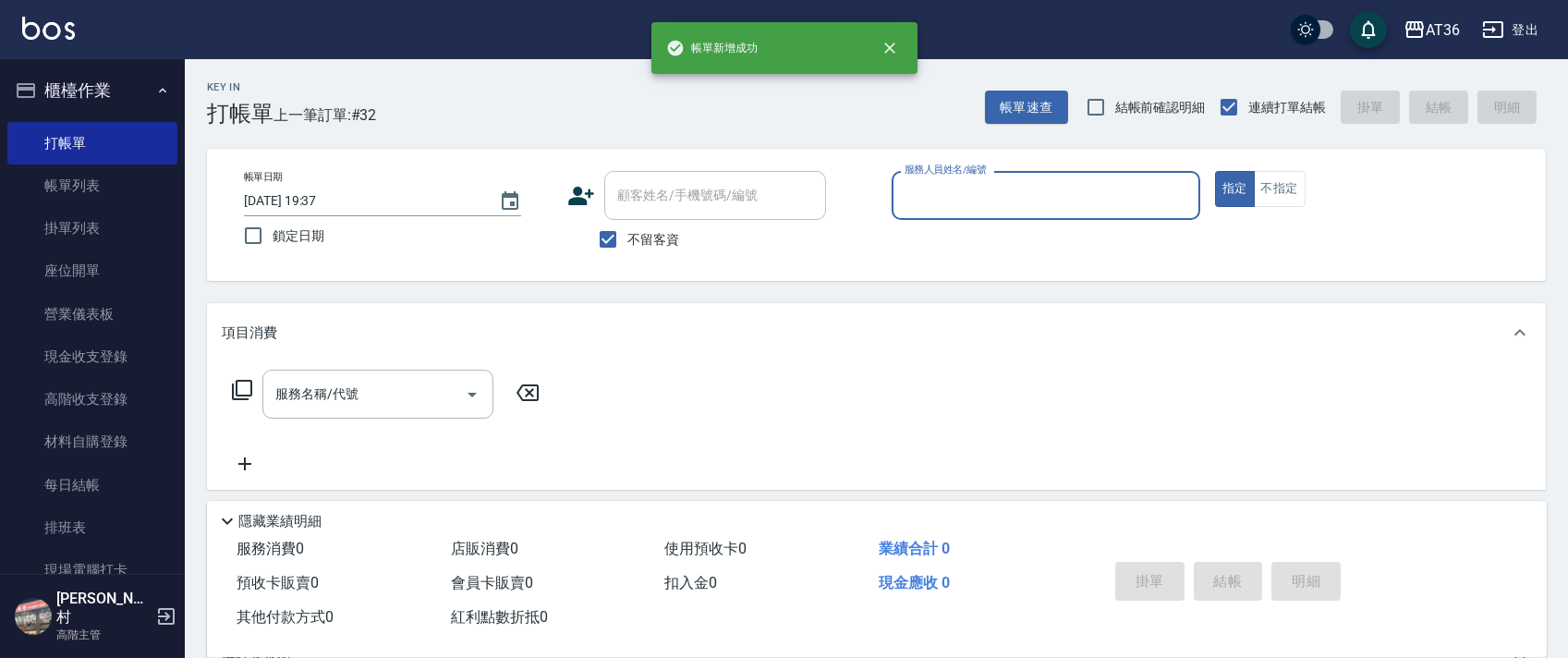
drag, startPoint x: 938, startPoint y: 198, endPoint x: 949, endPoint y: 215, distance: 20.2
click at [938, 205] on input "服務人員姓名/編號" at bounding box center [1046, 196] width 291 height 32
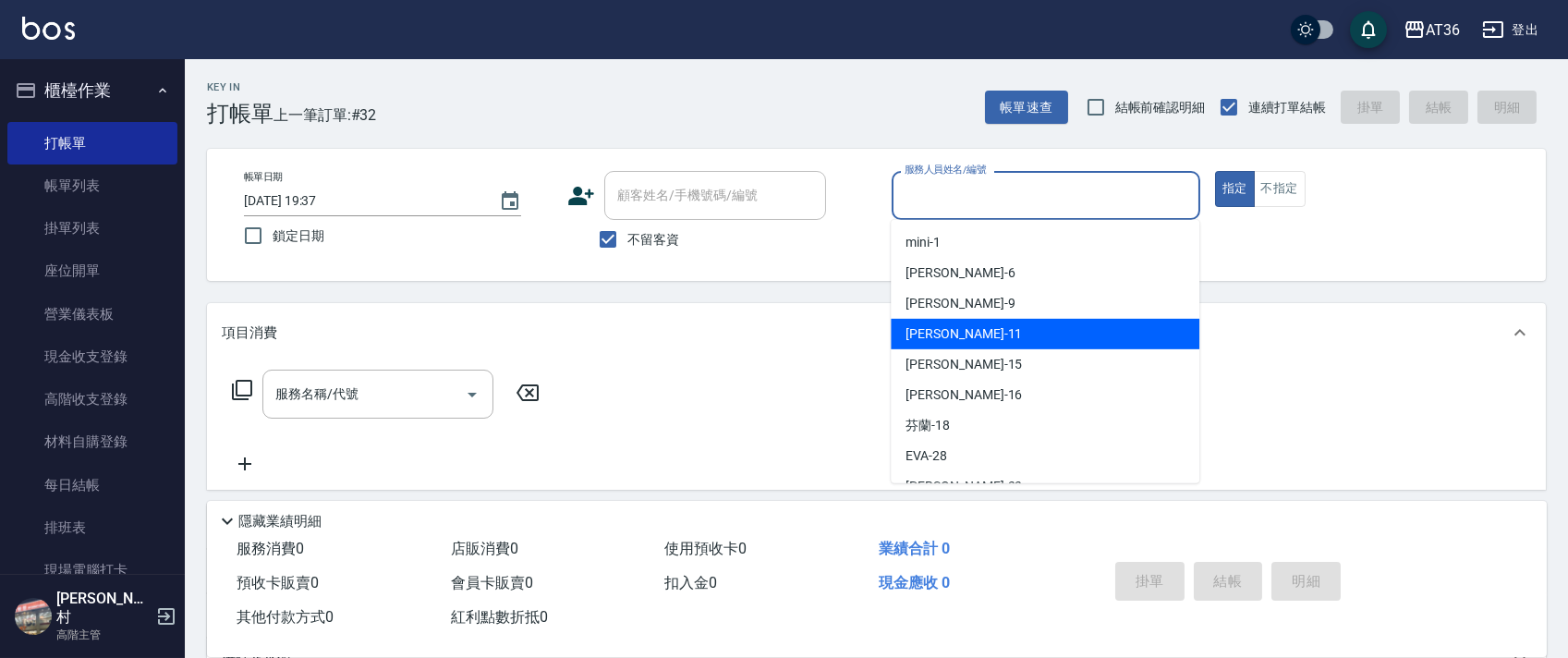
click at [935, 329] on span "[PERSON_NAME] -11" at bounding box center [963, 333] width 117 height 19
type input "[PERSON_NAME]-11"
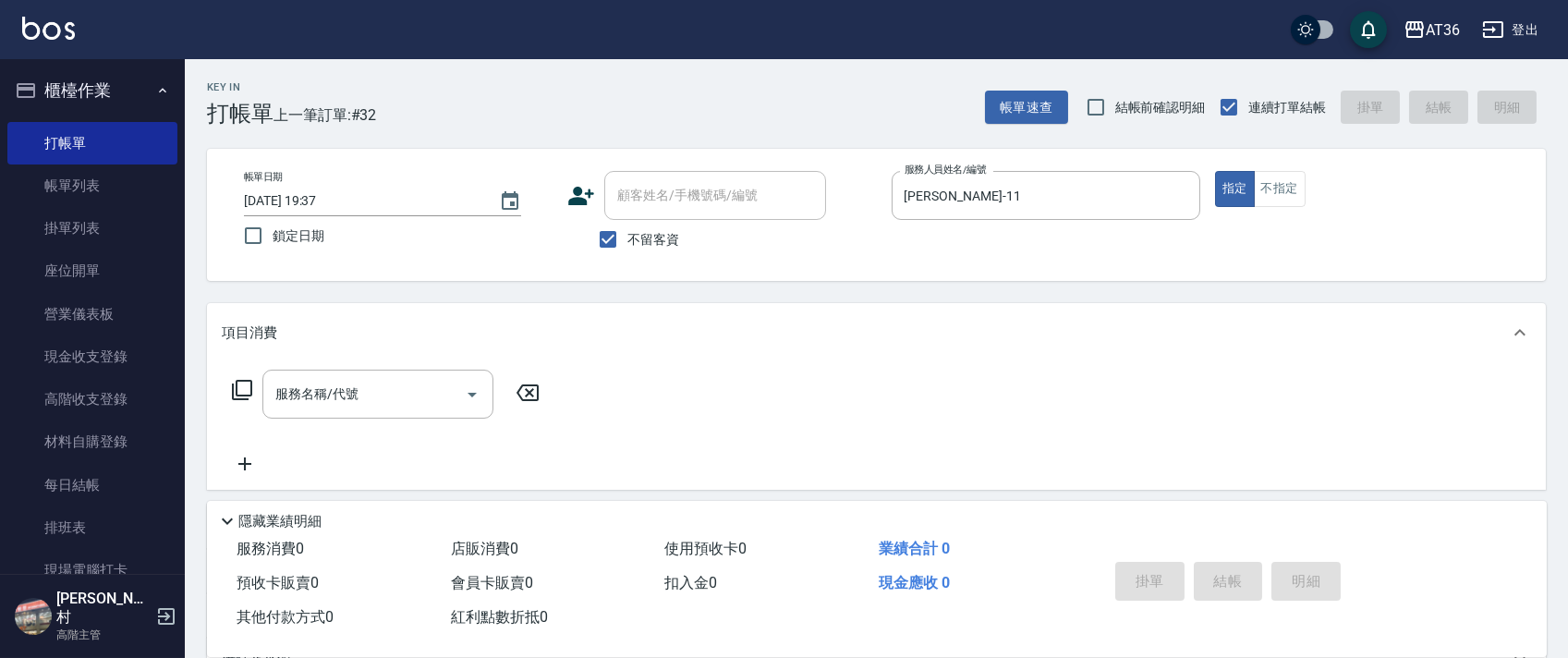
click at [239, 381] on icon at bounding box center [242, 389] width 20 height 20
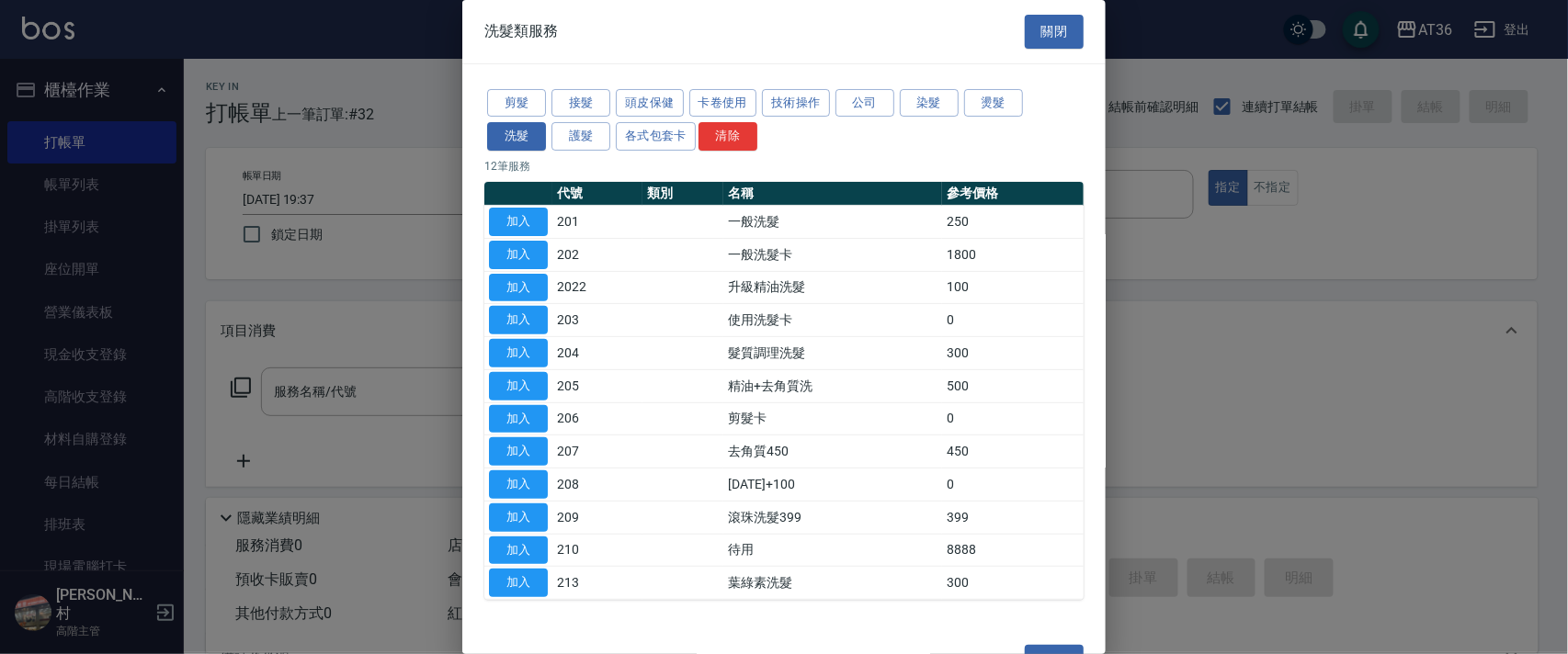
drag, startPoint x: 518, startPoint y: 99, endPoint x: 771, endPoint y: 213, distance: 277.5
click at [518, 102] on button "剪髮" at bounding box center [516, 103] width 59 height 29
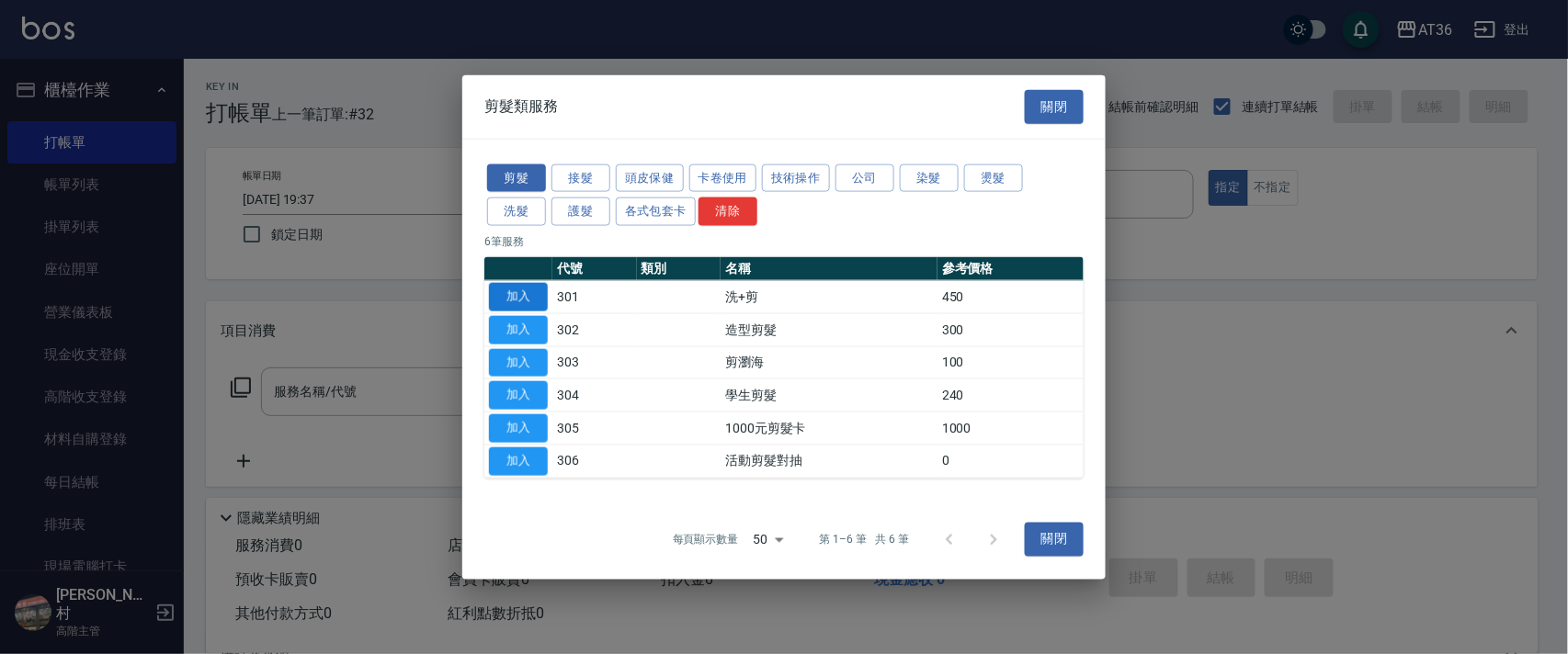
click at [524, 285] on button "加入" at bounding box center [517, 297] width 59 height 29
type input "洗+剪(301)"
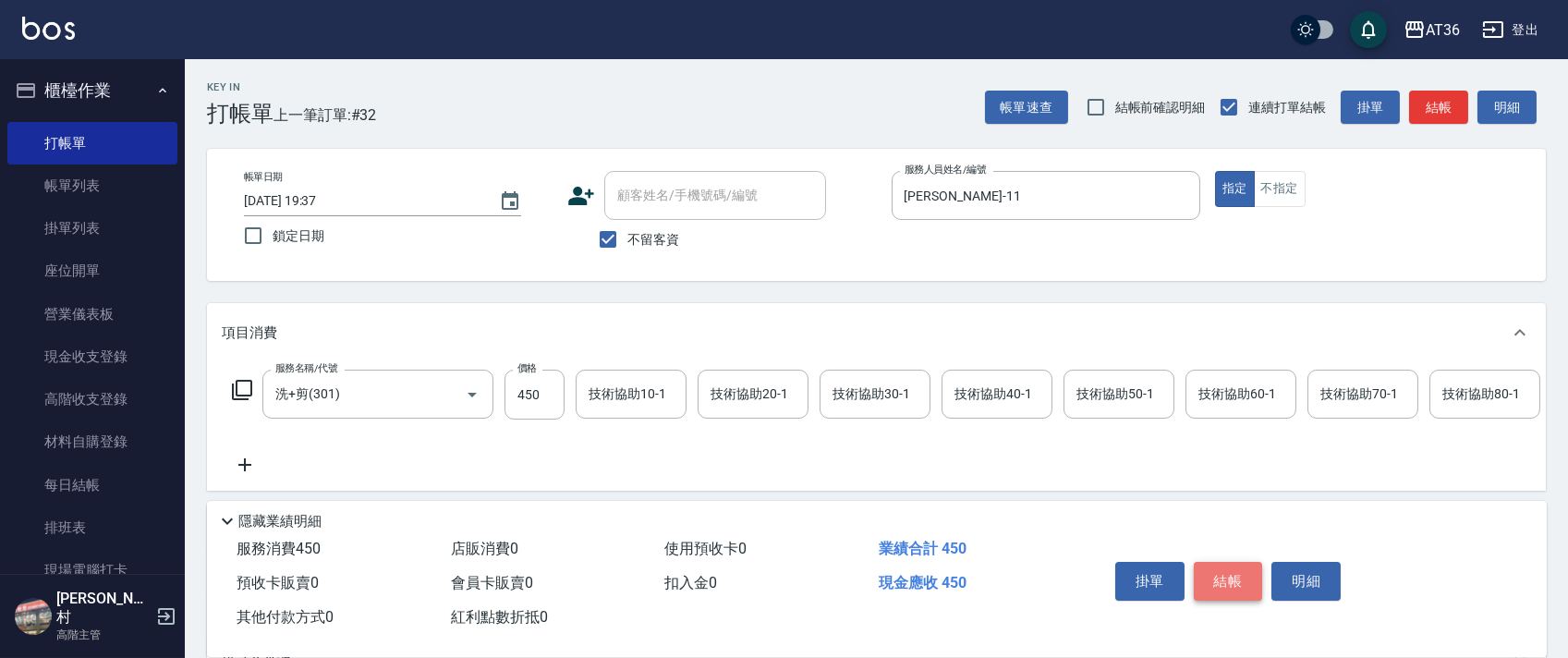
click at [1220, 589] on button "結帳" at bounding box center [1228, 581] width 69 height 39
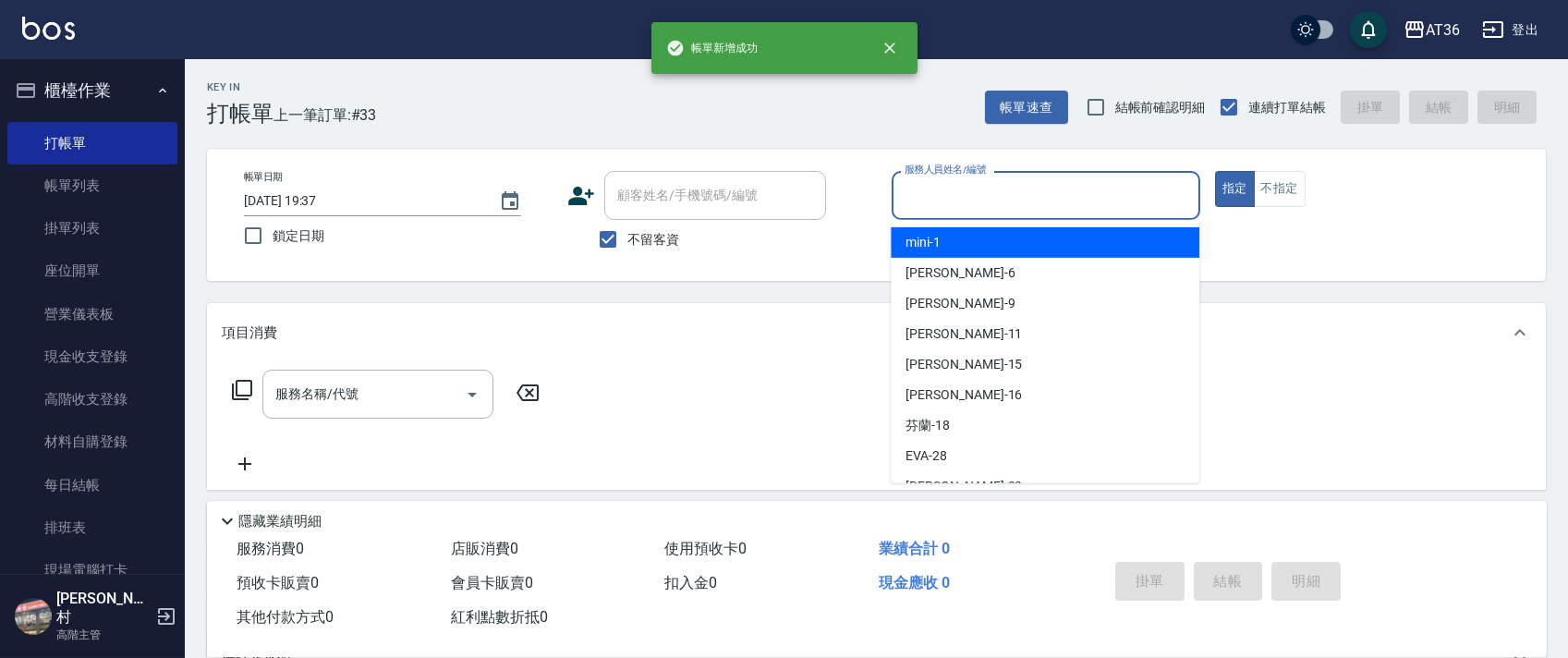
drag, startPoint x: 952, startPoint y: 196, endPoint x: 1002, endPoint y: 235, distance: 63.4
click at [953, 200] on input "服務人員姓名/編號" at bounding box center [1046, 196] width 291 height 32
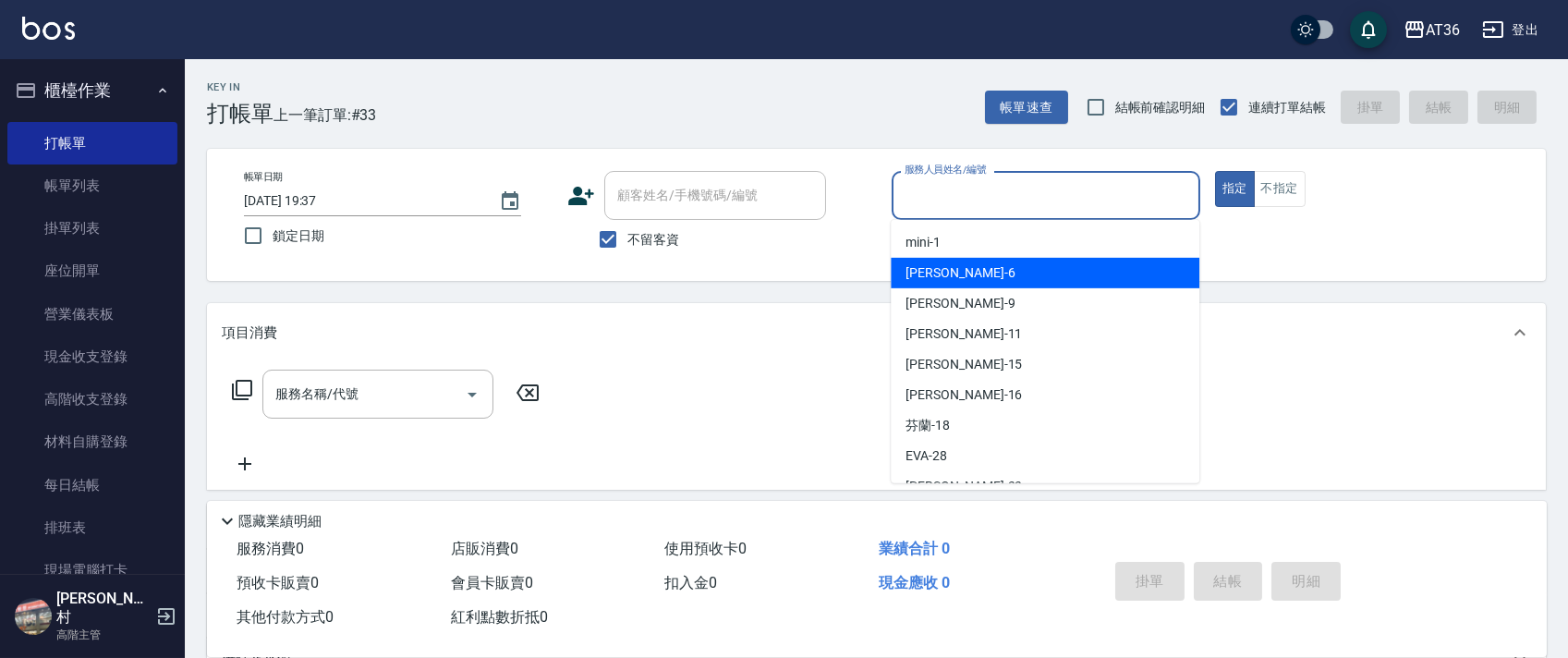
drag, startPoint x: 987, startPoint y: 272, endPoint x: 569, endPoint y: 280, distance: 418.1
click at [987, 273] on div "[PERSON_NAME] -6" at bounding box center [1044, 273] width 308 height 31
type input "伶伶-6"
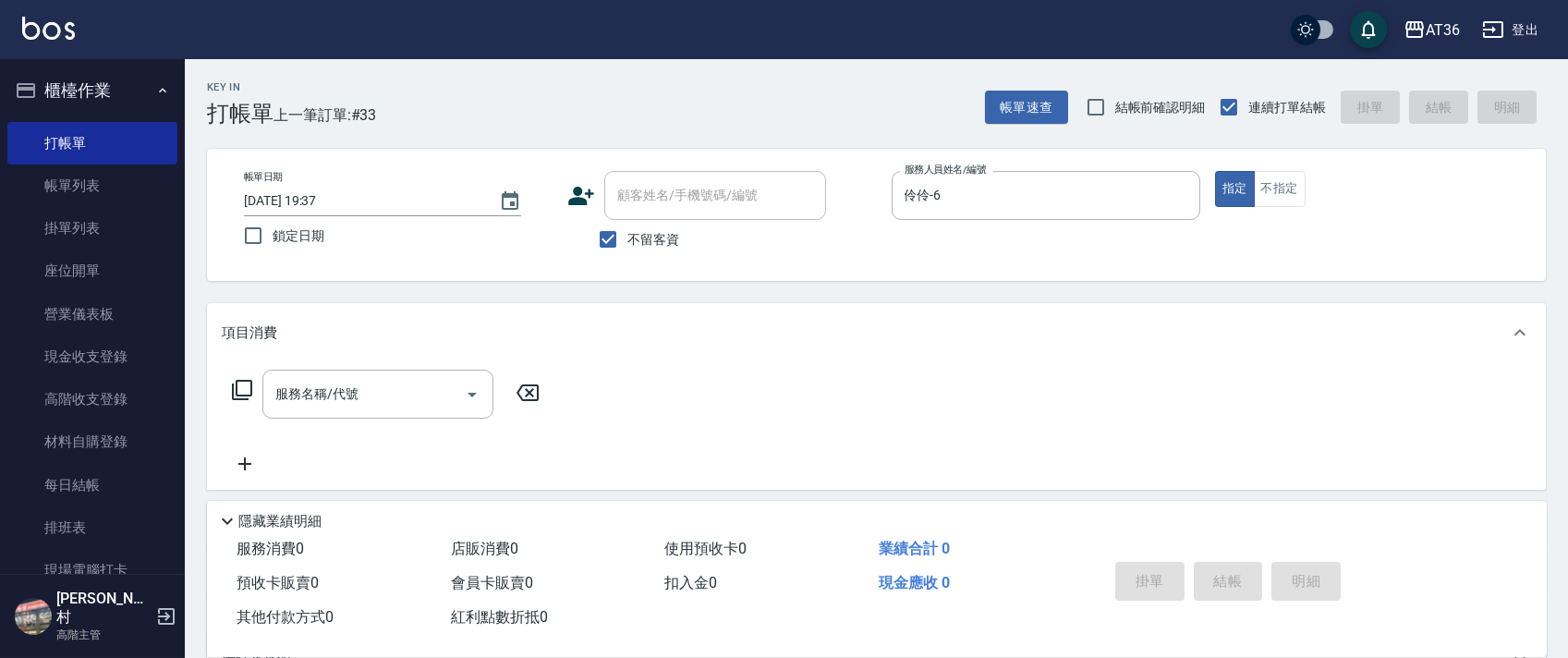
click at [245, 396] on icon at bounding box center [242, 389] width 20 height 20
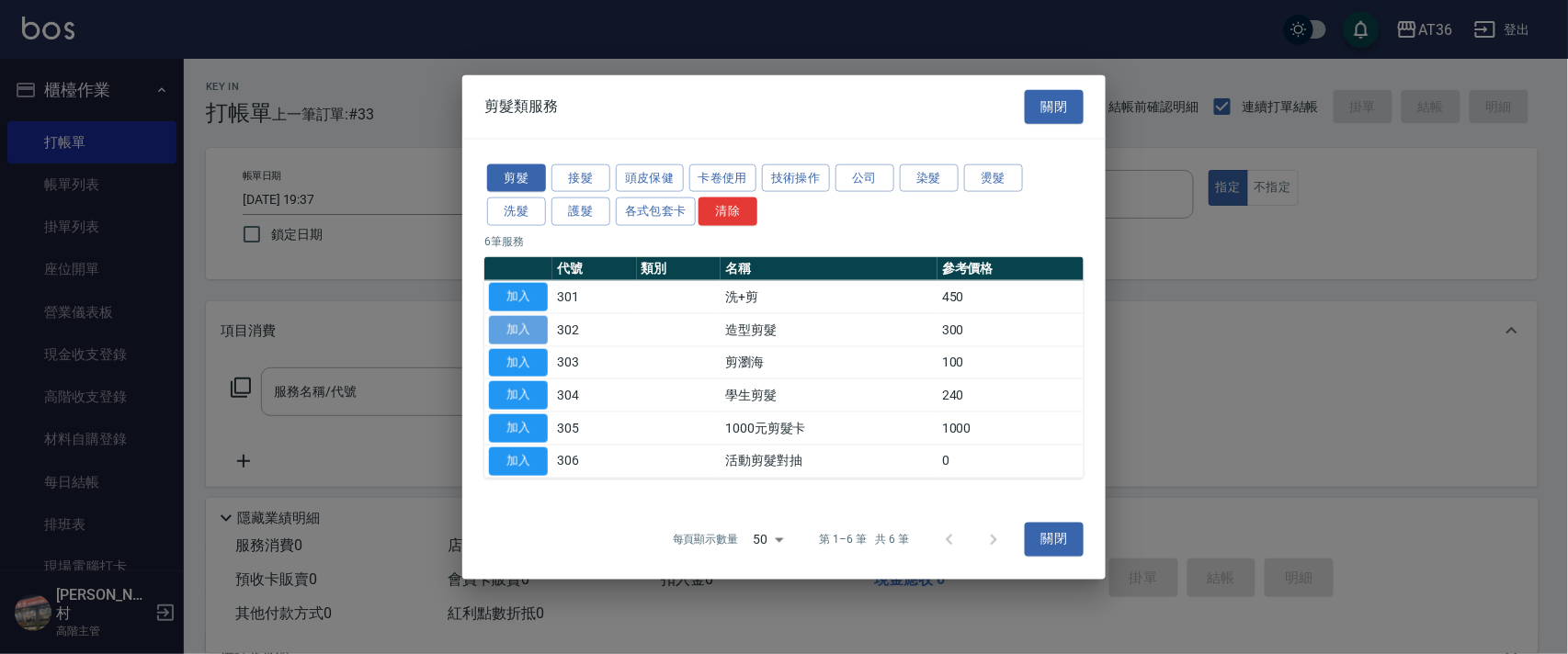
click at [510, 326] on button "加入" at bounding box center [517, 328] width 59 height 29
type input "造型剪髮(302)"
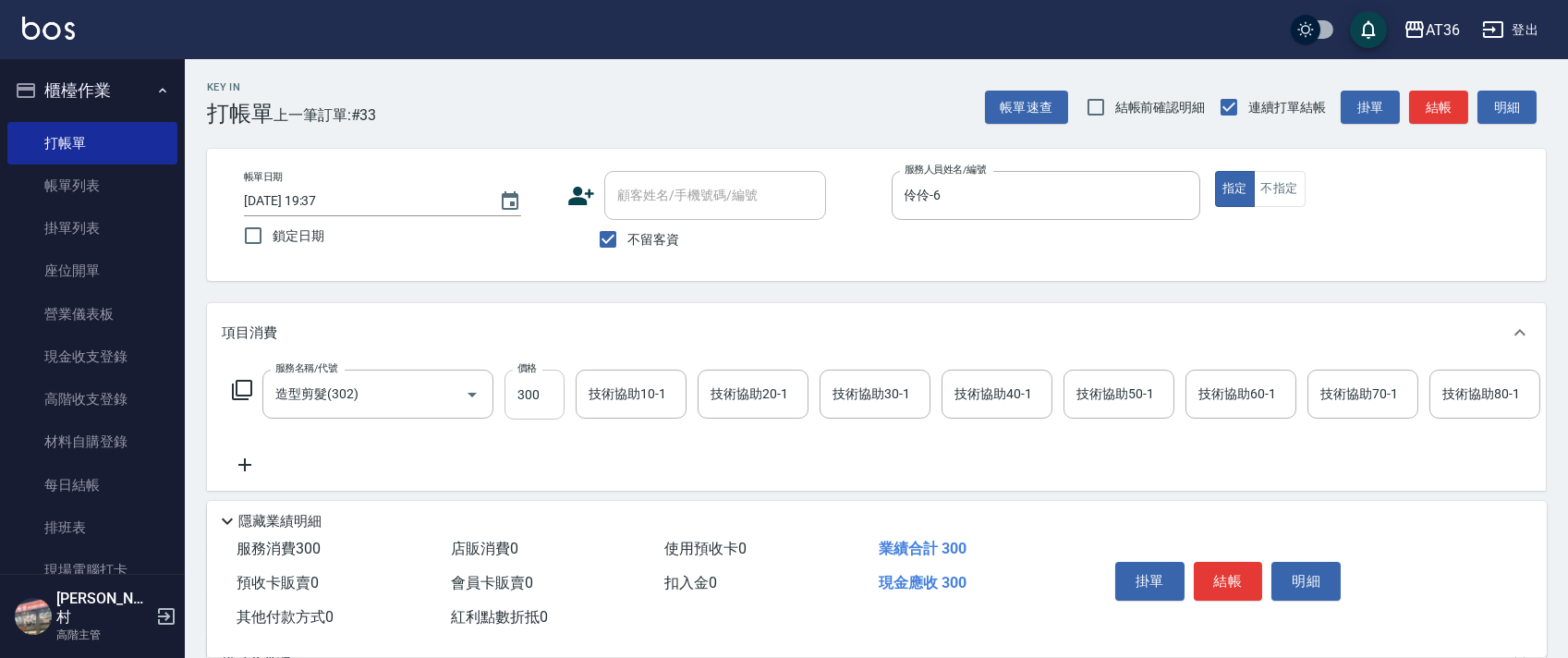
click at [519, 383] on input "300" at bounding box center [534, 394] width 60 height 50
type input "228"
click at [1210, 575] on button "結帳" at bounding box center [1228, 581] width 69 height 39
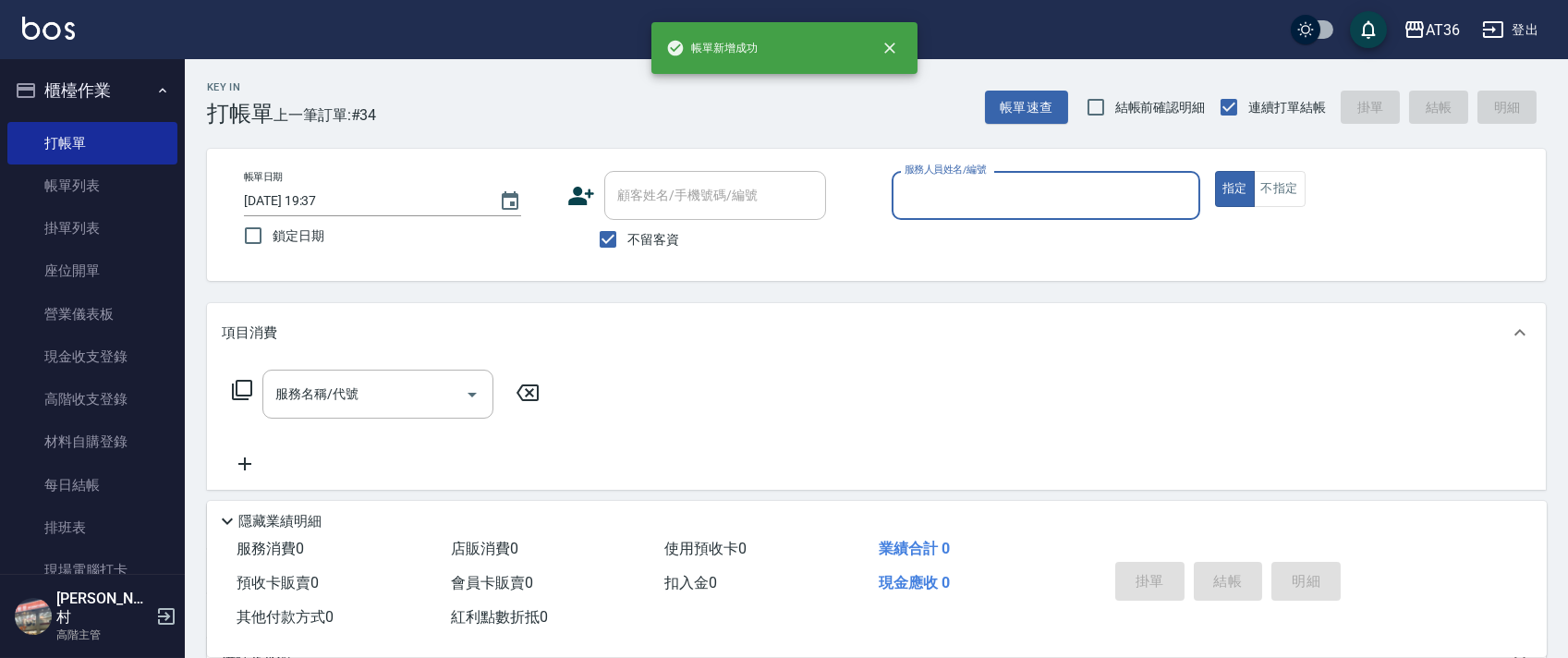
drag, startPoint x: 914, startPoint y: 197, endPoint x: 956, endPoint y: 218, distance: 47.0
click at [917, 200] on input "服務人員姓名/編號" at bounding box center [1046, 196] width 291 height 32
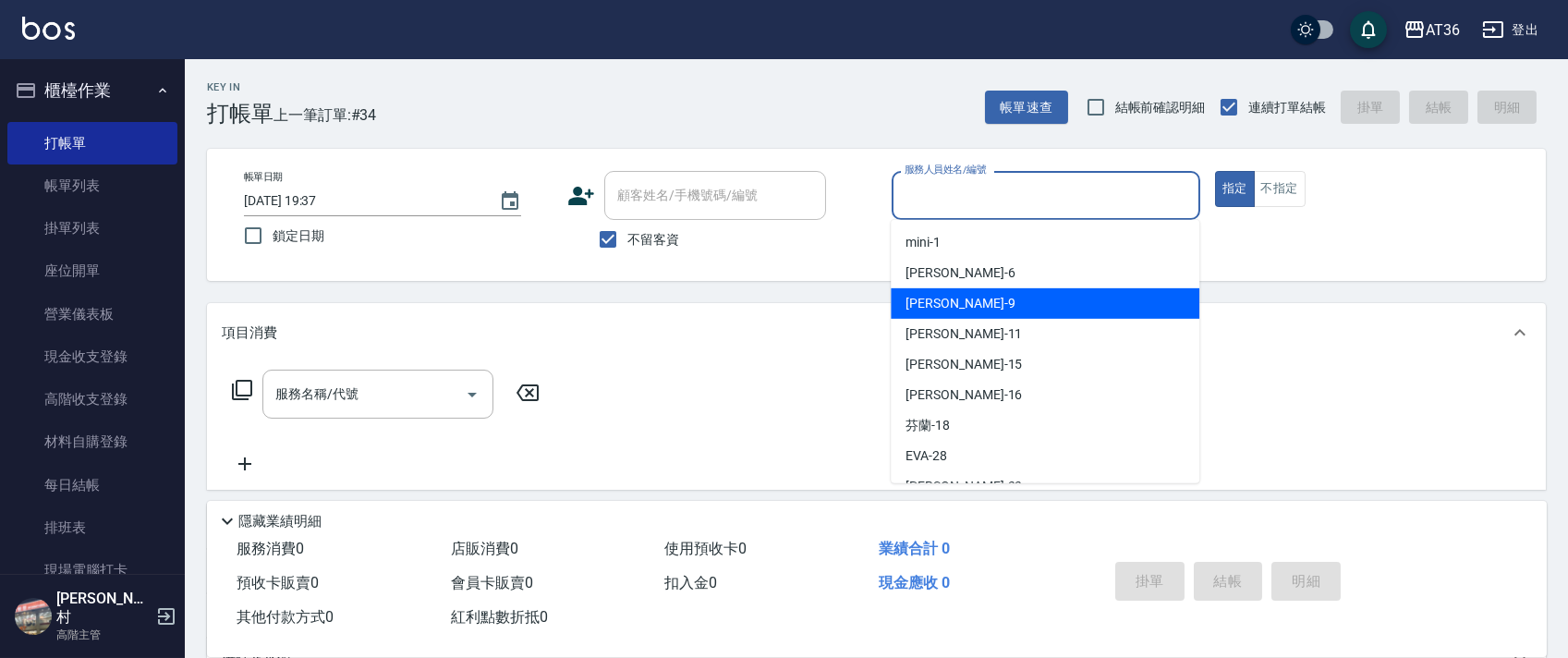
click at [950, 303] on div "美燕 -9" at bounding box center [1044, 304] width 308 height 31
type input "美燕-9"
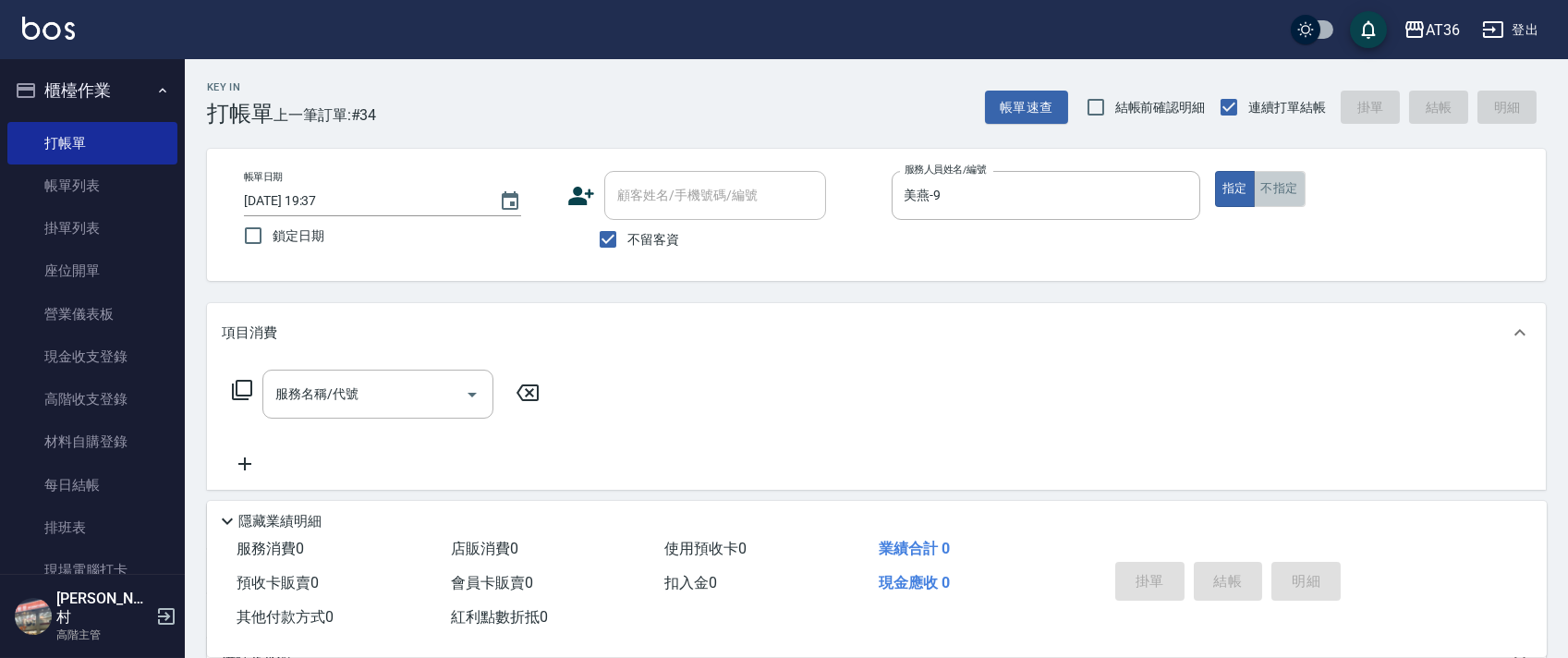
click at [1277, 183] on button "不指定" at bounding box center [1280, 189] width 52 height 36
click at [253, 389] on icon at bounding box center [242, 389] width 22 height 22
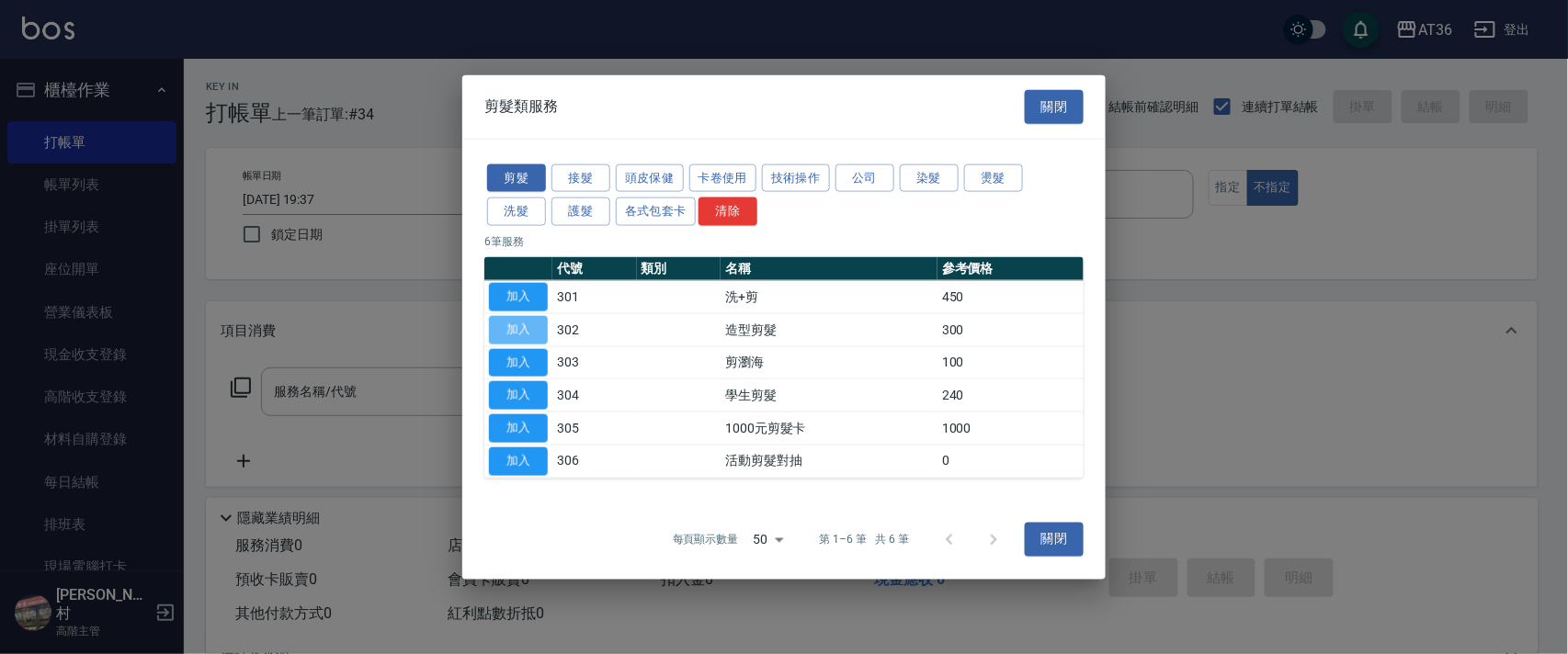
drag, startPoint x: 507, startPoint y: 321, endPoint x: 533, endPoint y: 473, distance: 154.2
click at [509, 323] on button "加入" at bounding box center [517, 328] width 59 height 29
type input "造型剪髮(302)"
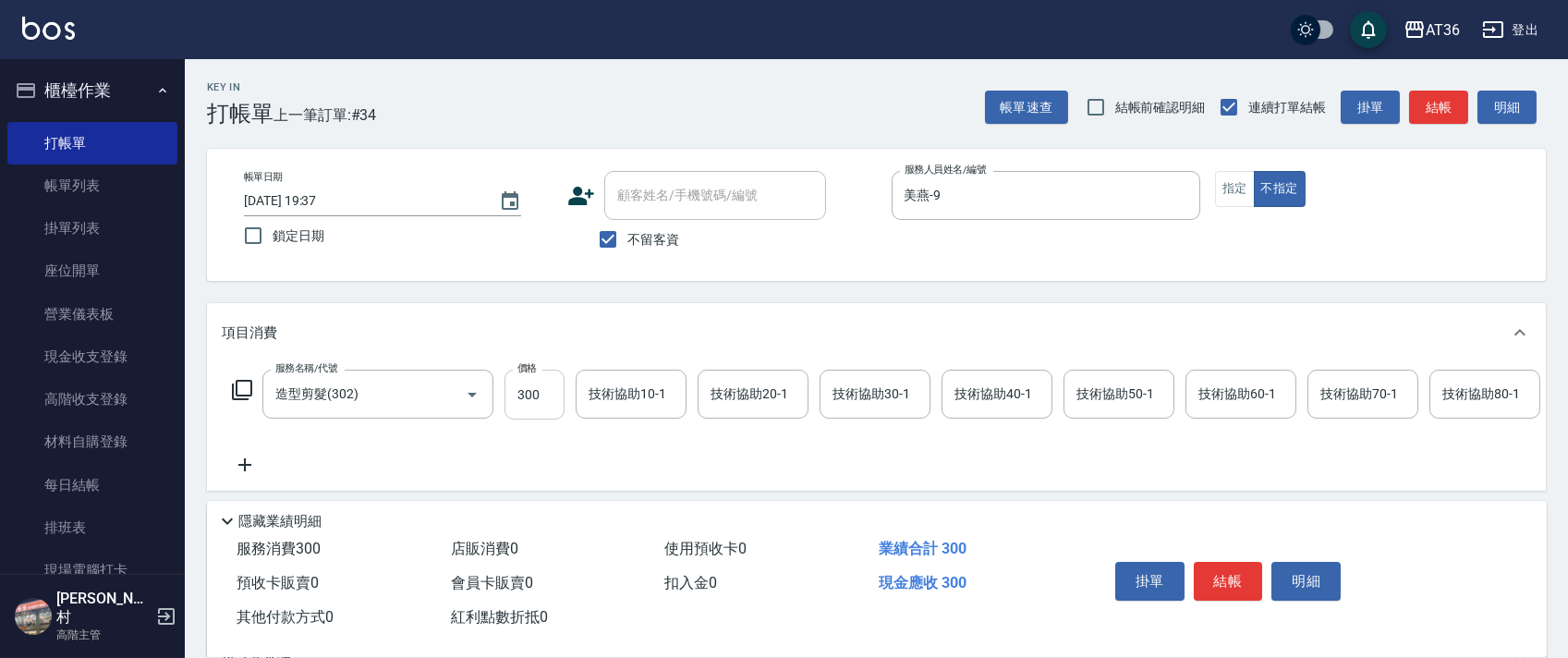
drag, startPoint x: 527, startPoint y: 401, endPoint x: 540, endPoint y: 400, distance: 13.0
click at [528, 400] on input "300" at bounding box center [534, 394] width 60 height 50
type input "238"
click at [1243, 577] on button "結帳" at bounding box center [1228, 581] width 69 height 39
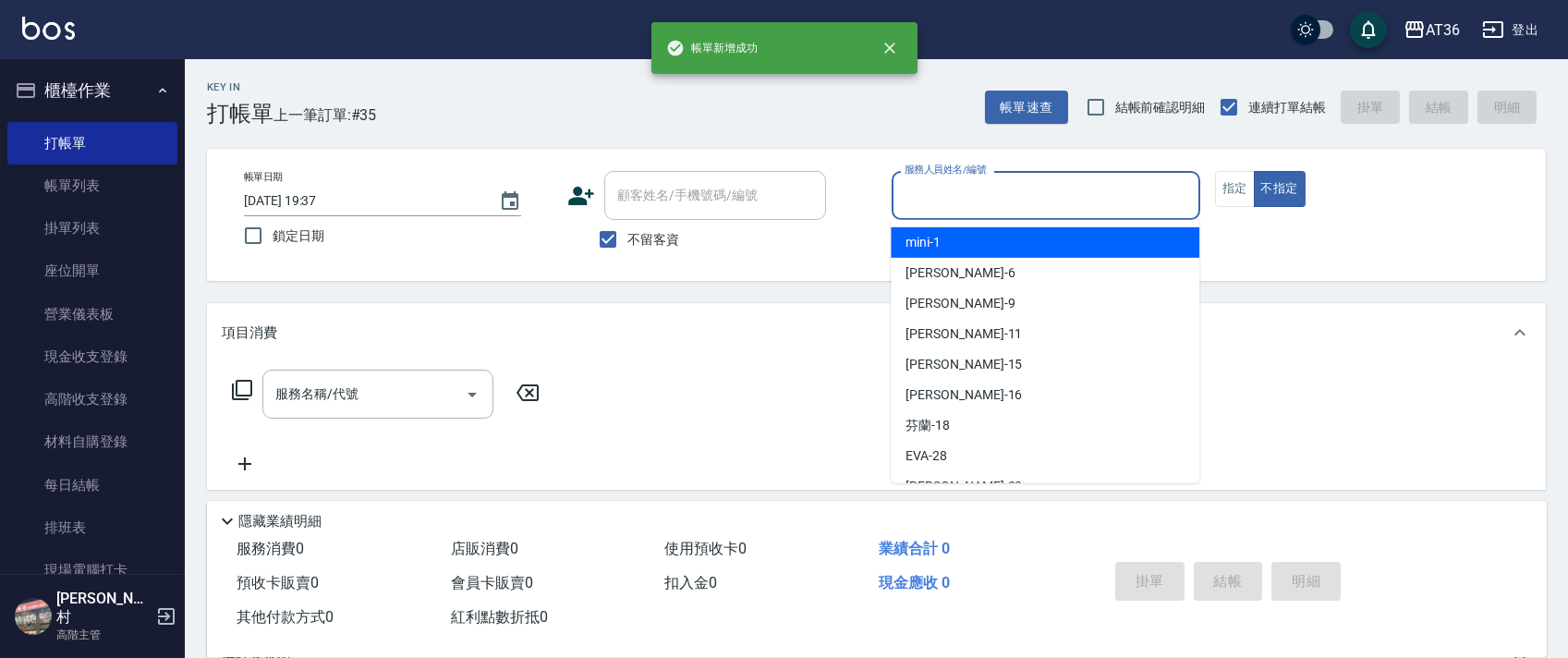
drag, startPoint x: 913, startPoint y: 200, endPoint x: 1014, endPoint y: 269, distance: 122.3
click at [914, 208] on input "服務人員姓名/編號" at bounding box center [1046, 196] width 291 height 32
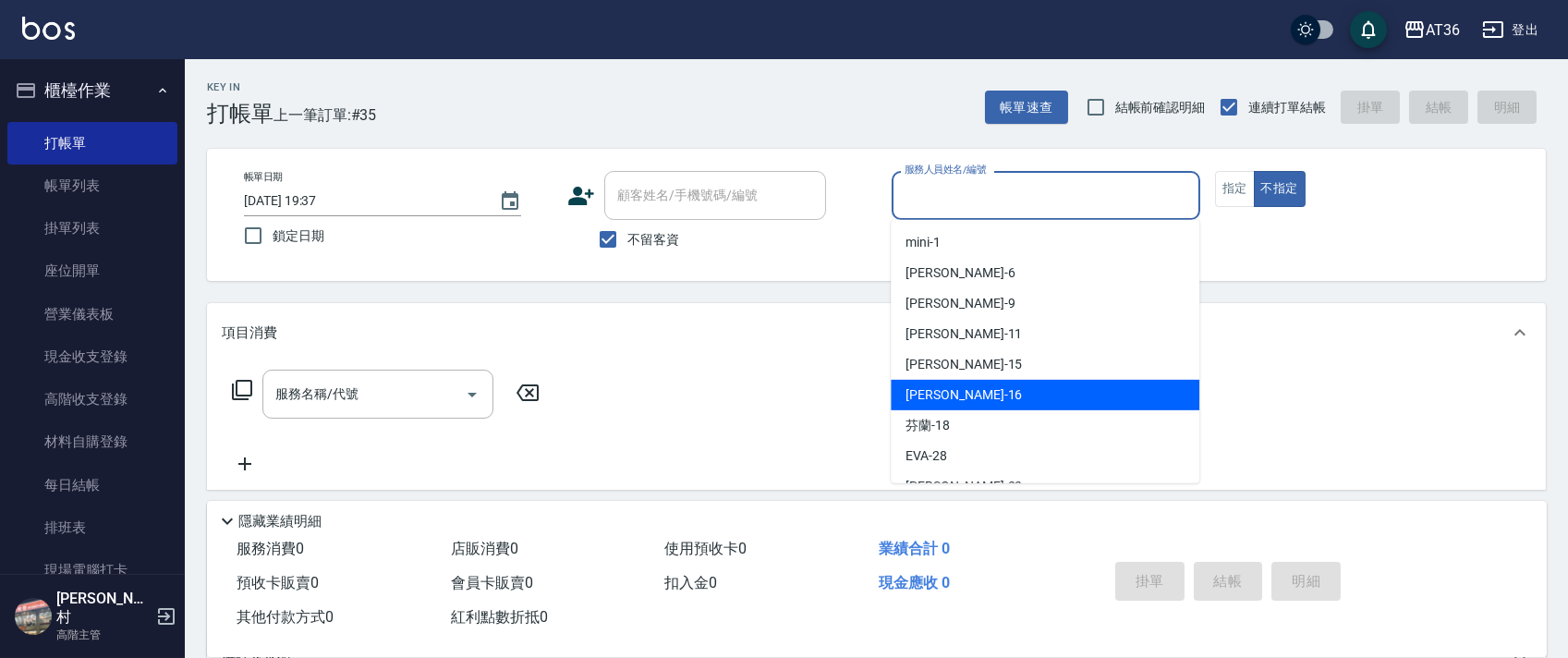
click at [950, 401] on div "[PERSON_NAME] -16" at bounding box center [1044, 394] width 308 height 31
type input "[PERSON_NAME]-16"
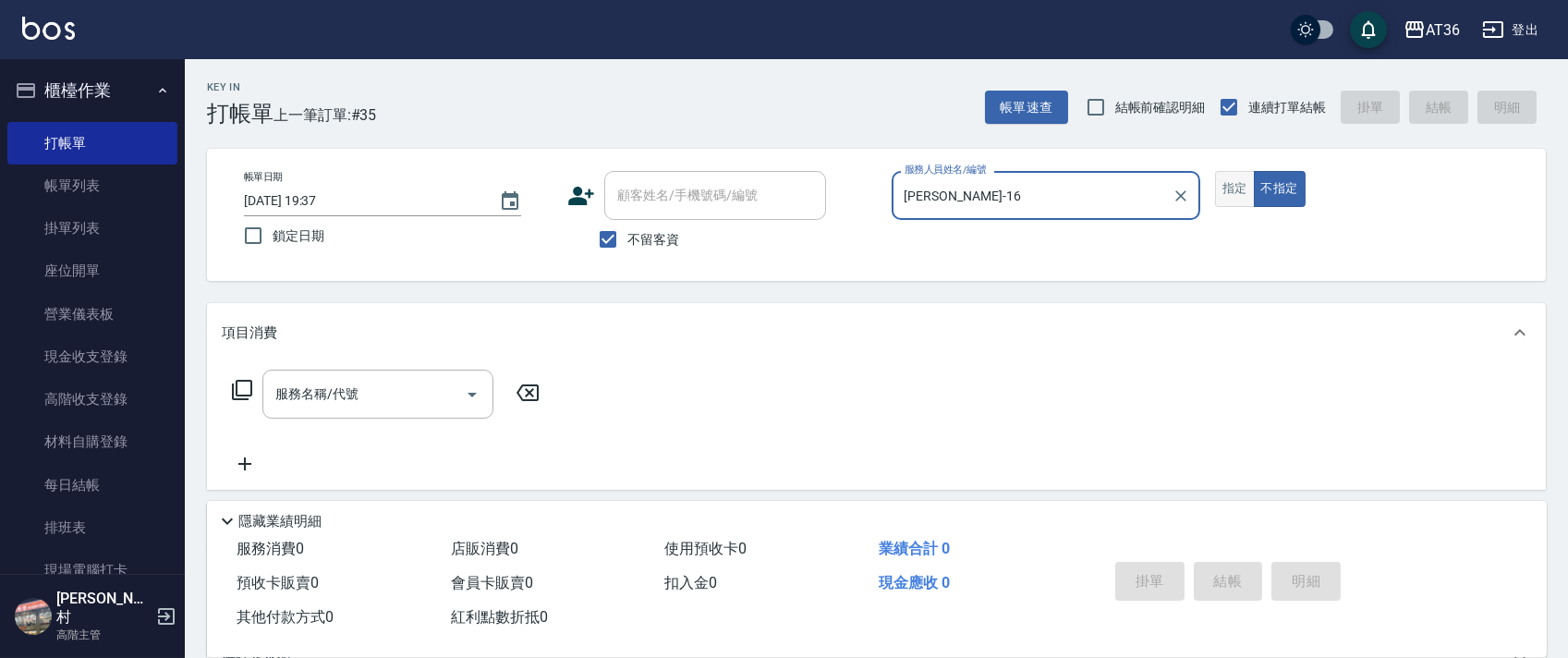
click at [1227, 185] on button "指定" at bounding box center [1235, 189] width 40 height 36
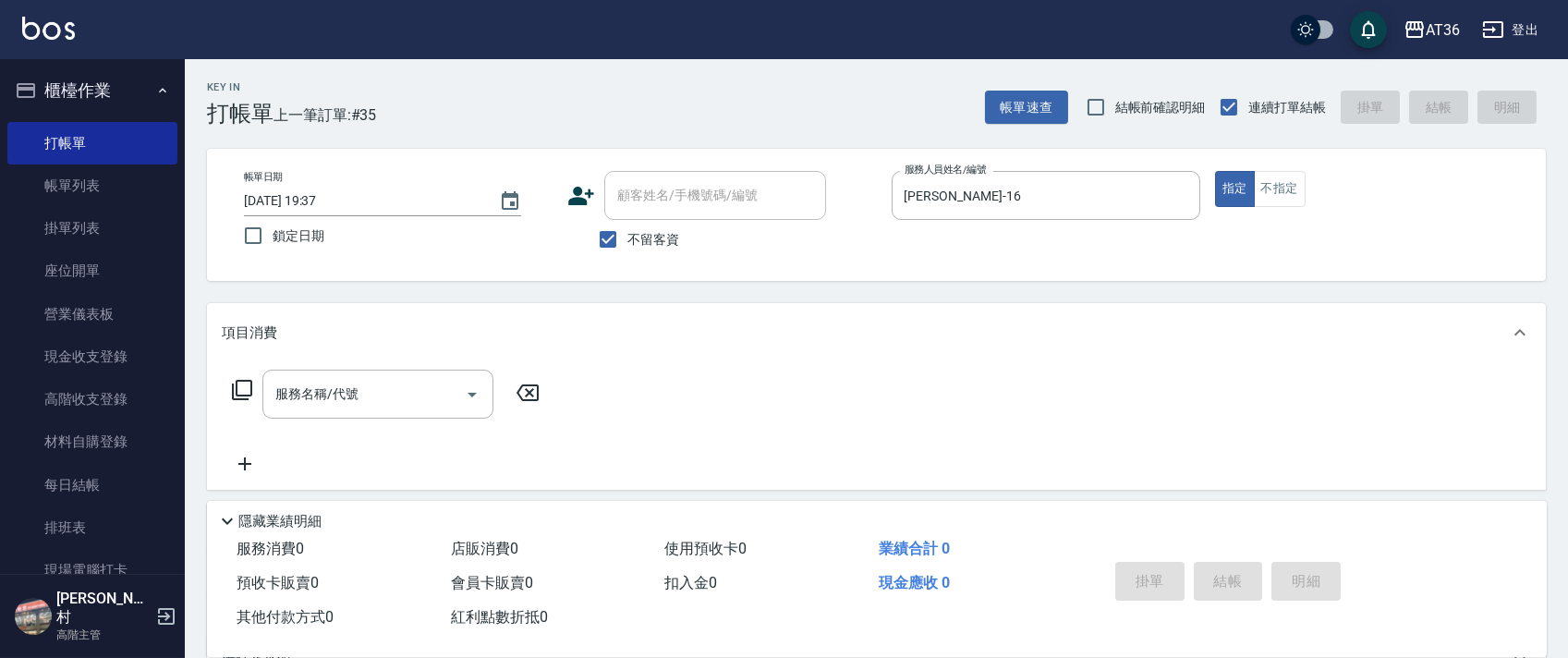
click at [231, 387] on icon at bounding box center [242, 389] width 22 height 22
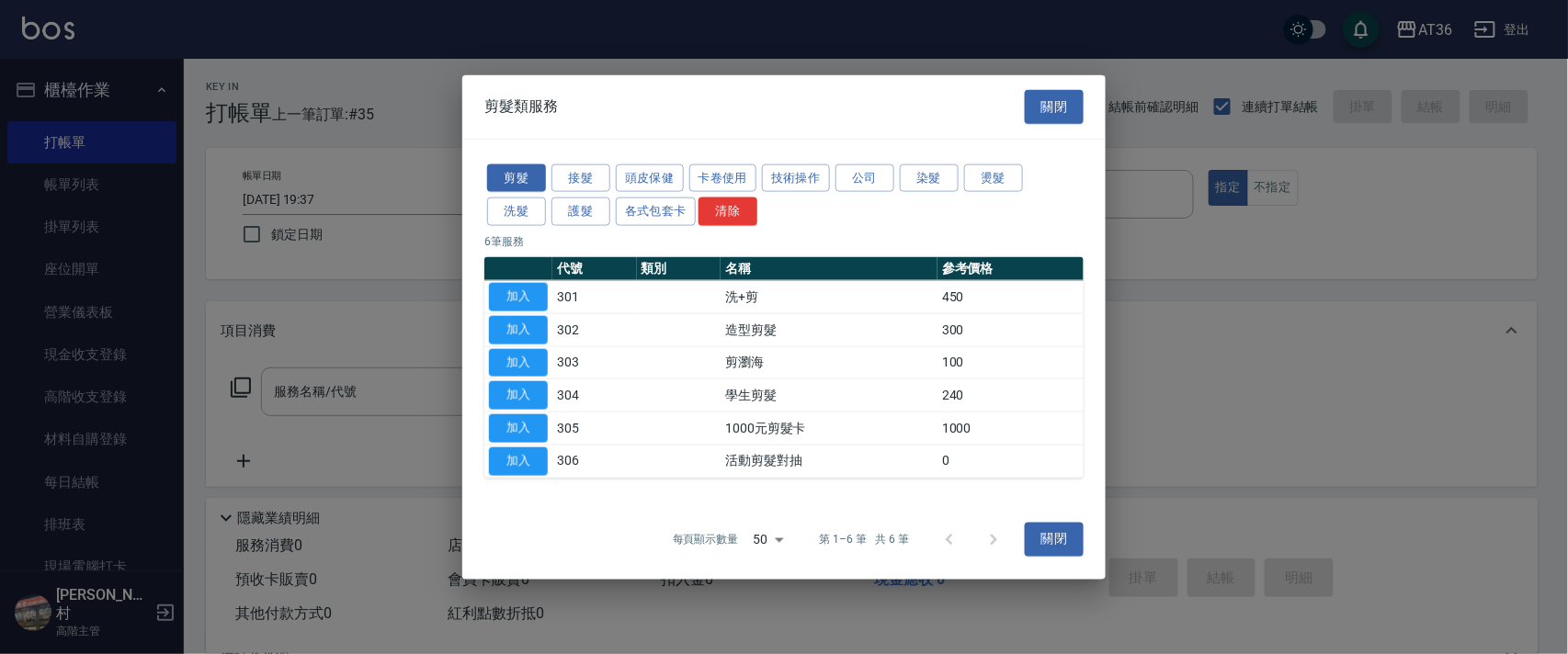
drag, startPoint x: 521, startPoint y: 330, endPoint x: 569, endPoint y: 361, distance: 57.1
click at [521, 331] on button "加入" at bounding box center [517, 328] width 59 height 29
type input "造型剪髮(302)"
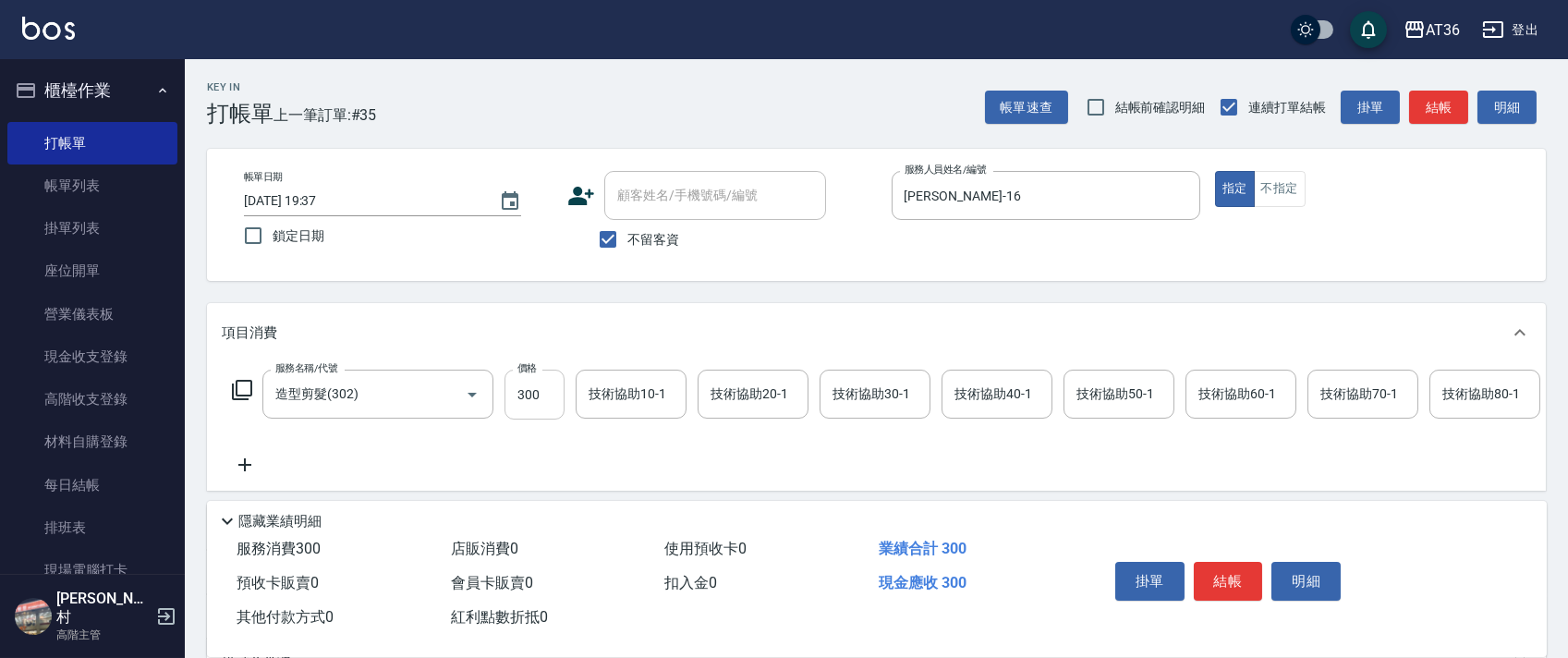
click at [527, 389] on input "300" at bounding box center [534, 394] width 60 height 50
type input "280"
click at [1216, 581] on button "結帳" at bounding box center [1228, 581] width 69 height 39
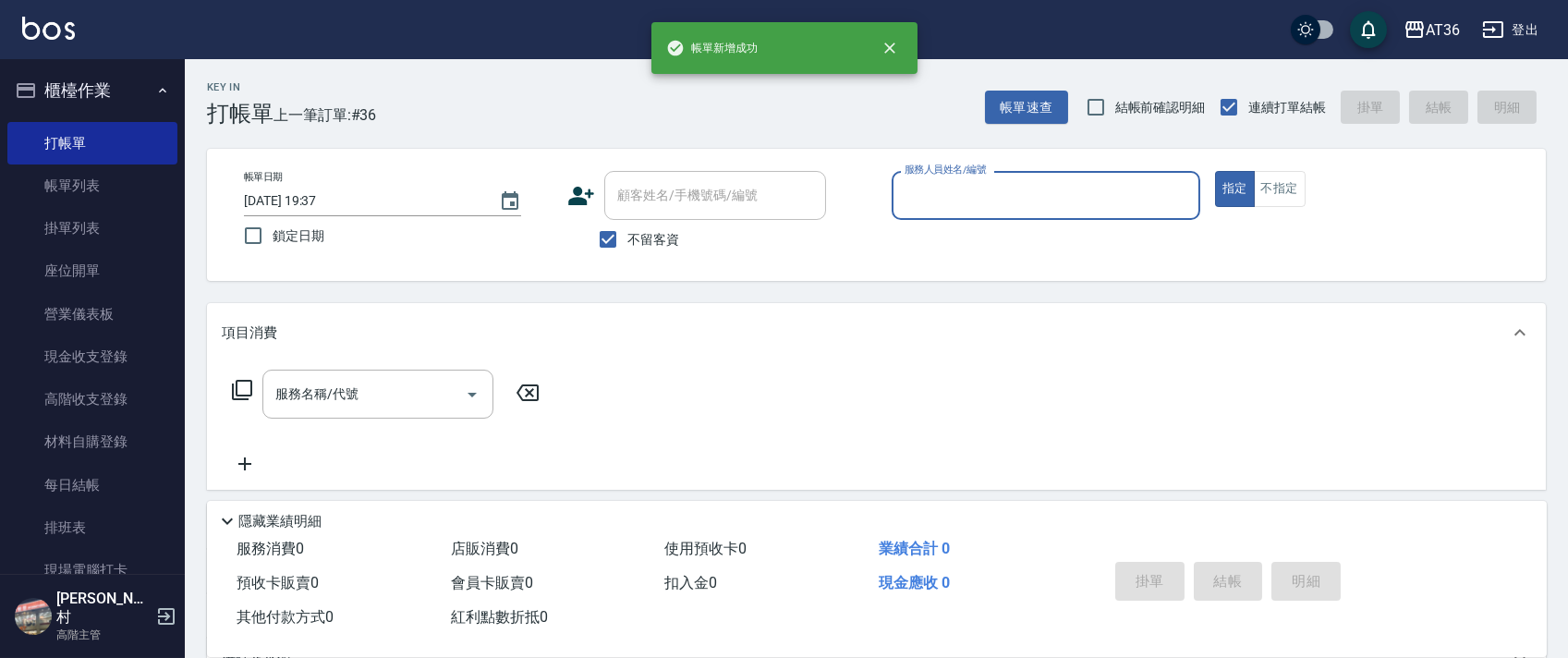
drag, startPoint x: 939, startPoint y: 184, endPoint x: 972, endPoint y: 215, distance: 45.3
click at [940, 200] on input "服務人員姓名/編號" at bounding box center [1046, 196] width 291 height 32
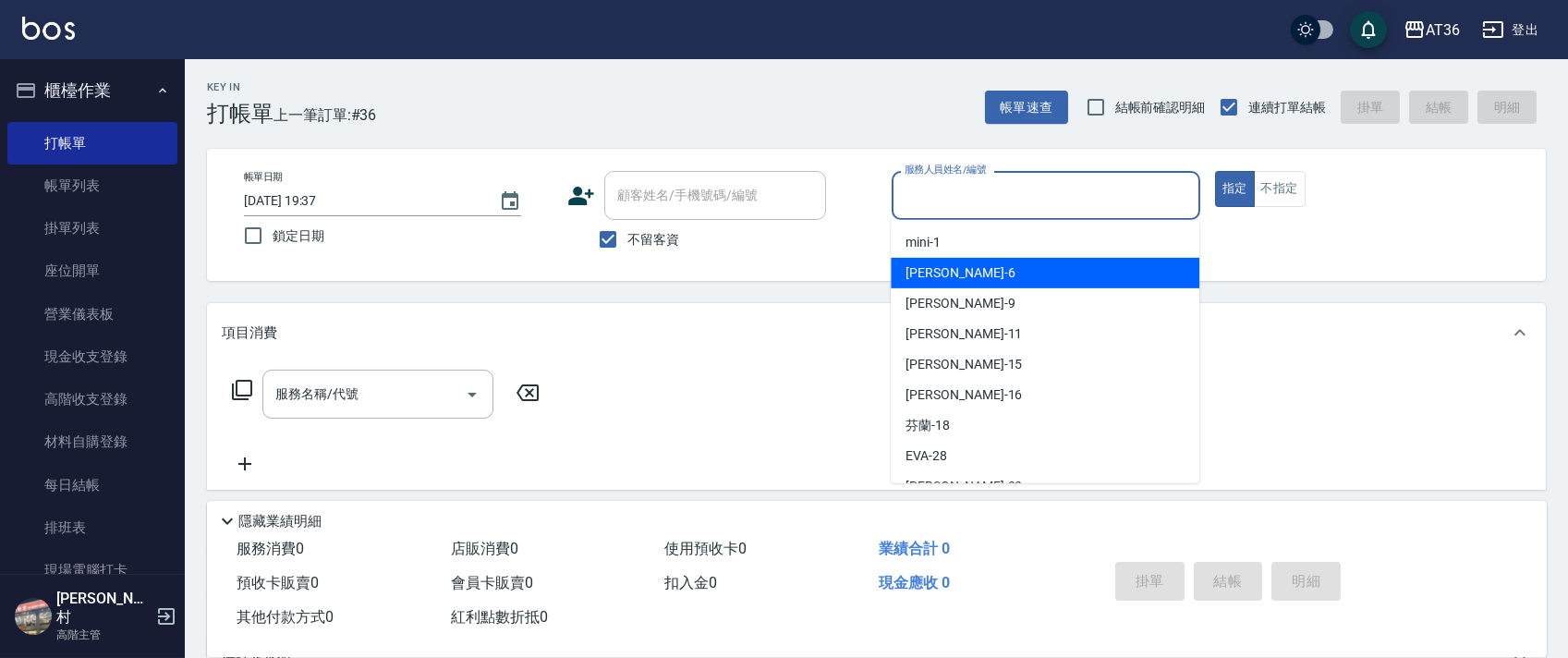
drag, startPoint x: 967, startPoint y: 273, endPoint x: 1334, endPoint y: 189, distance: 376.5
click at [977, 273] on div "[PERSON_NAME] -6" at bounding box center [1044, 273] width 308 height 31
type input "伶伶-6"
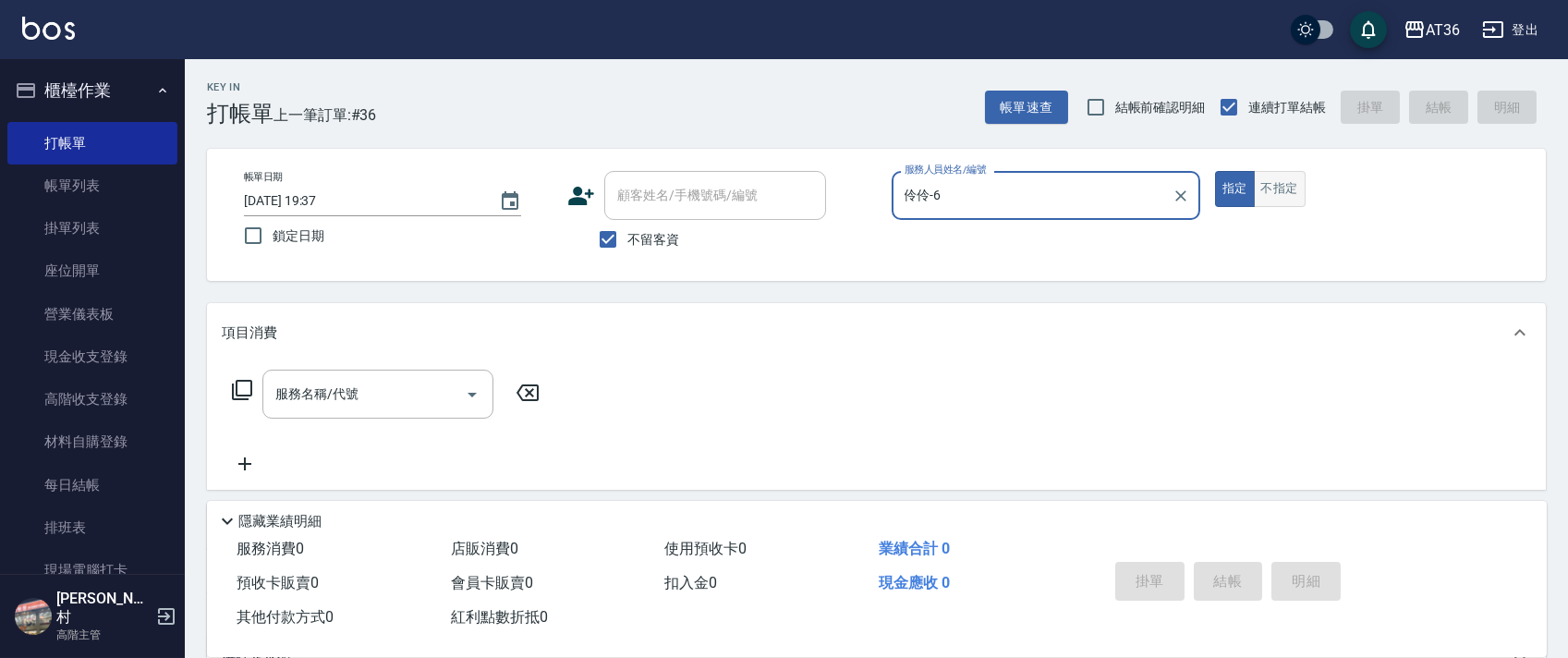
click at [1287, 193] on button "不指定" at bounding box center [1280, 189] width 52 height 36
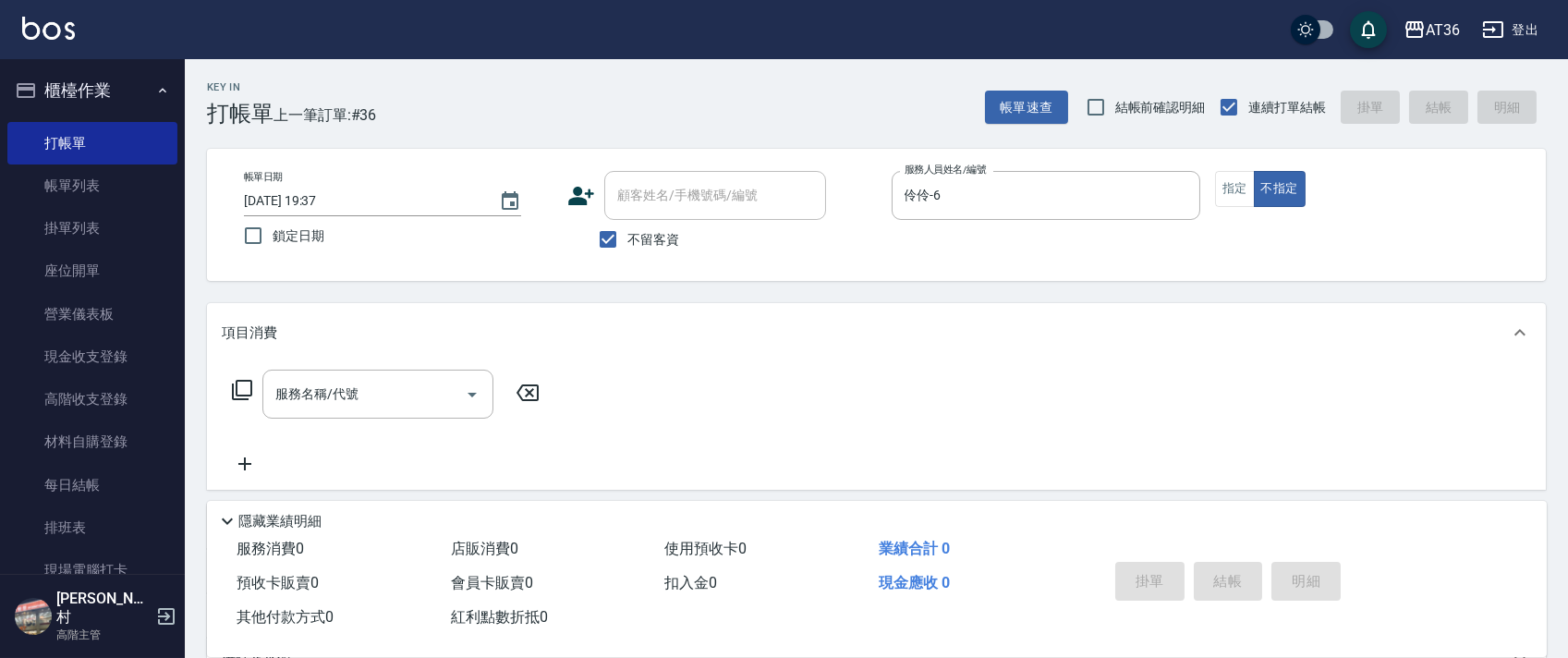
click at [247, 389] on icon at bounding box center [242, 389] width 22 height 22
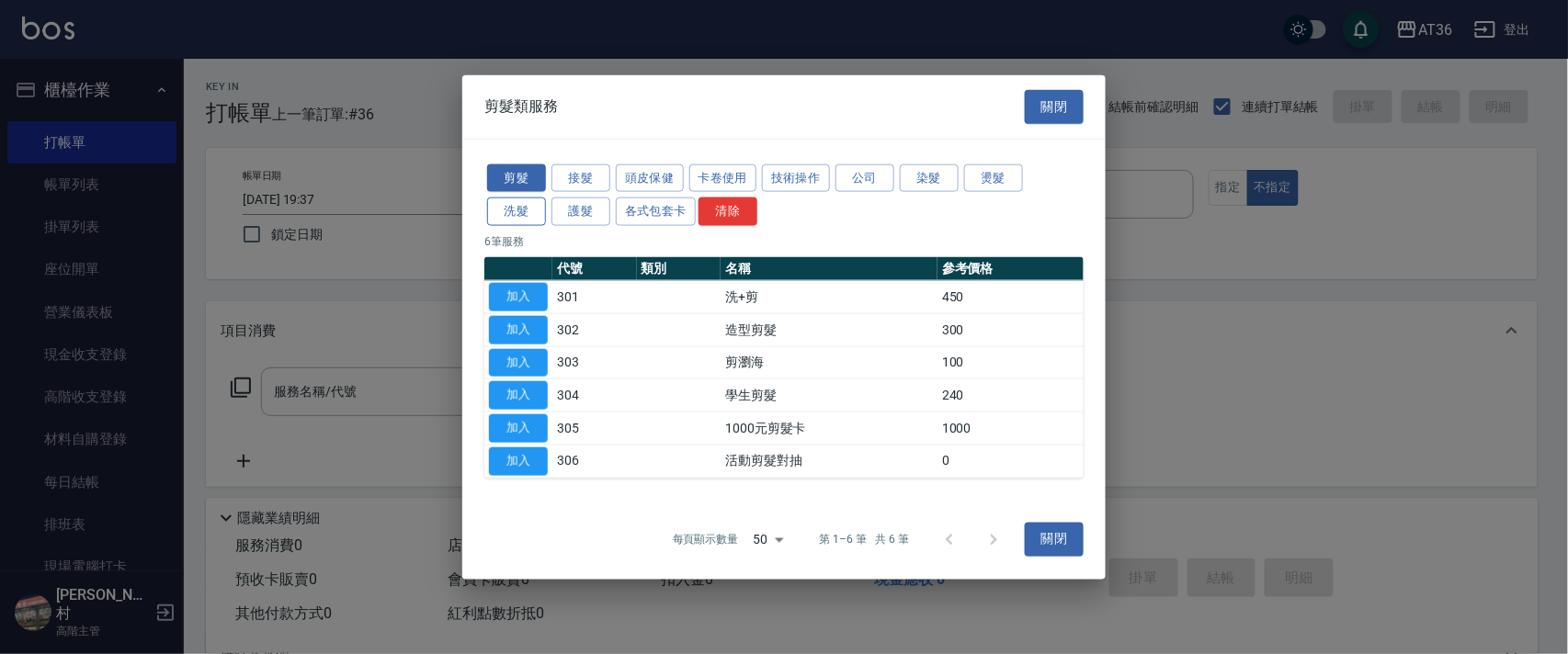
click at [520, 208] on button "洗髮" at bounding box center [516, 211] width 59 height 29
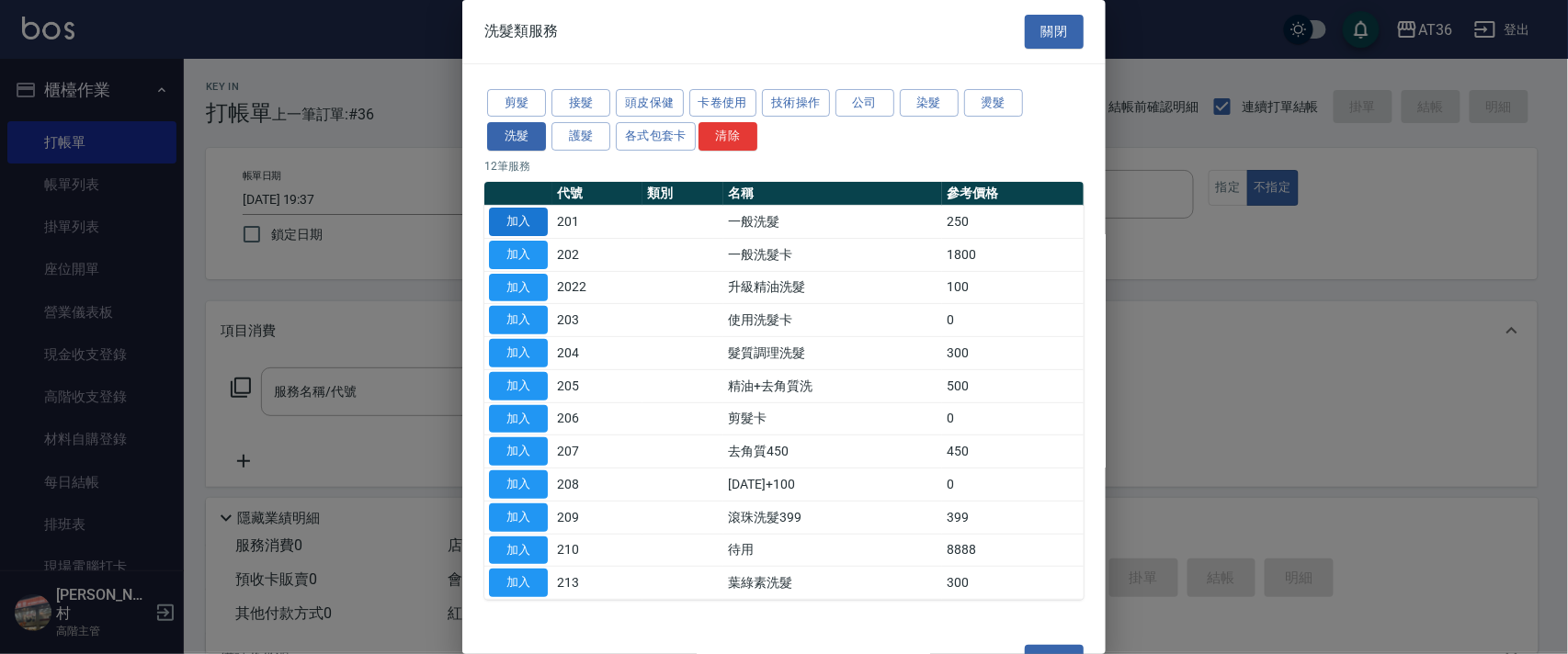
click at [524, 214] on button "加入" at bounding box center [517, 221] width 59 height 29
type input "一般洗髮(201)"
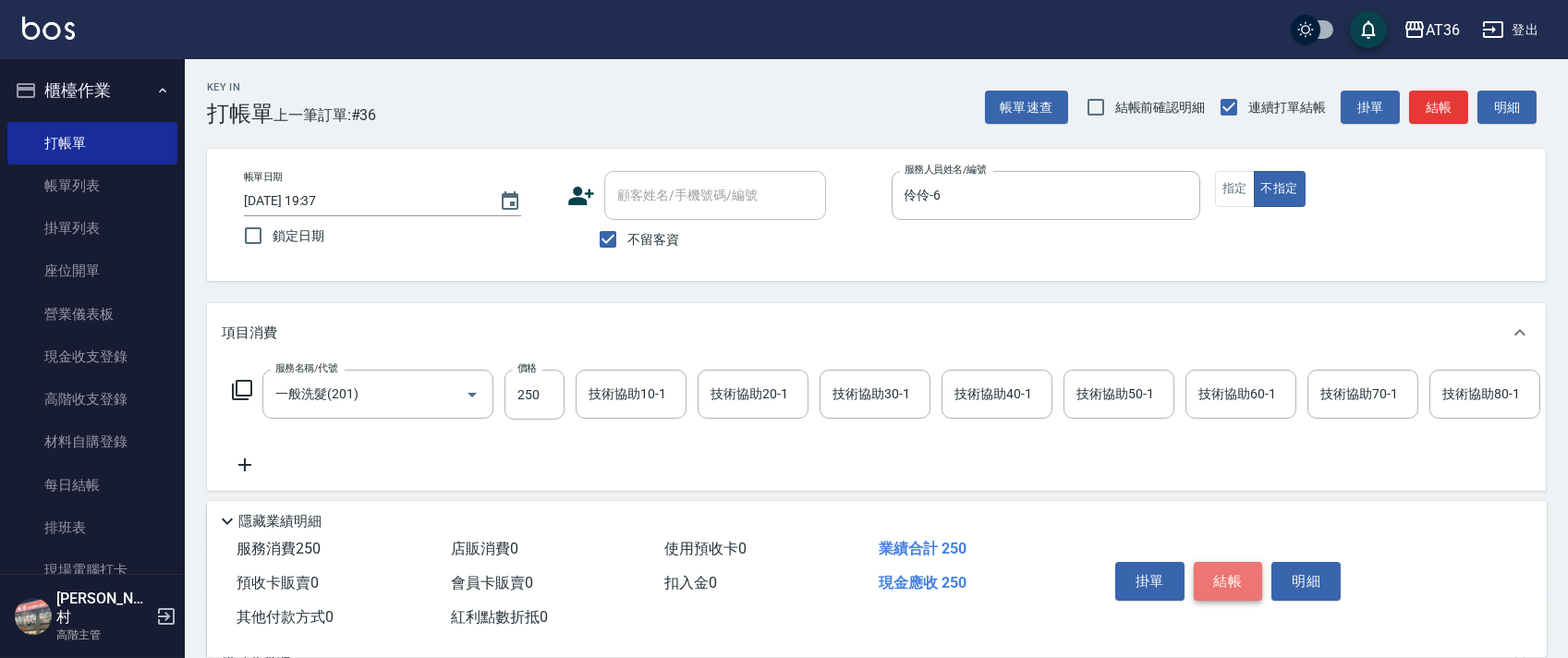
click at [1213, 565] on button "結帳" at bounding box center [1228, 581] width 69 height 39
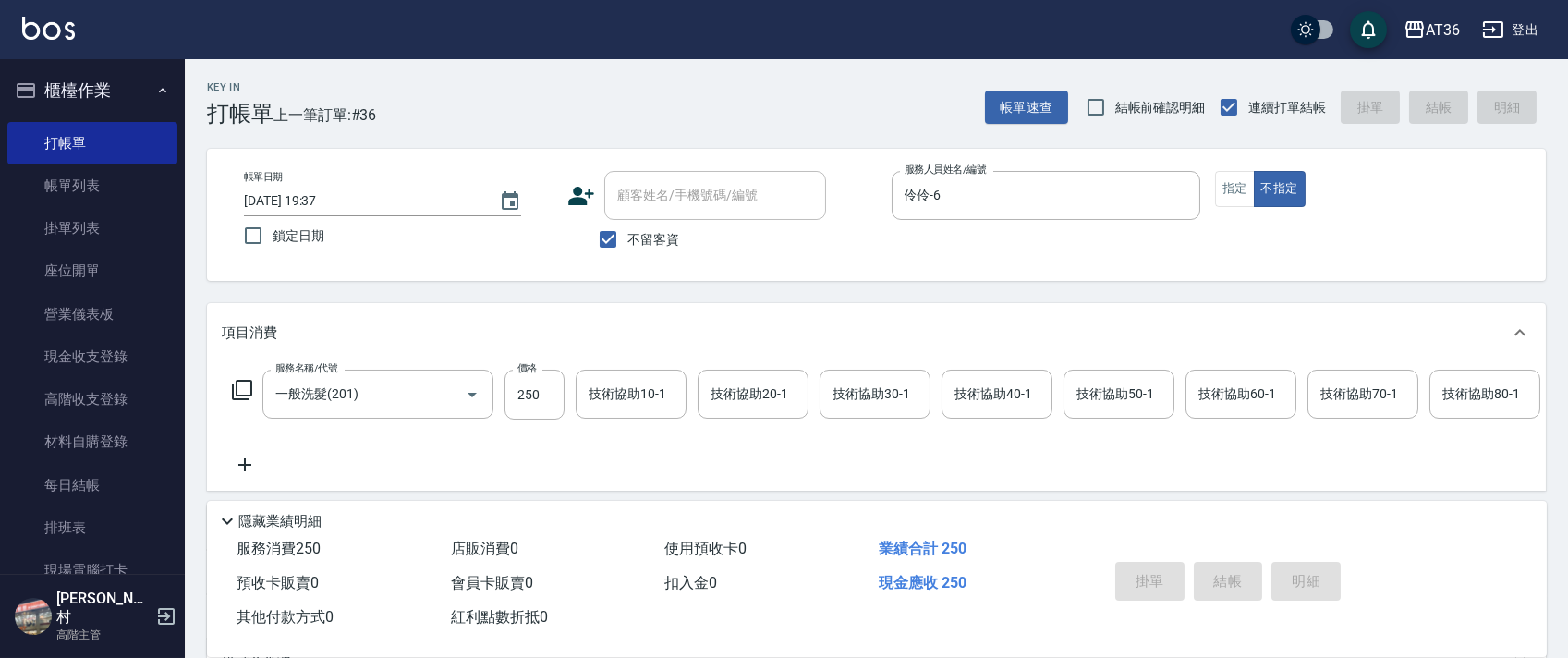
type input "[DATE] 19:38"
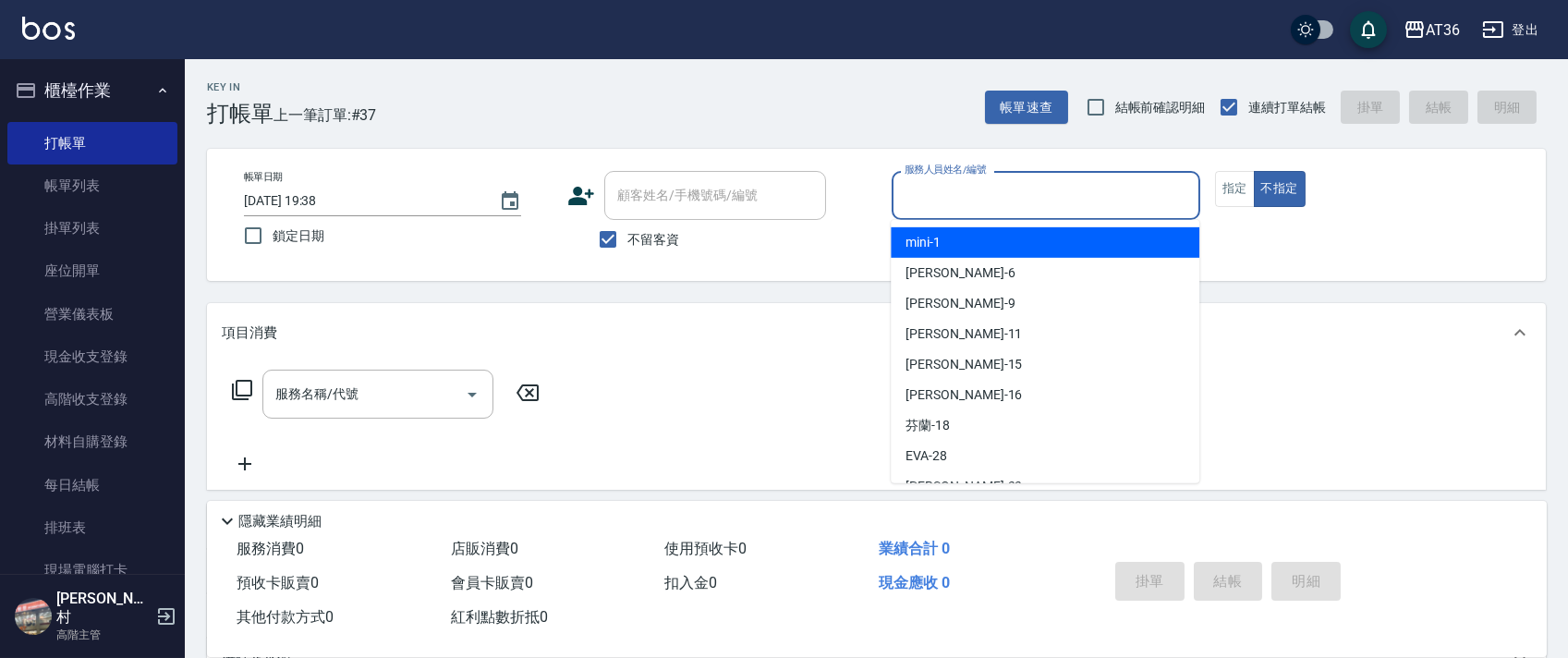
click at [912, 199] on input "服務人員姓名/編號" at bounding box center [1046, 196] width 291 height 32
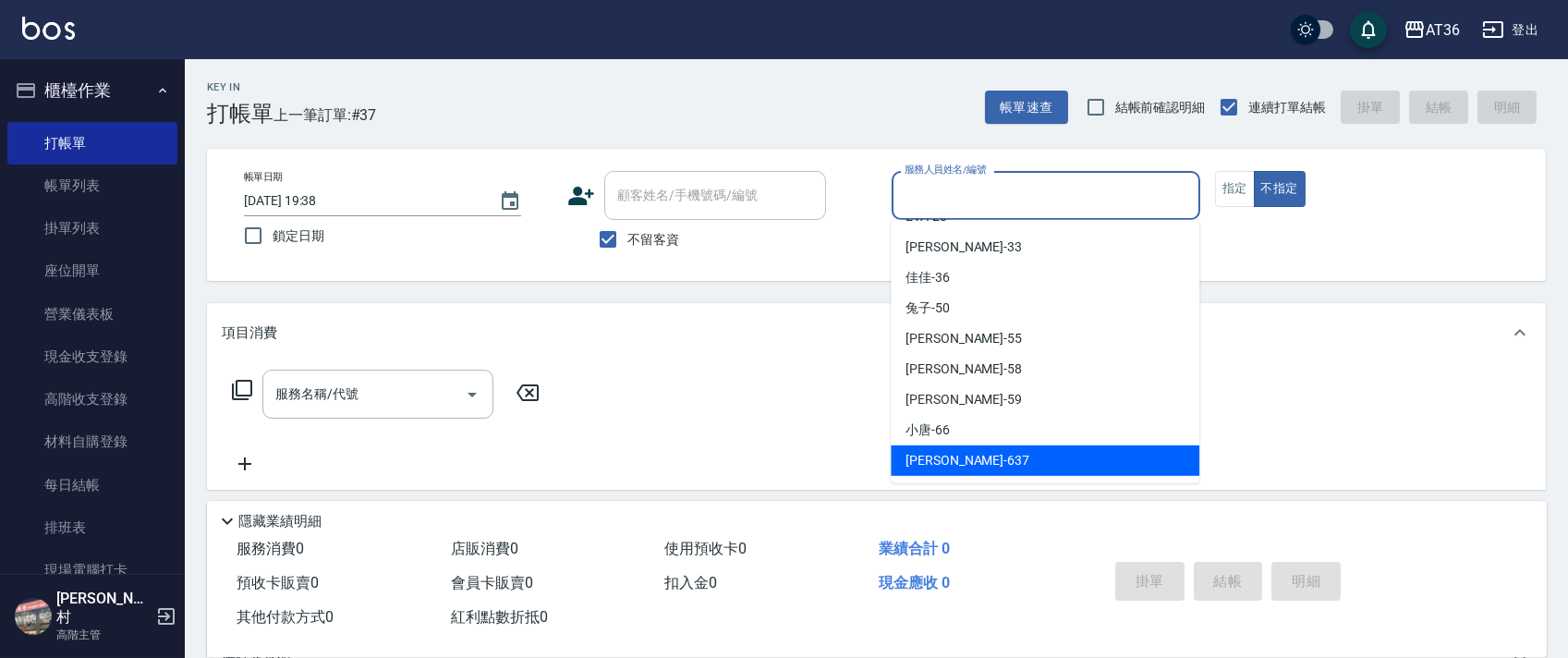
click at [928, 462] on span "憶琳 -637" at bounding box center [967, 460] width 124 height 19
type input "憶琳-637"
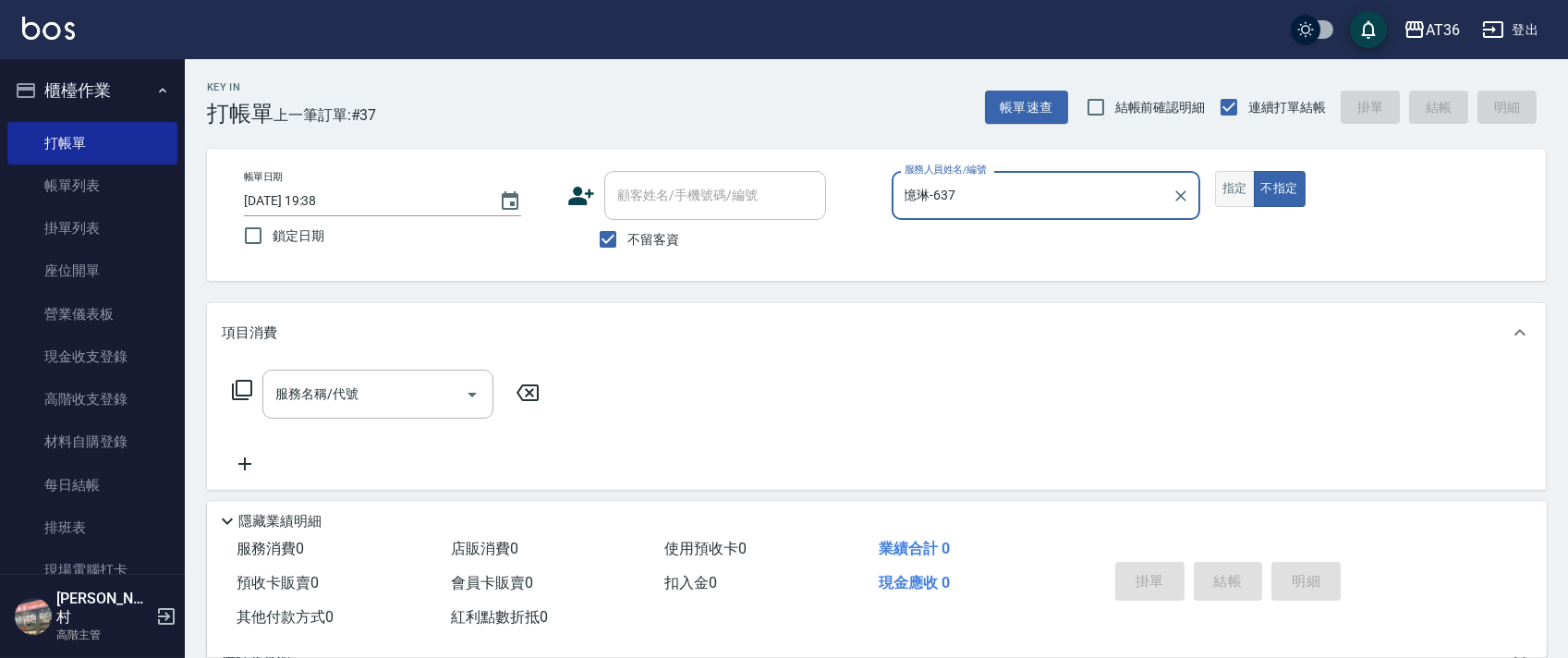
click at [1248, 186] on button "指定" at bounding box center [1235, 189] width 40 height 36
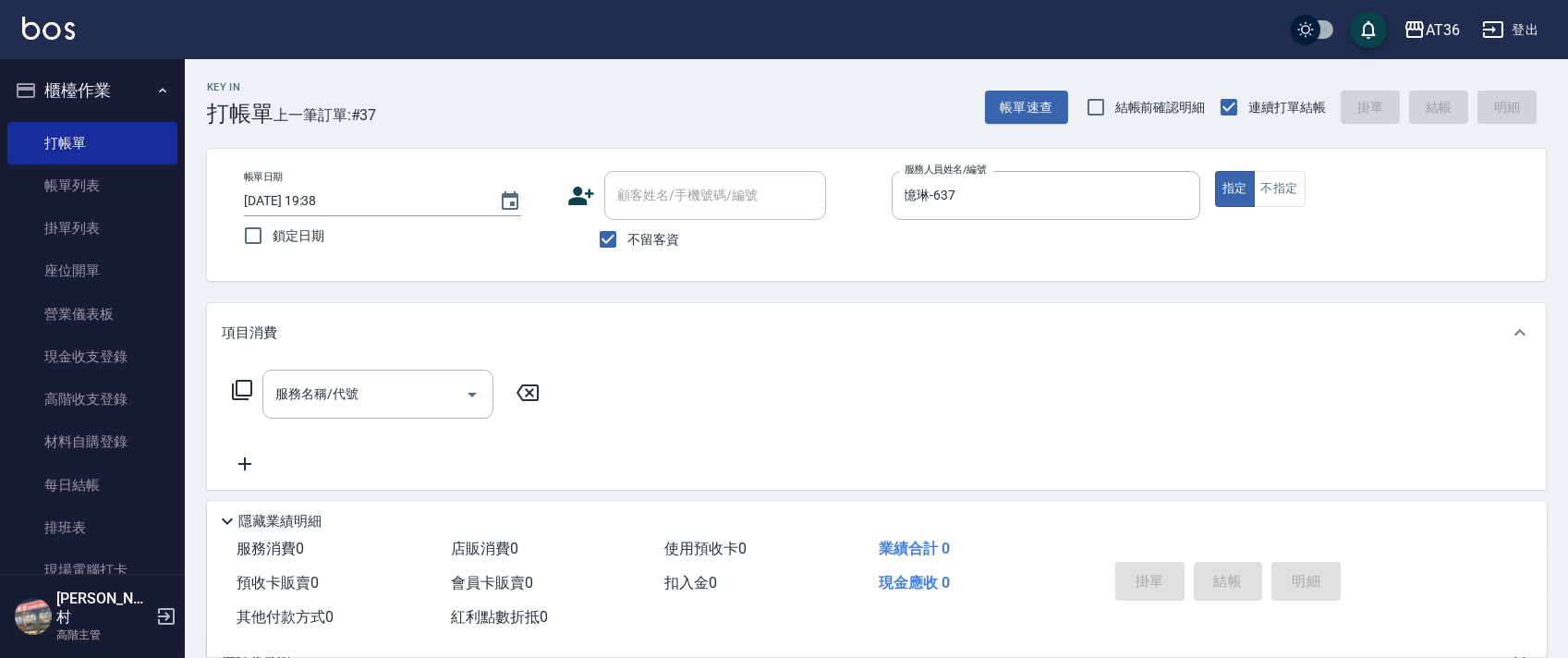
click at [253, 389] on icon at bounding box center [242, 389] width 22 height 22
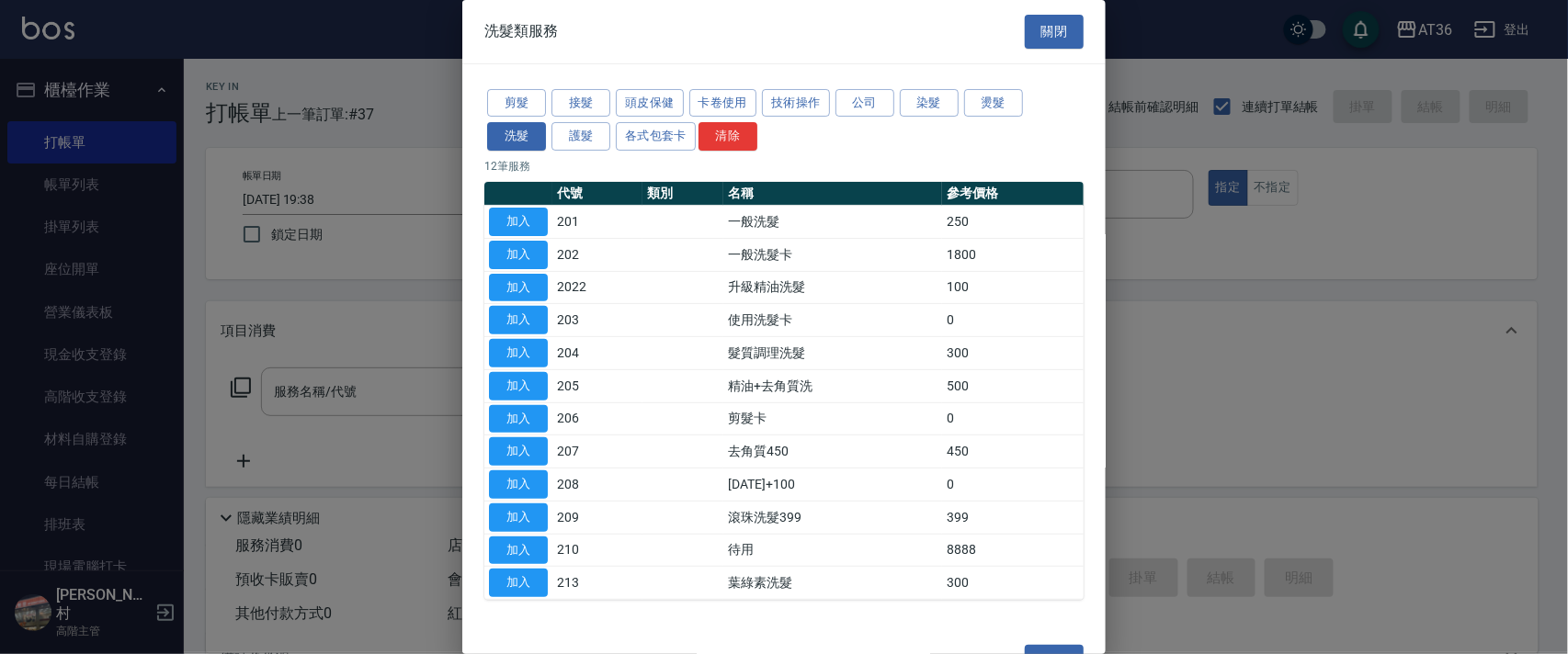
drag, startPoint x: 522, startPoint y: 221, endPoint x: 1271, endPoint y: 453, distance: 784.1
click at [521, 222] on button "加入" at bounding box center [517, 221] width 59 height 29
type input "一般洗髮(201)"
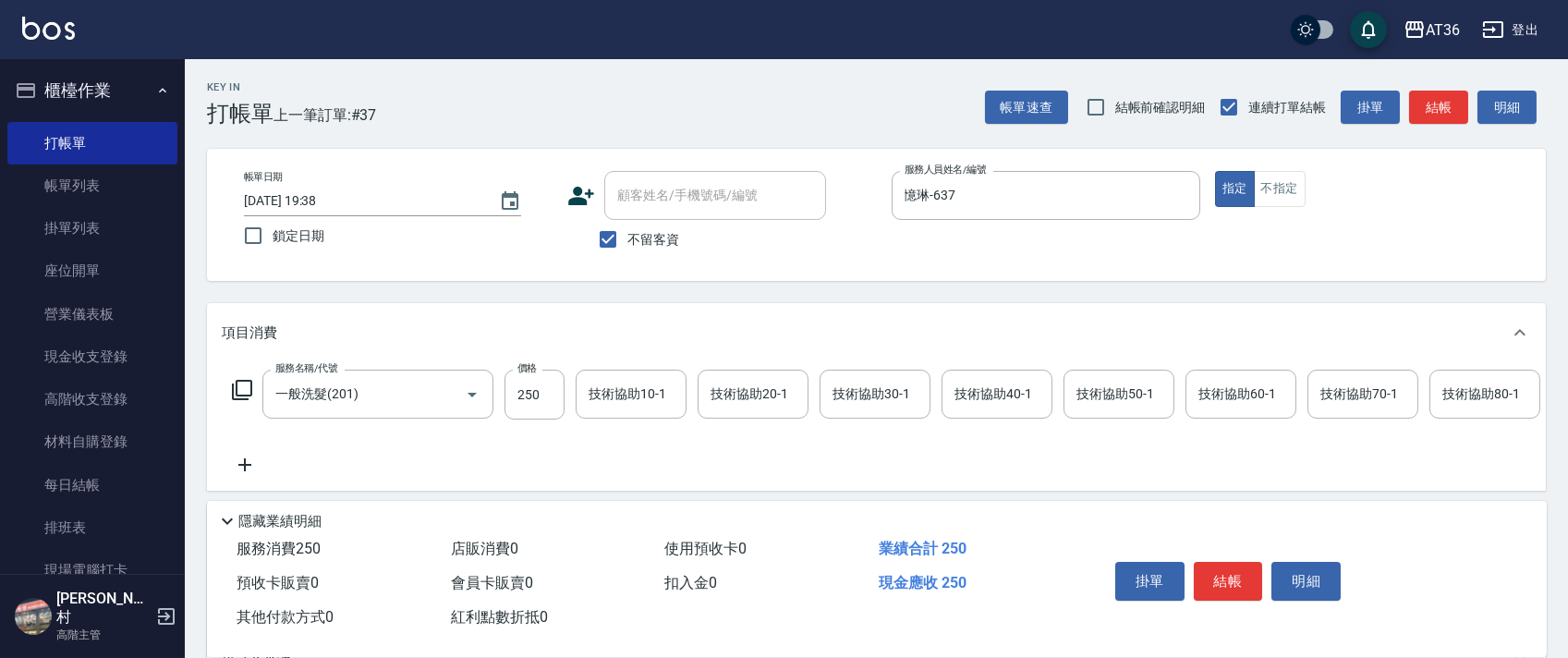
click at [1243, 576] on button "結帳" at bounding box center [1228, 581] width 69 height 39
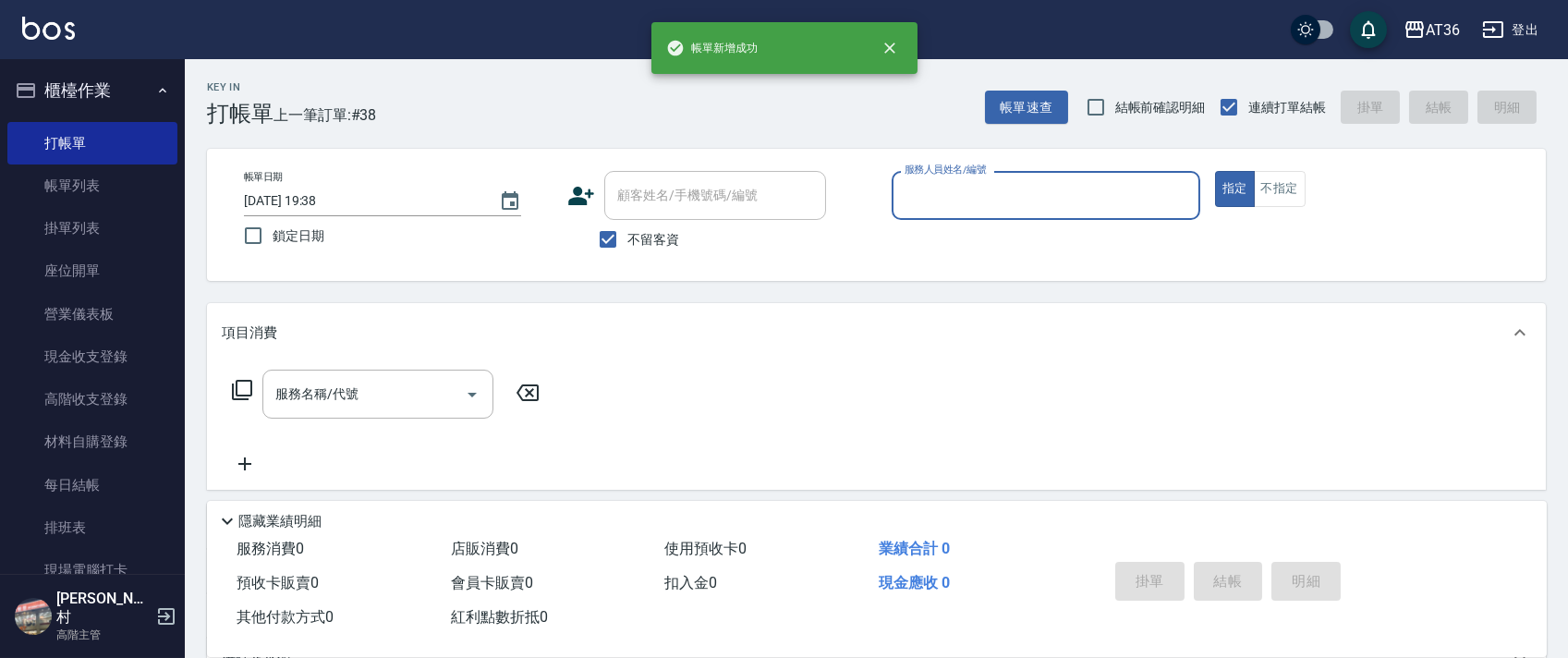
click at [910, 196] on input "服務人員姓名/編號" at bounding box center [1046, 196] width 291 height 32
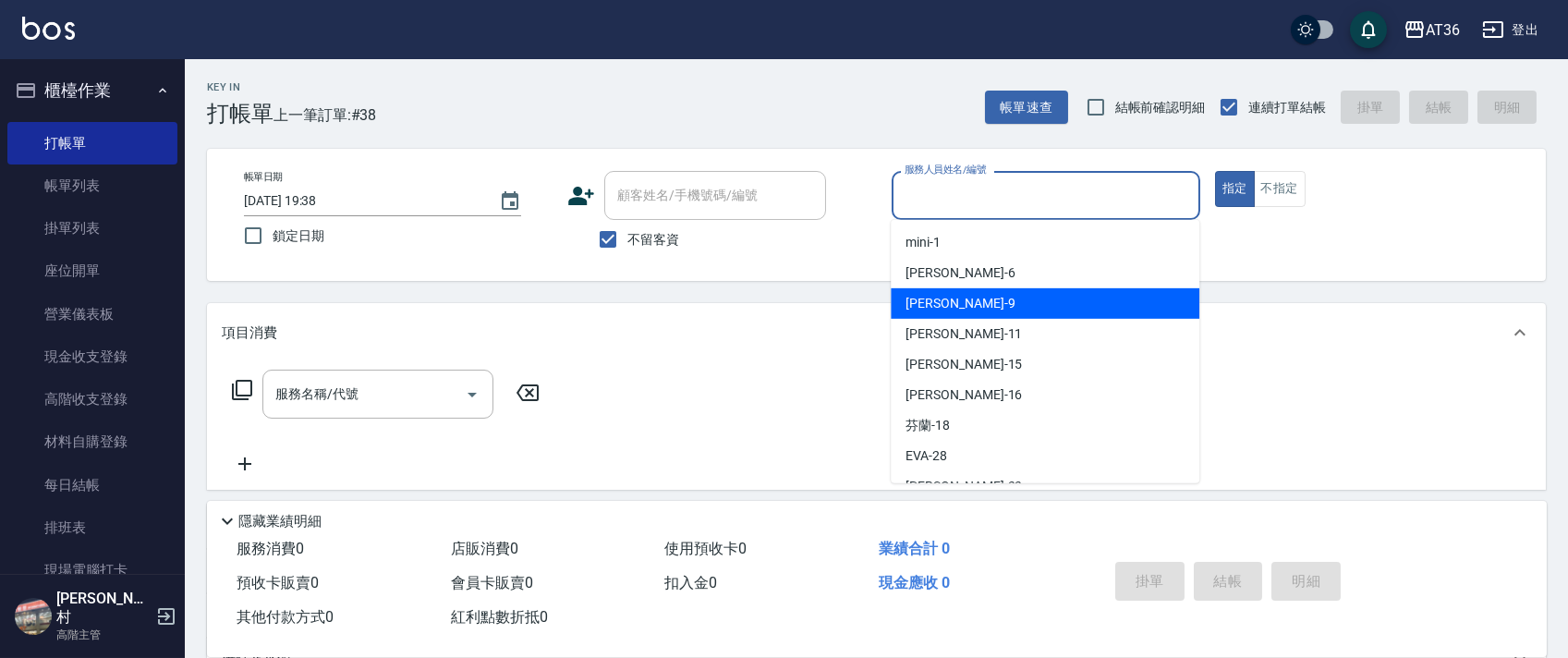
click at [929, 296] on span "美燕 -9" at bounding box center [959, 303] width 109 height 19
type input "美燕-9"
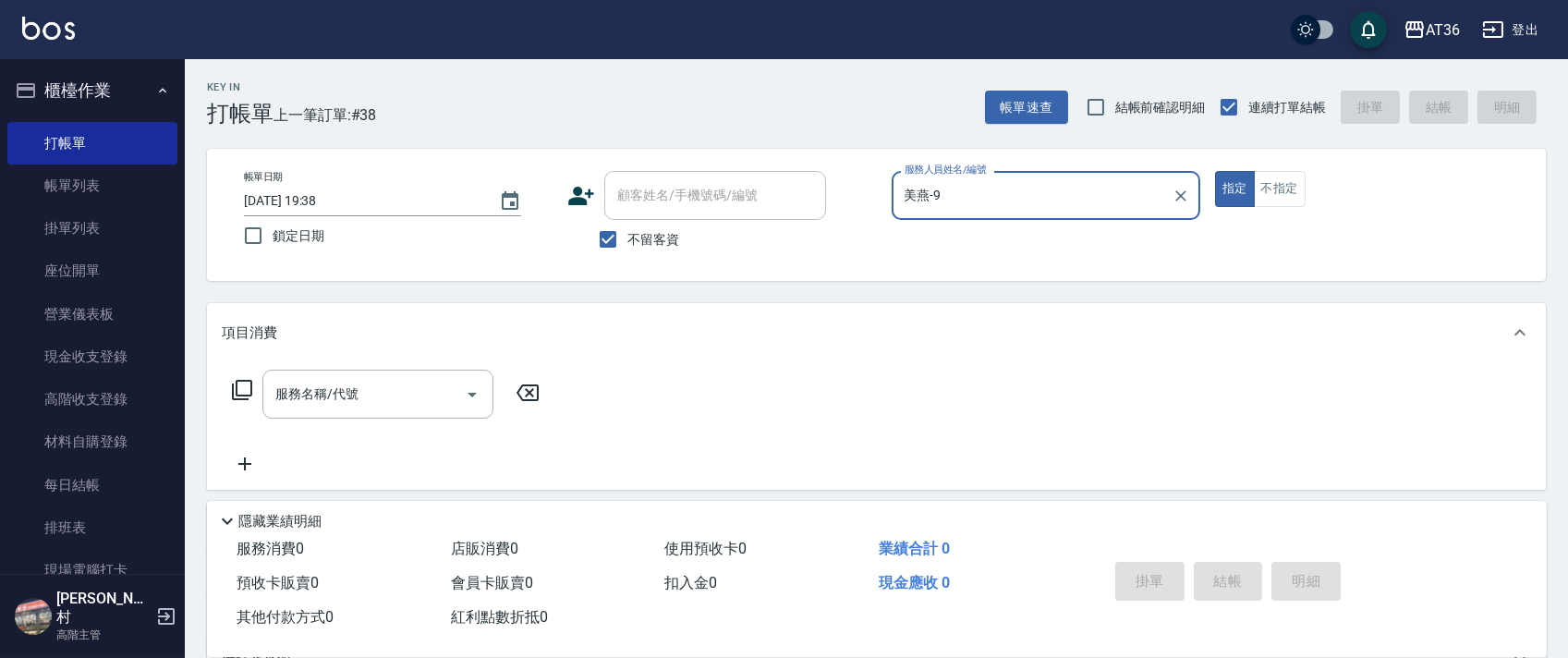
click at [250, 391] on icon at bounding box center [242, 389] width 22 height 22
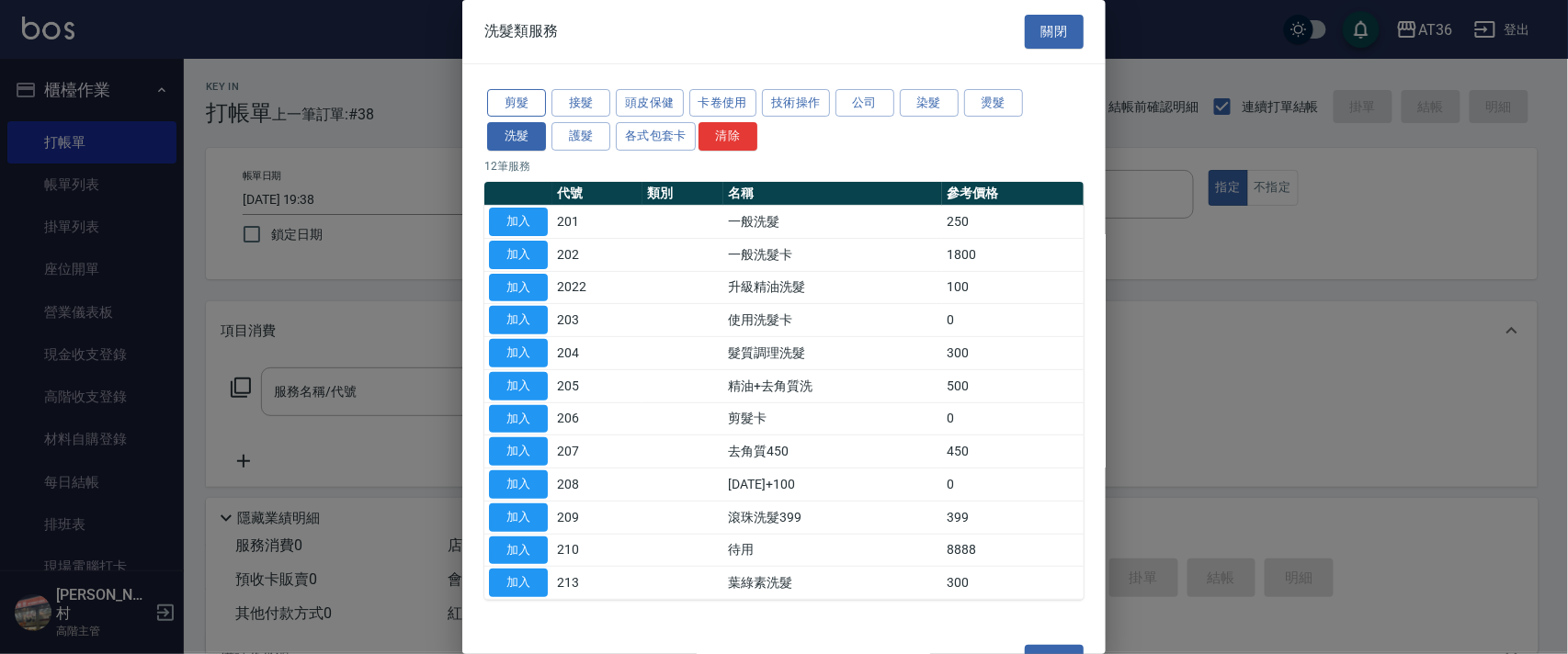
click at [516, 97] on button "剪髮" at bounding box center [516, 103] width 59 height 29
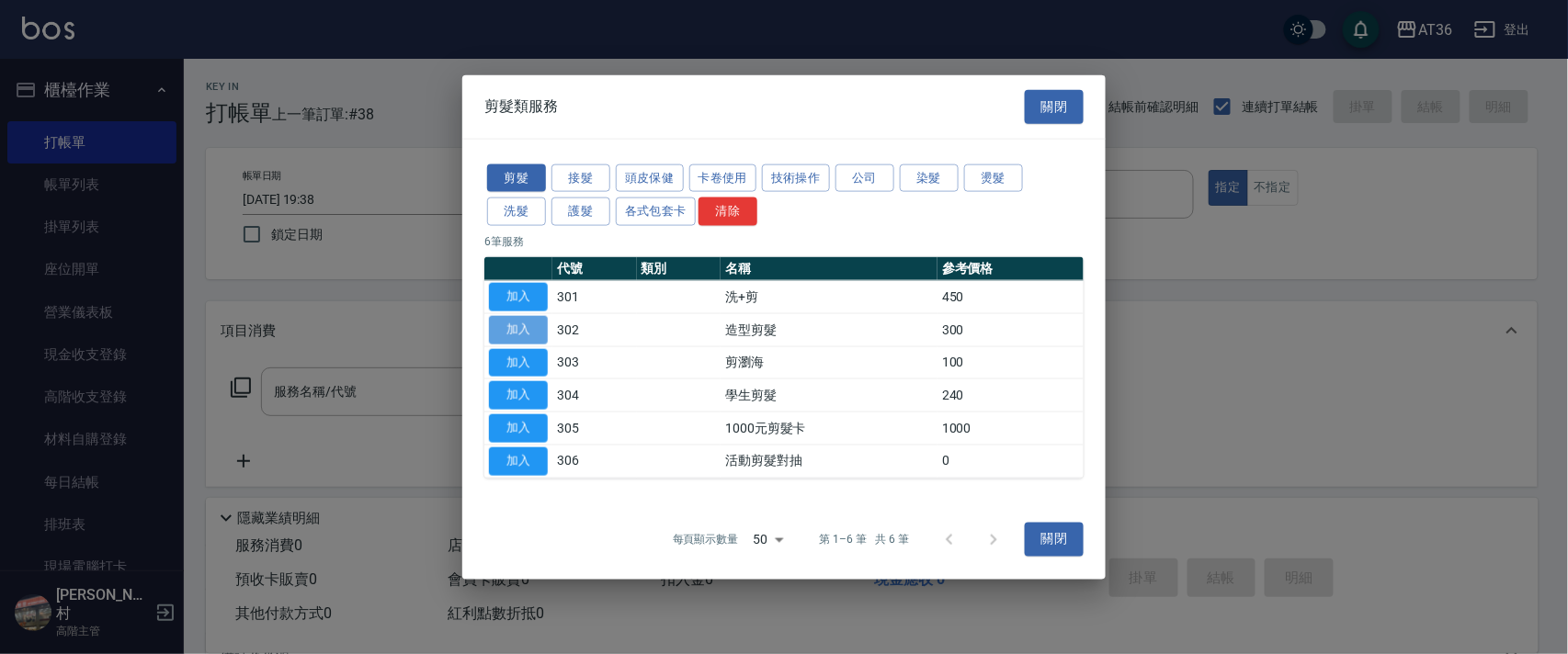
drag, startPoint x: 530, startPoint y: 327, endPoint x: 601, endPoint y: 321, distance: 71.3
click at [527, 327] on button "加入" at bounding box center [517, 328] width 59 height 29
type input "造型剪髮(302)"
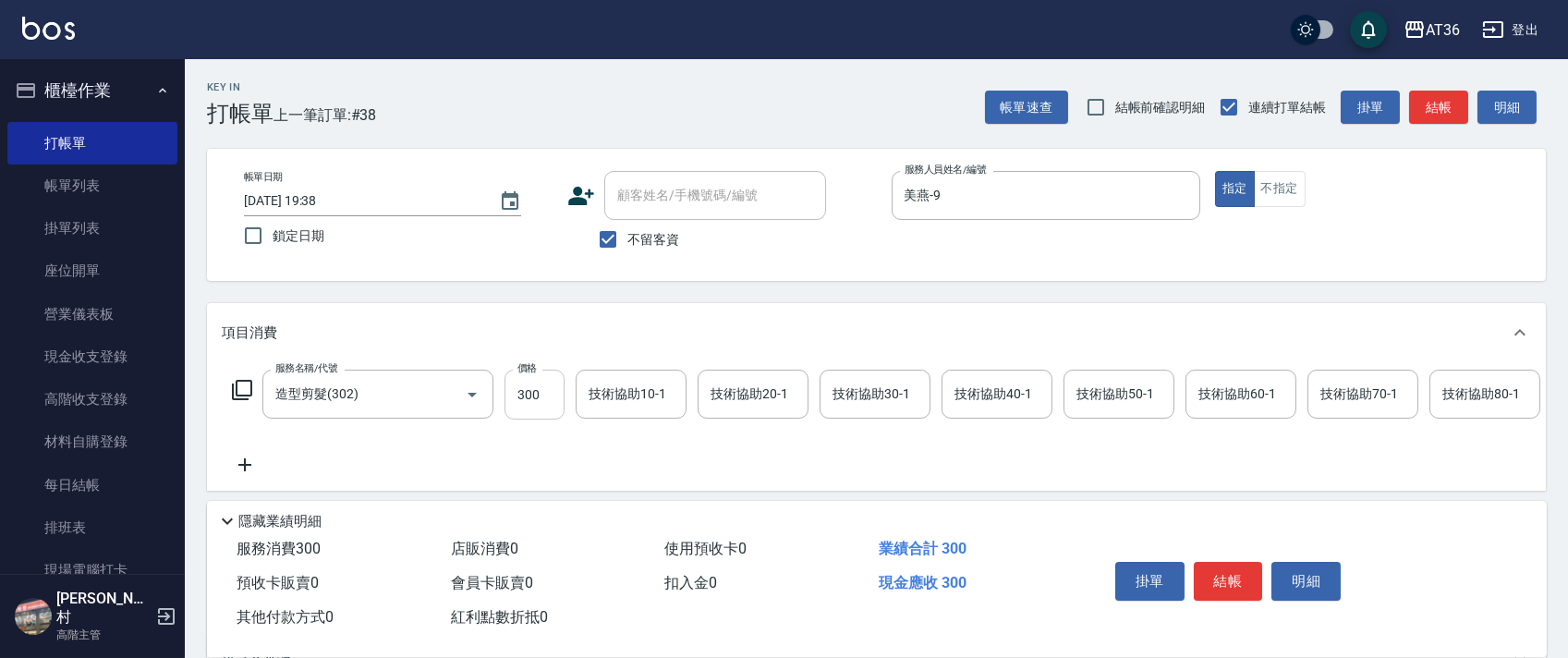
click at [528, 401] on input "300" at bounding box center [534, 394] width 60 height 50
type input "280"
click at [1210, 565] on button "結帳" at bounding box center [1228, 581] width 69 height 39
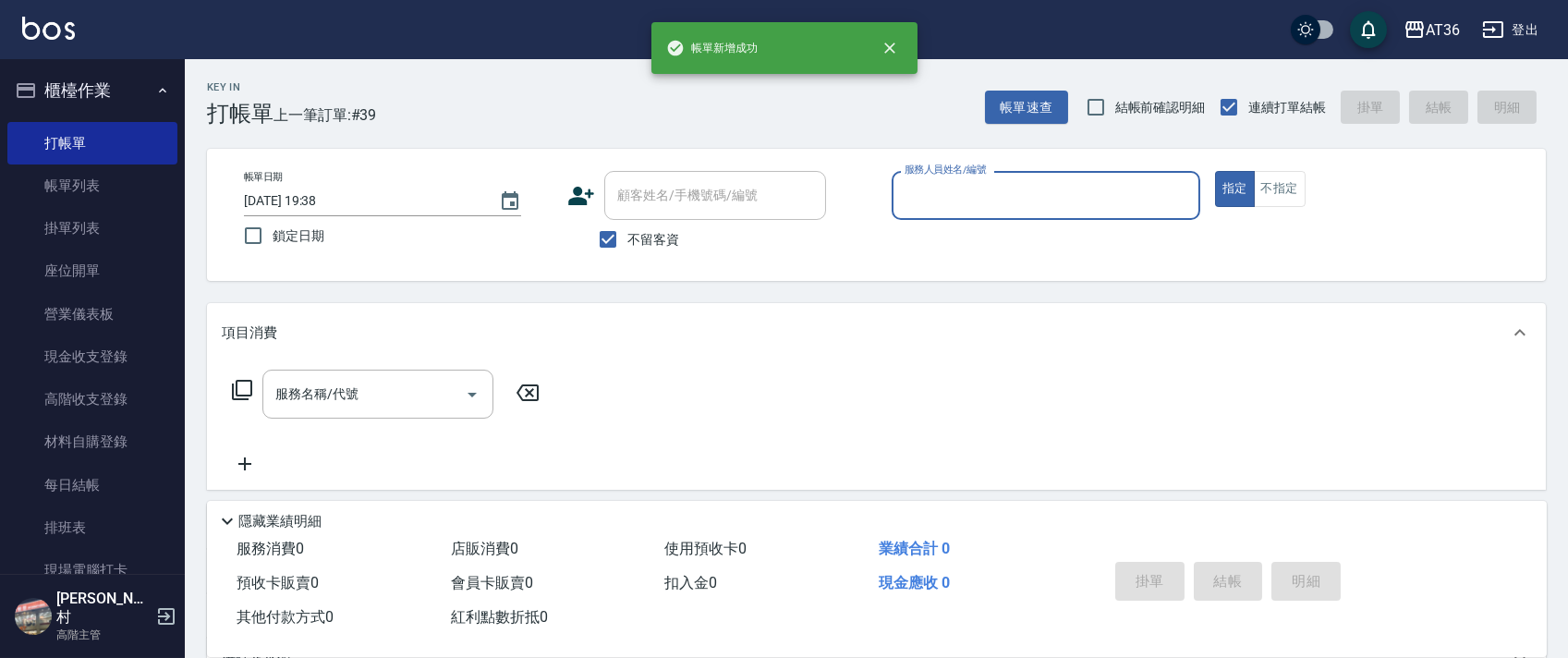
click at [910, 202] on input "服務人員姓名/編號" at bounding box center [1046, 196] width 291 height 32
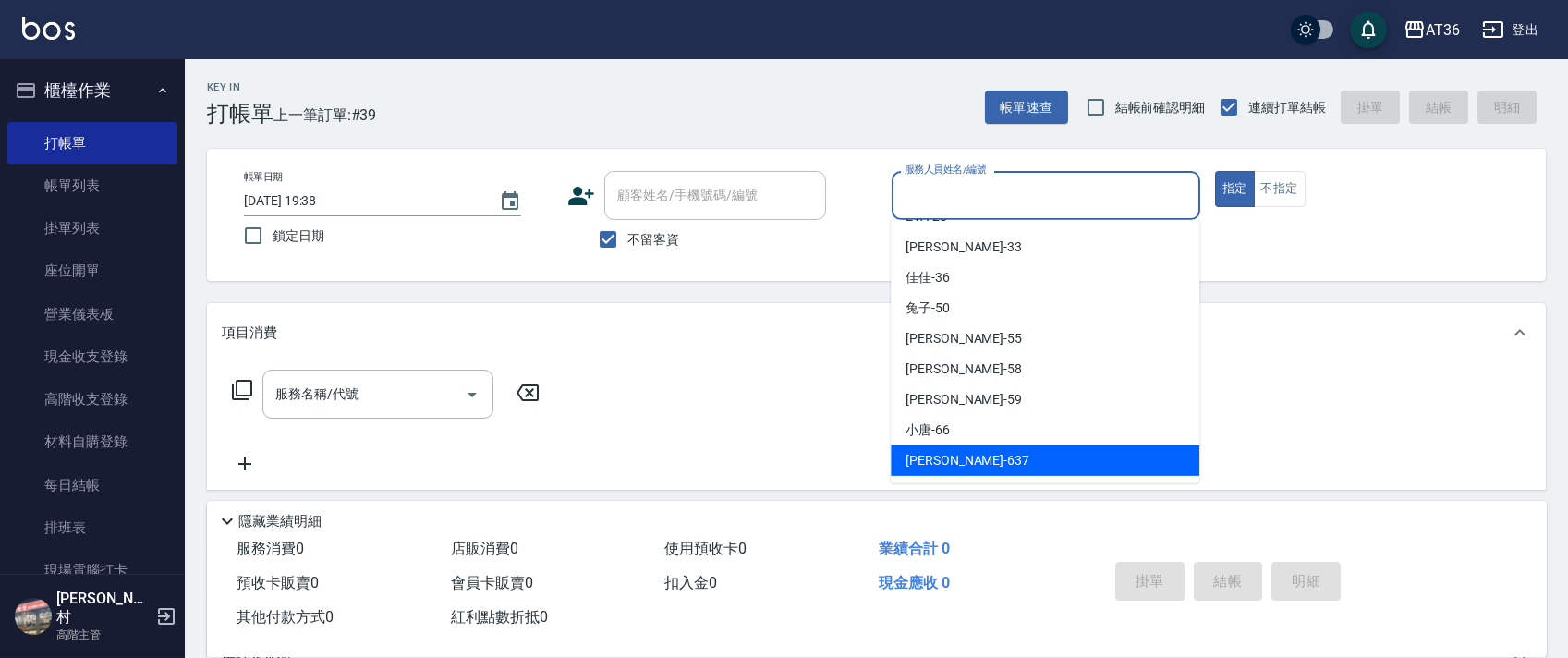
drag, startPoint x: 922, startPoint y: 460, endPoint x: 436, endPoint y: 395, distance: 490.3
click at [922, 458] on span "憶琳 -637" at bounding box center [967, 460] width 124 height 19
type input "憶琳-637"
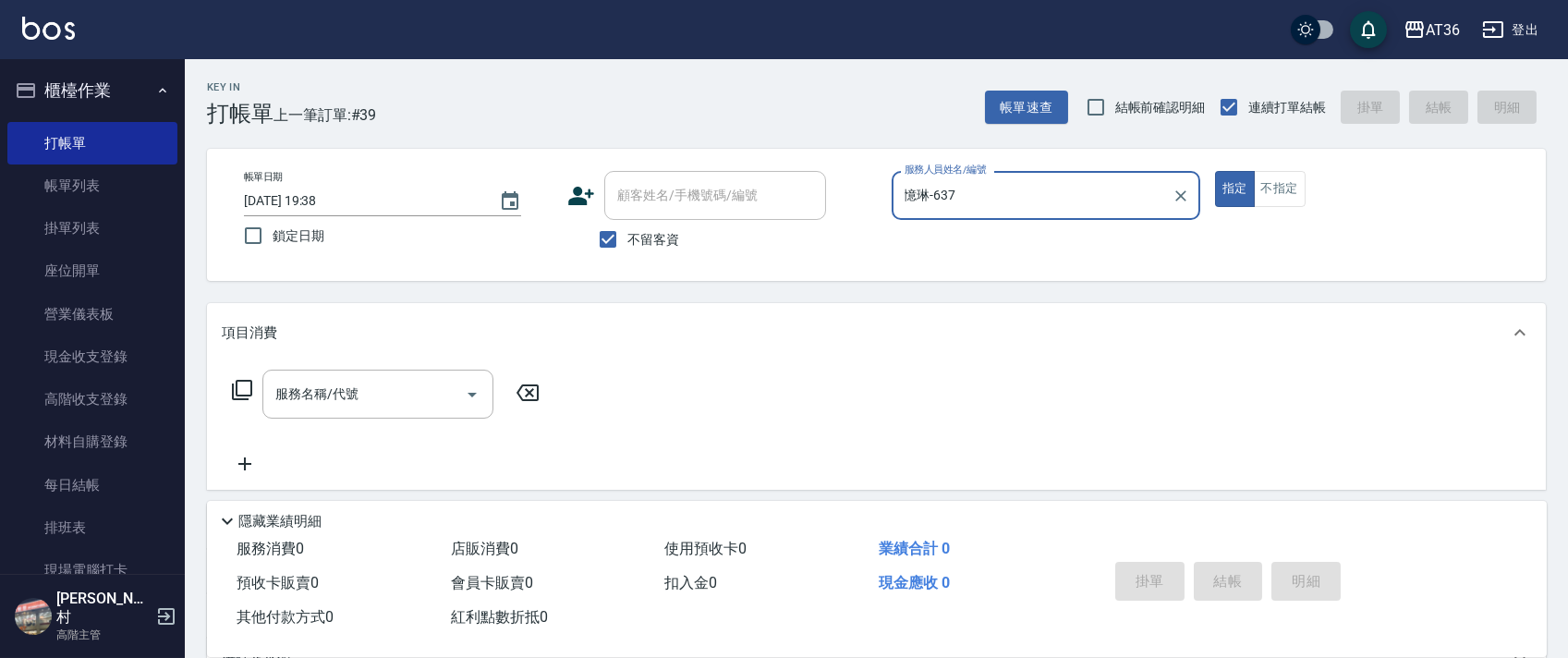
click at [246, 386] on icon at bounding box center [242, 389] width 22 height 22
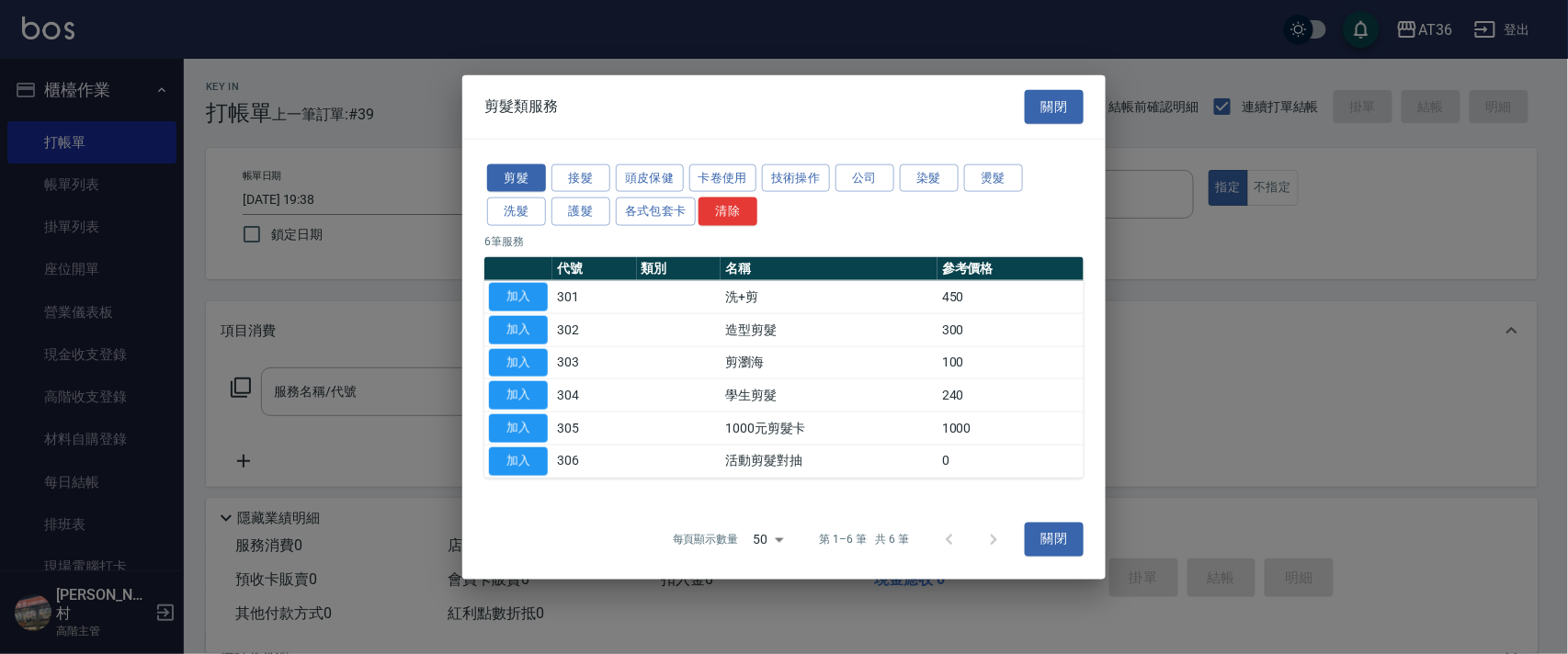
click at [510, 208] on button "洗髮" at bounding box center [516, 211] width 59 height 29
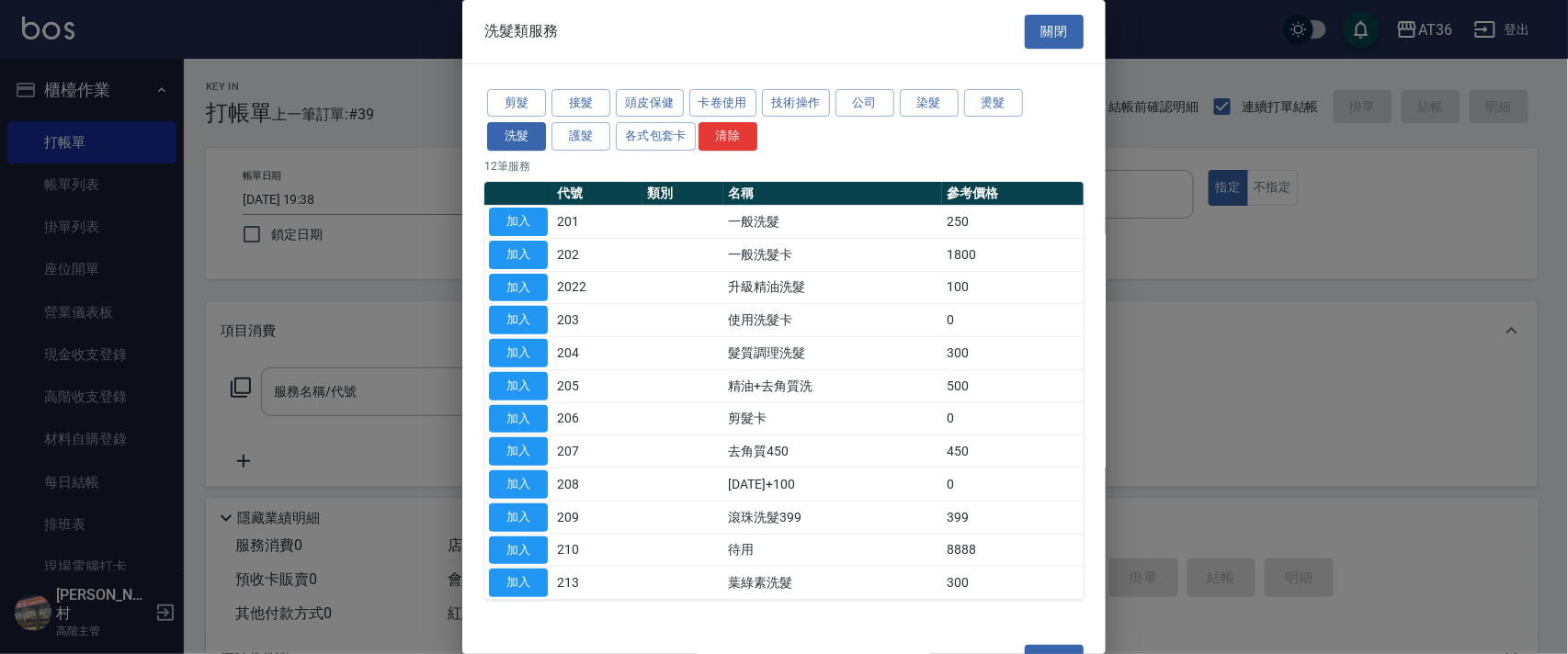
click at [506, 215] on button "加入" at bounding box center [517, 221] width 59 height 29
type input "一般洗髮(201)"
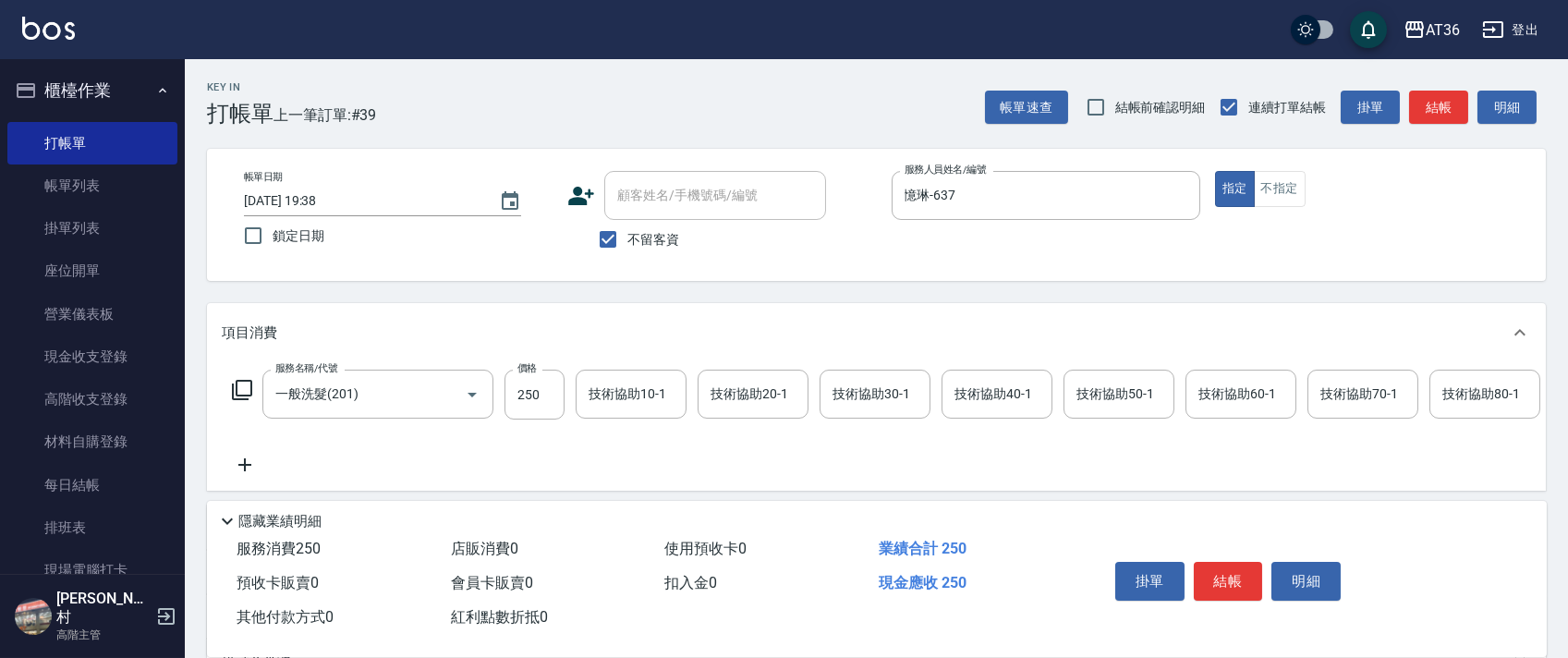
click at [235, 391] on icon at bounding box center [242, 389] width 22 height 22
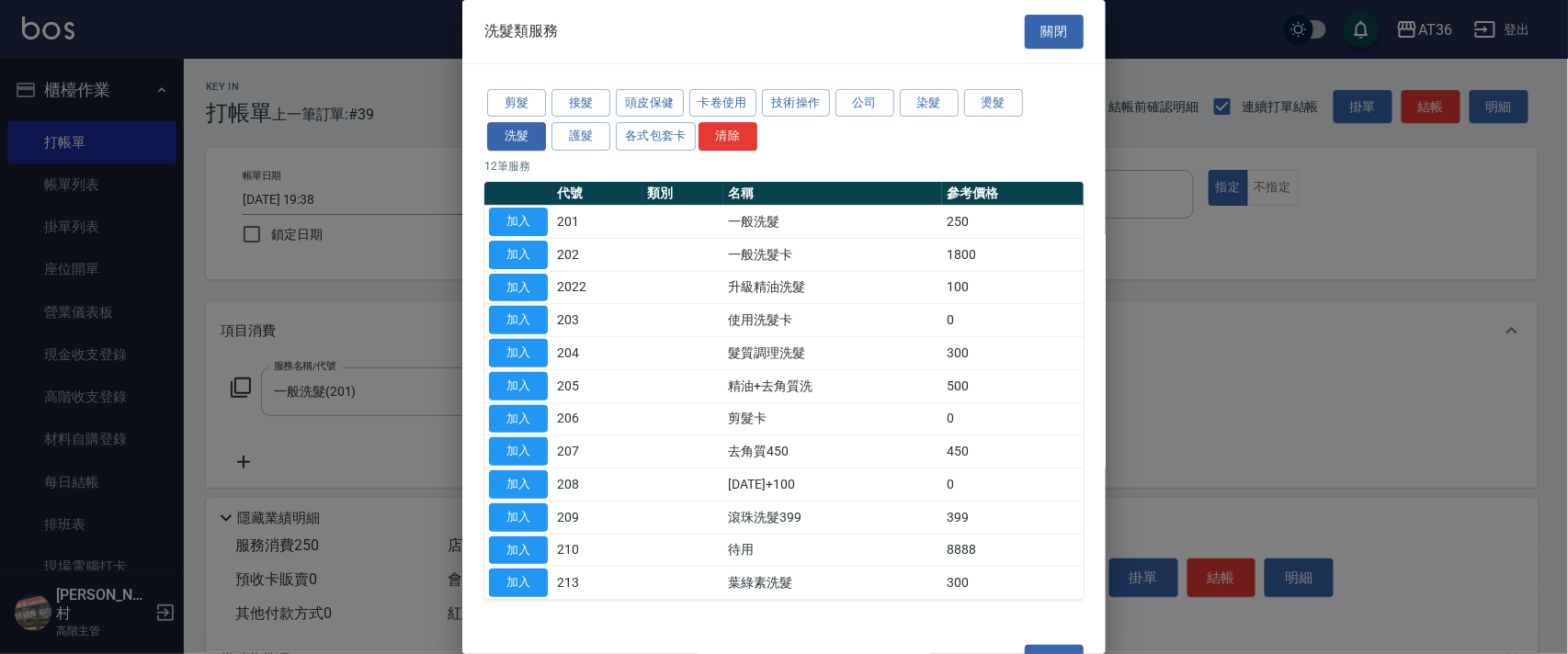
drag, startPoint x: 526, startPoint y: 222, endPoint x: 254, endPoint y: 384, distance: 316.6
click at [526, 221] on button "加入" at bounding box center [517, 221] width 59 height 29
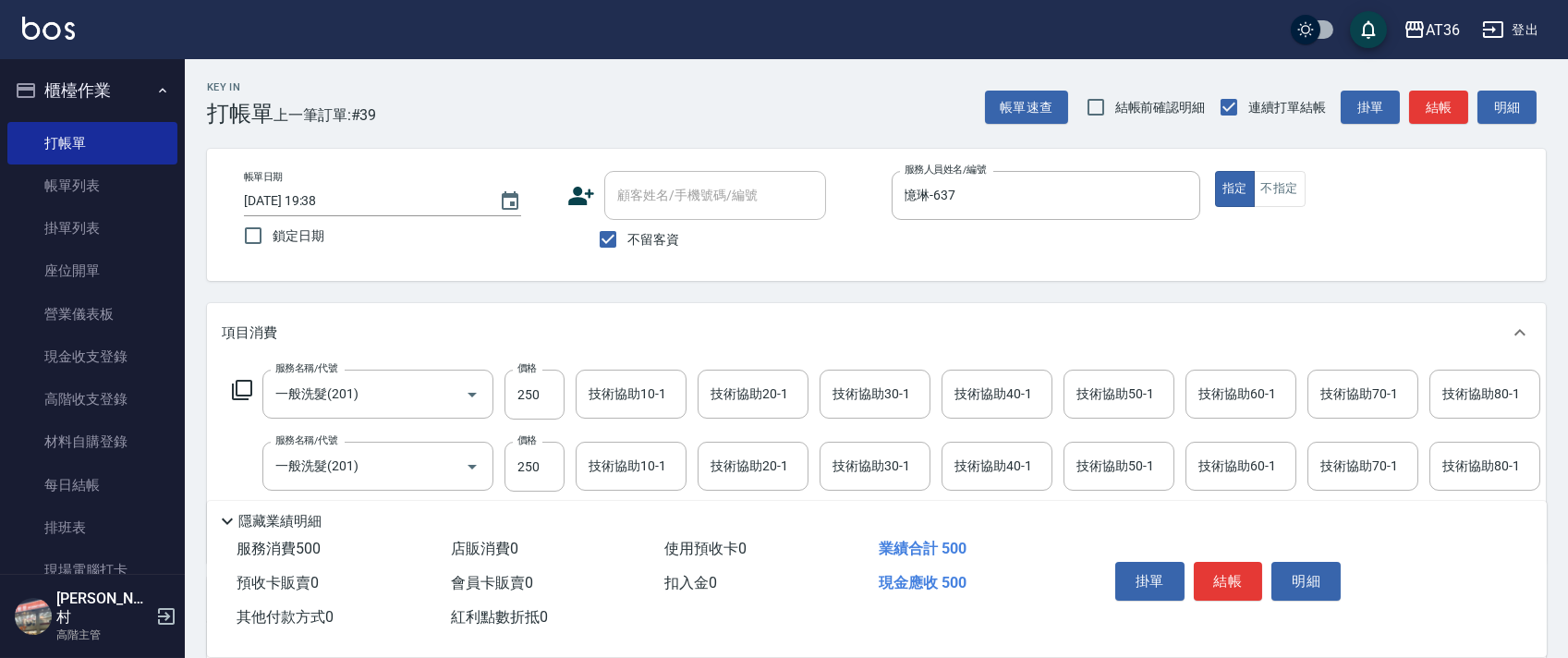
click at [243, 385] on icon at bounding box center [242, 389] width 22 height 22
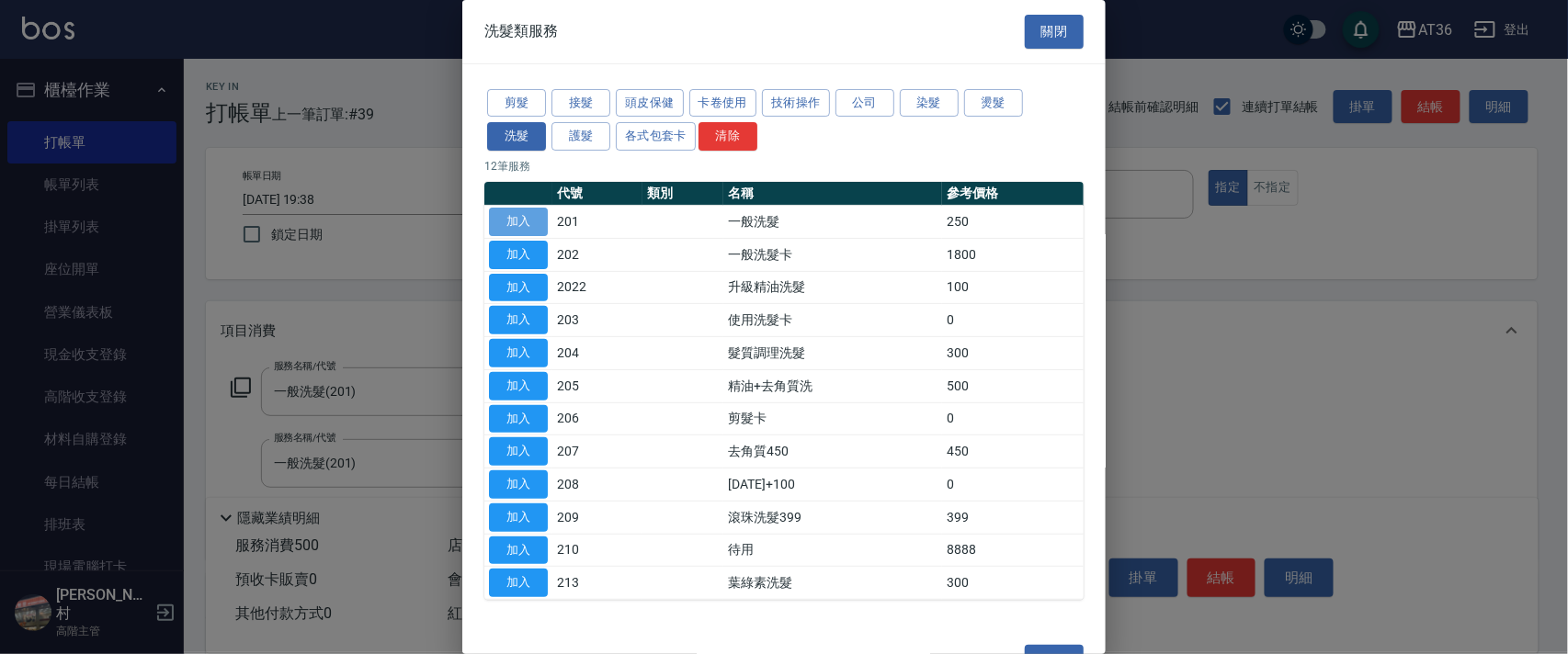
click at [525, 216] on button "加入" at bounding box center [517, 221] width 59 height 29
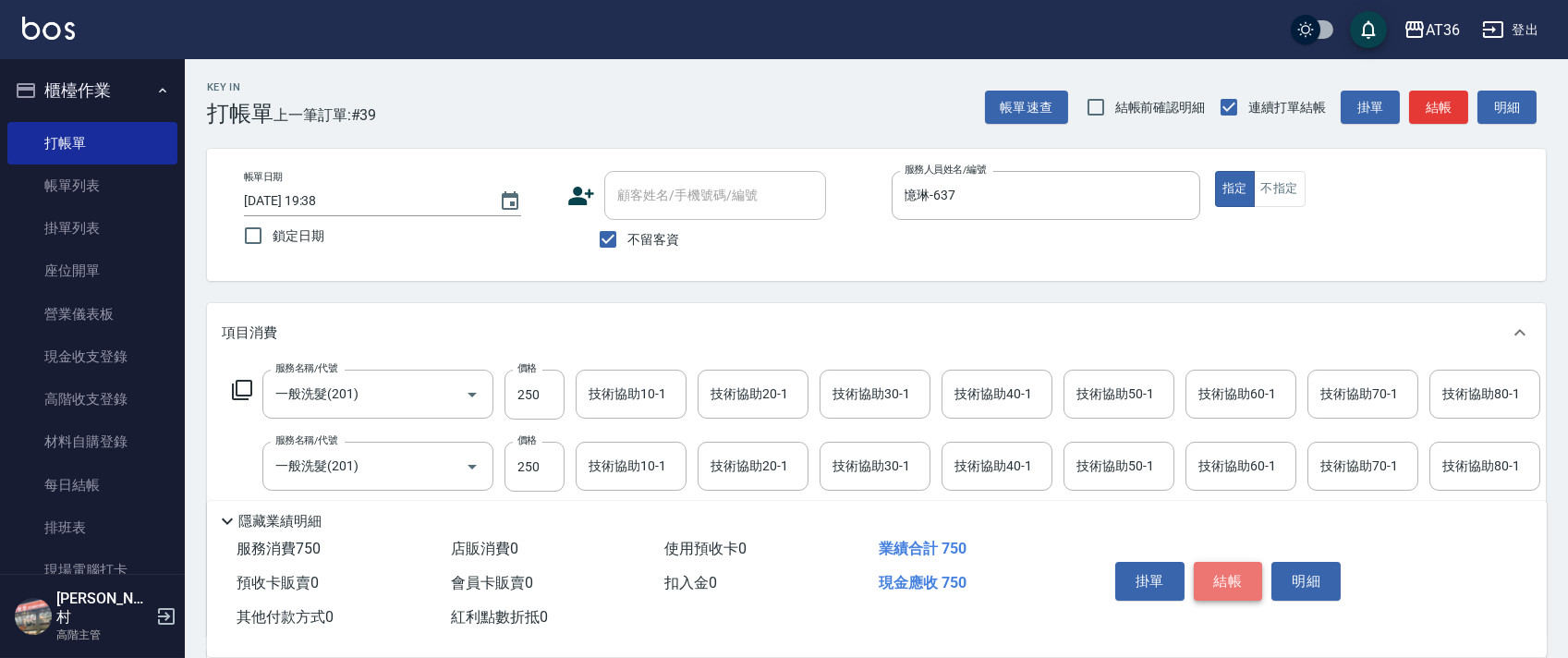
click at [1227, 577] on button "結帳" at bounding box center [1228, 581] width 69 height 39
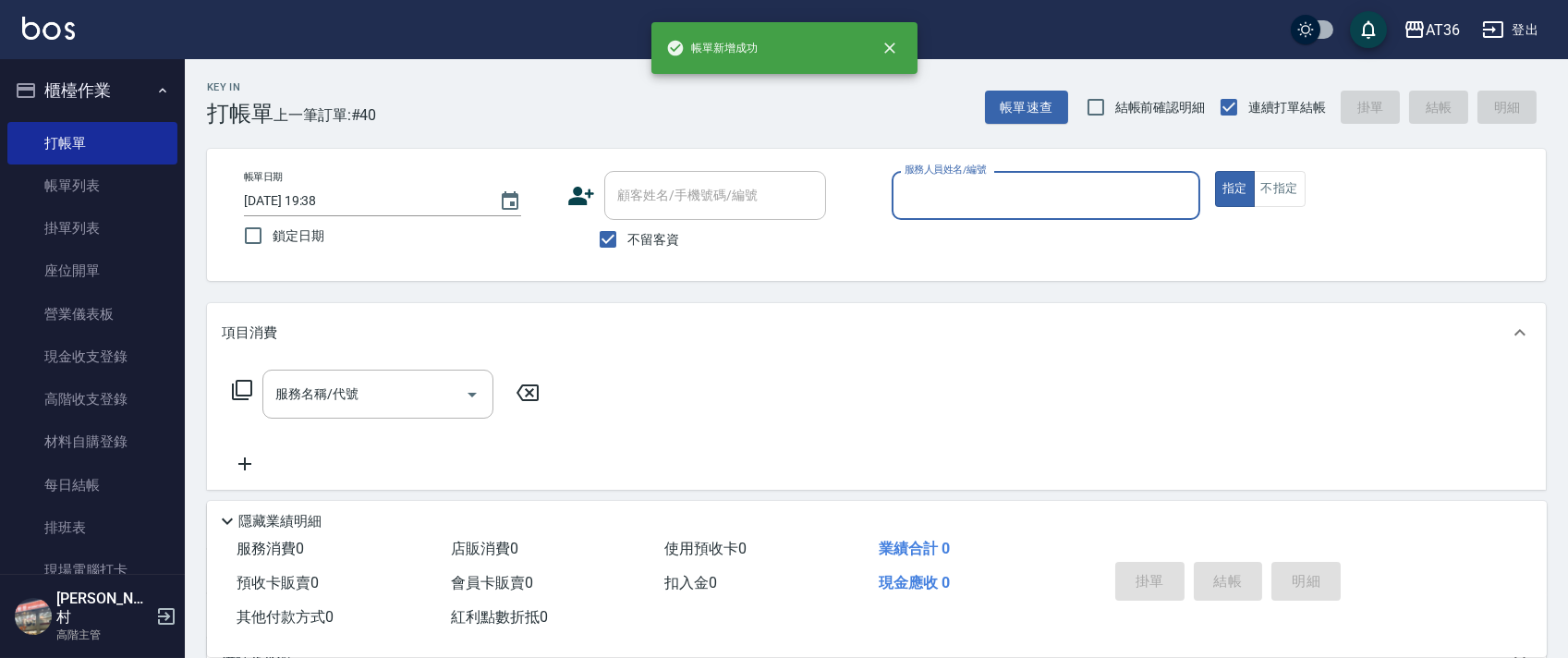
click at [918, 184] on input "服務人員姓名/編號" at bounding box center [1046, 196] width 291 height 32
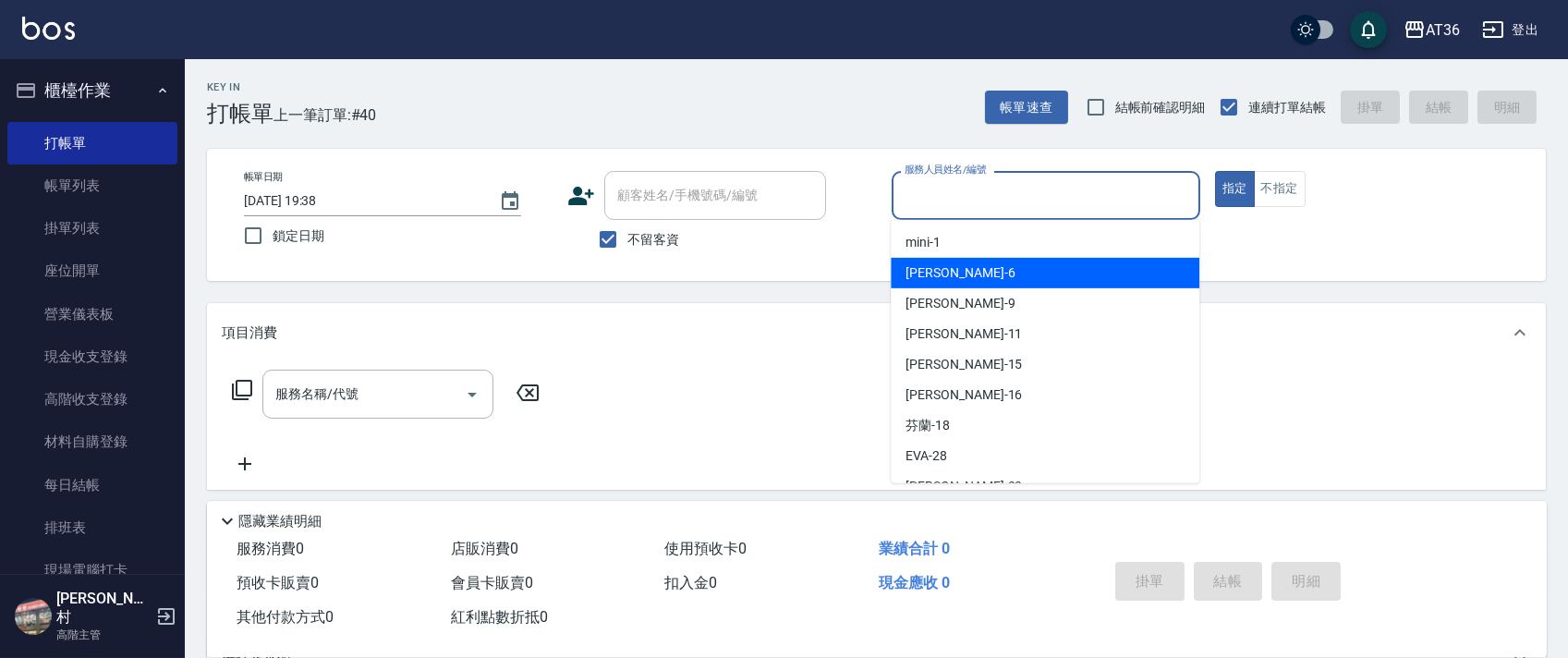
click at [967, 279] on div "[PERSON_NAME] -6" at bounding box center [1044, 273] width 308 height 31
type input "伶伶-6"
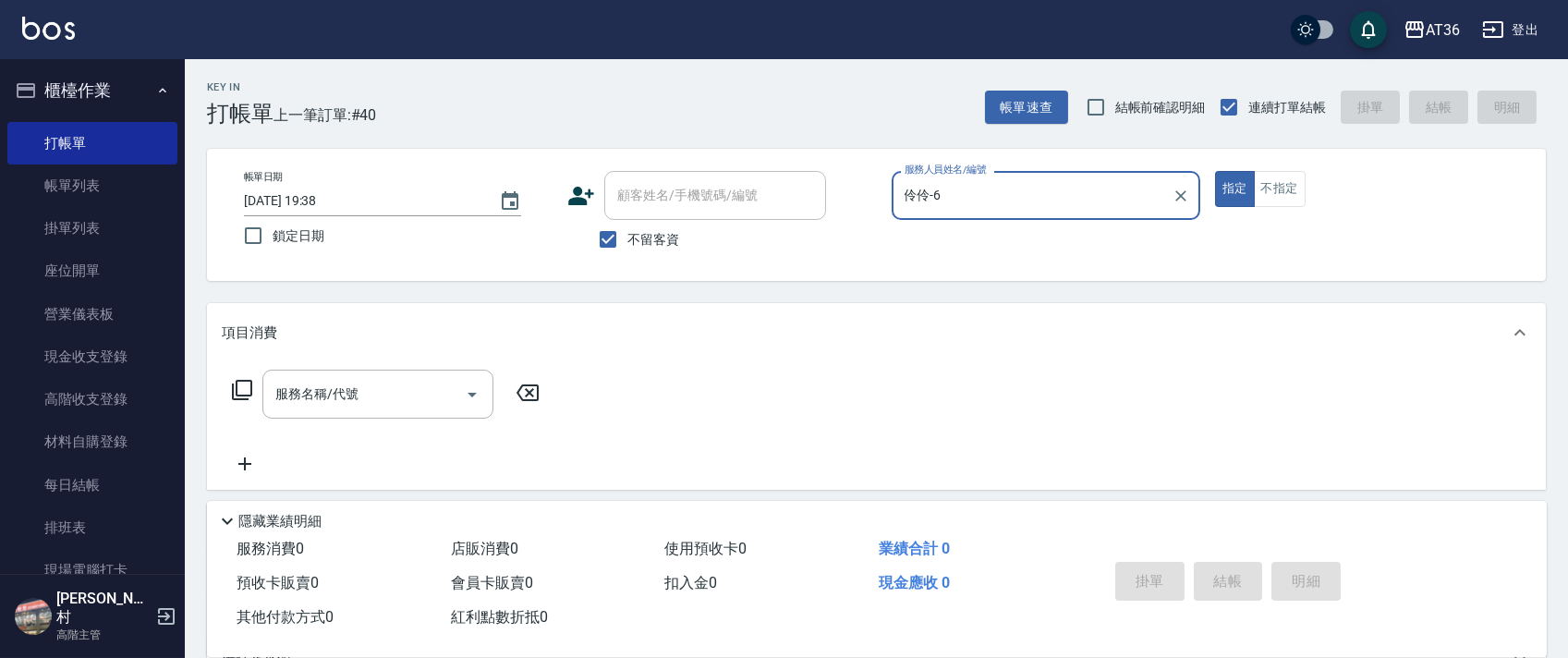
click at [242, 383] on icon at bounding box center [242, 389] width 22 height 22
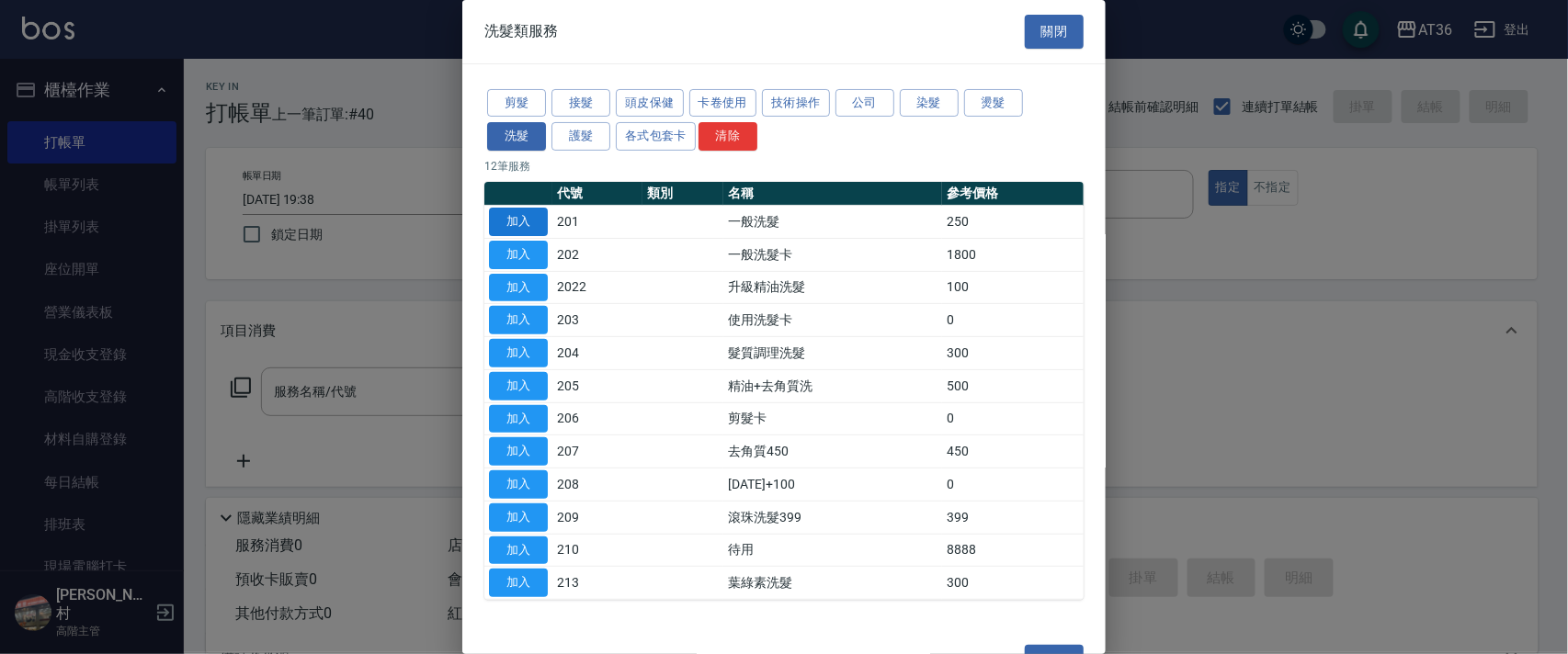
click at [514, 218] on button "加入" at bounding box center [517, 221] width 59 height 29
type input "一般洗髮(201)"
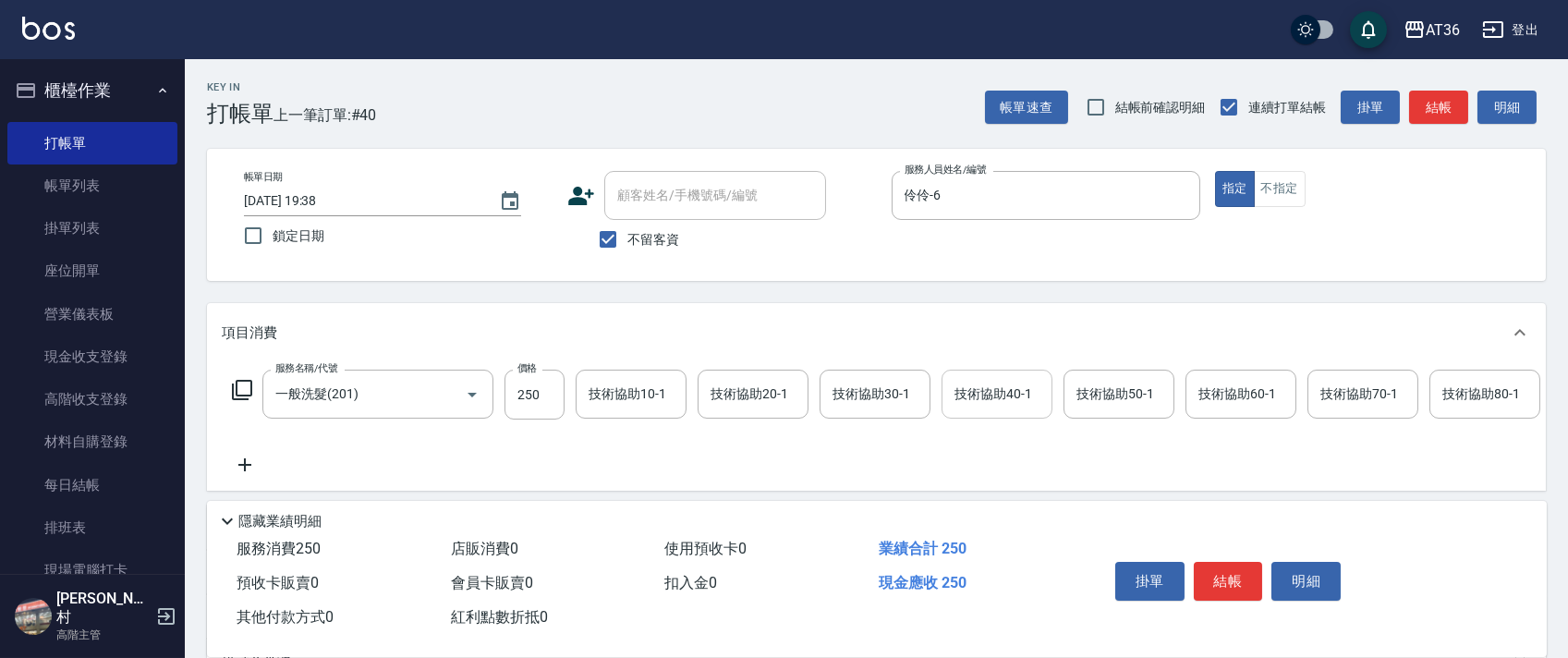
click at [986, 392] on div "技術協助40-1 技術協助40-1" at bounding box center [996, 393] width 111 height 49
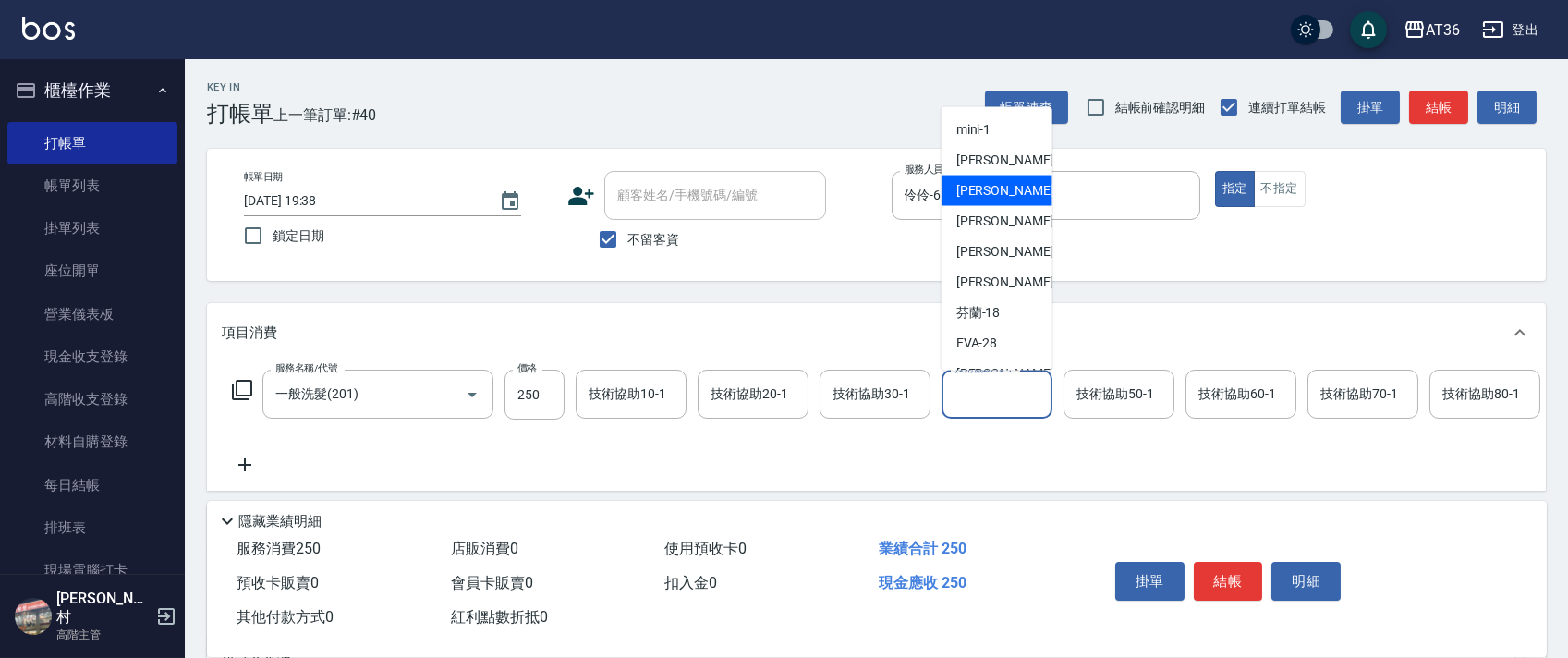
scroll to position [240, 0]
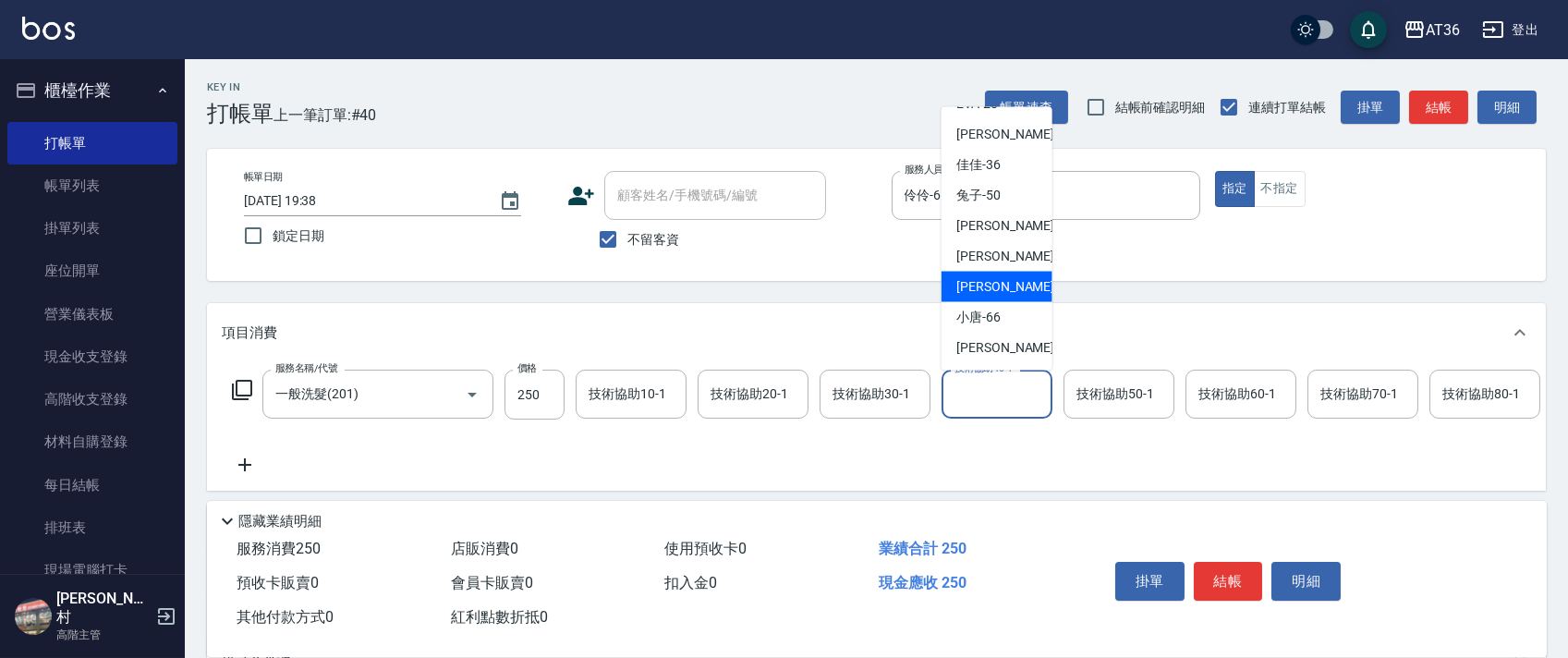
click at [1003, 295] on div "[PERSON_NAME] -59" at bounding box center [996, 287] width 111 height 31
type input "[PERSON_NAME]-59"
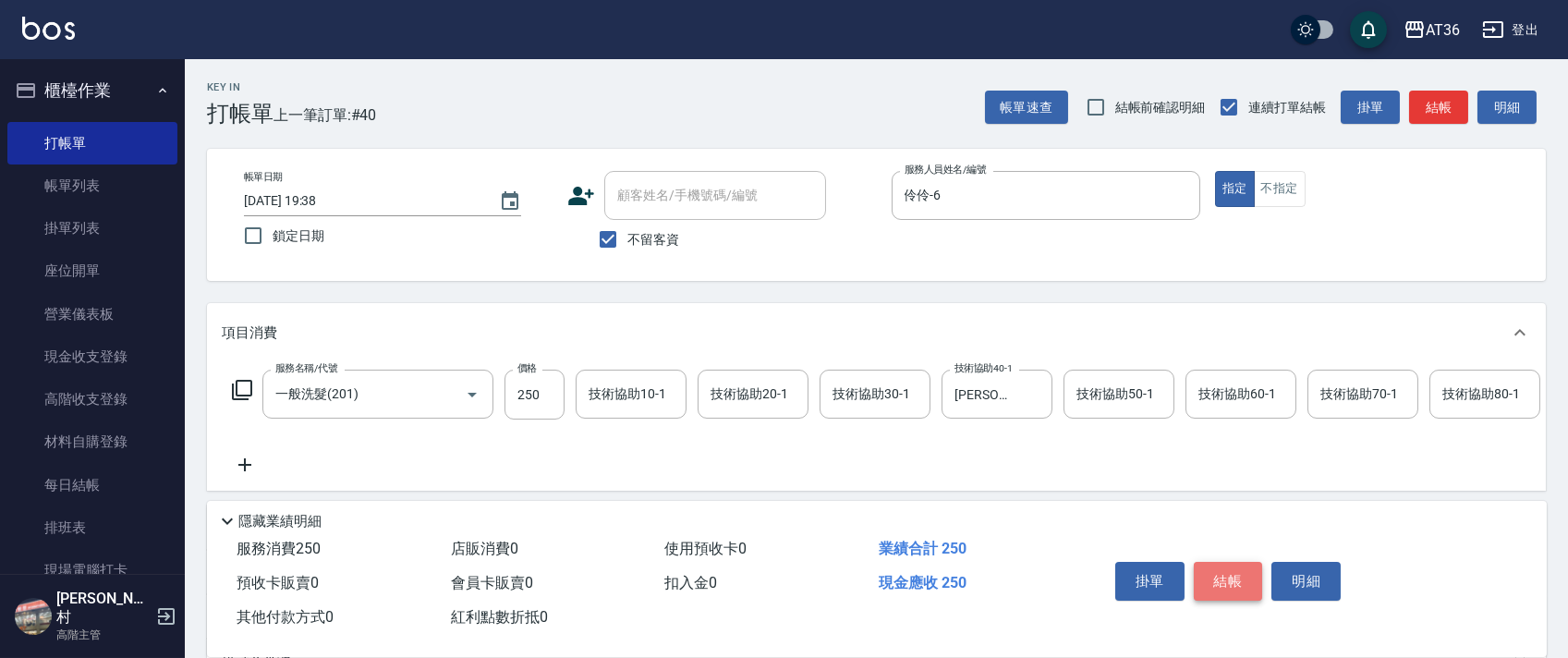
click at [1237, 576] on button "結帳" at bounding box center [1228, 581] width 69 height 39
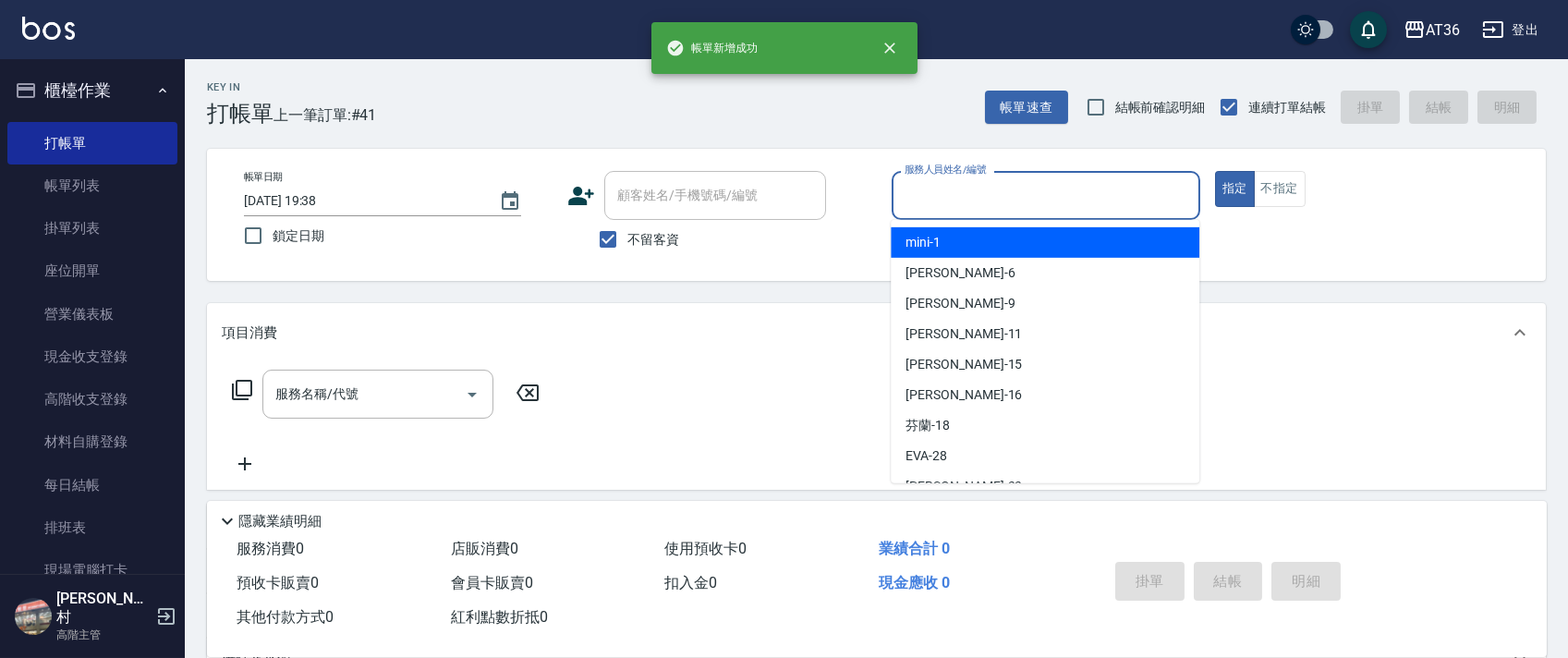
click at [905, 196] on input "服務人員姓名/編號" at bounding box center [1046, 196] width 291 height 32
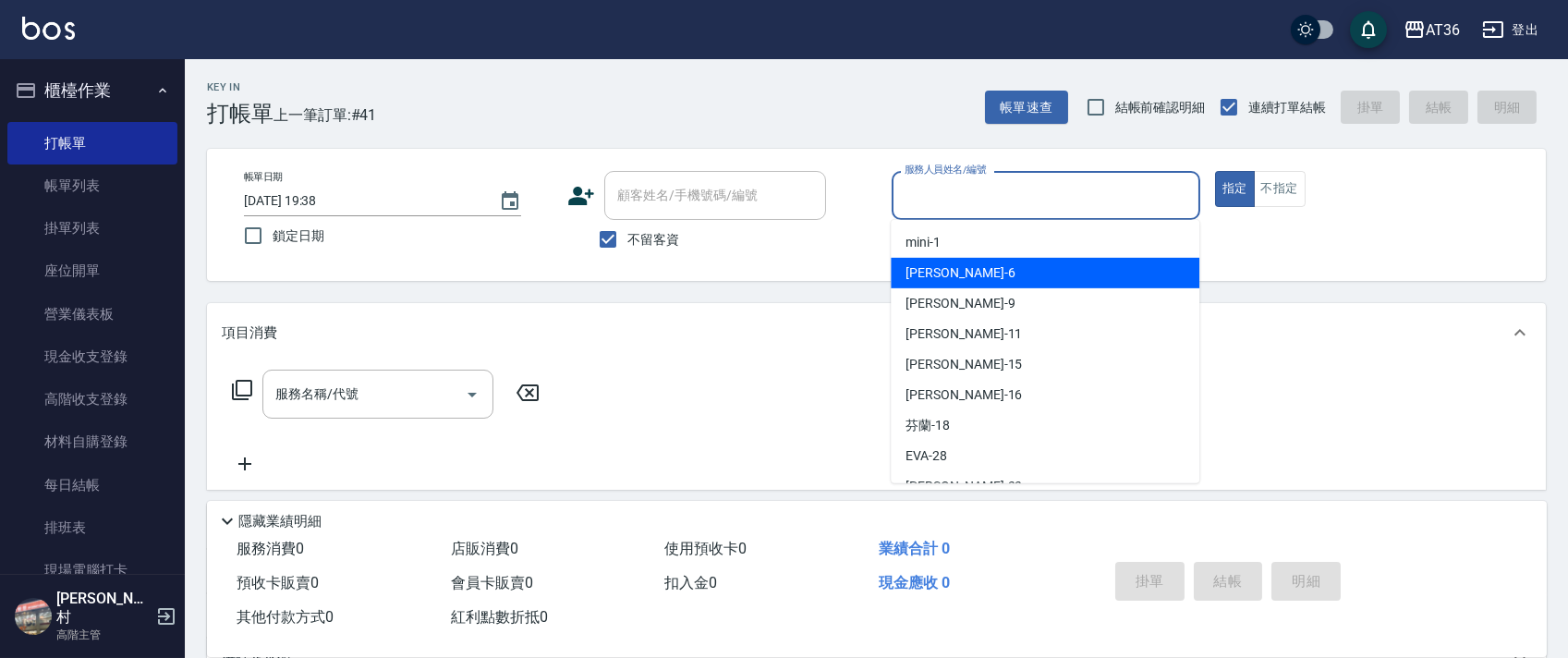
click at [944, 274] on div "[PERSON_NAME] -6" at bounding box center [1044, 273] width 308 height 31
type input "伶伶-6"
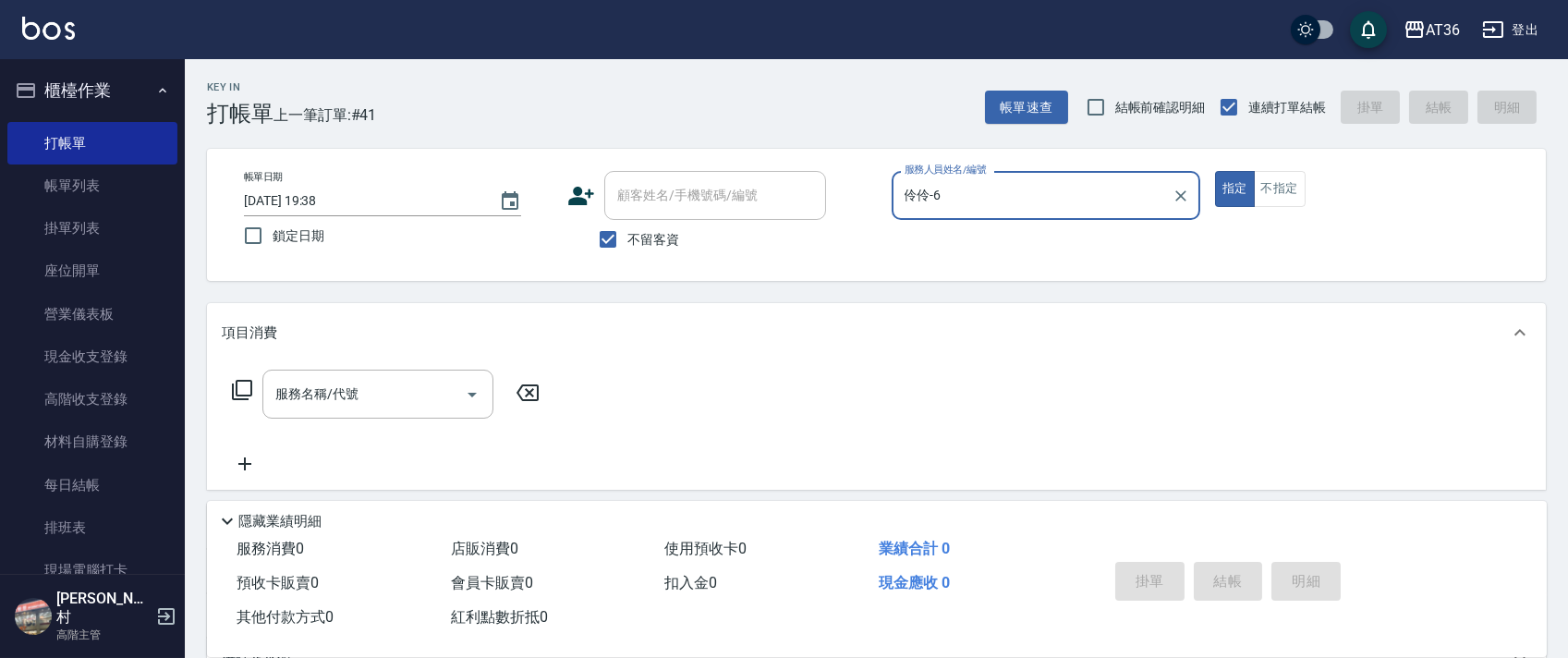
click at [240, 391] on icon at bounding box center [242, 389] width 22 height 22
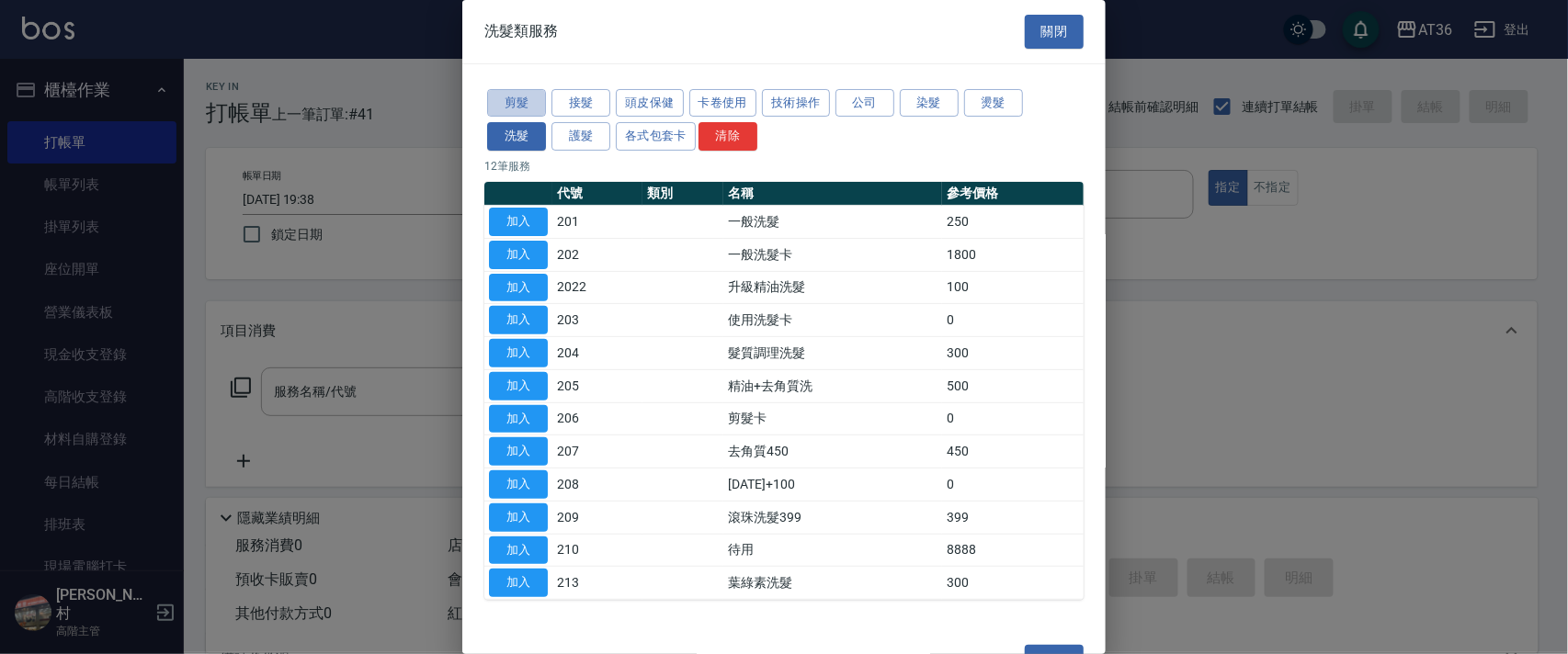
drag, startPoint x: 516, startPoint y: 92, endPoint x: 681, endPoint y: 164, distance: 180.0
click at [516, 94] on button "剪髮" at bounding box center [516, 103] width 59 height 29
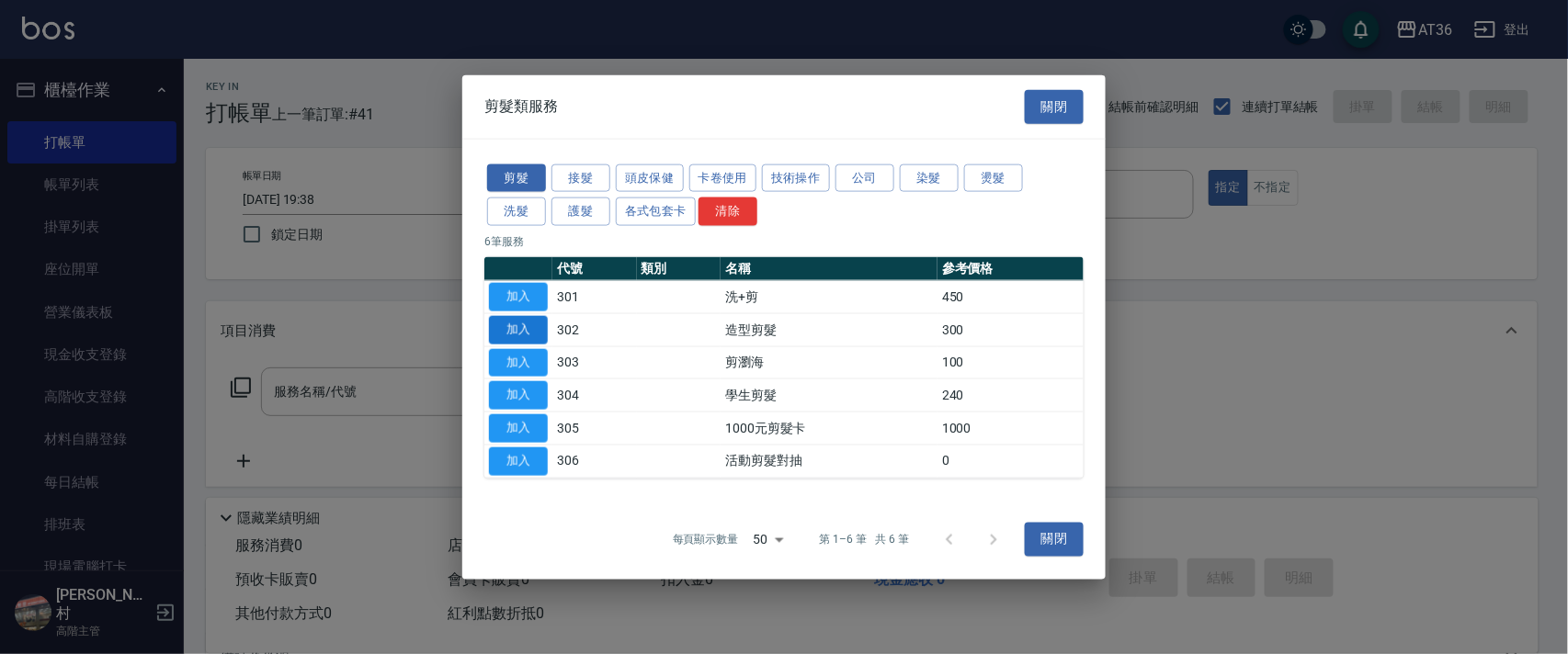
click at [511, 321] on button "加入" at bounding box center [517, 328] width 59 height 29
type input "造型剪髮(302)"
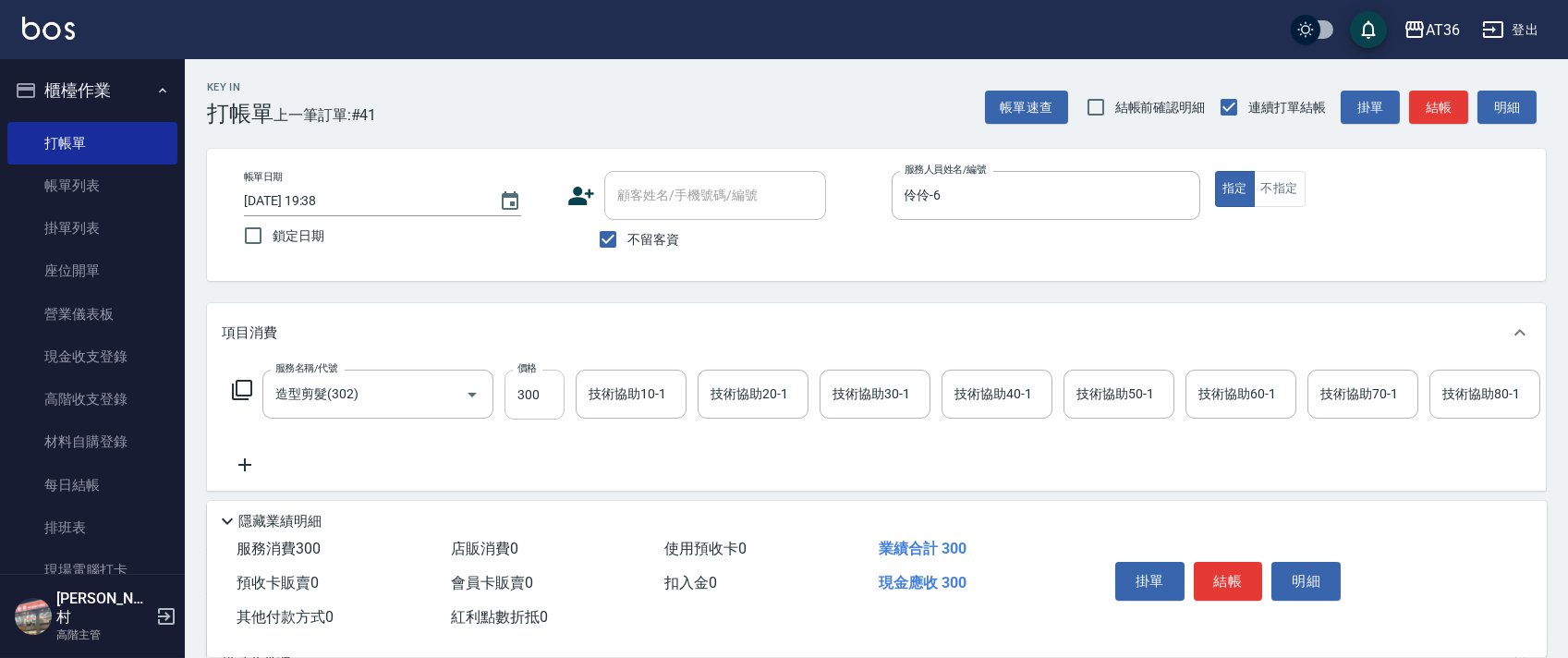
click at [515, 391] on input "300" at bounding box center [534, 394] width 60 height 50
type input "228"
click at [1212, 579] on button "結帳" at bounding box center [1228, 581] width 69 height 39
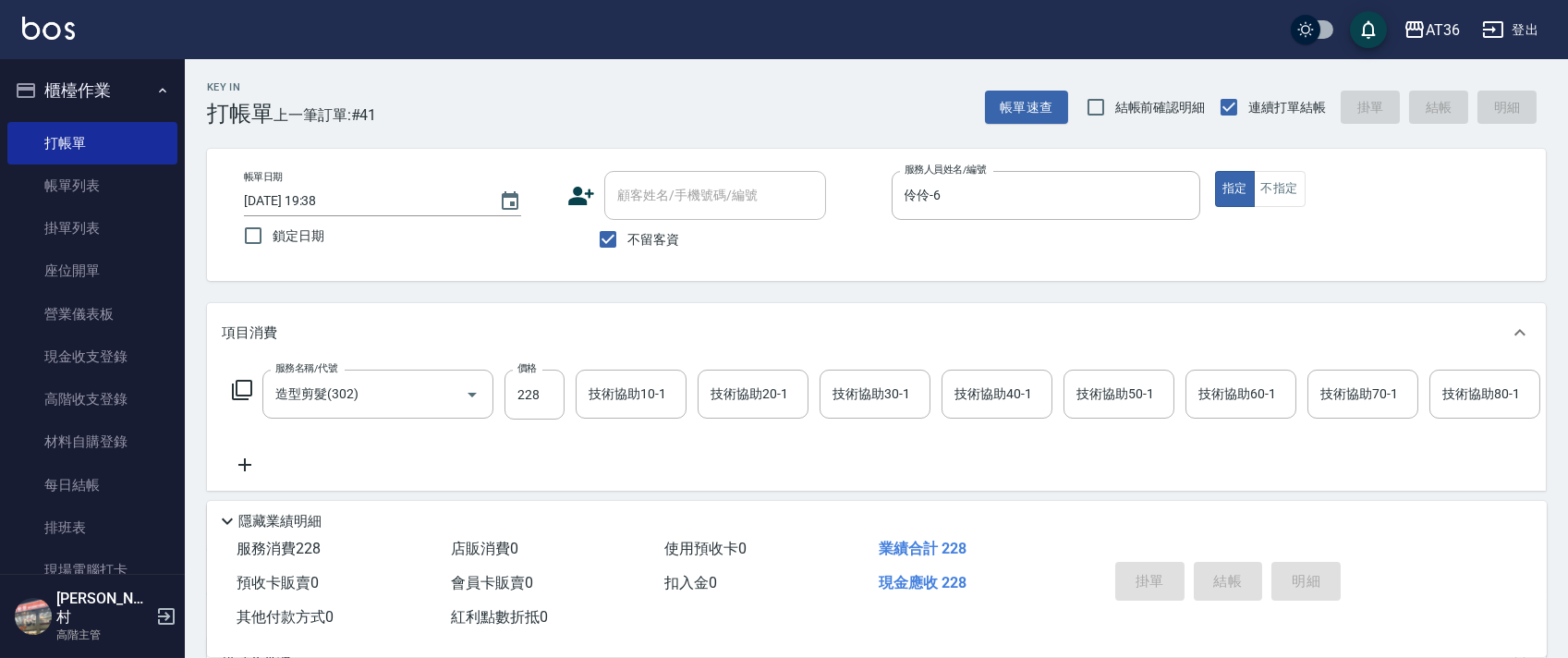
type input "2025/08/24 19:39"
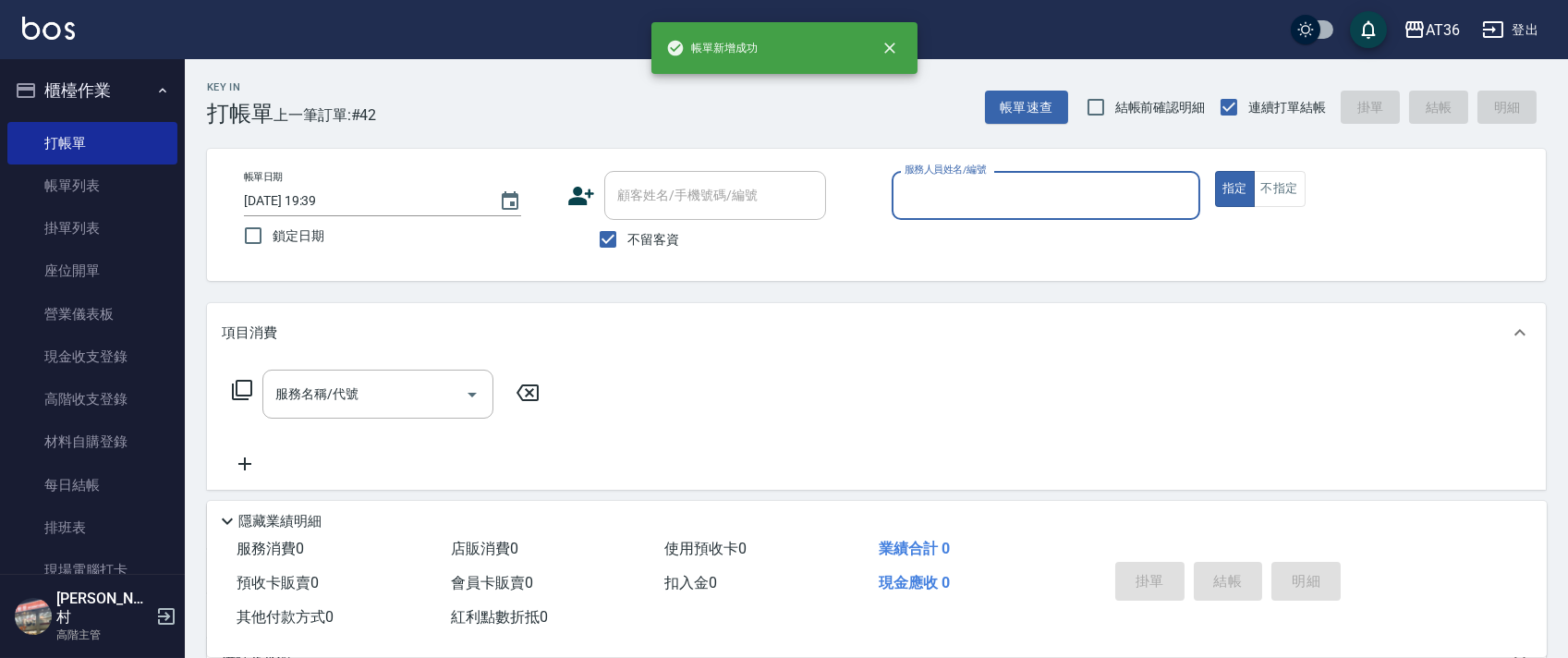
drag, startPoint x: 929, startPoint y: 191, endPoint x: 938, endPoint y: 197, distance: 10.8
click at [931, 193] on input "服務人員姓名/編號" at bounding box center [1046, 196] width 291 height 32
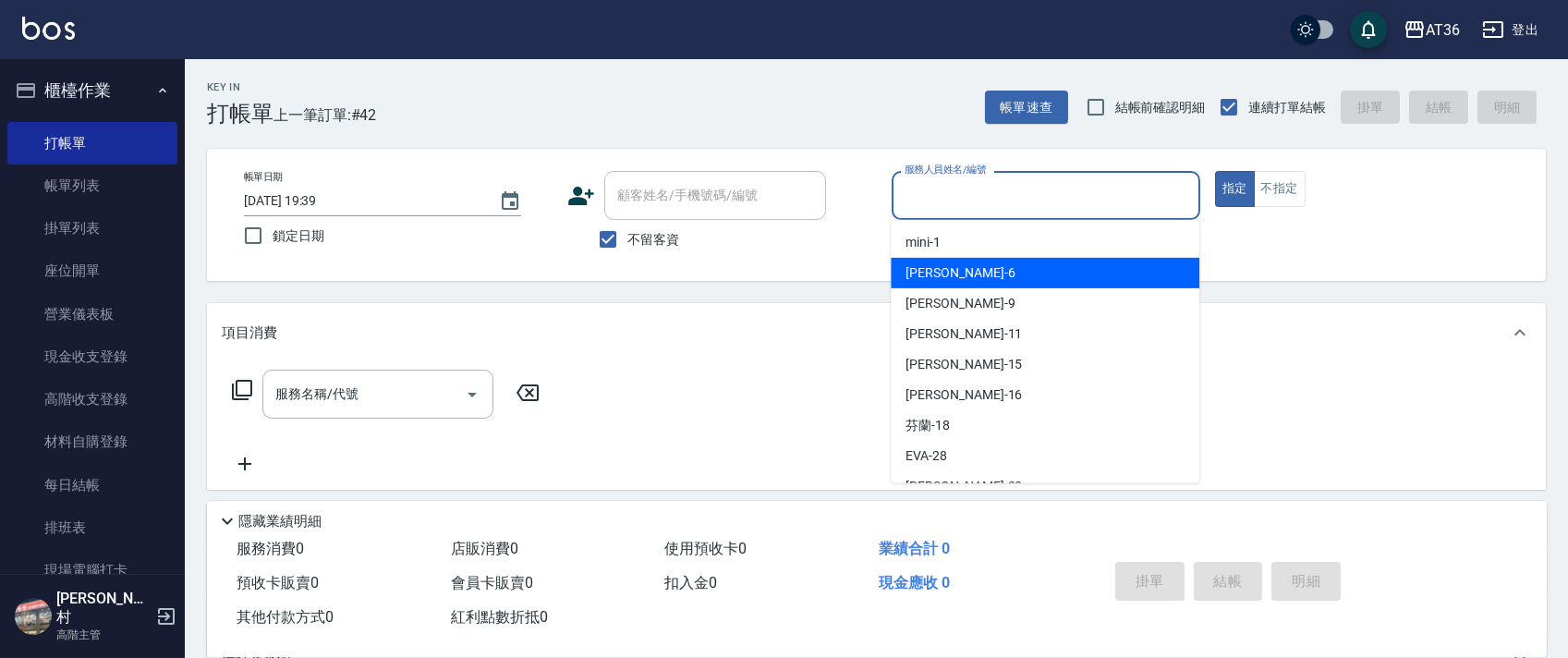
click at [942, 279] on div "[PERSON_NAME] -6" at bounding box center [1044, 273] width 308 height 31
type input "伶伶-6"
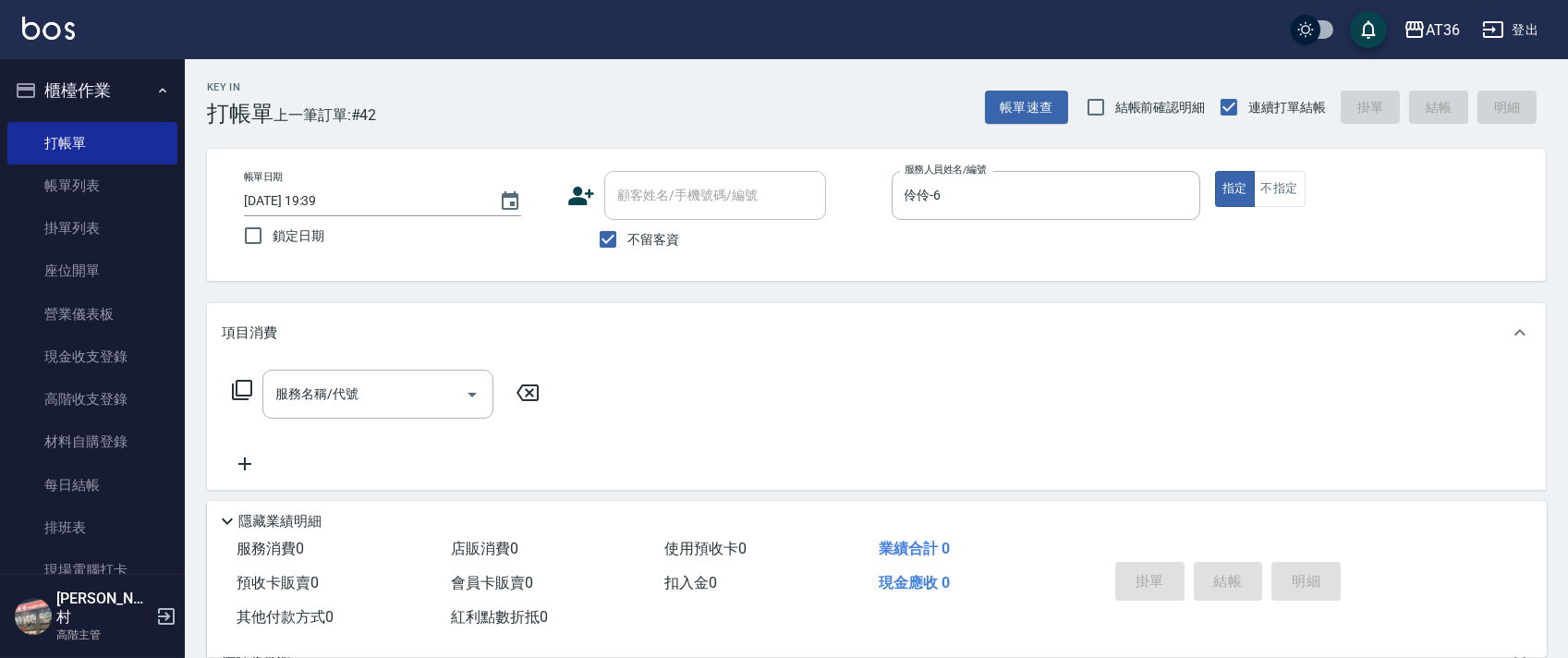
click at [249, 388] on icon at bounding box center [242, 389] width 22 height 22
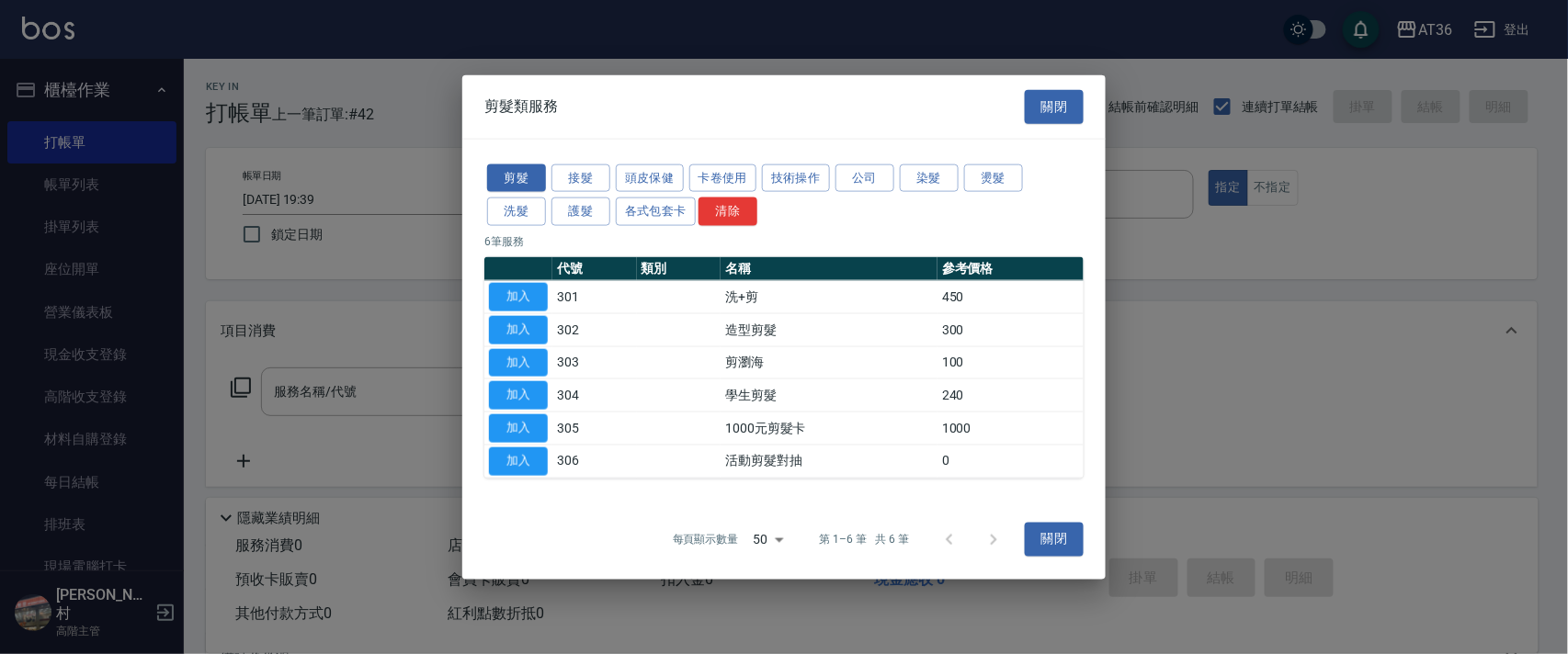
drag, startPoint x: 653, startPoint y: 180, endPoint x: 678, endPoint y: 195, distance: 29.2
click at [652, 180] on button "頭皮保健" at bounding box center [649, 178] width 68 height 29
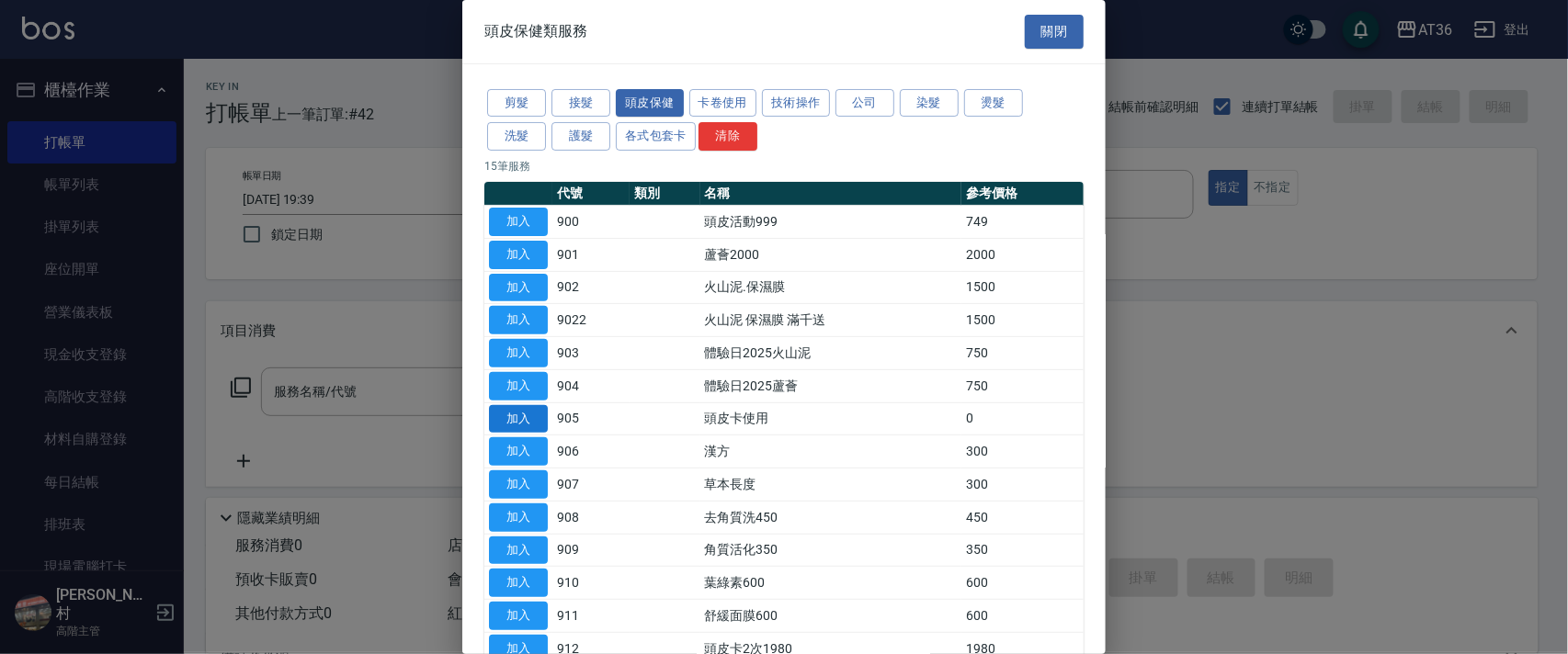
click at [532, 412] on button "加入" at bounding box center [517, 419] width 59 height 29
type input "頭皮卡使用(905)"
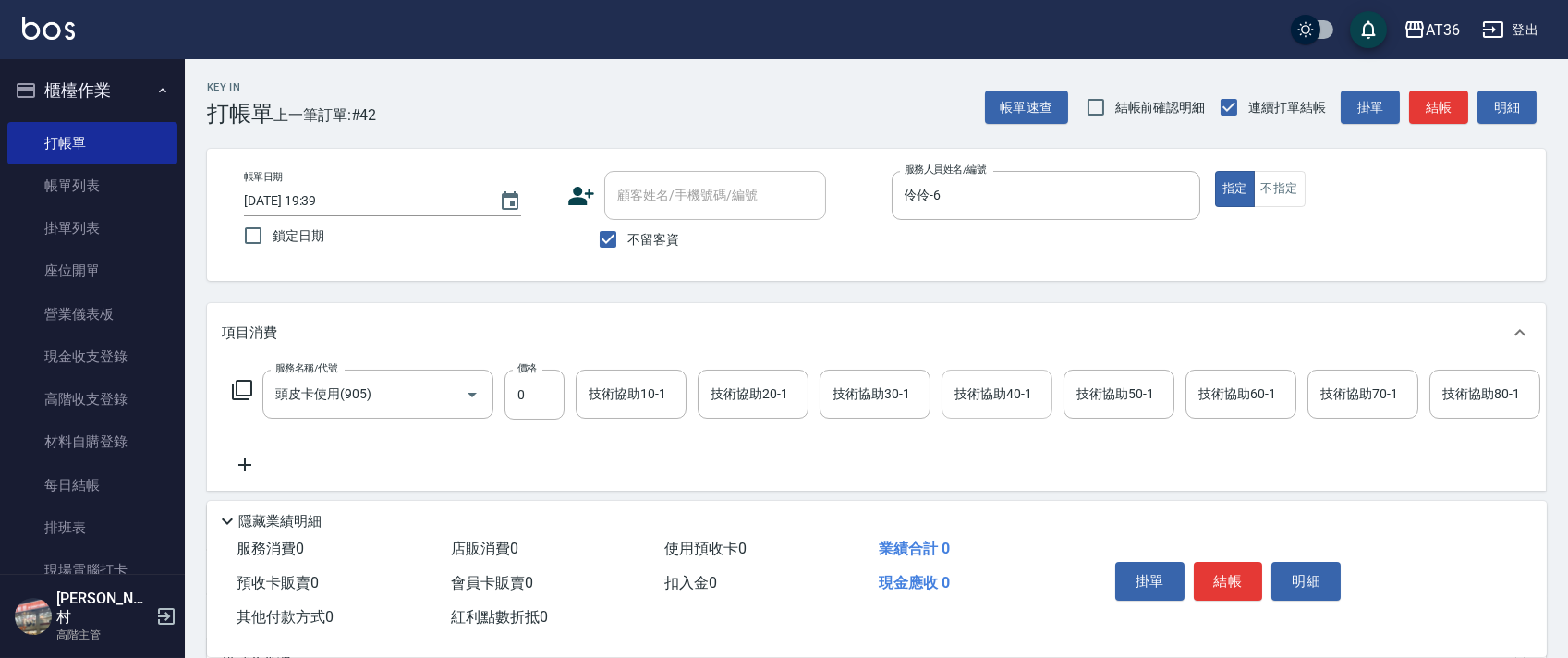
click at [987, 405] on input "技術協助40-1" at bounding box center [996, 394] width 94 height 32
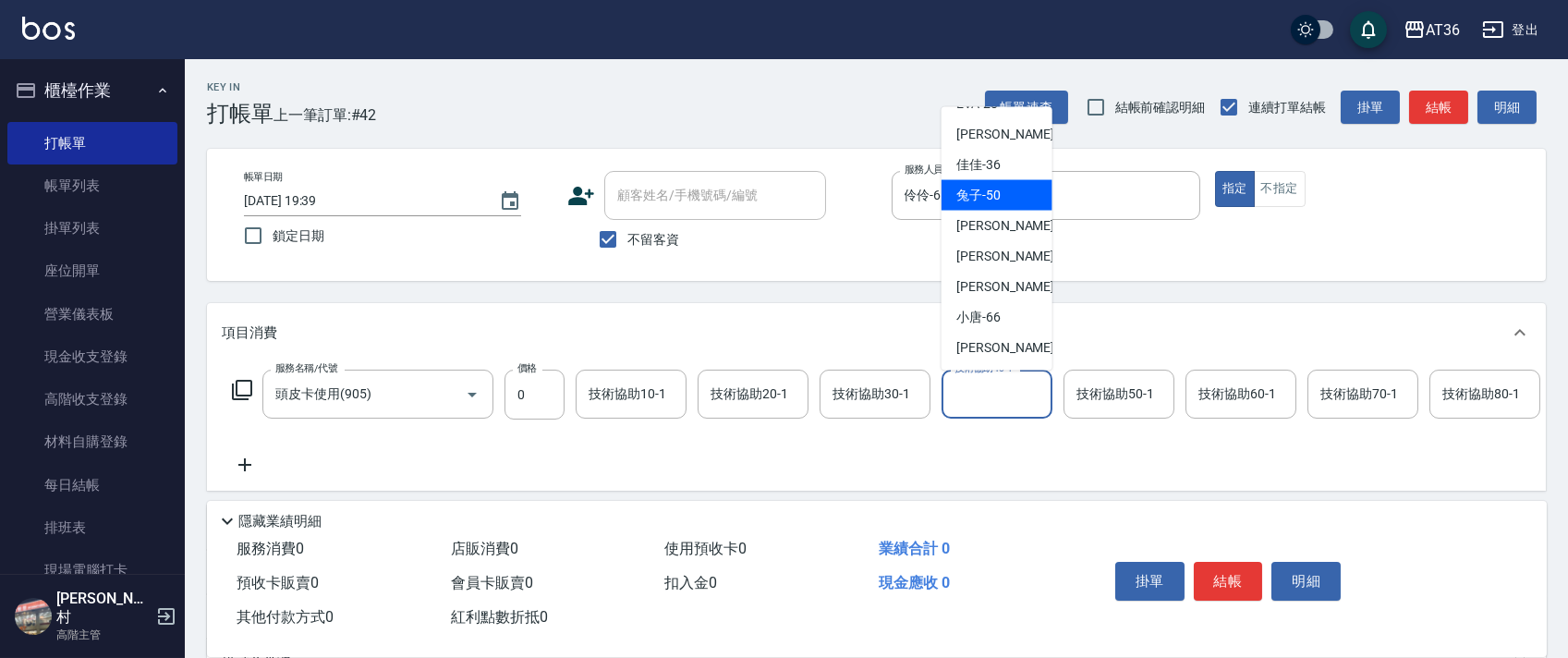
click at [992, 199] on span "兔子 -50" at bounding box center [978, 195] width 44 height 19
type input "兔子-50"
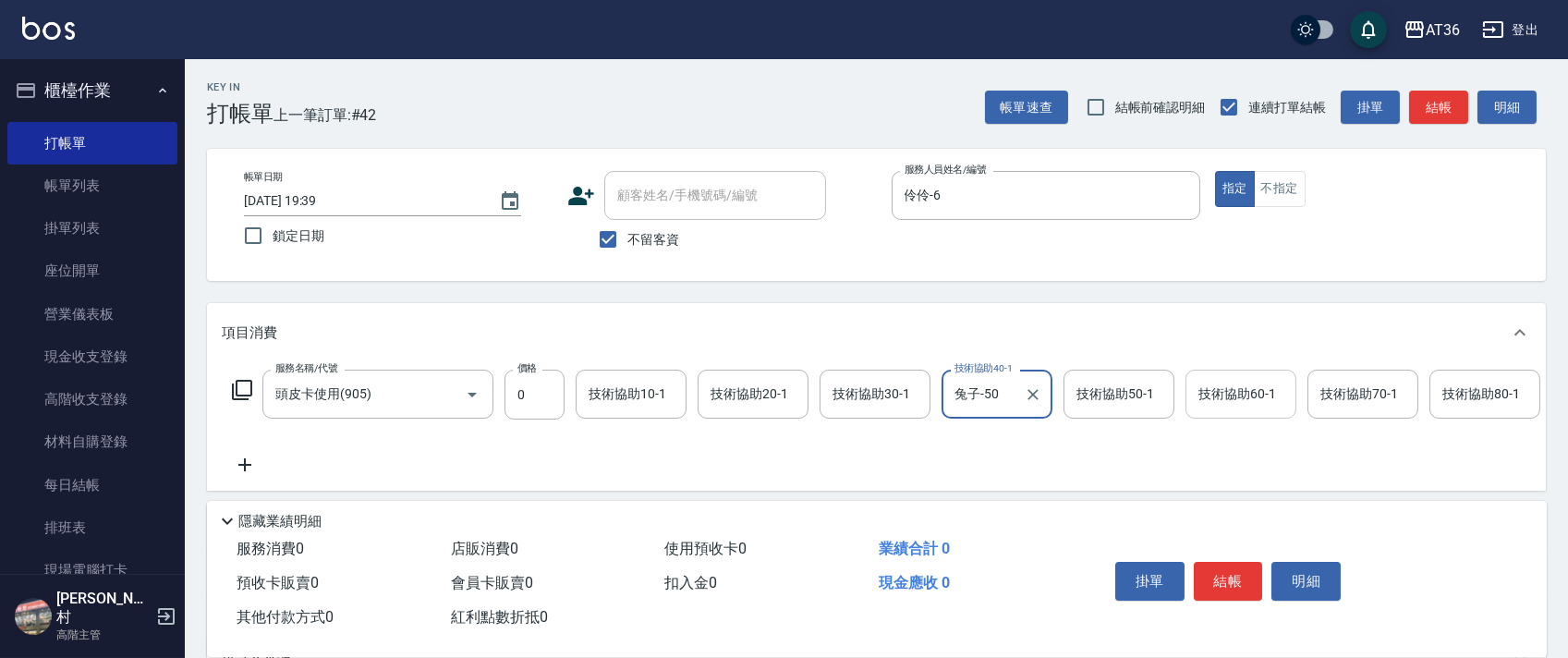
click at [1225, 403] on input "技術協助60-1" at bounding box center [1241, 394] width 94 height 32
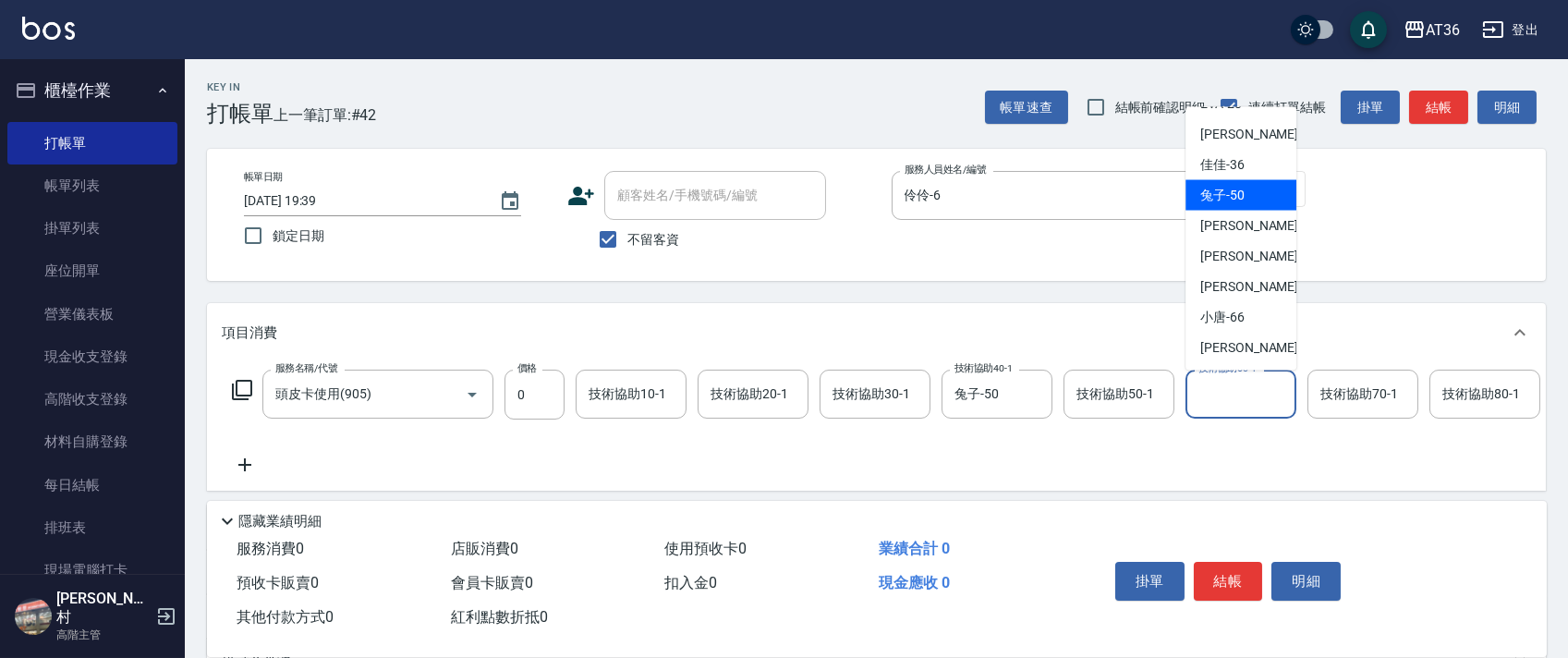
click at [1243, 200] on span "兔子 -50" at bounding box center [1222, 195] width 44 height 19
type input "兔子-50"
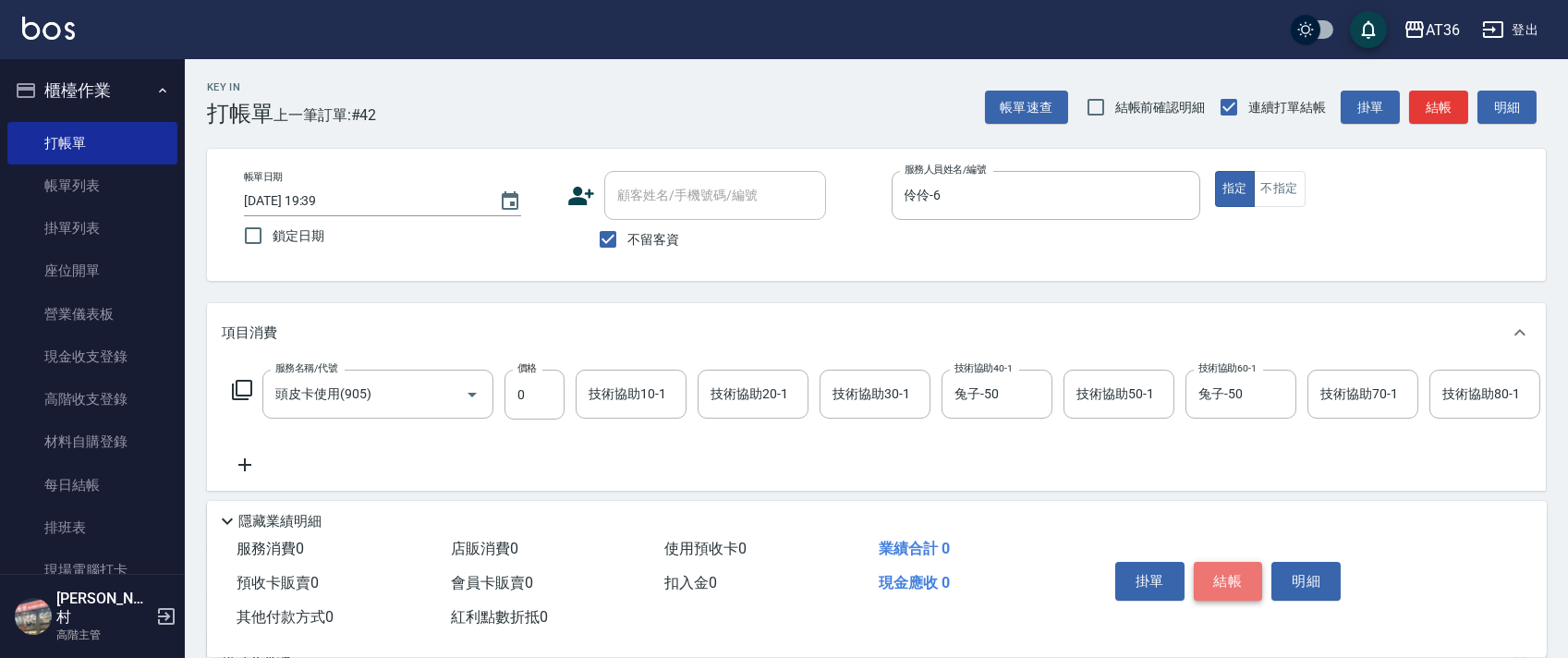
click at [1221, 574] on button "結帳" at bounding box center [1228, 581] width 69 height 39
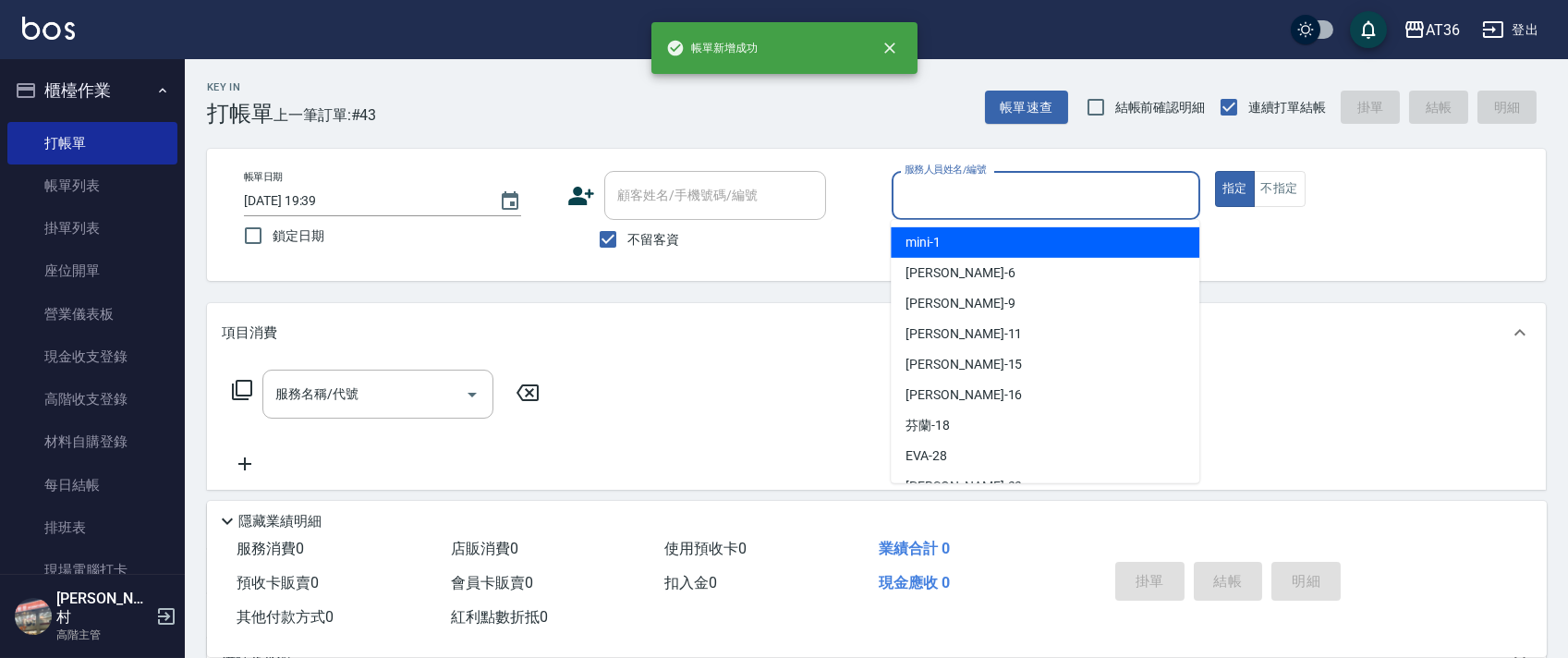
drag, startPoint x: 924, startPoint y: 190, endPoint x: 974, endPoint y: 228, distance: 62.8
click at [924, 192] on input "服務人員姓名/編號" at bounding box center [1046, 196] width 291 height 32
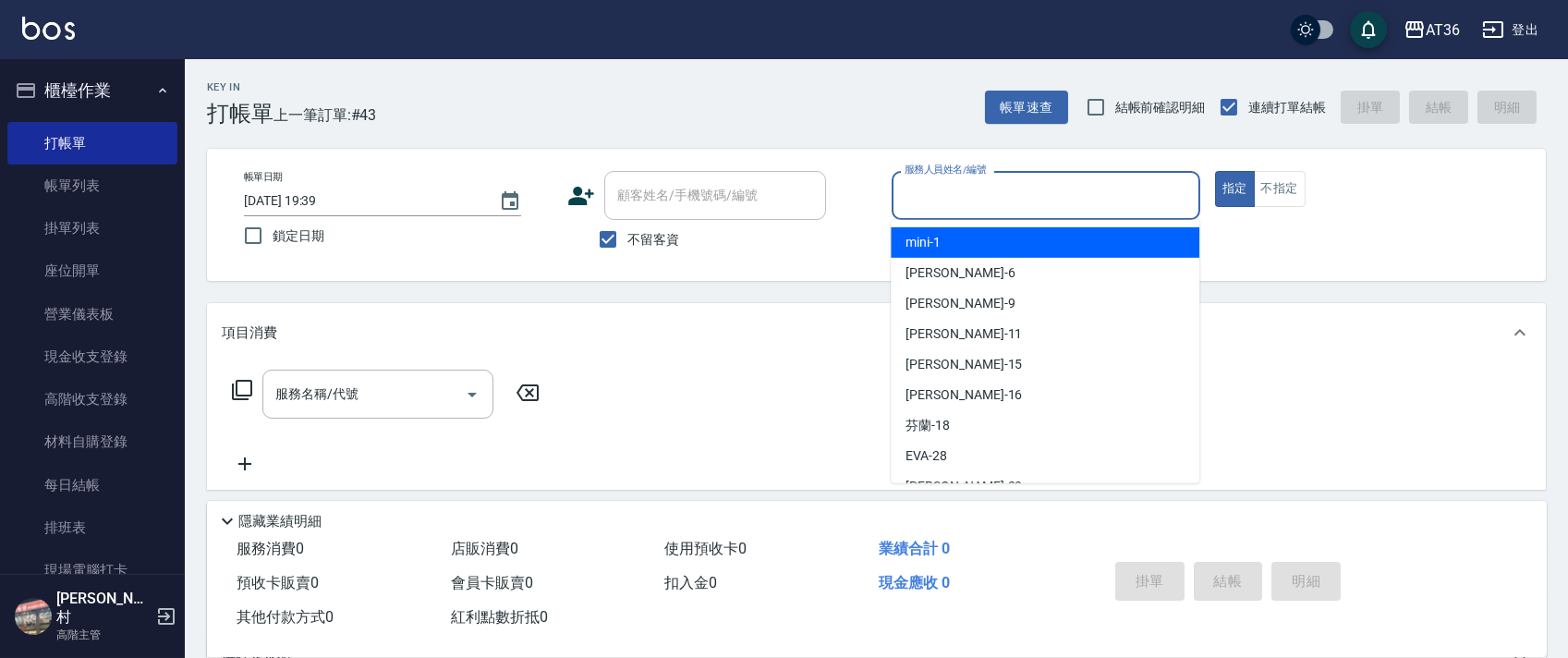
click at [964, 239] on div "mini -1" at bounding box center [1044, 243] width 308 height 31
type input "mini-1"
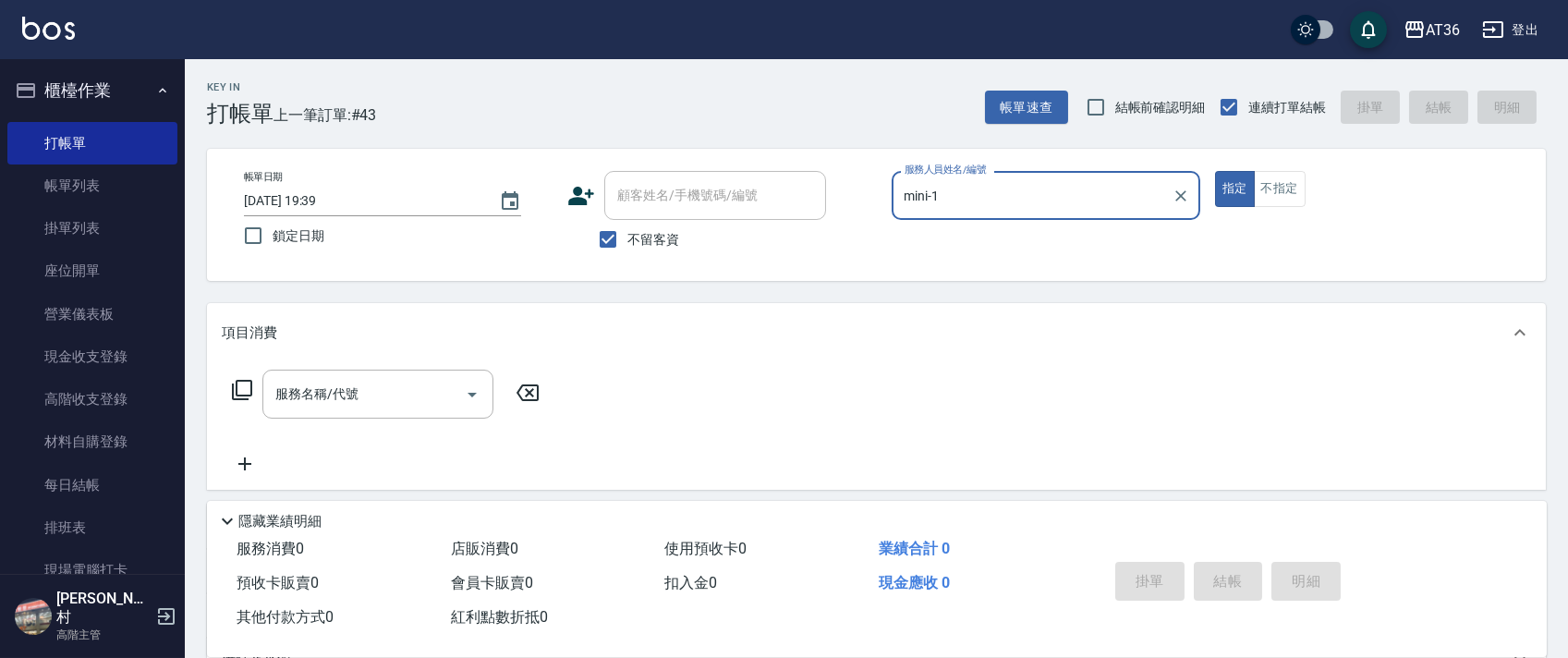
click at [234, 392] on icon at bounding box center [242, 389] width 22 height 22
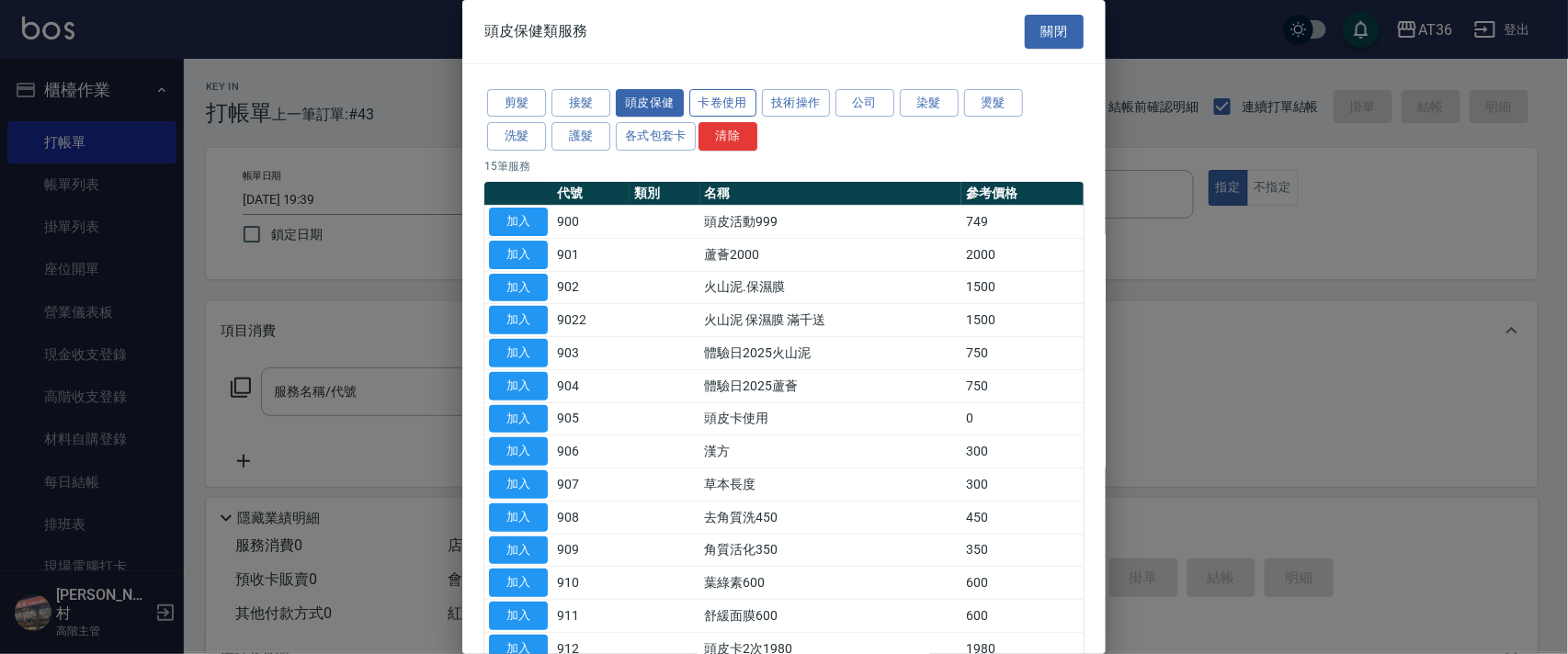
click at [722, 106] on button "卡卷使用" at bounding box center [723, 103] width 68 height 29
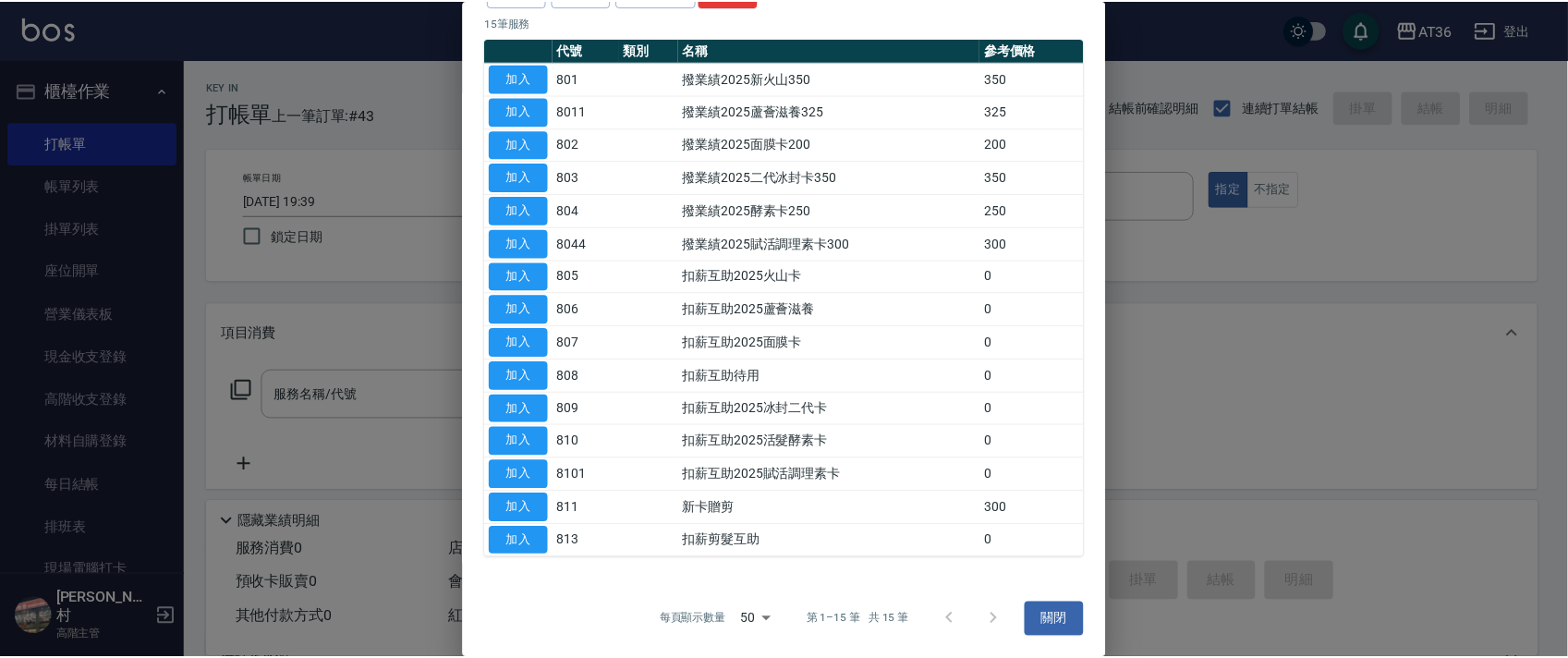
scroll to position [146, 0]
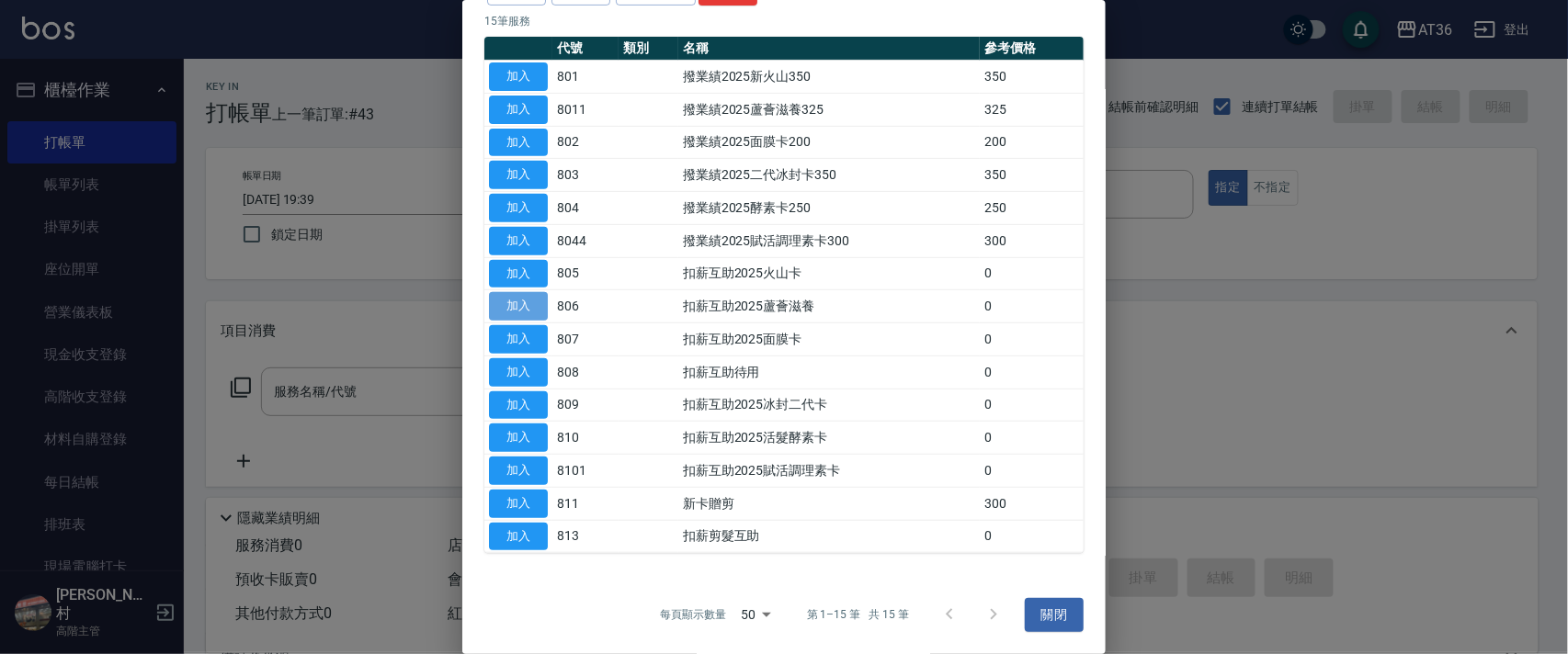
click at [520, 300] on button "加入" at bounding box center [517, 306] width 59 height 29
type input "扣薪互助2025蘆薈滋養(806)"
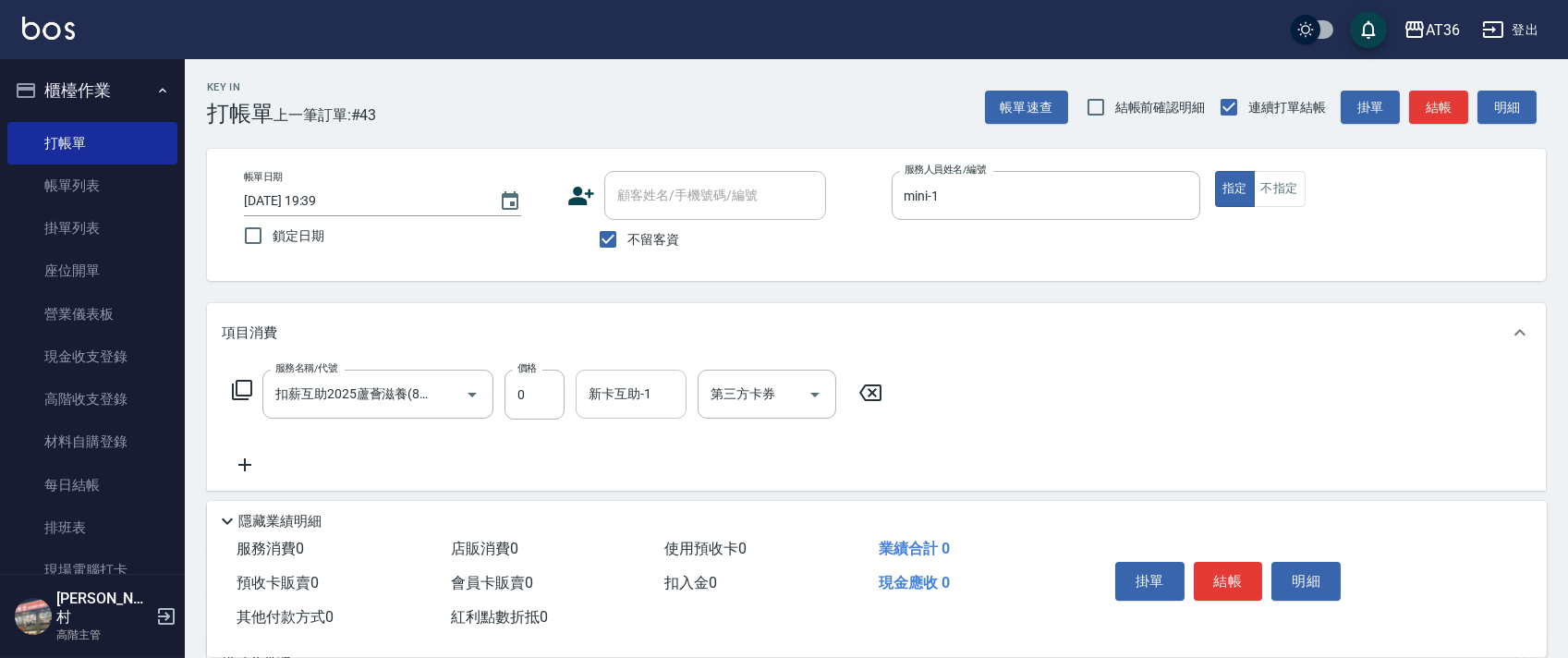
click at [603, 390] on div "新卡互助-1 新卡互助-1" at bounding box center [631, 393] width 111 height 49
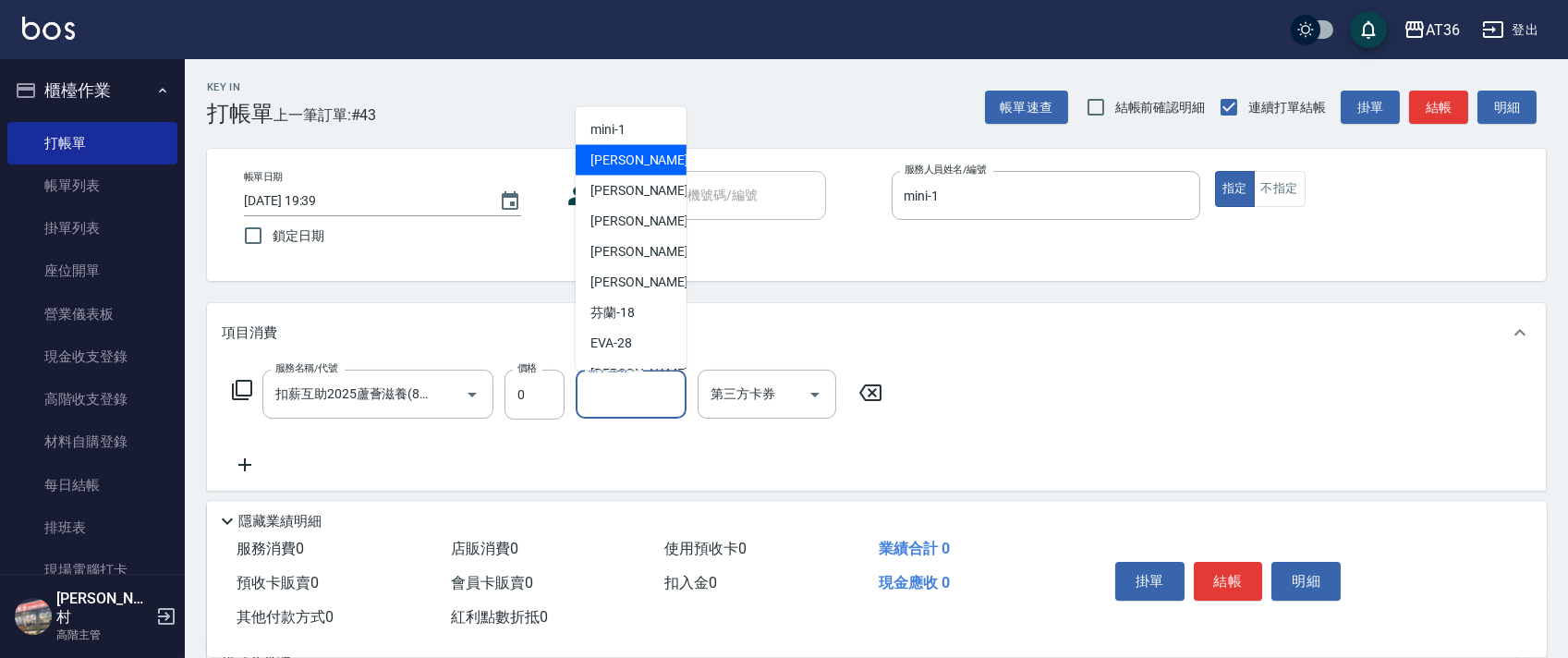
click at [619, 168] on span "[PERSON_NAME] -6" at bounding box center [644, 160] width 109 height 19
type input "伶伶-6"
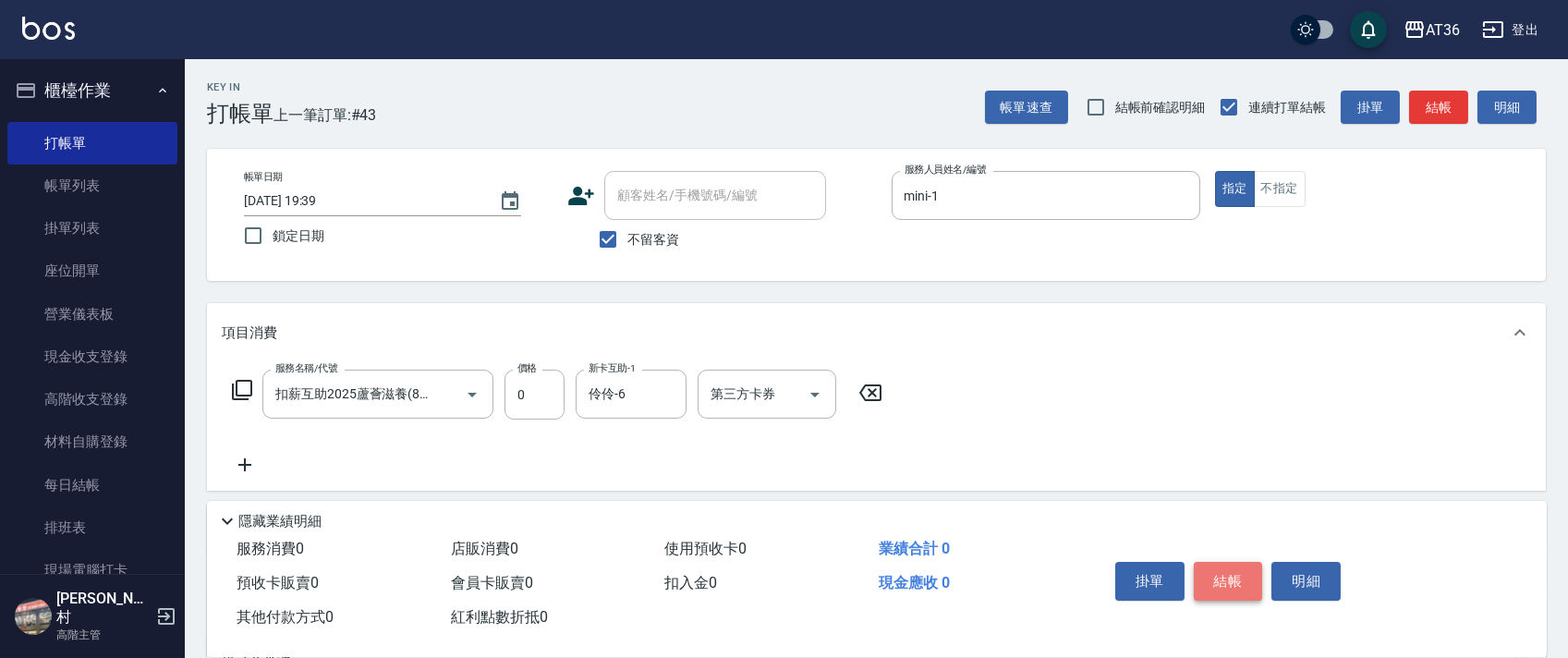
click at [1223, 580] on button "結帳" at bounding box center [1228, 581] width 69 height 39
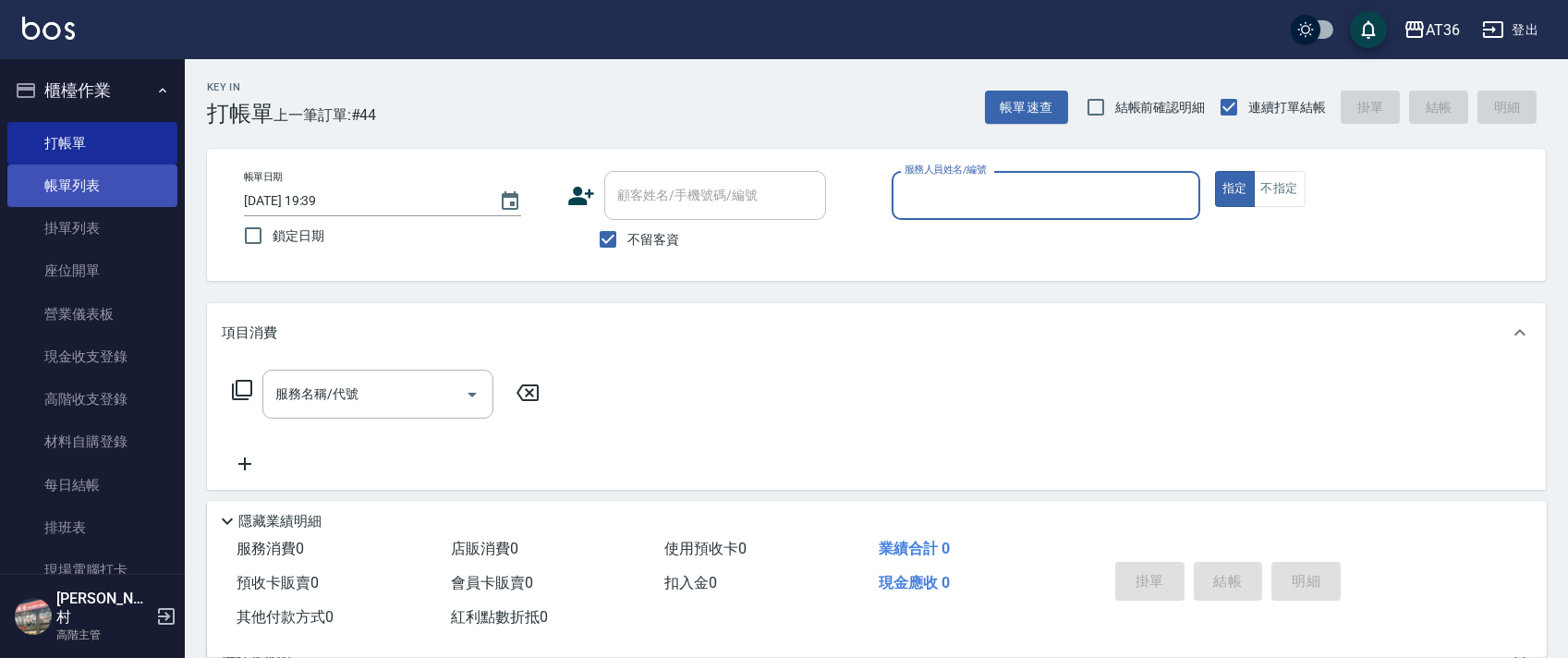
click at [107, 191] on link "帳單列表" at bounding box center [92, 186] width 170 height 43
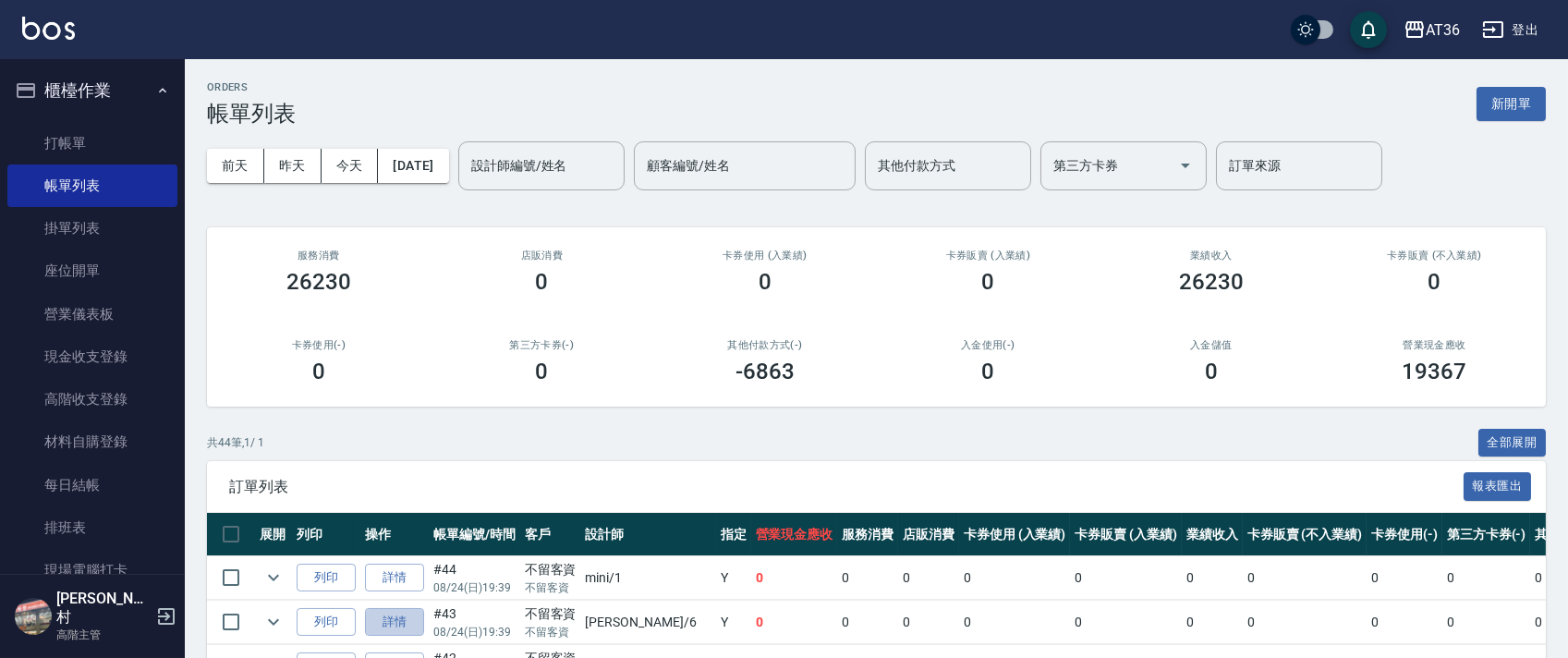
drag, startPoint x: 411, startPoint y: 621, endPoint x: 443, endPoint y: 549, distance: 78.8
click at [411, 618] on link "詳情" at bounding box center [394, 622] width 59 height 29
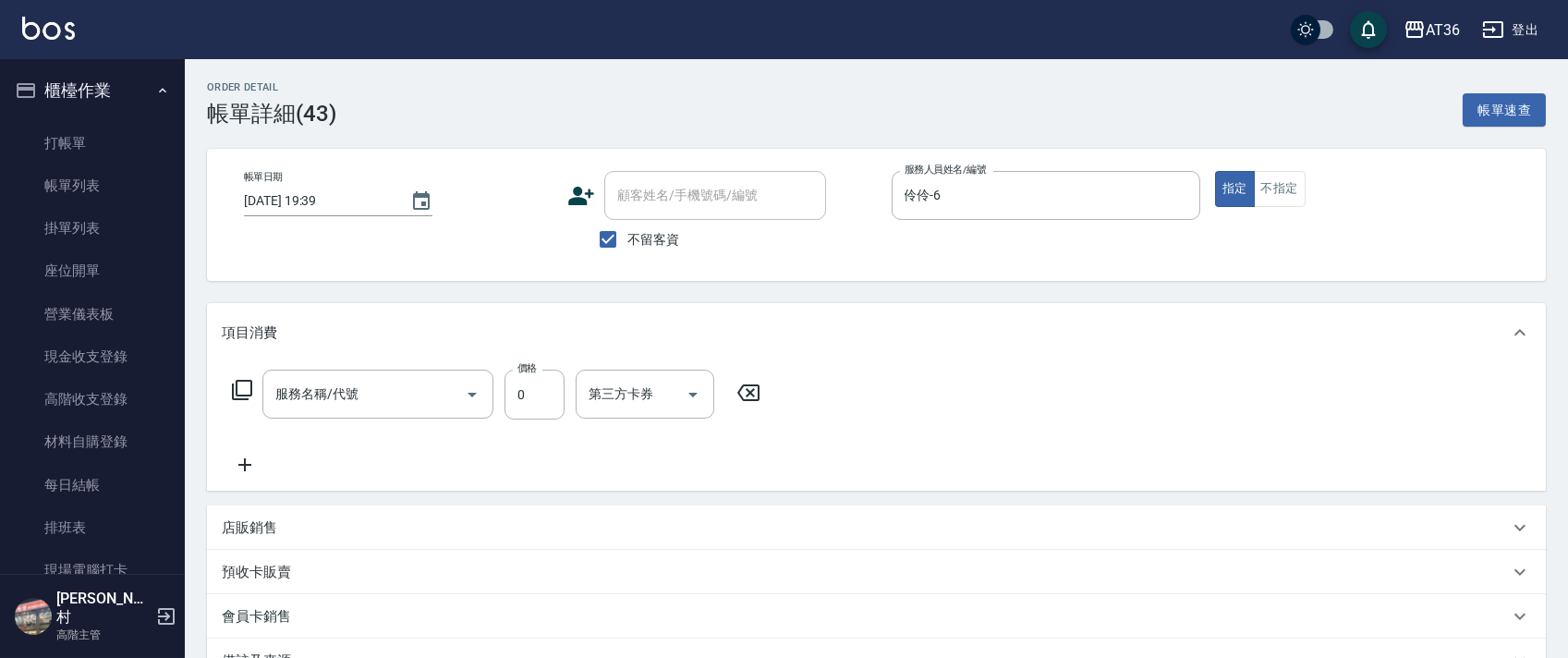
checkbox input "true"
type input "伶伶-6"
type input "頭皮卡使用(905)"
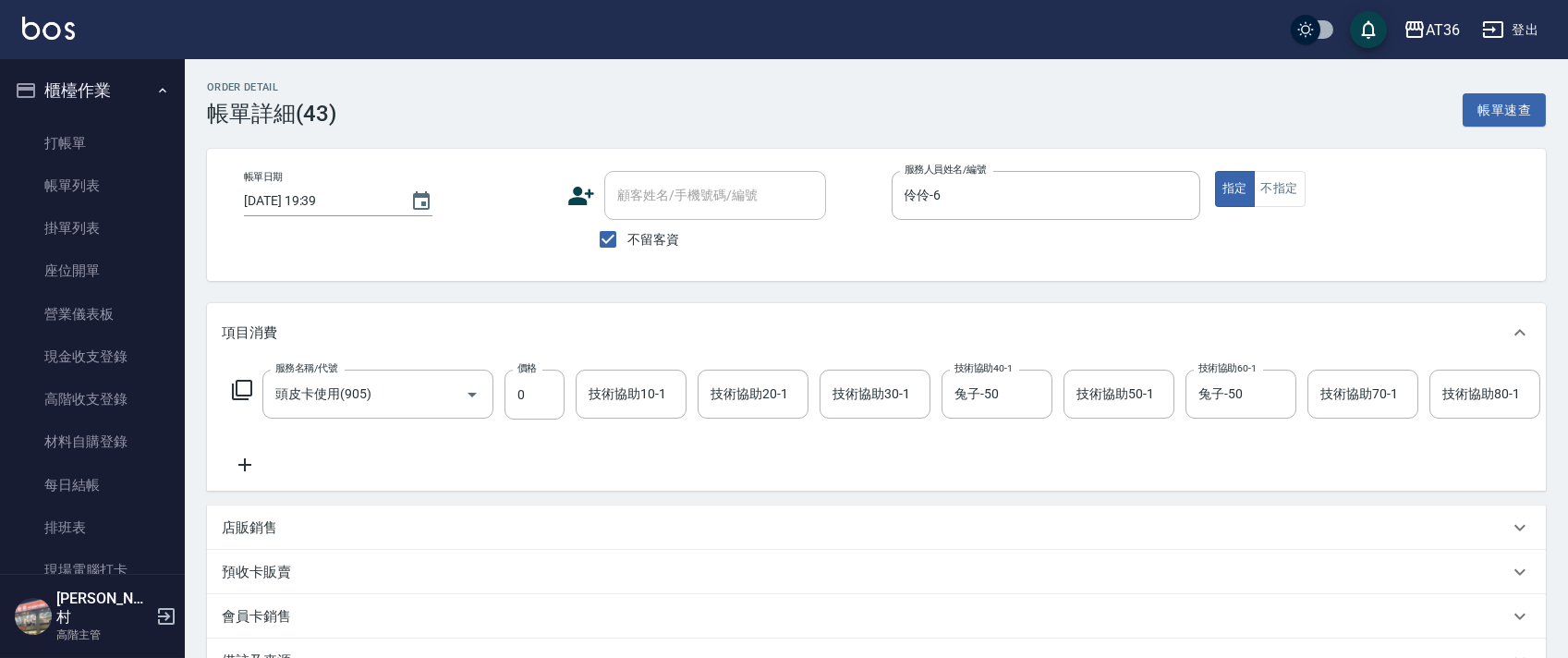
scroll to position [241, 0]
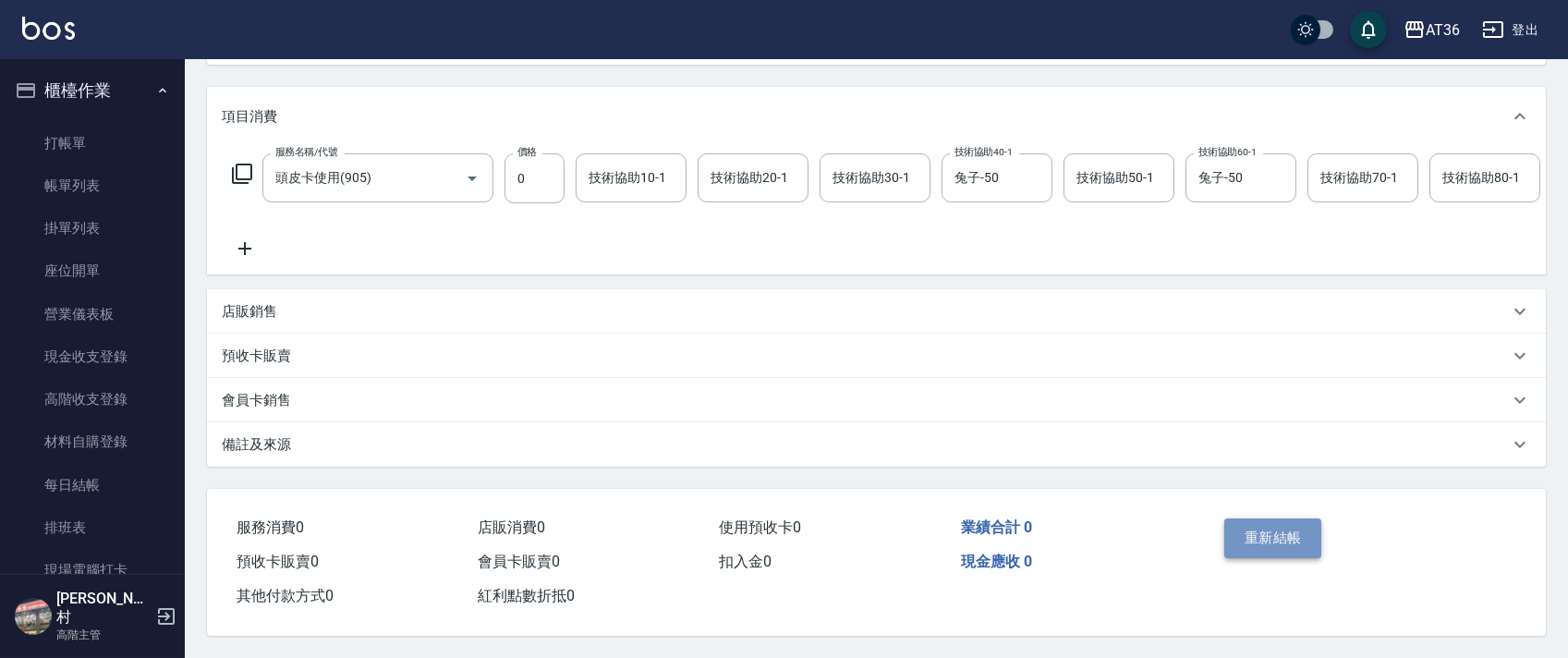
click at [1268, 538] on button "重新結帳" at bounding box center [1273, 537] width 98 height 39
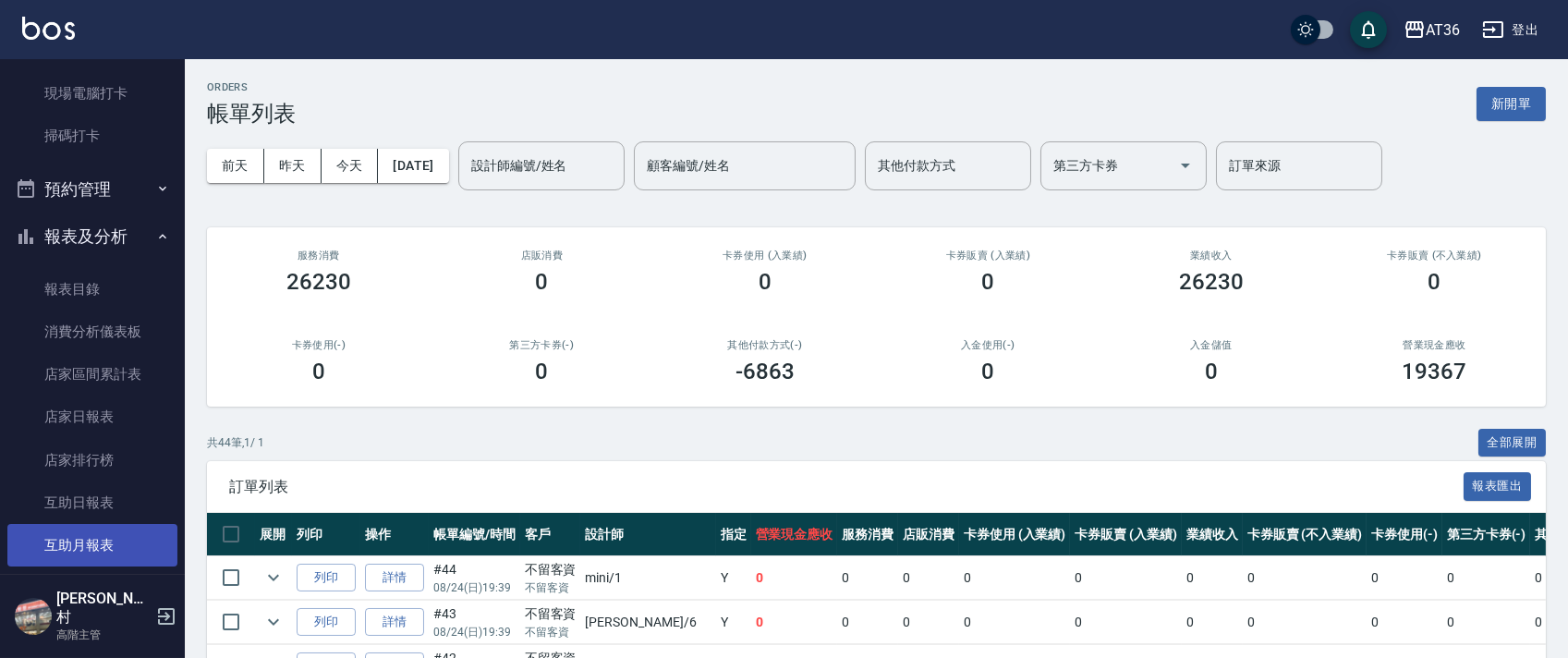
scroll to position [615, 0]
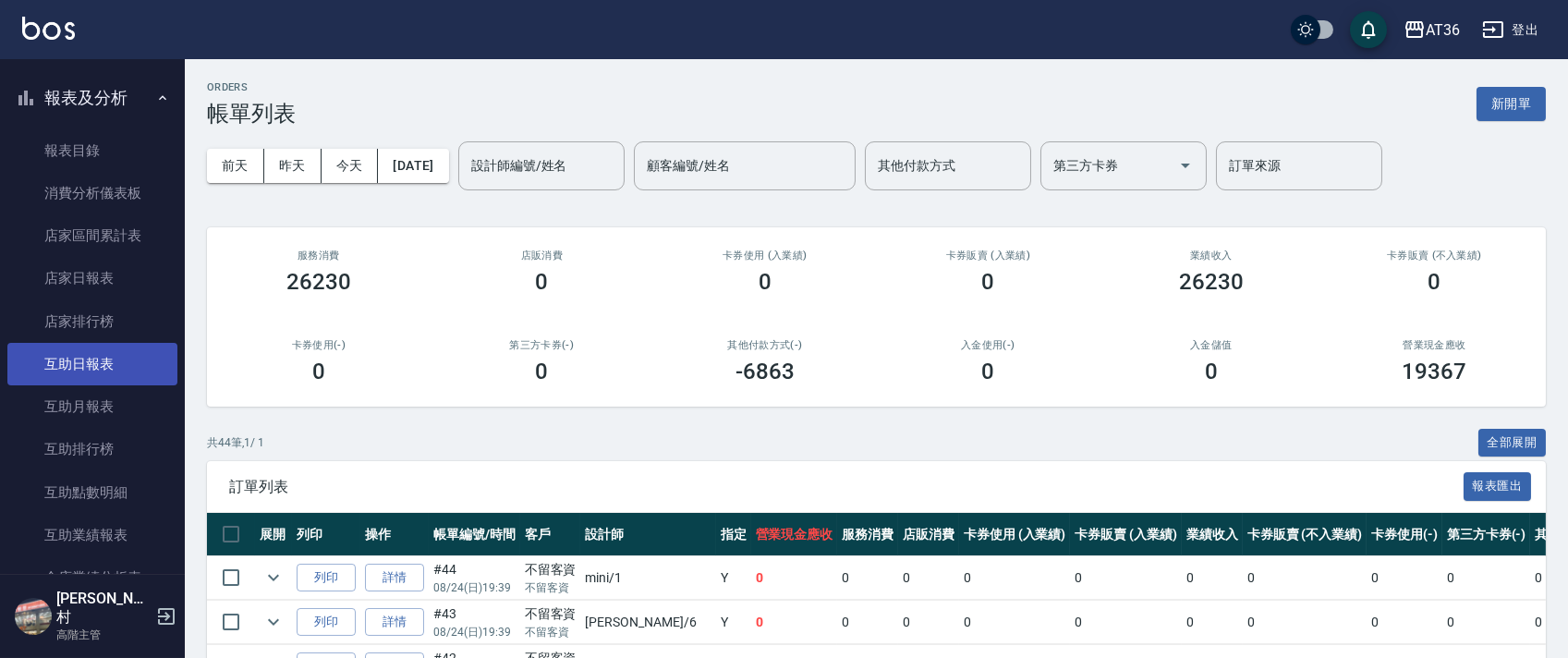
click at [116, 374] on link "互助日報表" at bounding box center [92, 363] width 170 height 43
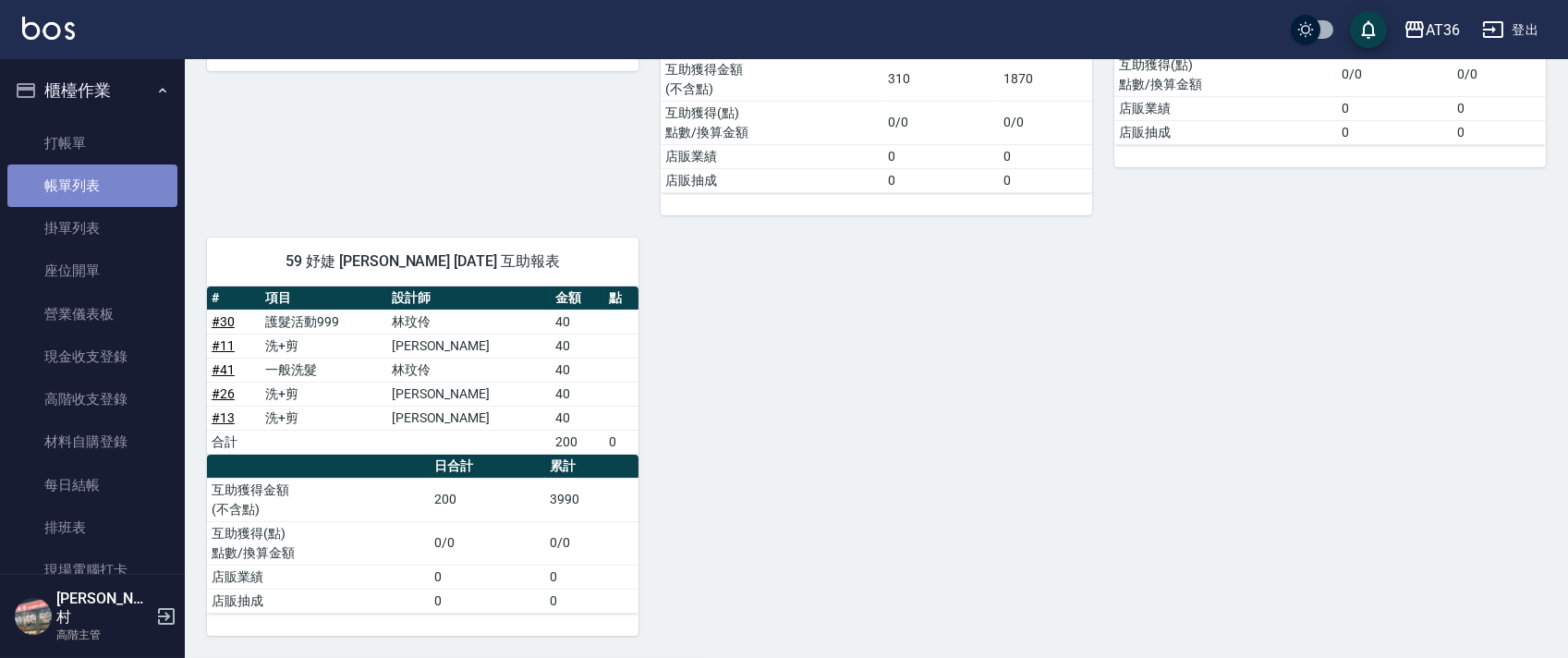
click at [133, 181] on link "帳單列表" at bounding box center [92, 186] width 170 height 43
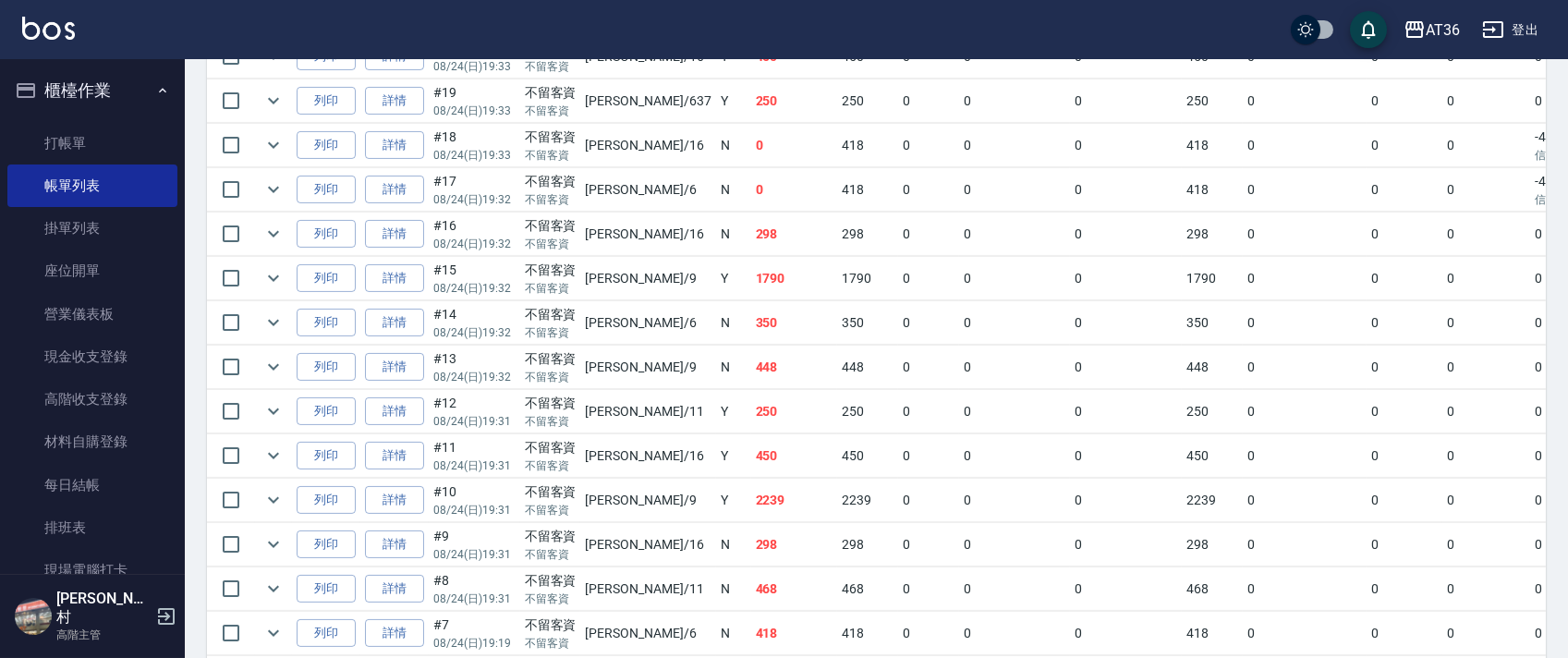
scroll to position [1701, 0]
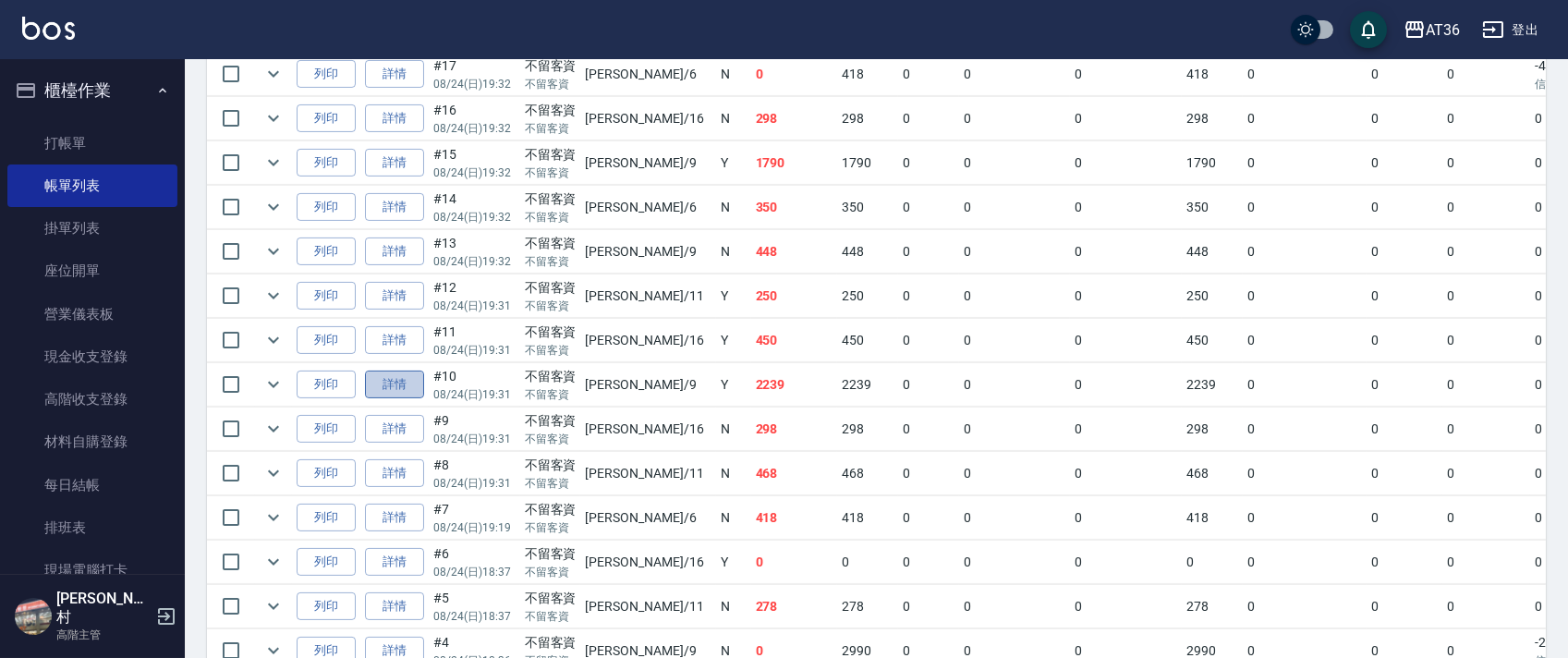
click at [412, 386] on link "詳情" at bounding box center [394, 384] width 59 height 29
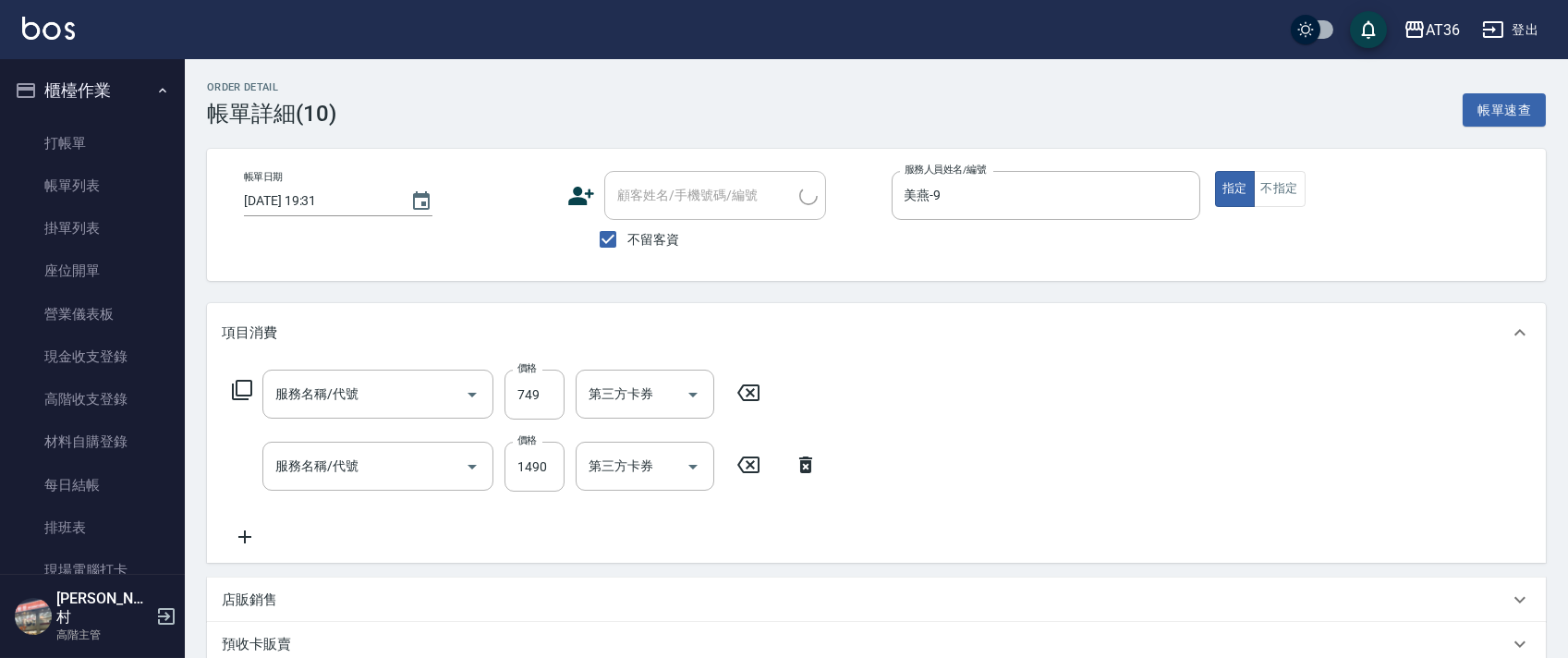
type input "[DATE] 19:31"
checkbox input "true"
type input "美燕-9"
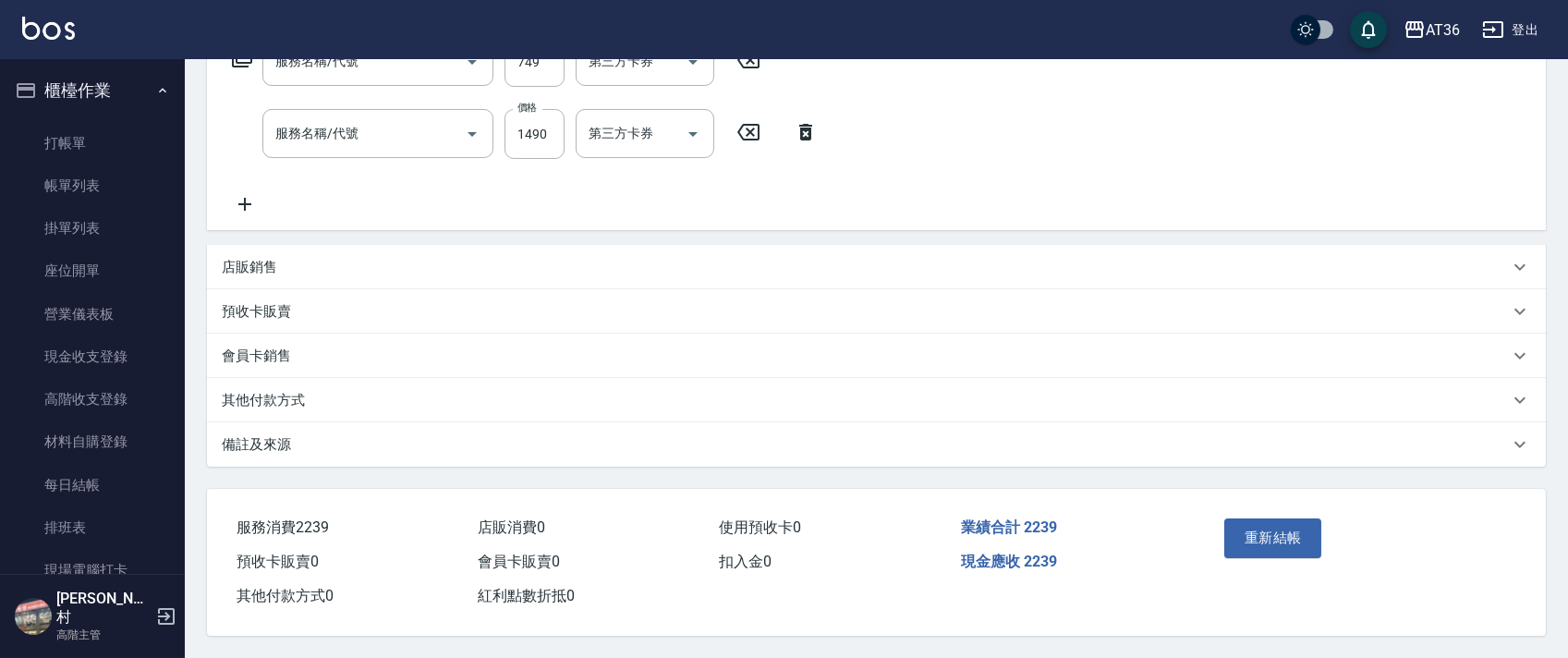
type input "護髮活動999(600)"
type input "染髮(501)"
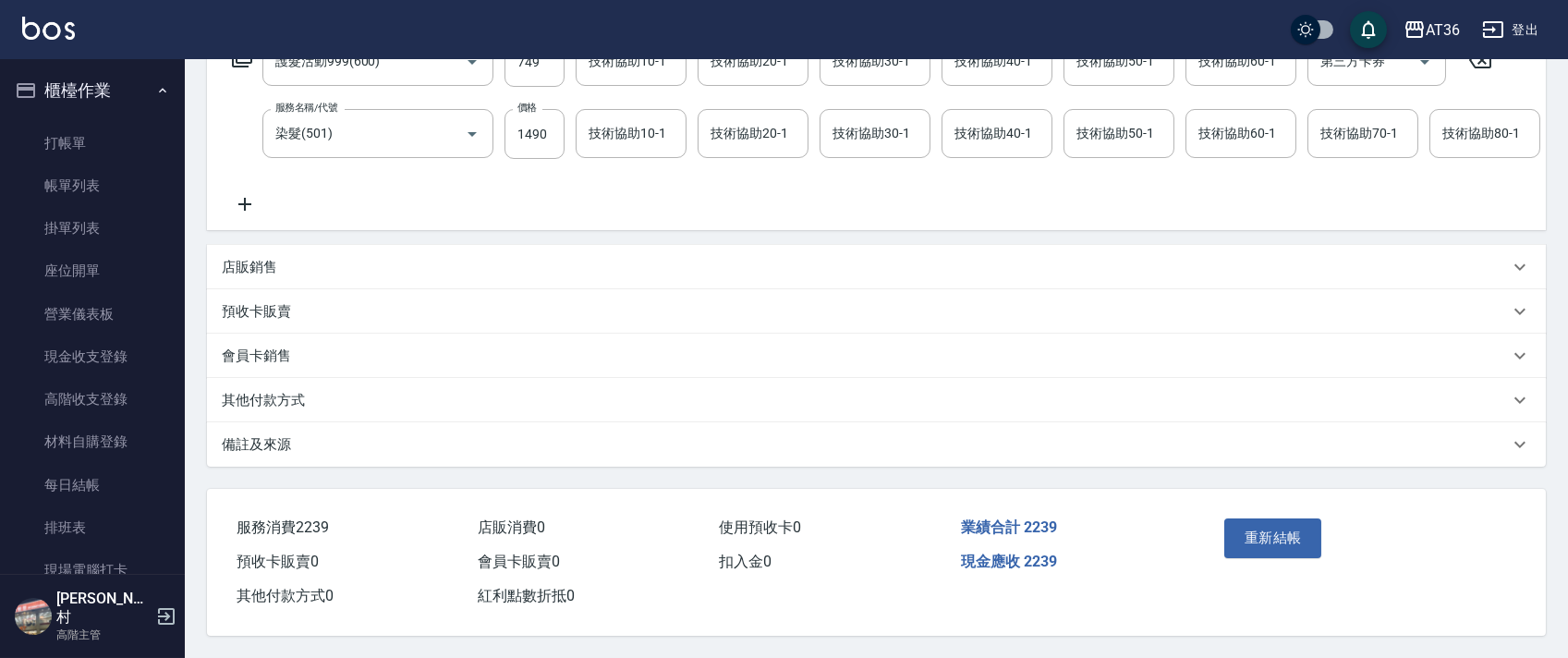
click at [271, 378] on div "會員卡銷售" at bounding box center [875, 355] width 1338 height 44
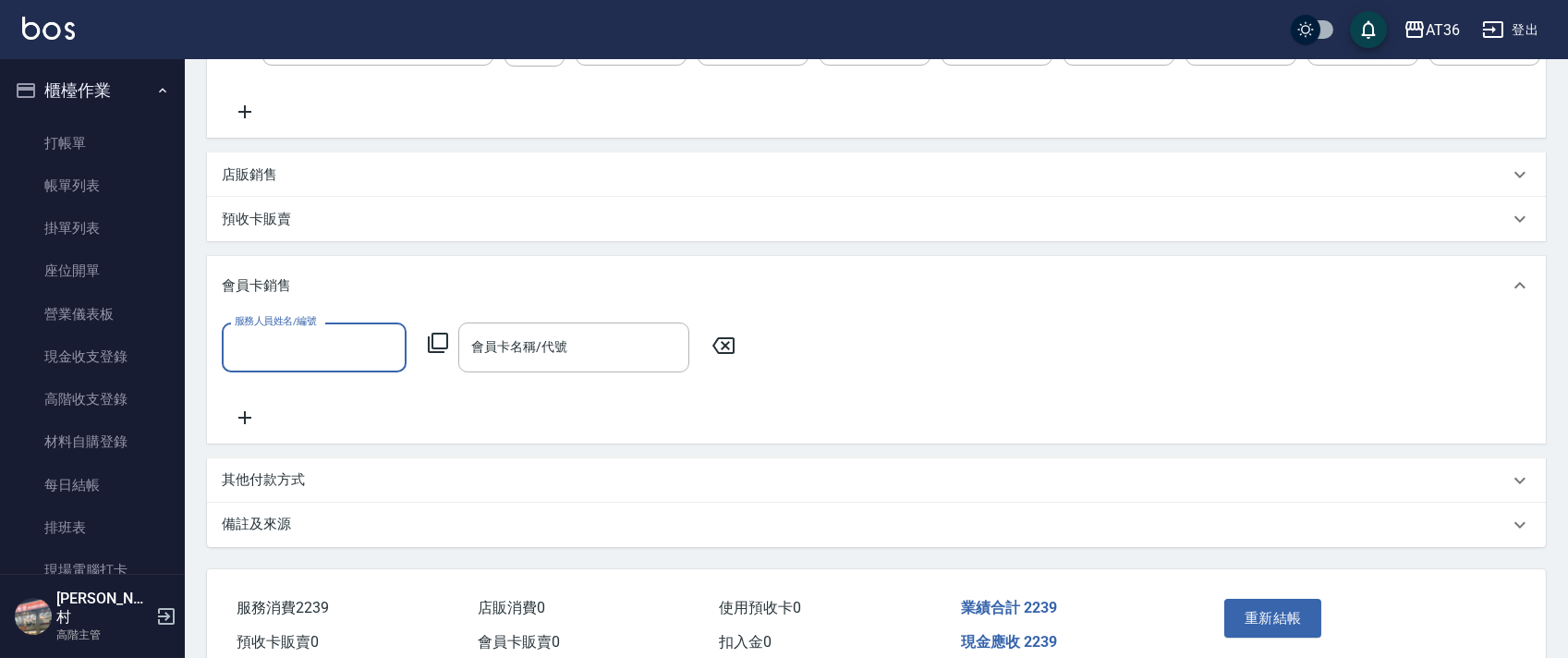
scroll to position [550, 0]
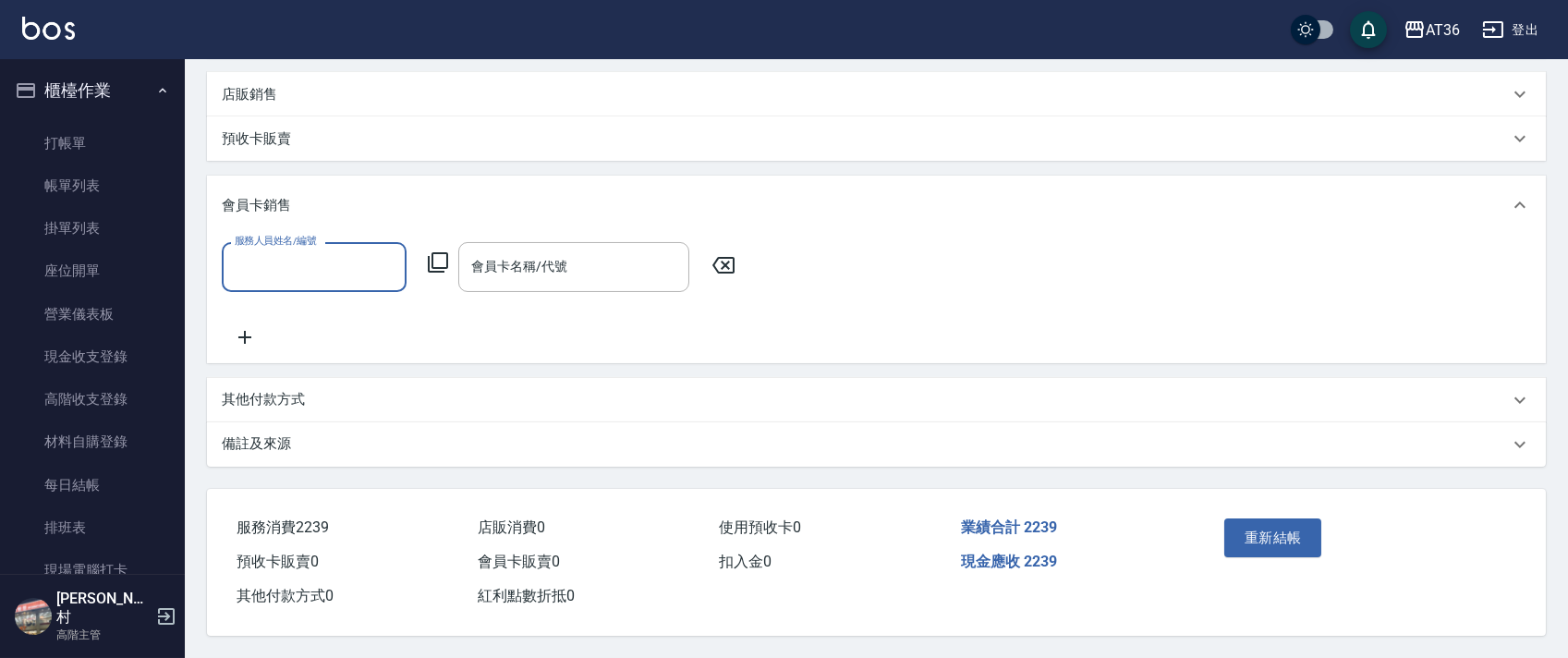
click at [253, 251] on input "服務人員姓名/編號" at bounding box center [313, 267] width 168 height 32
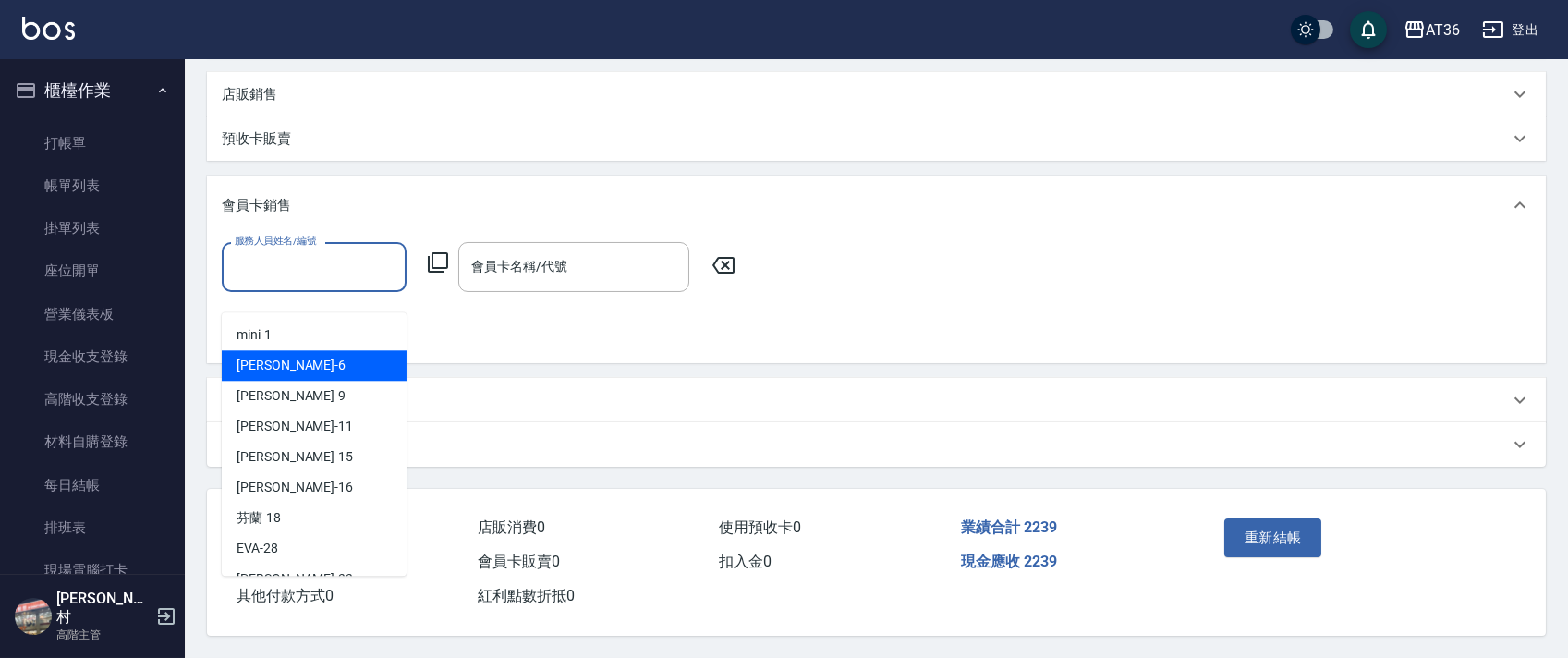
drag, startPoint x: 551, startPoint y: 372, endPoint x: 533, endPoint y: 347, distance: 30.8
click at [542, 422] on div "其他付款方式 其他付款方式 其他付款方式" at bounding box center [875, 444] width 1338 height 44
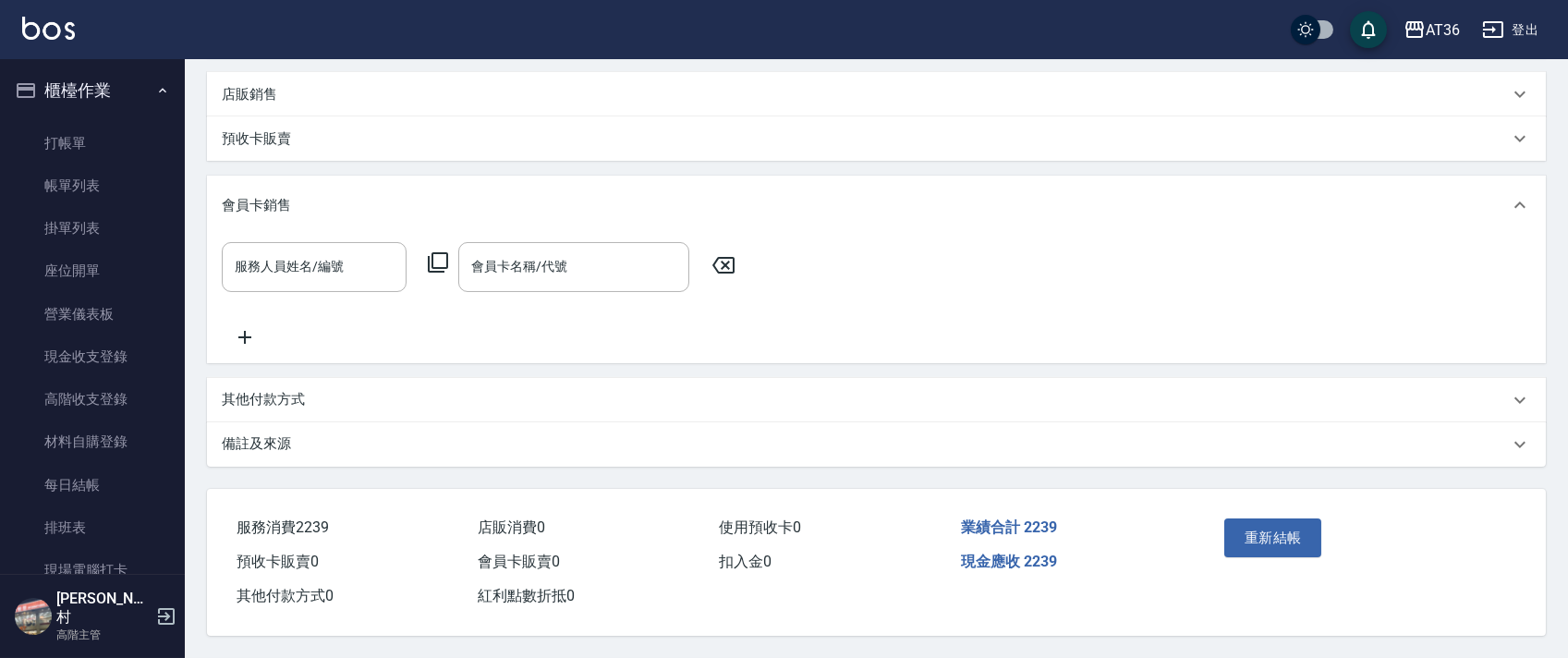
click at [727, 255] on icon at bounding box center [724, 266] width 46 height 22
click at [726, 257] on icon at bounding box center [724, 265] width 22 height 17
click at [287, 391] on p "其他付款方式" at bounding box center [262, 399] width 83 height 19
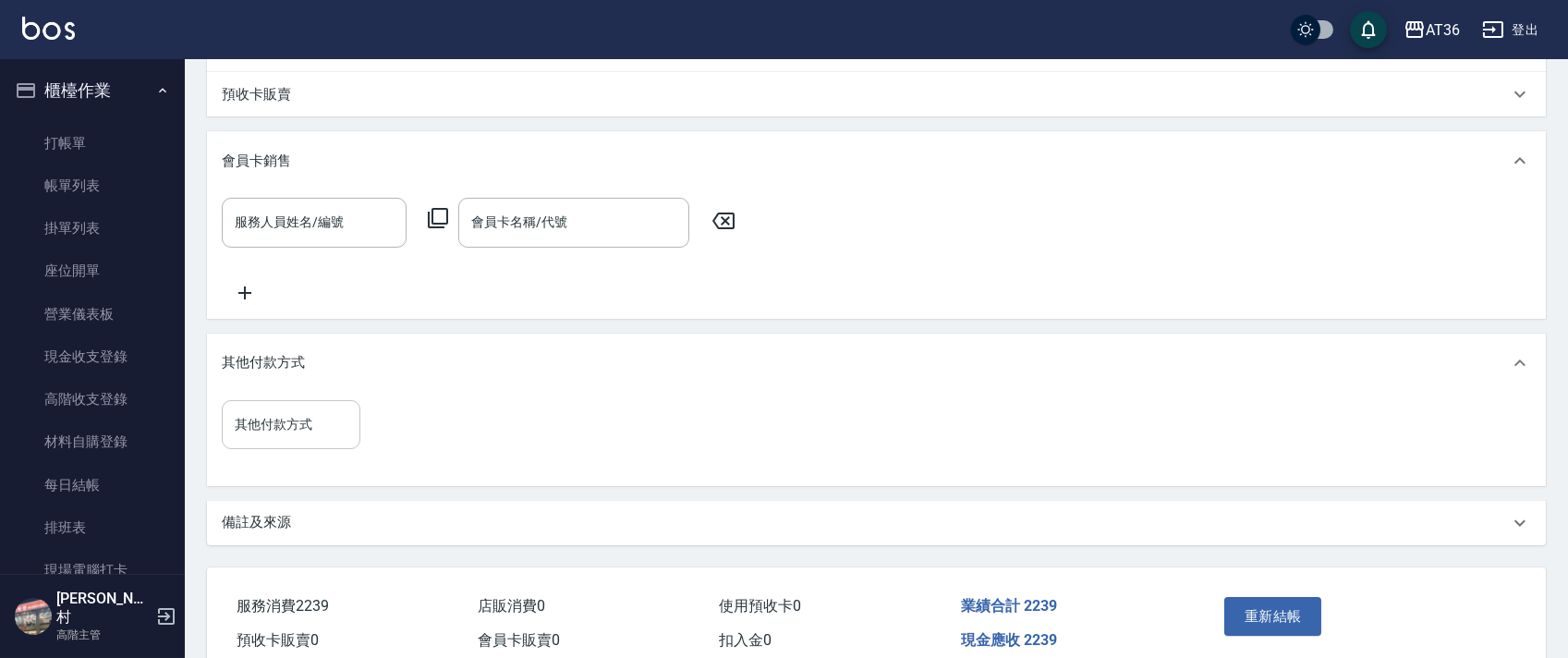
click at [255, 440] on input "其他付款方式" at bounding box center [290, 424] width 122 height 32
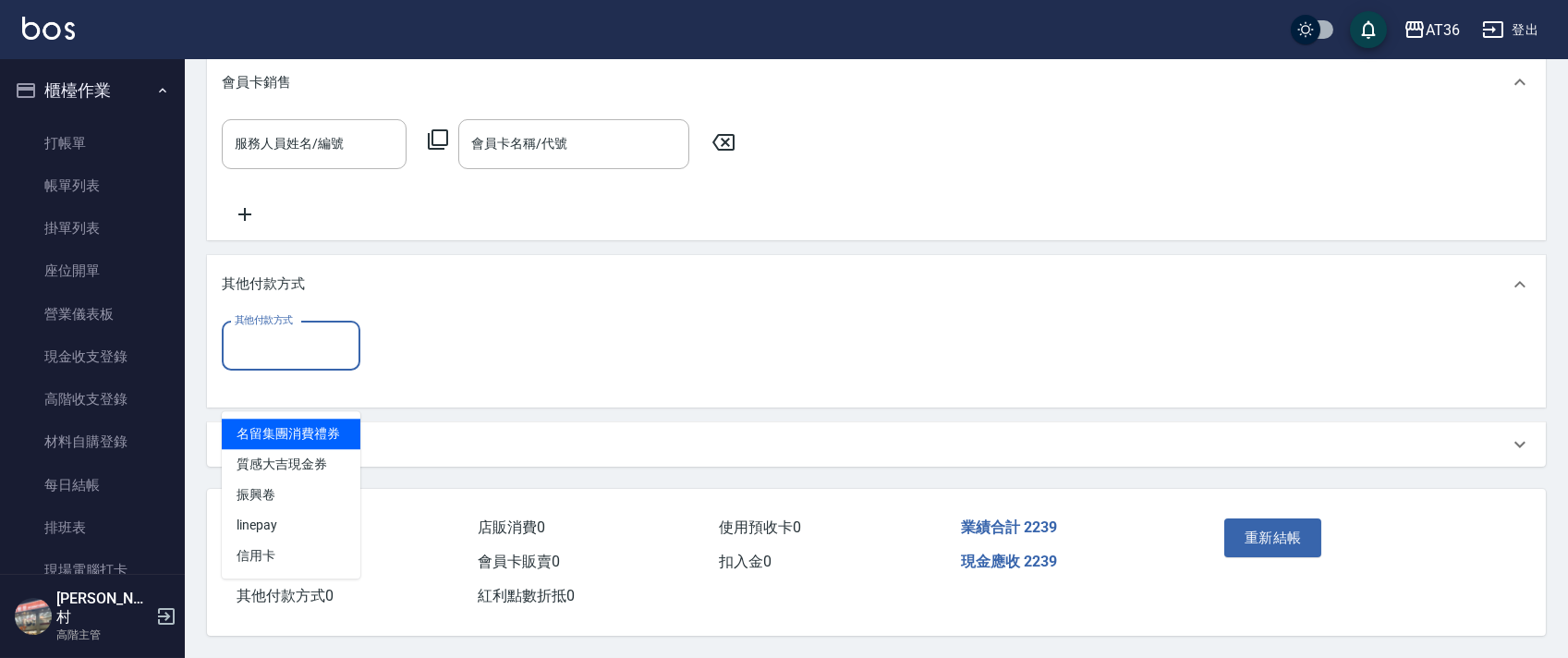
scroll to position [673, 0]
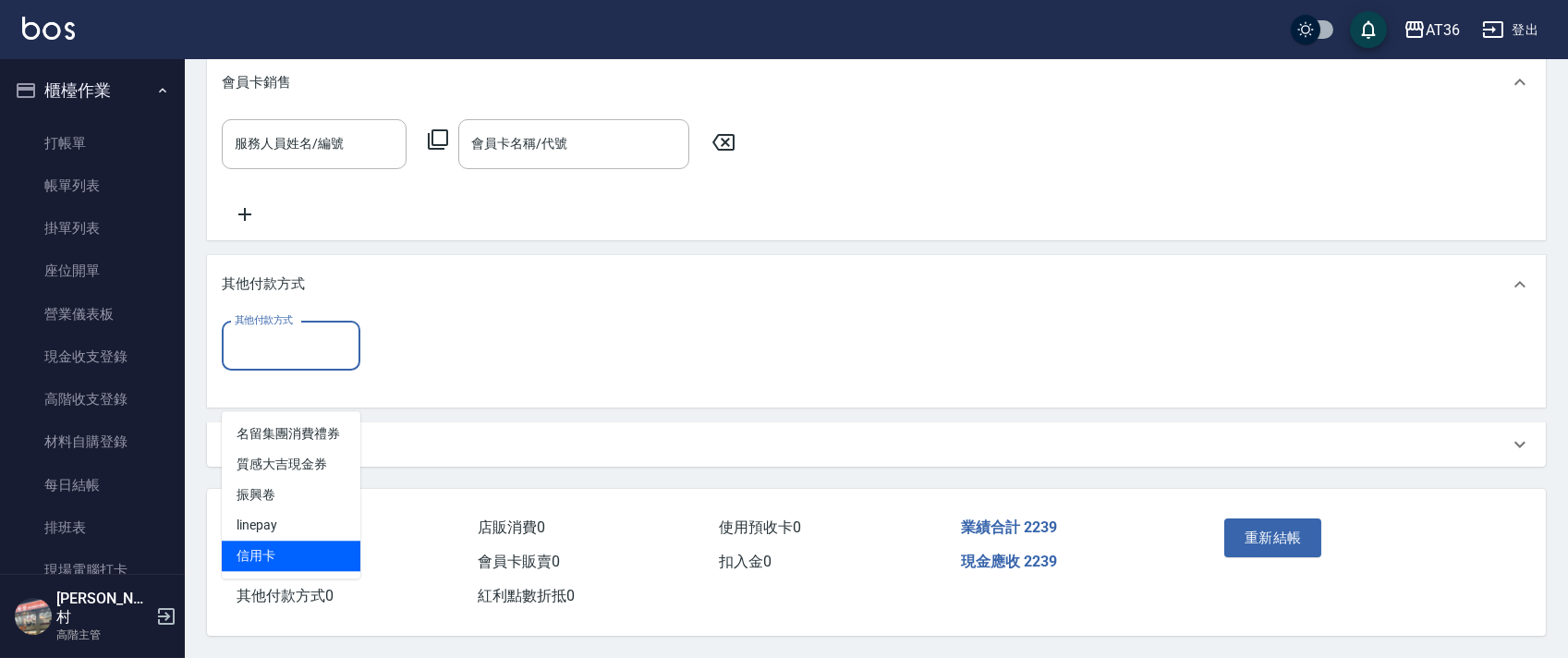
click at [283, 540] on span "信用卡" at bounding box center [290, 555] width 139 height 31
type input "信用卡"
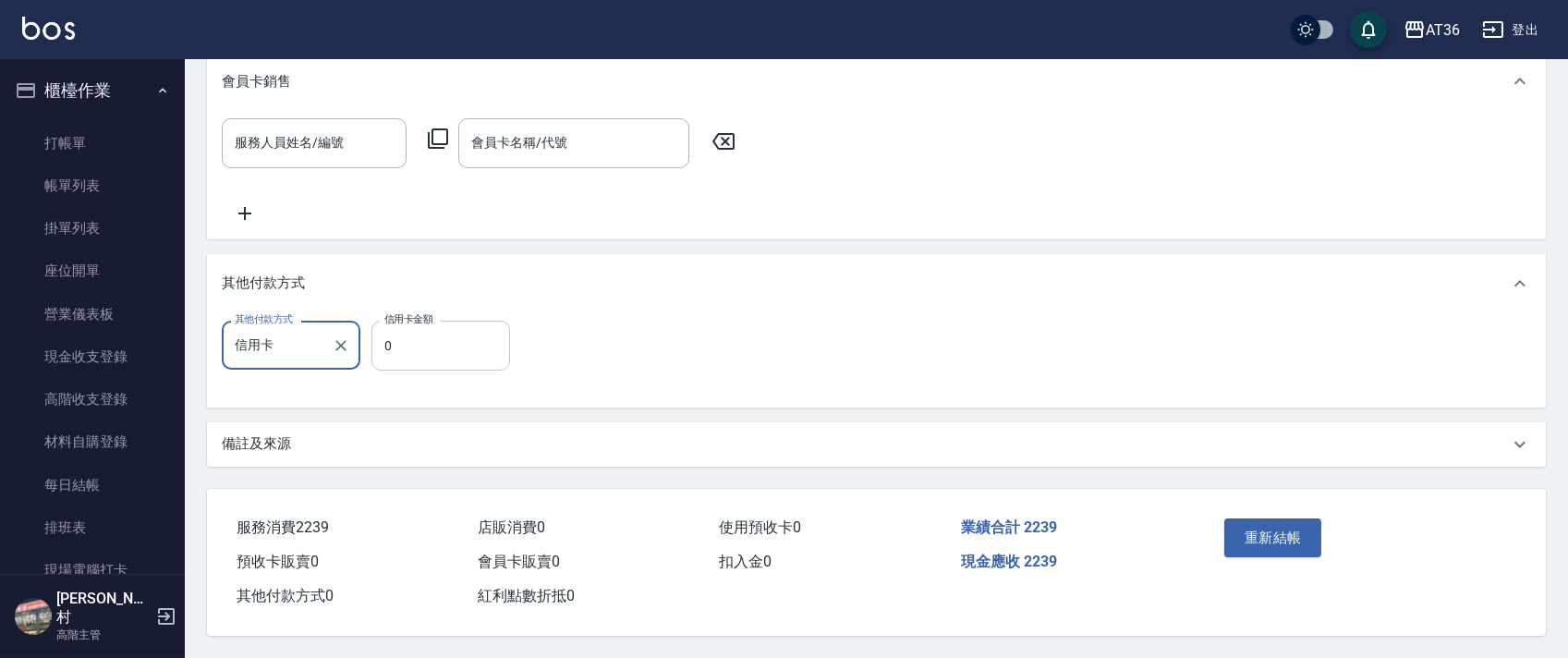
click at [382, 344] on input "0" at bounding box center [440, 345] width 139 height 50
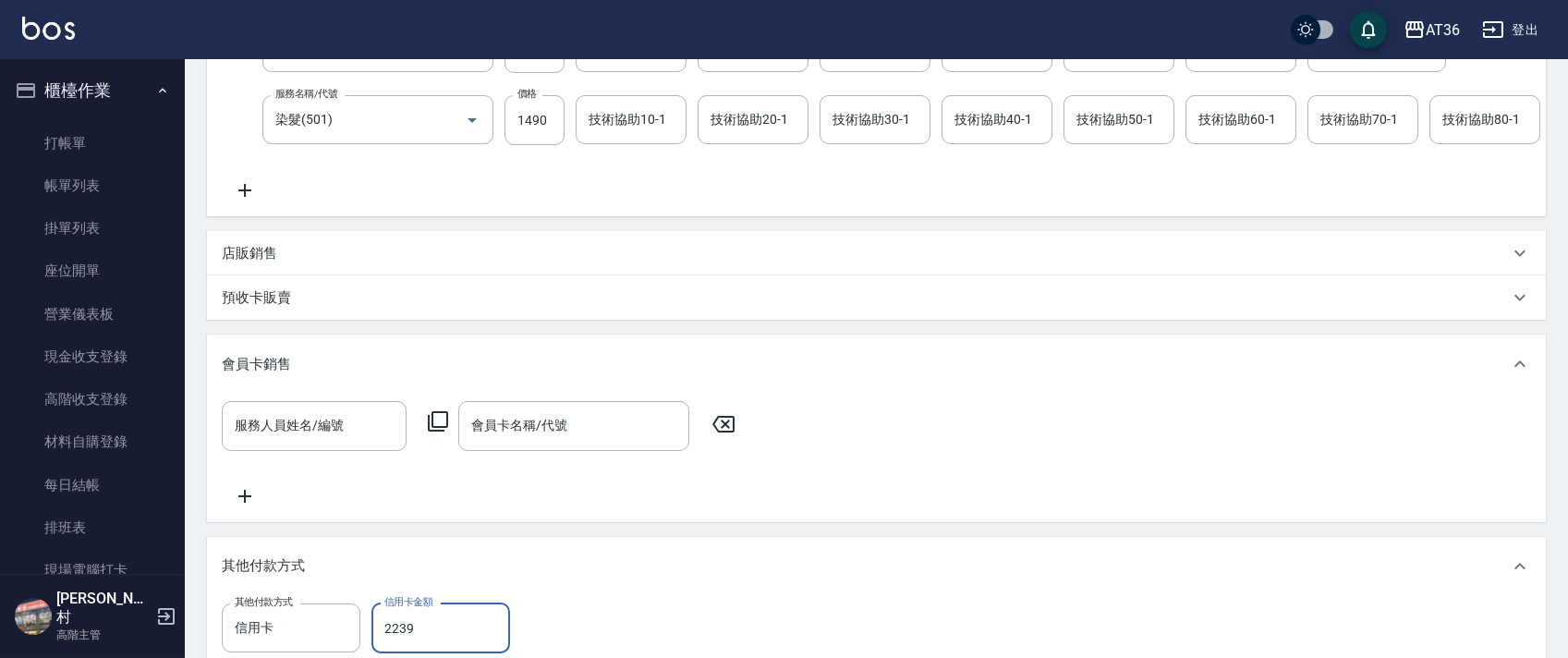
scroll to position [615, 0]
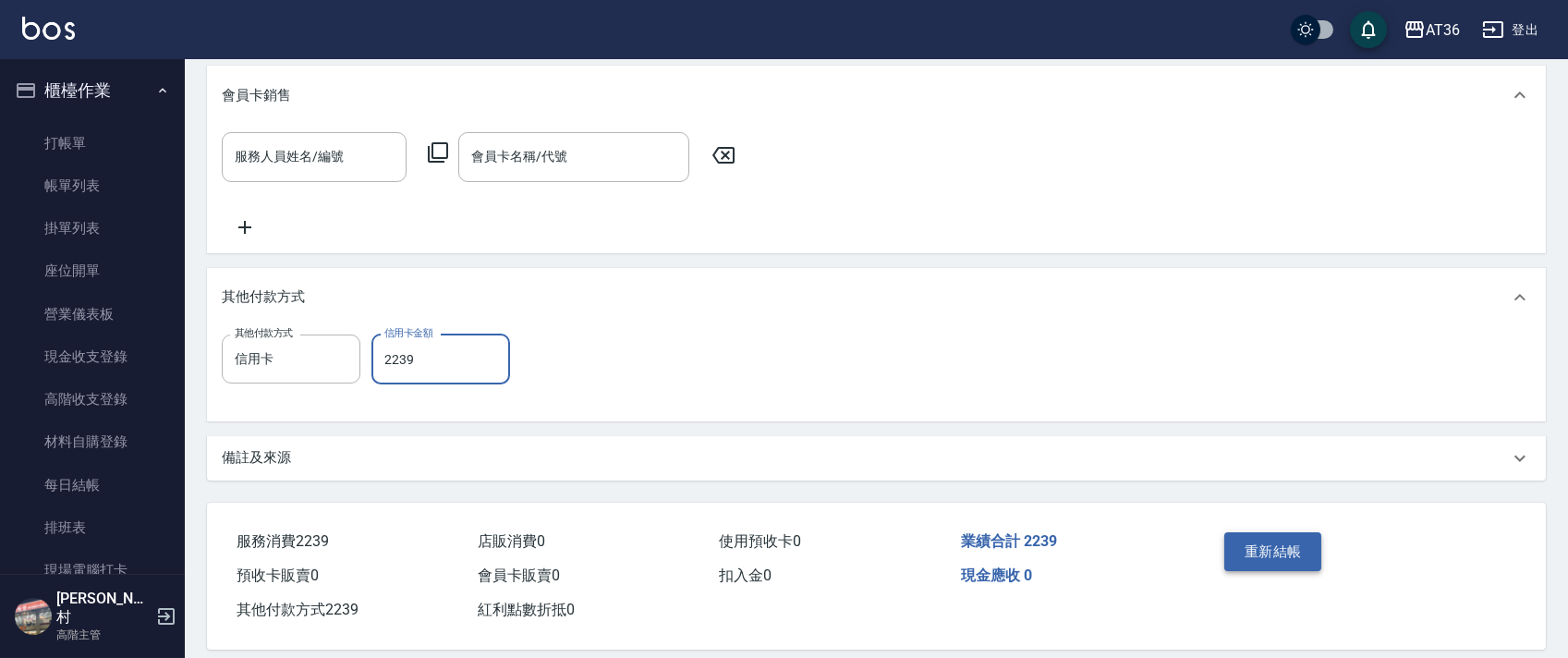
type input "2239"
click at [1249, 571] on button "重新結帳" at bounding box center [1273, 551] width 98 height 39
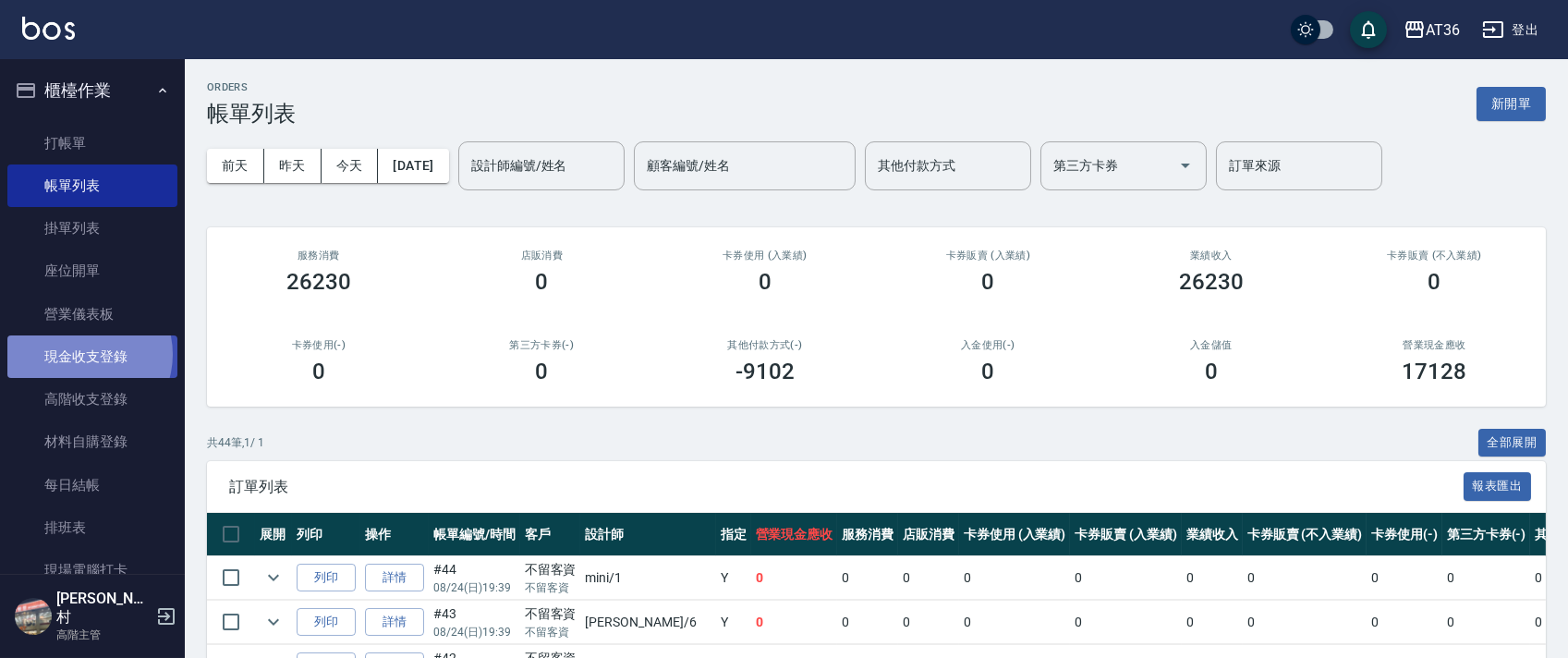
click at [81, 354] on link "現金收支登錄" at bounding box center [92, 356] width 170 height 43
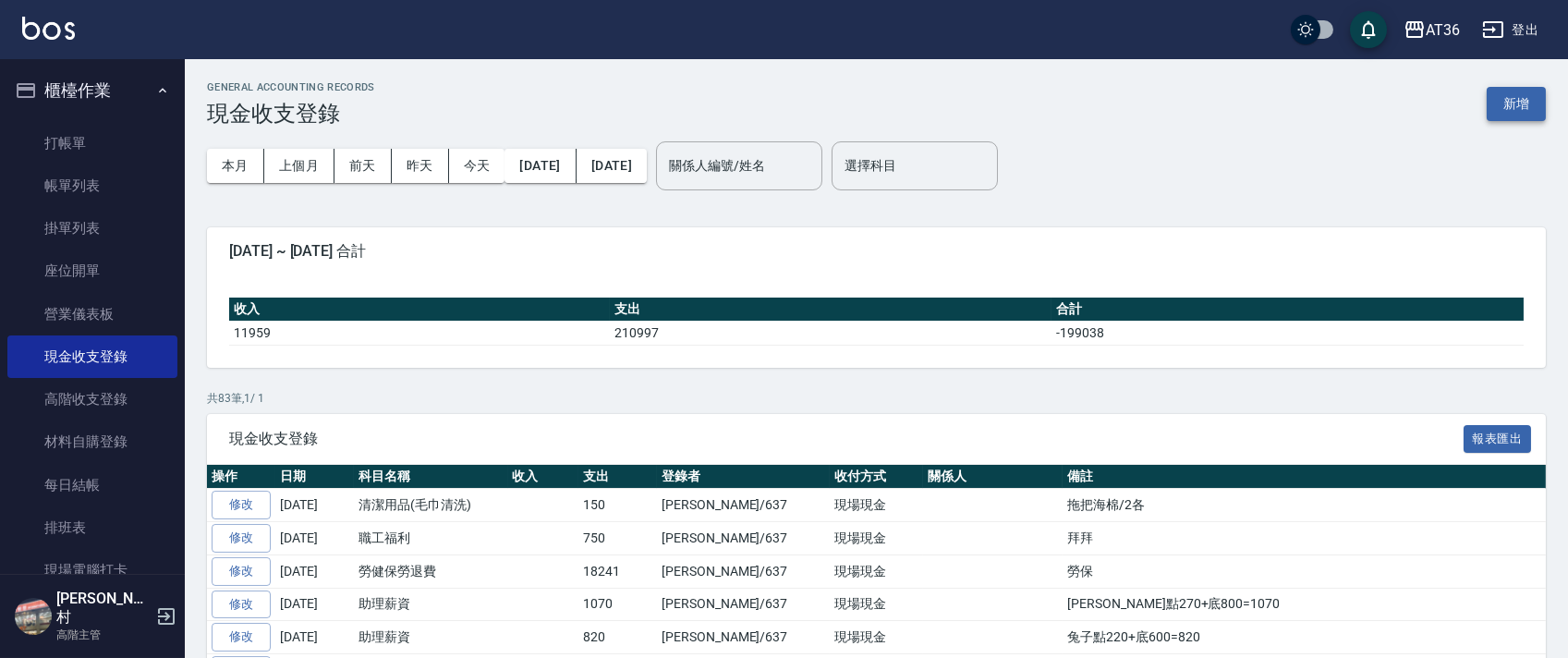
click at [1503, 101] on button "新增" at bounding box center [1515, 104] width 59 height 34
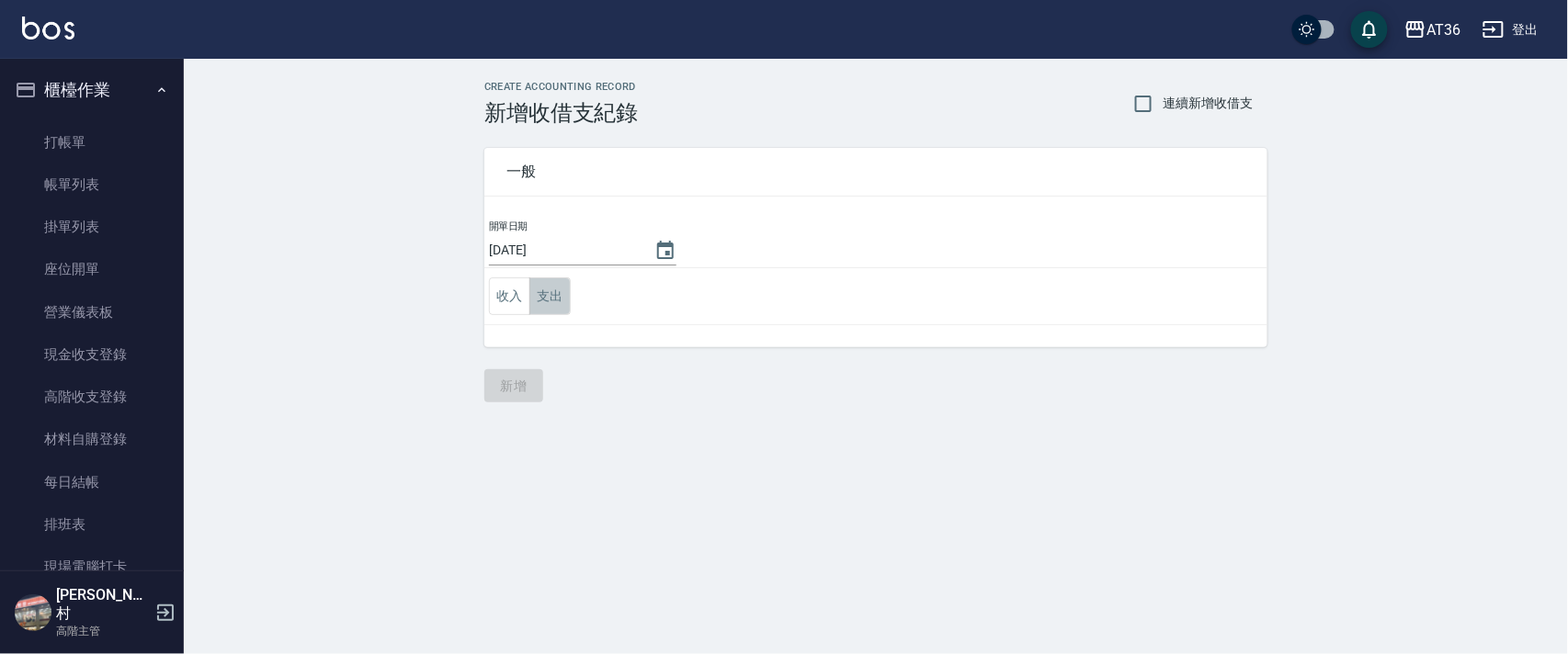
click at [544, 295] on button "支出" at bounding box center [550, 297] width 42 height 38
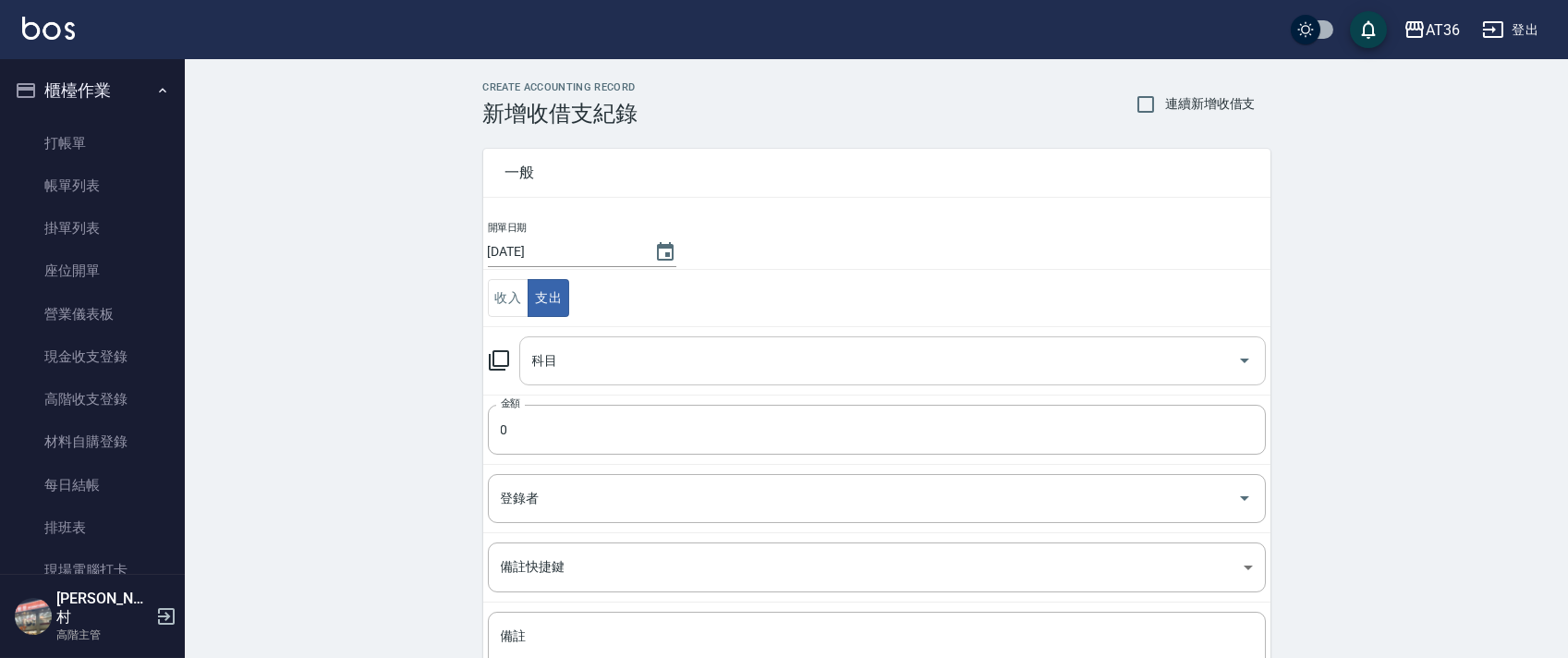
click at [540, 363] on div "科目 科目" at bounding box center [892, 360] width 747 height 49
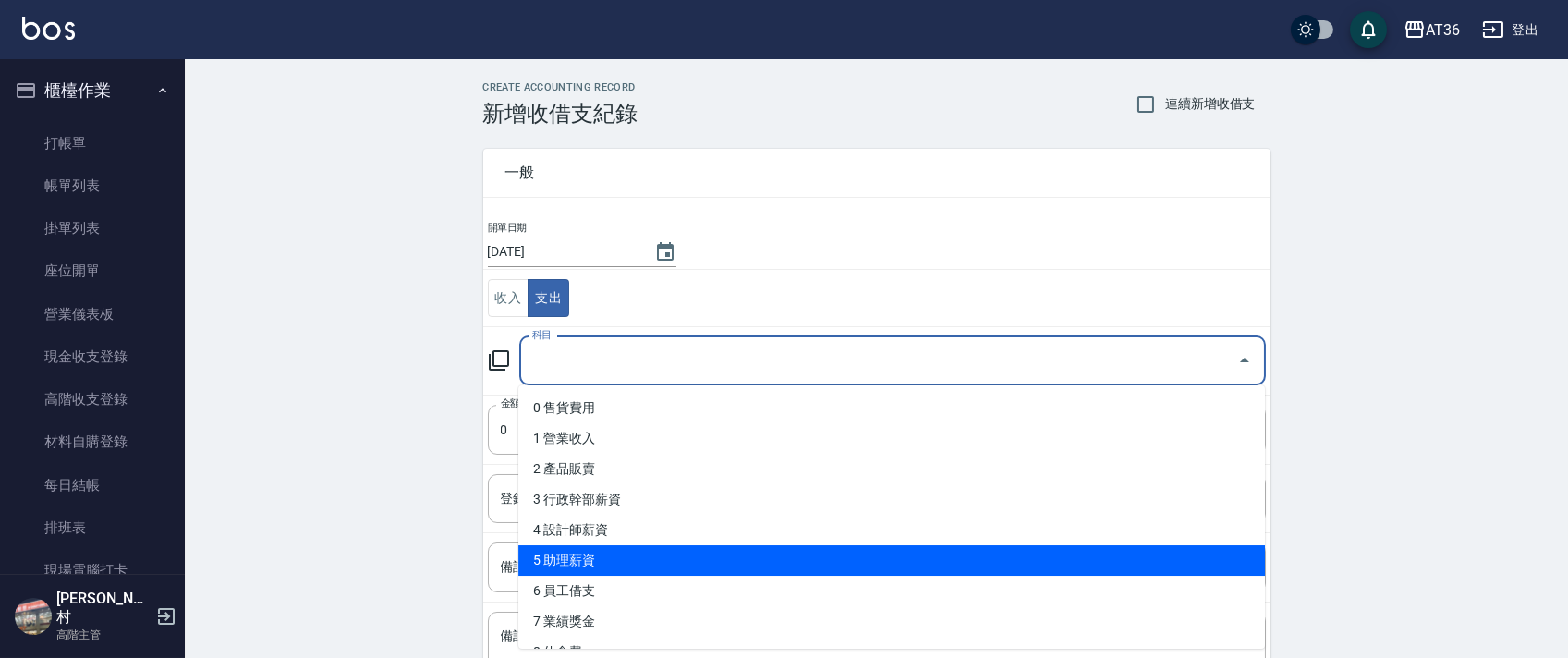
click at [586, 555] on li "5 助理薪資" at bounding box center [891, 560] width 747 height 31
type input "5 助理薪資"
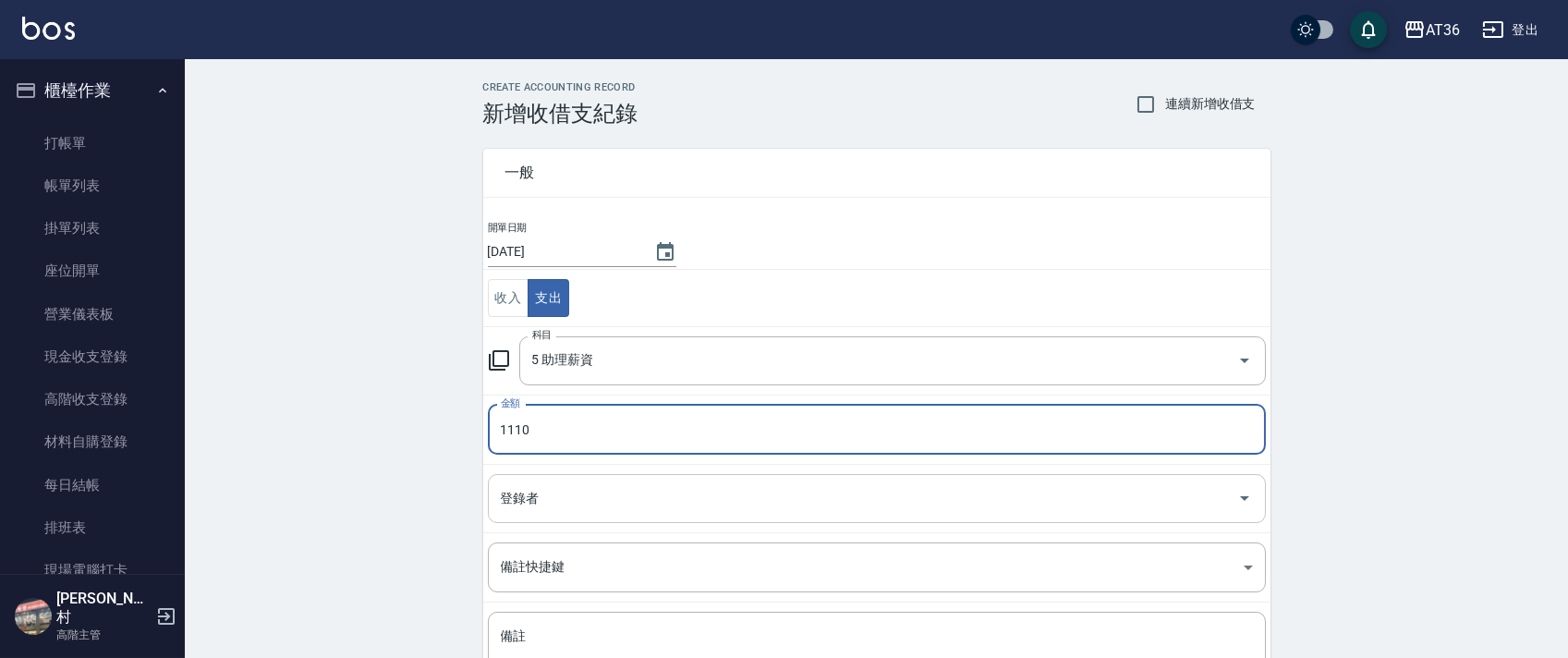
type input "1110"
click at [526, 490] on div "登錄者 登錄者" at bounding box center [876, 498] width 778 height 49
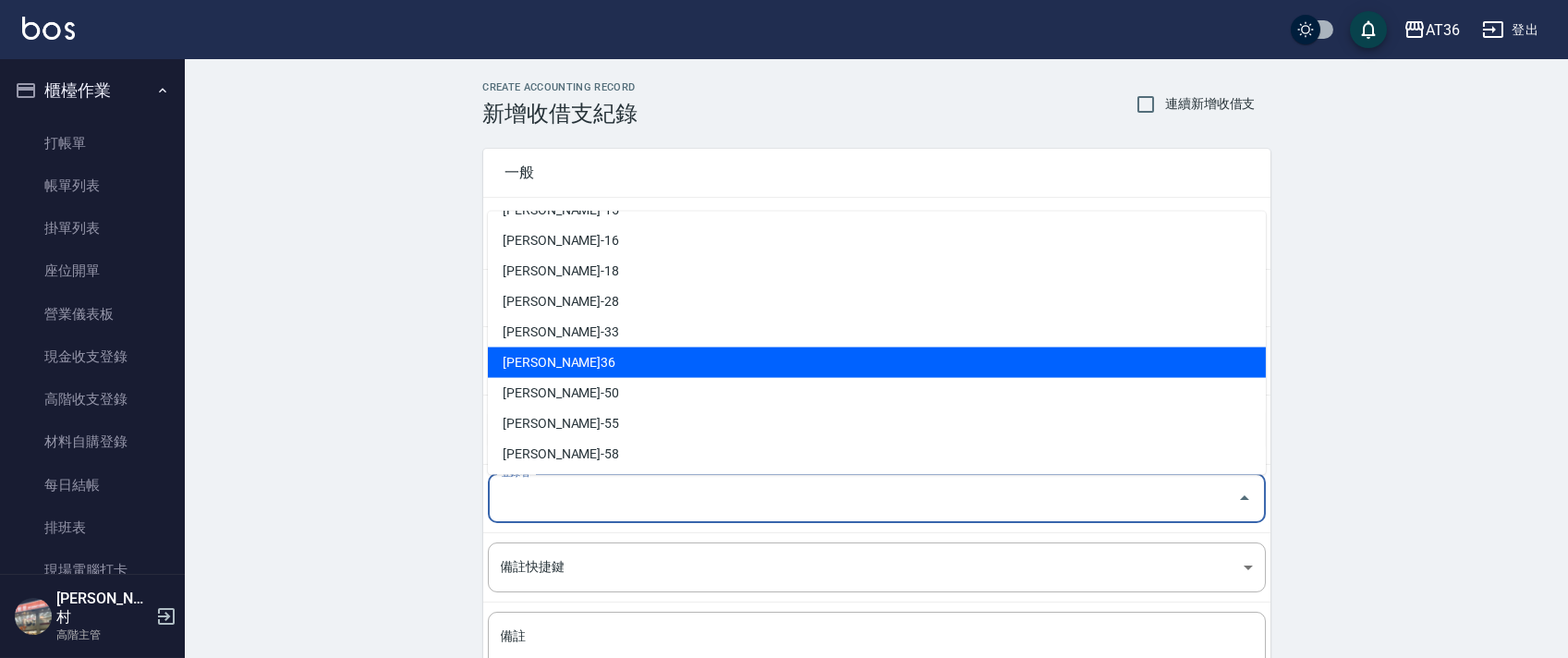
scroll to position [301, 0]
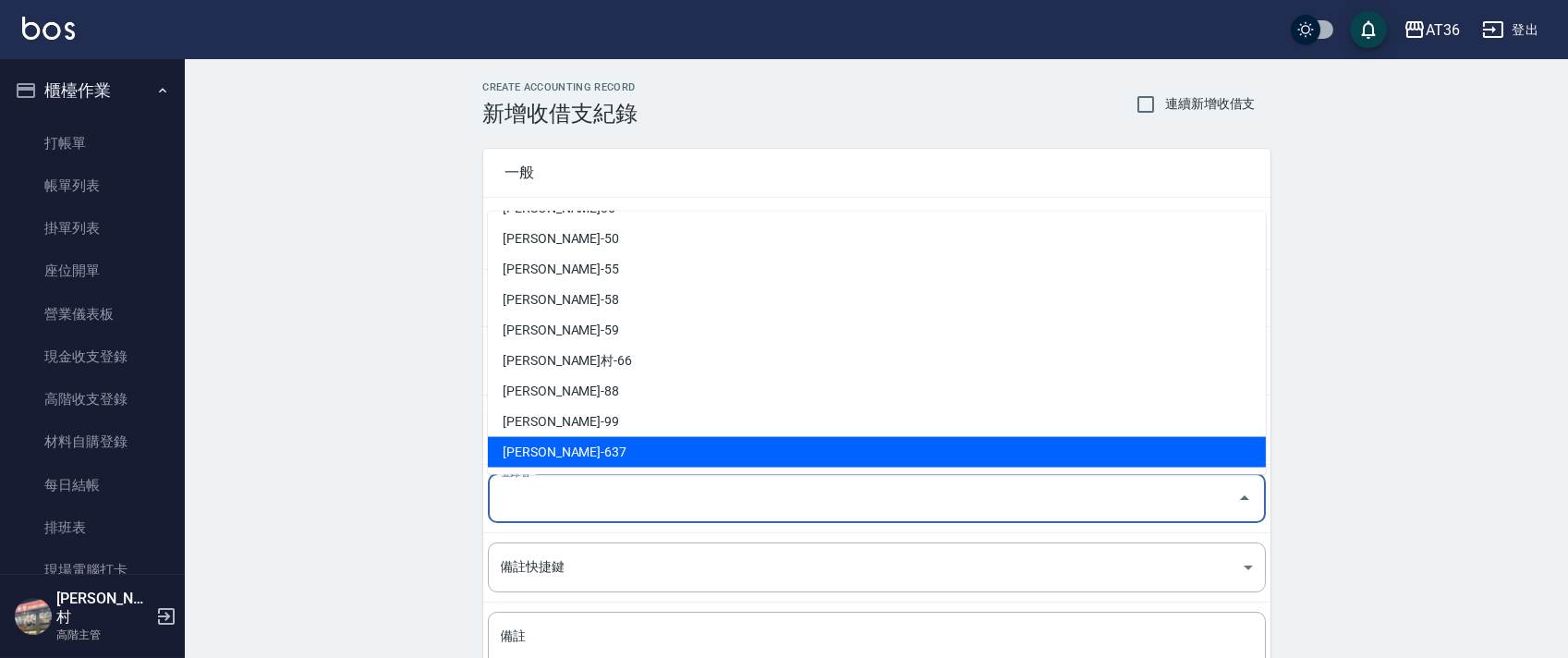
click at [540, 451] on li "蘇憶琳-637" at bounding box center [876, 452] width 778 height 31
type input "蘇憶琳-637"
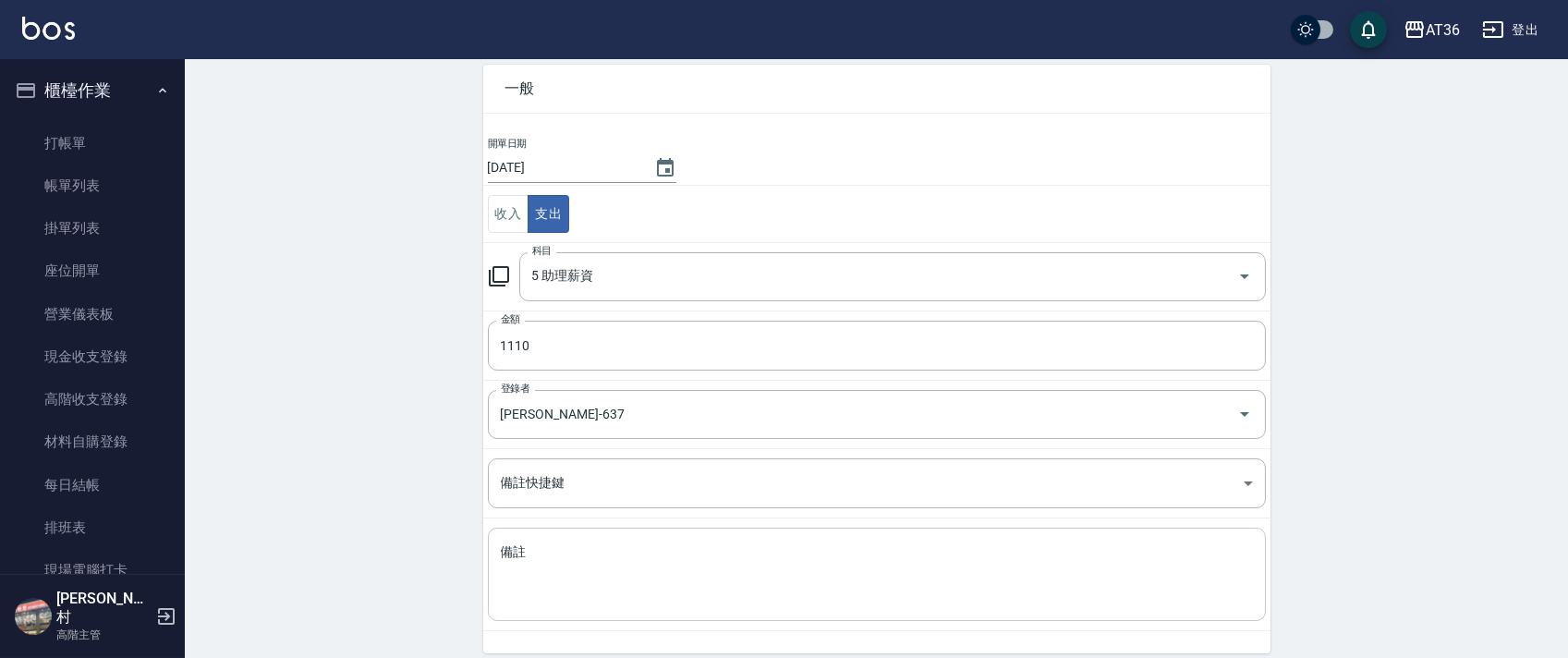
scroll to position [157, 0]
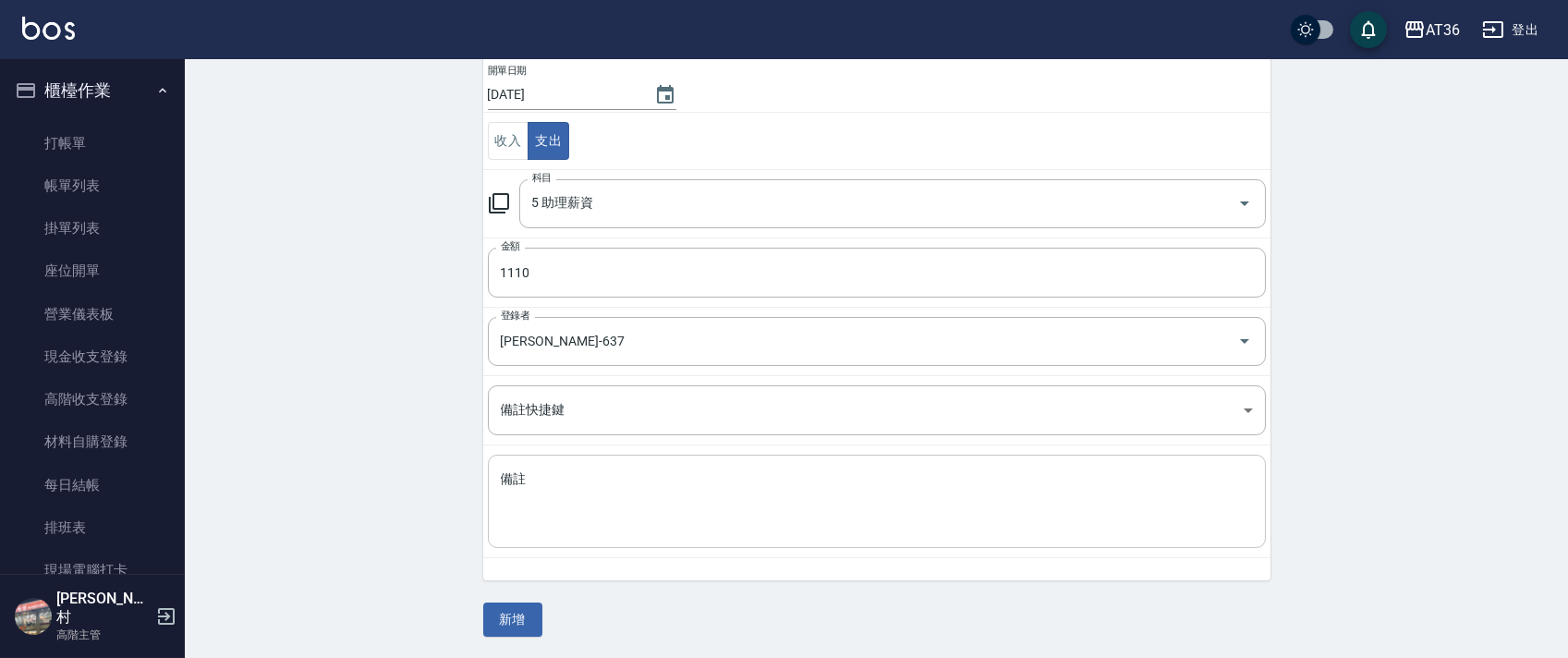
click at [538, 478] on textarea "備註" at bounding box center [876, 501] width 752 height 63
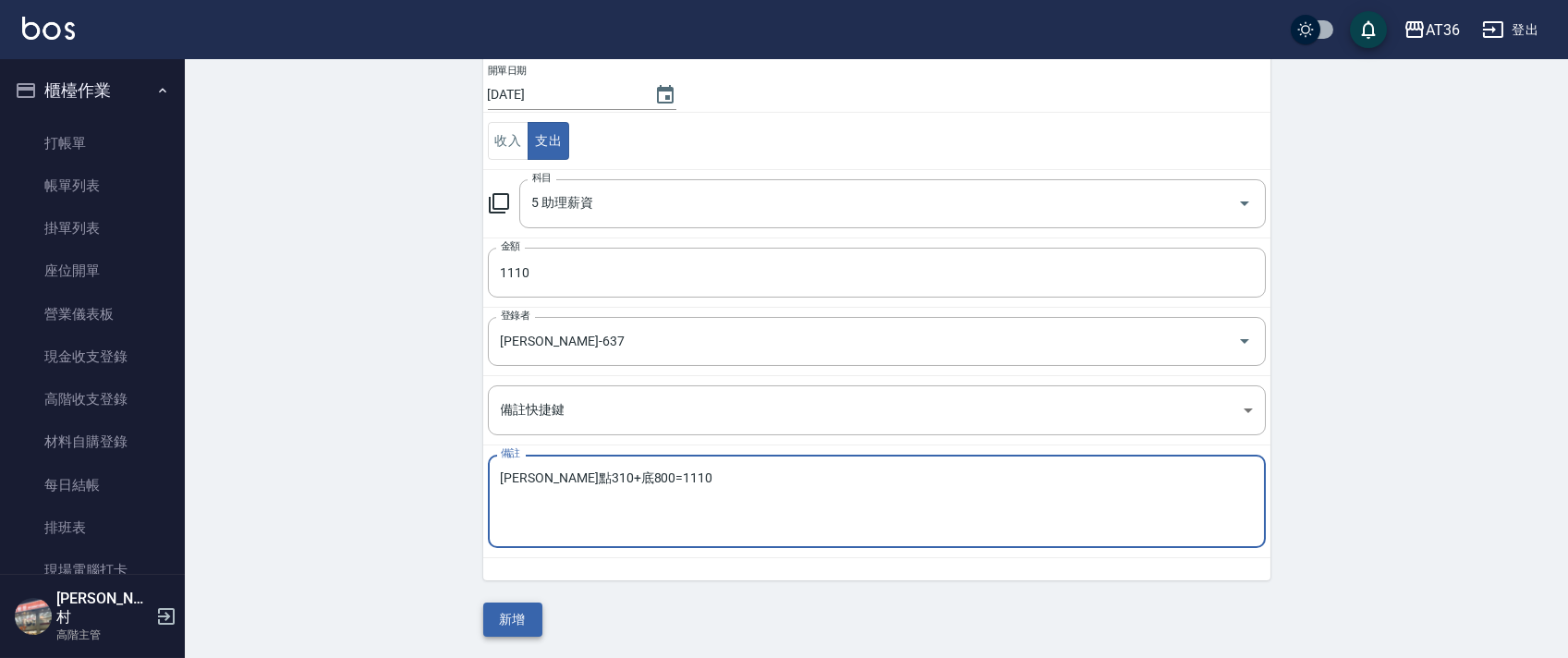
type textarea "EVa點310+底800=1110"
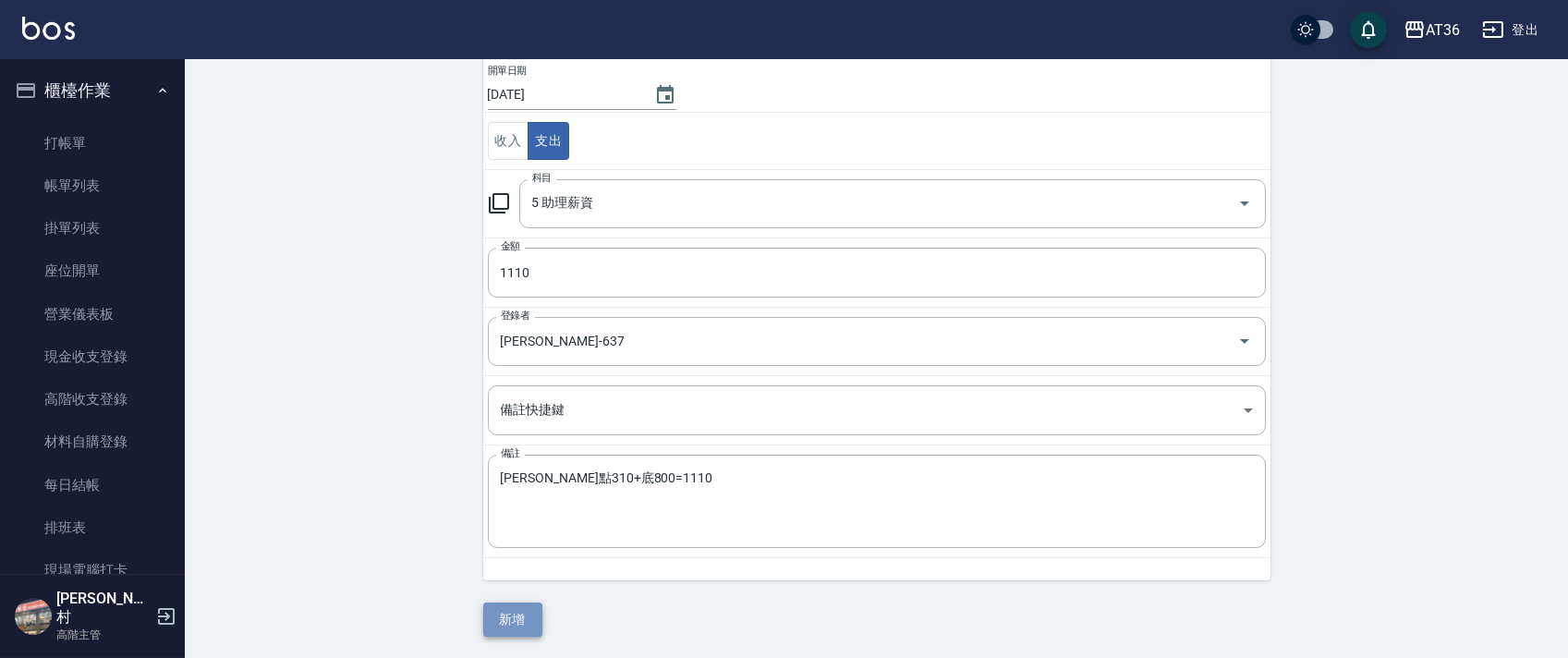
click at [524, 632] on button "新增" at bounding box center [512, 619] width 59 height 34
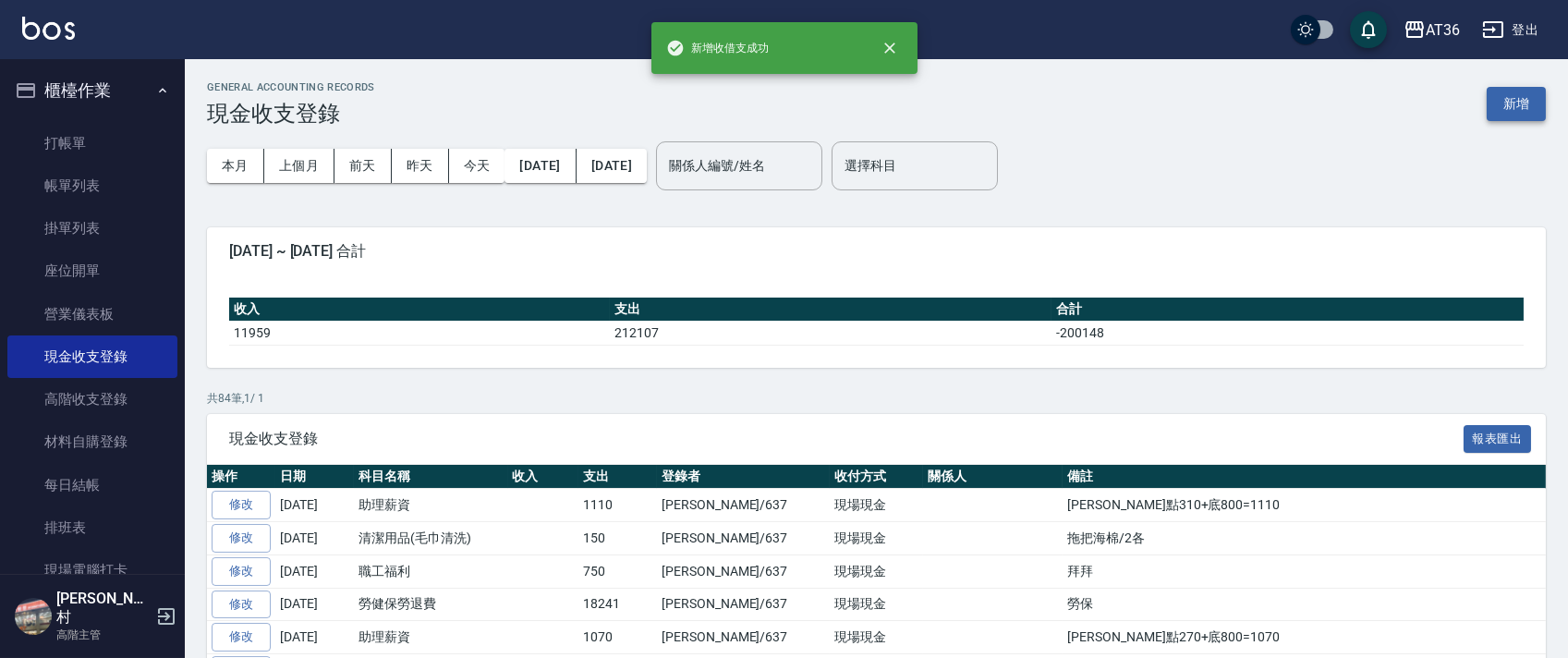
click at [1520, 106] on button "新增" at bounding box center [1515, 104] width 59 height 34
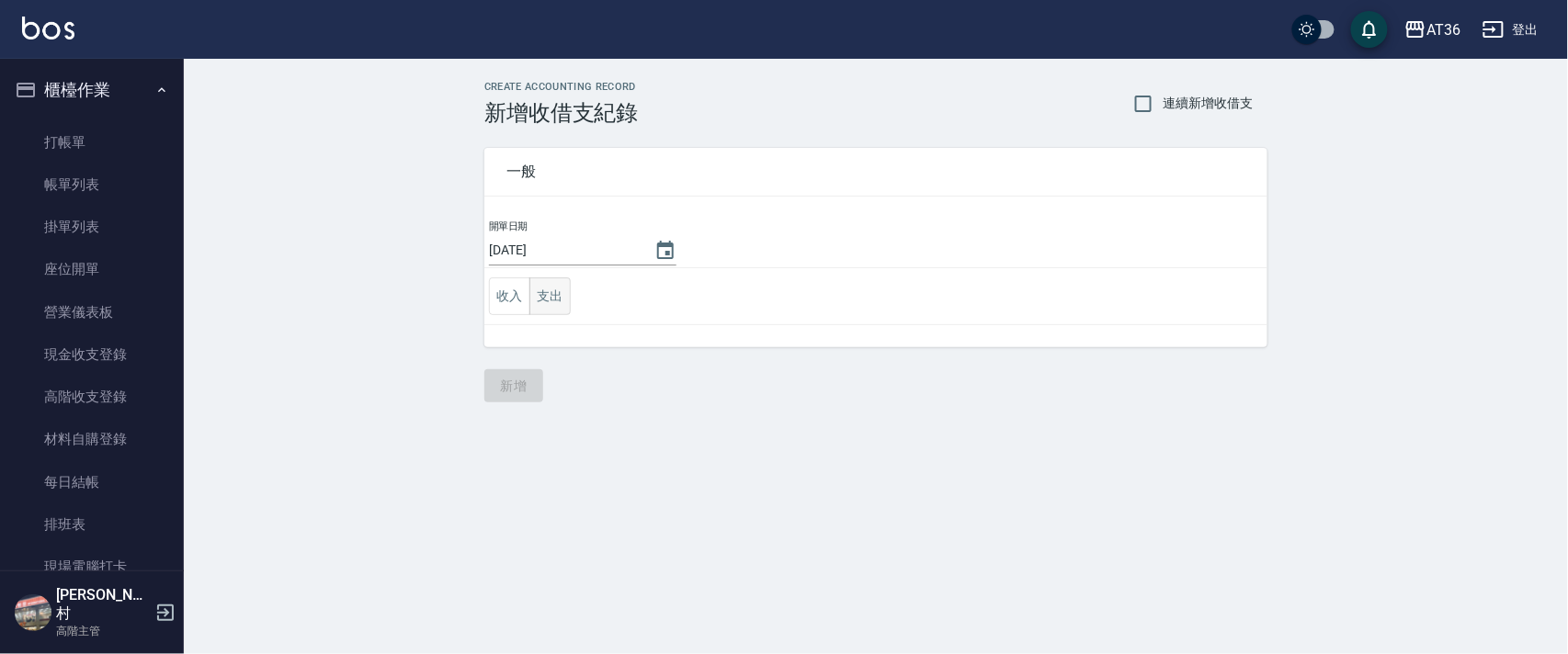
click at [553, 303] on button "支出" at bounding box center [550, 297] width 42 height 38
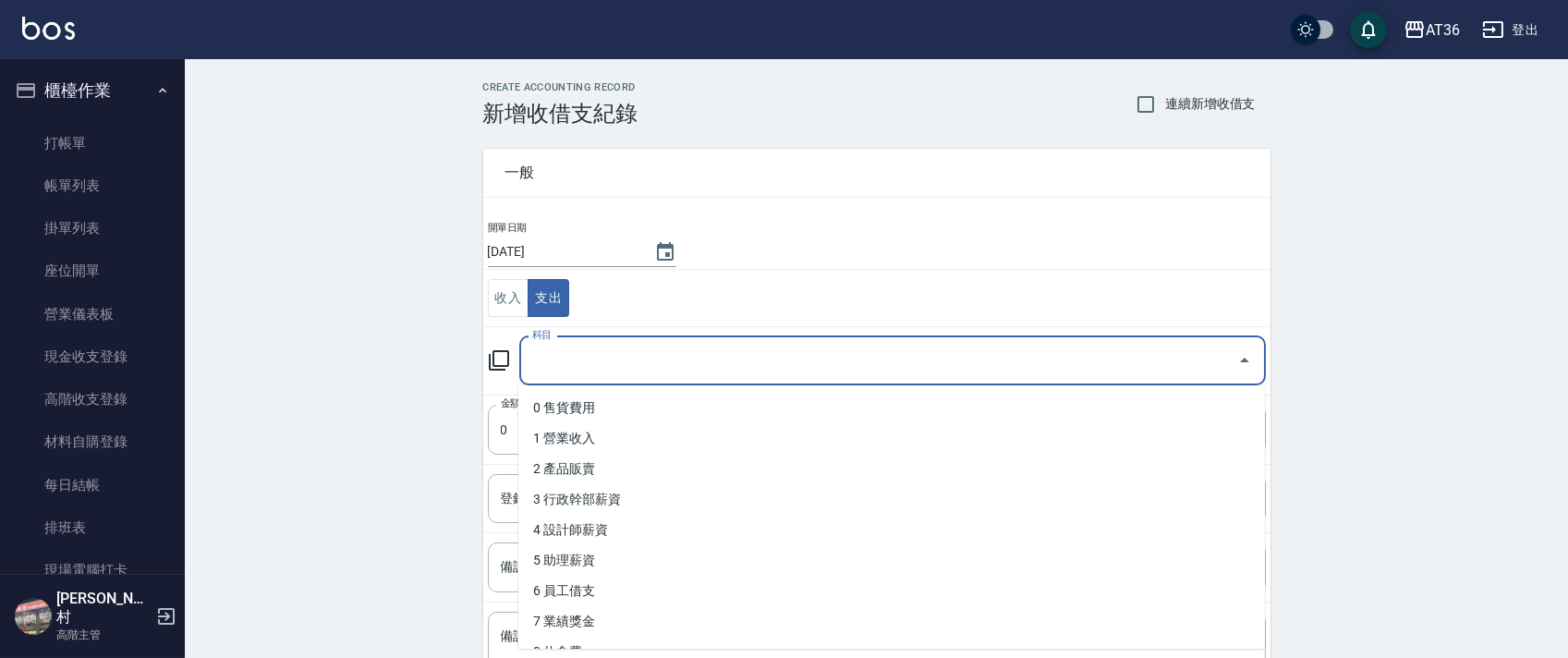
drag, startPoint x: 558, startPoint y: 357, endPoint x: 708, endPoint y: 494, distance: 203.1
click at [558, 364] on input "科目" at bounding box center [877, 360] width 702 height 32
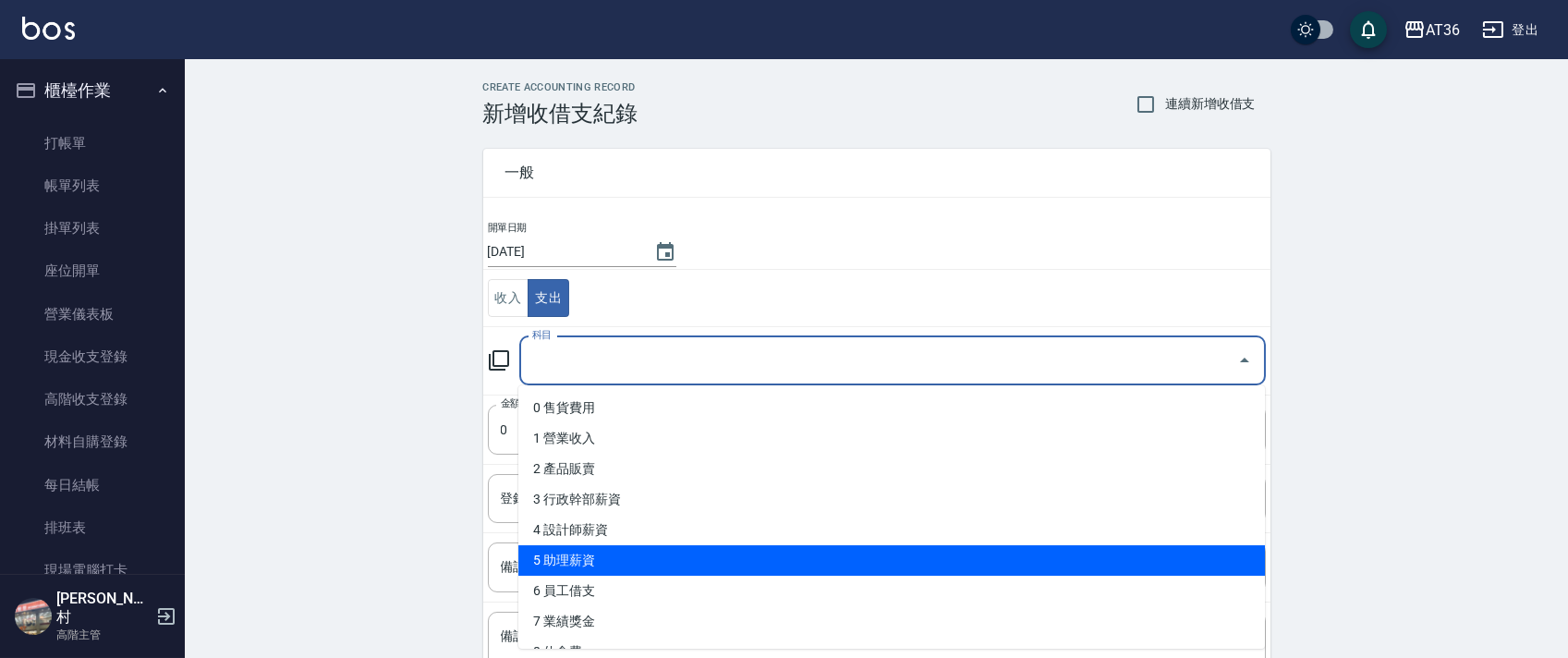
click at [646, 567] on li "5 助理薪資" at bounding box center [891, 560] width 747 height 31
type input "5 助理薪資"
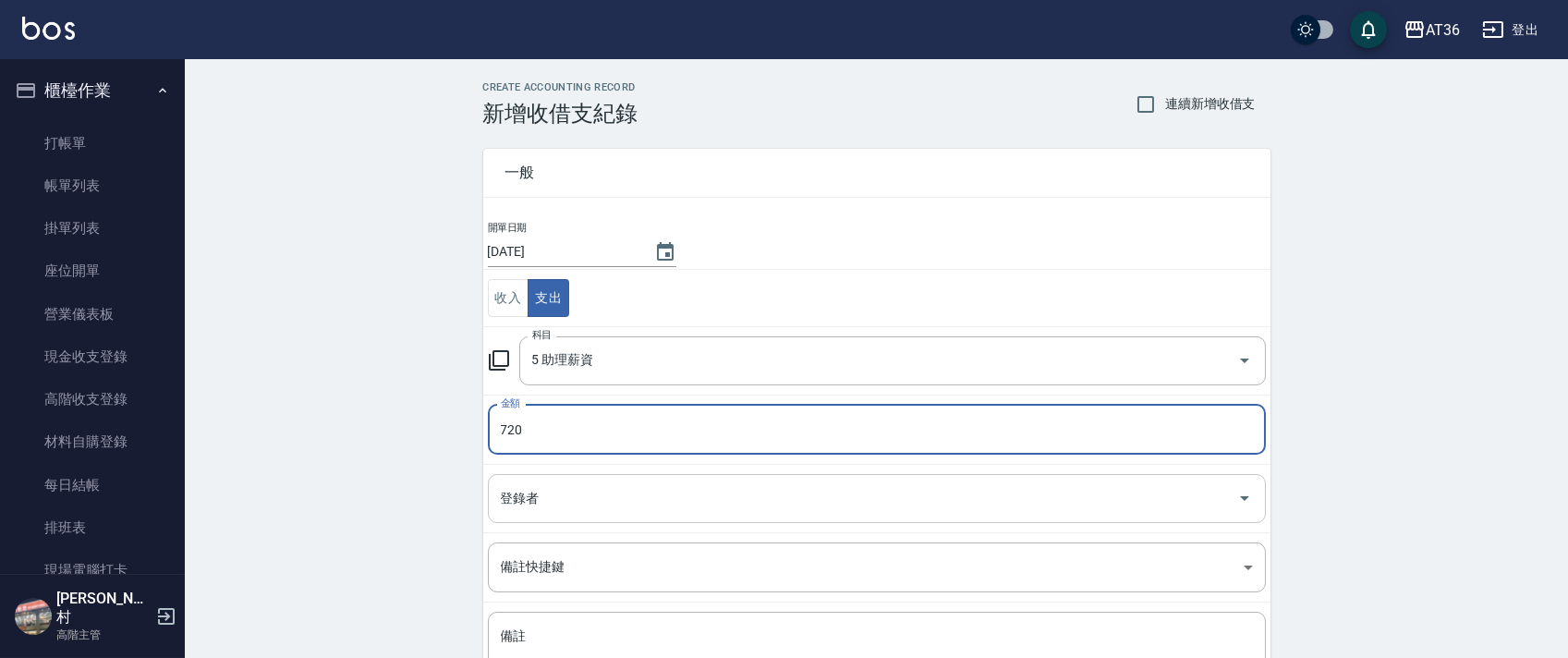
type input "720"
click at [538, 492] on div "登錄者 登錄者" at bounding box center [876, 498] width 778 height 49
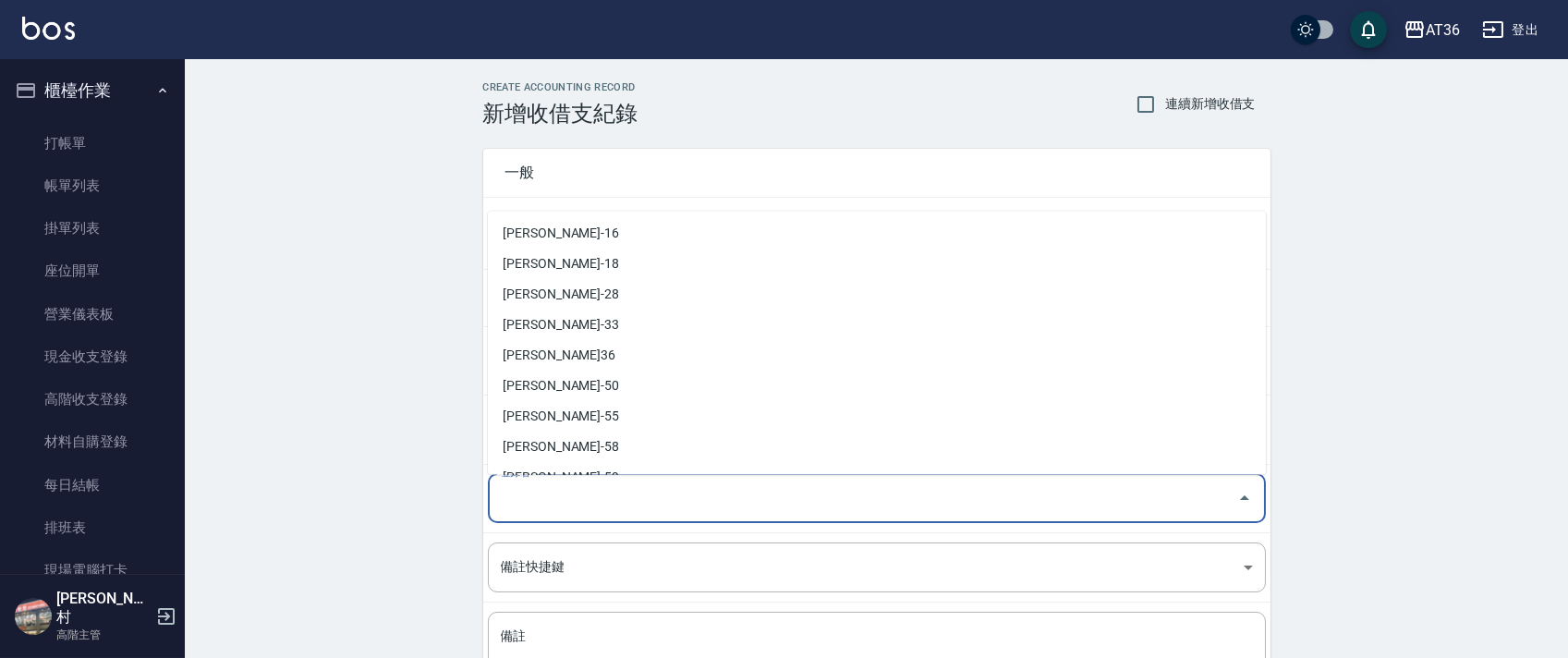
scroll to position [301, 0]
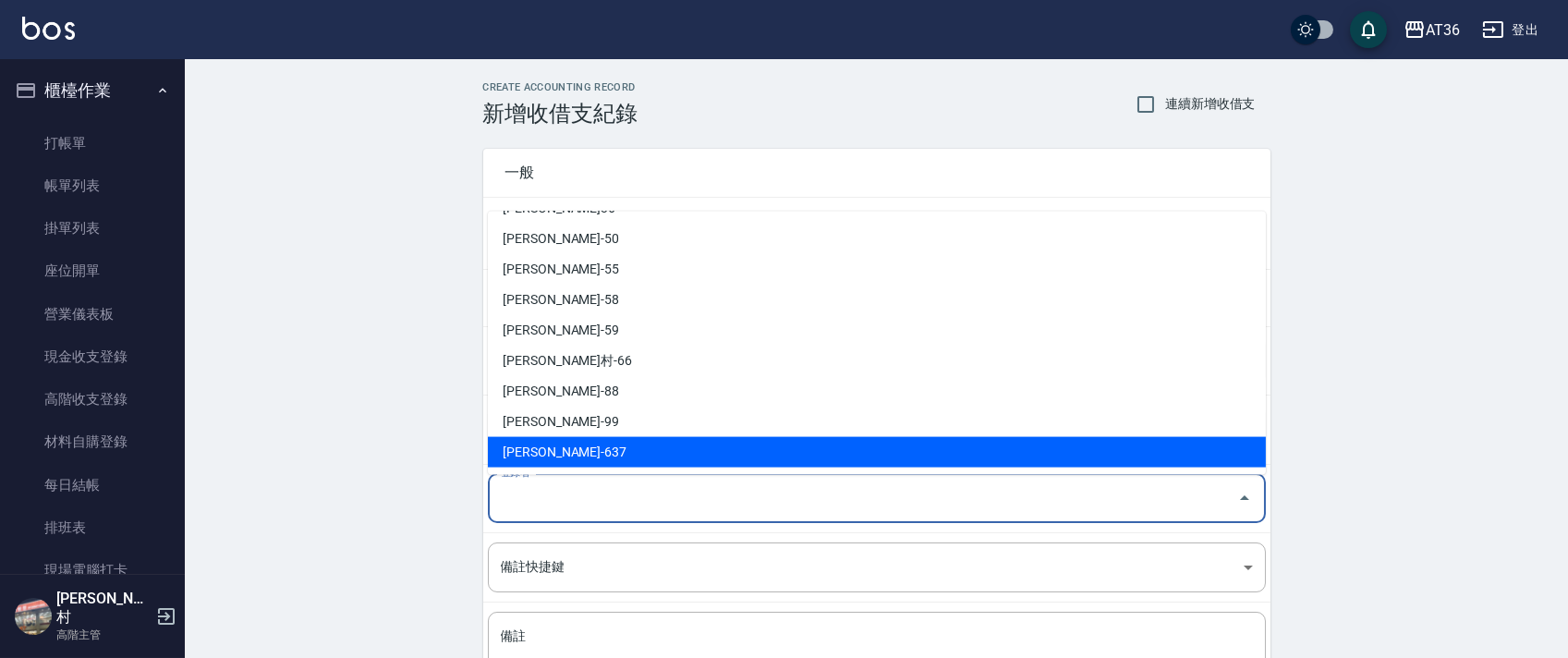
click at [555, 449] on li "蘇憶琳-637" at bounding box center [876, 452] width 778 height 31
type input "蘇憶琳-637"
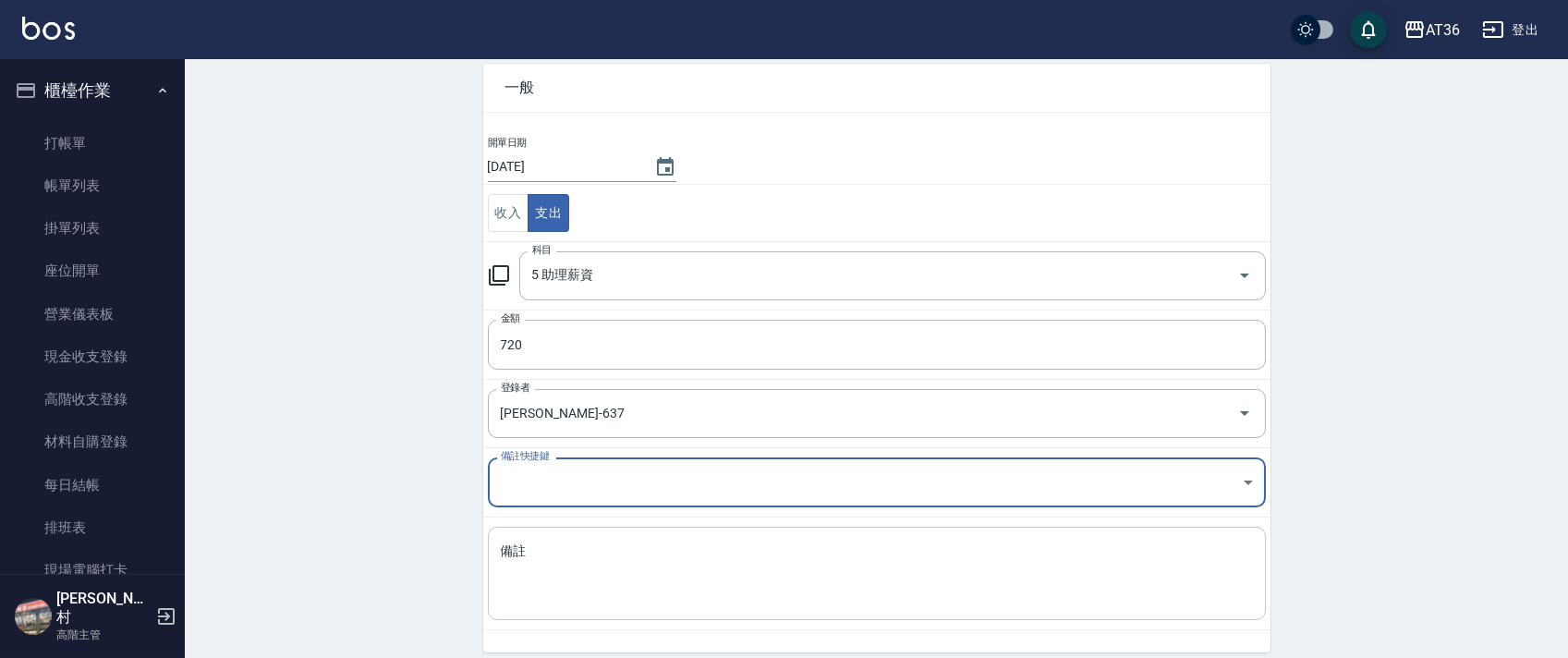
scroll to position [157, 0]
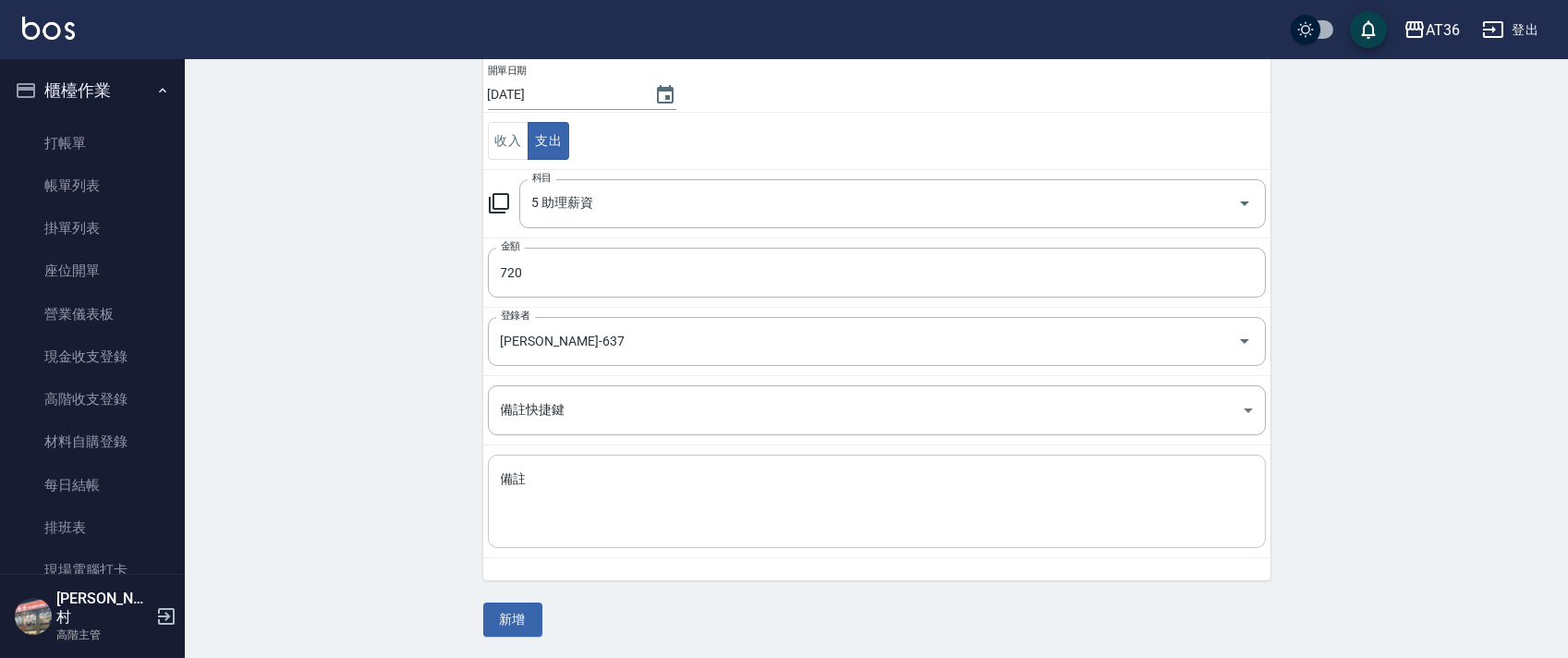
drag, startPoint x: 534, startPoint y: 500, endPoint x: 550, endPoint y: 465, distance: 38.5
click at [538, 493] on textarea "備註" at bounding box center [876, 501] width 752 height 63
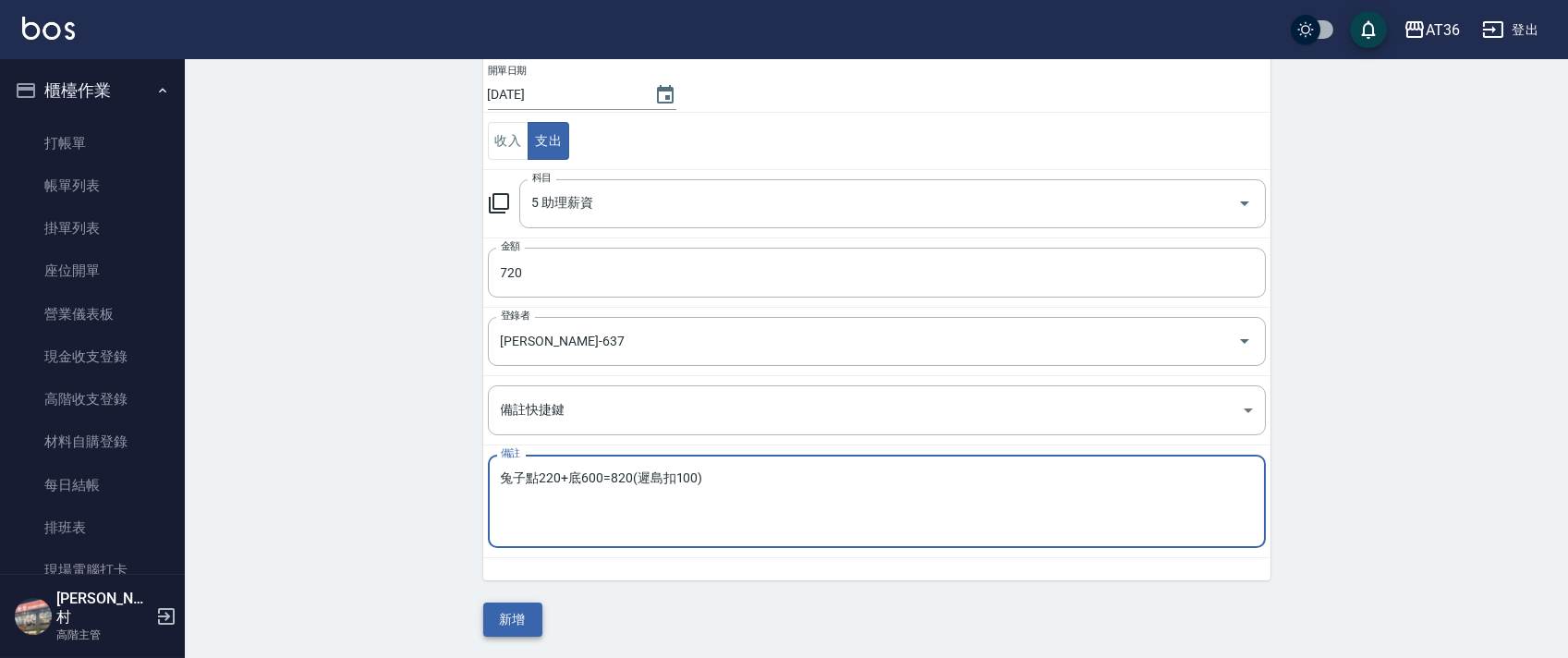
type textarea "兔子點220+底600=820(遲島扣100)"
click at [517, 618] on button "新增" at bounding box center [512, 619] width 59 height 34
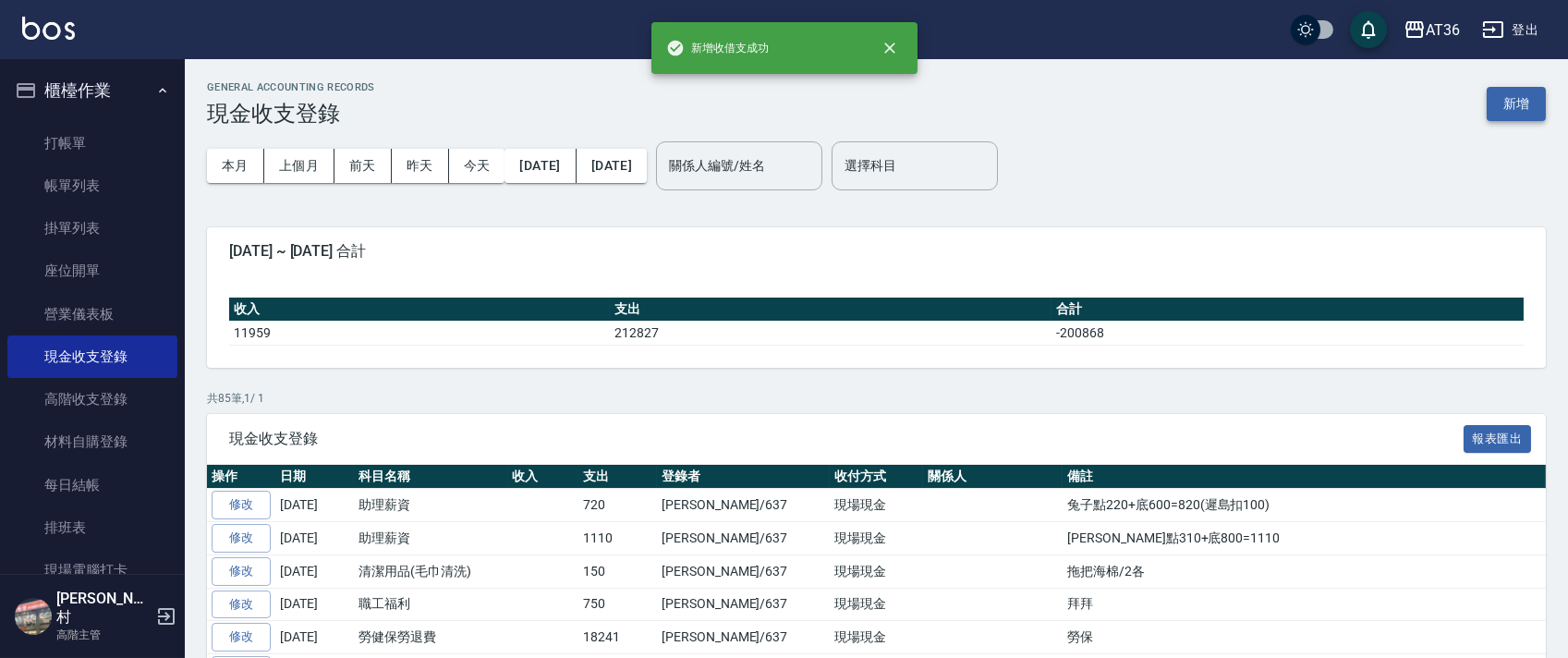
click at [1512, 93] on button "新增" at bounding box center [1515, 104] width 59 height 34
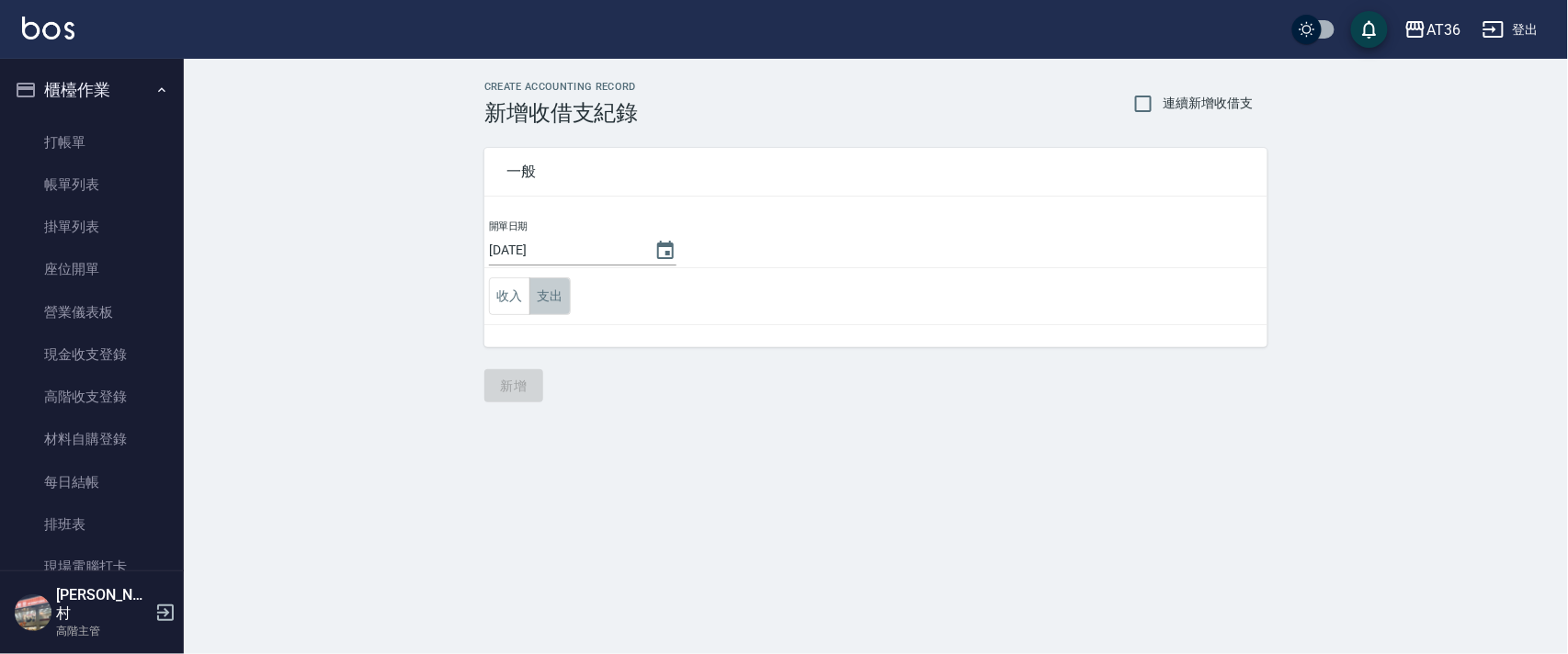
click at [546, 298] on button "支出" at bounding box center [550, 297] width 42 height 38
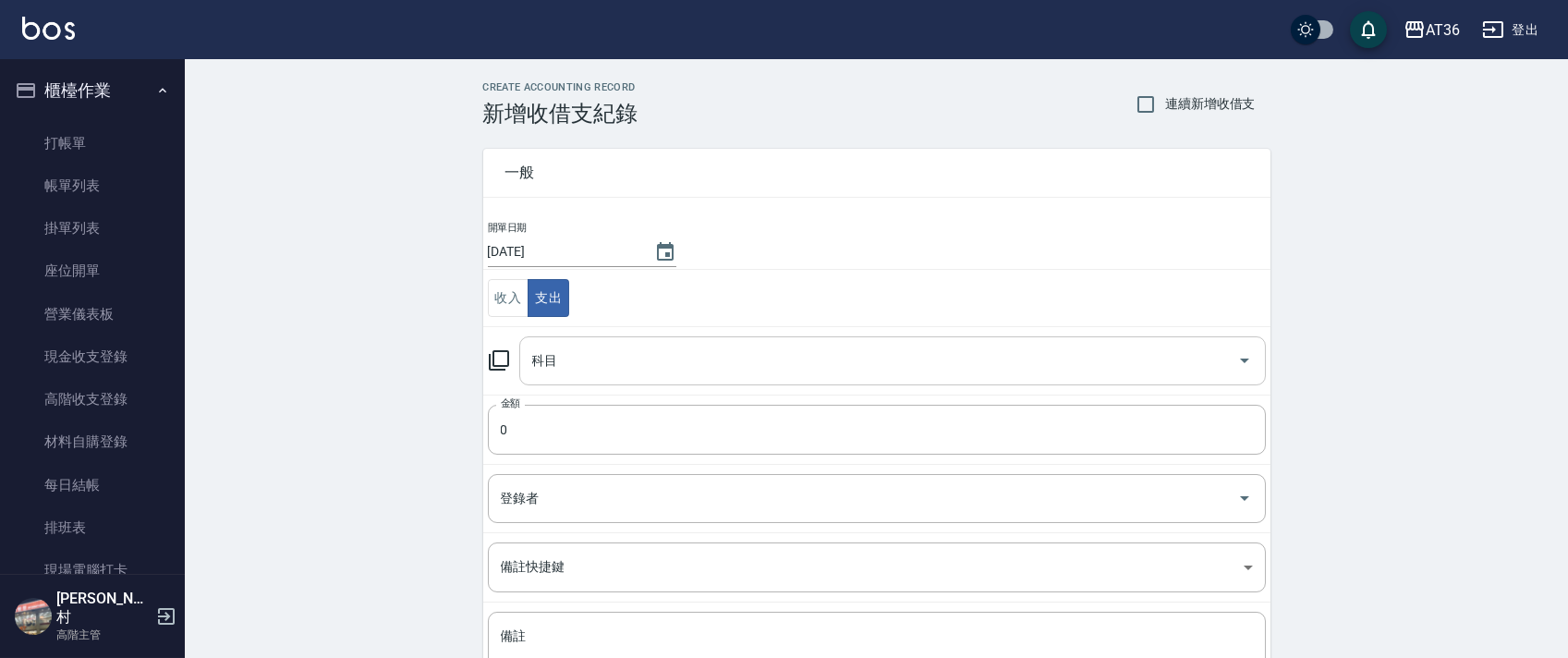
click at [548, 362] on div "科目 科目" at bounding box center [892, 360] width 747 height 49
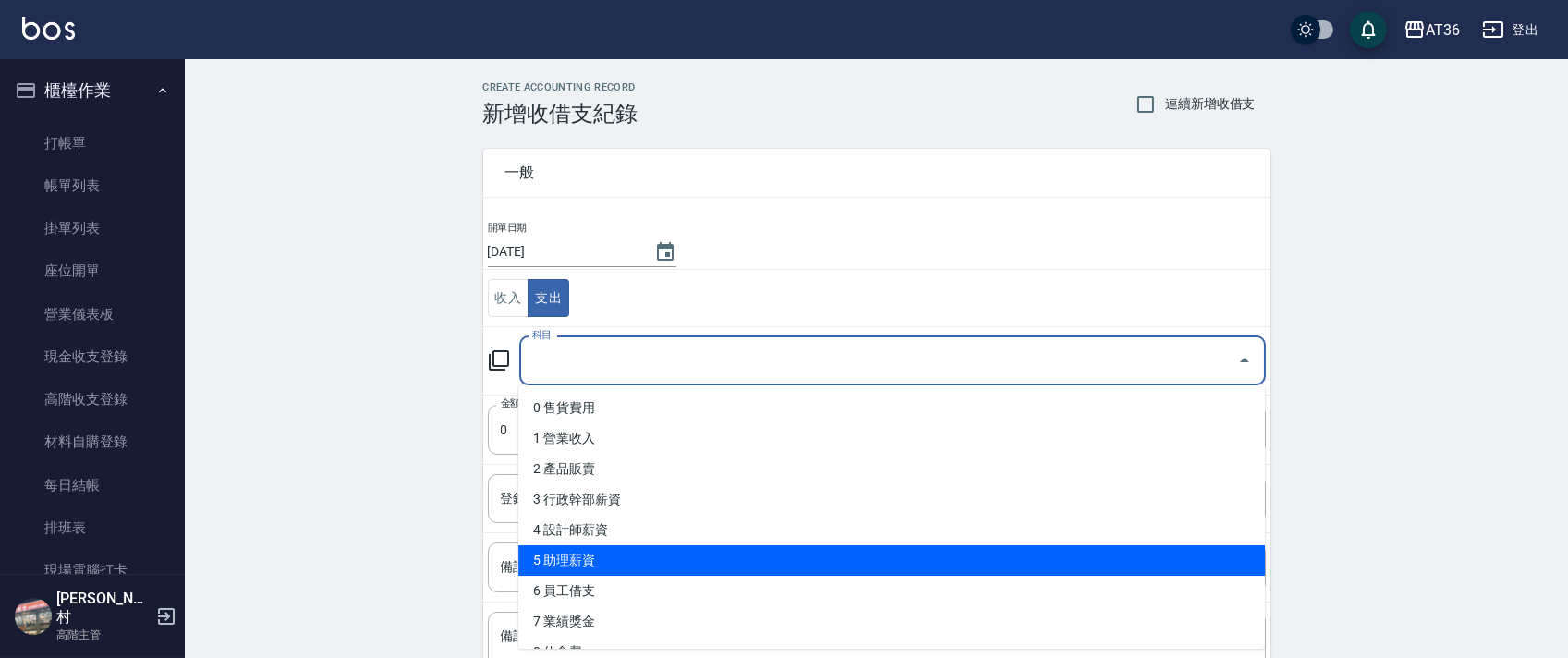
click at [577, 552] on li "5 助理薪資" at bounding box center [891, 560] width 747 height 31
type input "5 助理薪資"
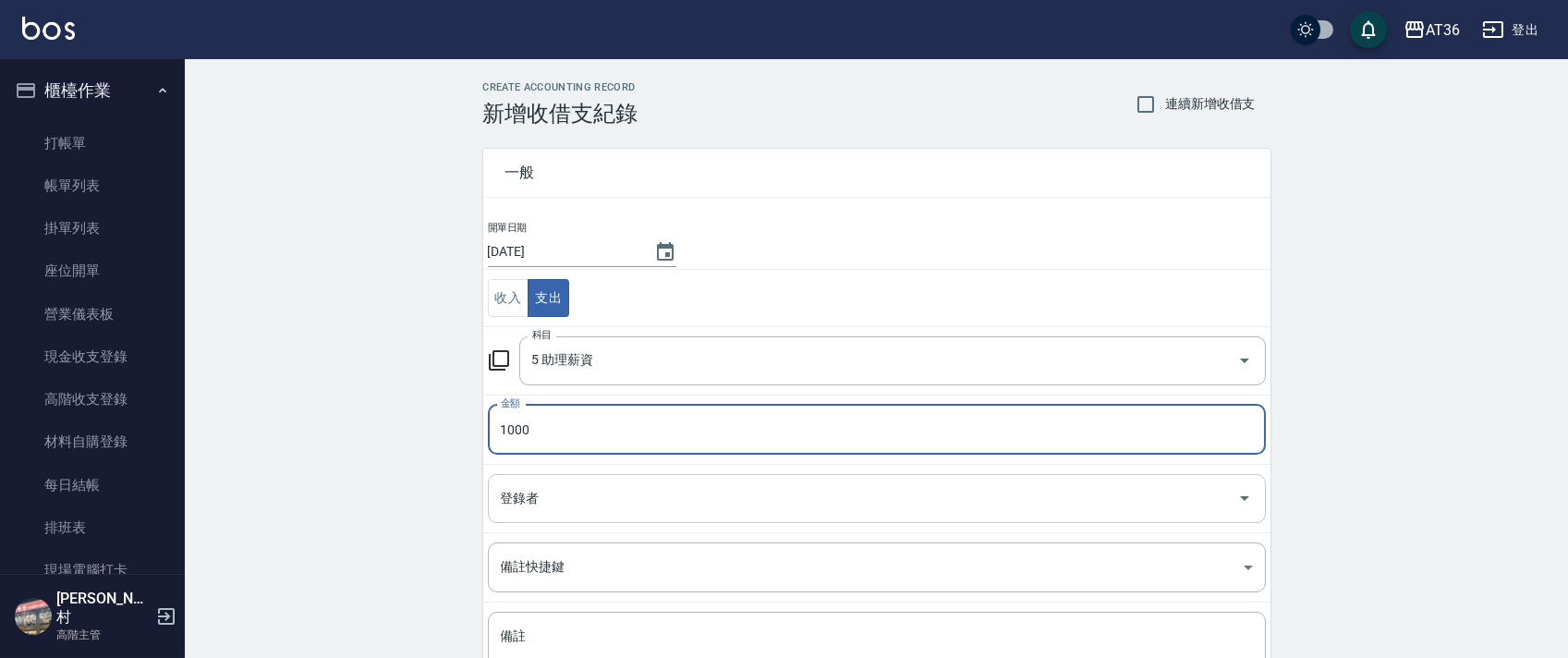
type input "1000"
click at [517, 490] on div "登錄者 登錄者" at bounding box center [876, 498] width 778 height 49
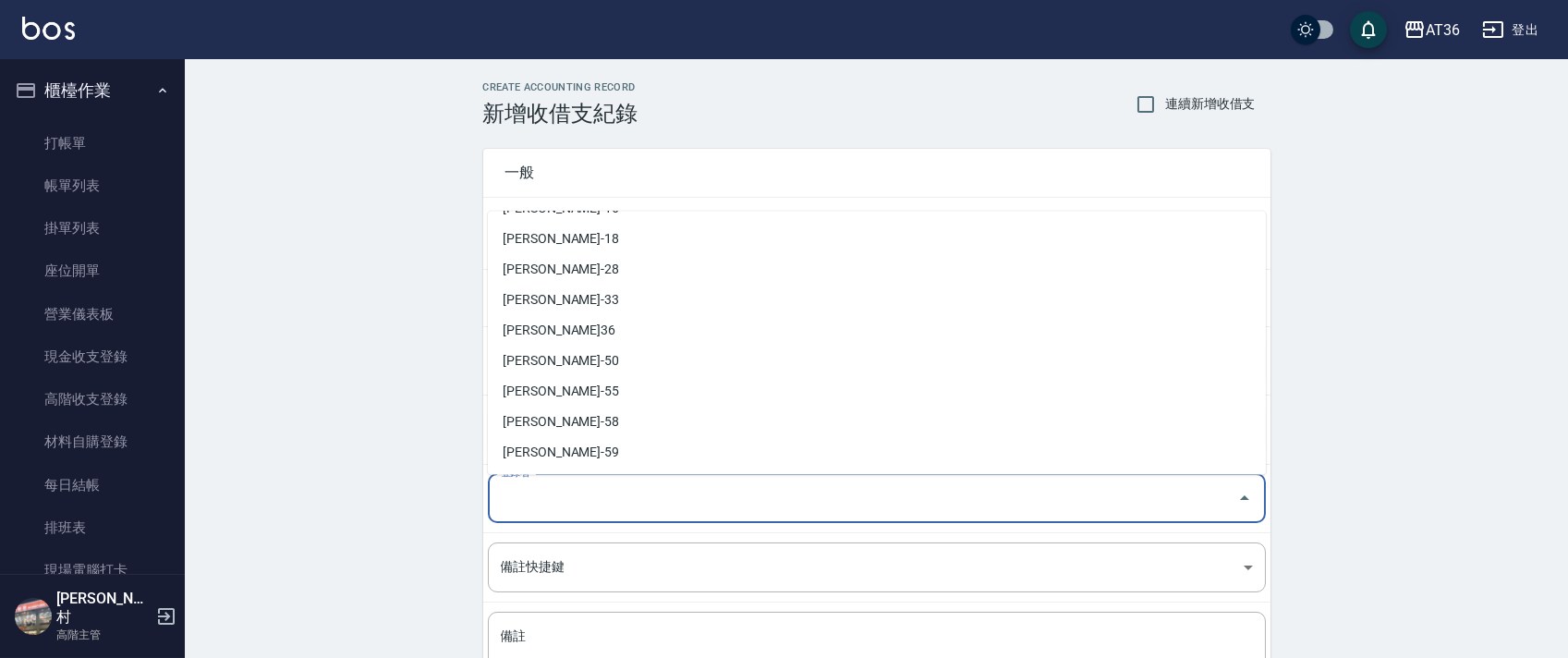
scroll to position [301, 0]
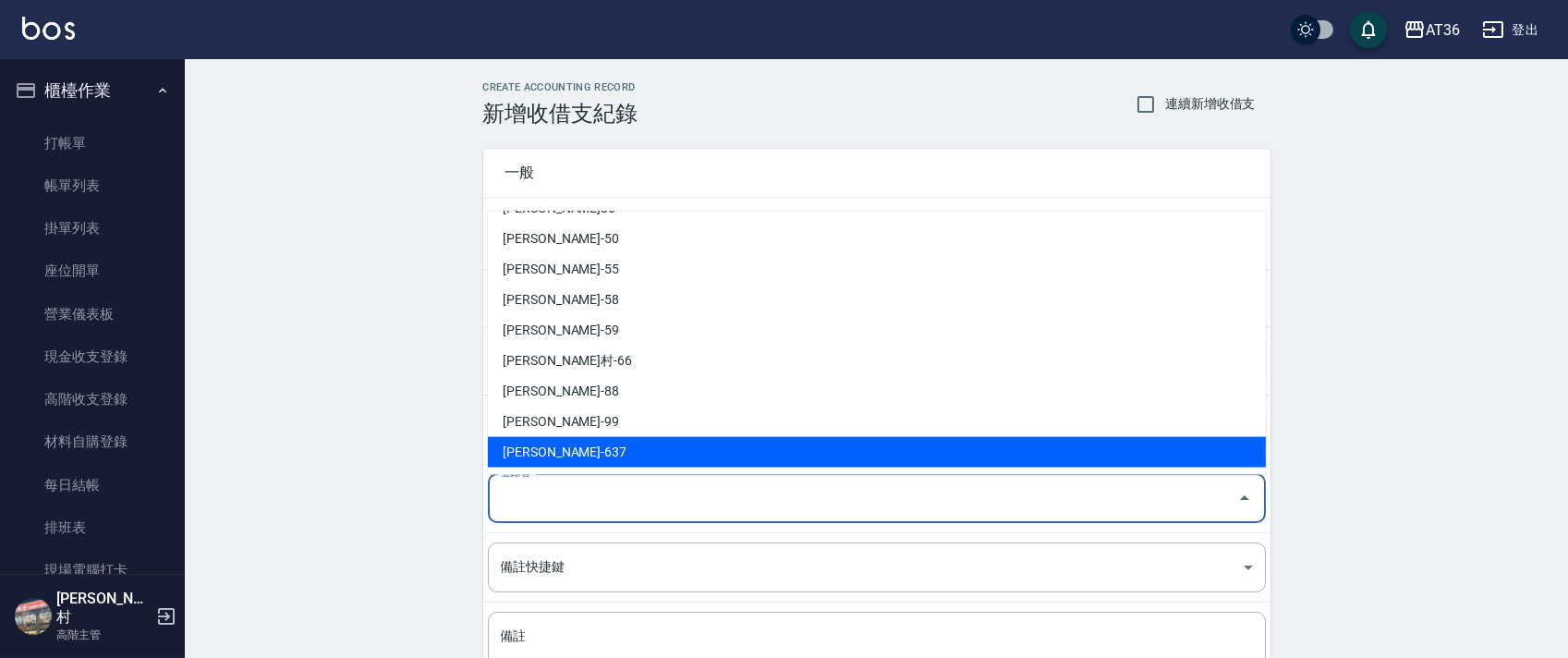
click at [537, 446] on li "蘇憶琳-637" at bounding box center [876, 452] width 778 height 31
type input "蘇憶琳-637"
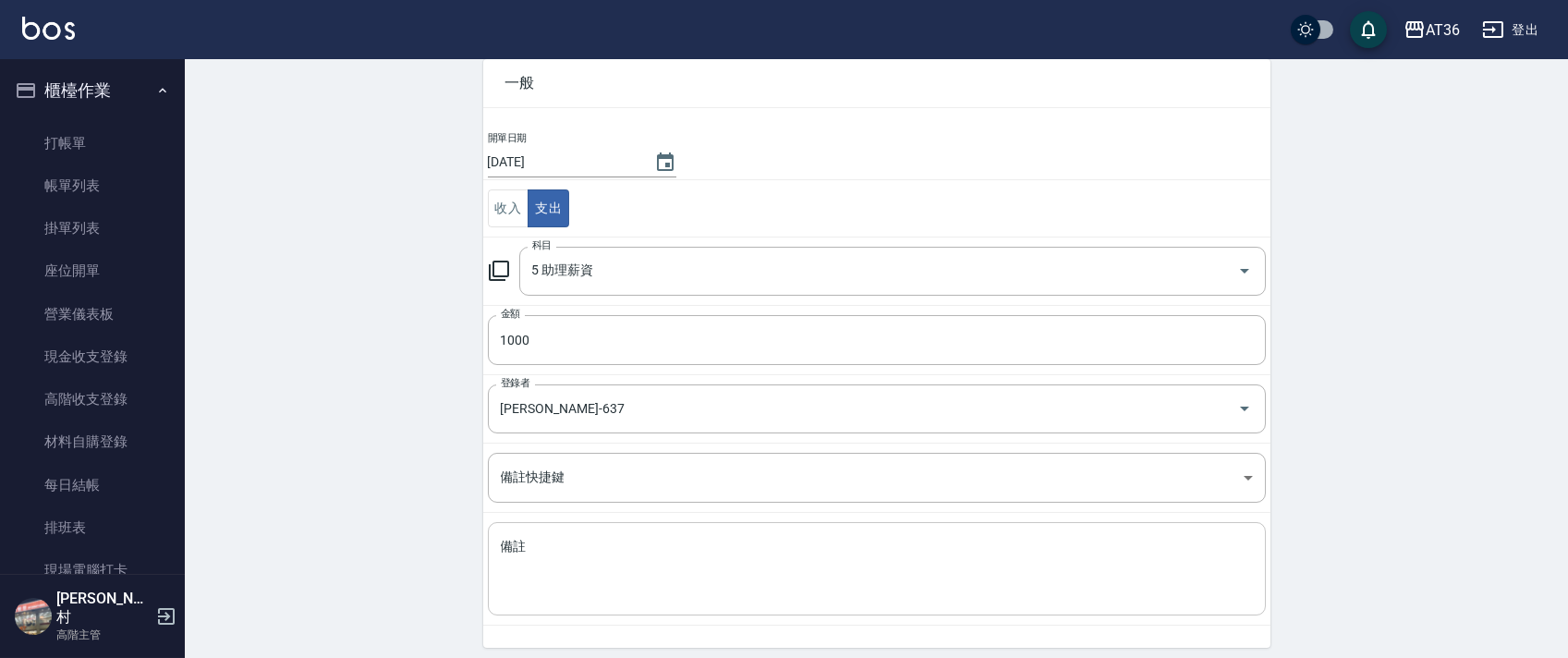
scroll to position [157, 0]
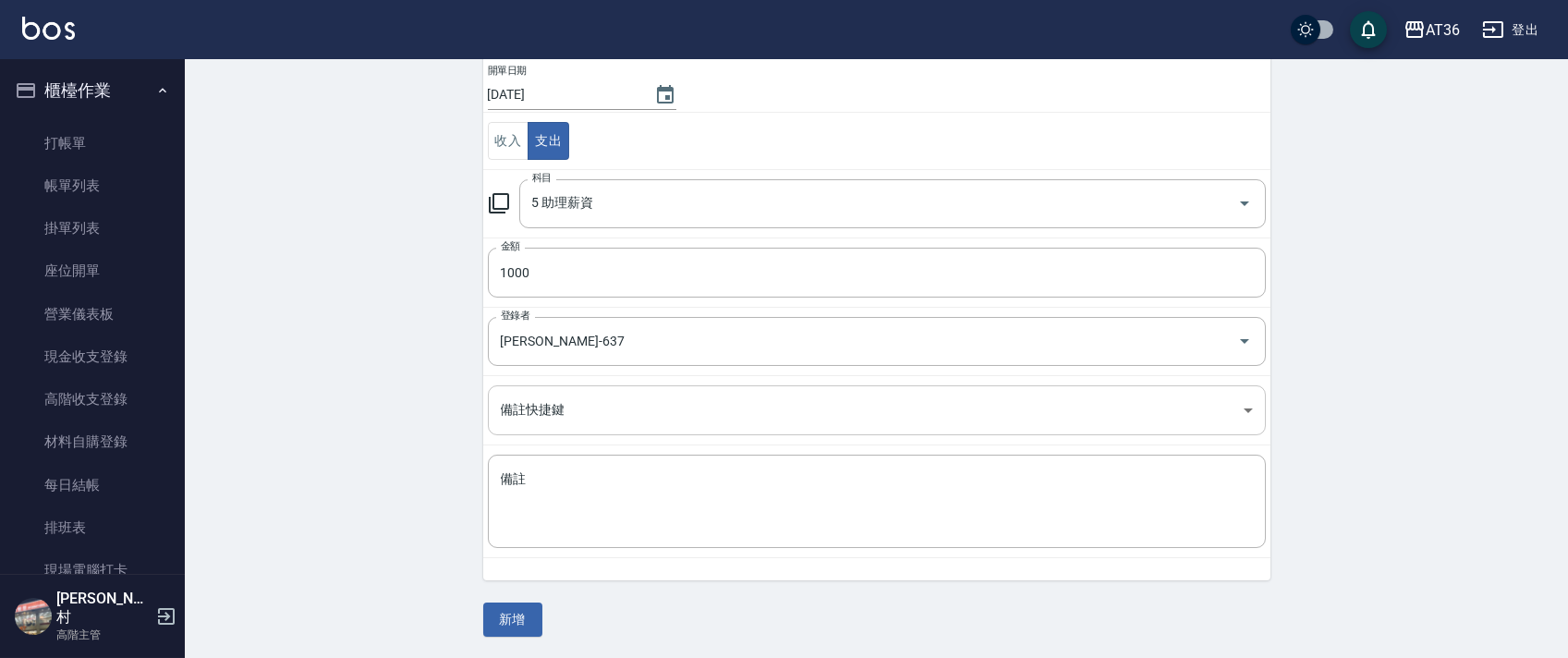
drag, startPoint x: 537, startPoint y: 501, endPoint x: 577, endPoint y: 434, distance: 78.0
click at [537, 500] on textarea "備註" at bounding box center [876, 501] width 752 height 63
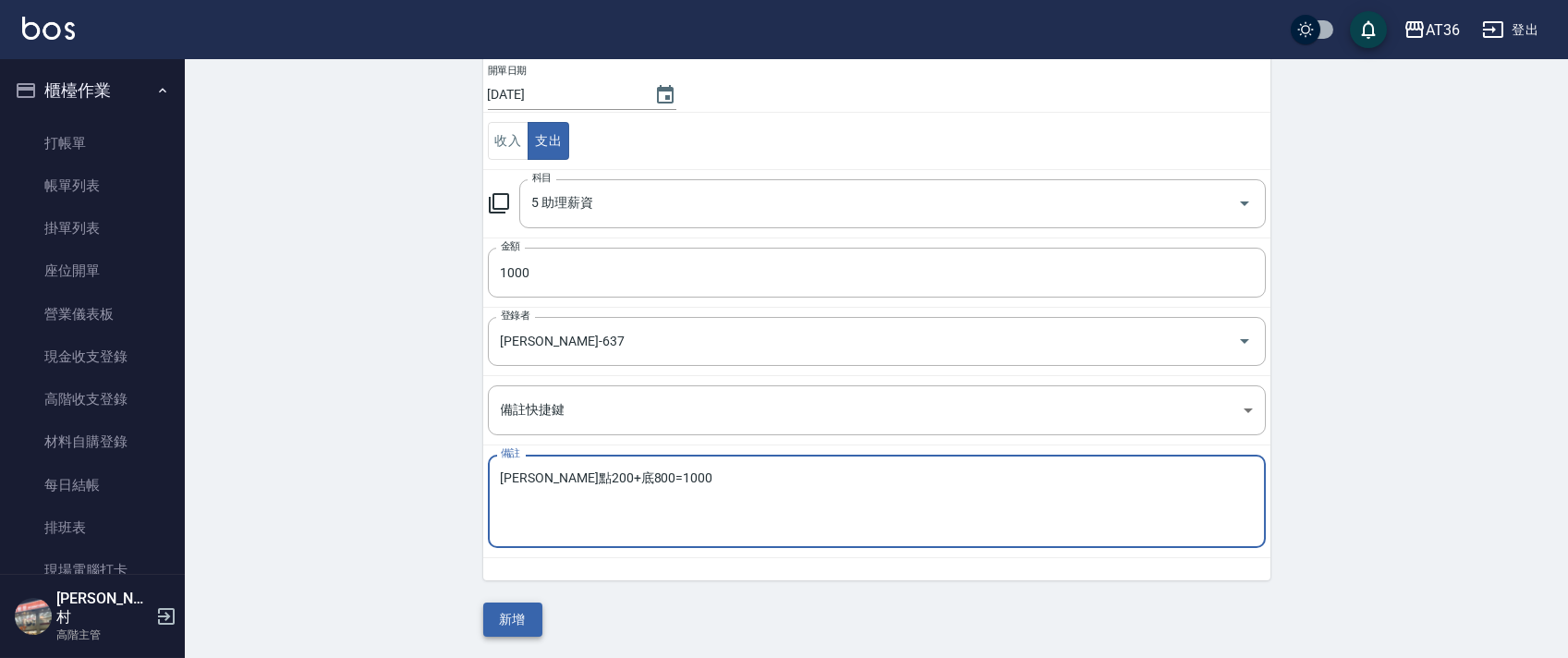
type textarea "妤婕點200+底800=1000"
click at [526, 610] on button "新增" at bounding box center [512, 619] width 59 height 34
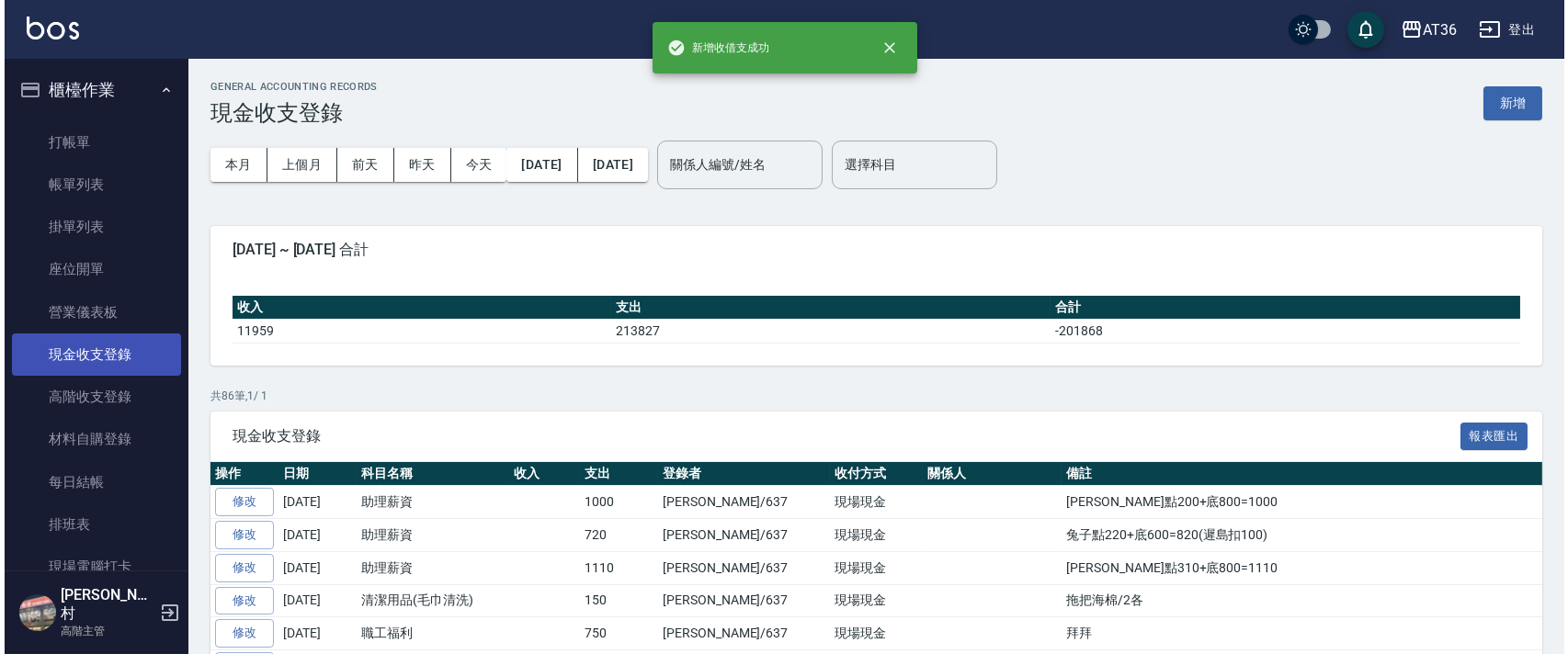
scroll to position [367, 0]
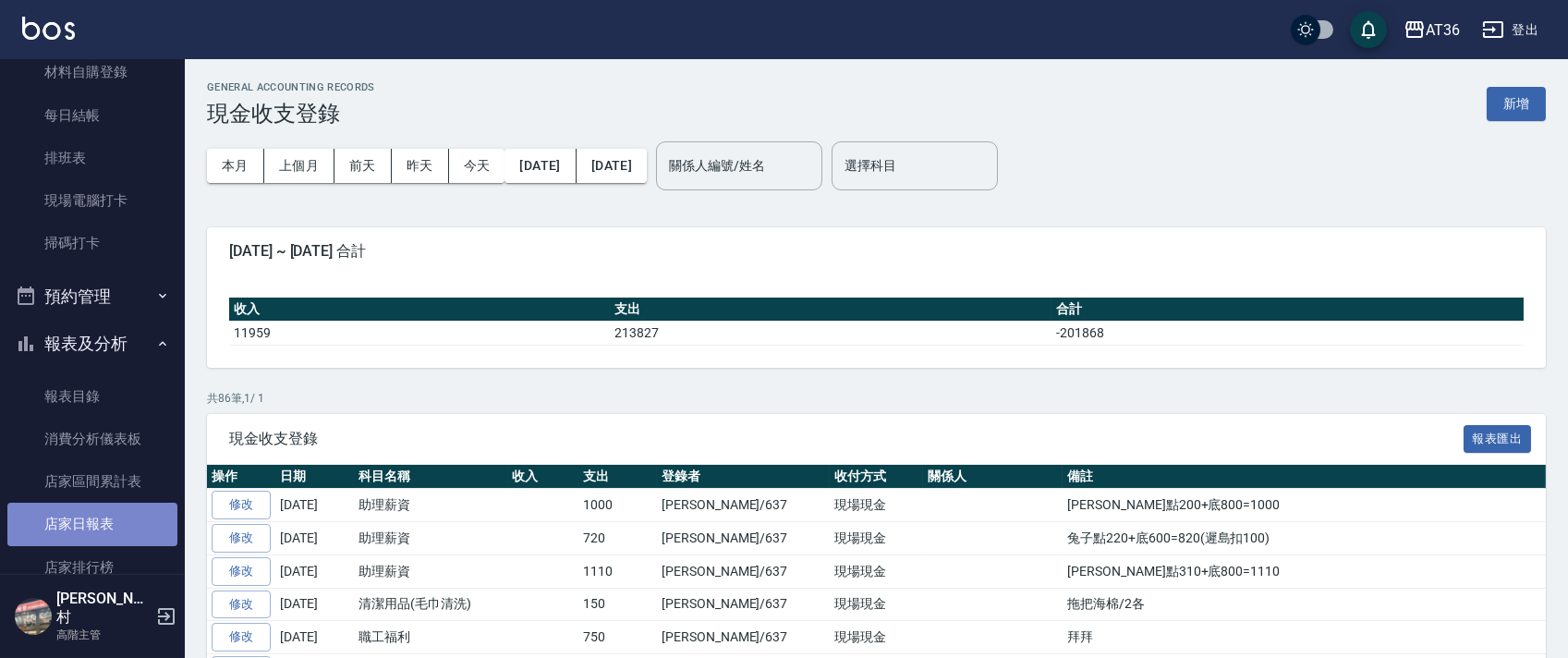
click at [99, 515] on link "店家日報表" at bounding box center [92, 524] width 170 height 43
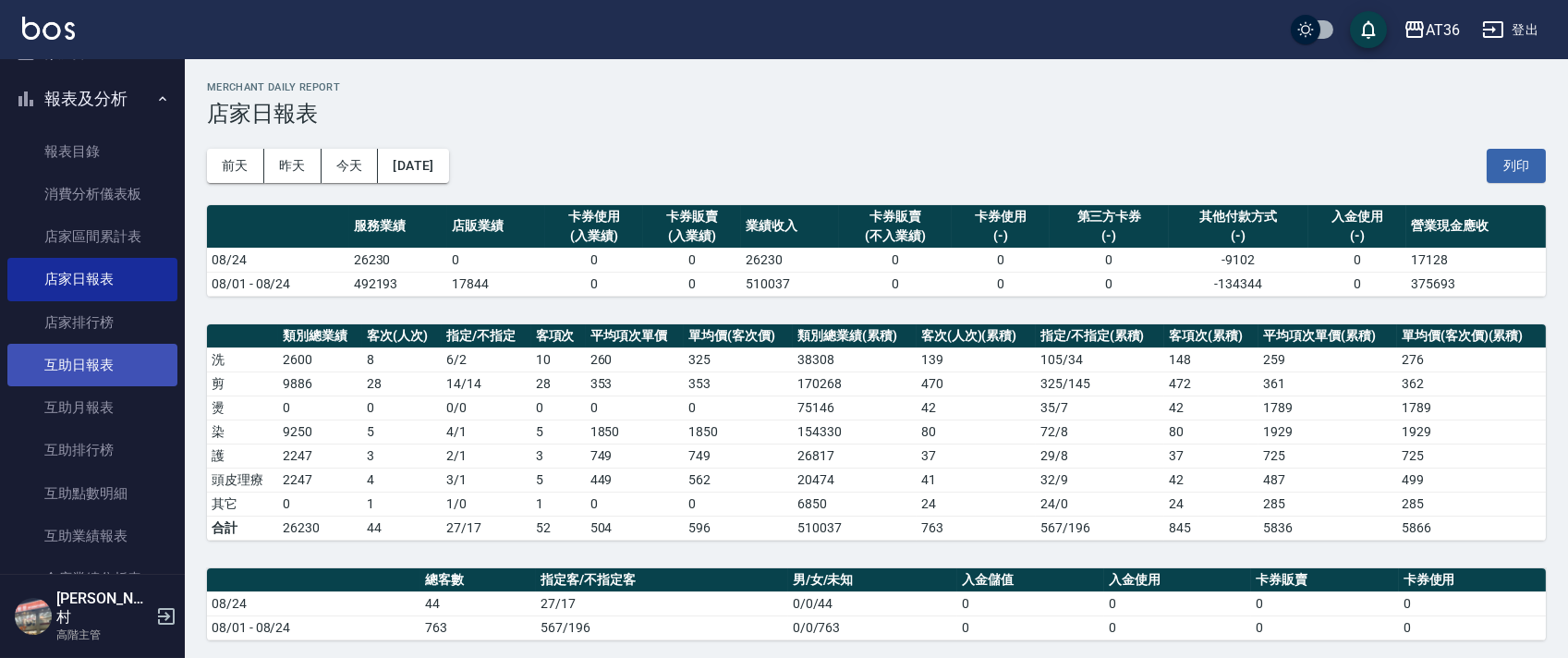
scroll to position [863, 0]
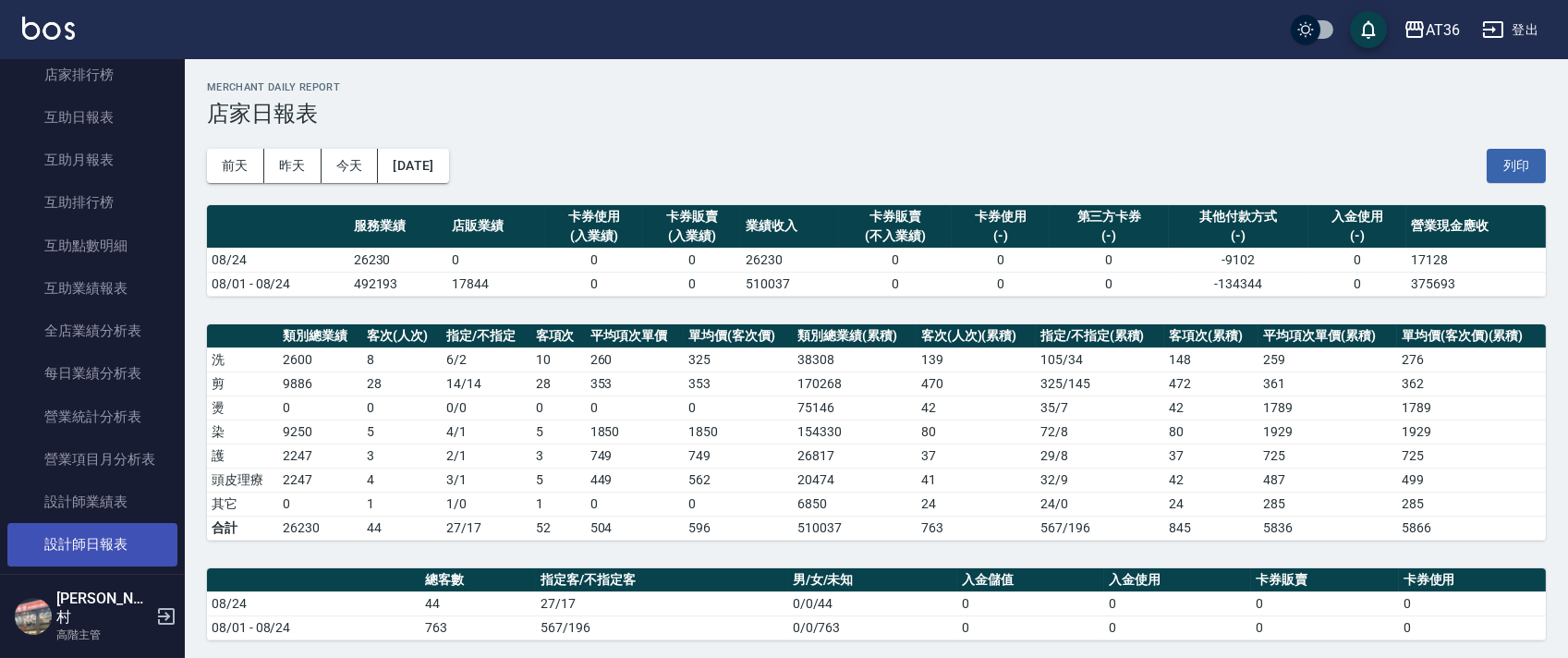
click at [112, 539] on link "設計師日報表" at bounding box center [92, 544] width 170 height 43
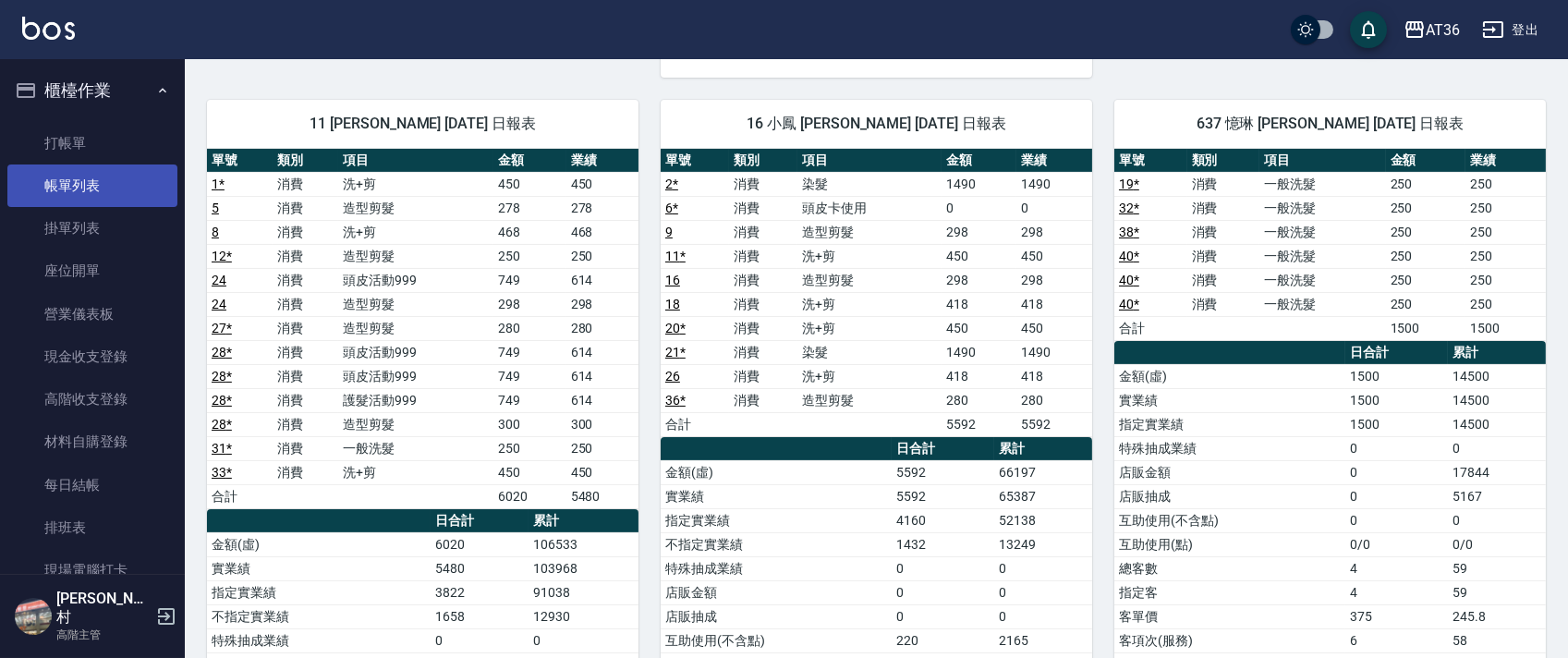
click at [128, 185] on link "帳單列表" at bounding box center [92, 186] width 170 height 43
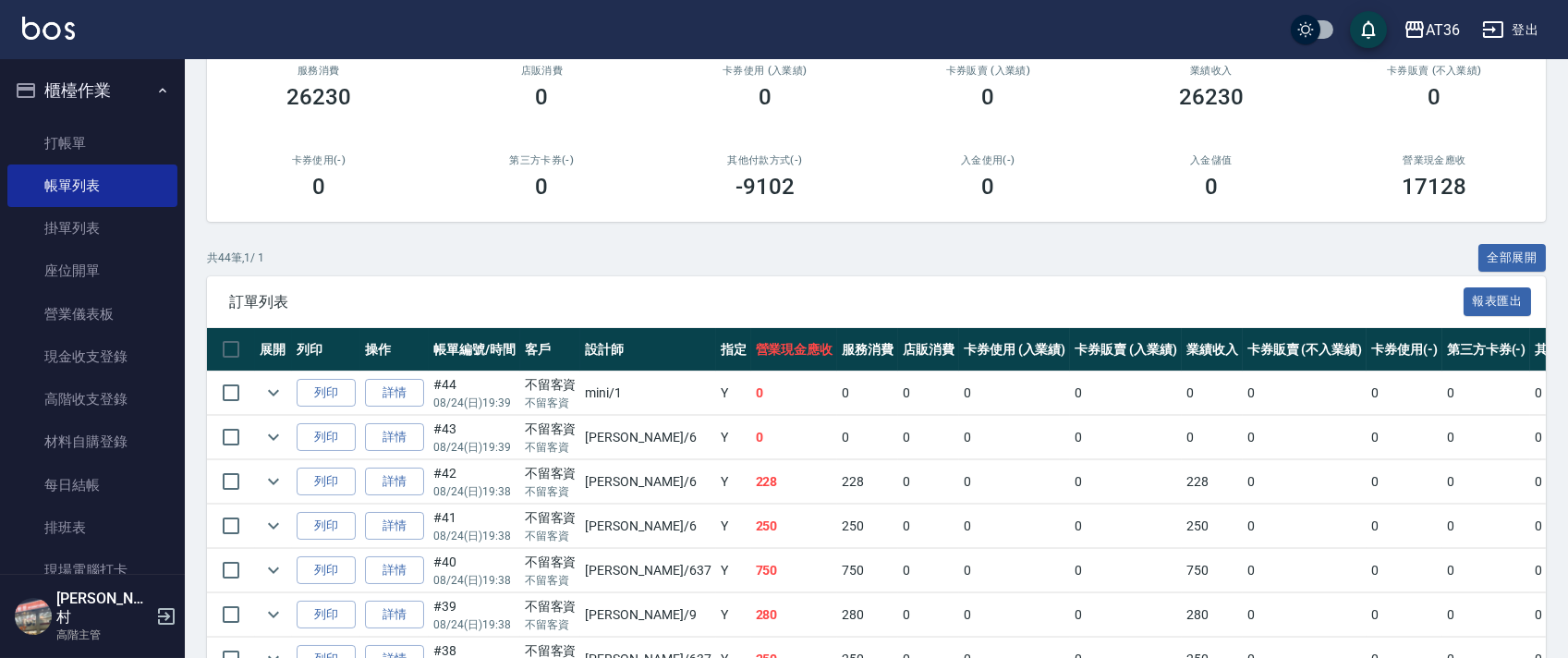
scroll to position [615, 0]
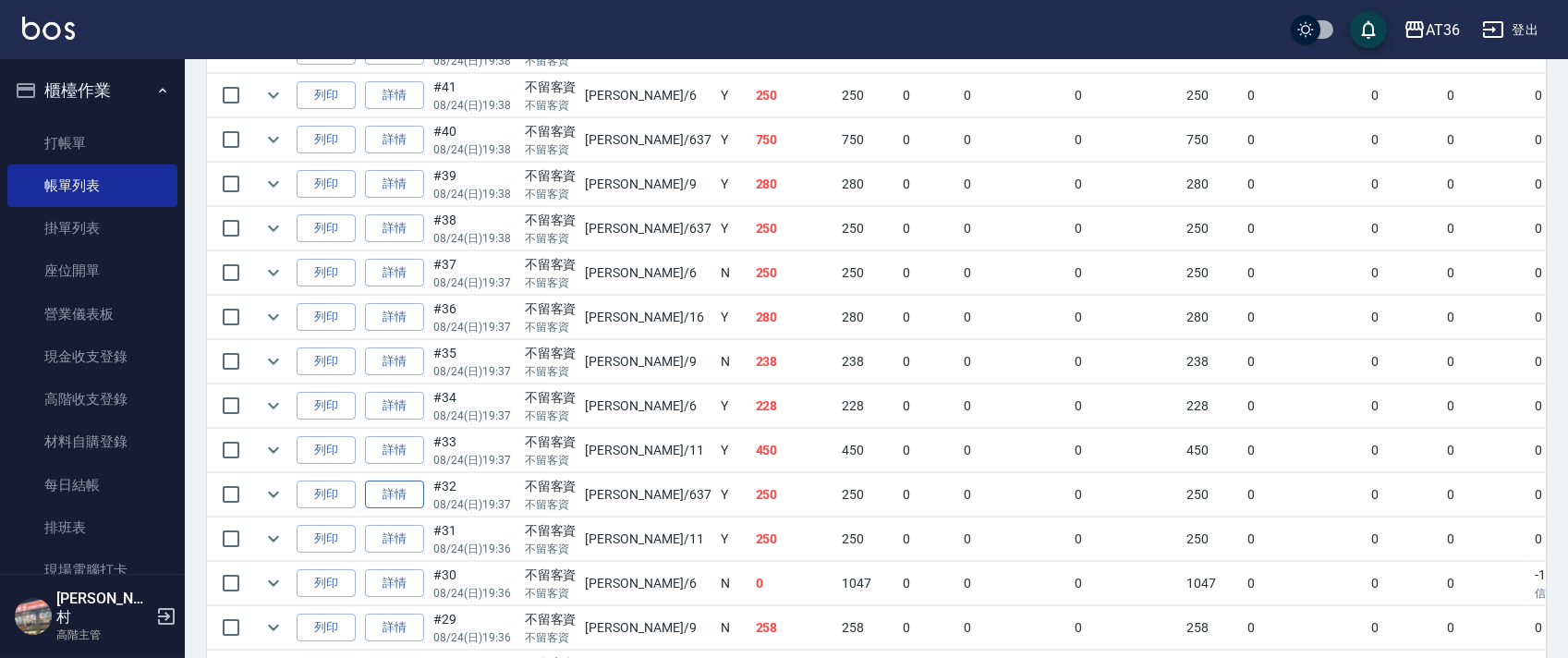
click at [407, 495] on link "詳情" at bounding box center [394, 494] width 59 height 29
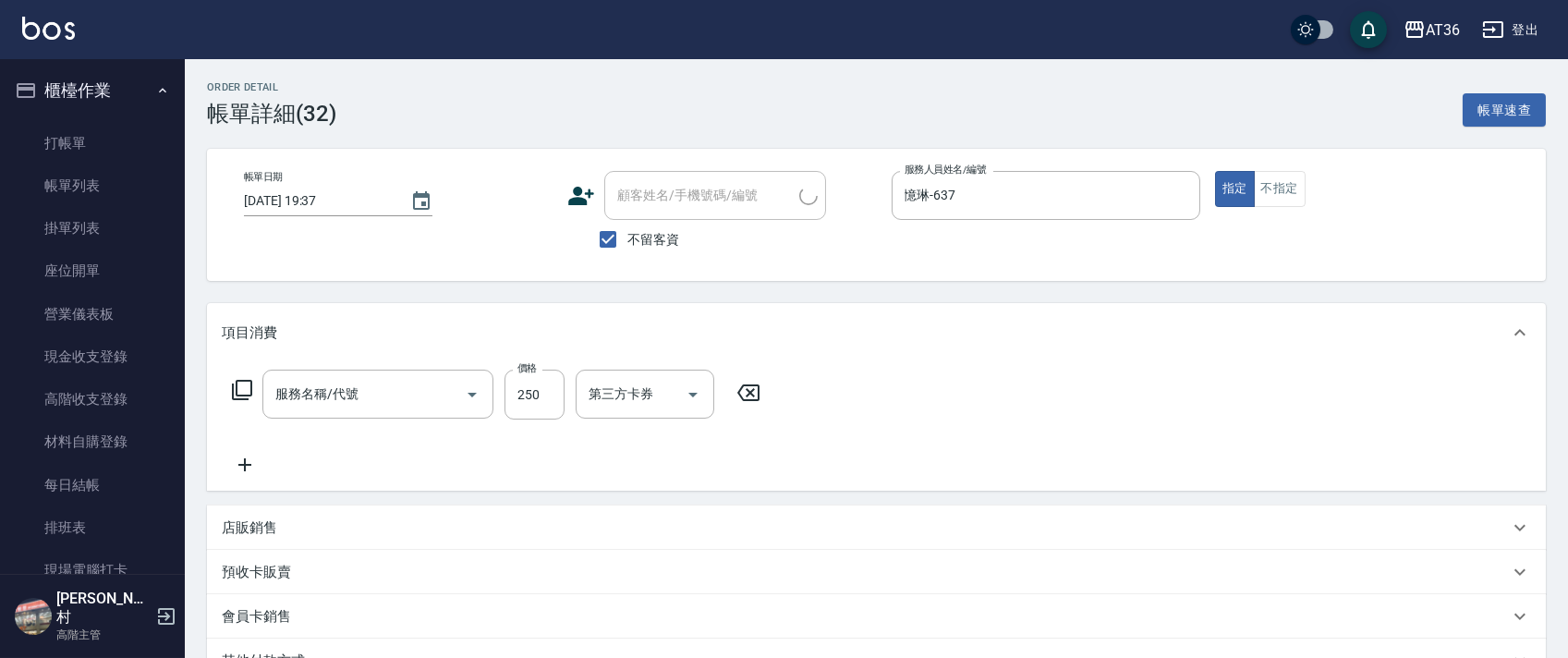
type input "[DATE] 19:37"
checkbox input "true"
type input "憶琳-637"
type input "一般洗髮(201)"
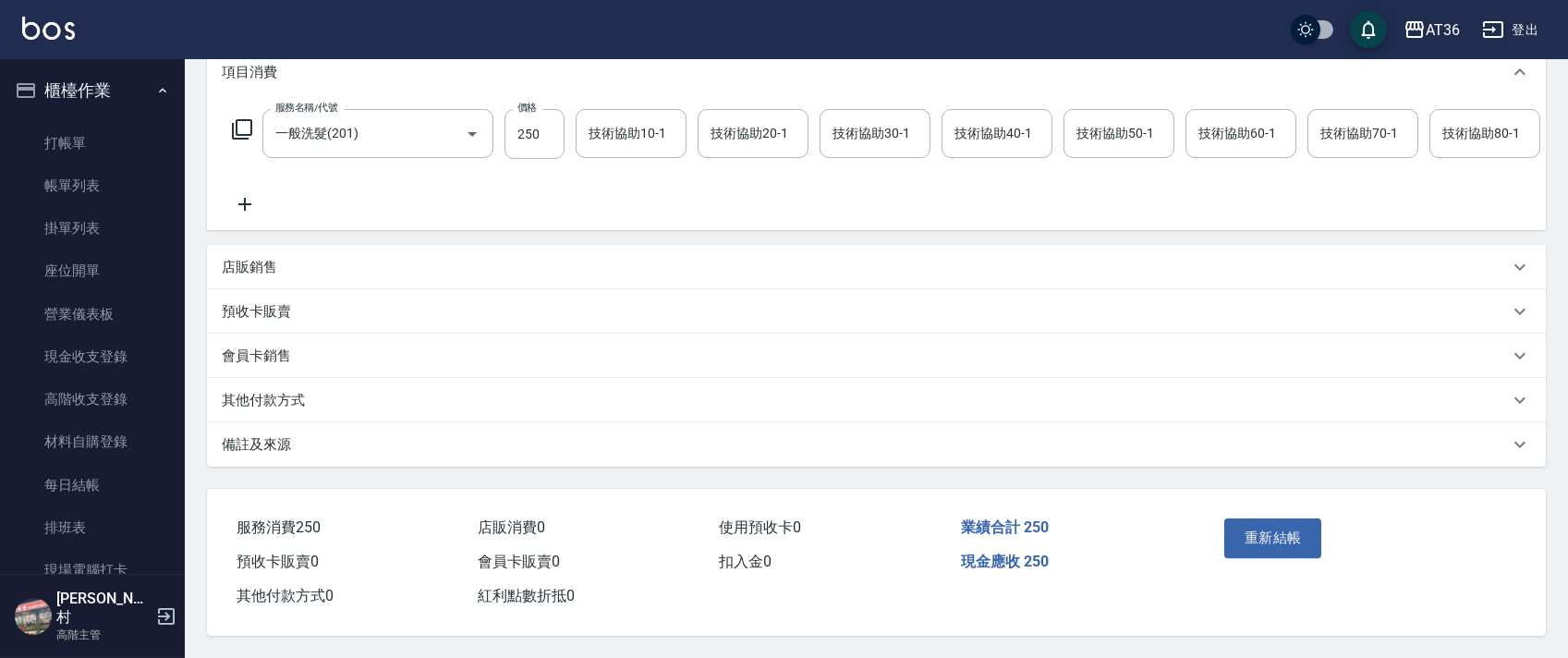
click at [295, 410] on p "其他付款方式" at bounding box center [262, 400] width 83 height 19
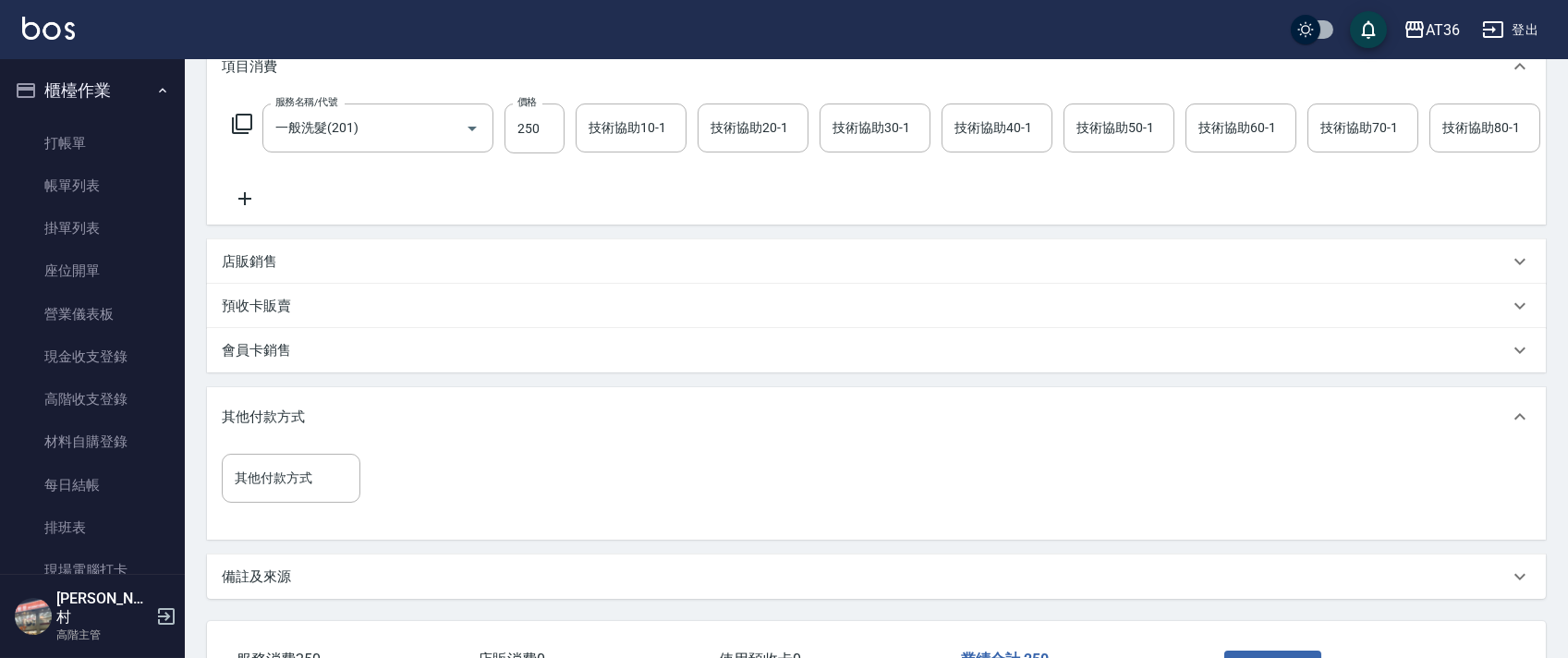
scroll to position [422, 0]
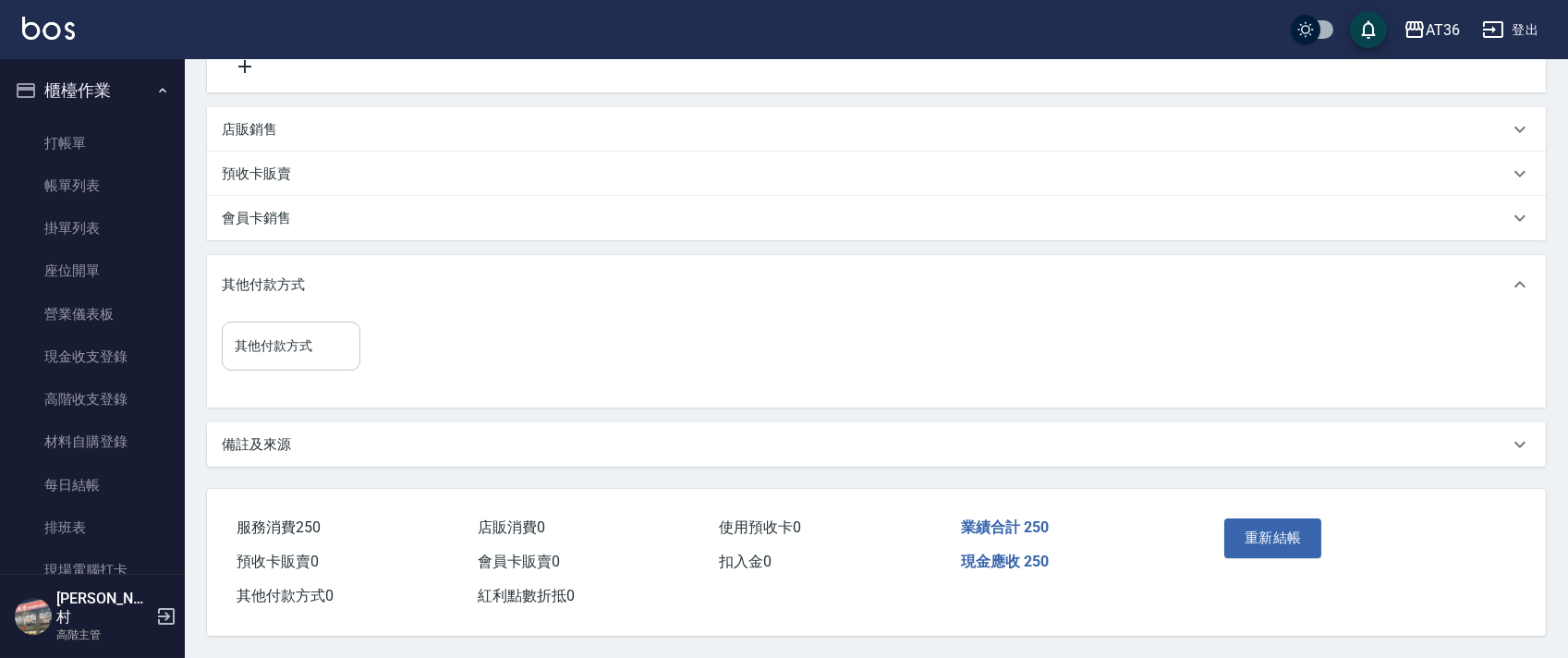
click at [316, 341] on input "其他付款方式" at bounding box center [290, 345] width 122 height 32
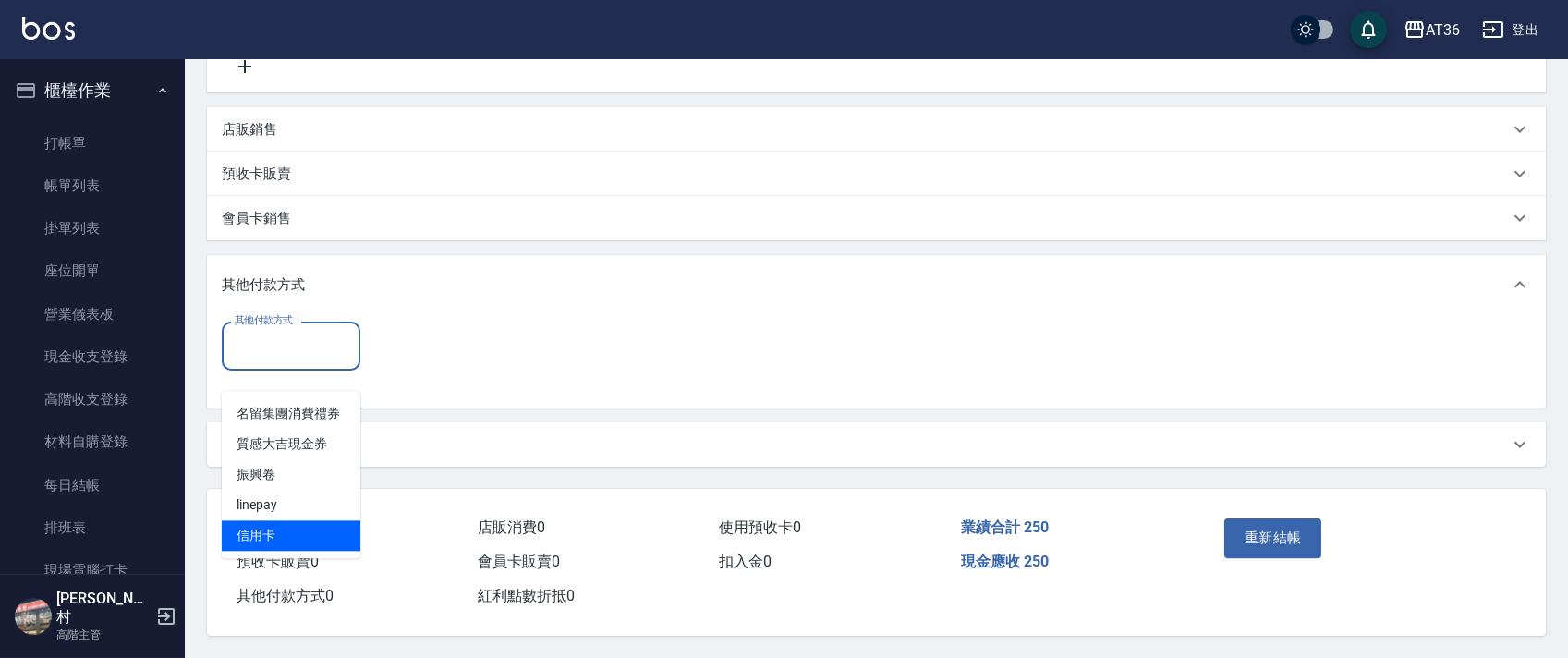
click at [270, 520] on span "信用卡" at bounding box center [290, 535] width 139 height 31
type input "信用卡"
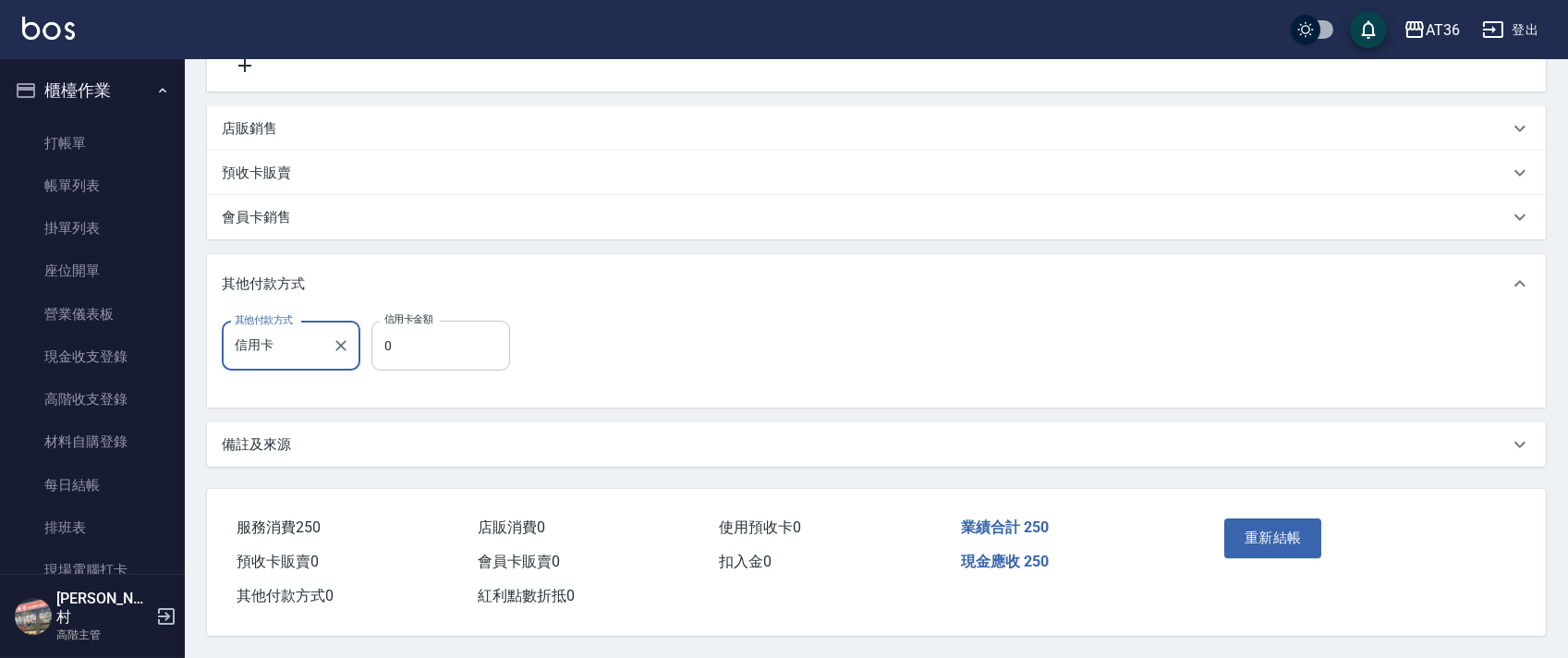
click at [378, 346] on input "0" at bounding box center [440, 345] width 139 height 50
click at [336, 344] on icon "Clear" at bounding box center [340, 345] width 19 height 19
drag, startPoint x: 271, startPoint y: 127, endPoint x: 386, endPoint y: 192, distance: 132.1
click at [278, 127] on div "店販銷售" at bounding box center [864, 129] width 1287 height 19
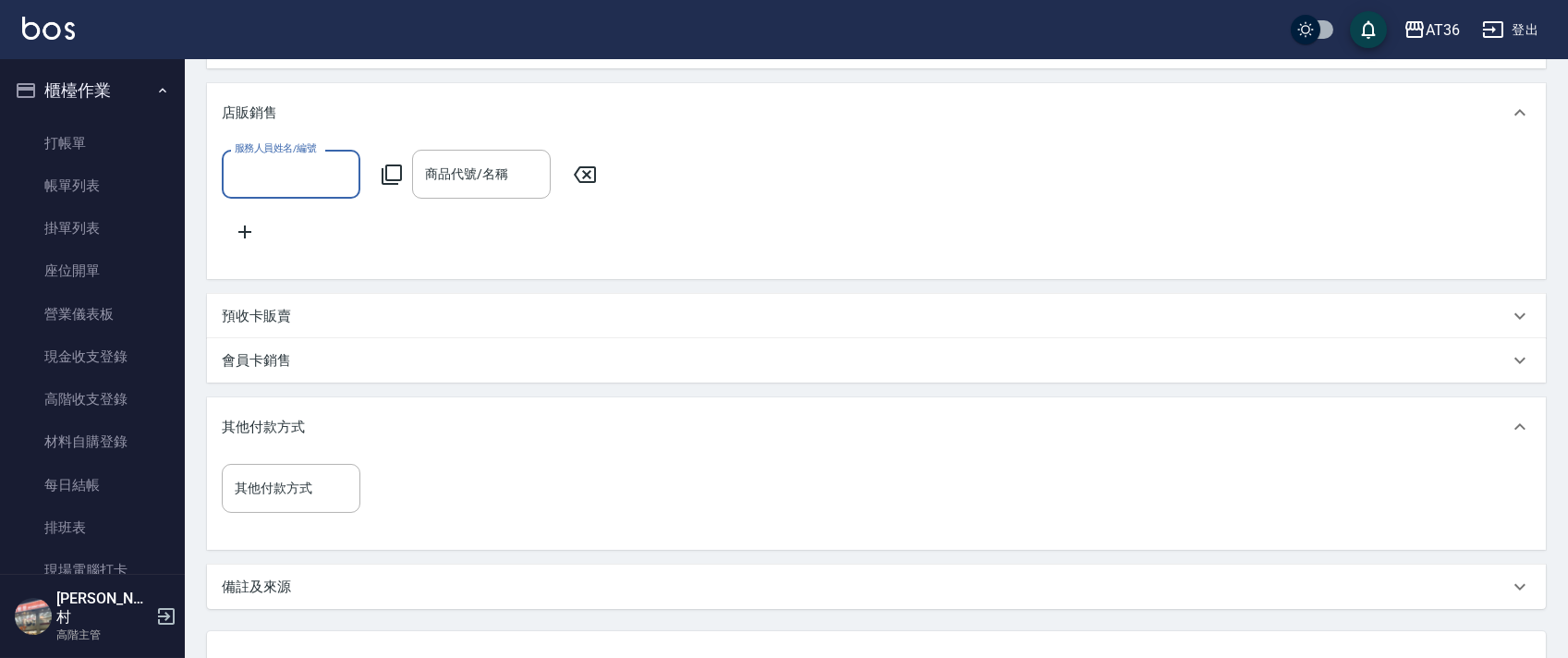
scroll to position [0, 0]
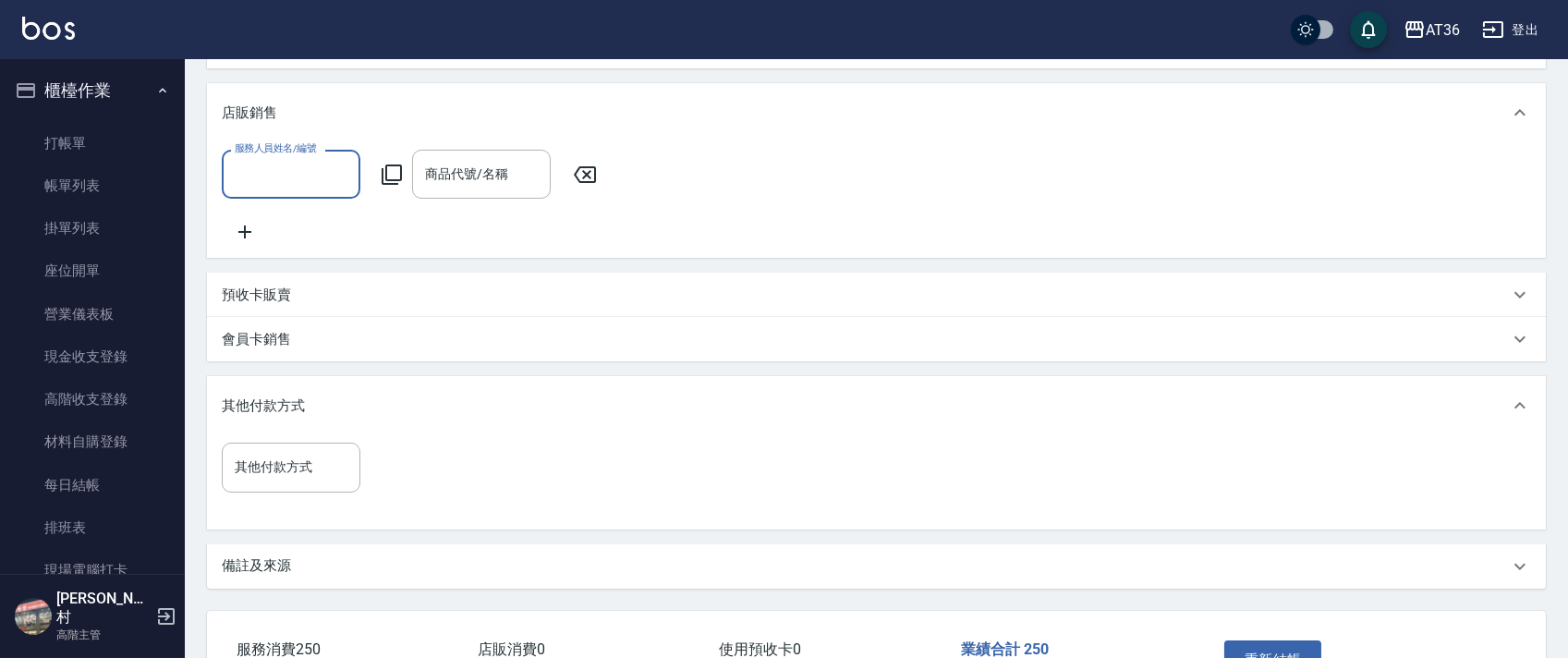
drag, startPoint x: 255, startPoint y: 186, endPoint x: 300, endPoint y: 205, distance: 48.8
click at [255, 191] on input "服務人員姓名/編號" at bounding box center [290, 174] width 122 height 32
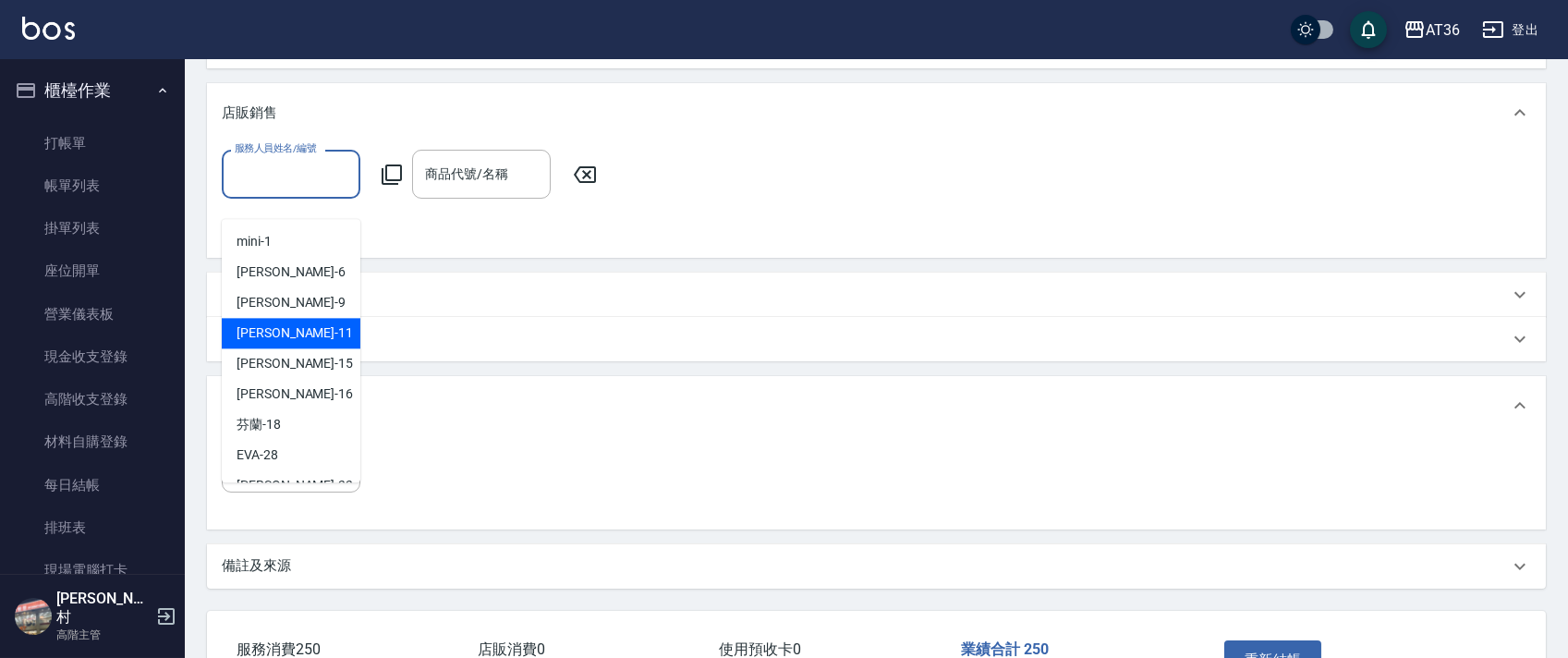
scroll to position [240, 0]
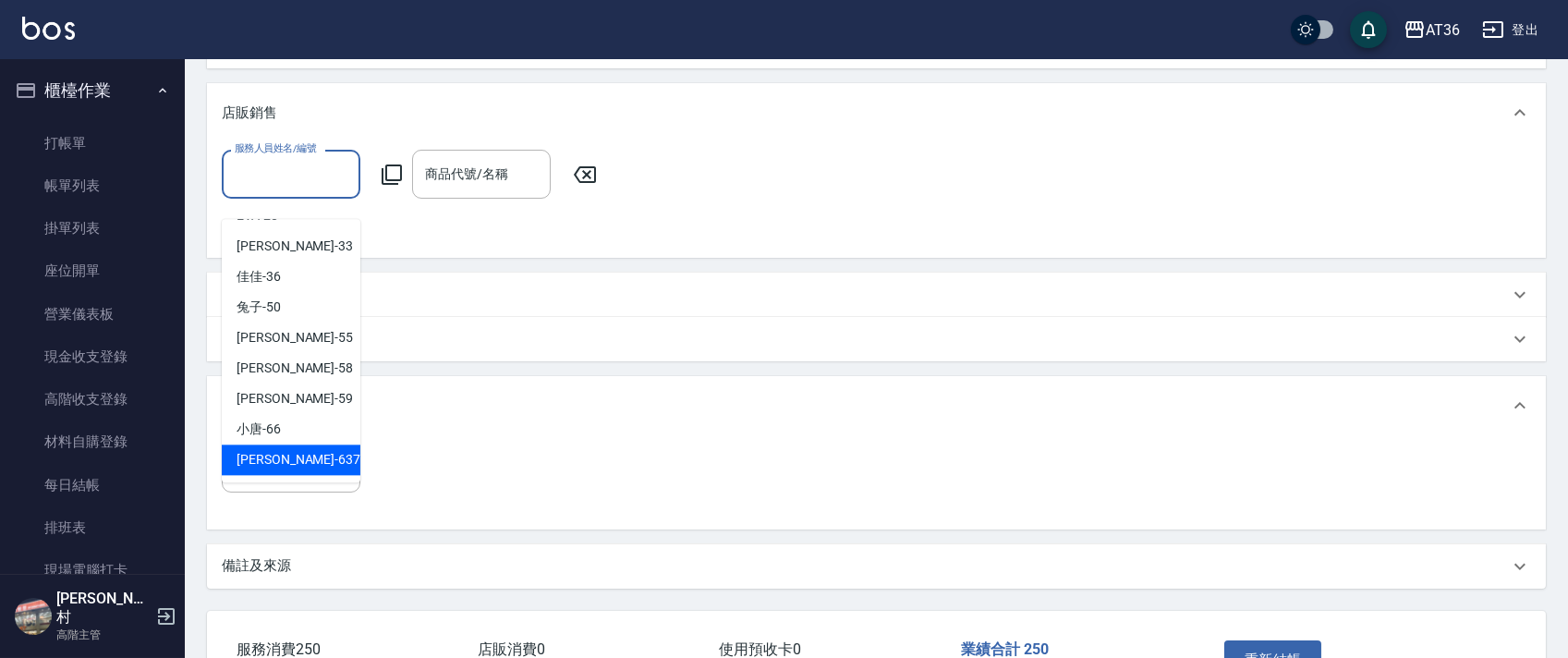
click at [282, 459] on span "憶琳 -637" at bounding box center [298, 459] width 124 height 19
type input "憶琳-637"
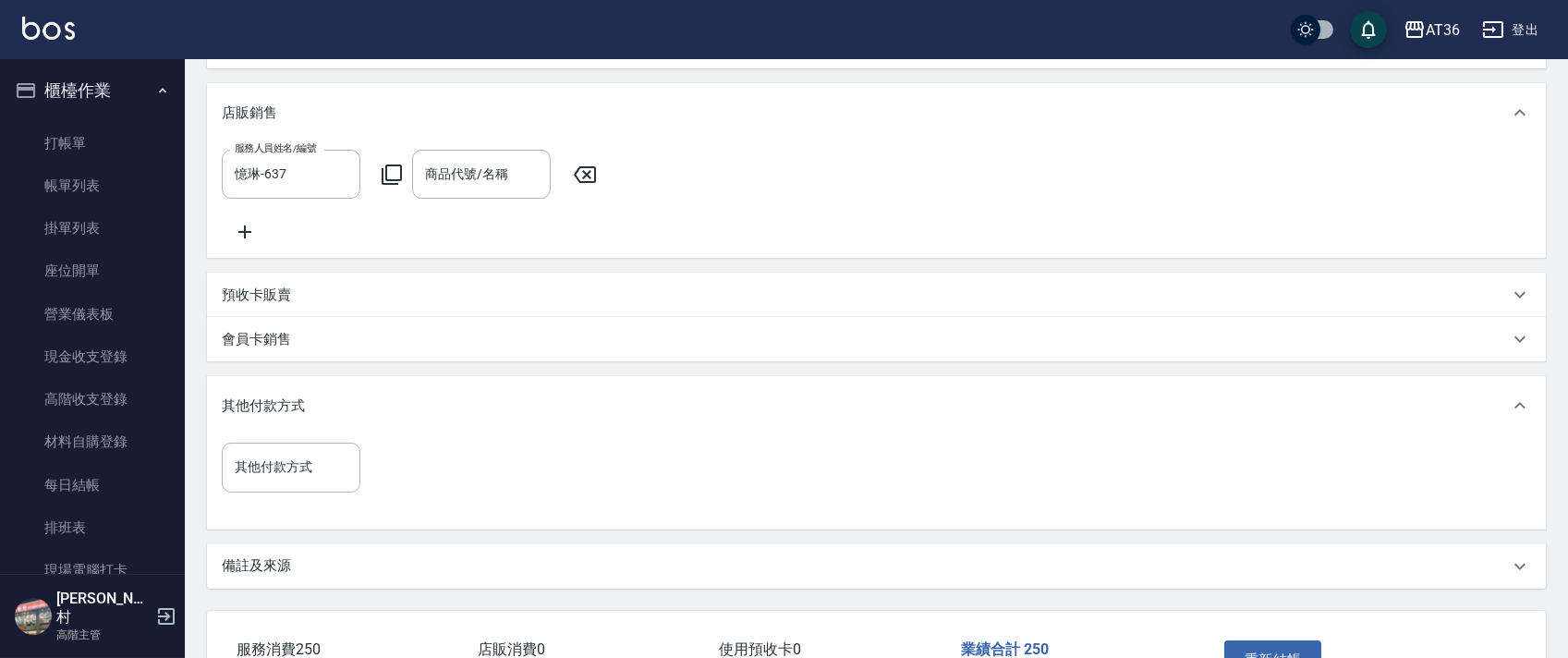
click at [391, 186] on icon at bounding box center [391, 175] width 22 height 22
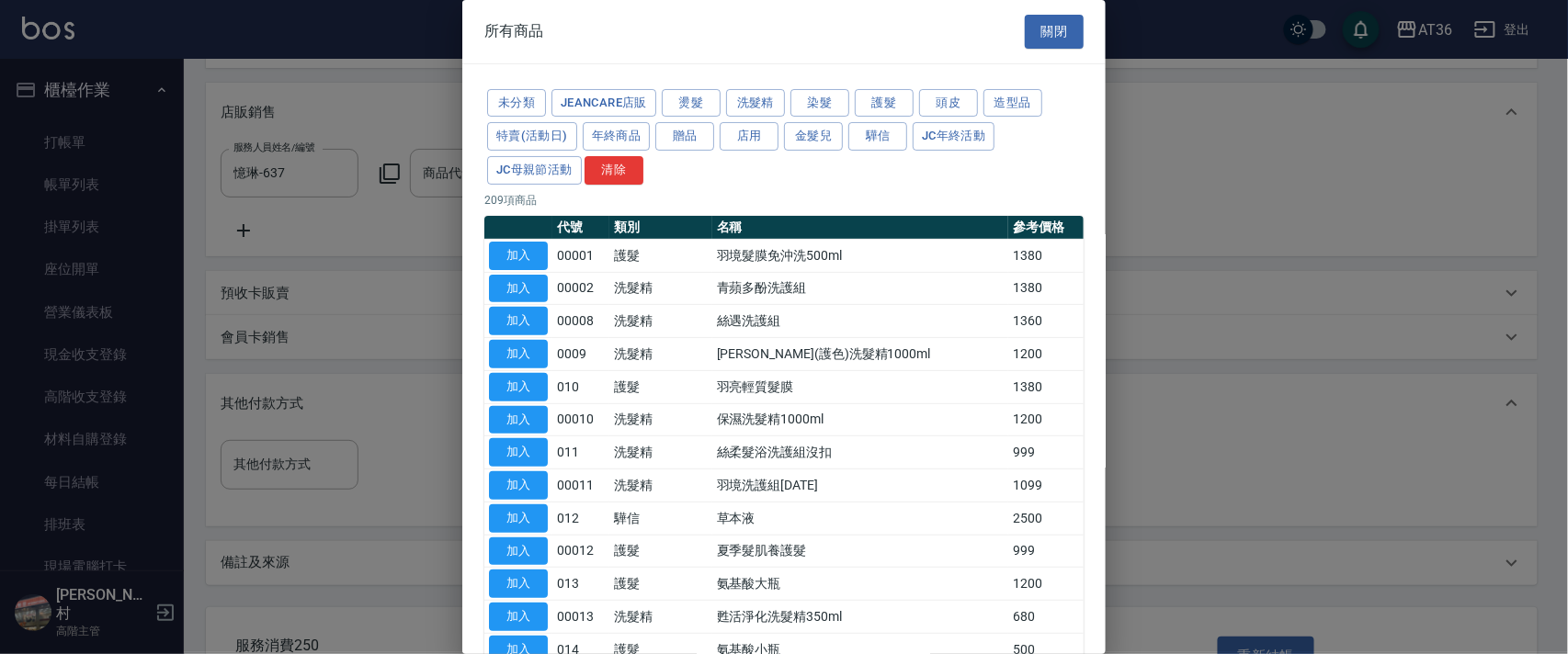
drag, startPoint x: 626, startPoint y: 137, endPoint x: 968, endPoint y: 322, distance: 388.8
click at [626, 141] on button "年終商品" at bounding box center [617, 136] width 68 height 29
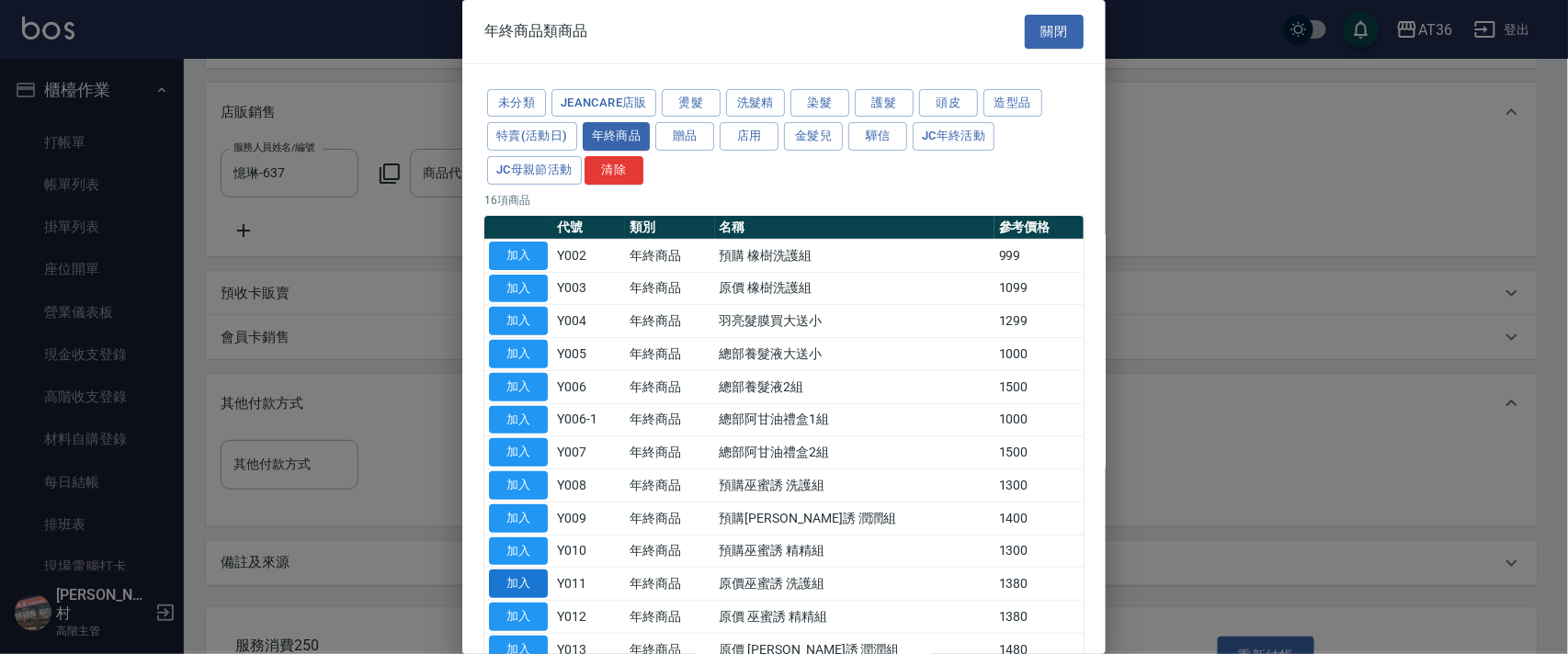
click at [527, 582] on button "加入" at bounding box center [517, 584] width 59 height 29
type input "原價巫蜜誘 洗護組"
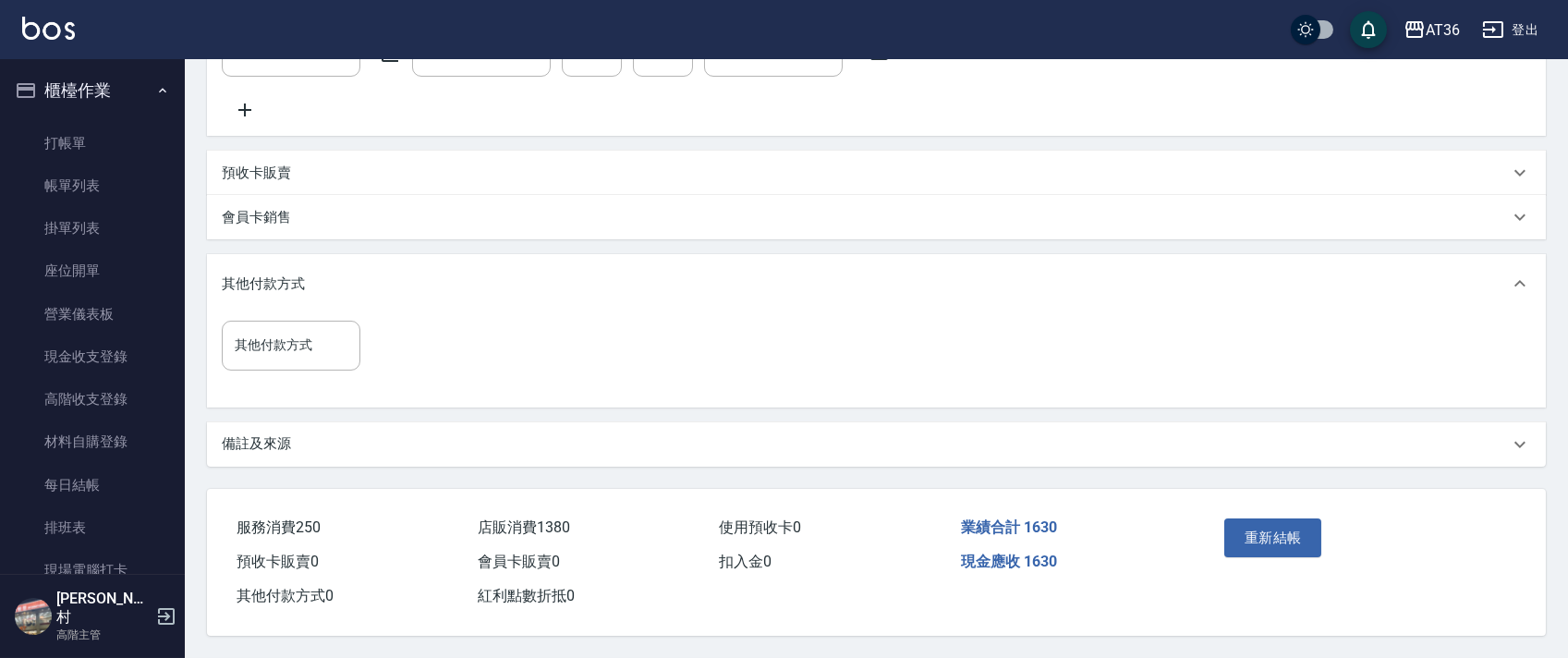
scroll to position [589, 0]
click at [1276, 531] on button "重新結帳" at bounding box center [1273, 537] width 98 height 39
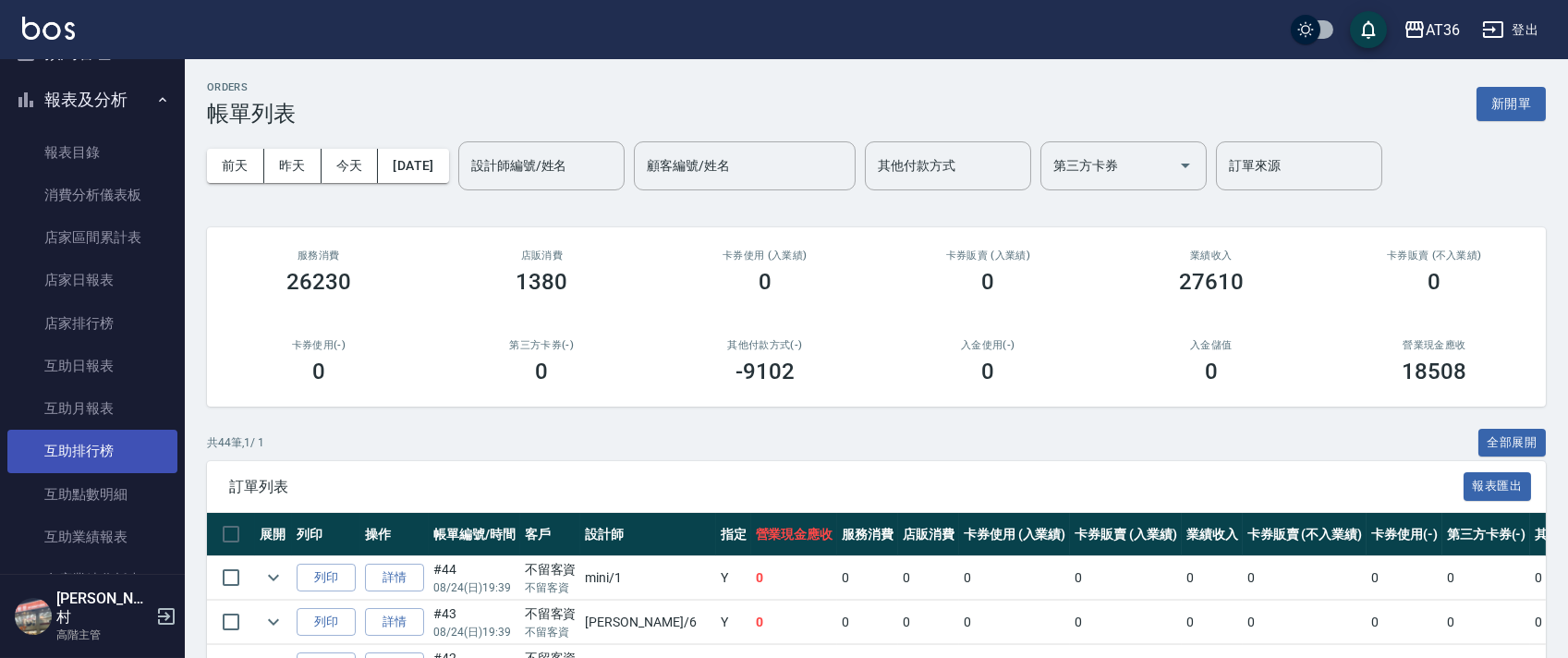
scroll to position [615, 0]
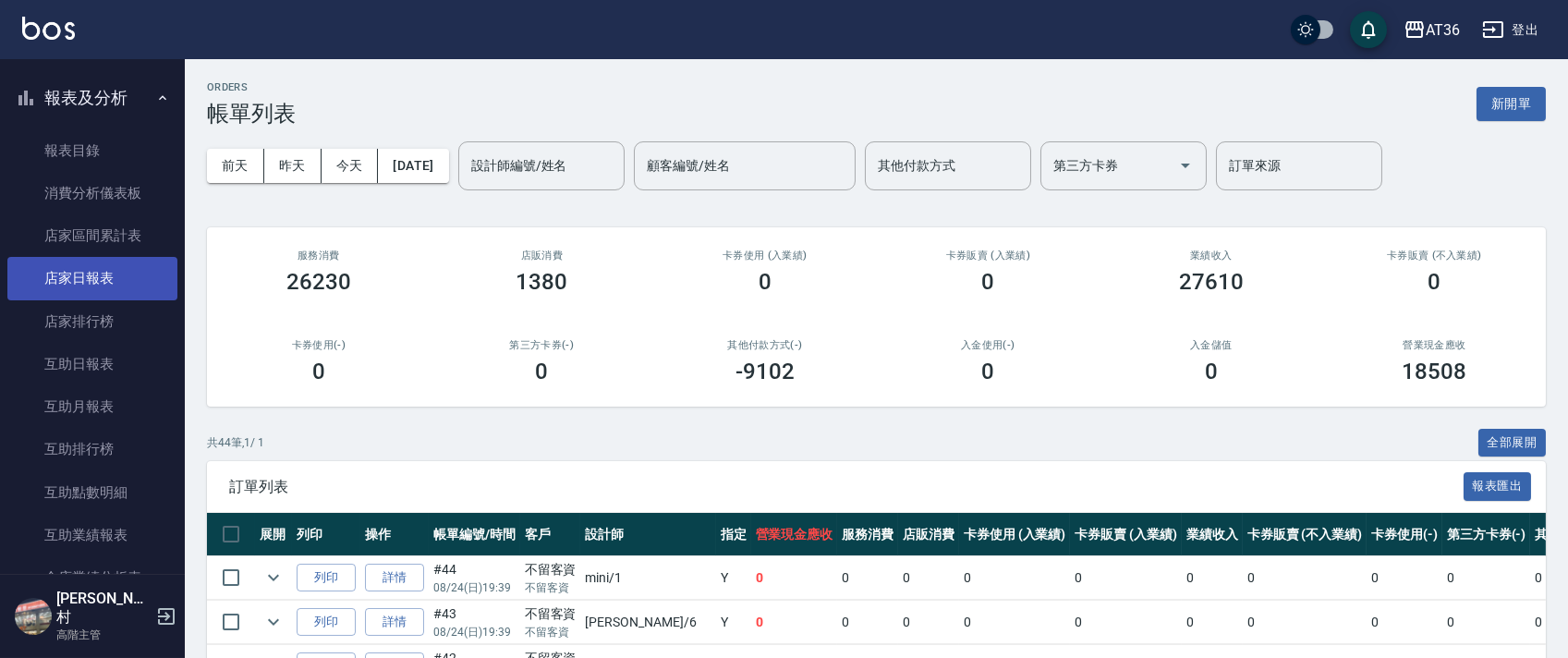
click at [107, 278] on link "店家日報表" at bounding box center [92, 278] width 170 height 43
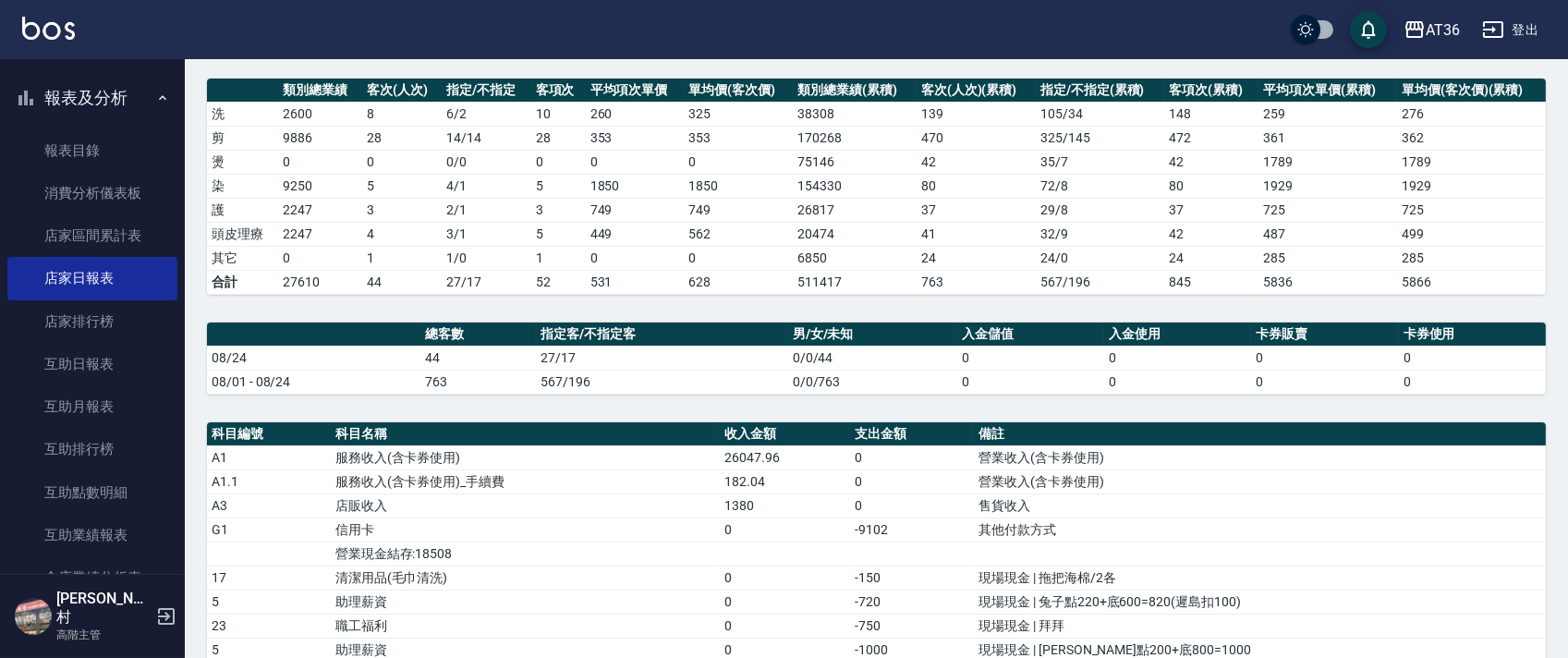
scroll to position [1109, 0]
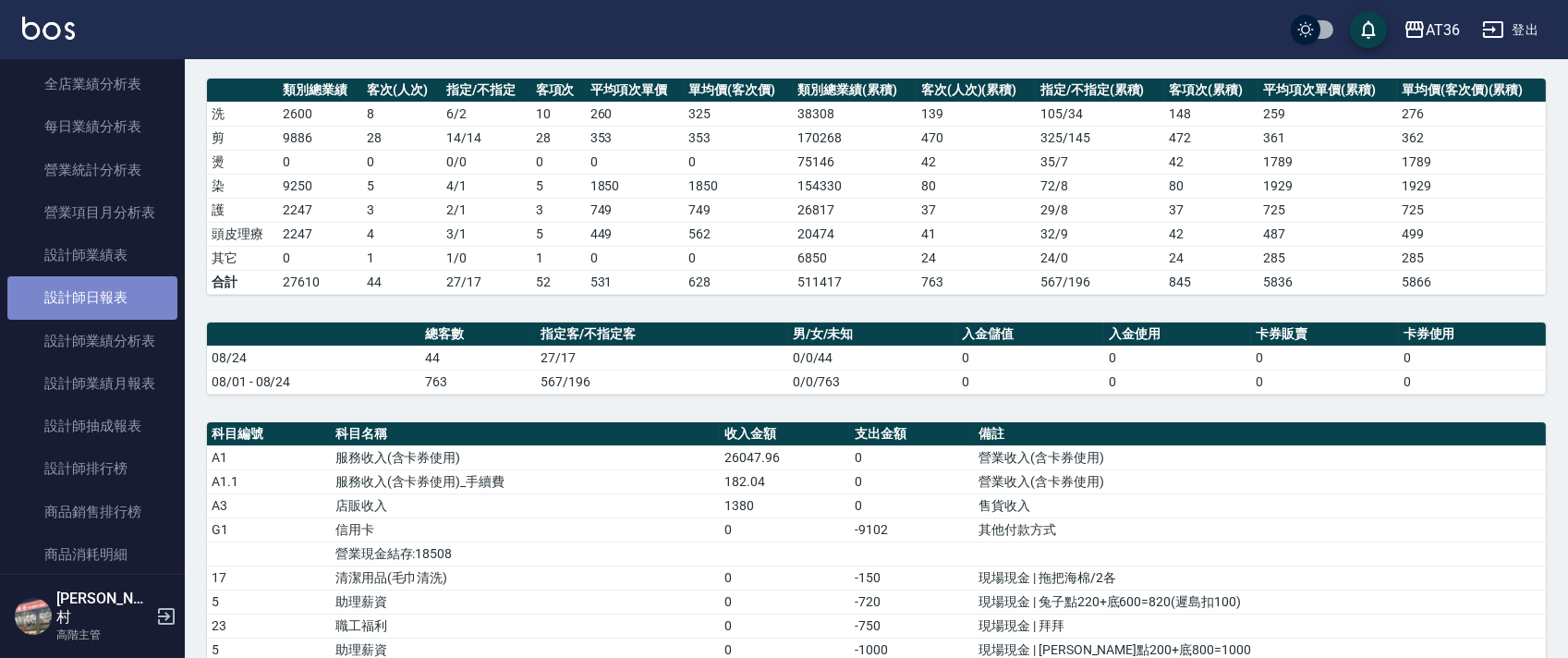
click at [120, 302] on link "設計師日報表" at bounding box center [92, 298] width 170 height 43
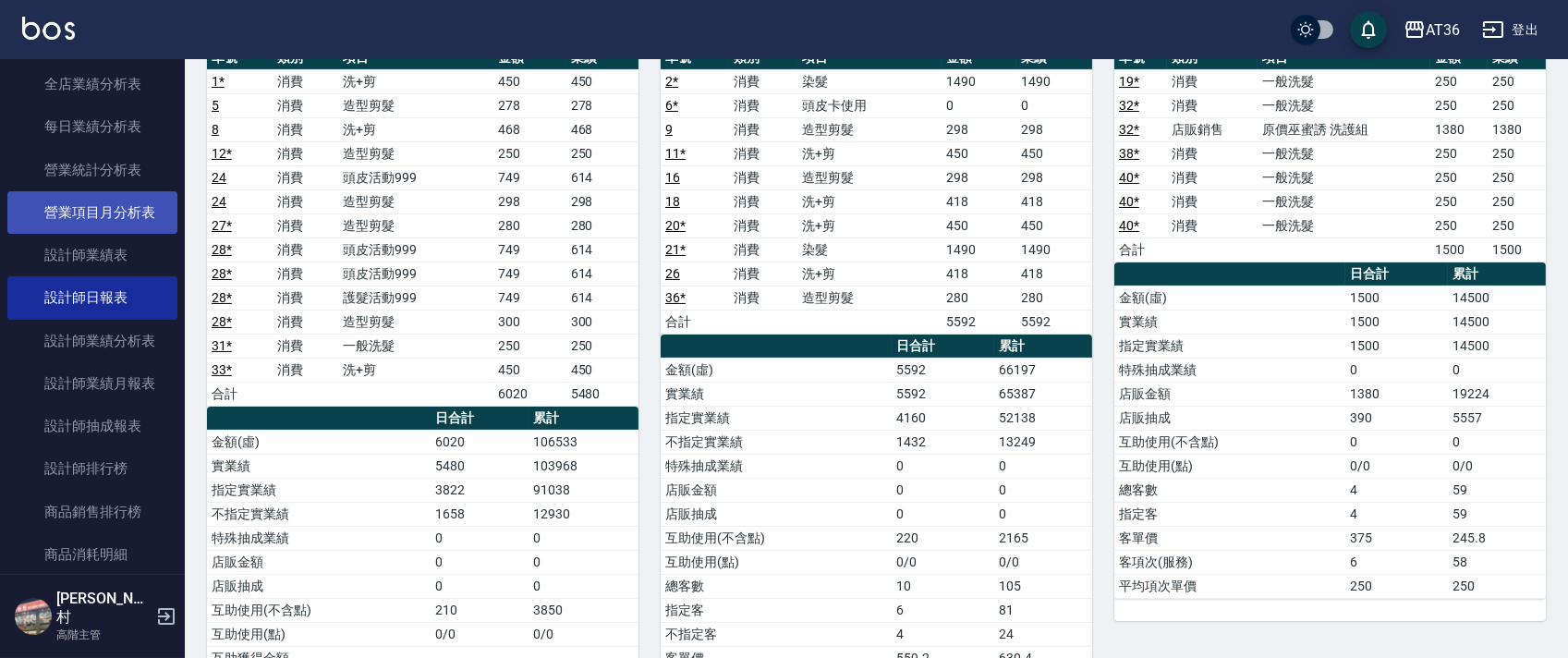
scroll to position [492, 0]
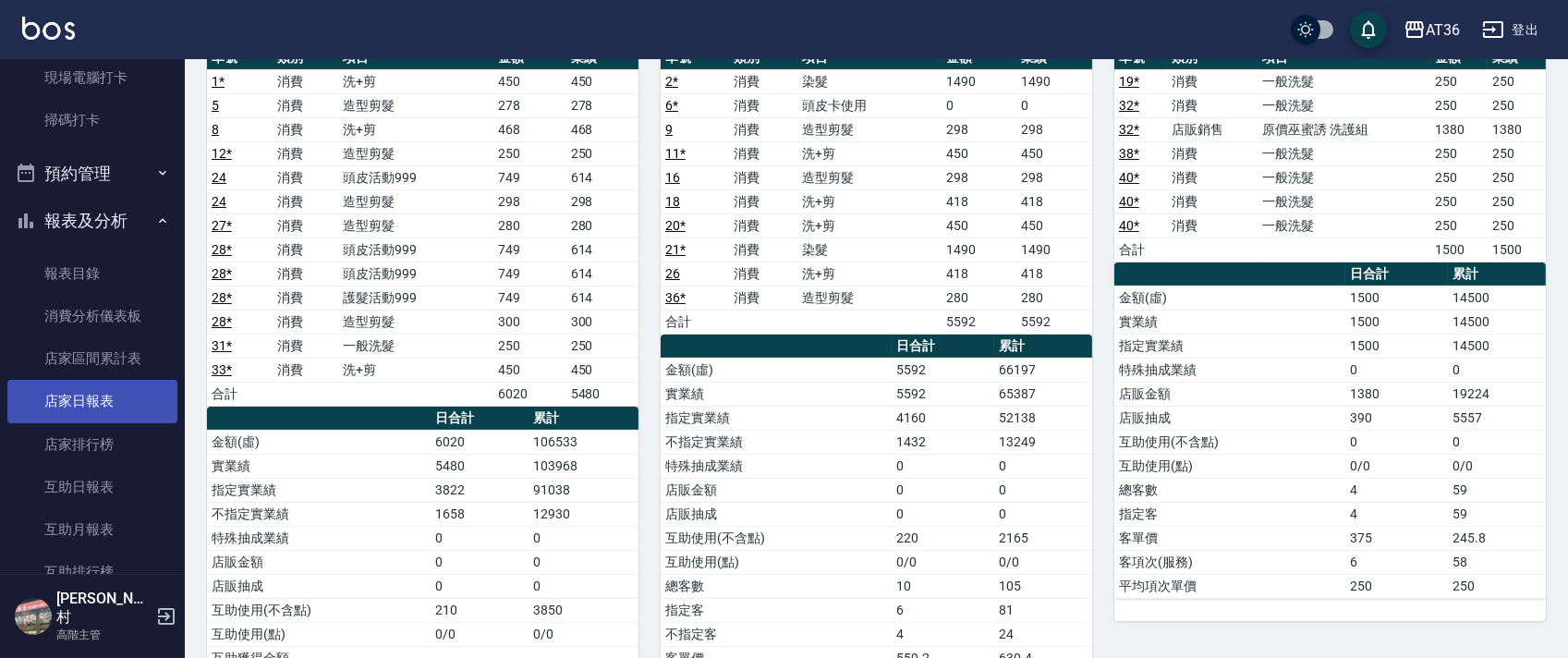
click at [81, 413] on link "店家日報表" at bounding box center [92, 400] width 170 height 43
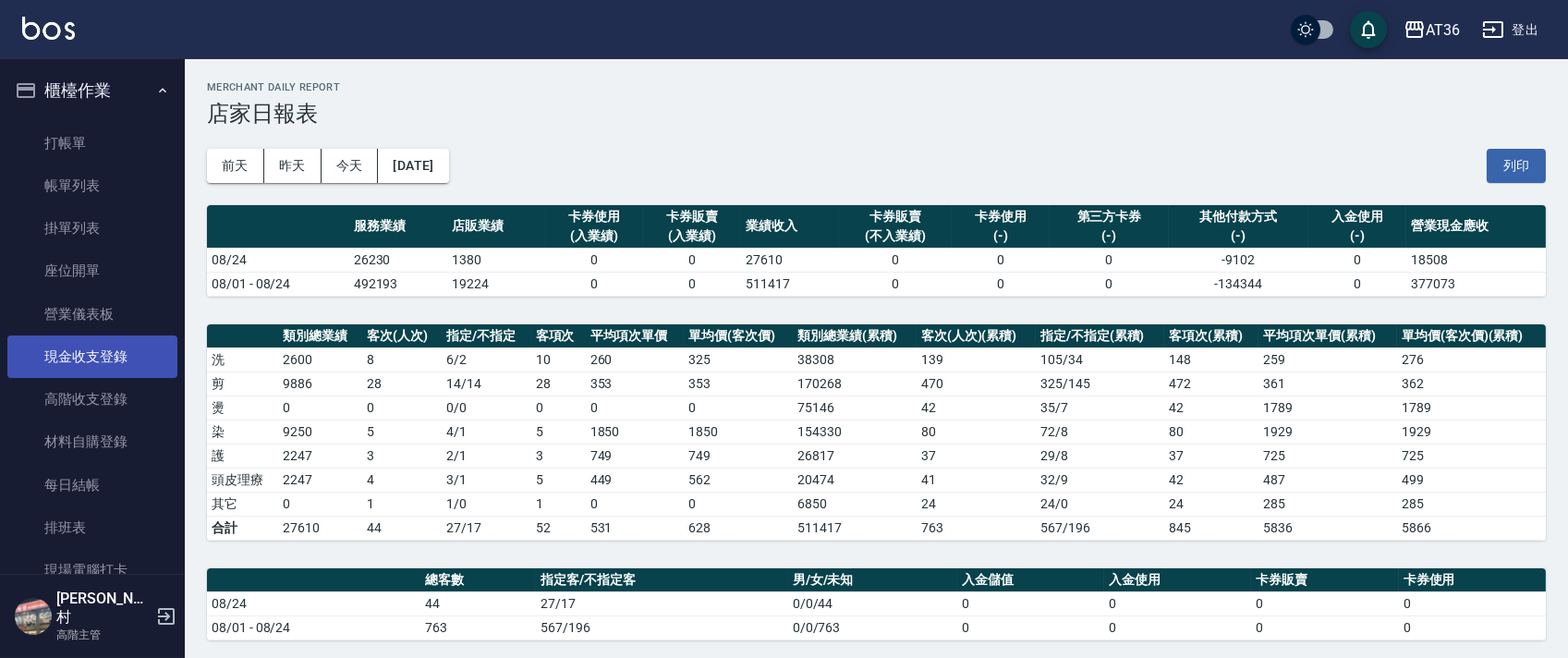
click at [87, 348] on link "現金收支登錄" at bounding box center [92, 356] width 170 height 43
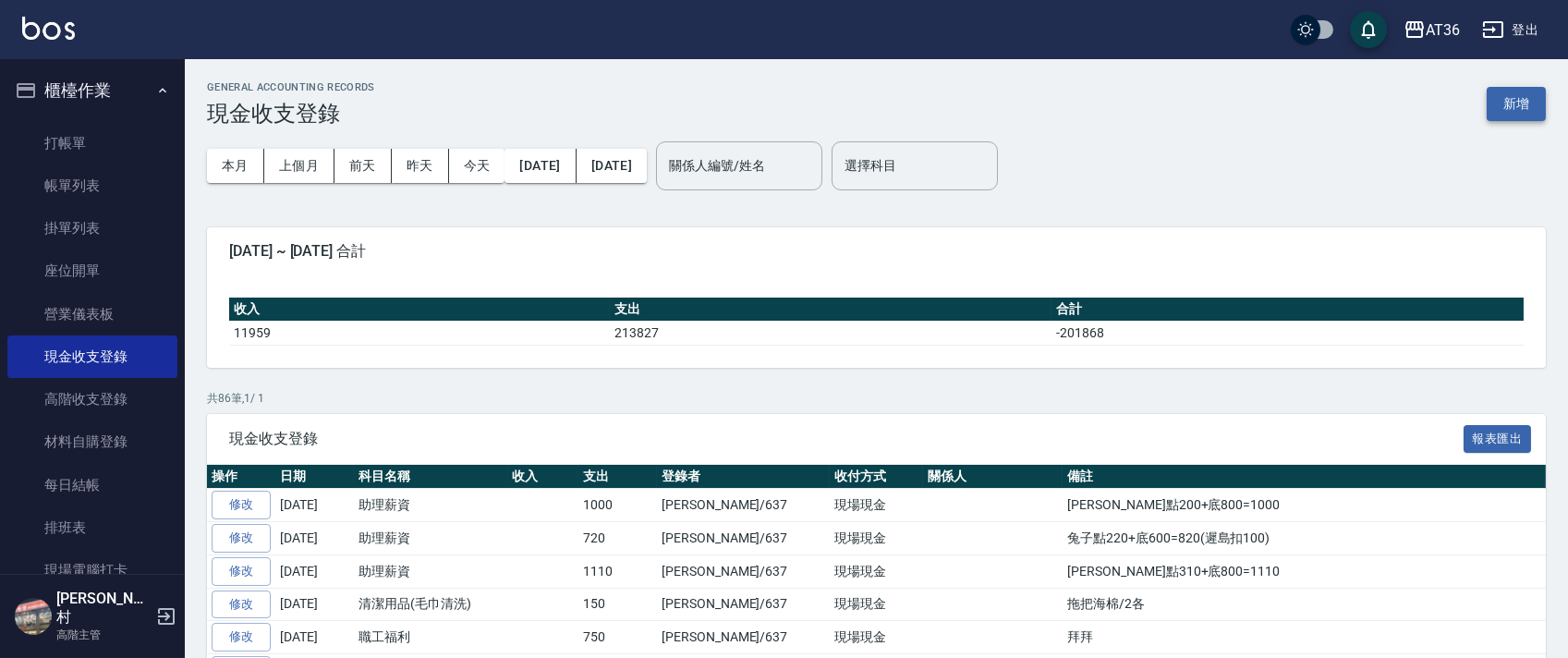
click at [1500, 98] on button "新增" at bounding box center [1515, 104] width 59 height 34
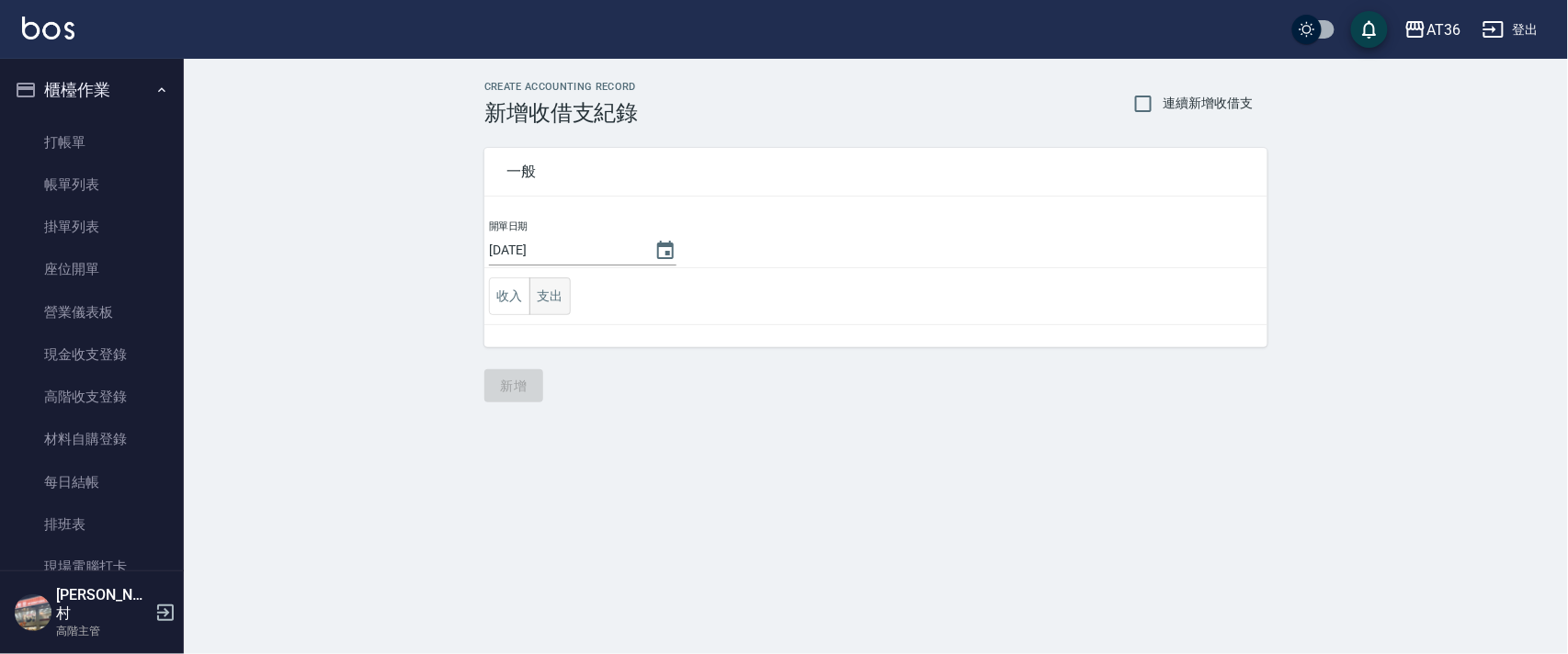
click at [545, 305] on button "支出" at bounding box center [550, 297] width 42 height 38
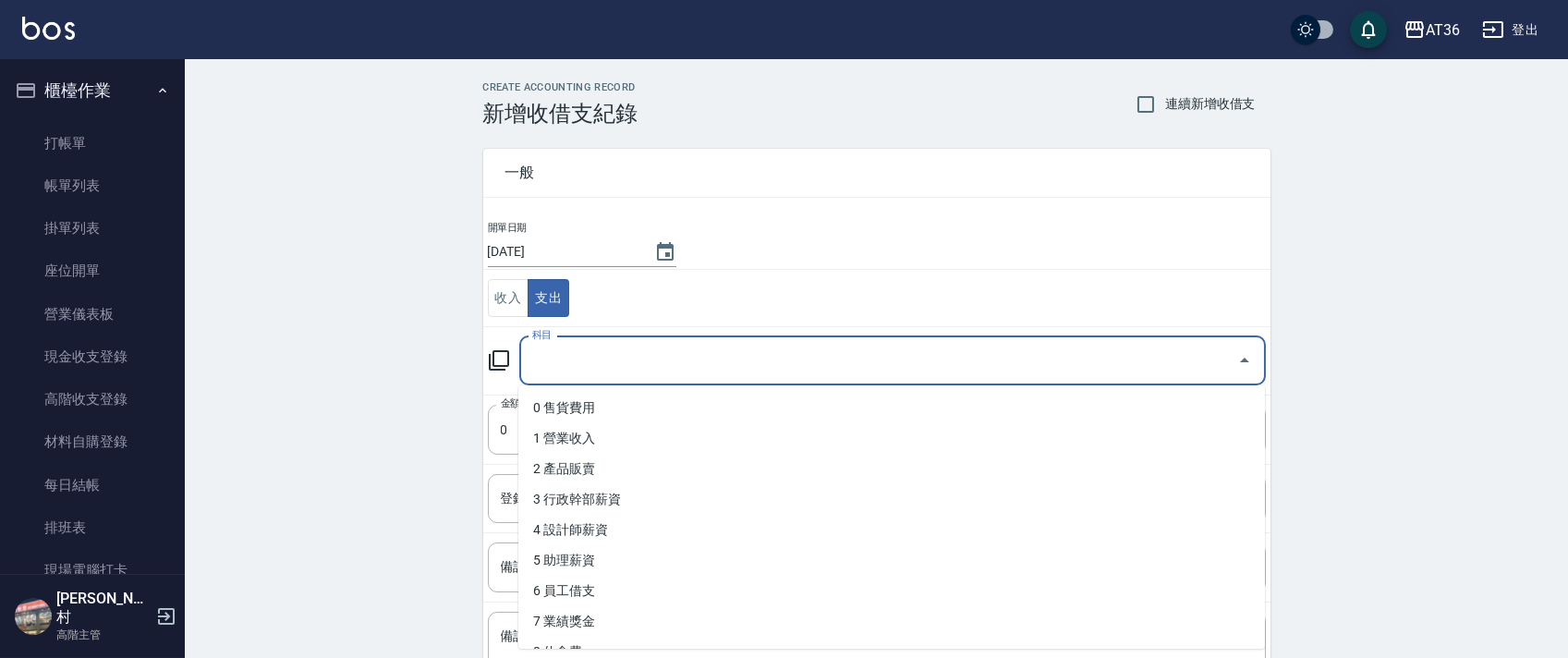
click at [540, 372] on input "科目" at bounding box center [877, 360] width 702 height 32
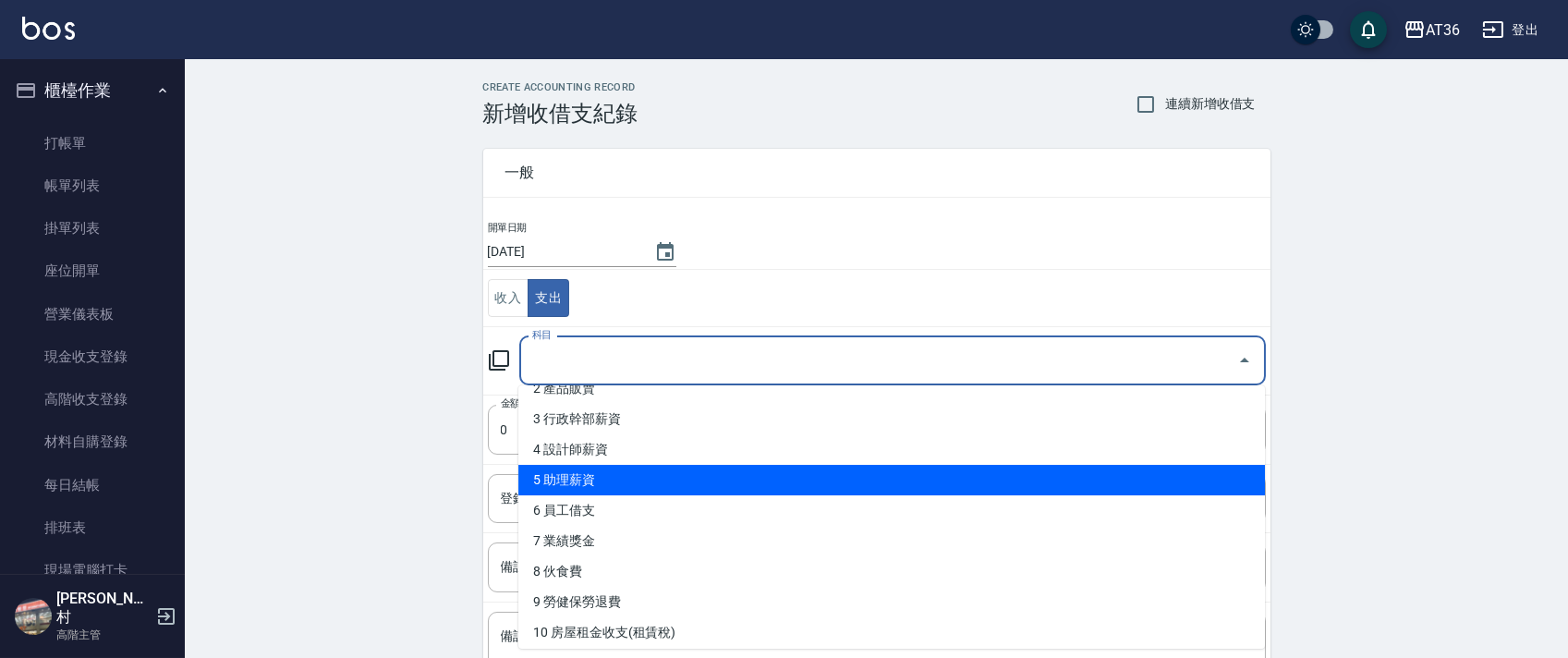
scroll to position [123, 0]
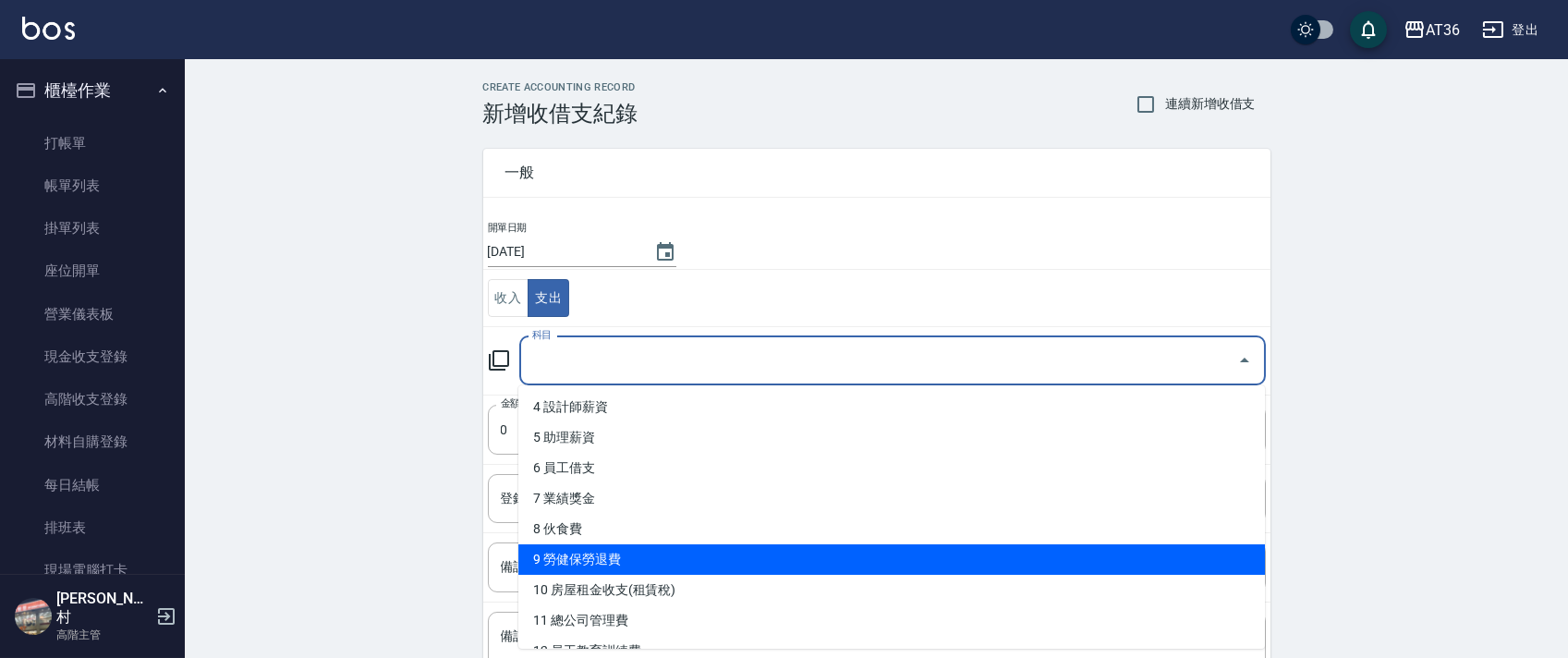
click at [615, 548] on li "9 勞健保勞退費" at bounding box center [891, 559] width 747 height 31
type input "9 勞健保勞退費"
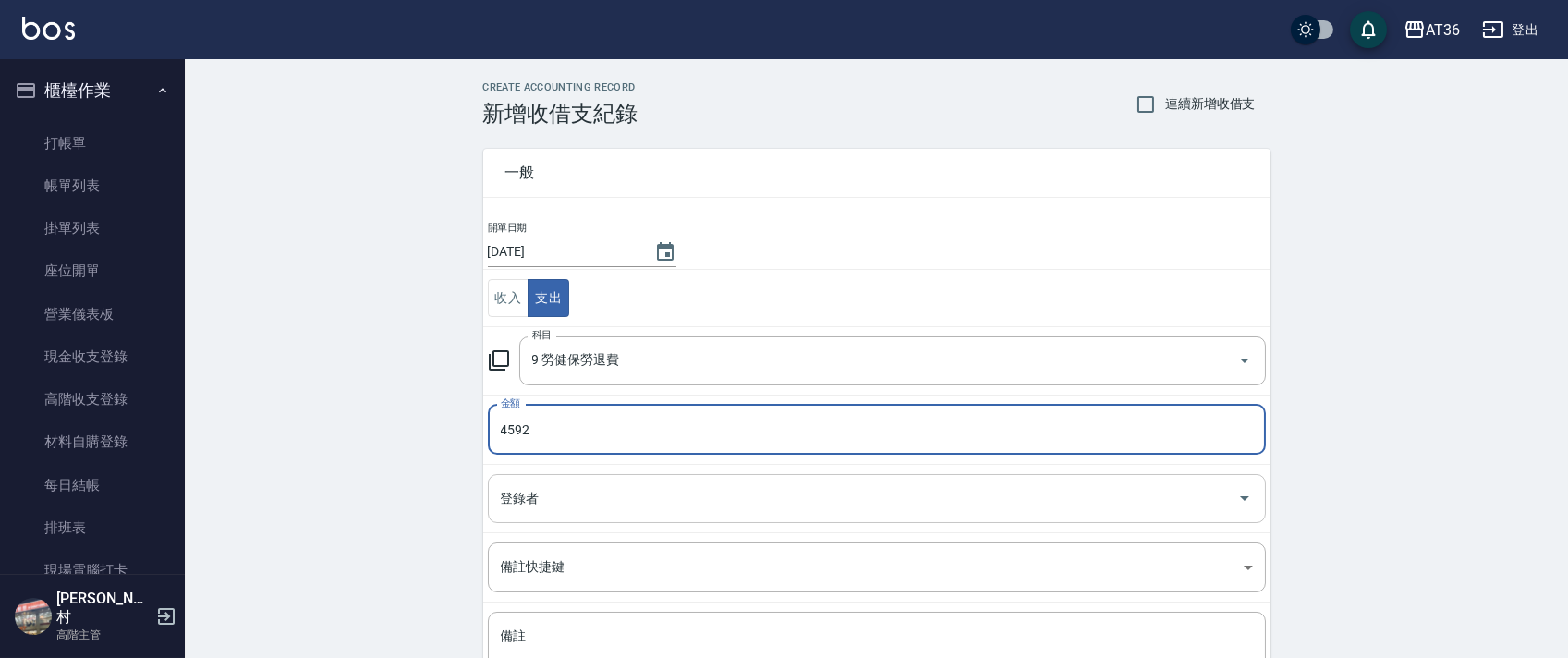
type input "4592"
drag, startPoint x: 528, startPoint y: 509, endPoint x: 565, endPoint y: 488, distance: 42.5
click at [528, 508] on input "登錄者" at bounding box center [862, 498] width 734 height 32
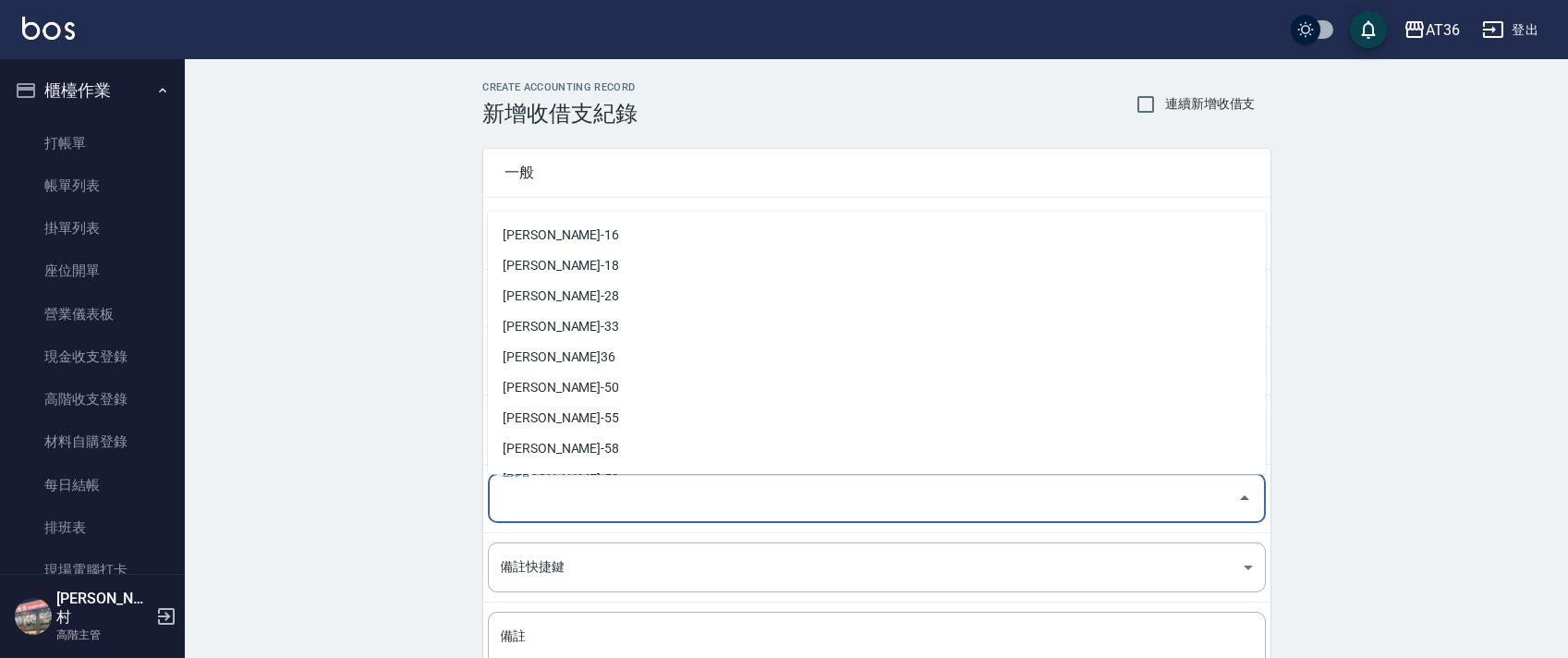
scroll to position [301, 0]
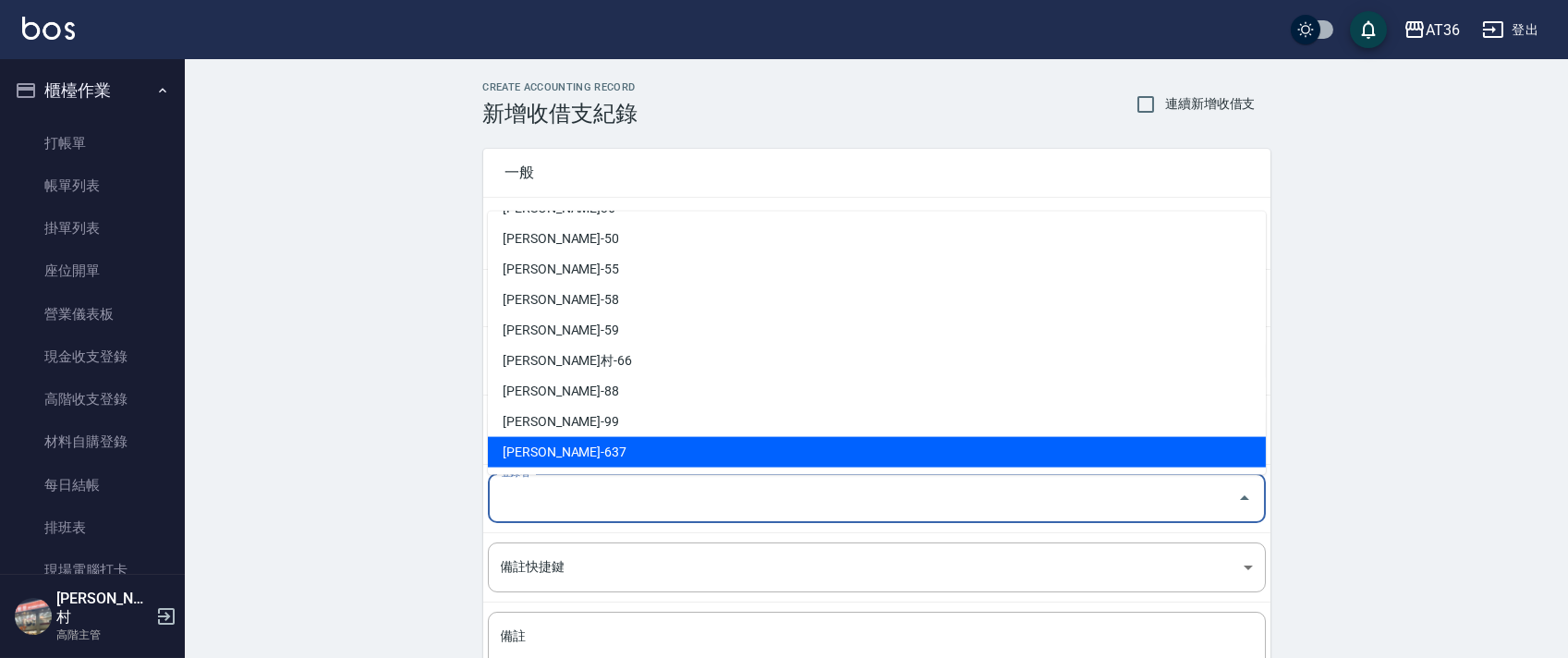
click at [552, 447] on li "蘇憶琳-637" at bounding box center [876, 452] width 778 height 31
type input "蘇憶琳-637"
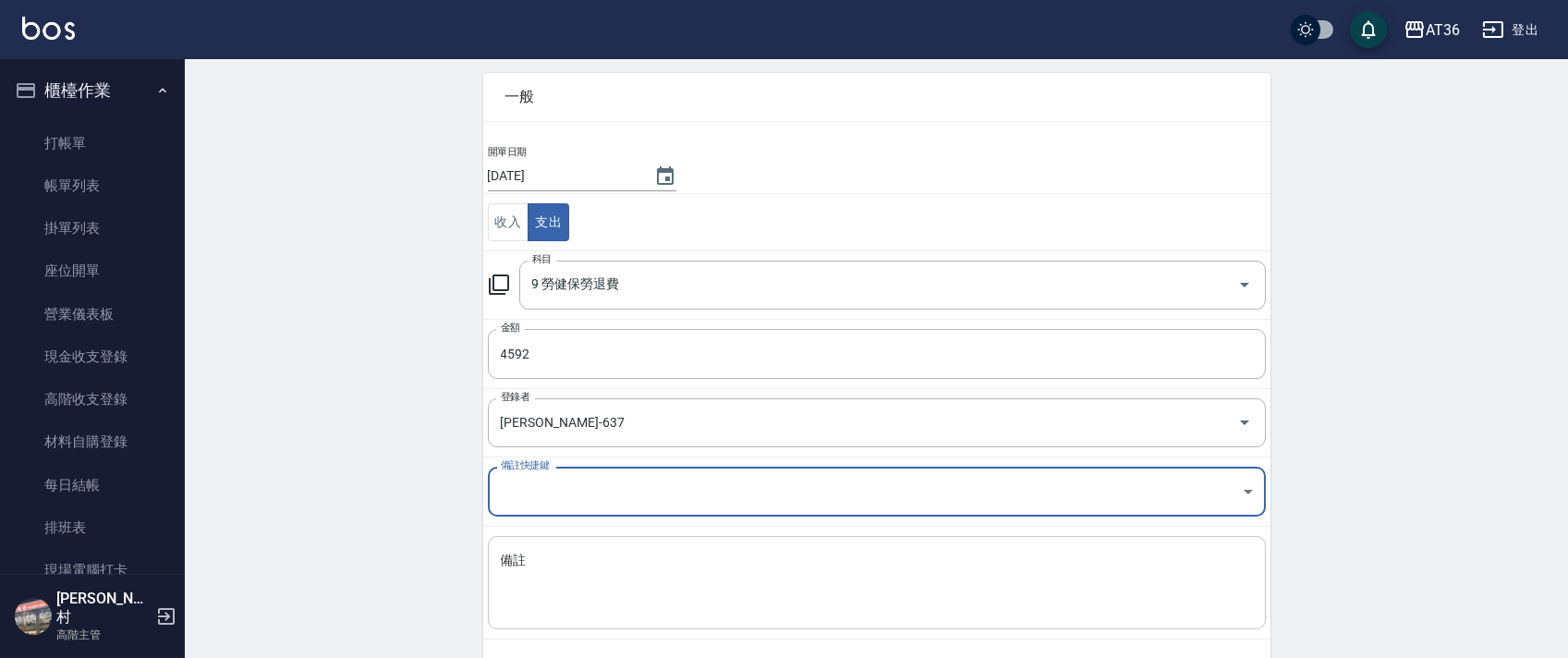
scroll to position [157, 0]
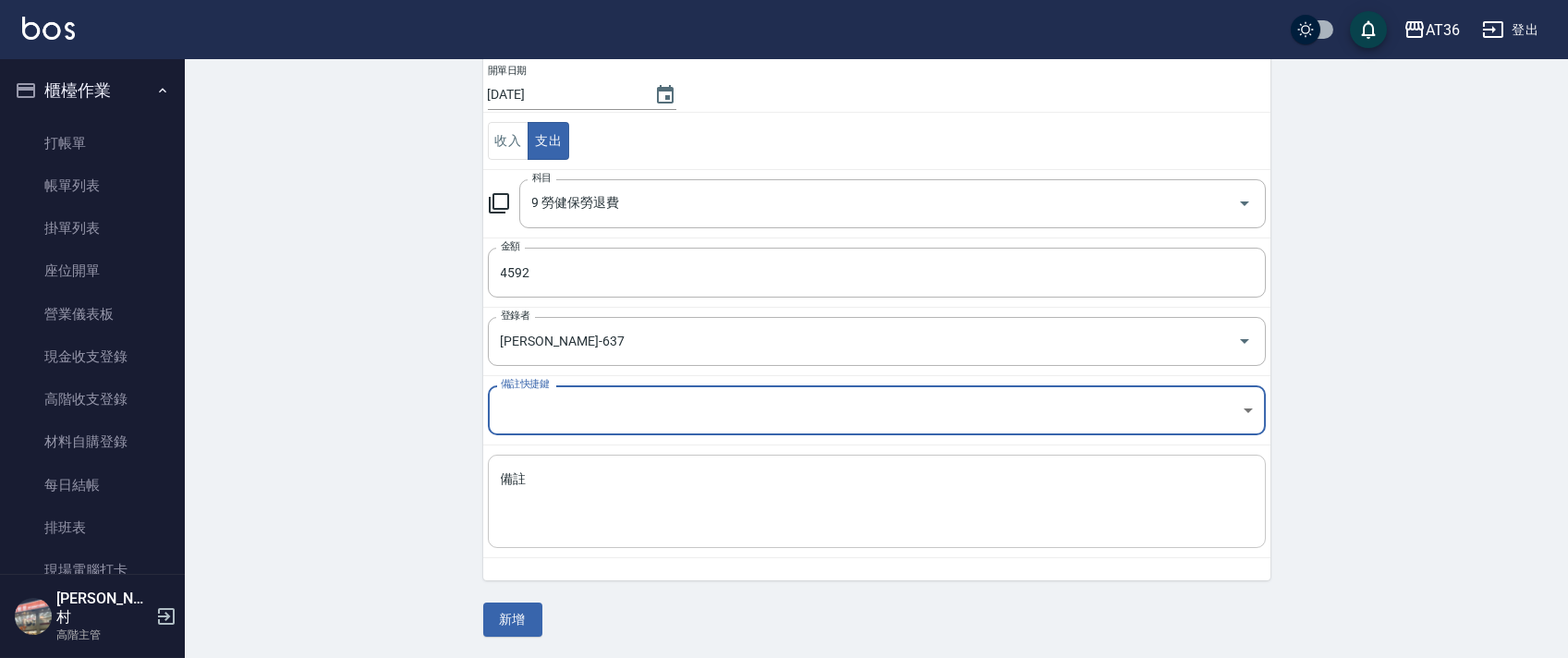
click at [540, 526] on textarea "備註" at bounding box center [876, 501] width 752 height 63
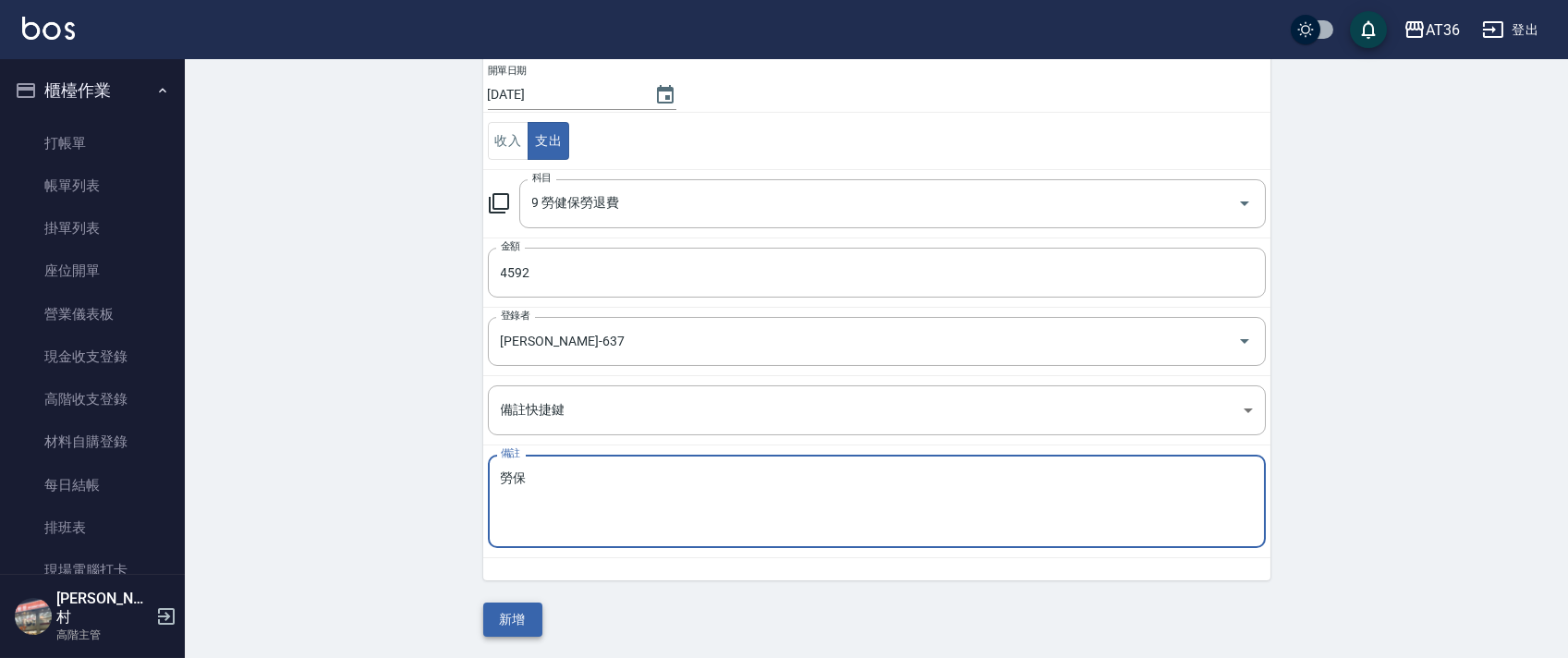
type textarea "勞保"
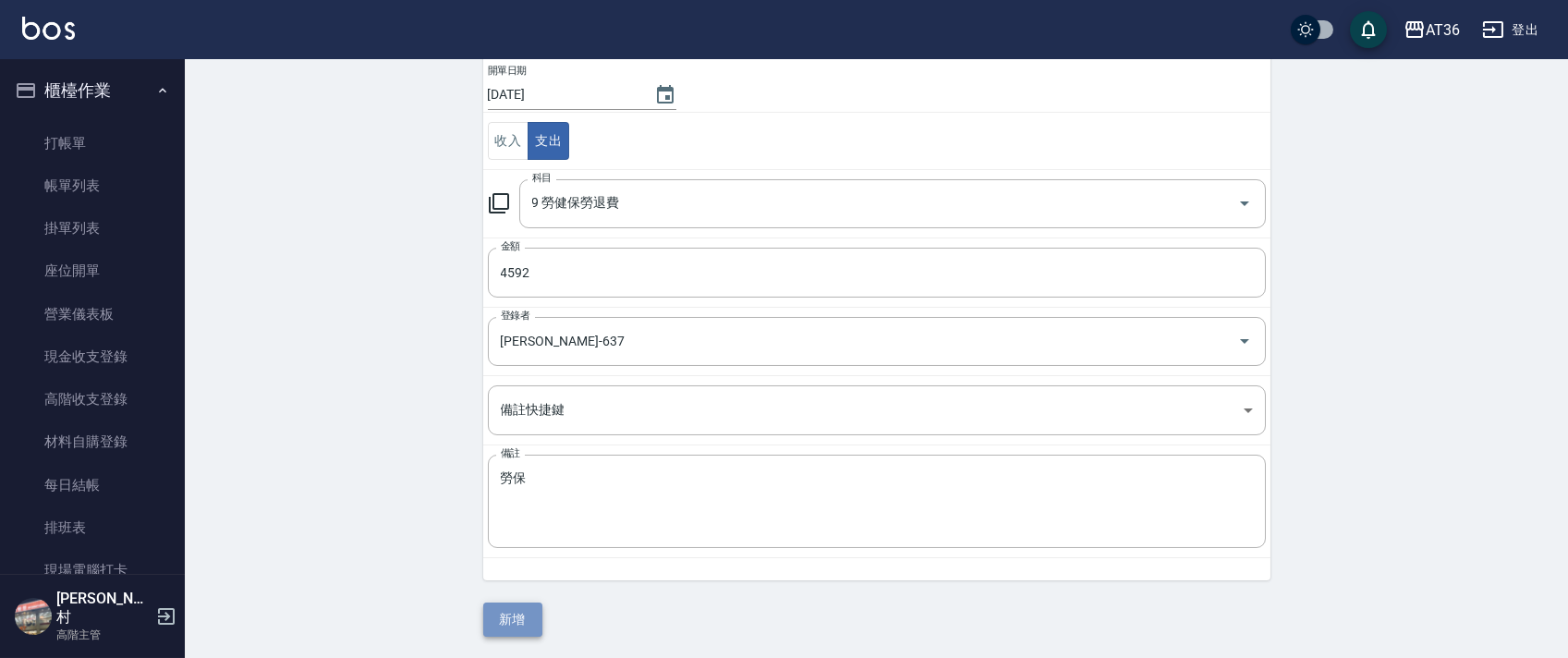
click at [514, 626] on button "新增" at bounding box center [512, 619] width 59 height 34
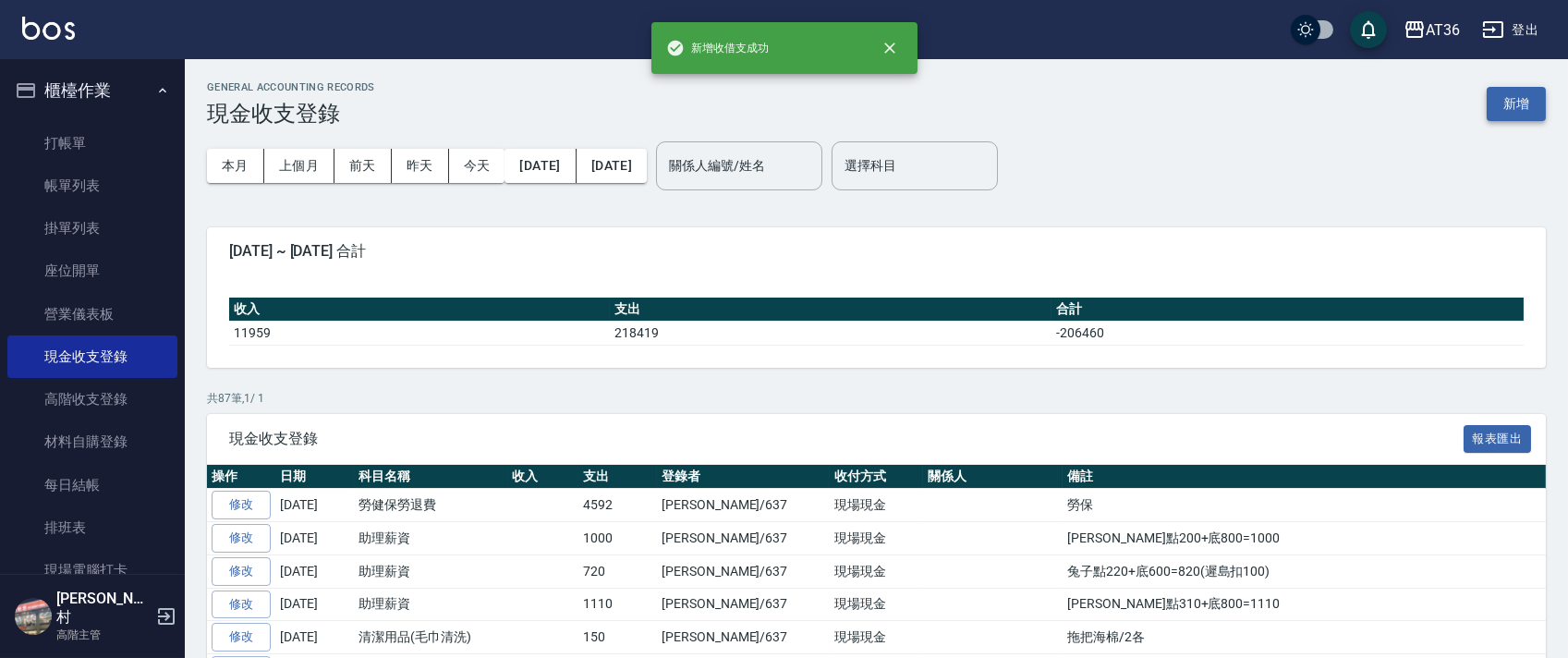
click at [1508, 92] on button "新增" at bounding box center [1515, 104] width 59 height 34
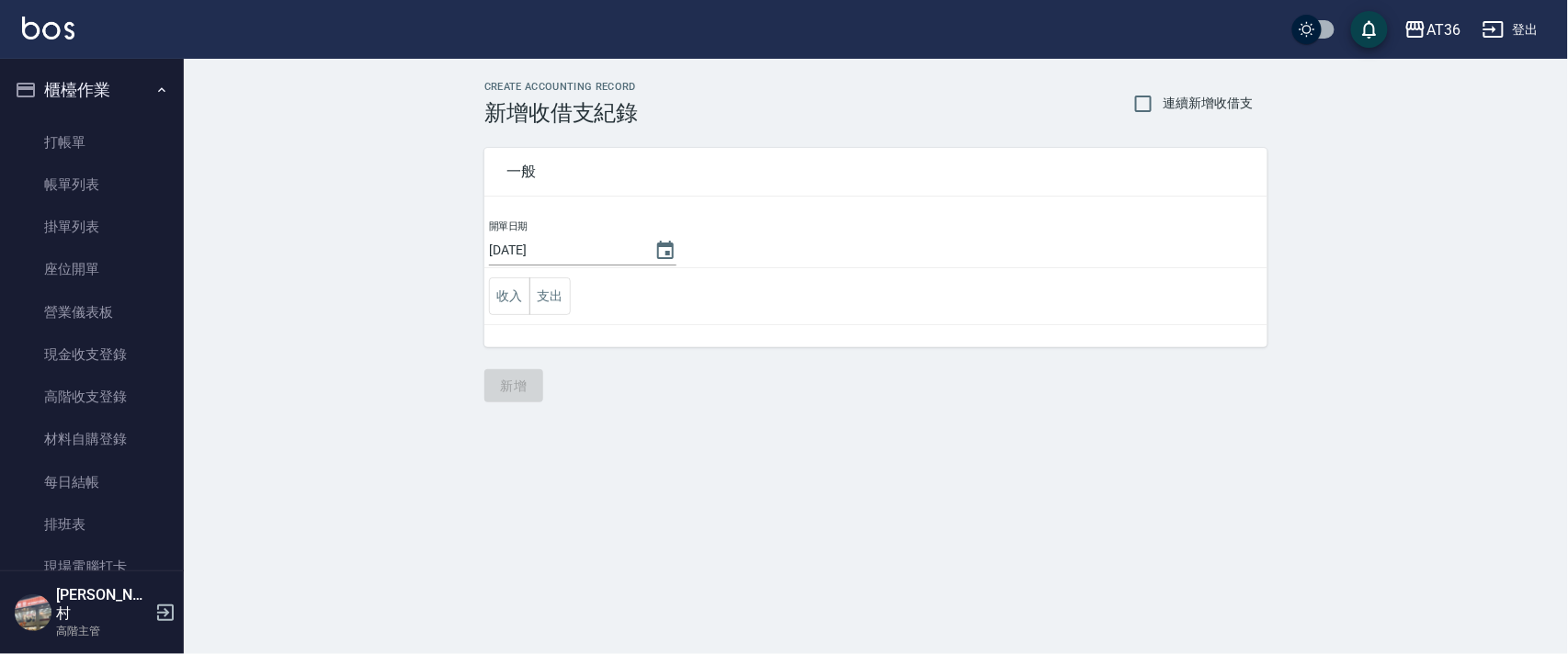
click at [547, 293] on button "支出" at bounding box center [550, 297] width 42 height 38
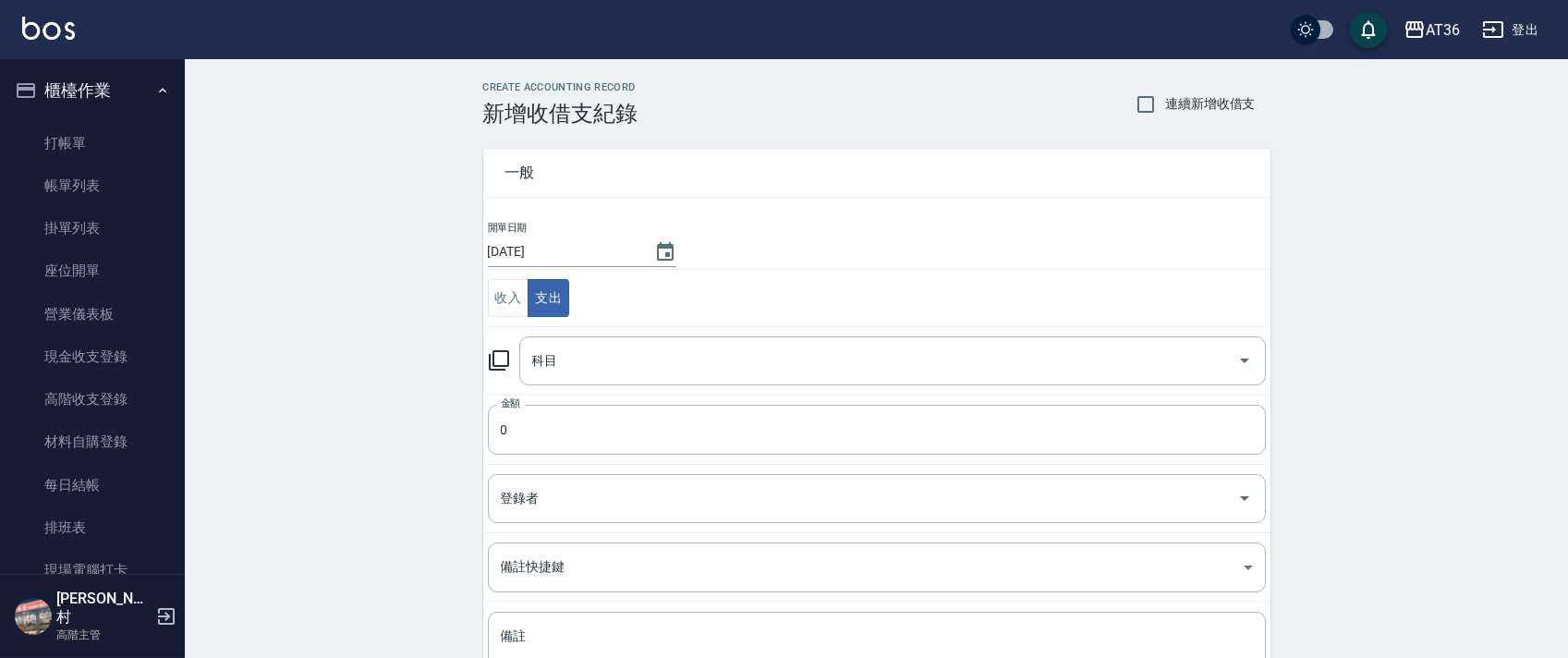
click at [550, 353] on div "科目 科目" at bounding box center [892, 360] width 747 height 49
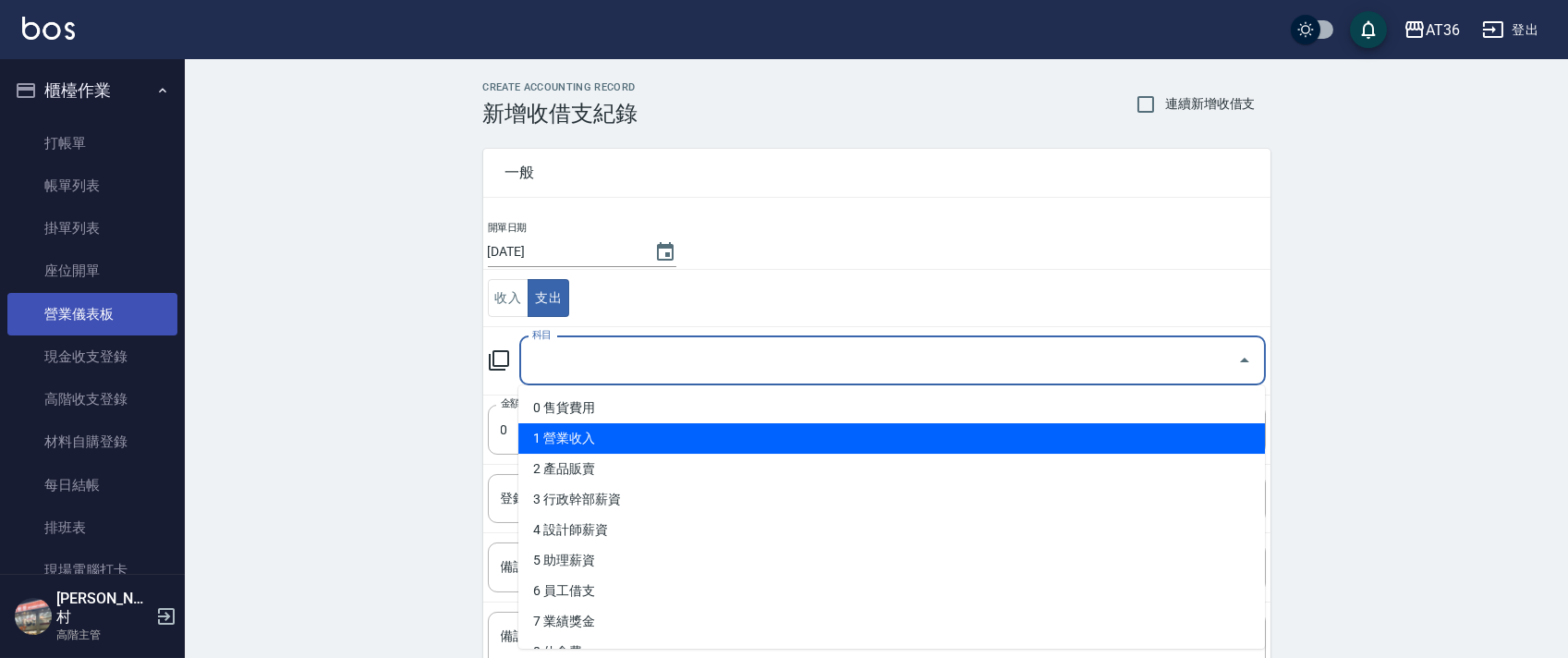
scroll to position [369, 0]
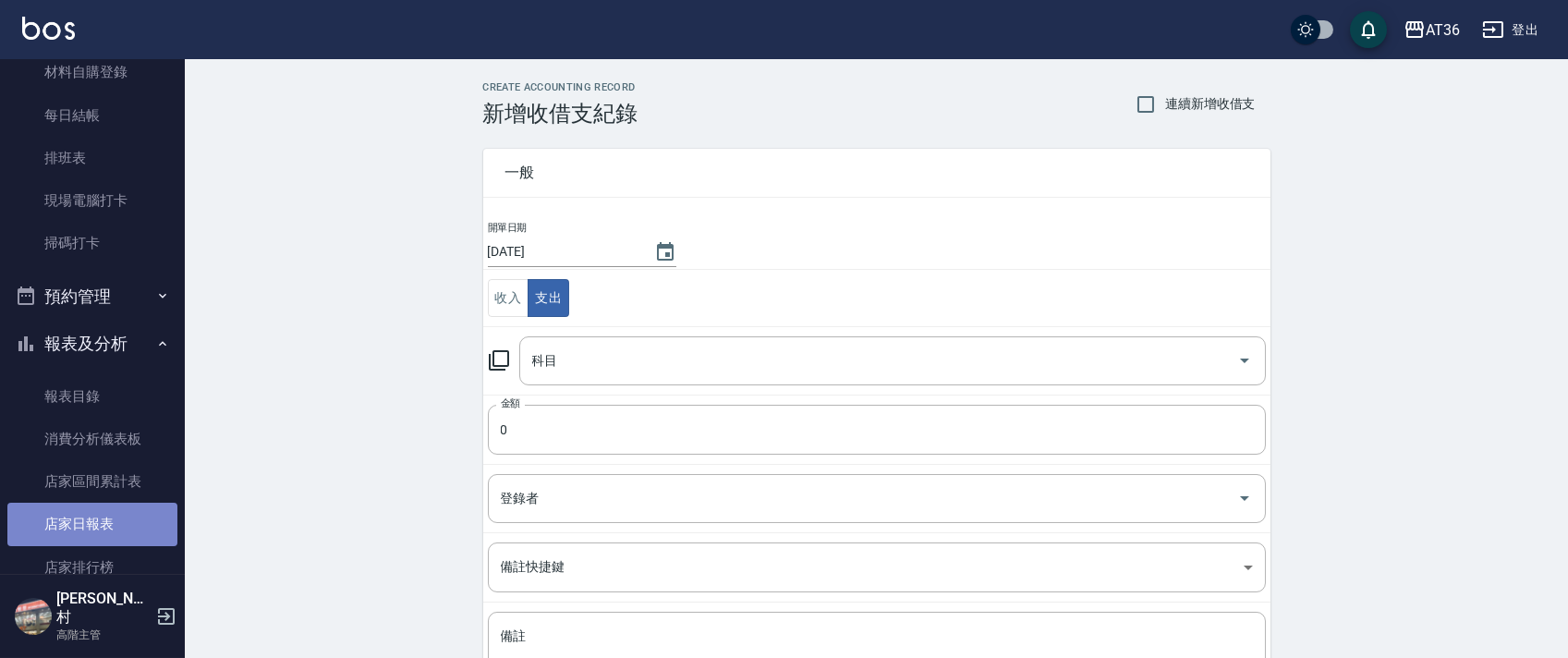
click at [106, 520] on link "店家日報表" at bounding box center [92, 524] width 170 height 43
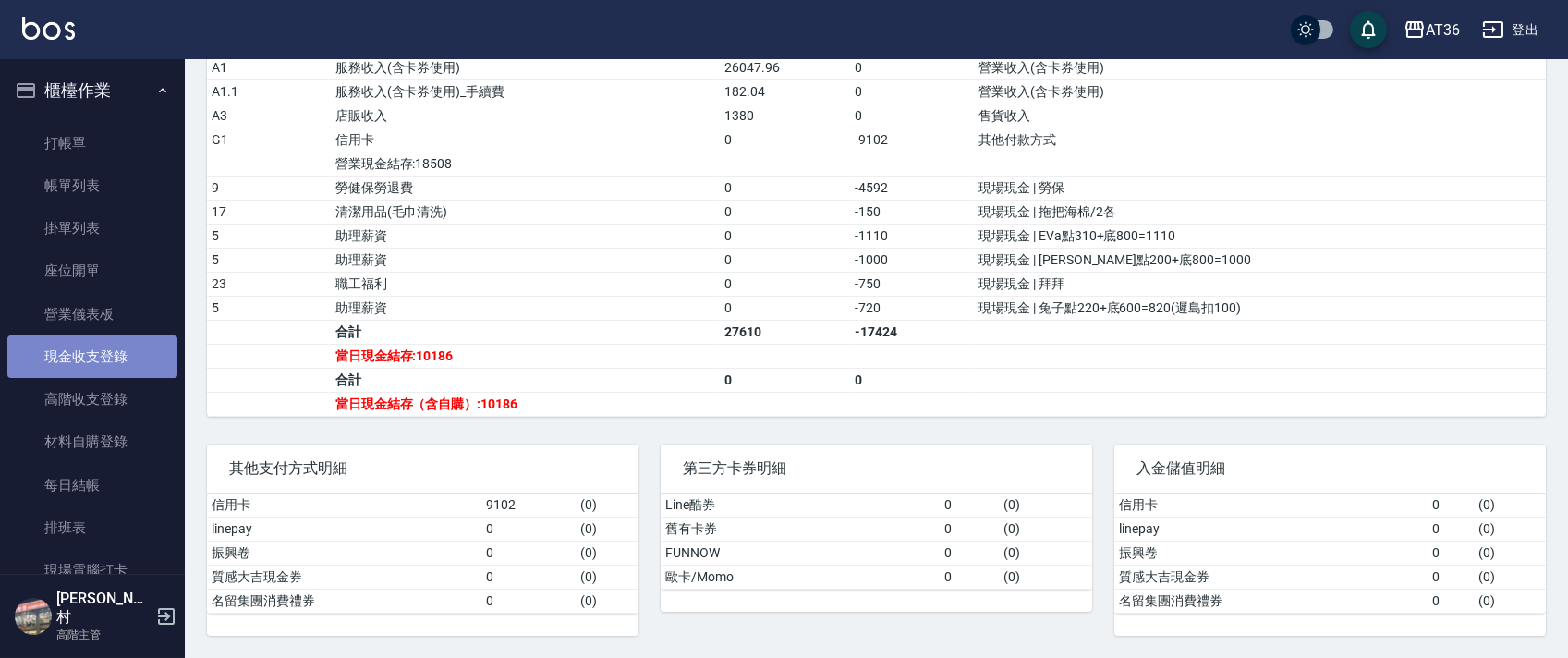
click at [123, 368] on link "現金收支登錄" at bounding box center [92, 356] width 170 height 43
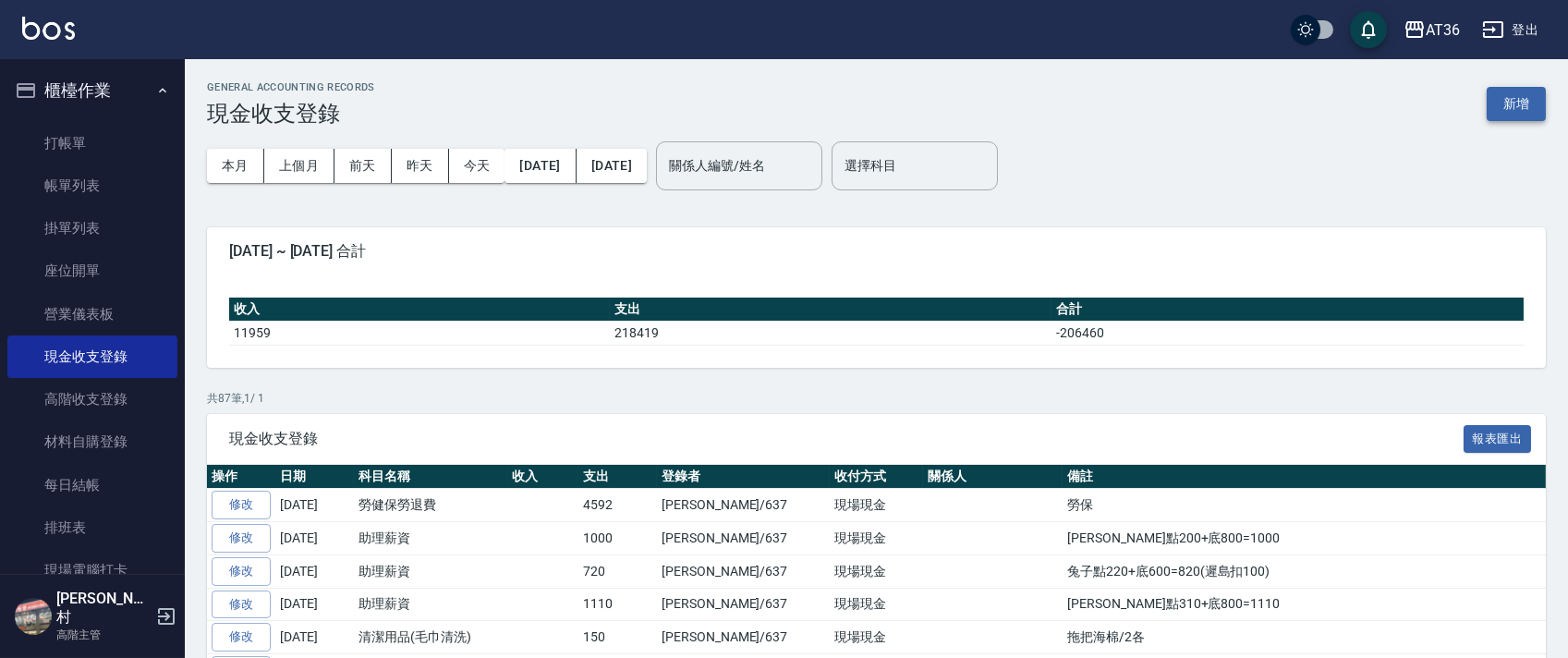
click at [1509, 98] on button "新增" at bounding box center [1515, 104] width 59 height 34
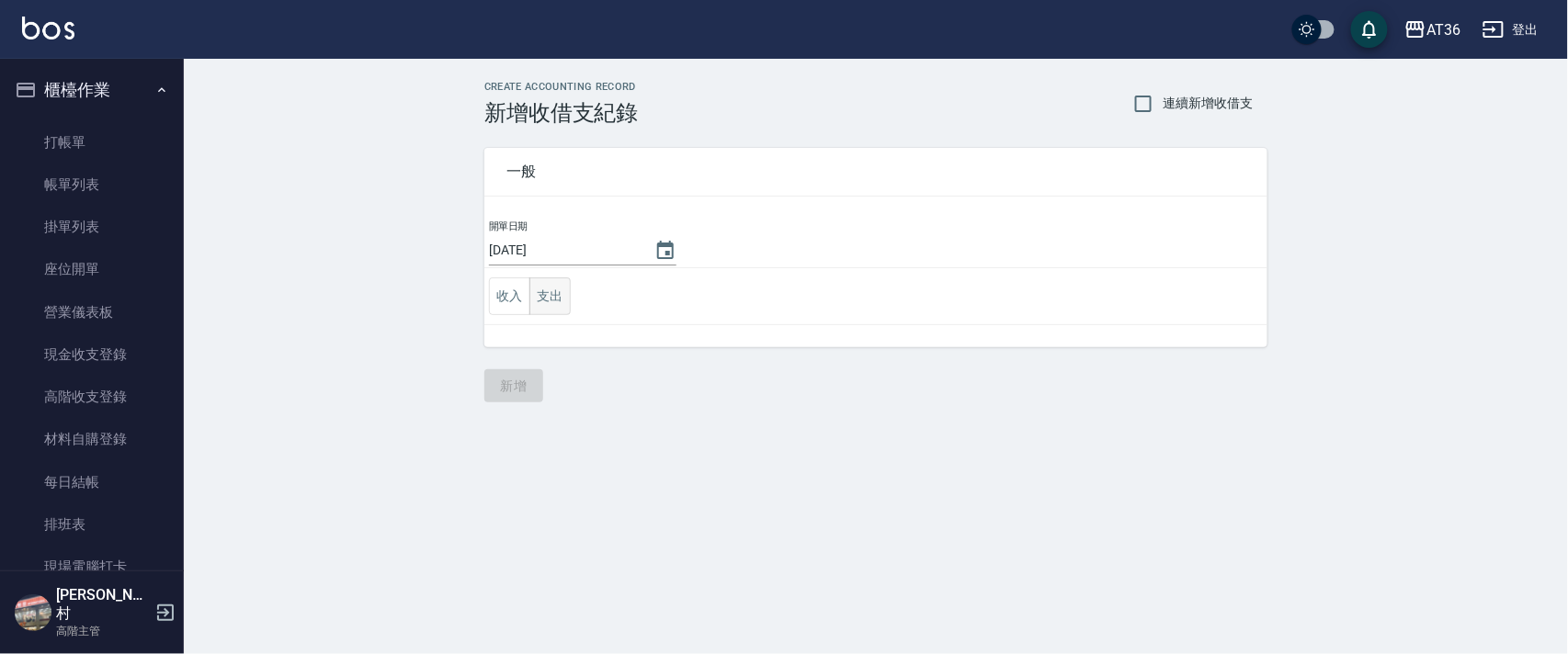
click at [538, 295] on button "支出" at bounding box center [550, 297] width 42 height 38
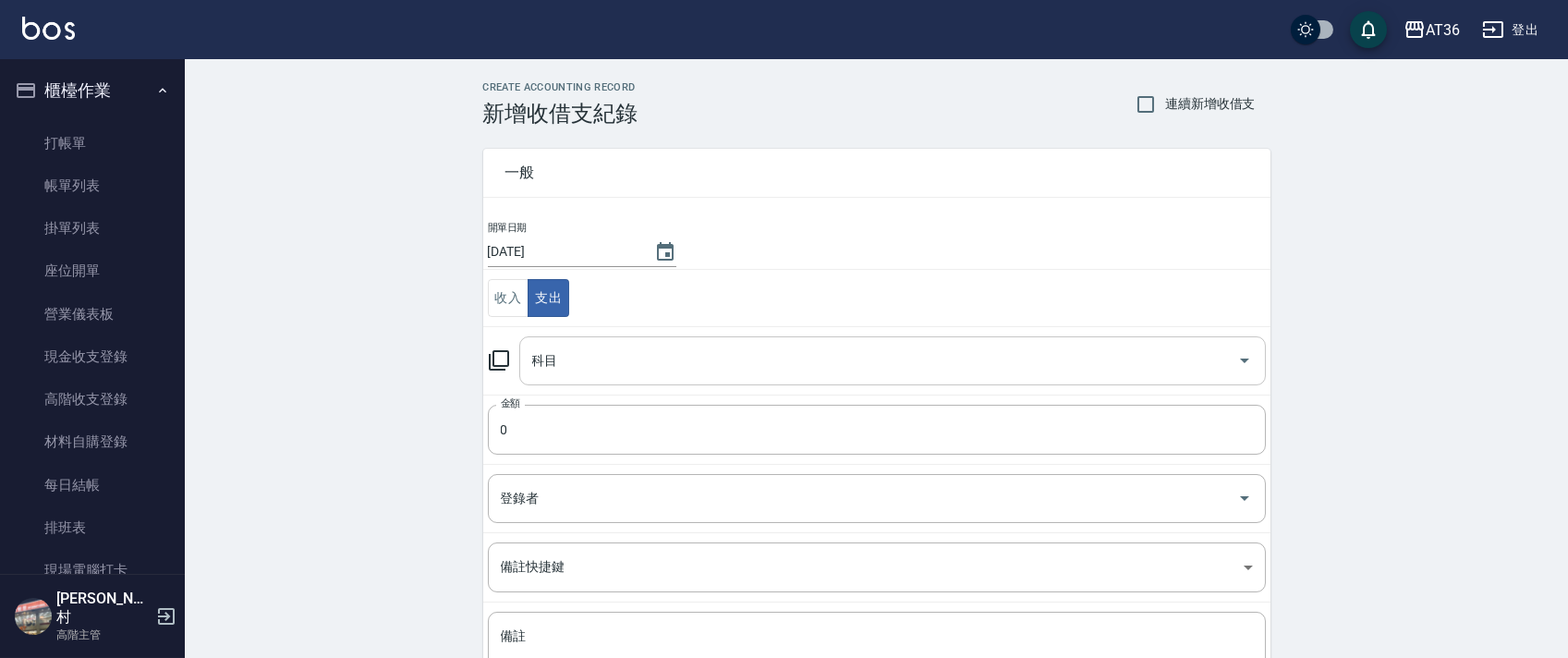
click at [529, 364] on input "科目" at bounding box center [877, 360] width 702 height 32
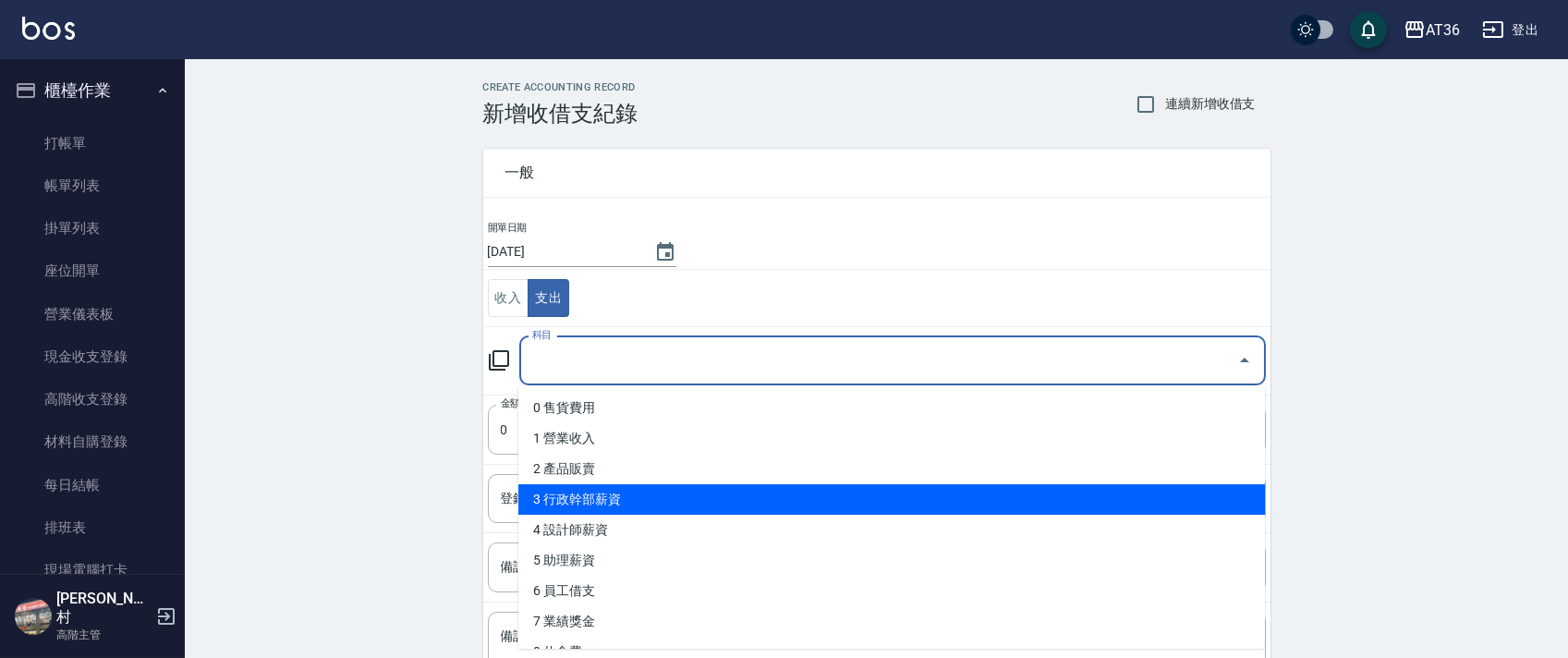
scroll to position [246, 0]
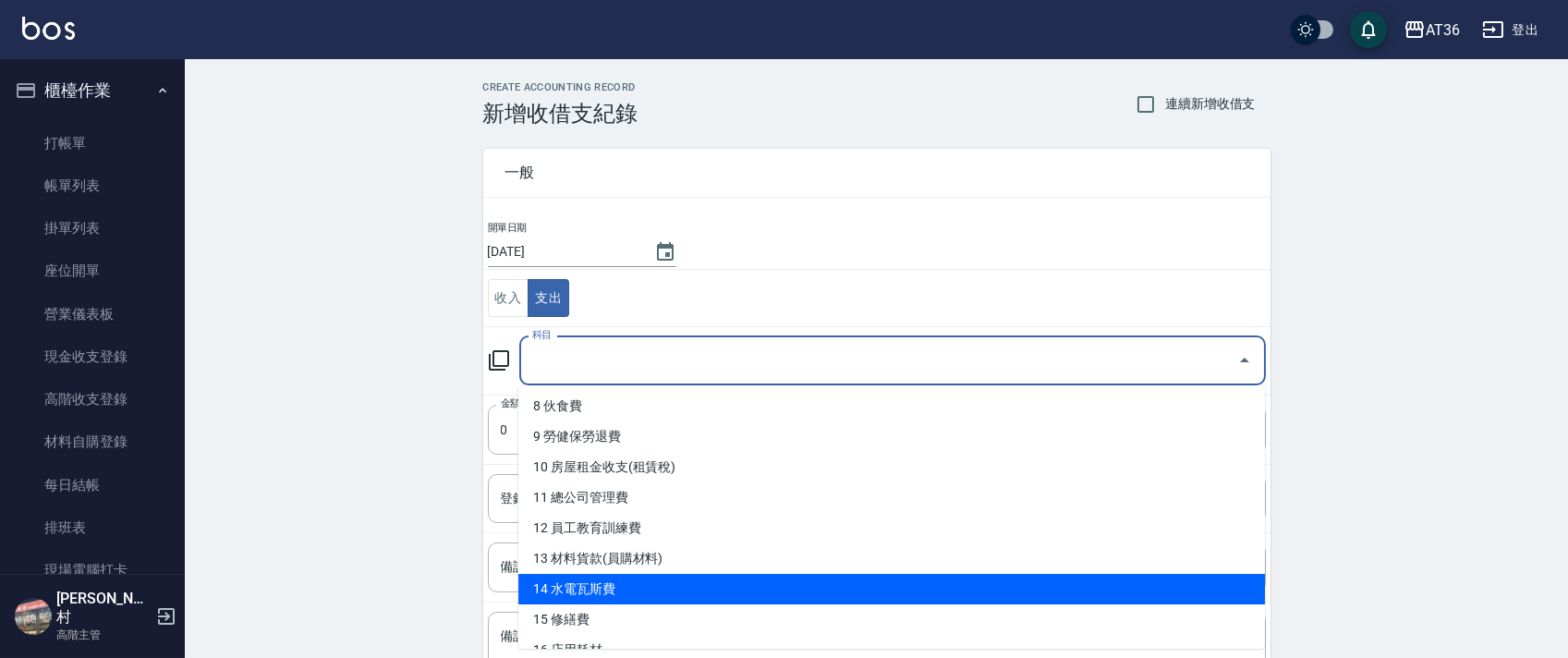
click at [639, 586] on li "14 水電瓦斯費" at bounding box center [891, 589] width 747 height 31
type input "14 水電瓦斯費"
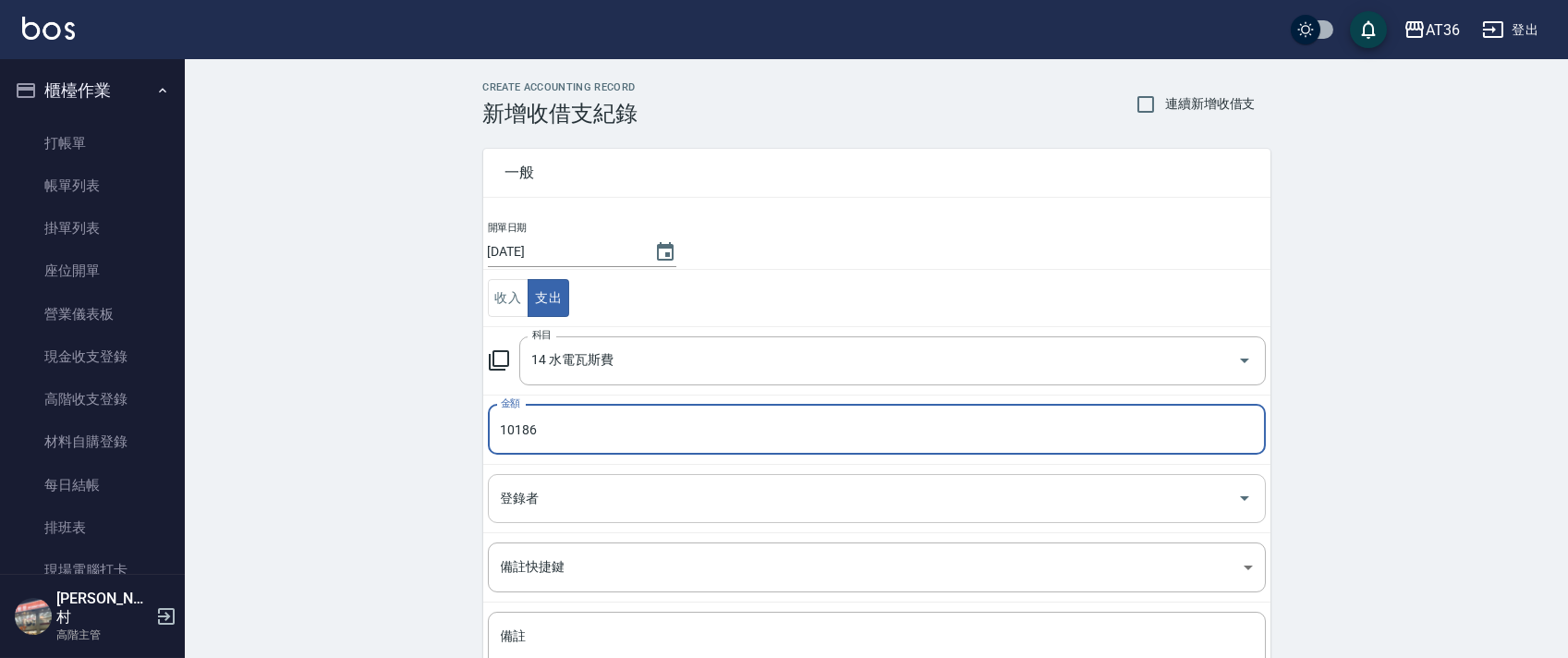
type input "10186"
click at [532, 495] on div "登錄者 登錄者" at bounding box center [876, 498] width 778 height 49
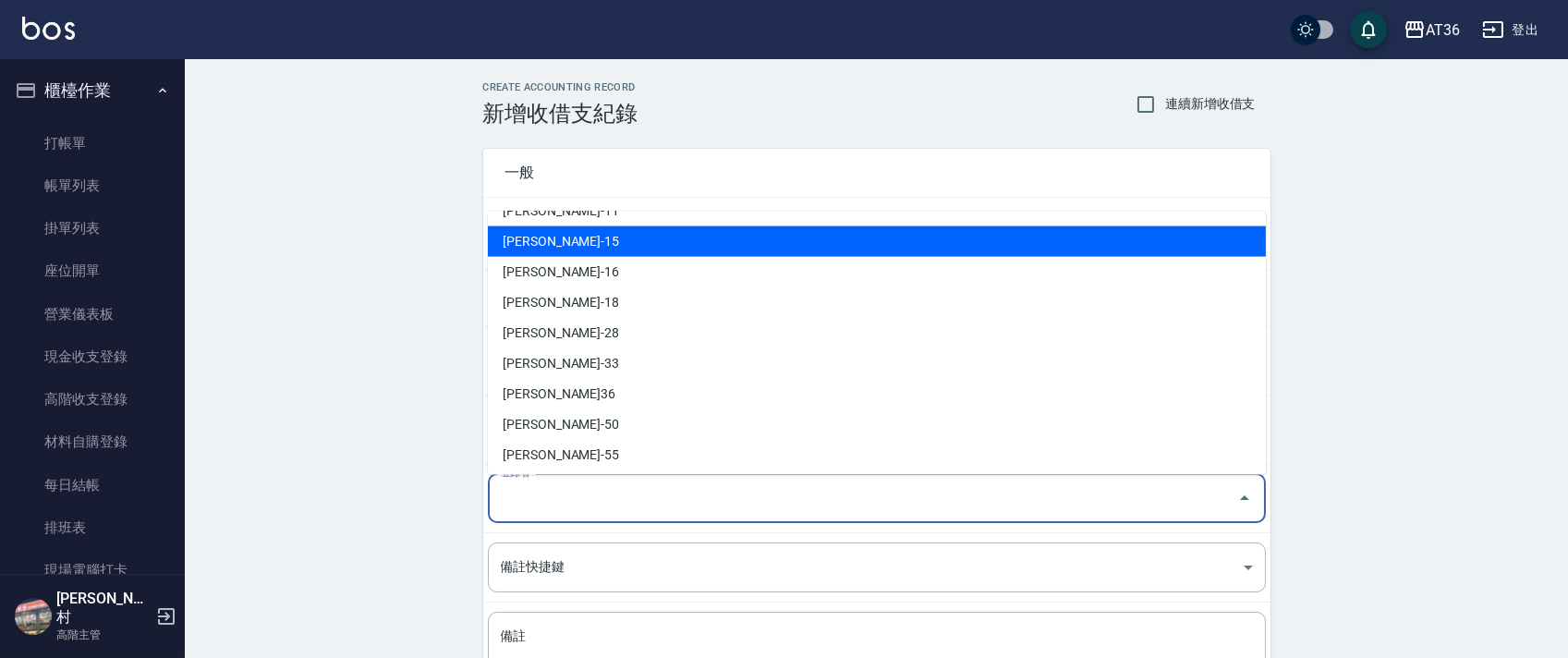
scroll to position [301, 0]
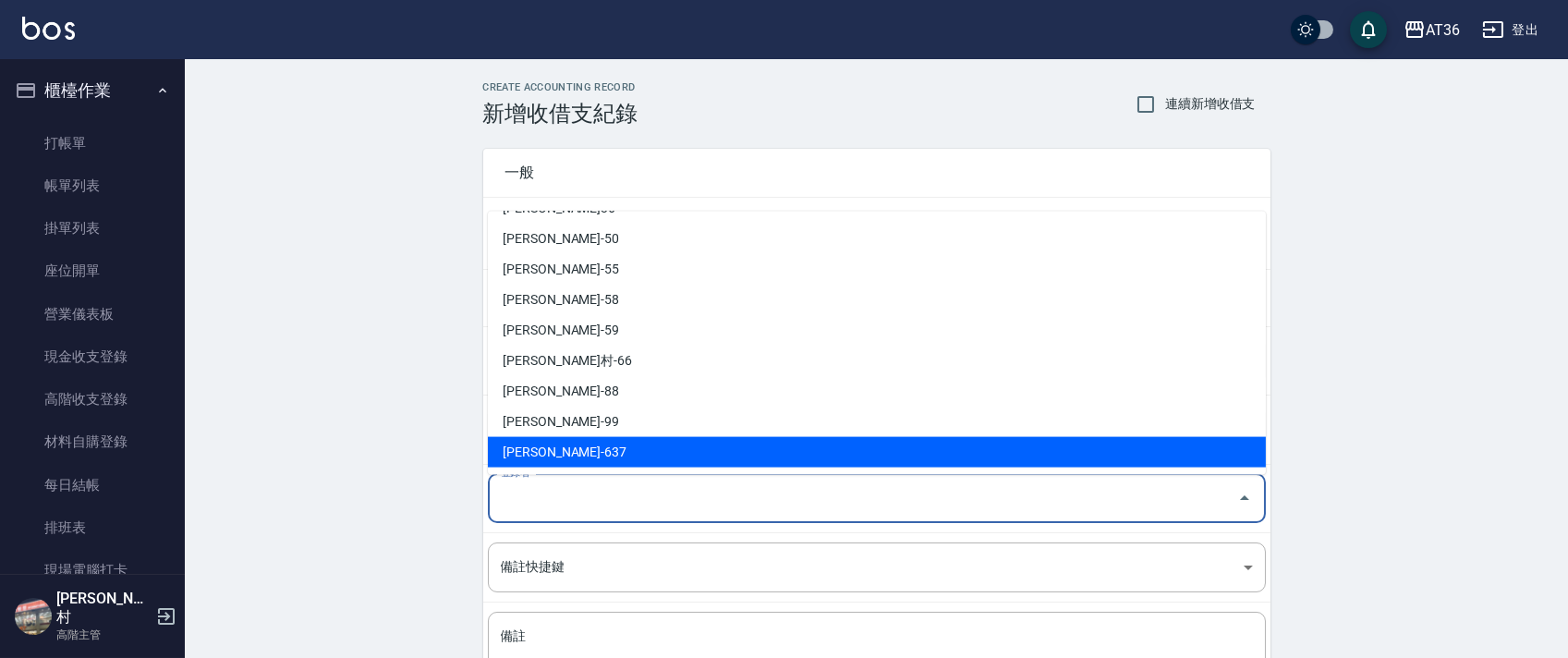
click at [563, 452] on li "蘇憶琳-637" at bounding box center [876, 452] width 778 height 31
type input "蘇憶琳-637"
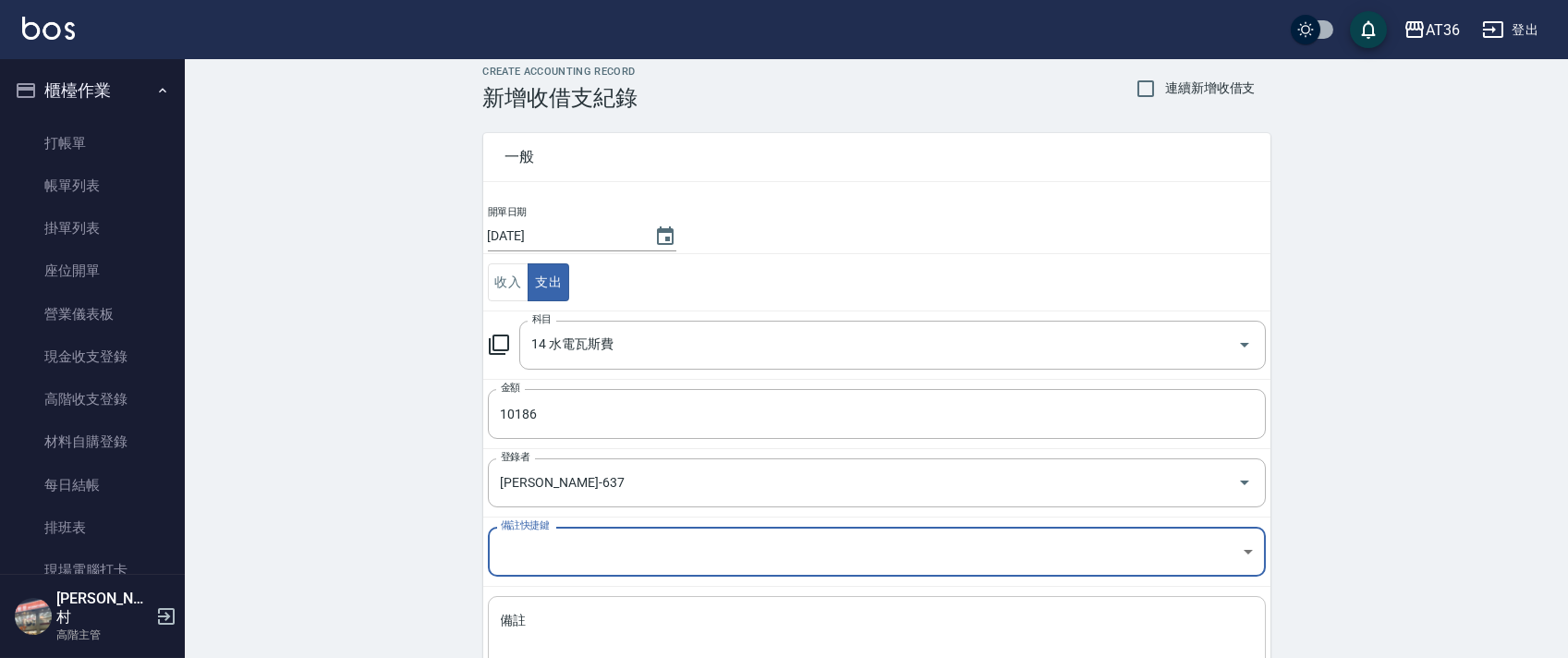
scroll to position [157, 0]
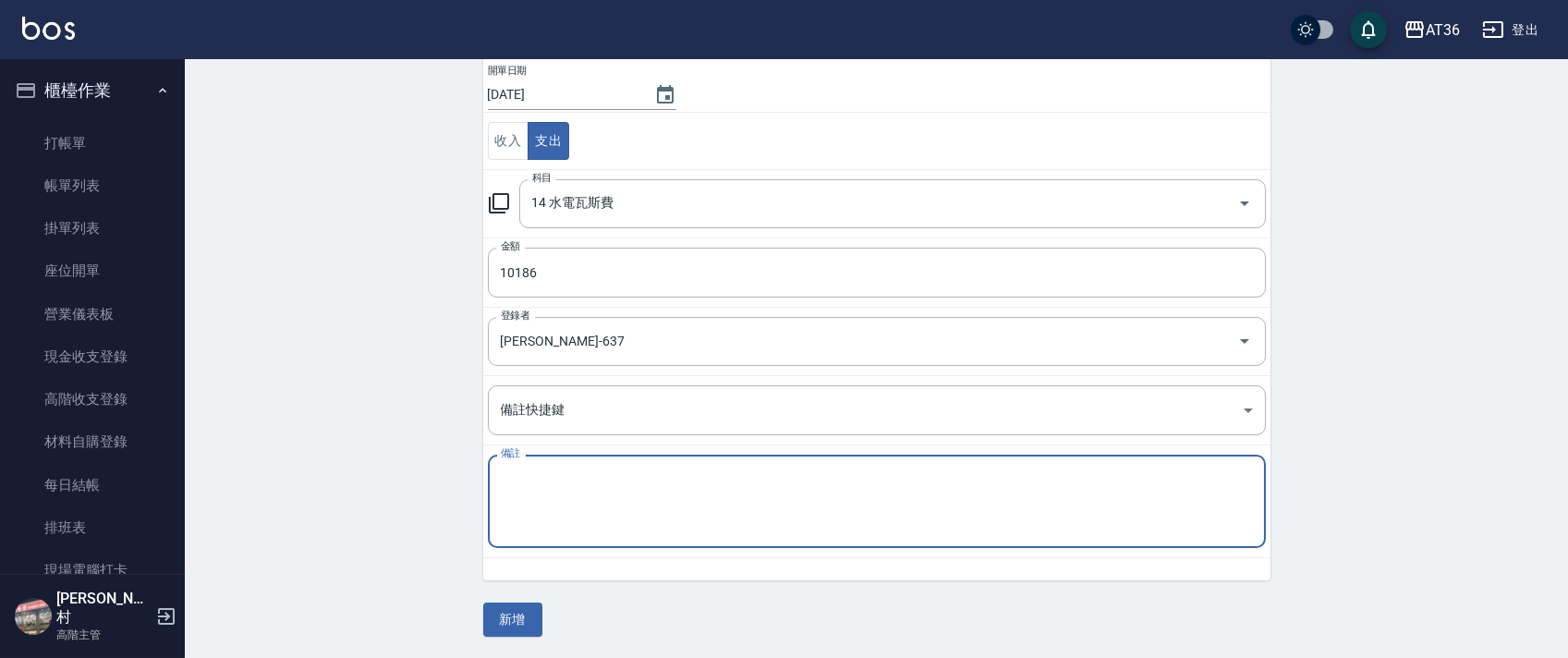
click at [560, 515] on textarea "備註" at bounding box center [876, 501] width 752 height 63
type textarea "電費"
click at [518, 620] on button "新增" at bounding box center [512, 619] width 59 height 34
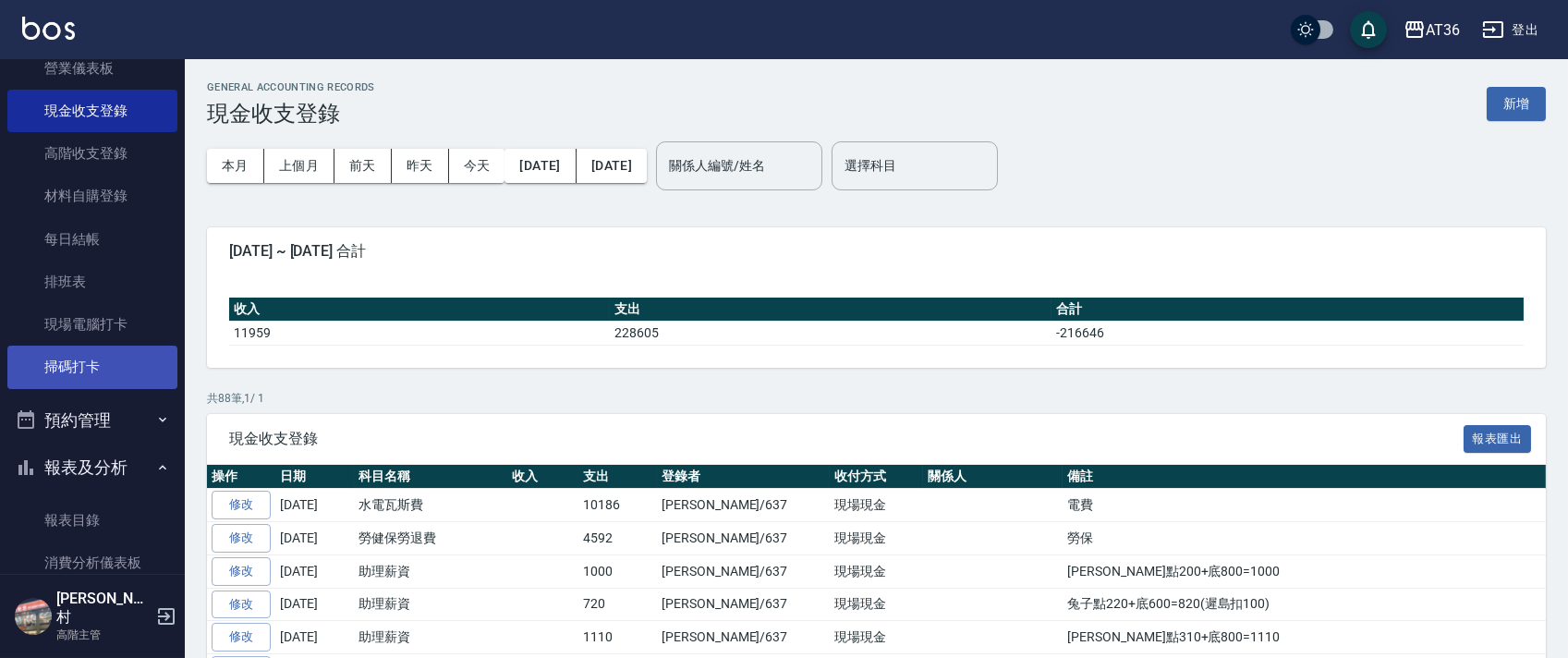
scroll to position [492, 0]
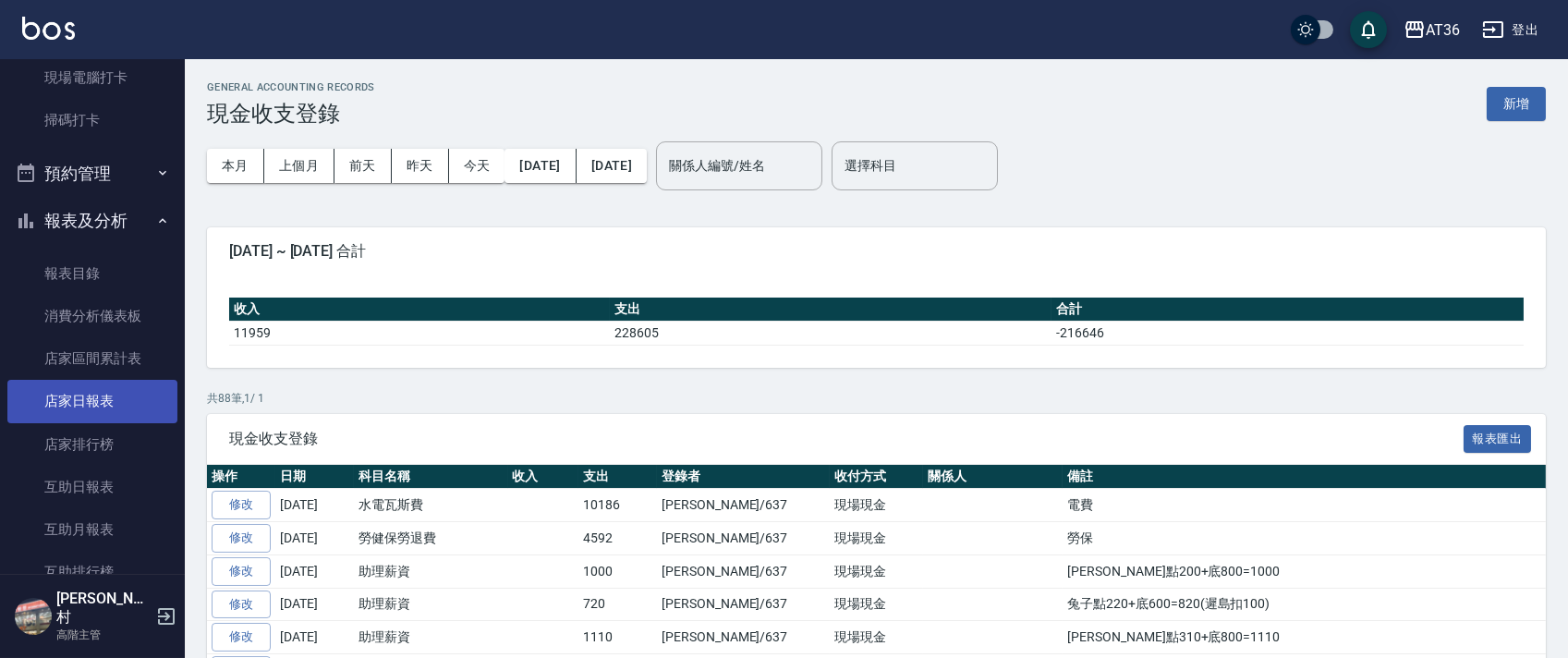
click at [96, 406] on link "店家日報表" at bounding box center [92, 400] width 170 height 43
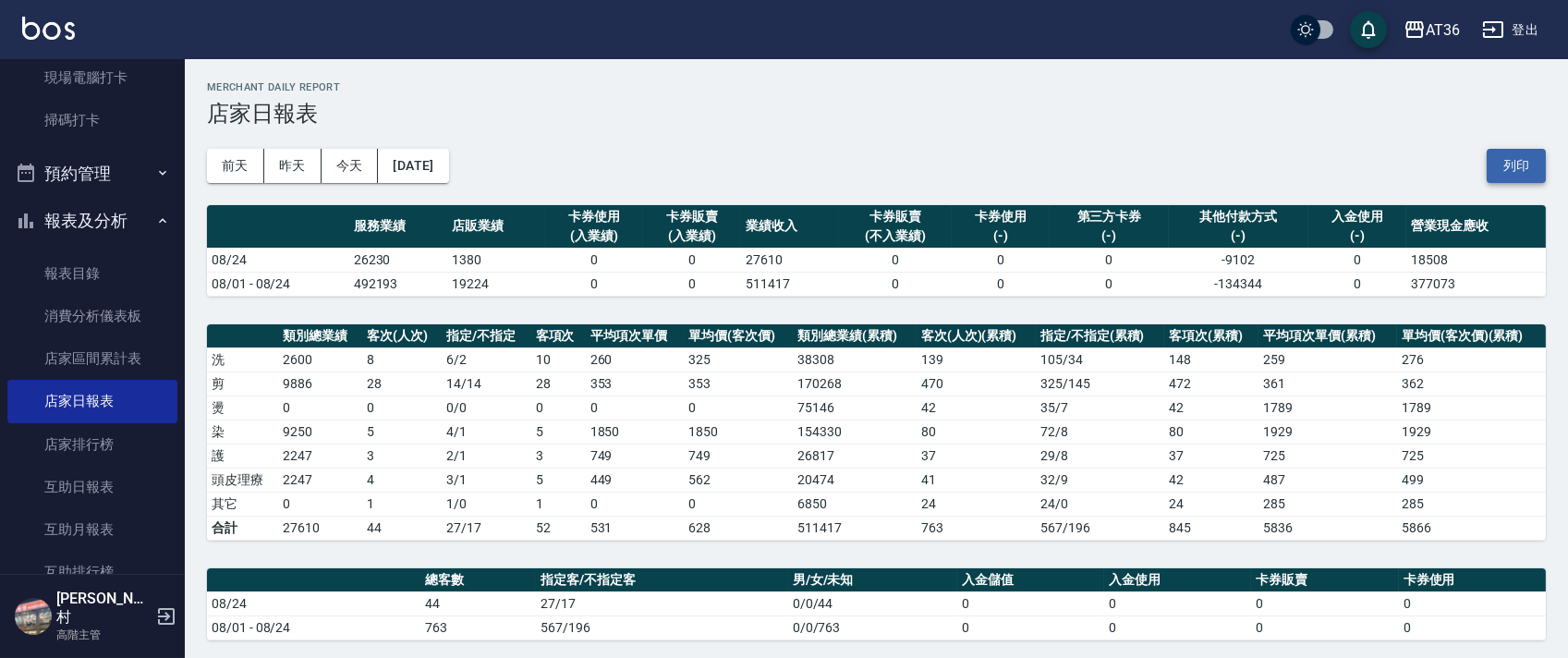
click at [1516, 160] on button "列印" at bounding box center [1515, 166] width 59 height 34
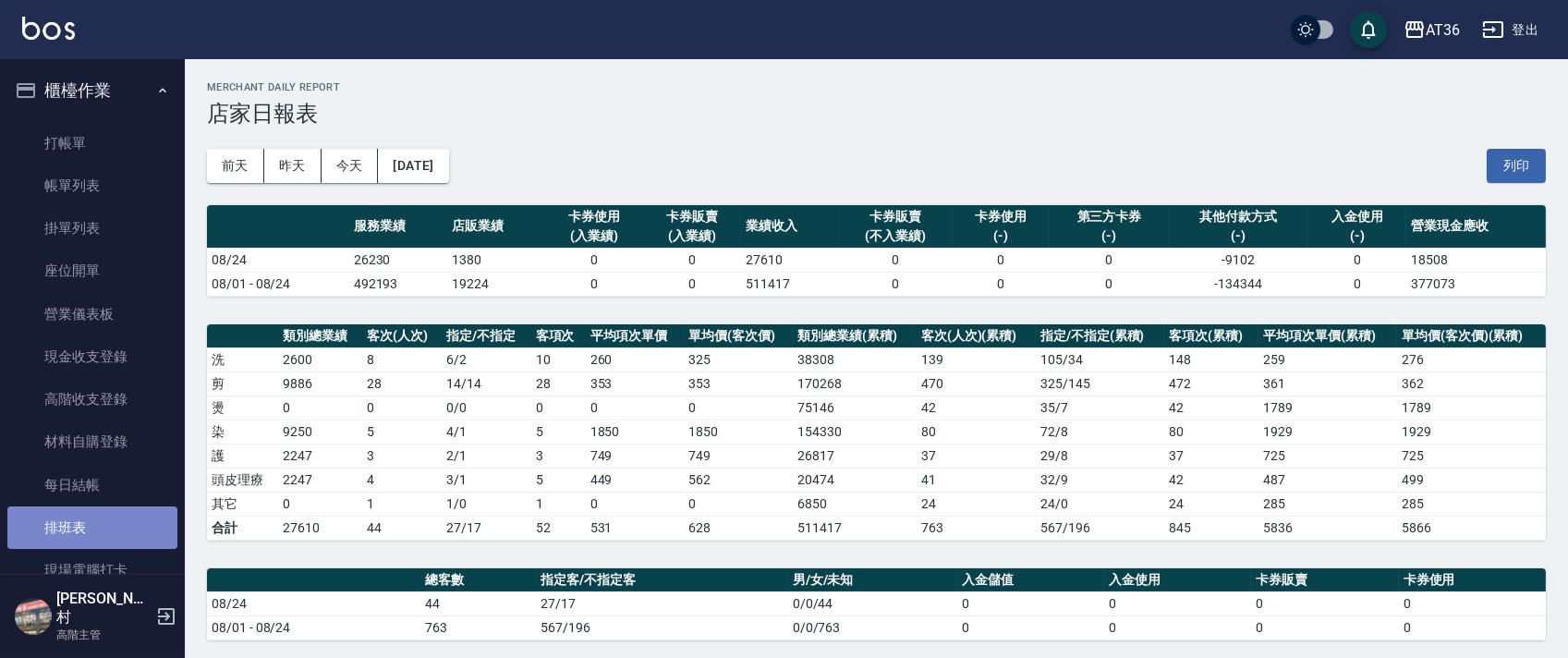
click at [94, 539] on link "排班表" at bounding box center [92, 527] width 170 height 43
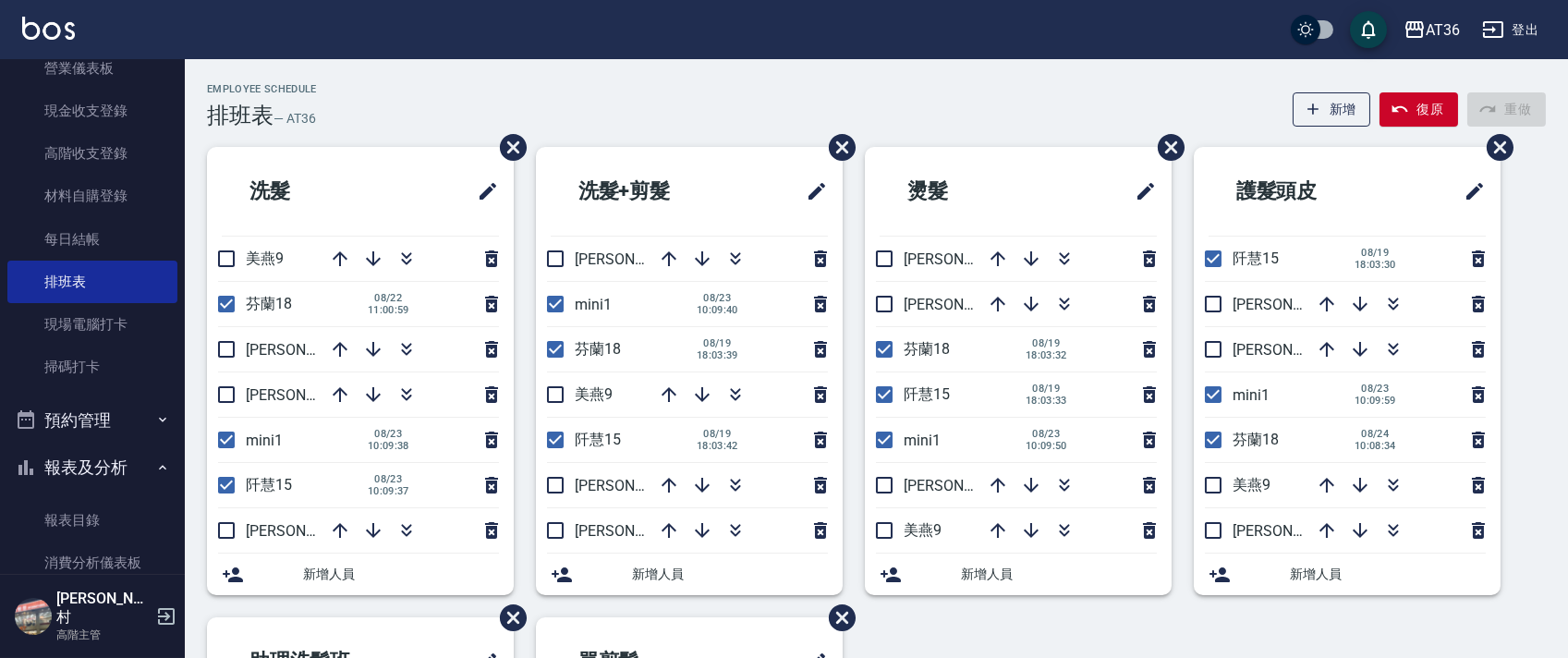
scroll to position [615, 0]
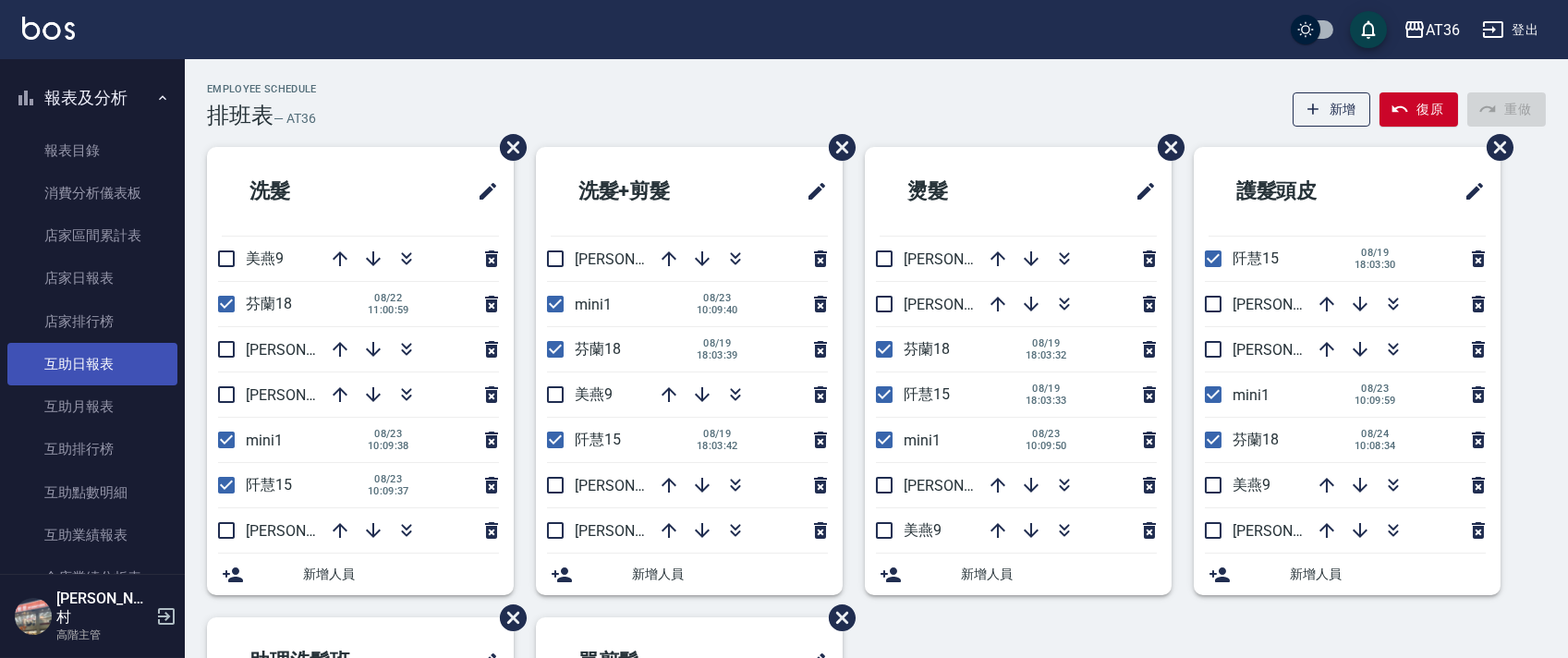
click at [89, 366] on link "互助日報表" at bounding box center [92, 363] width 170 height 43
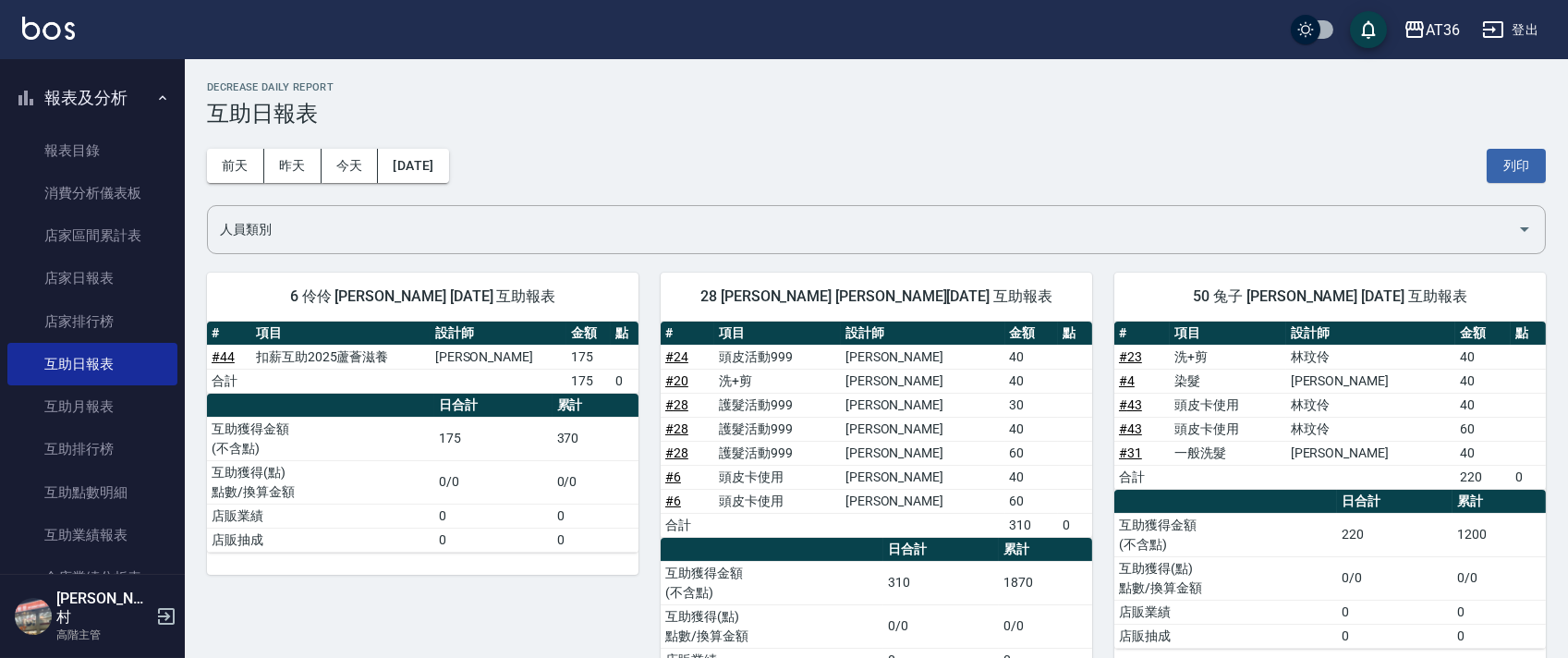
drag, startPoint x: 1514, startPoint y: 159, endPoint x: 1243, endPoint y: 521, distance: 452.2
click at [1512, 160] on button "列印" at bounding box center [1515, 166] width 59 height 34
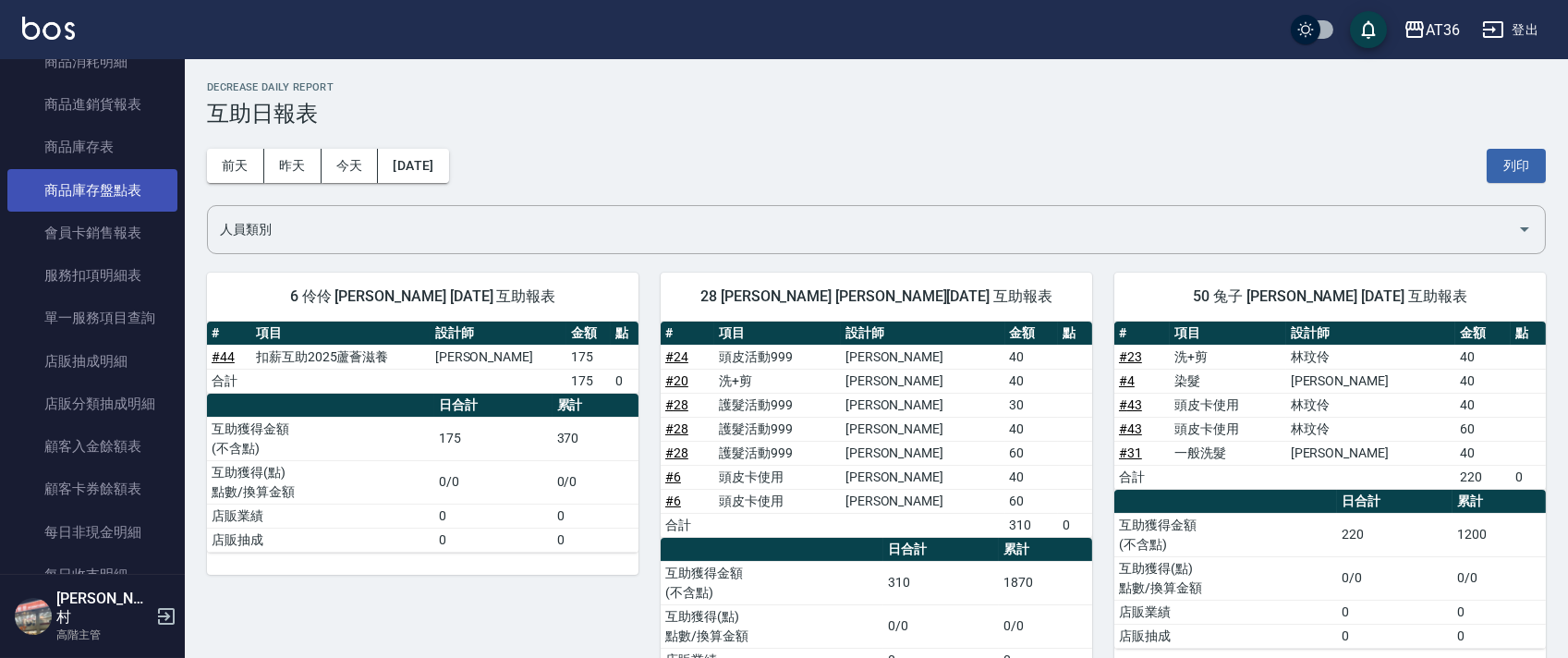
scroll to position [1109, 0]
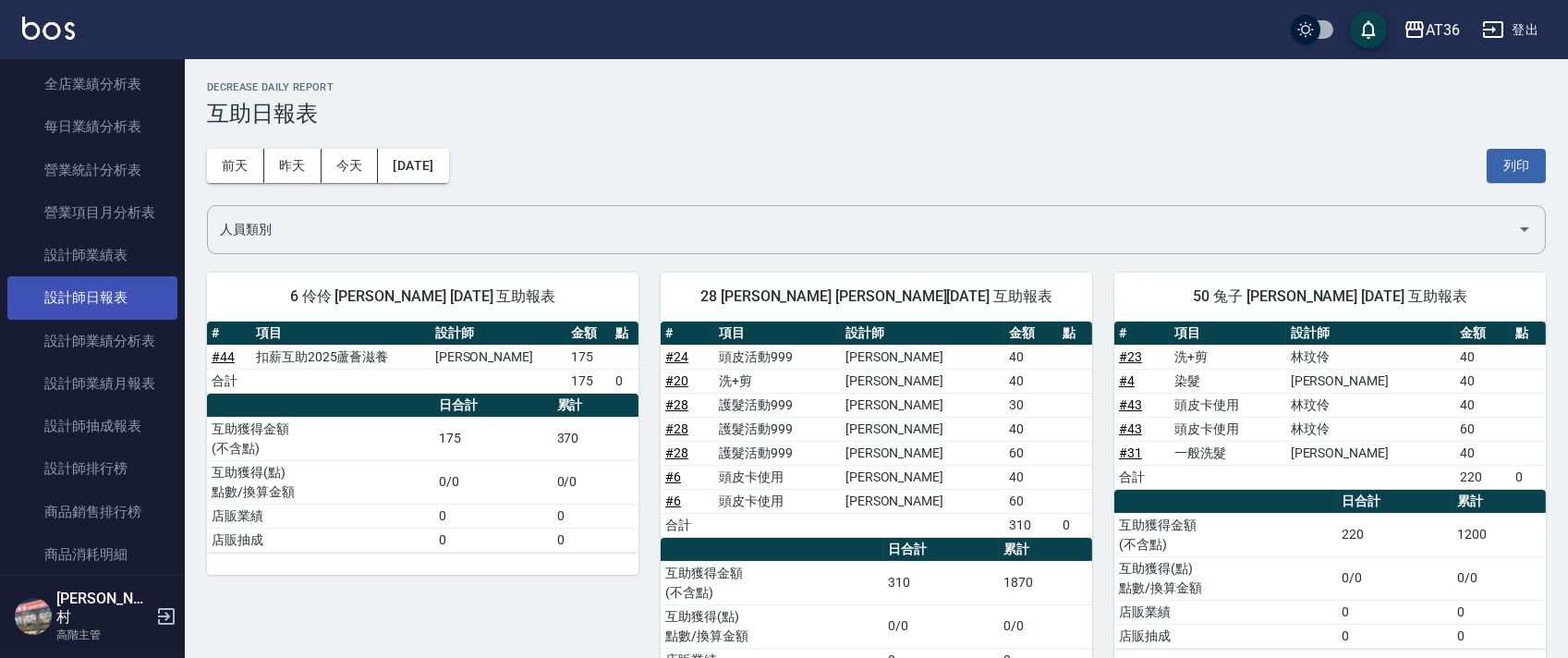
click at [115, 304] on link "設計師日報表" at bounding box center [92, 298] width 170 height 43
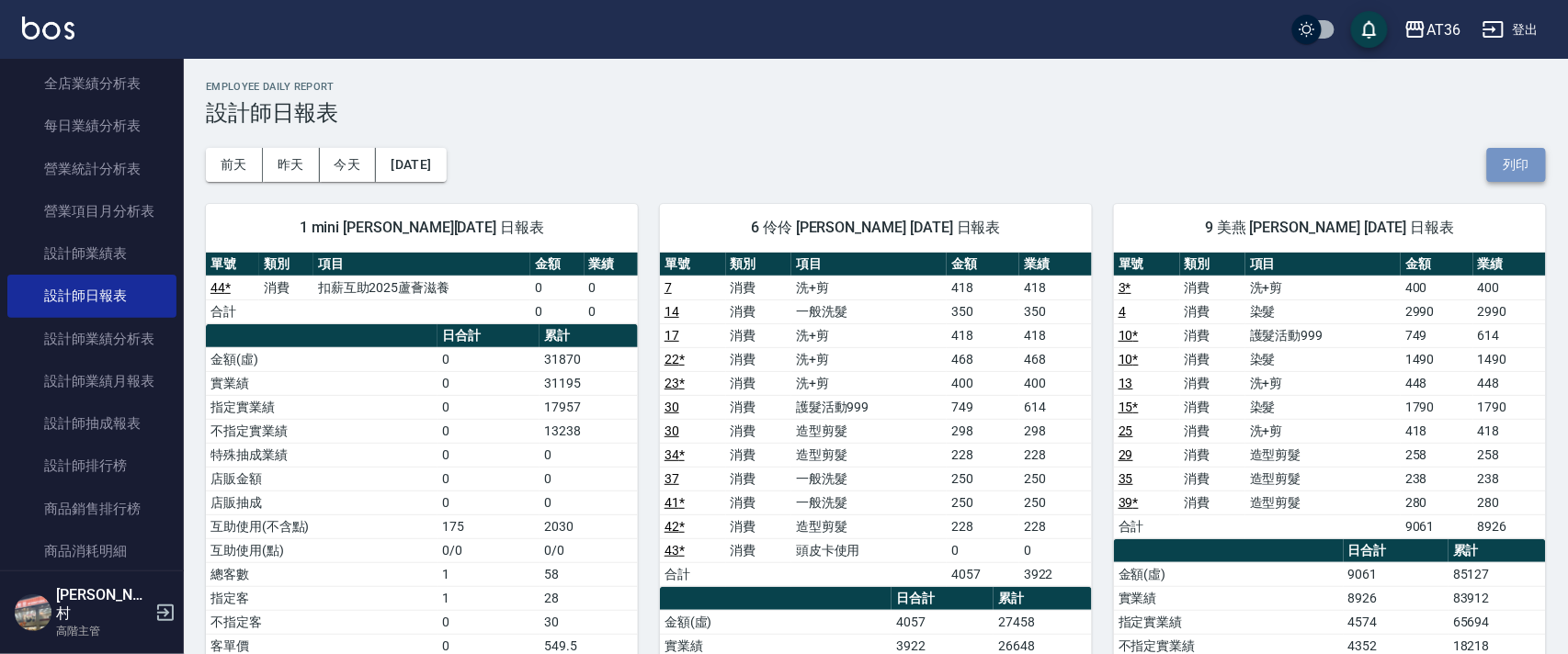
click at [1492, 175] on button "列印" at bounding box center [1516, 165] width 59 height 34
